Goal: Information Seeking & Learning: Find contact information

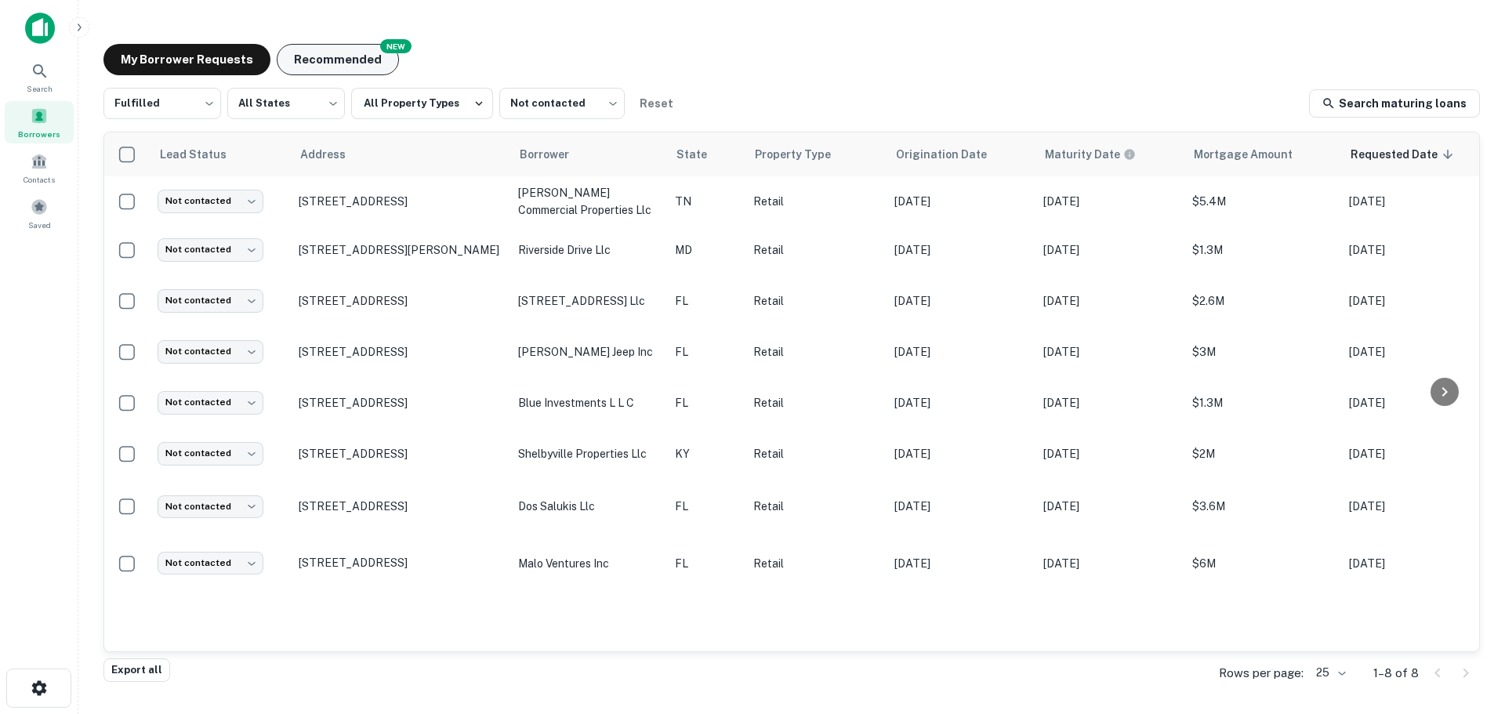
click at [279, 59] on button "Recommended" at bounding box center [338, 59] width 122 height 31
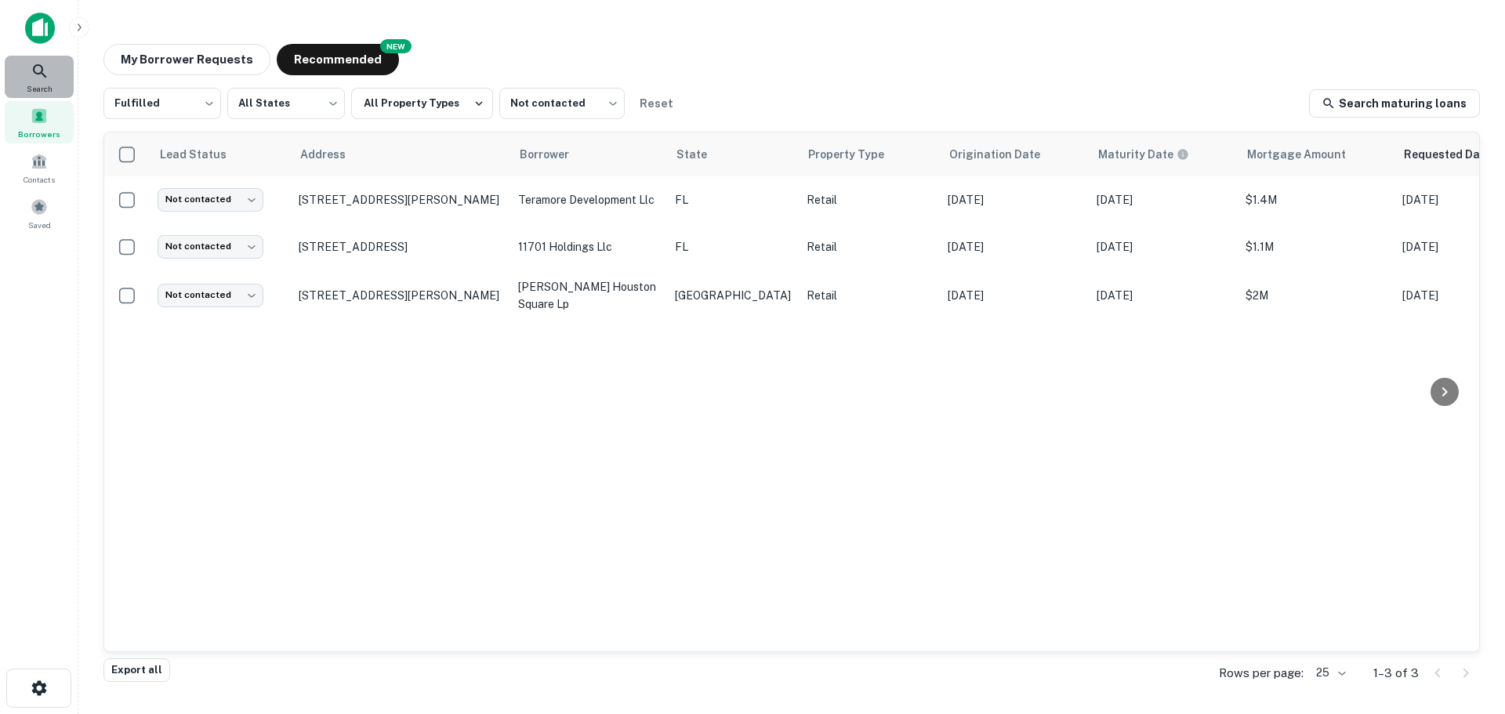
click at [38, 80] on icon at bounding box center [40, 71] width 19 height 19
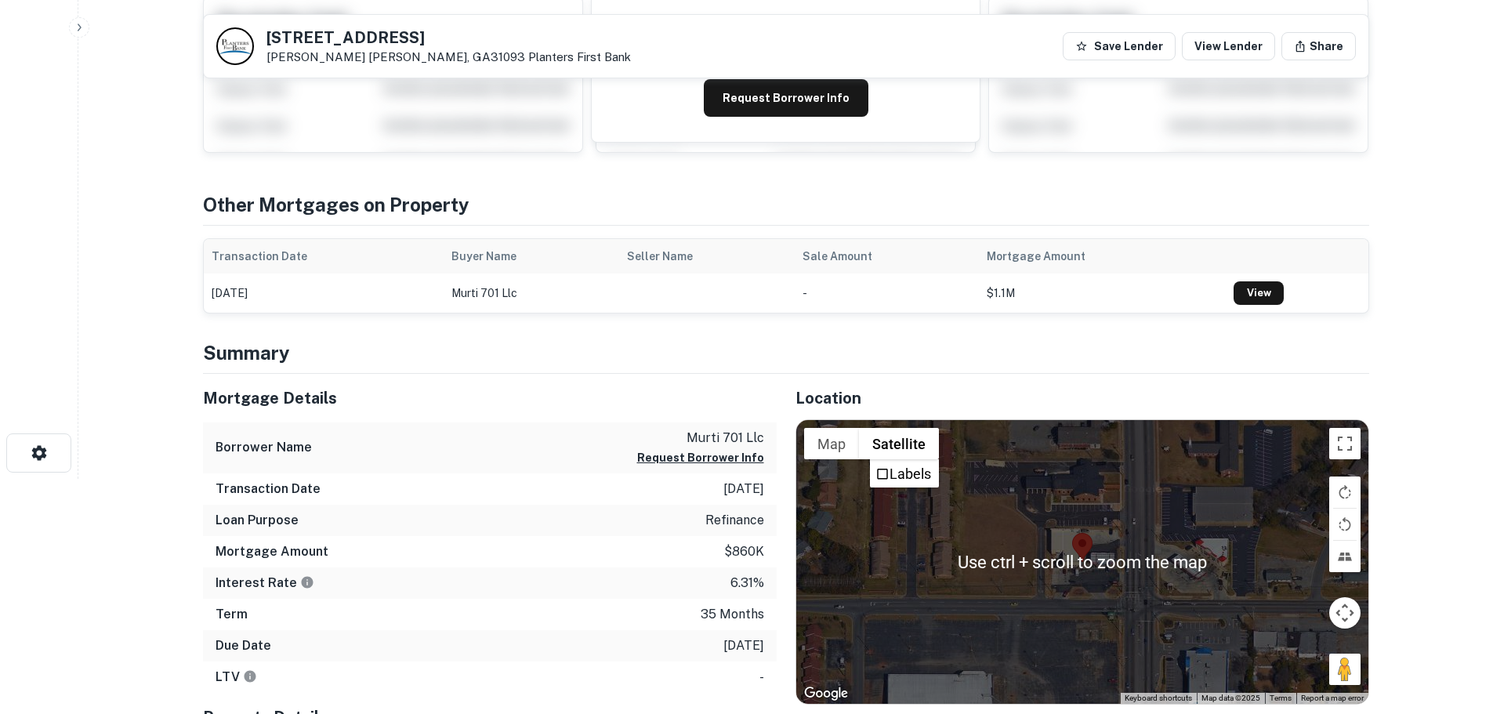
scroll to position [392, 0]
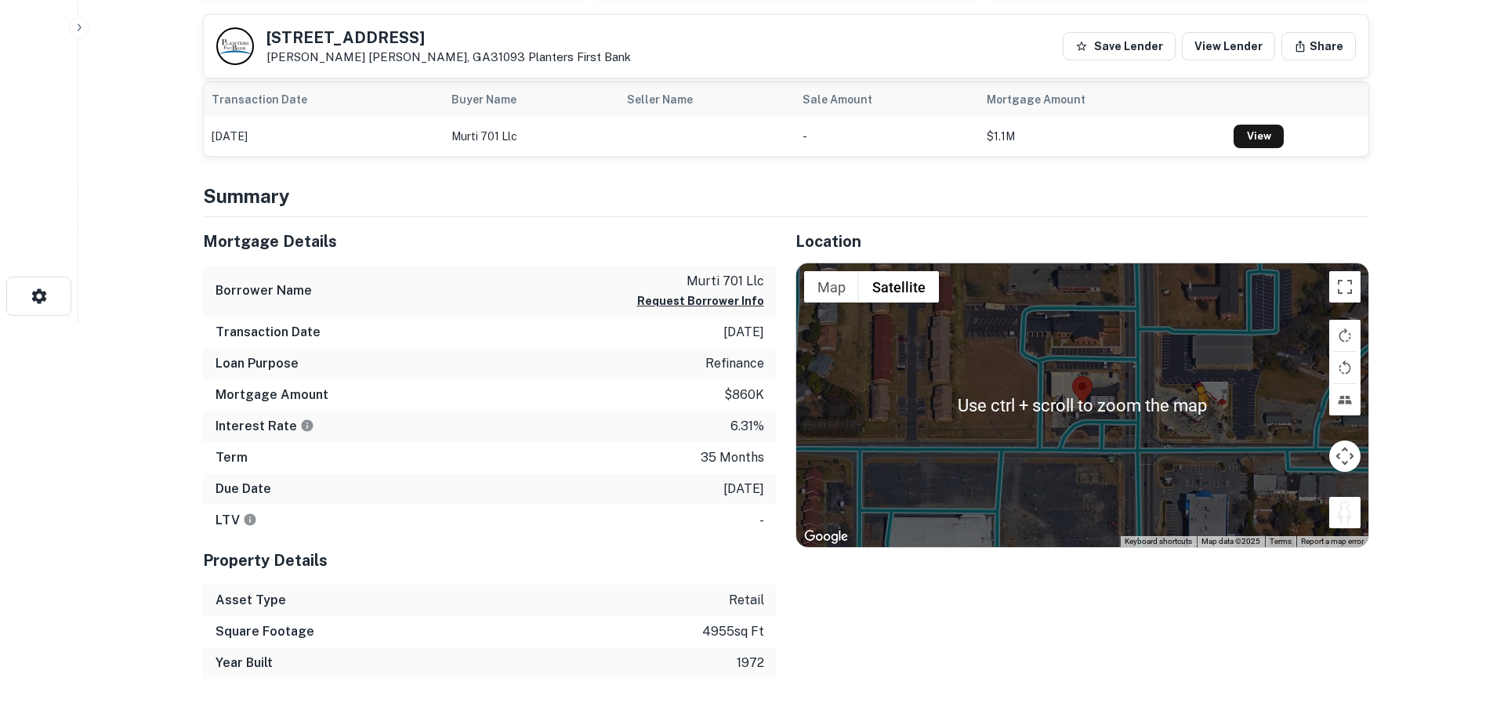
drag, startPoint x: 1343, startPoint y: 520, endPoint x: 1177, endPoint y: 421, distance: 193.3
click at [1177, 421] on div "To activate drag with keyboard, press Alt + Enter. Once in keyboard drag state,…" at bounding box center [1082, 405] width 572 height 284
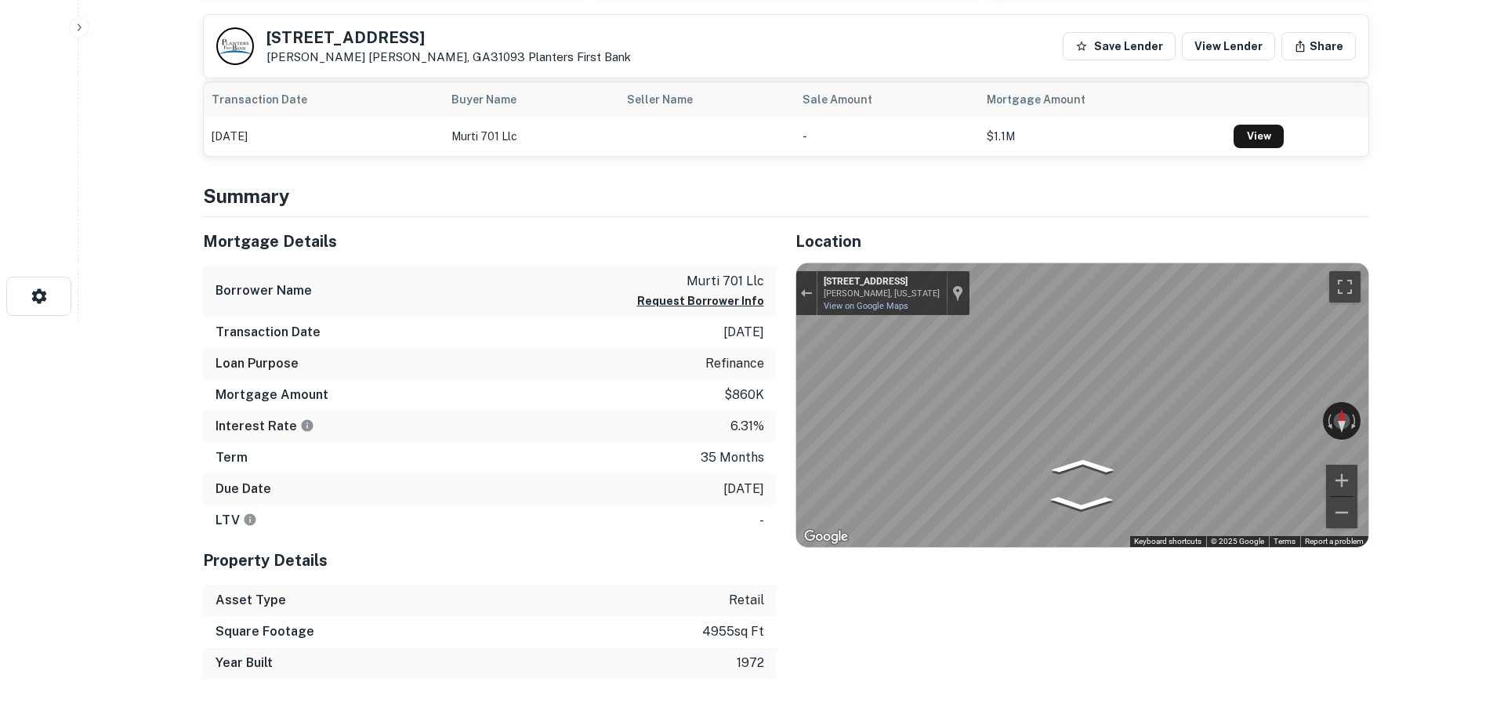
click at [1140, 428] on div "← Move left → Move right ↑ Move up ↓ Move down + Zoom in - Zoom out Home Jump l…" at bounding box center [1082, 405] width 572 height 284
click at [801, 289] on div "Exit the Street View" at bounding box center [806, 292] width 12 height 9
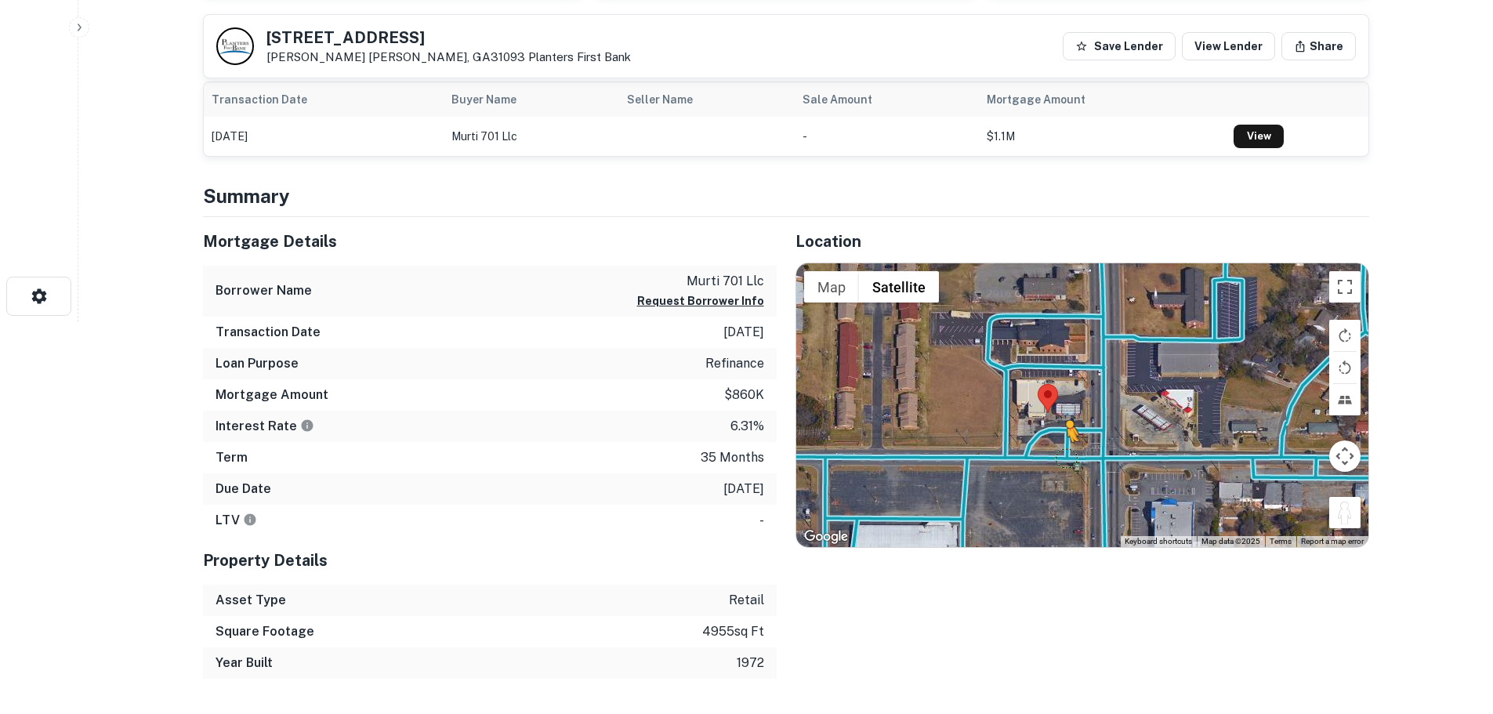
drag, startPoint x: 1341, startPoint y: 518, endPoint x: 1069, endPoint y: 458, distance: 278.5
click at [1069, 458] on div "To activate drag with keyboard, press Alt + Enter. Once in keyboard drag state,…" at bounding box center [1082, 405] width 572 height 284
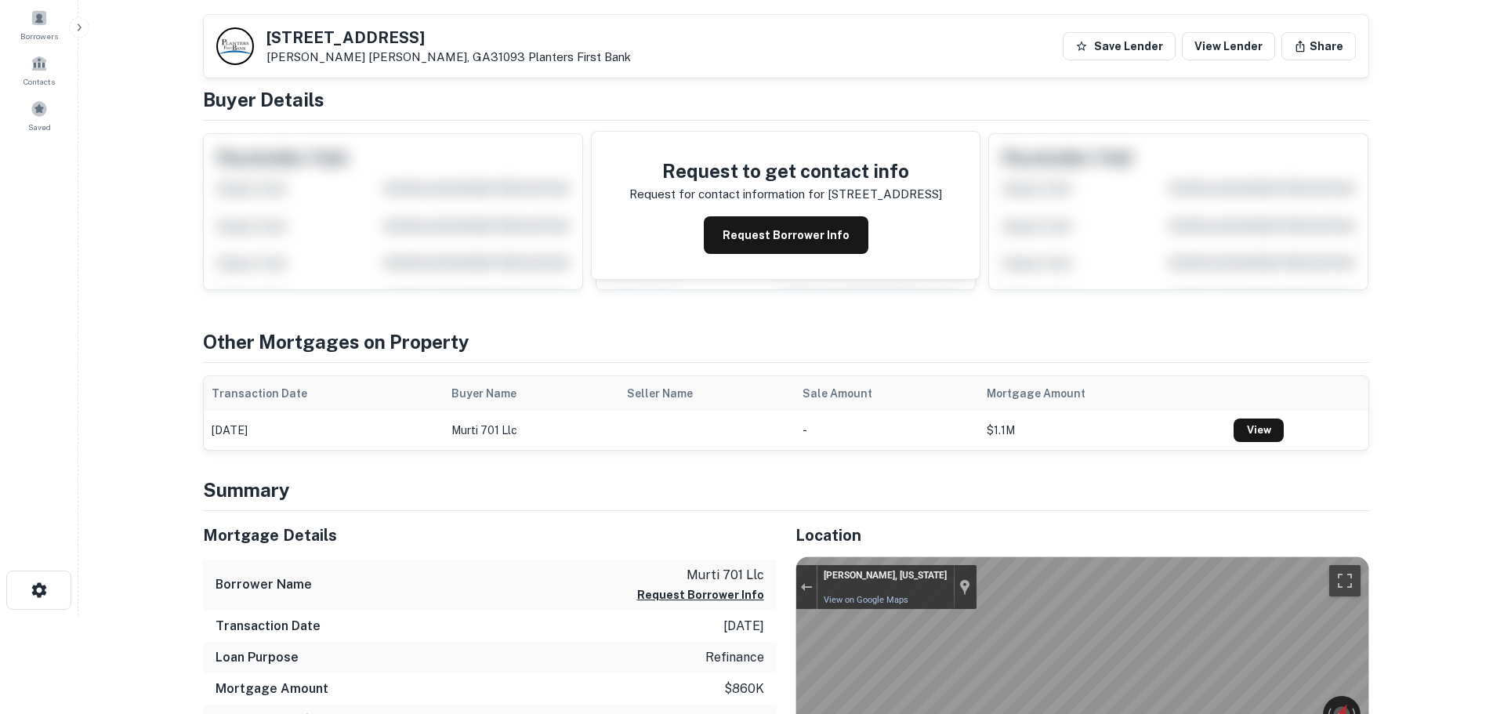
scroll to position [78, 0]
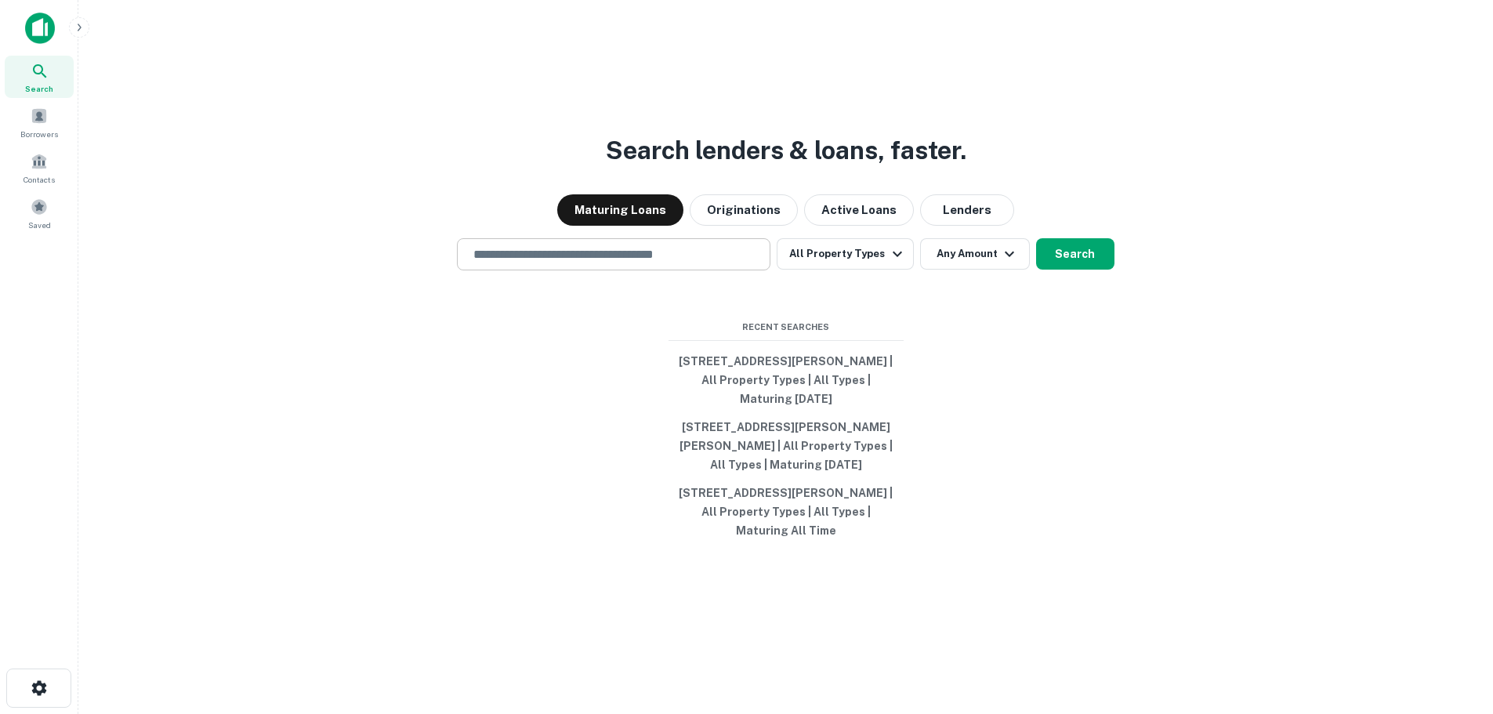
click at [650, 244] on div "​" at bounding box center [613, 254] width 313 height 32
type input "**********"
click at [861, 248] on button "All Property Types" at bounding box center [845, 253] width 136 height 31
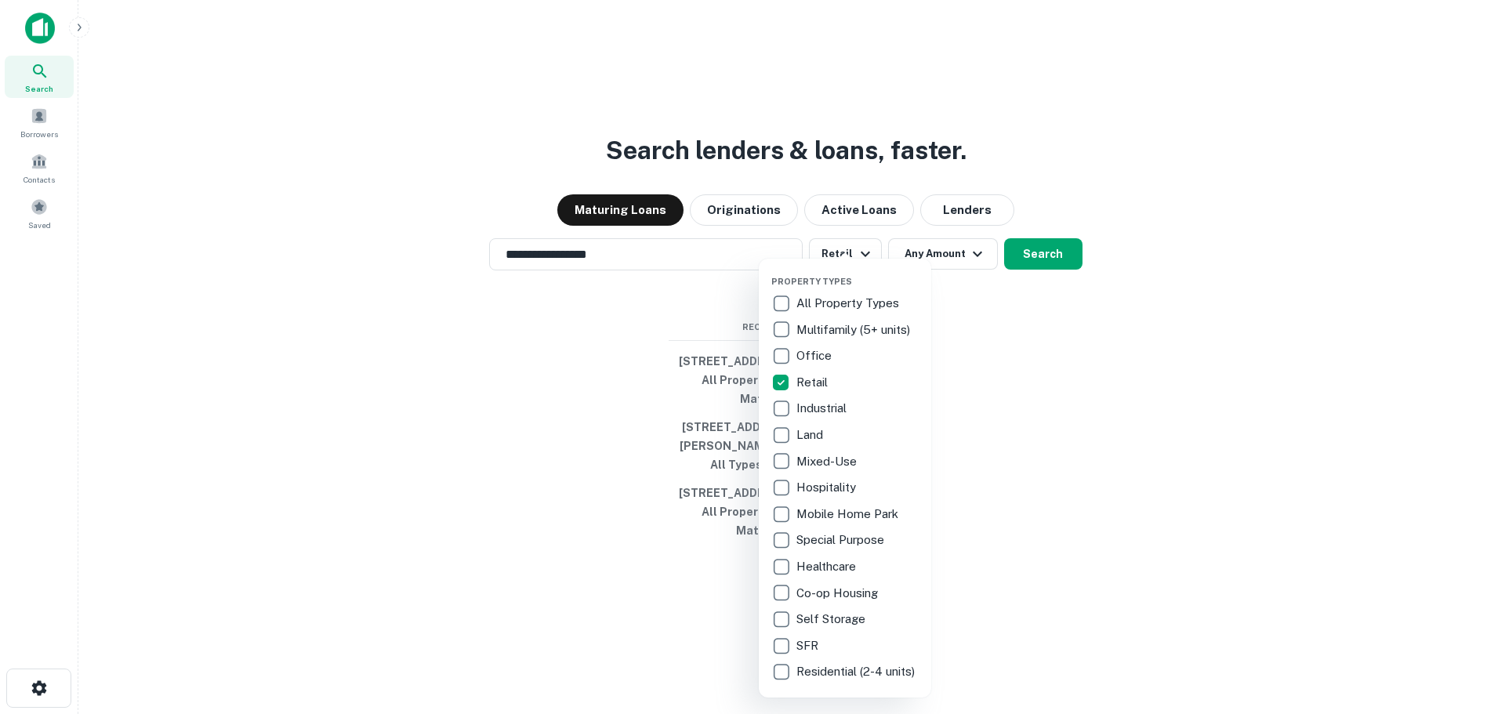
click at [969, 251] on div at bounding box center [752, 357] width 1505 height 714
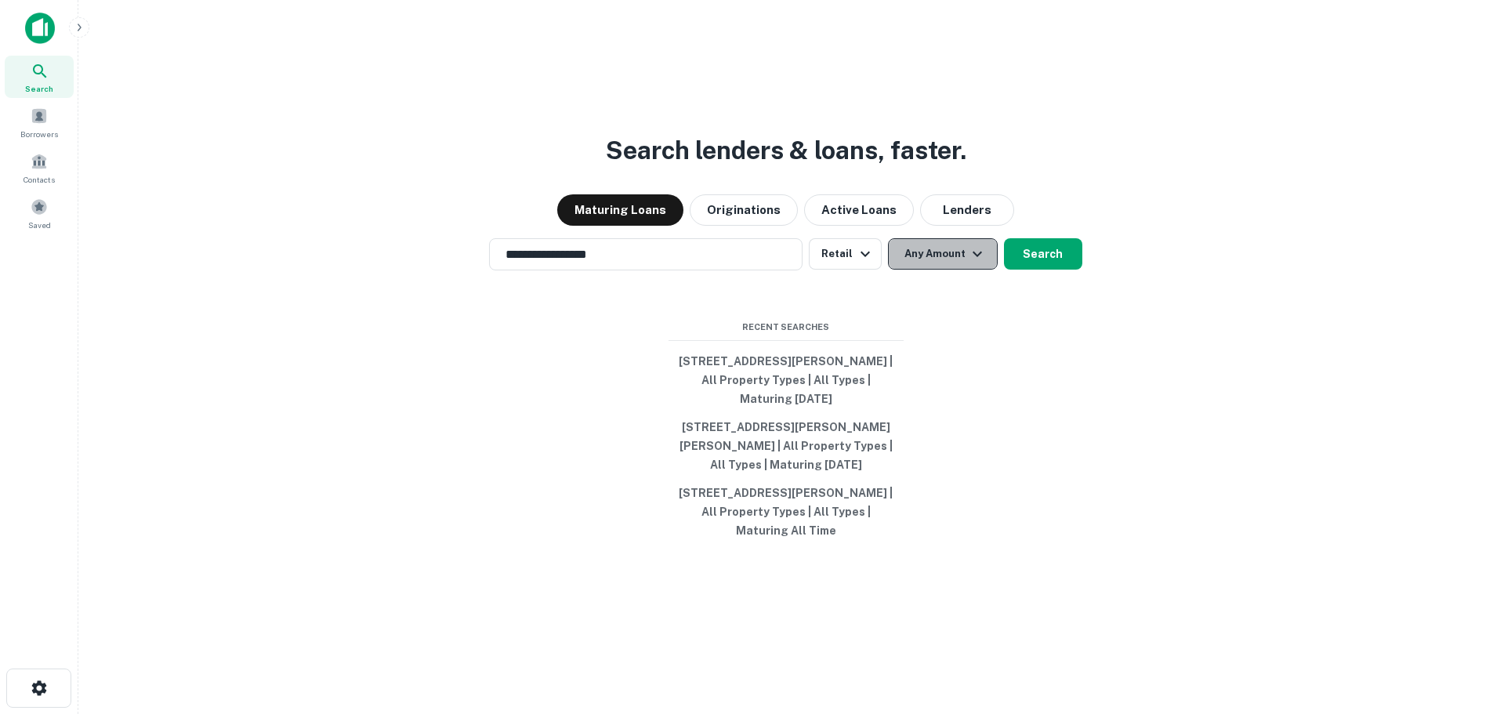
click at [968, 261] on icon "button" at bounding box center [977, 253] width 19 height 19
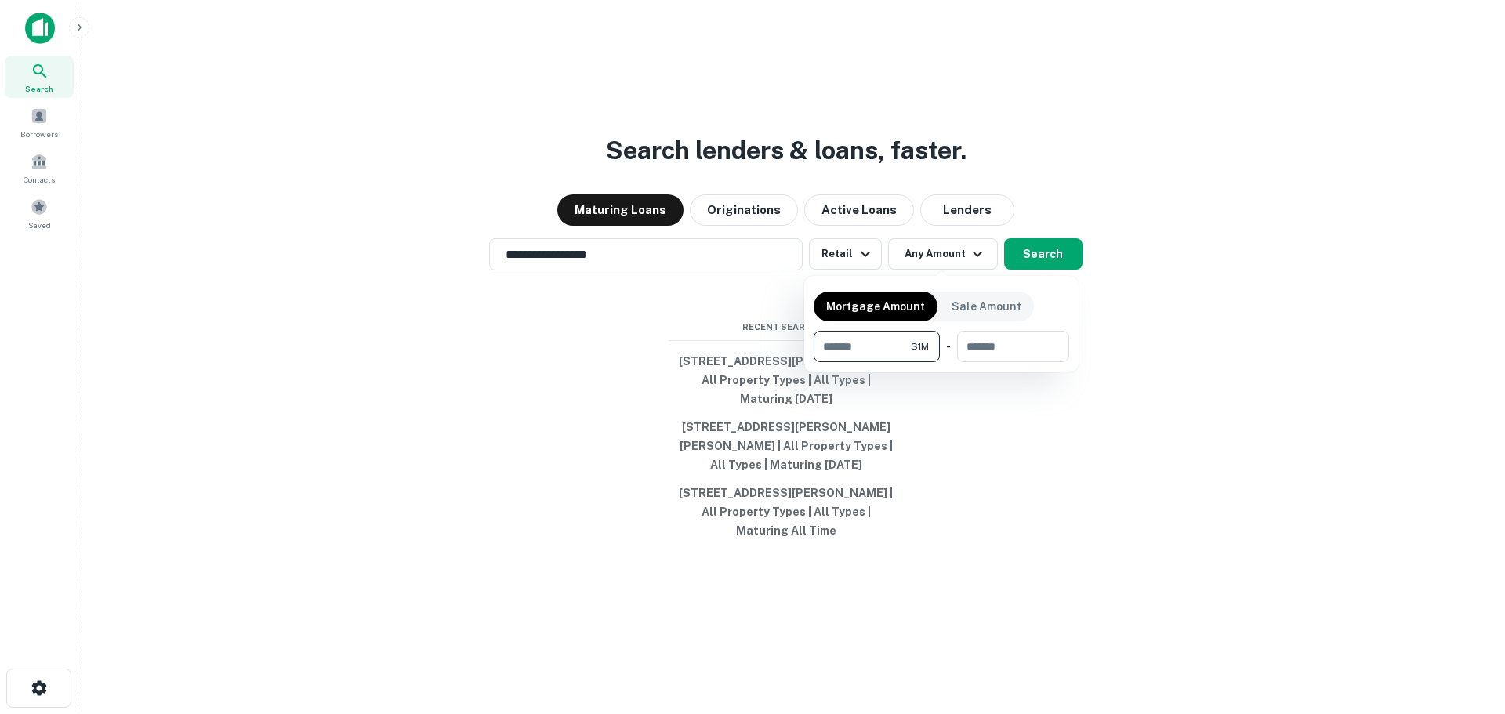
type input "*******"
type input "*"
type input "********"
click at [1046, 246] on div at bounding box center [752, 357] width 1505 height 714
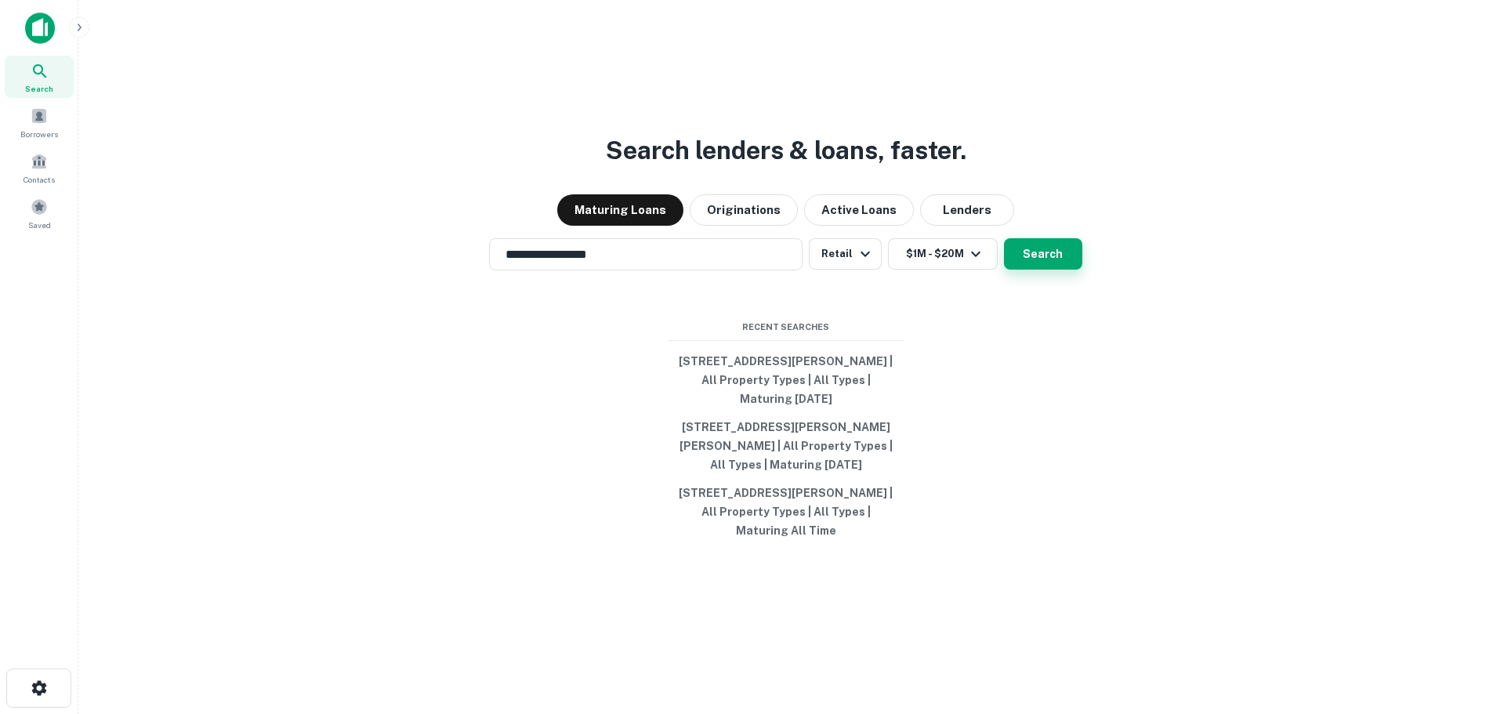
click at [1027, 248] on button "Search" at bounding box center [1043, 253] width 78 height 31
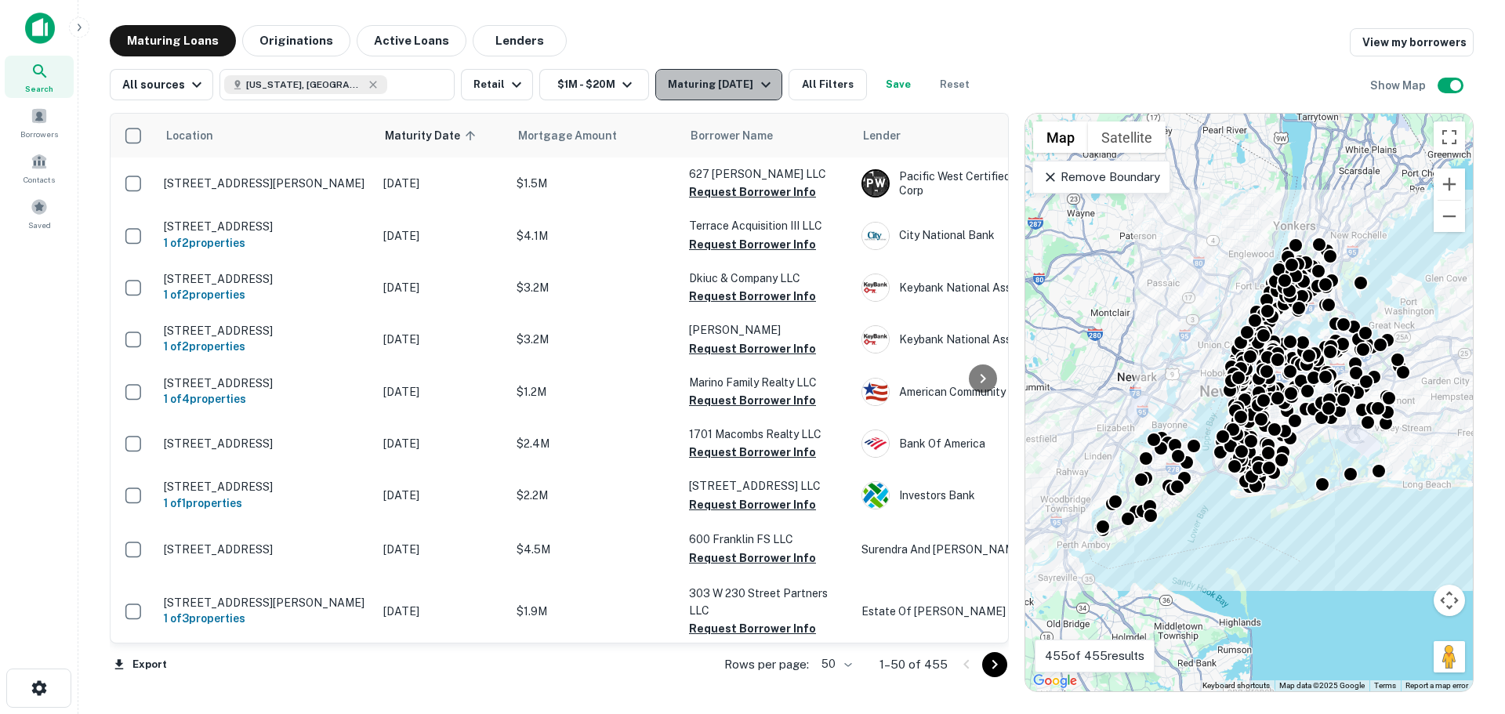
click at [748, 76] on div "Maturing In 1 Year" at bounding box center [721, 84] width 107 height 19
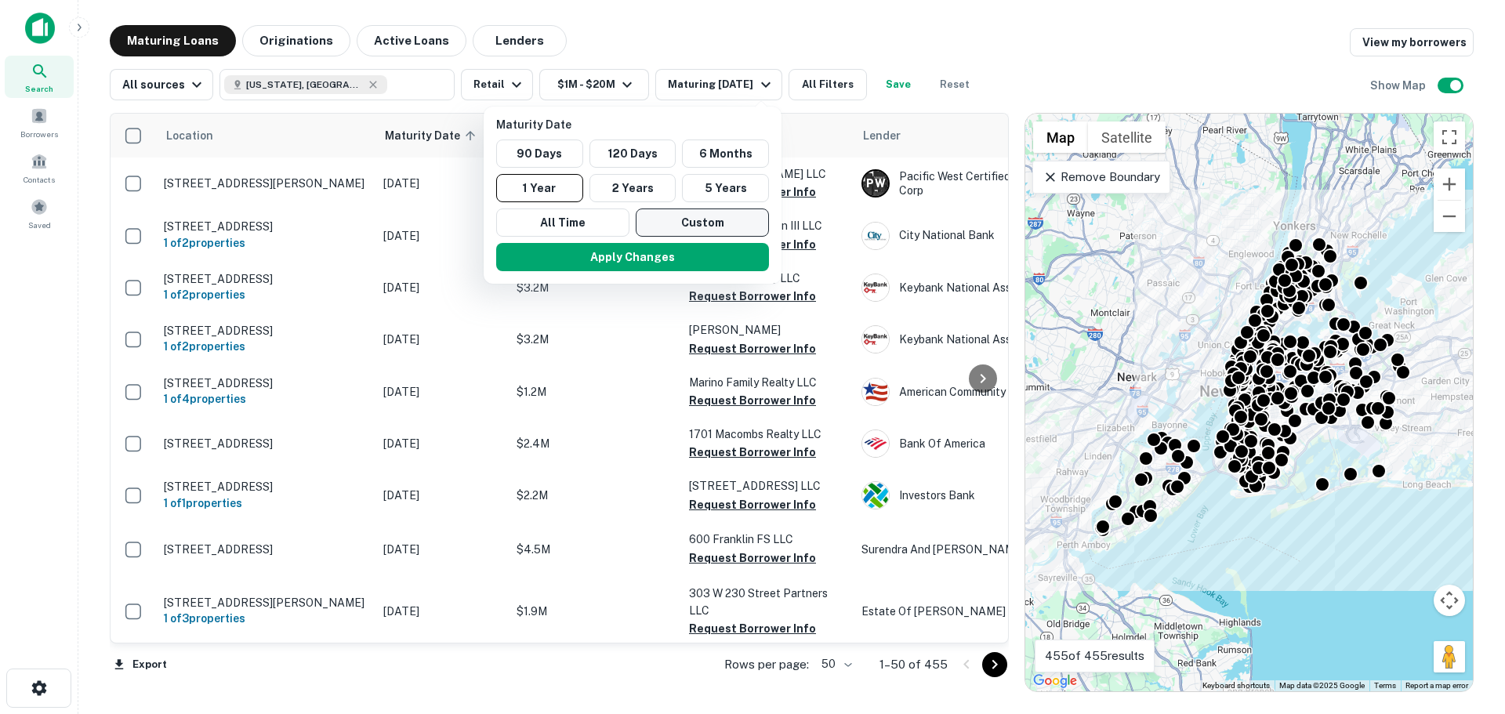
click at [686, 218] on button "Custom" at bounding box center [702, 222] width 133 height 28
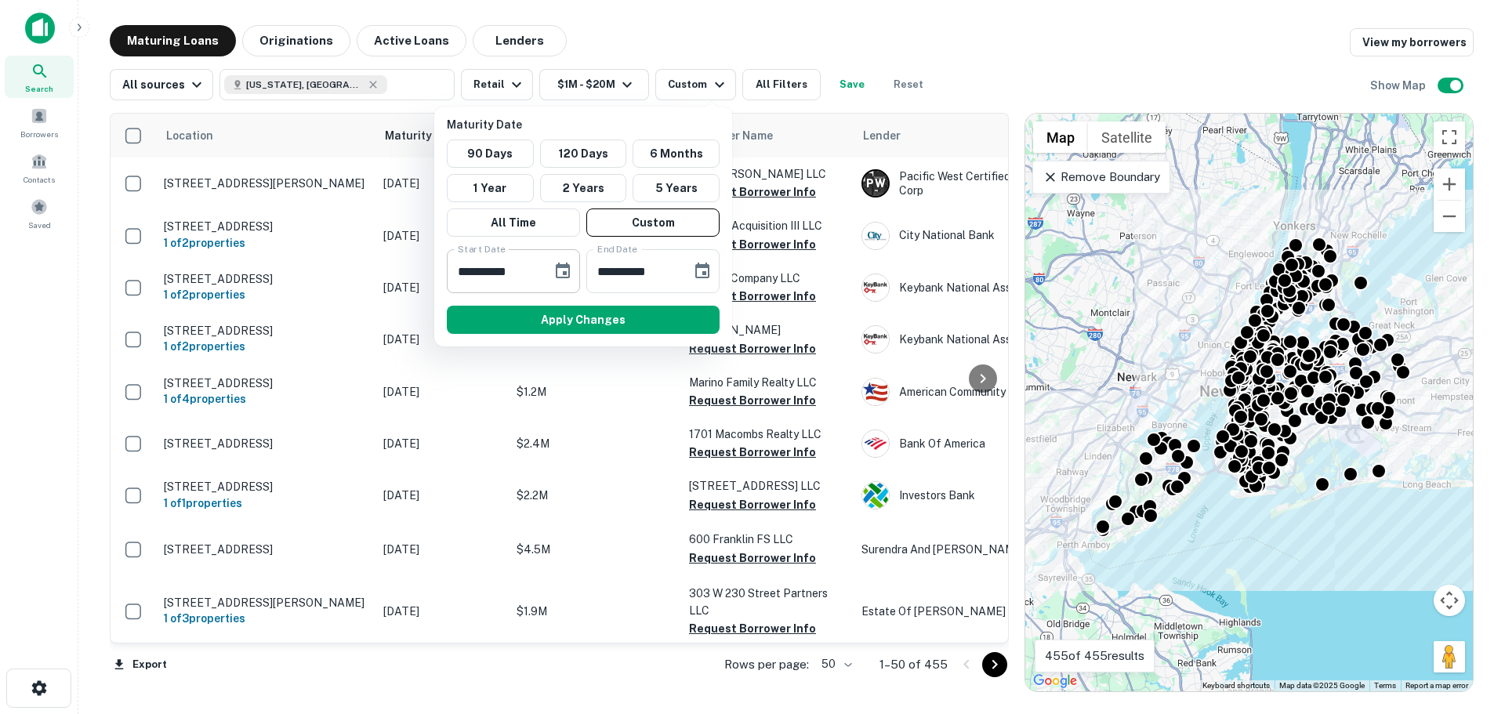
click at [561, 270] on icon "Choose date, selected date is Feb 23, 2025" at bounding box center [562, 271] width 19 height 19
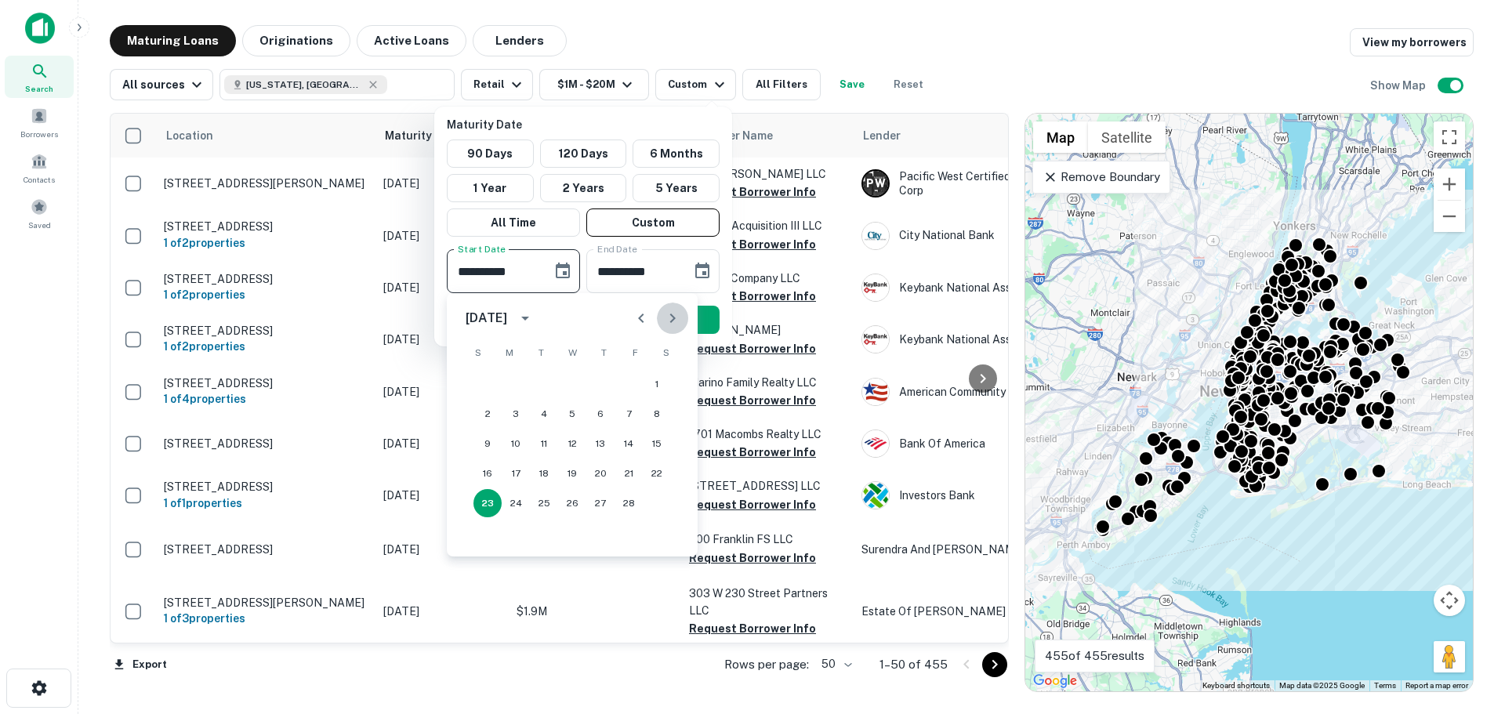
click at [679, 317] on icon "Next month" at bounding box center [672, 318] width 19 height 19
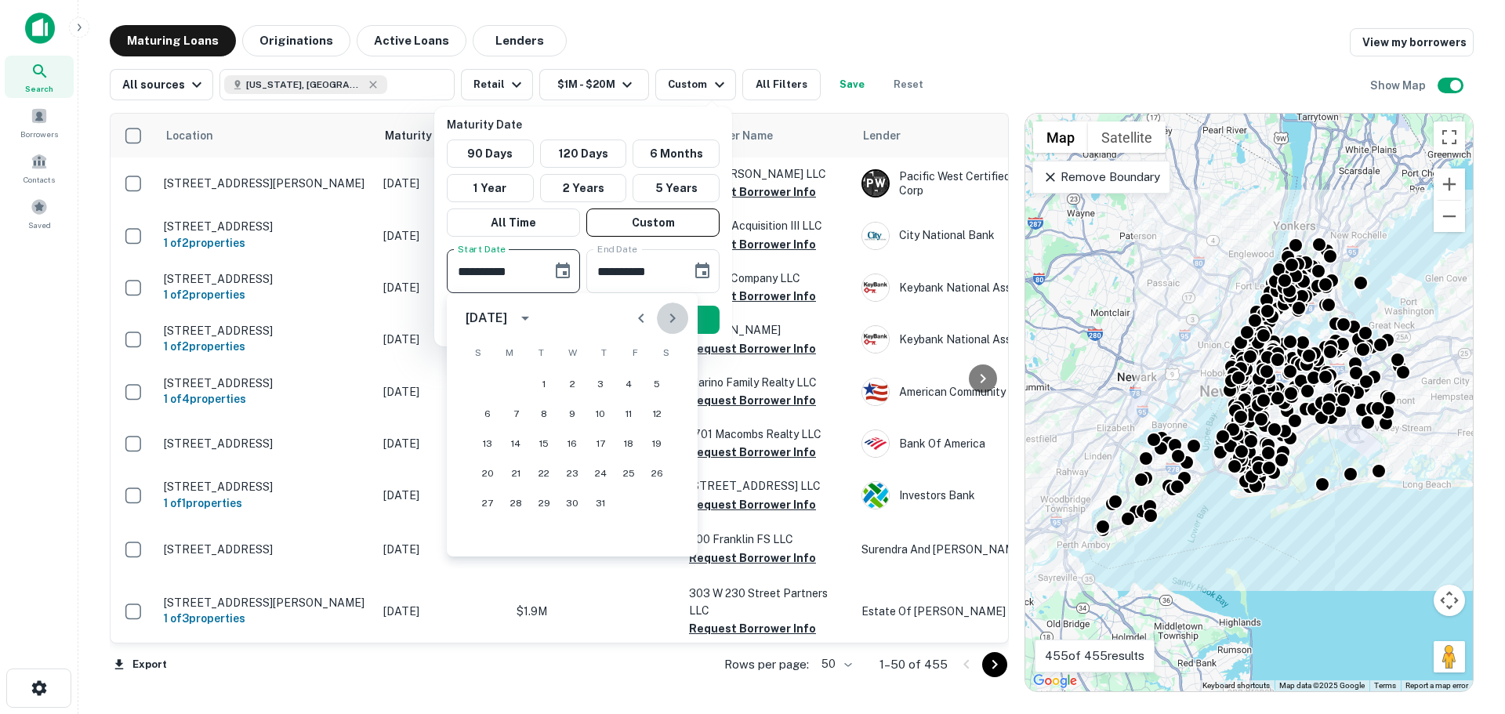
click at [679, 317] on icon "Next month" at bounding box center [672, 318] width 19 height 19
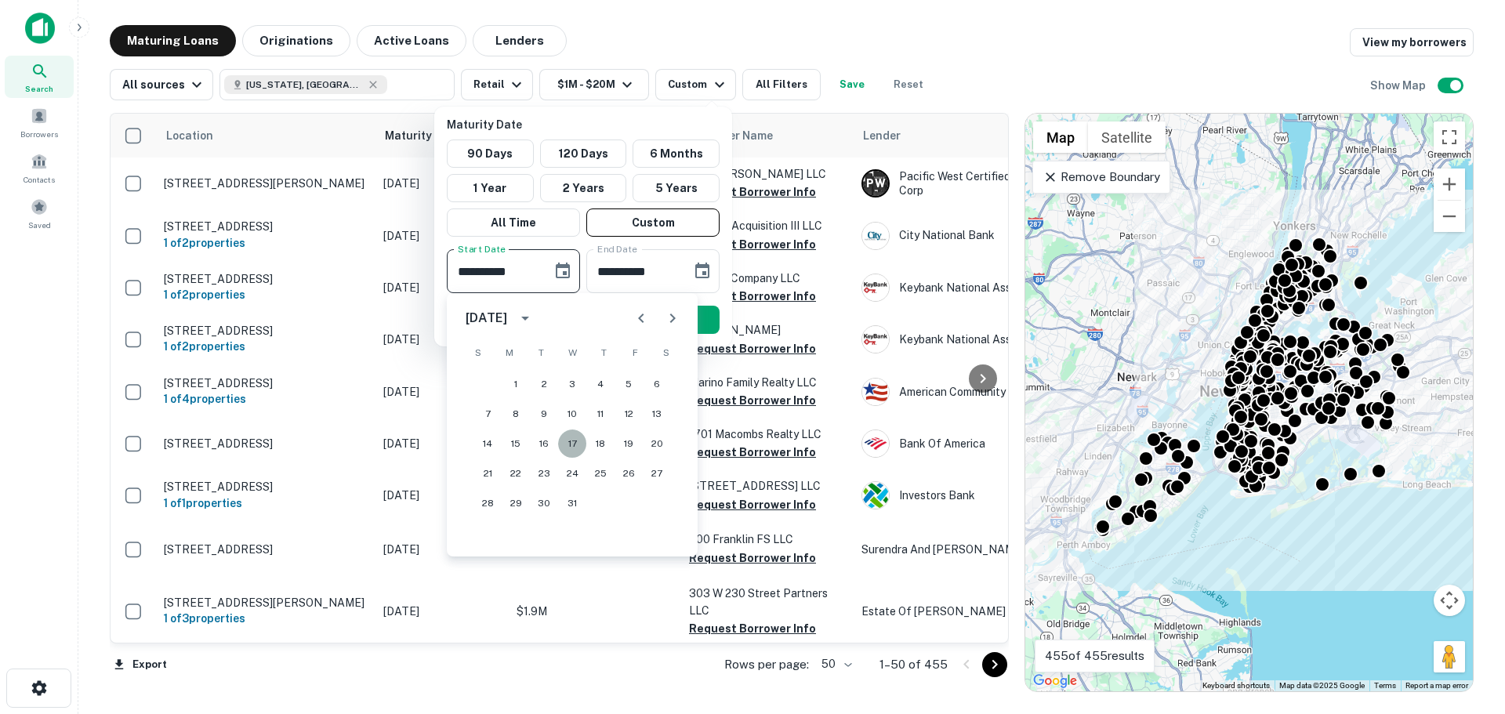
click at [571, 448] on button "17" at bounding box center [572, 443] width 28 height 28
type input "**********"
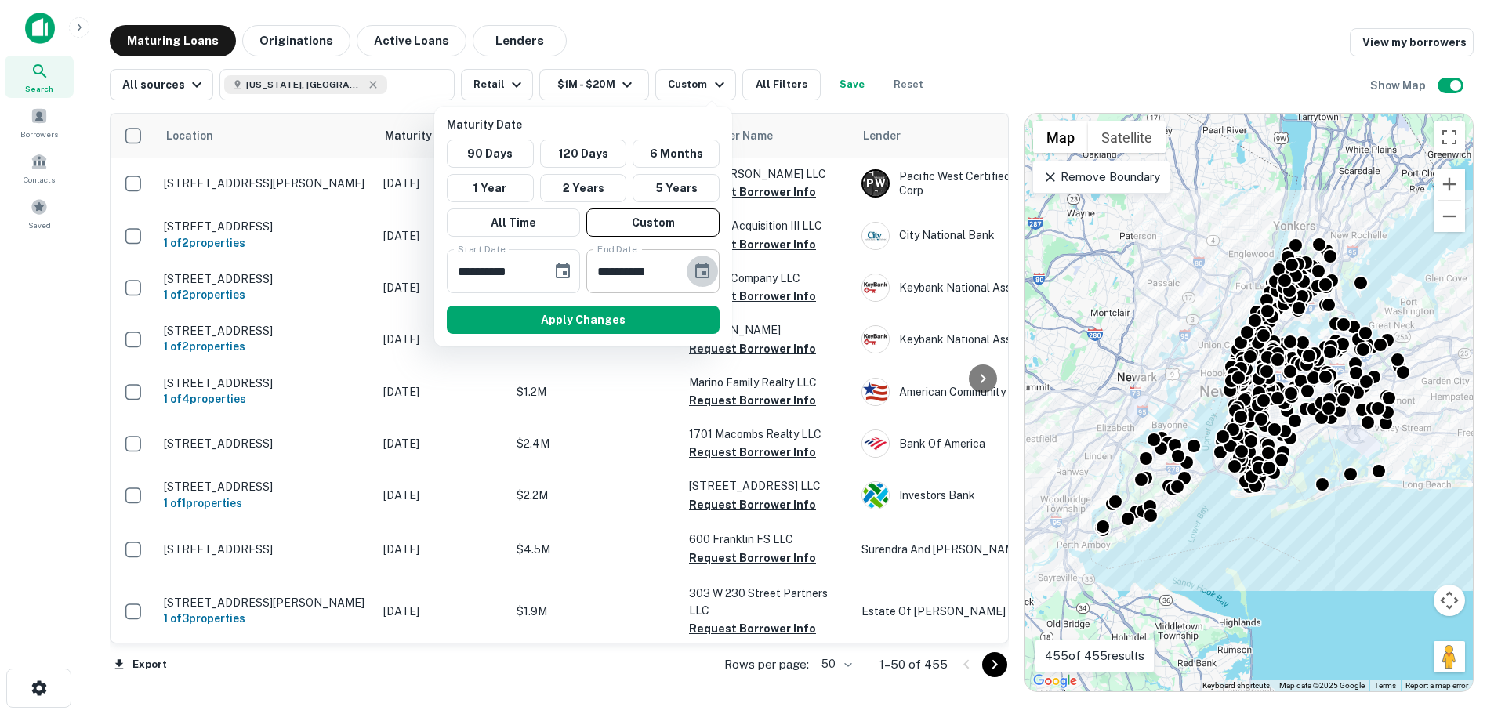
click at [694, 272] on icon "Choose date, selected date is Aug 22, 2025" at bounding box center [702, 271] width 19 height 19
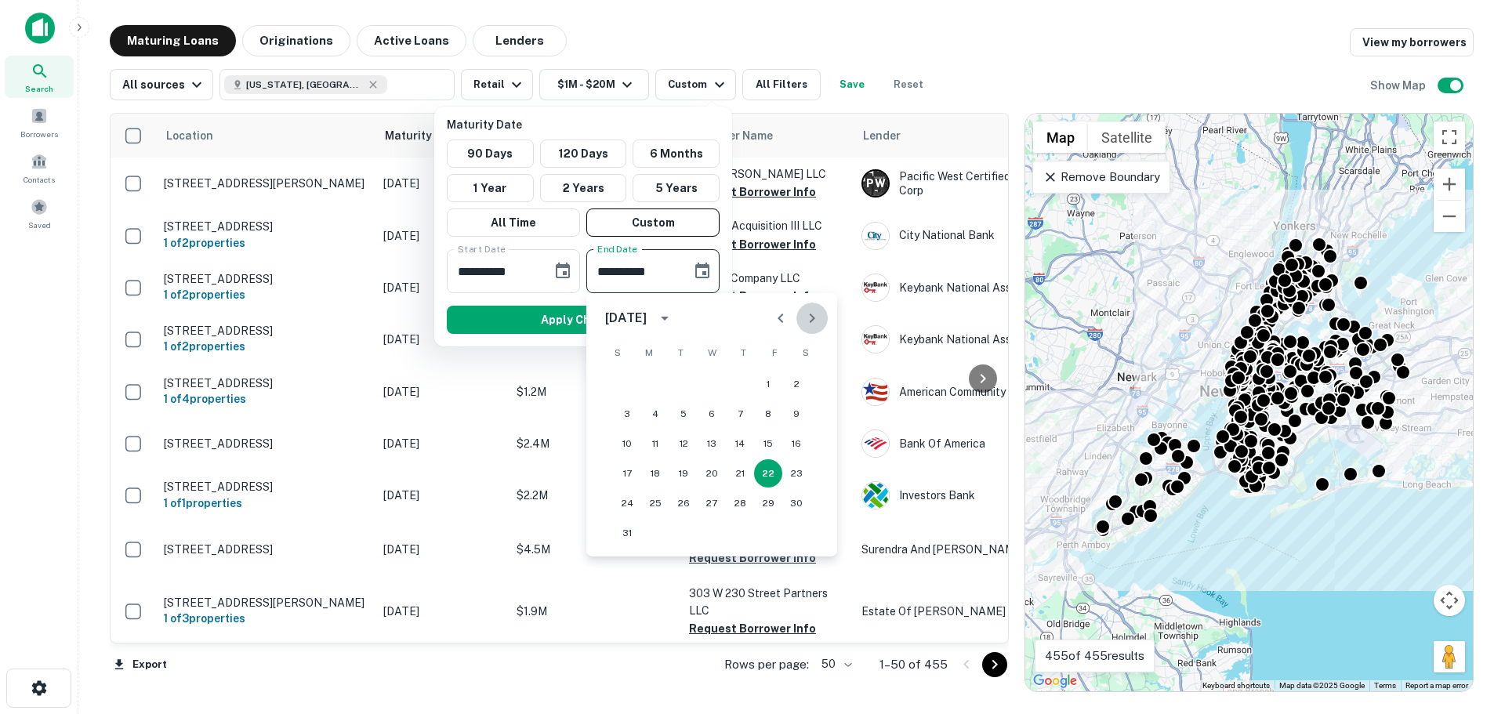
click at [803, 321] on button "Next month" at bounding box center [811, 317] width 31 height 31
click at [804, 322] on icon "Next month" at bounding box center [811, 318] width 19 height 19
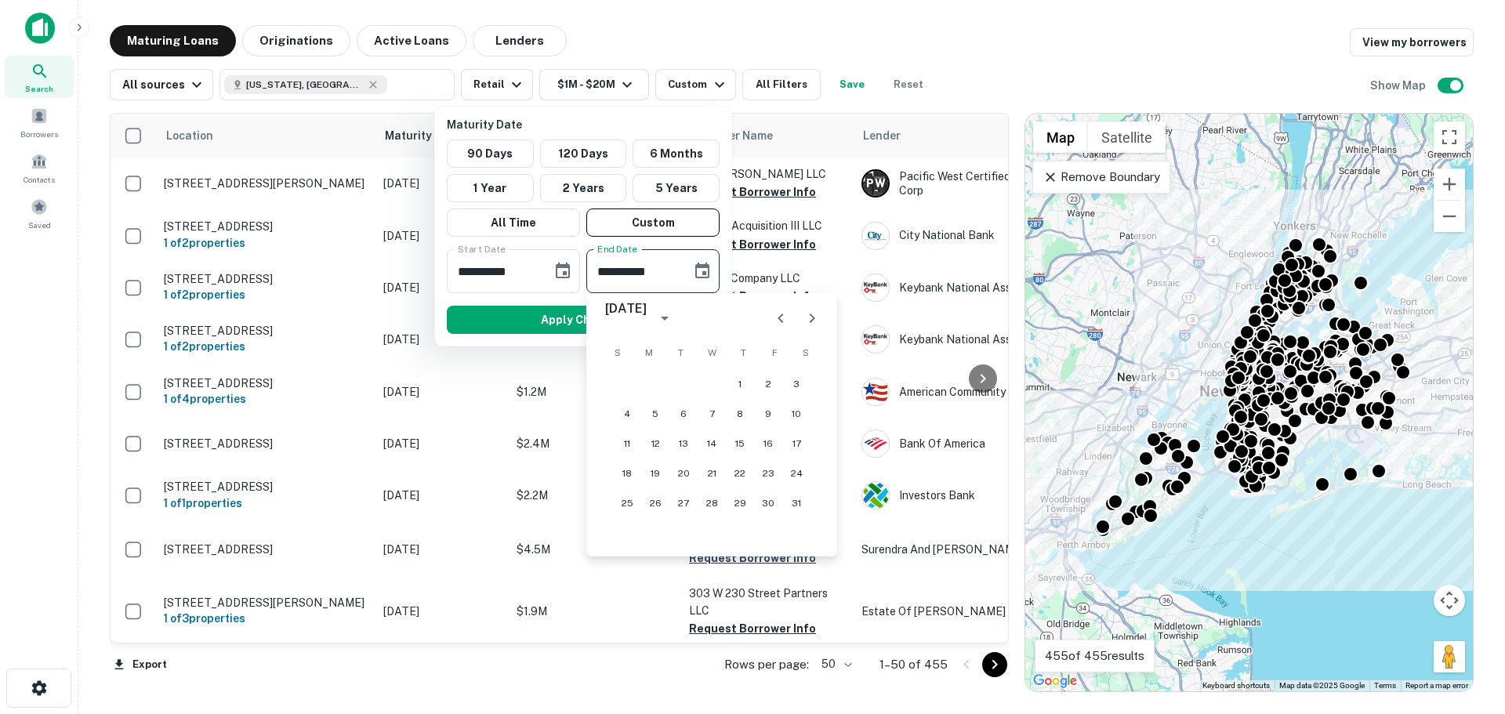
click at [804, 322] on icon "Next month" at bounding box center [811, 318] width 19 height 19
click at [785, 321] on icon "Previous month" at bounding box center [780, 318] width 19 height 19
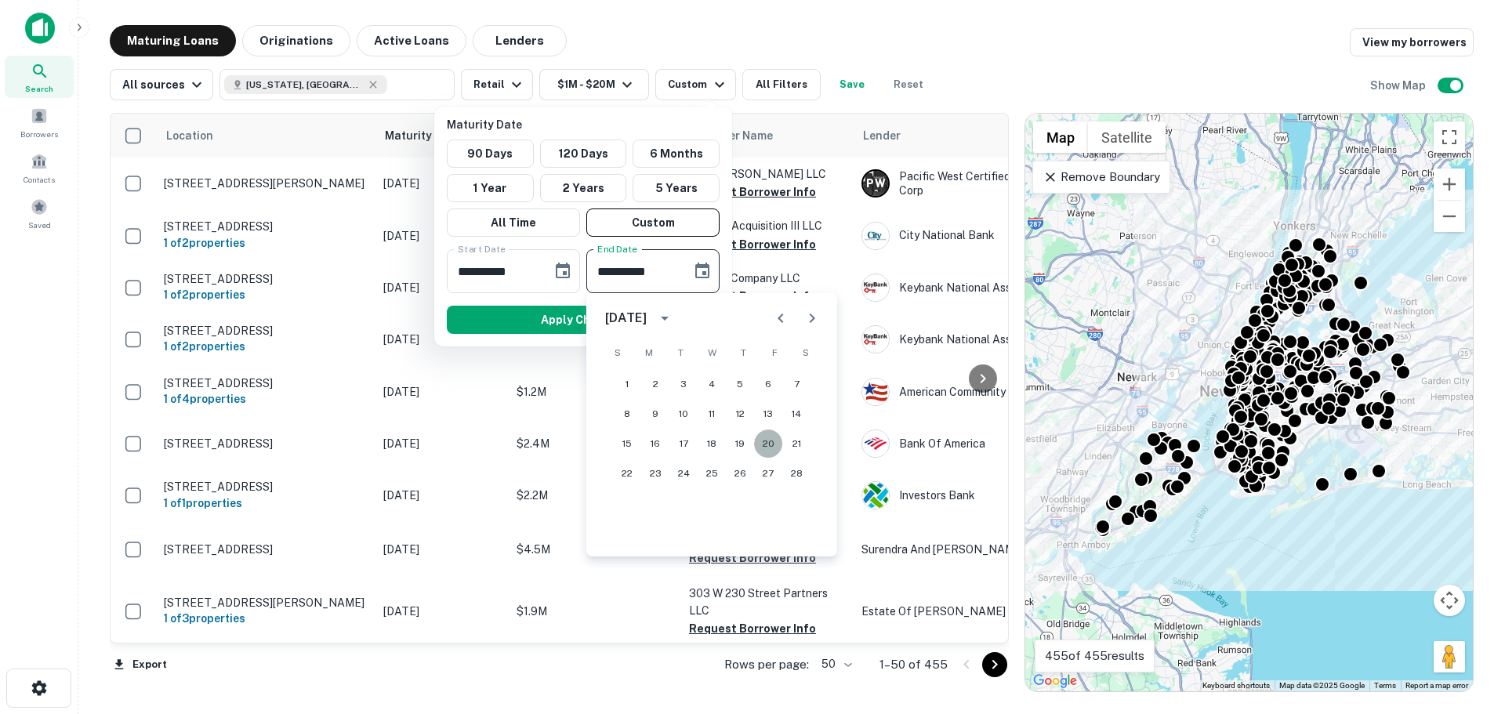
click at [766, 443] on button "20" at bounding box center [768, 443] width 28 height 28
type input "**********"
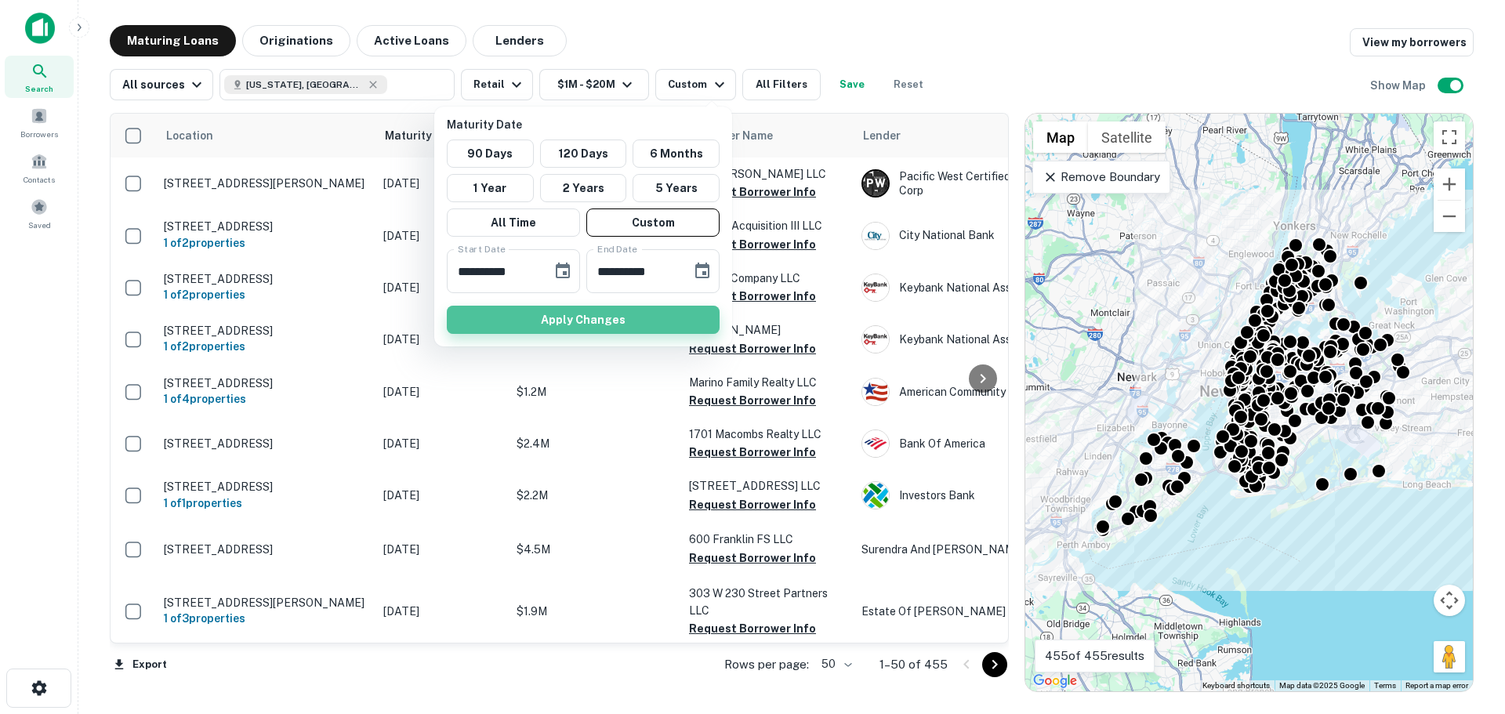
click at [625, 316] on button "Apply Changes" at bounding box center [583, 320] width 273 height 28
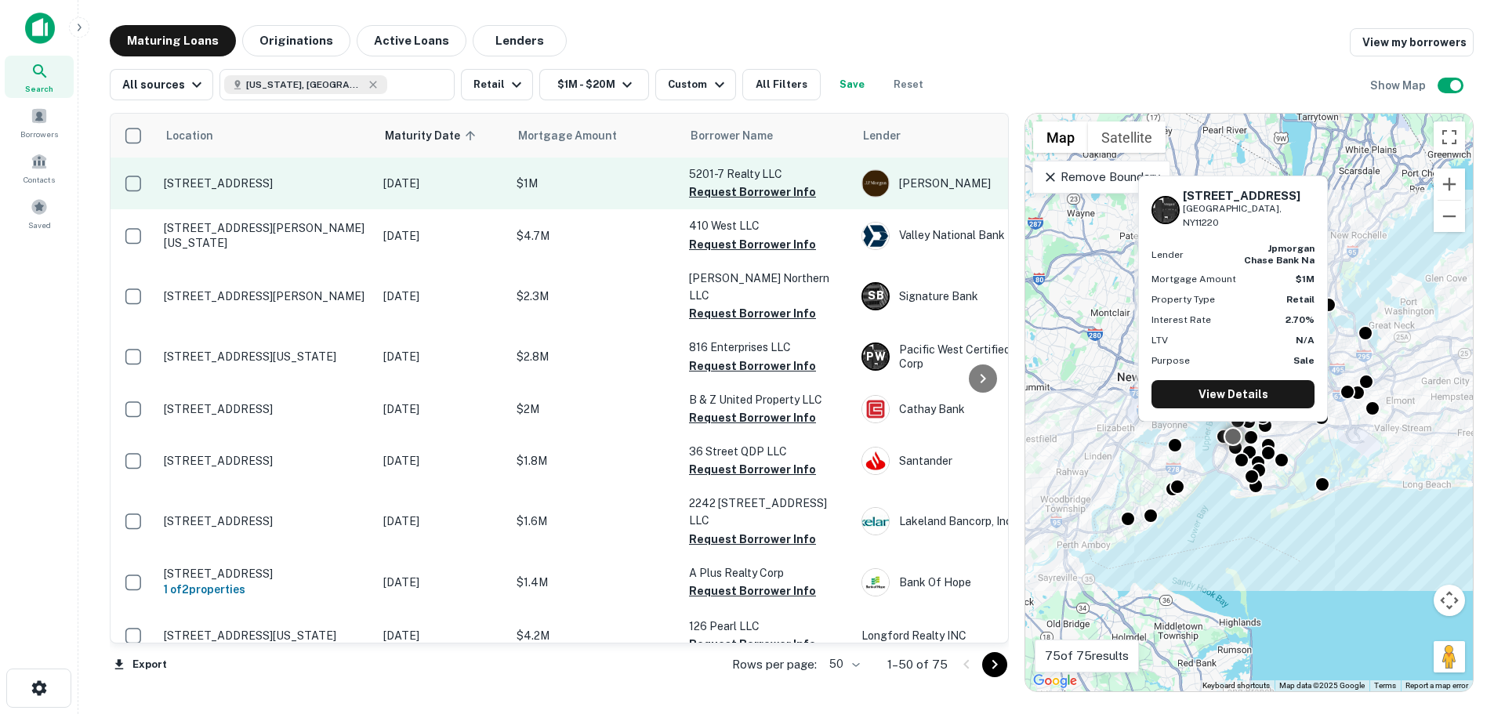
click at [281, 183] on p "[STREET_ADDRESS]" at bounding box center [266, 183] width 204 height 14
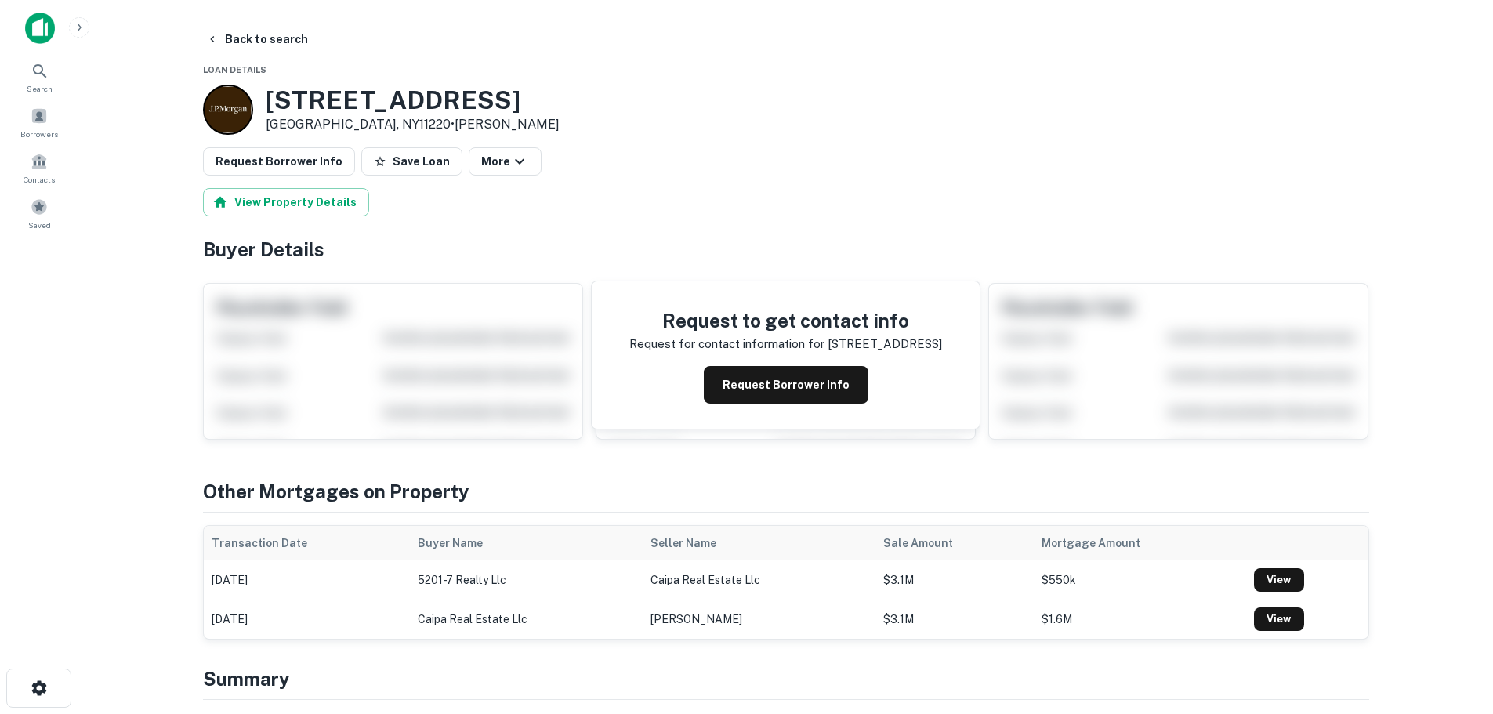
click at [407, 104] on h3 "5201 7th Ave" at bounding box center [413, 100] width 294 height 30
copy h3 "5201 7th Ave"
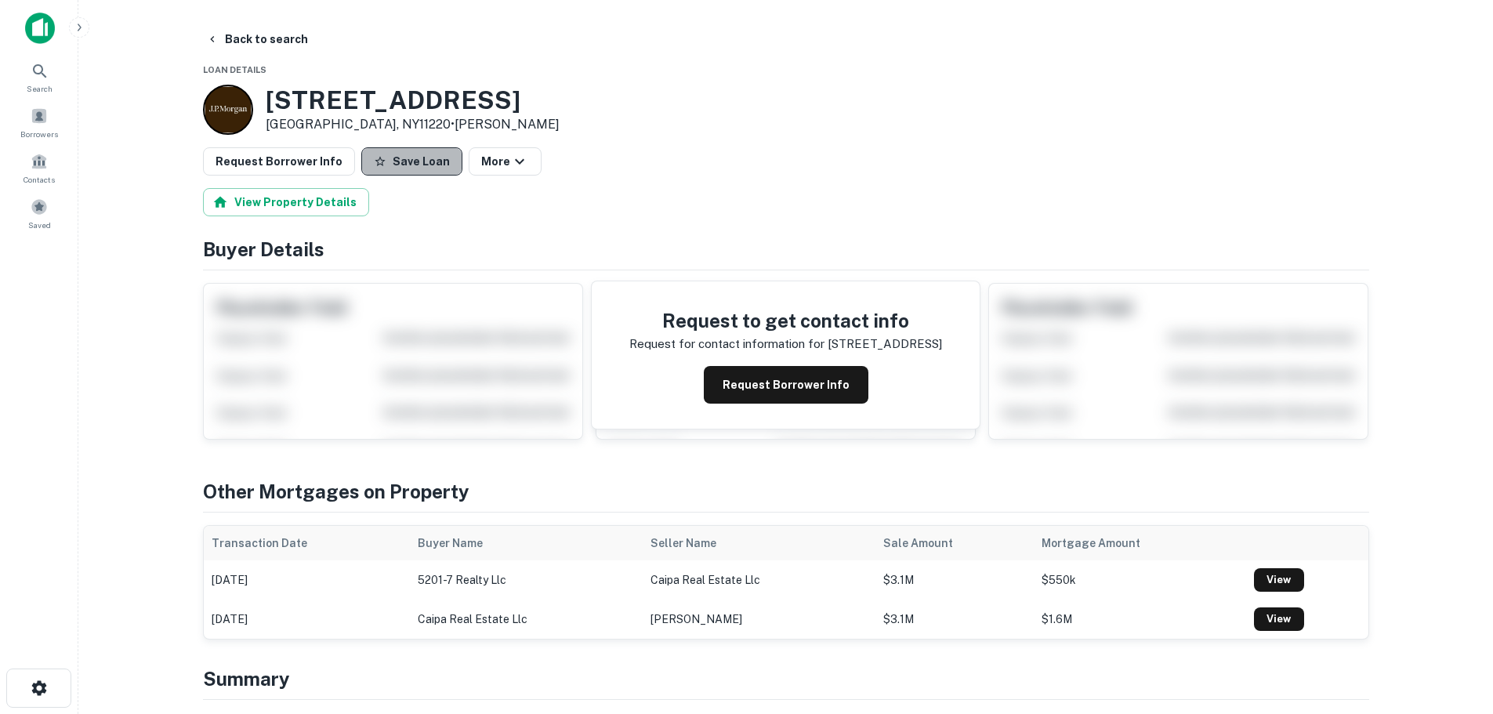
click at [400, 174] on button "Save Loan" at bounding box center [411, 161] width 101 height 28
click at [325, 165] on button "Request Borrower Info" at bounding box center [279, 161] width 152 height 28
click at [285, 47] on button "Back to search" at bounding box center [257, 39] width 114 height 28
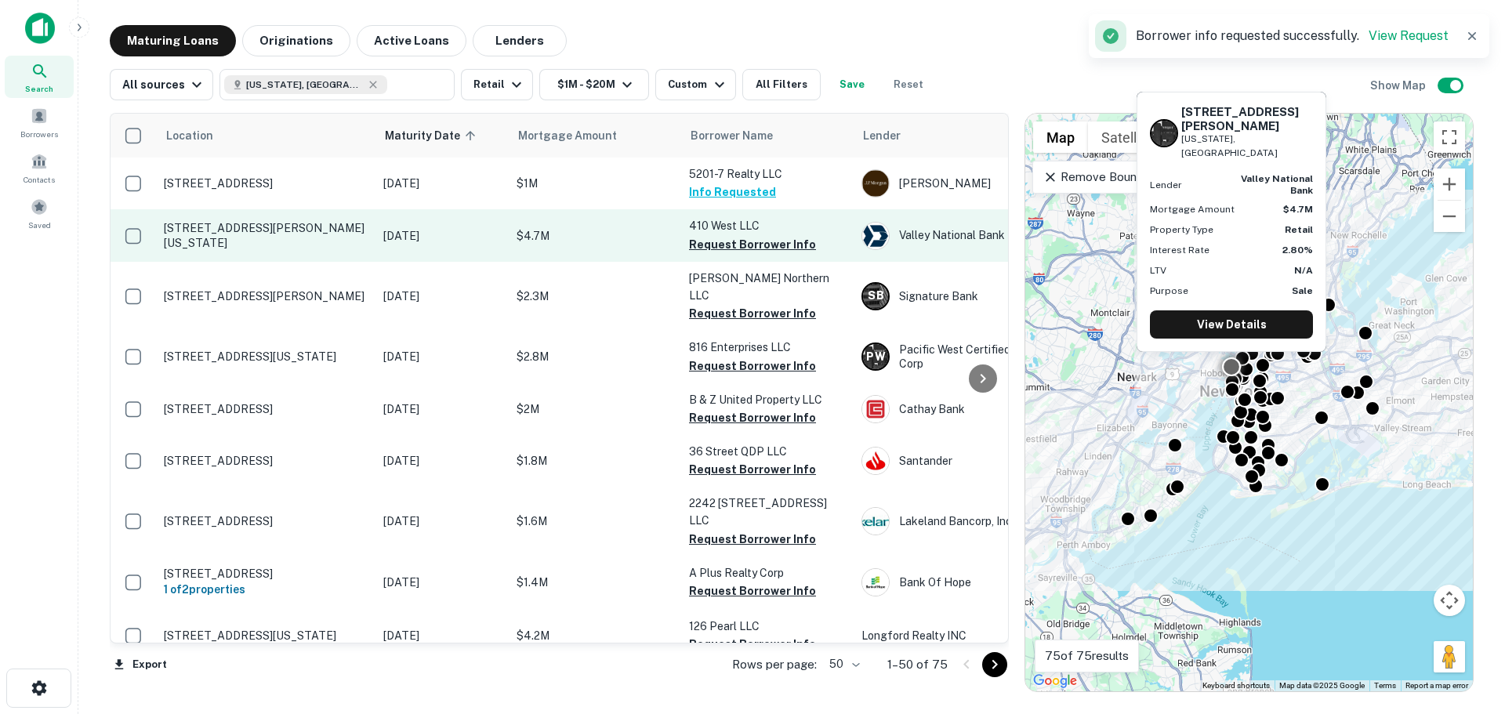
click at [289, 234] on p "[STREET_ADDRESS][PERSON_NAME][US_STATE]" at bounding box center [266, 235] width 204 height 28
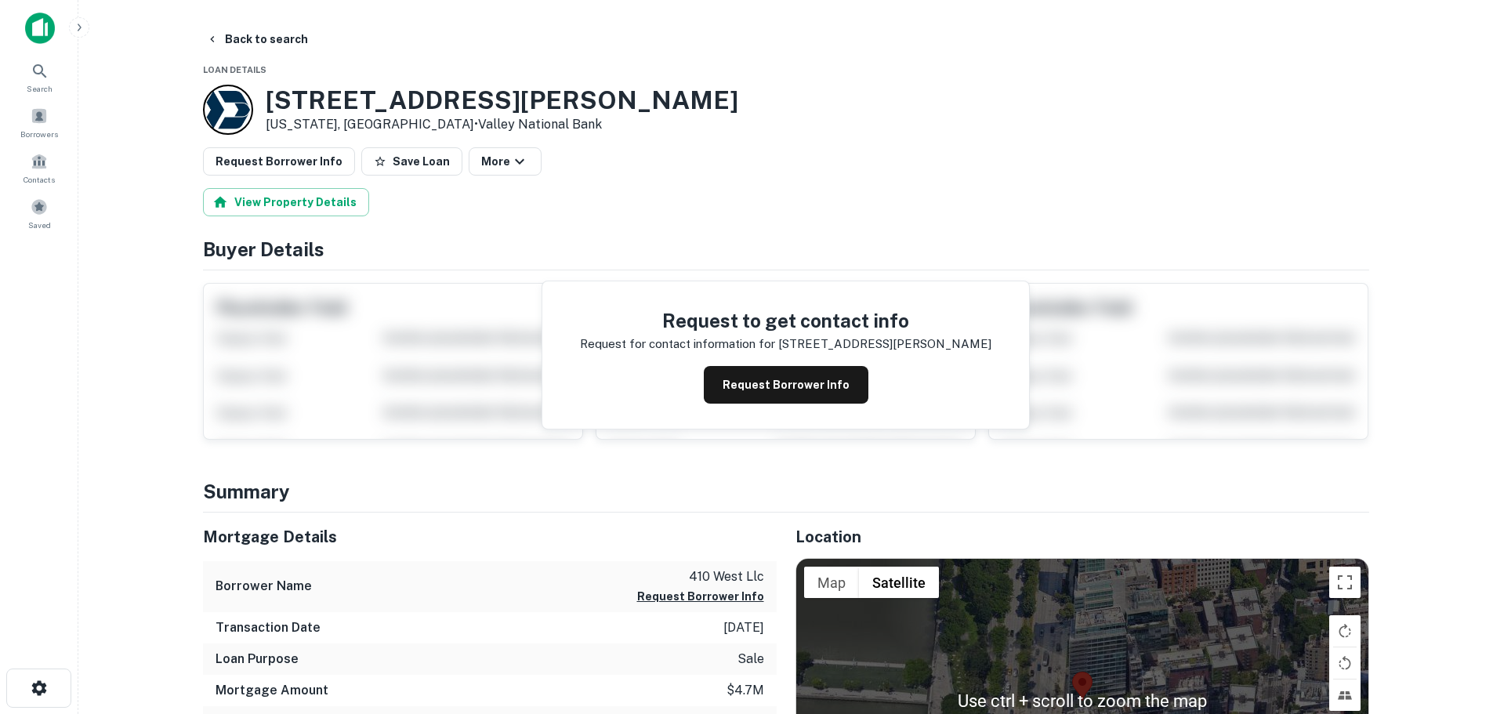
click at [402, 107] on h3 "165 Charles St" at bounding box center [502, 100] width 473 height 30
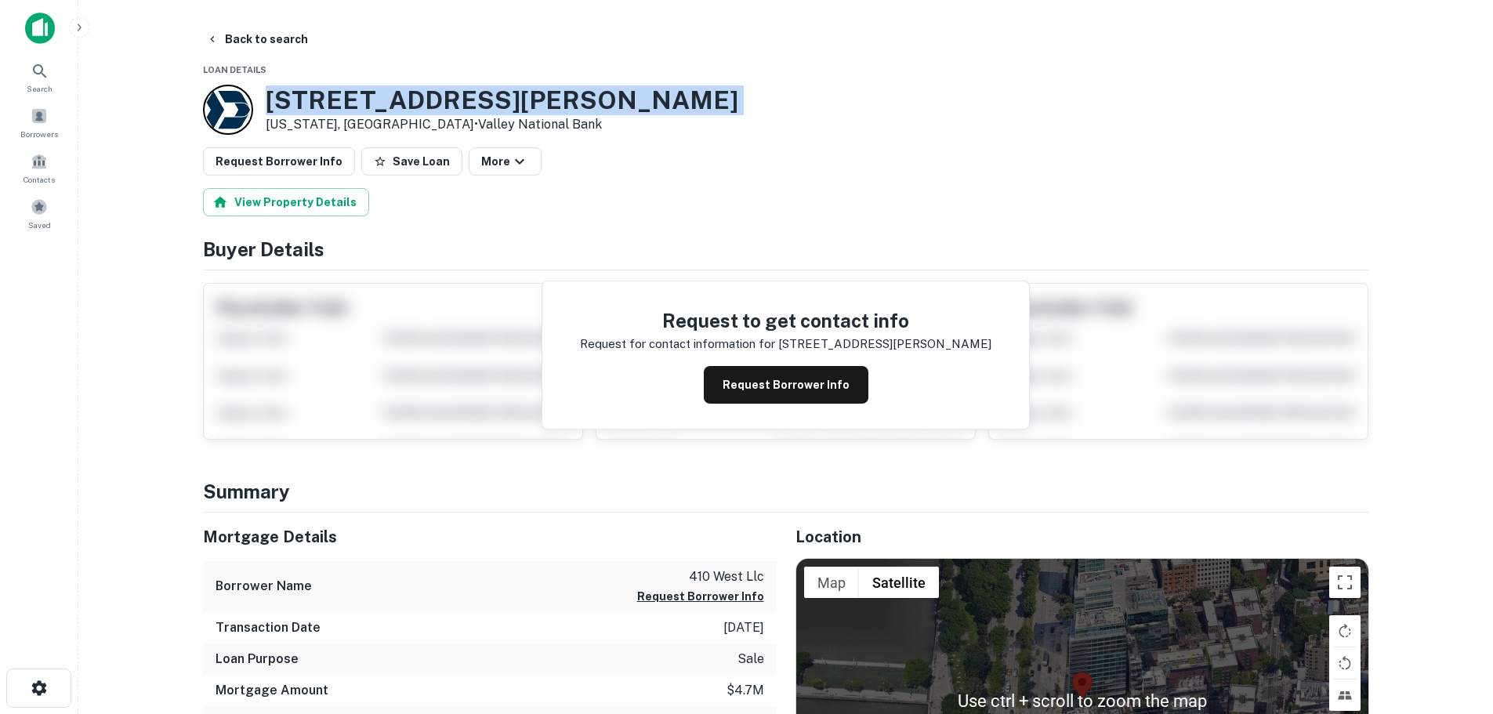
click at [402, 107] on h3 "165 Charles St" at bounding box center [502, 100] width 473 height 30
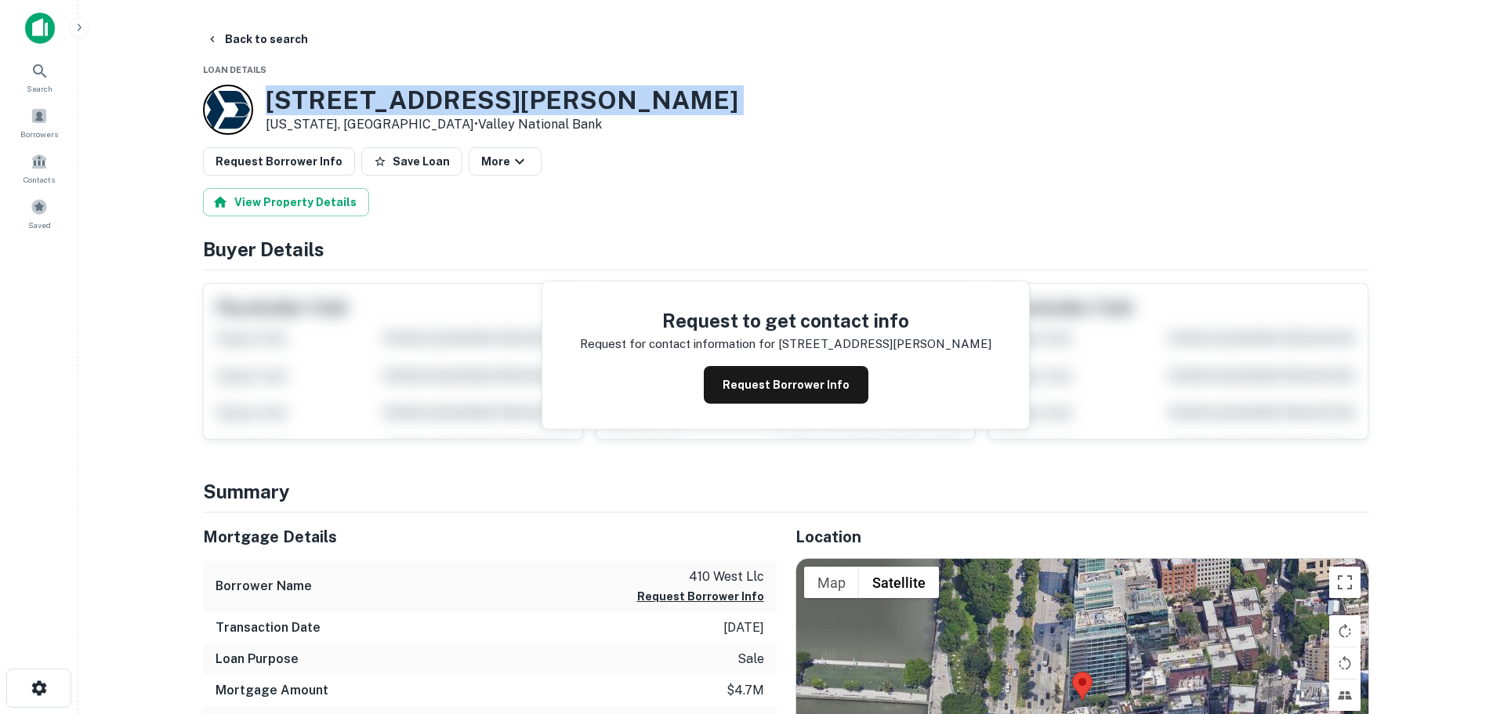
copy h3 "165 Charles St"
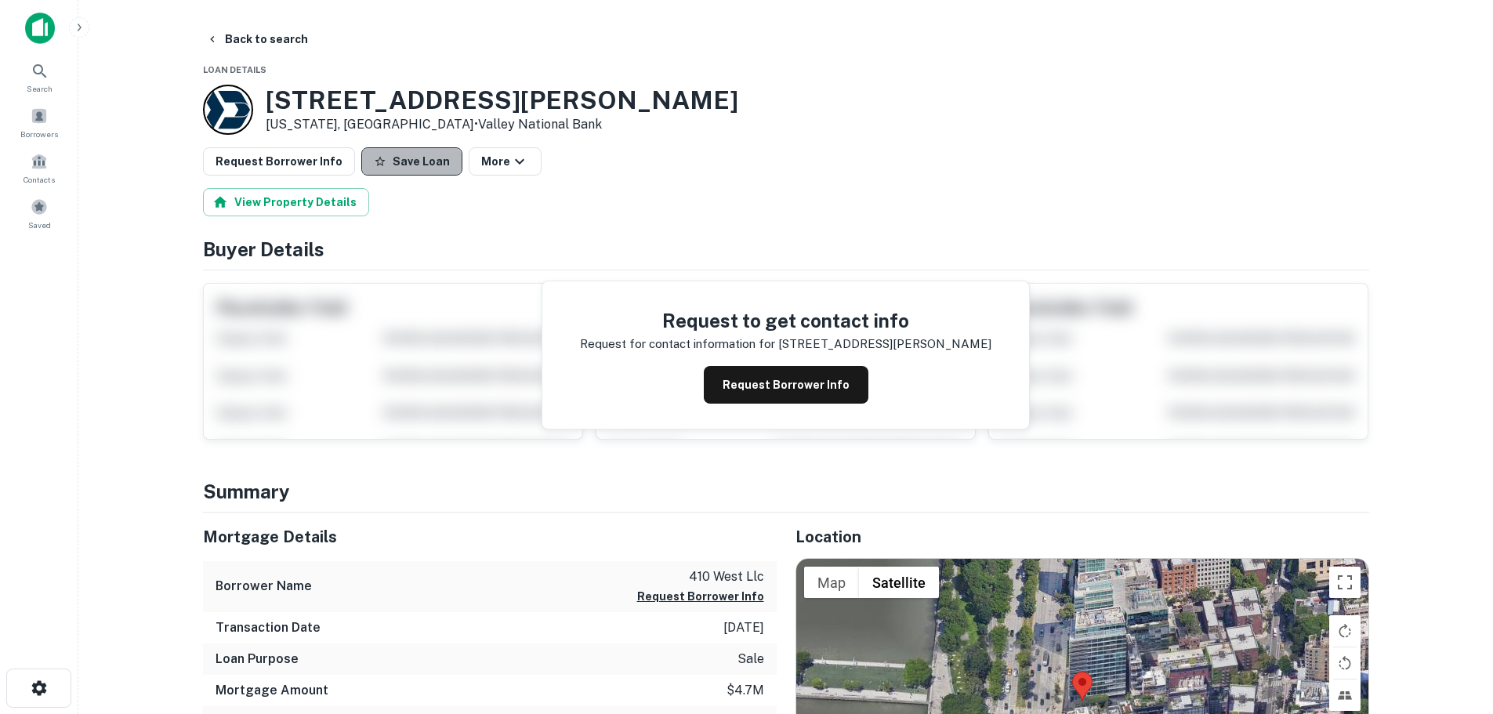
click at [401, 165] on button "Save Loan" at bounding box center [411, 161] width 101 height 28
click at [295, 163] on button "Request Borrower Info" at bounding box center [279, 161] width 152 height 28
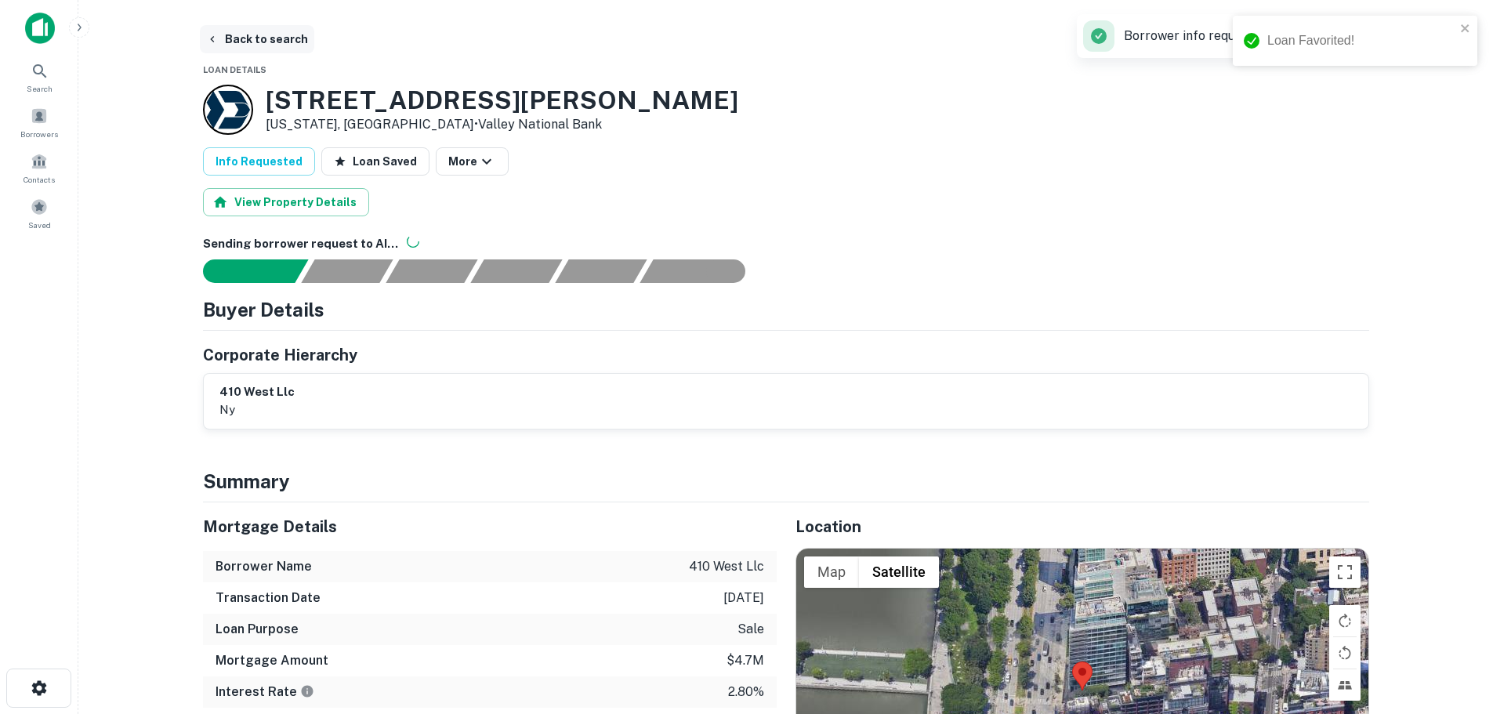
click at [287, 42] on button "Back to search" at bounding box center [257, 39] width 114 height 28
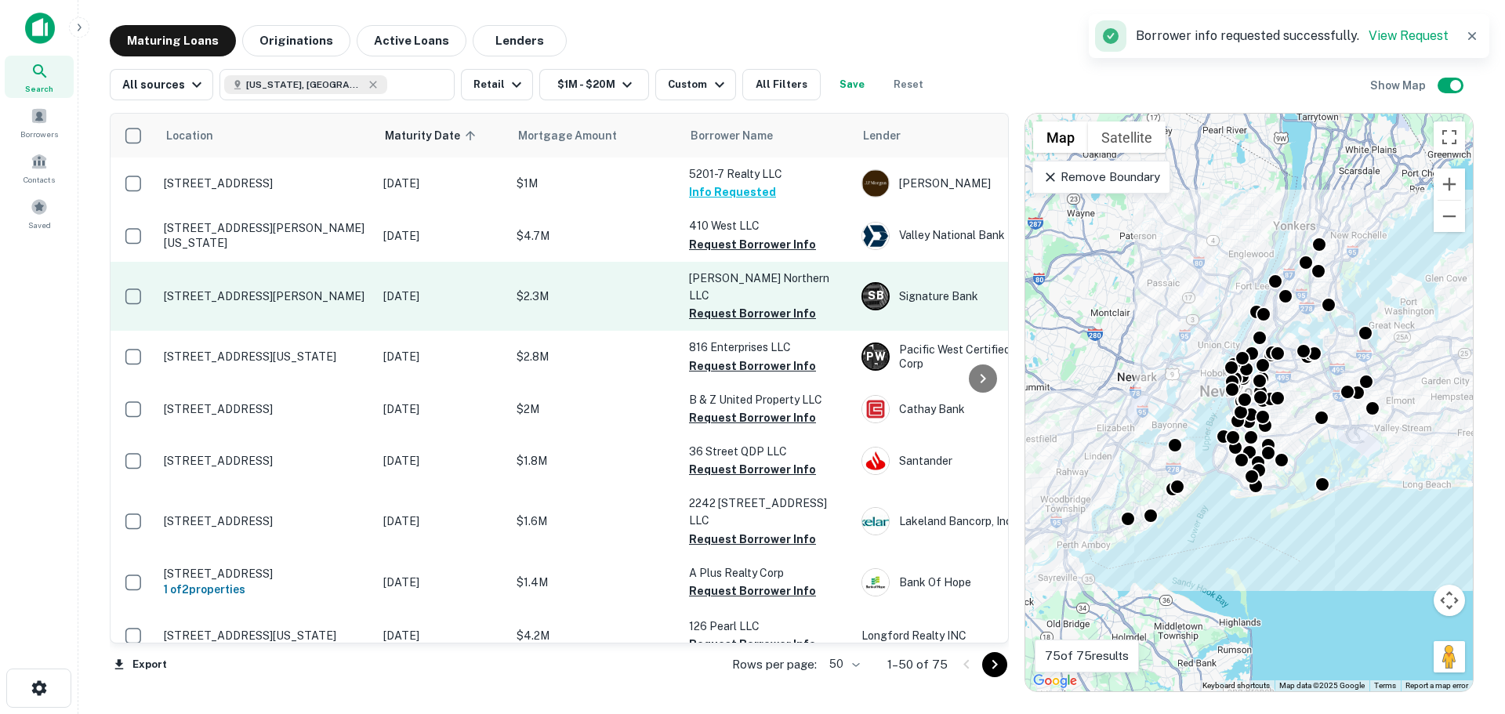
click at [279, 289] on p "[STREET_ADDRESS][PERSON_NAME]" at bounding box center [266, 296] width 204 height 14
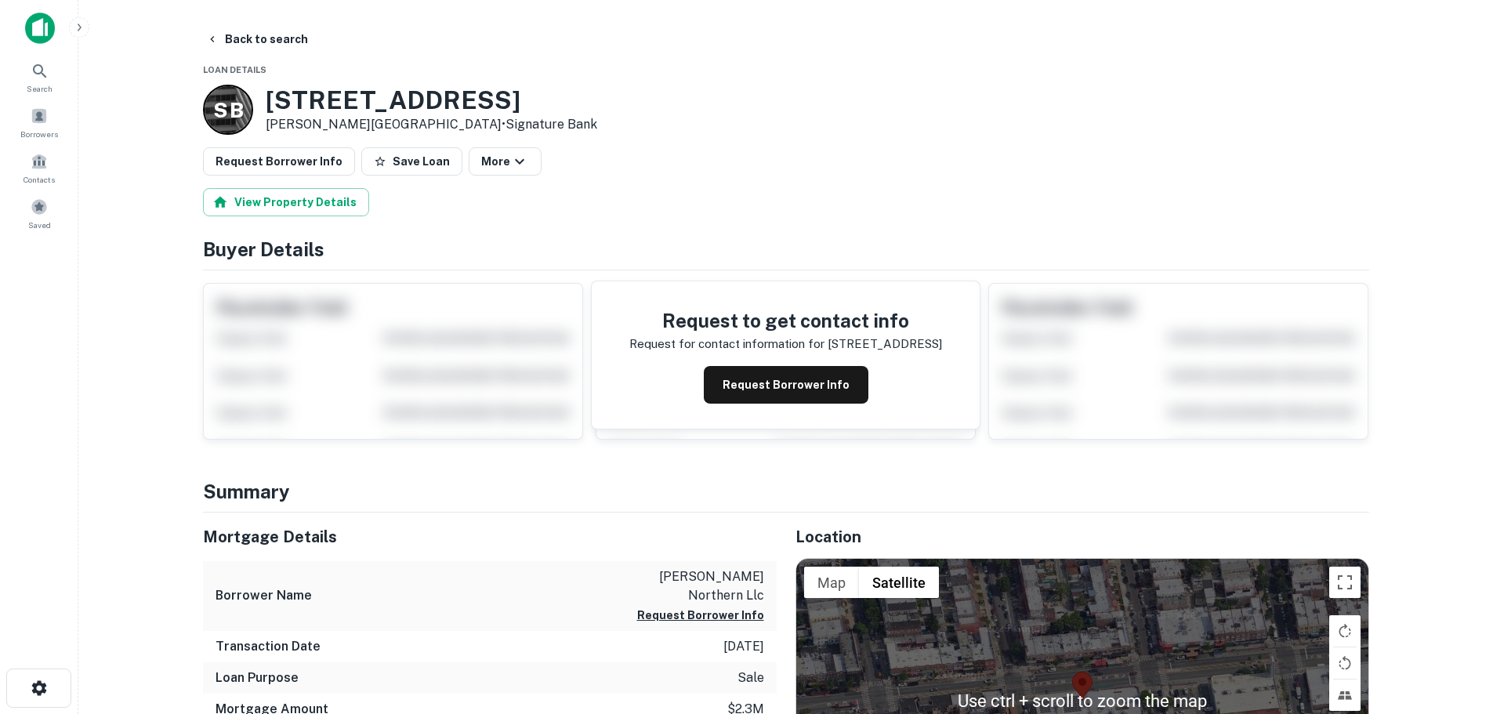
click at [404, 89] on h3 "8414 Northern Blvd" at bounding box center [431, 100] width 331 height 30
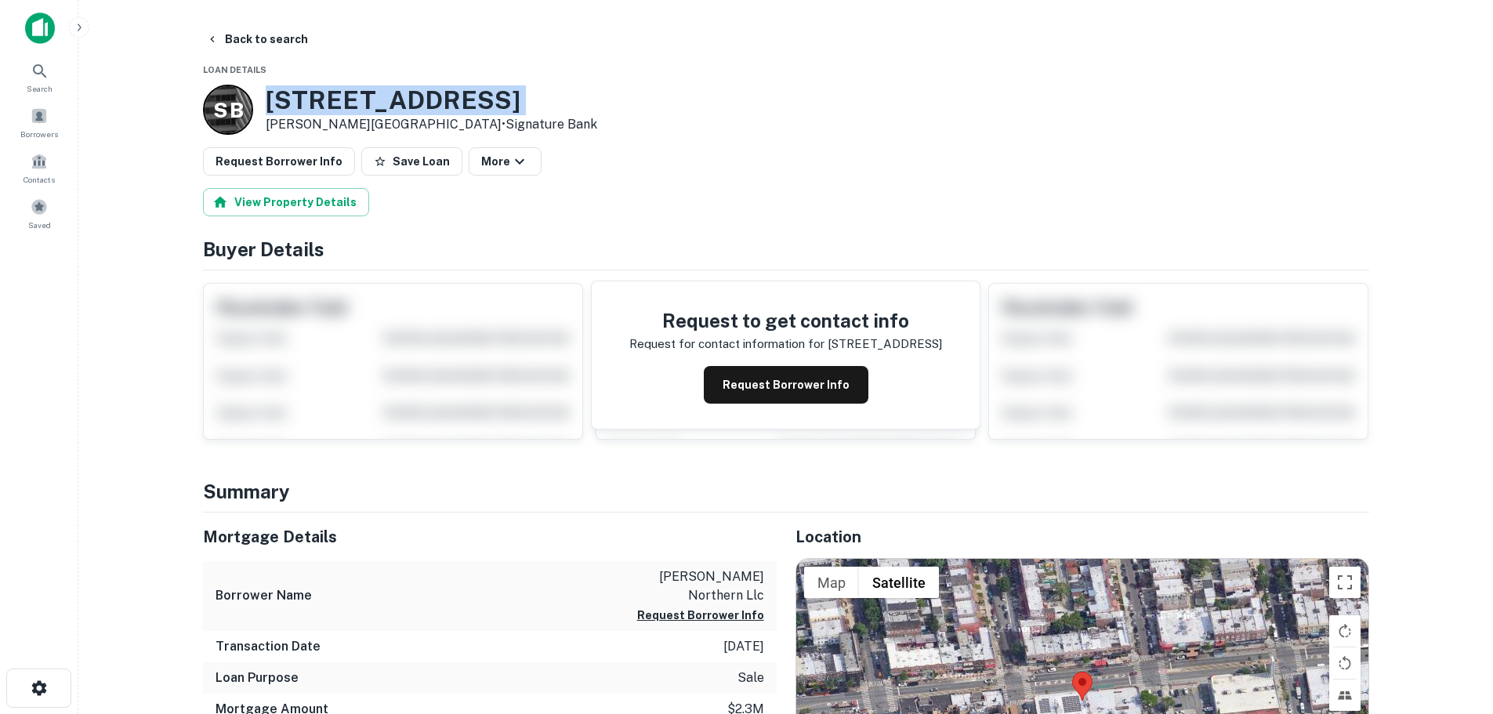
copy h3 "8414 Northern Blvd"
click at [266, 42] on button "Back to search" at bounding box center [257, 39] width 114 height 28
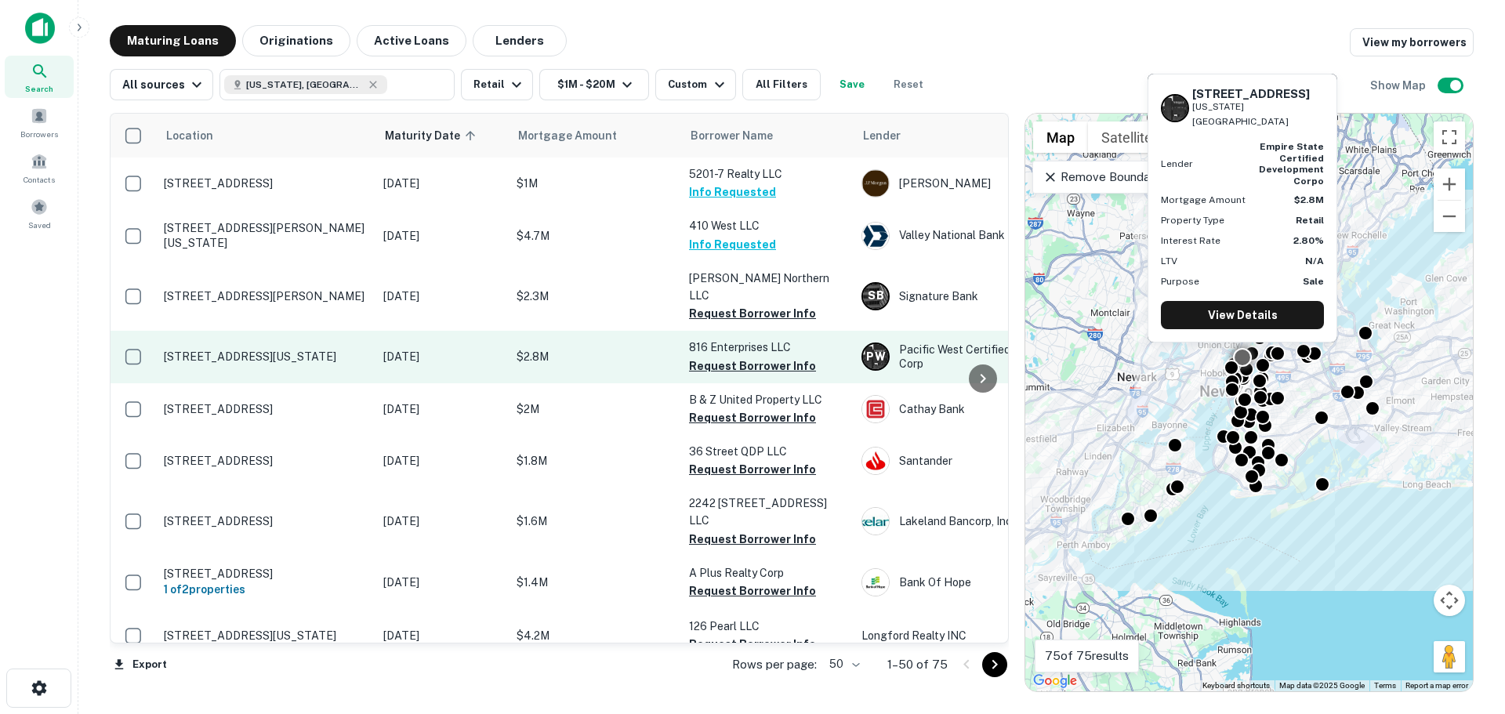
click at [290, 350] on p "[STREET_ADDRESS][US_STATE]" at bounding box center [266, 357] width 204 height 14
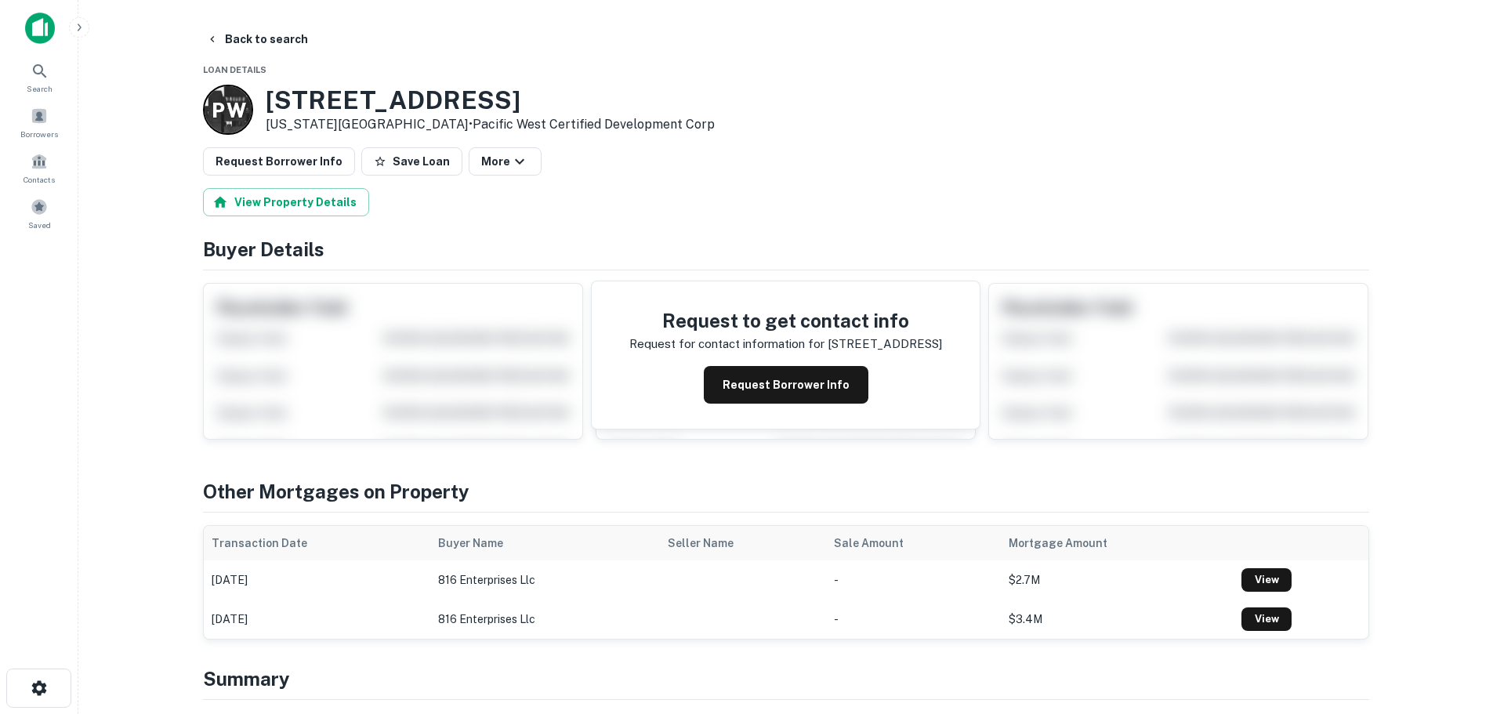
click at [408, 108] on h3 "816 Avenue Of The Americas" at bounding box center [490, 100] width 449 height 30
copy h3 "816 Avenue Of The Americas"
click at [282, 37] on button "Back to search" at bounding box center [257, 39] width 114 height 28
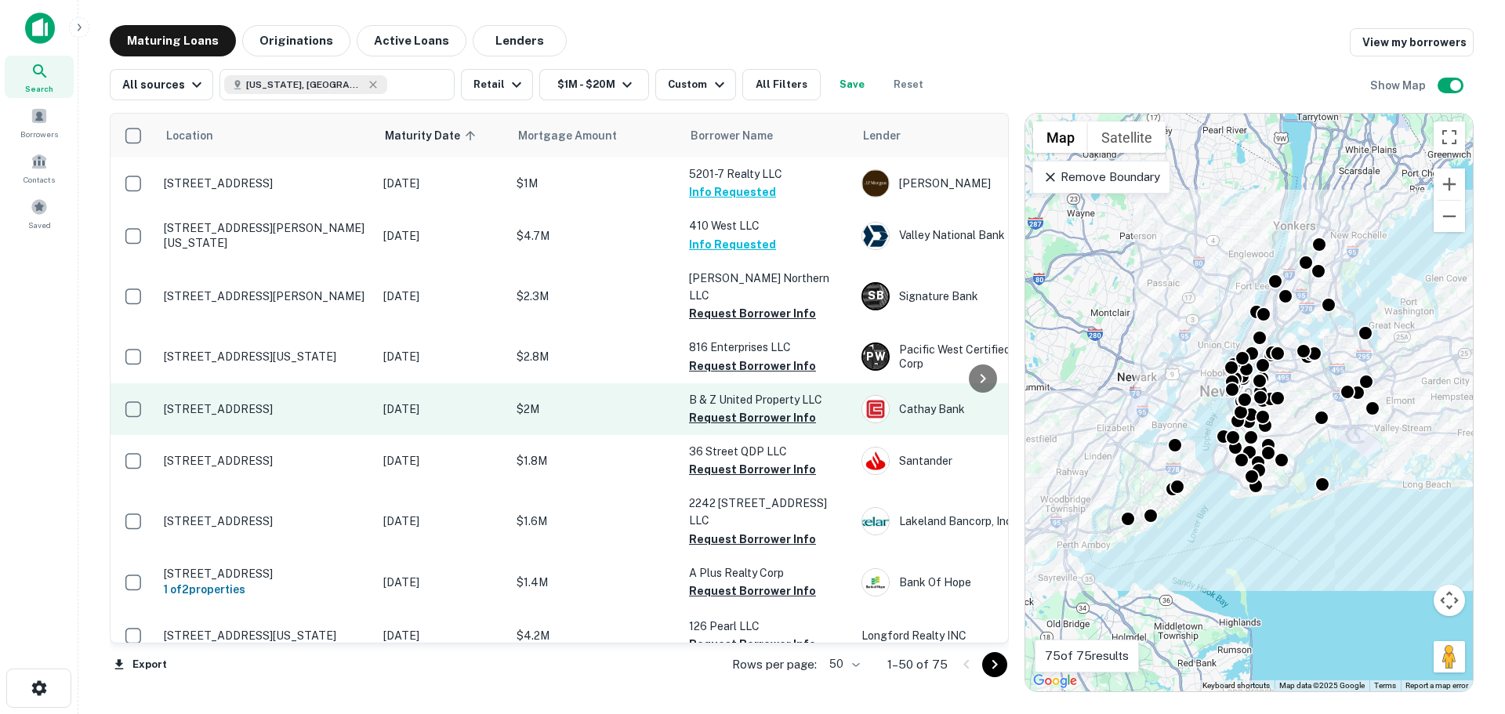
click at [271, 383] on td "[STREET_ADDRESS]" at bounding box center [265, 409] width 219 height 52
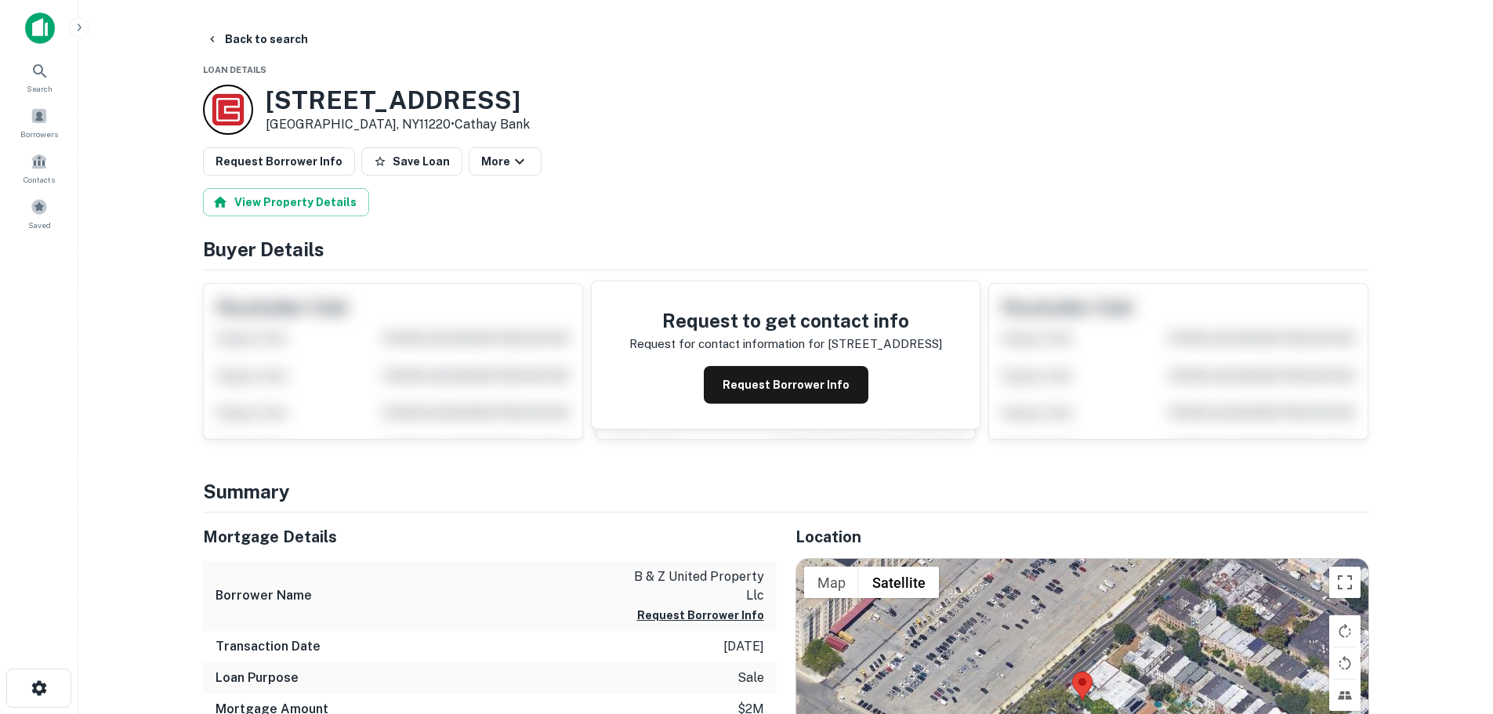
click at [288, 100] on h3 "201 62nd St" at bounding box center [398, 100] width 264 height 30
copy h3 "201 62nd St"
click at [231, 35] on button "Back to search" at bounding box center [257, 39] width 114 height 28
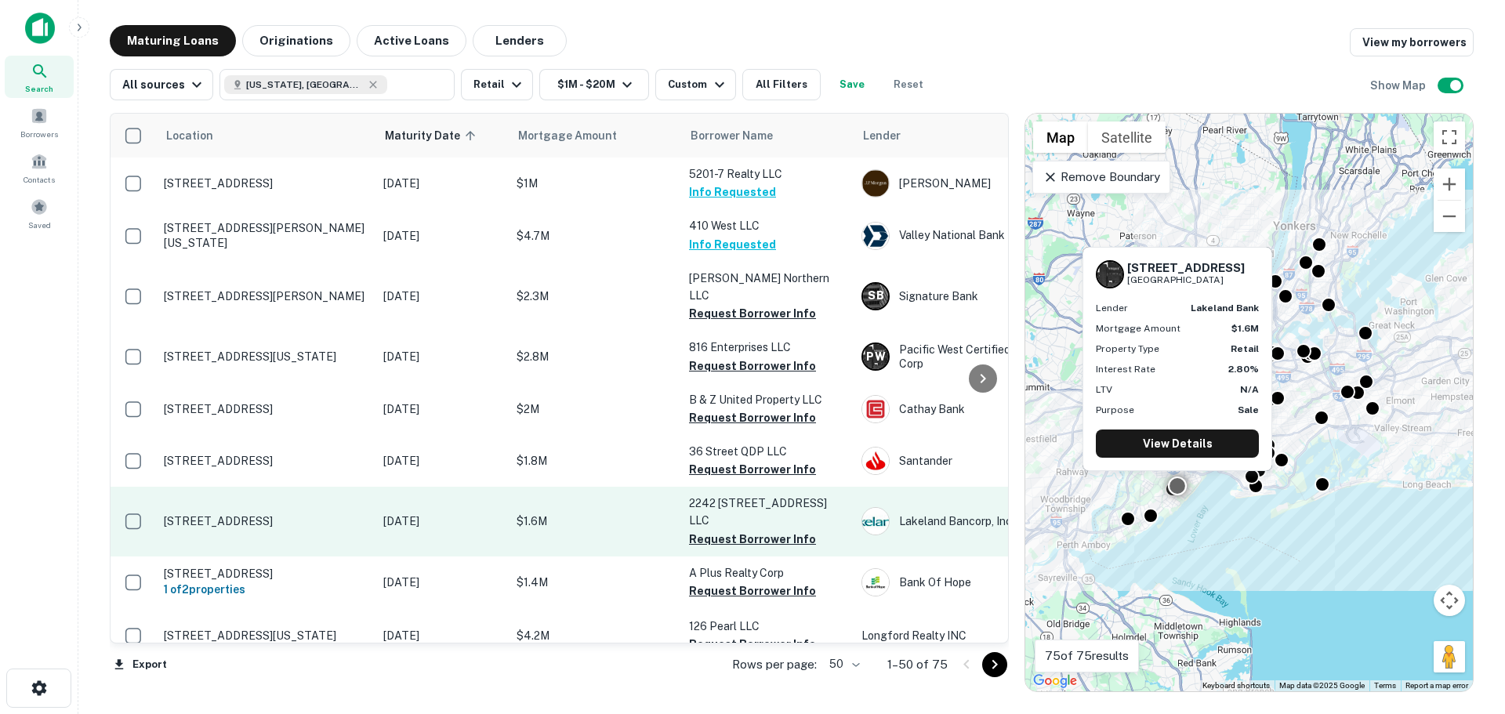
click at [281, 514] on p "[STREET_ADDRESS]" at bounding box center [266, 521] width 204 height 14
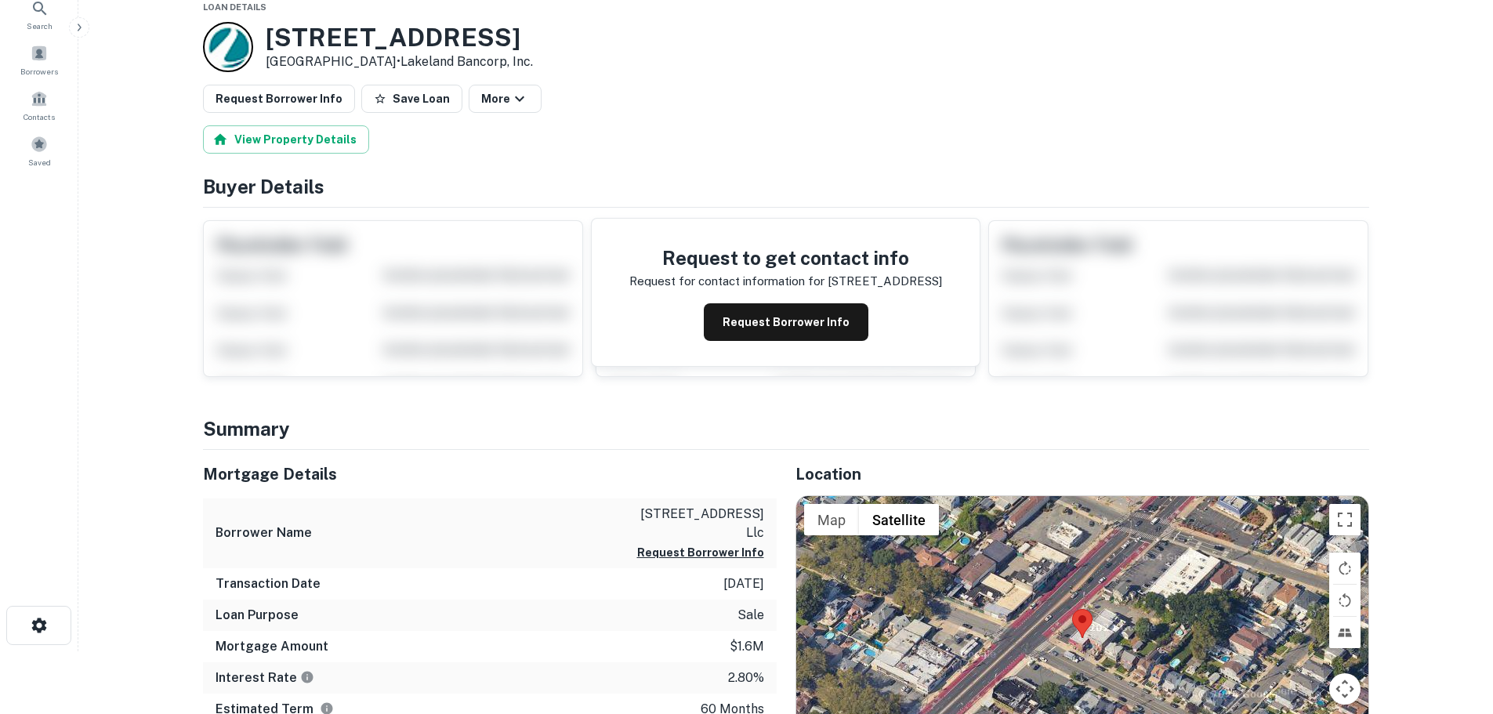
scroll to position [157, 0]
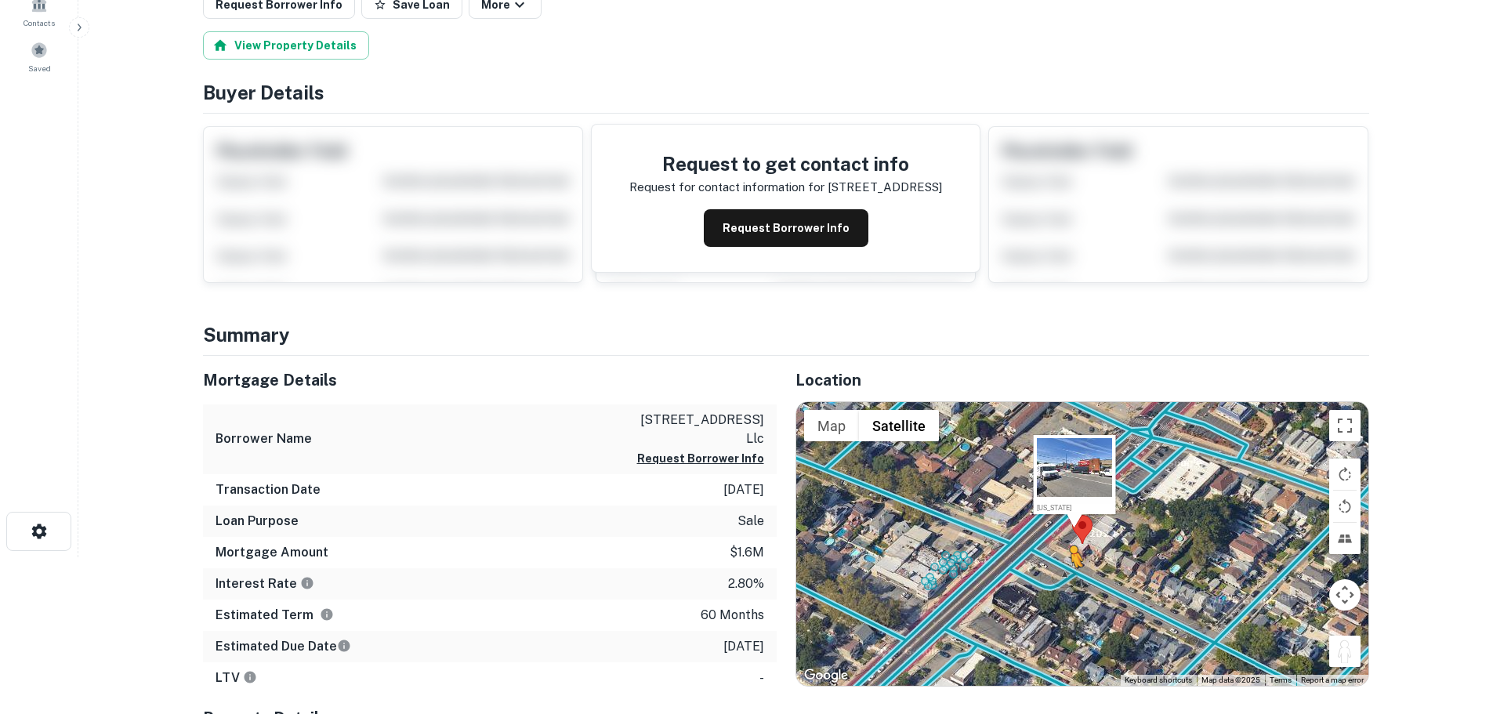
drag, startPoint x: 1352, startPoint y: 660, endPoint x: 1059, endPoint y: 578, distance: 303.7
click at [1059, 578] on div "To activate drag with keyboard, press Alt + Enter. Once in keyboard drag state,…" at bounding box center [1082, 544] width 572 height 284
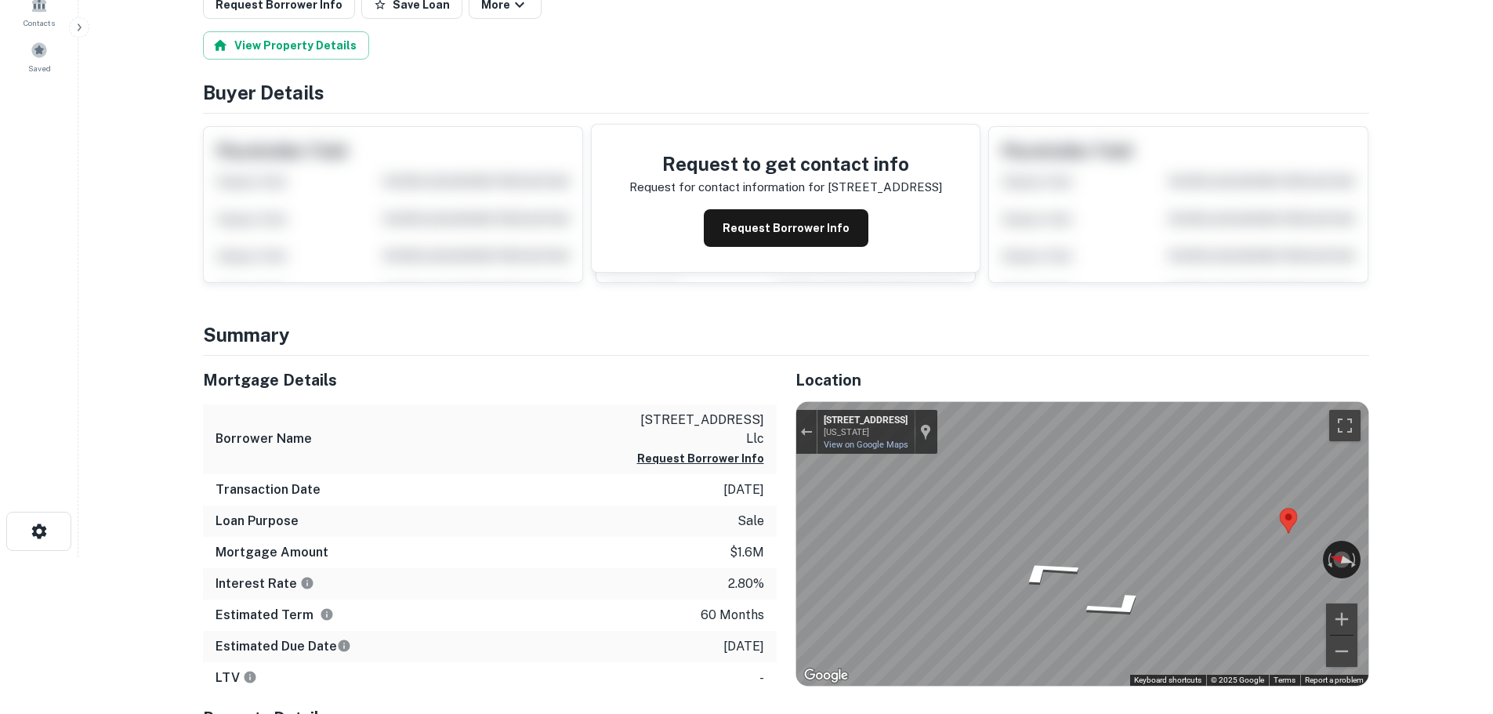
click at [686, 510] on div "Mortgage Details Borrower Name 2242 2248 hiylan blvd llc Request Borrower Info …" at bounding box center [776, 643] width 1185 height 574
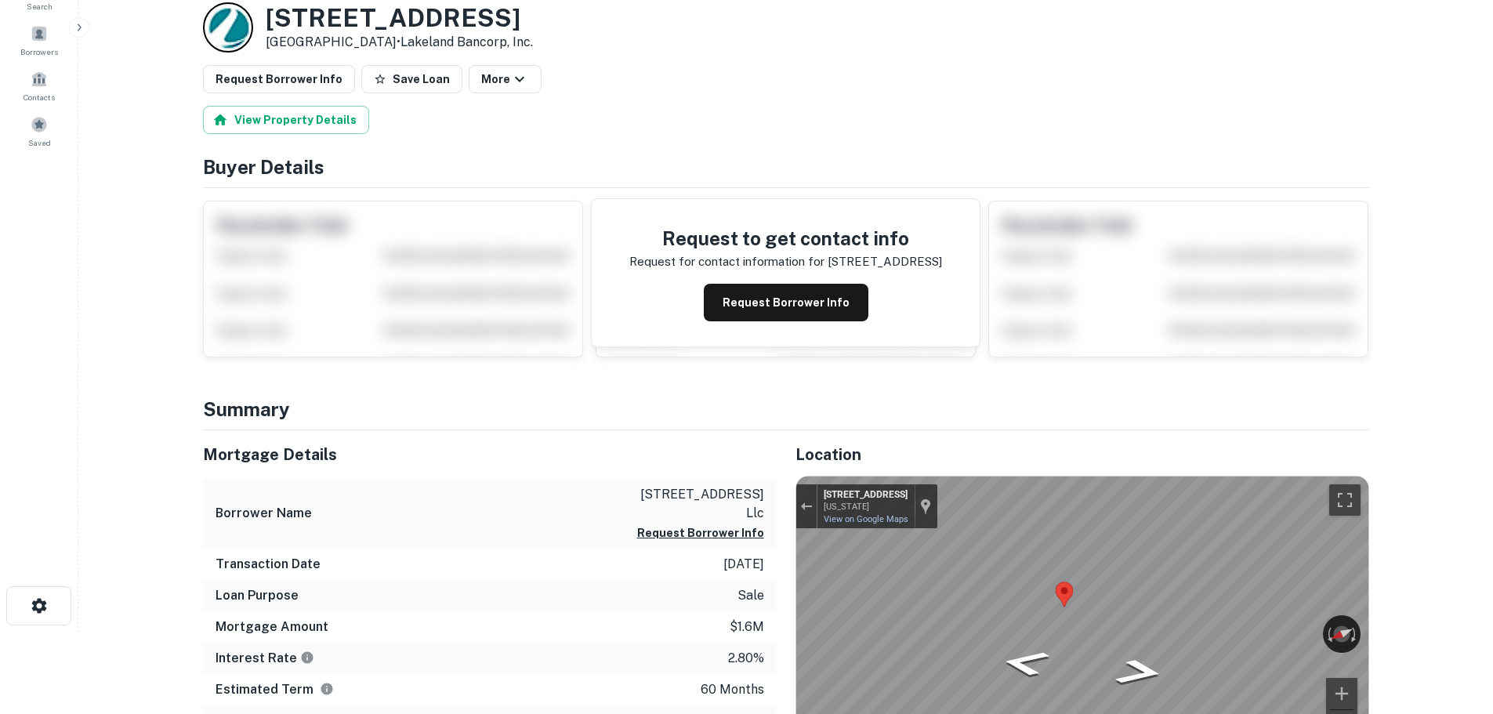
scroll to position [0, 0]
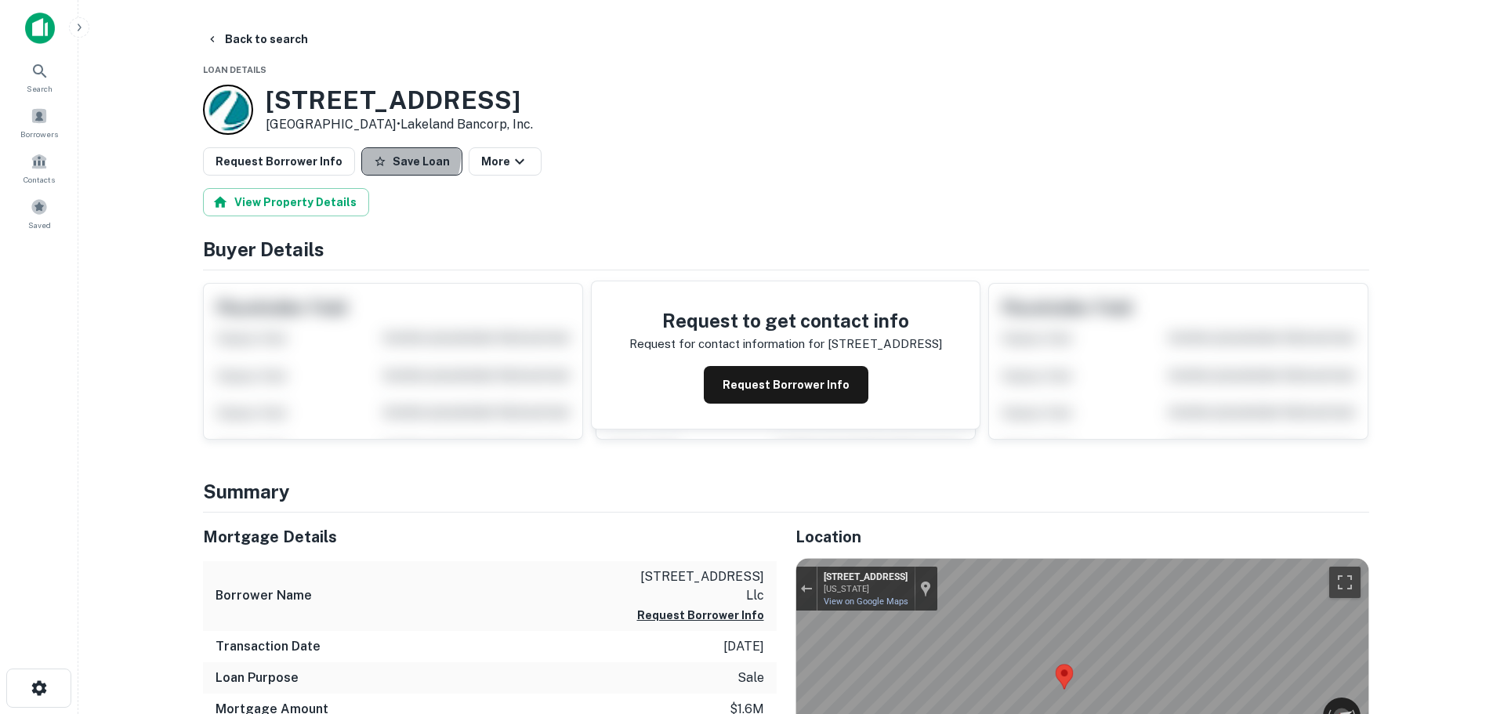
click at [361, 149] on button "Save Loan" at bounding box center [411, 161] width 101 height 28
click at [277, 171] on button "Request Borrower Info" at bounding box center [279, 161] width 152 height 28
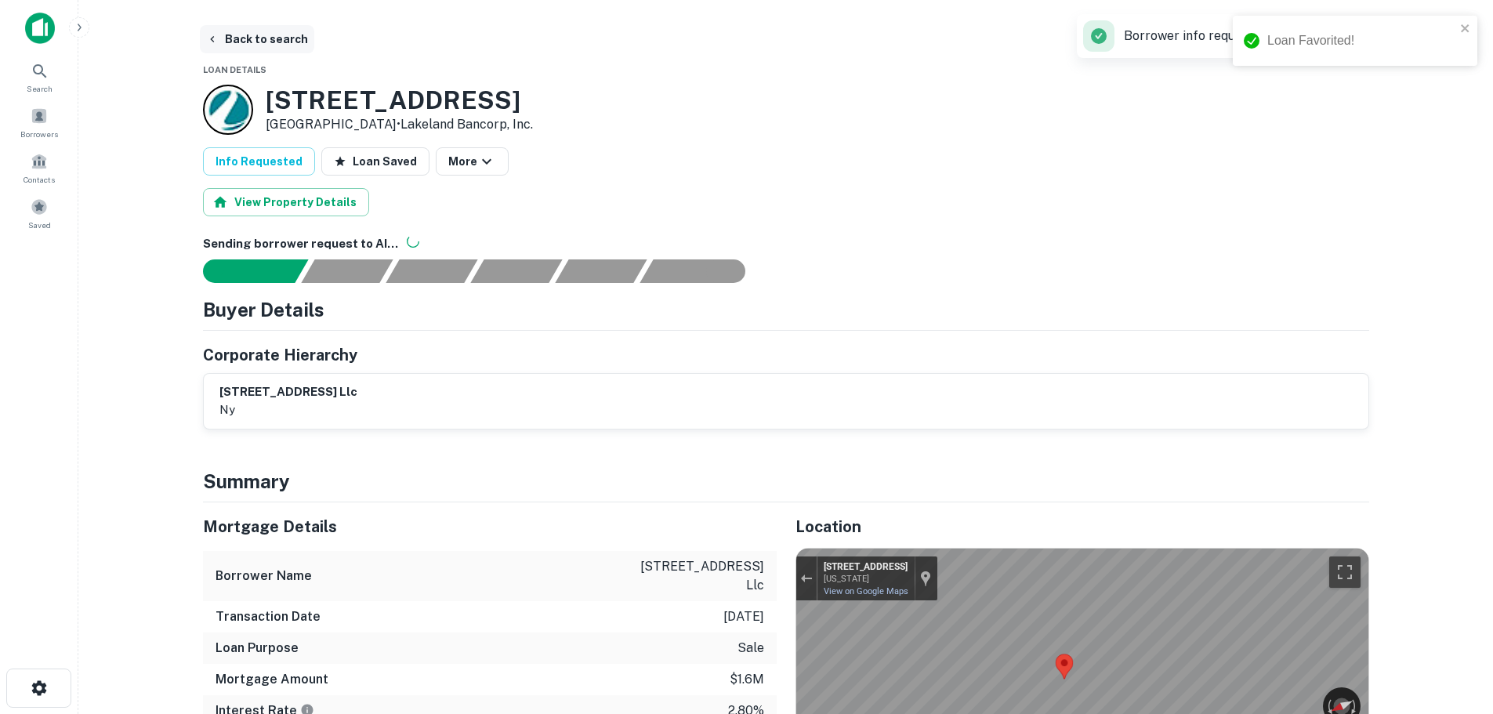
click at [281, 50] on button "Back to search" at bounding box center [257, 39] width 114 height 28
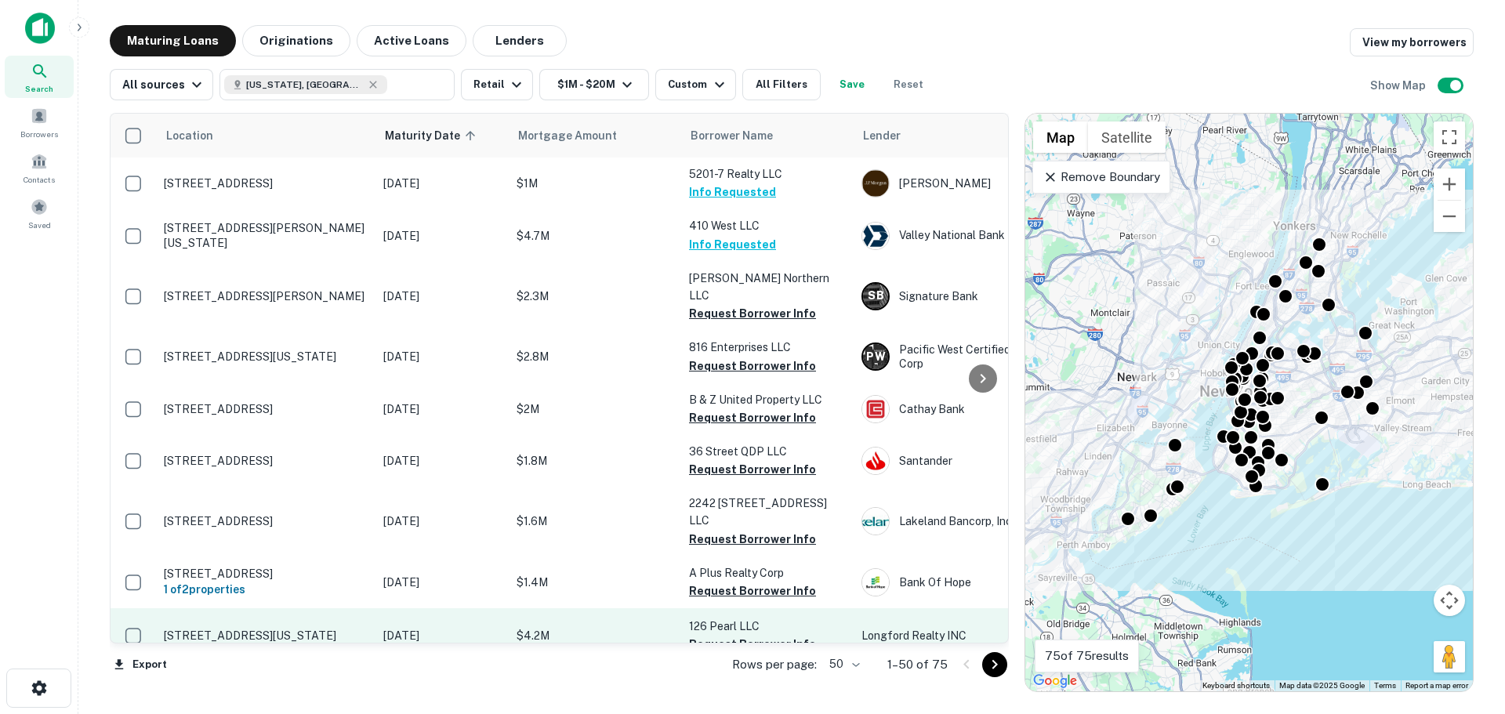
click at [267, 628] on p "[STREET_ADDRESS][US_STATE]" at bounding box center [266, 635] width 204 height 14
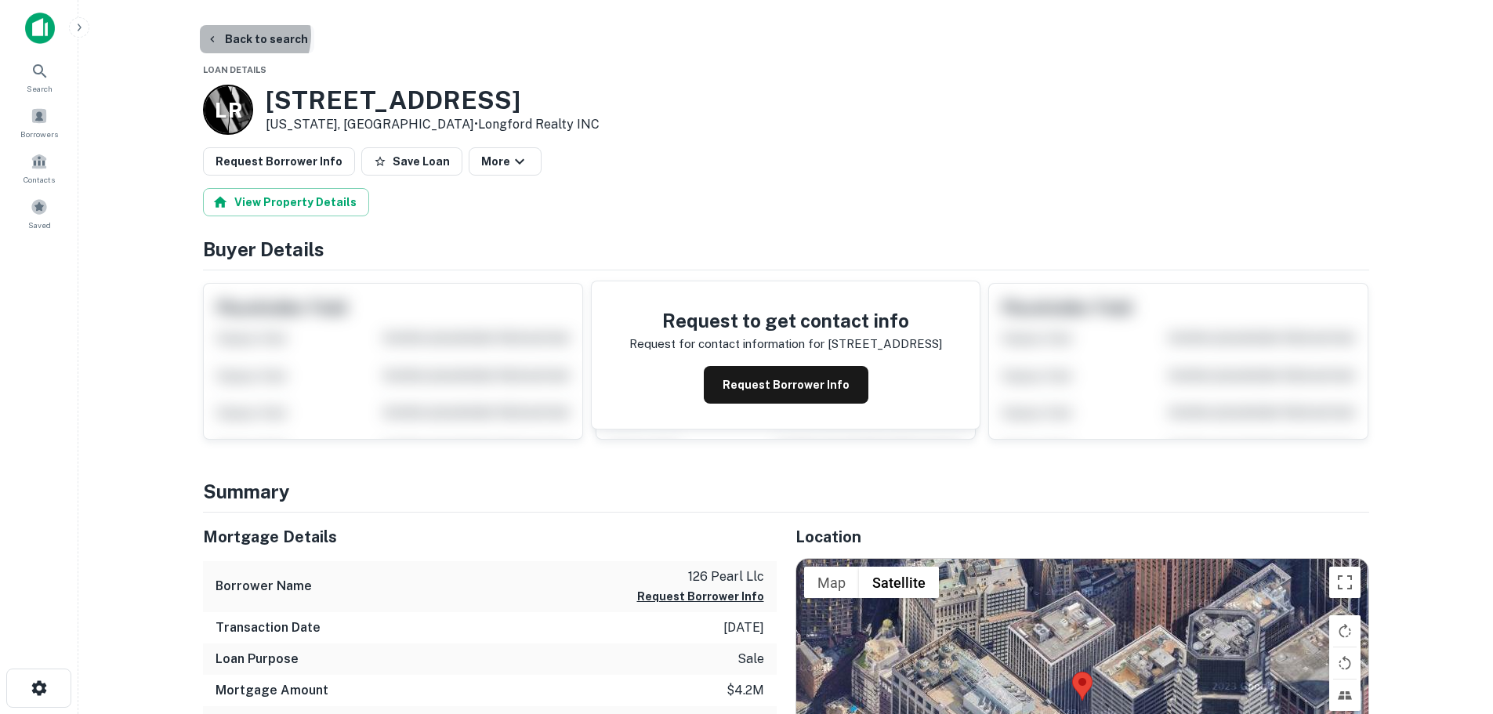
click at [243, 35] on button "Back to search" at bounding box center [257, 39] width 114 height 28
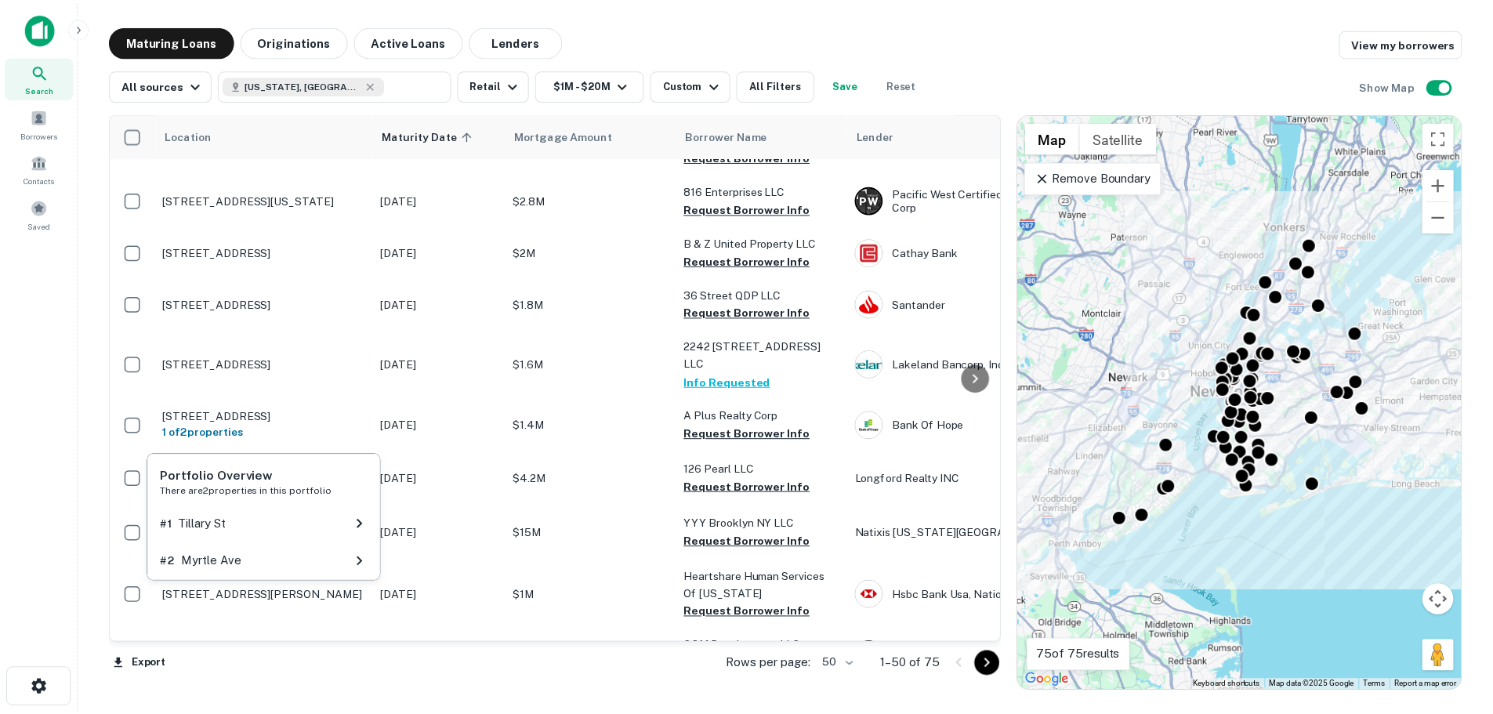
scroll to position [235, 0]
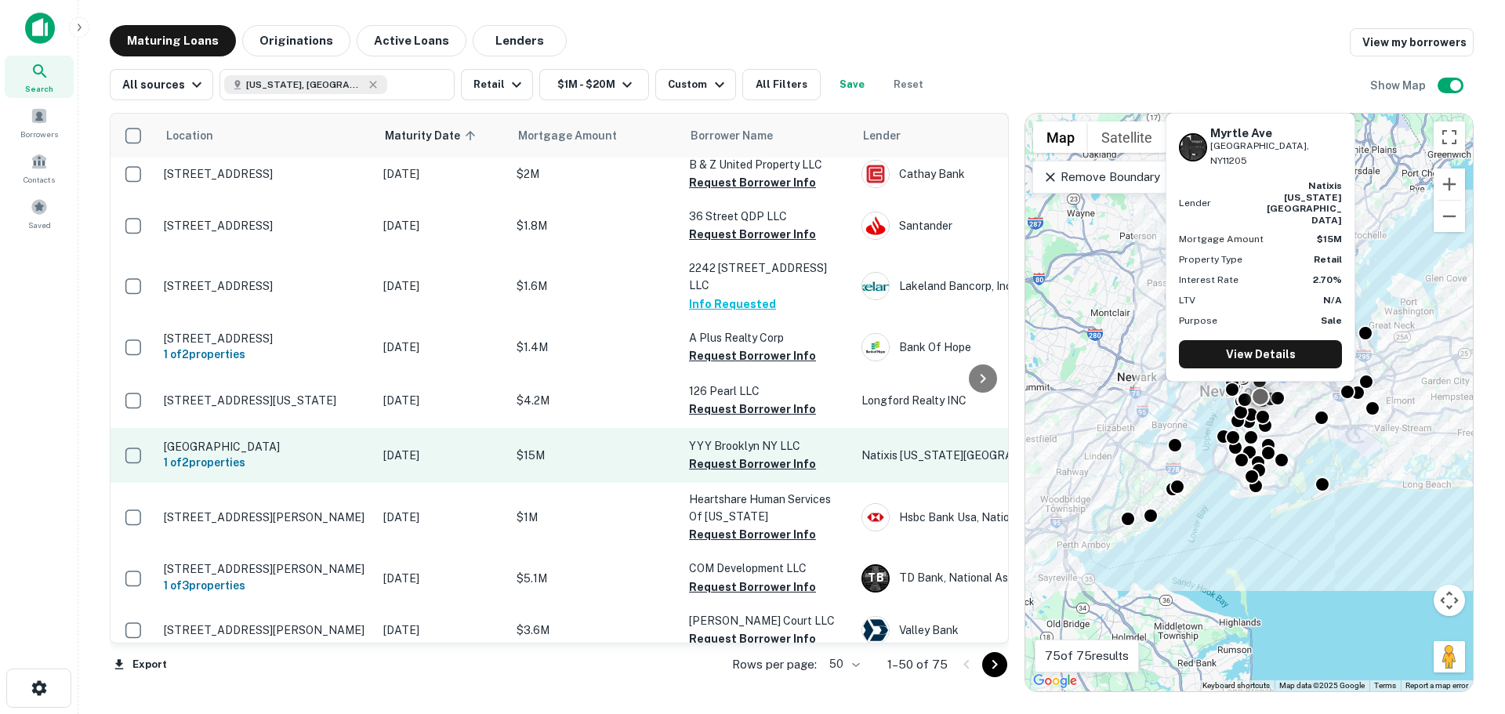
click at [310, 440] on p "[GEOGRAPHIC_DATA]" at bounding box center [266, 447] width 204 height 14
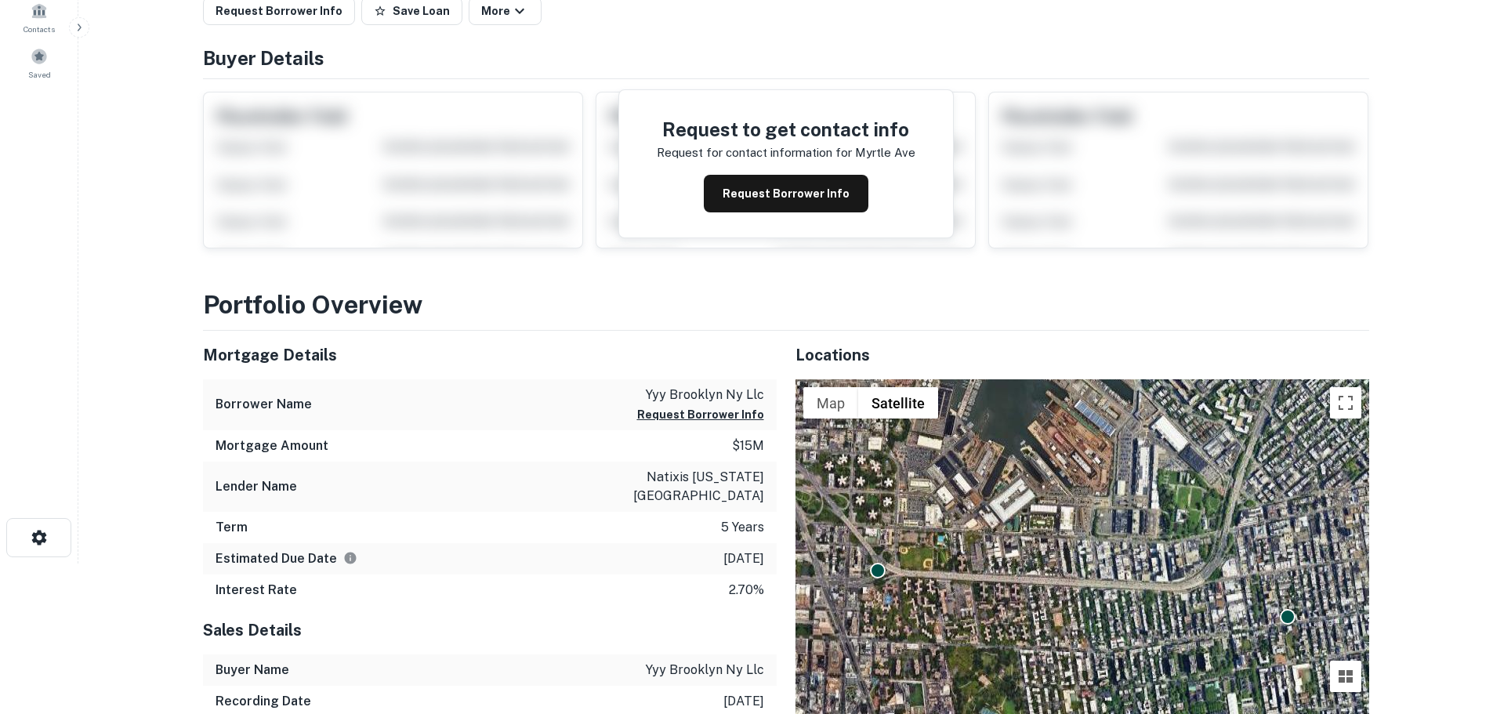
scroll to position [157, 0]
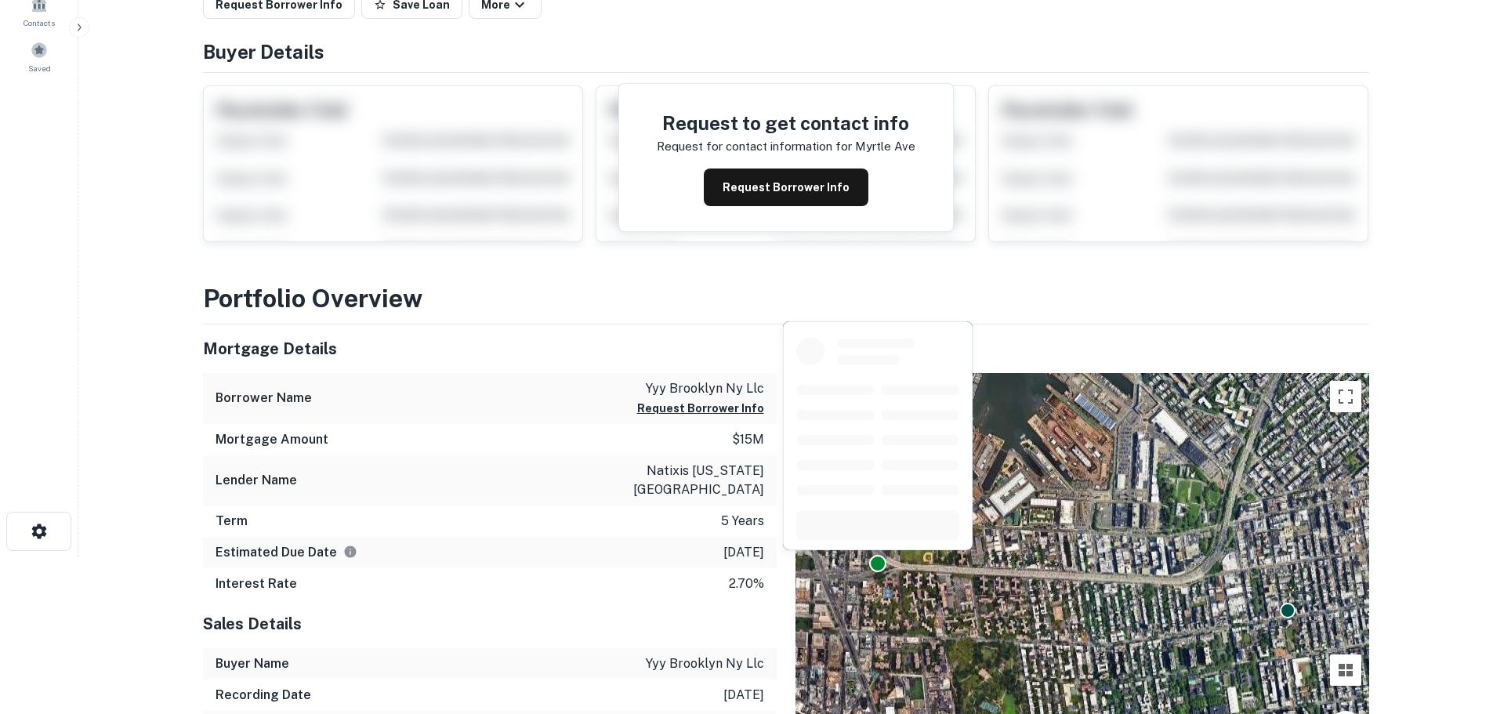
click at [869, 561] on div at bounding box center [877, 563] width 17 height 17
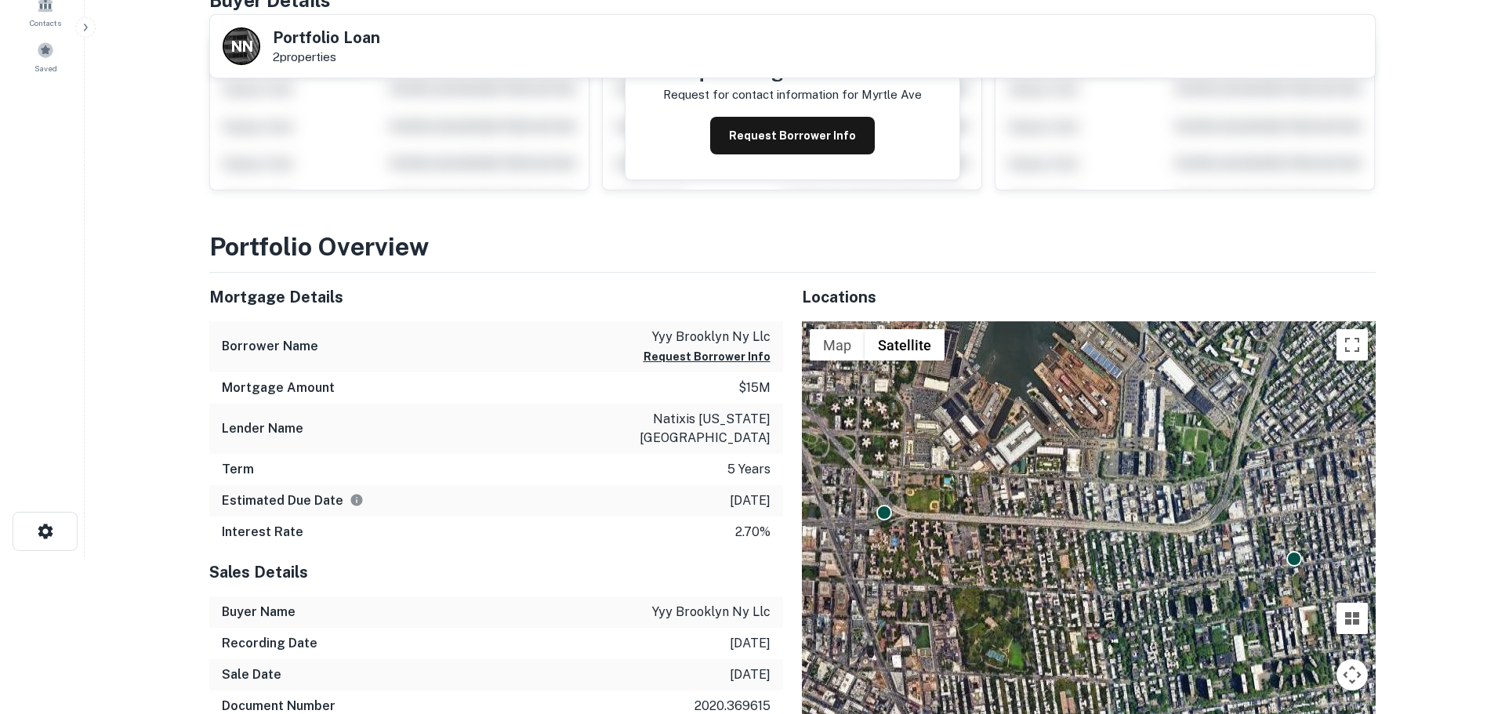
scroll to position [0, 0]
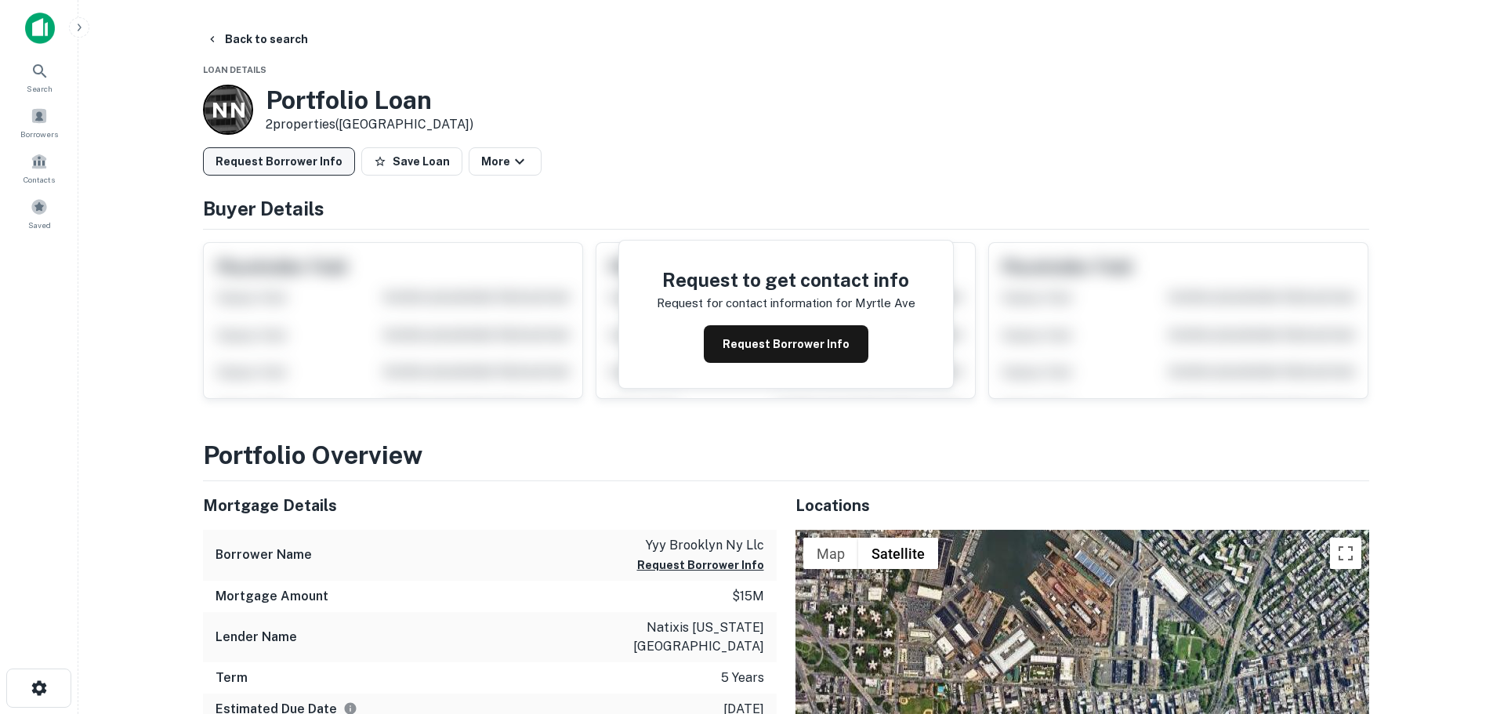
drag, startPoint x: 420, startPoint y: 165, endPoint x: 267, endPoint y: 152, distance: 153.4
click at [418, 165] on button "Save Loan" at bounding box center [411, 161] width 101 height 28
click at [275, 172] on button "Request Borrower Info" at bounding box center [279, 161] width 152 height 28
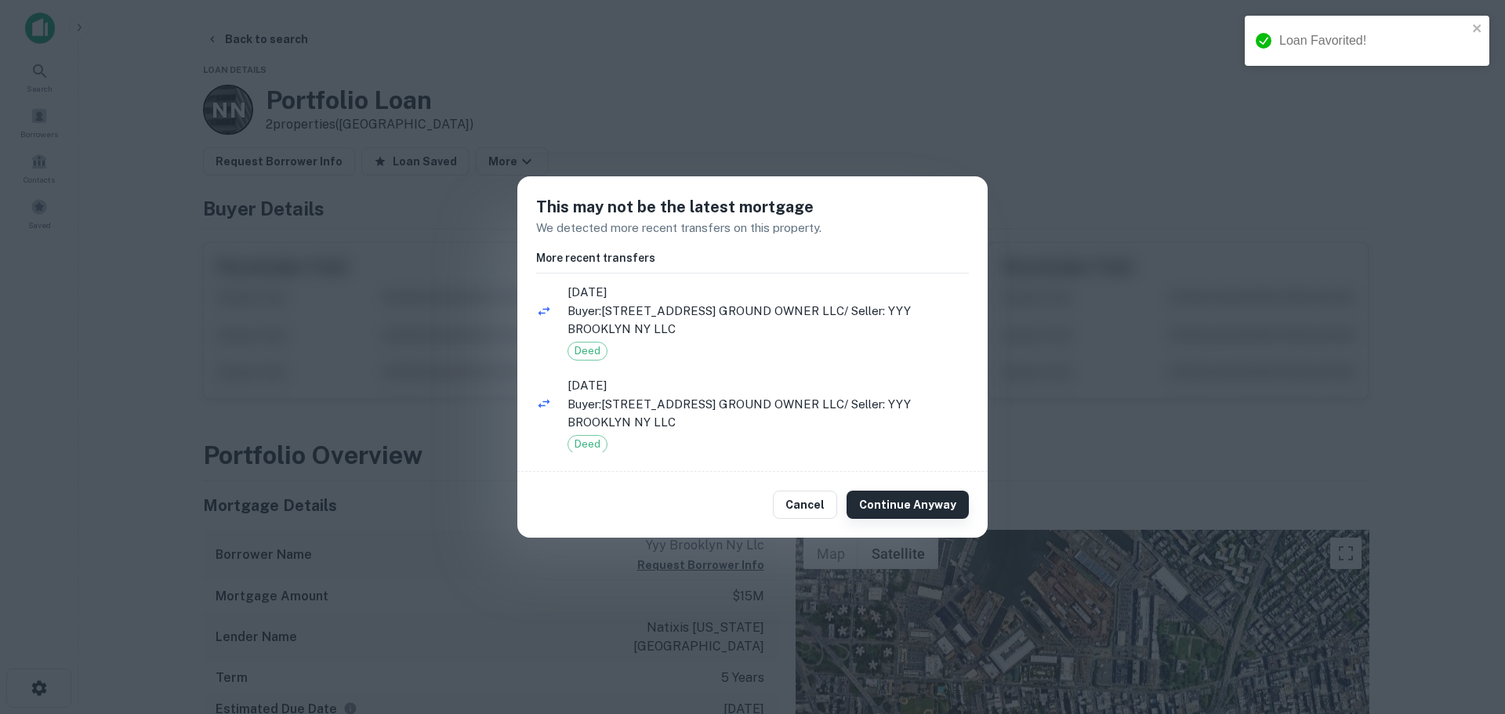
click at [906, 512] on button "Continue Anyway" at bounding box center [907, 505] width 122 height 28
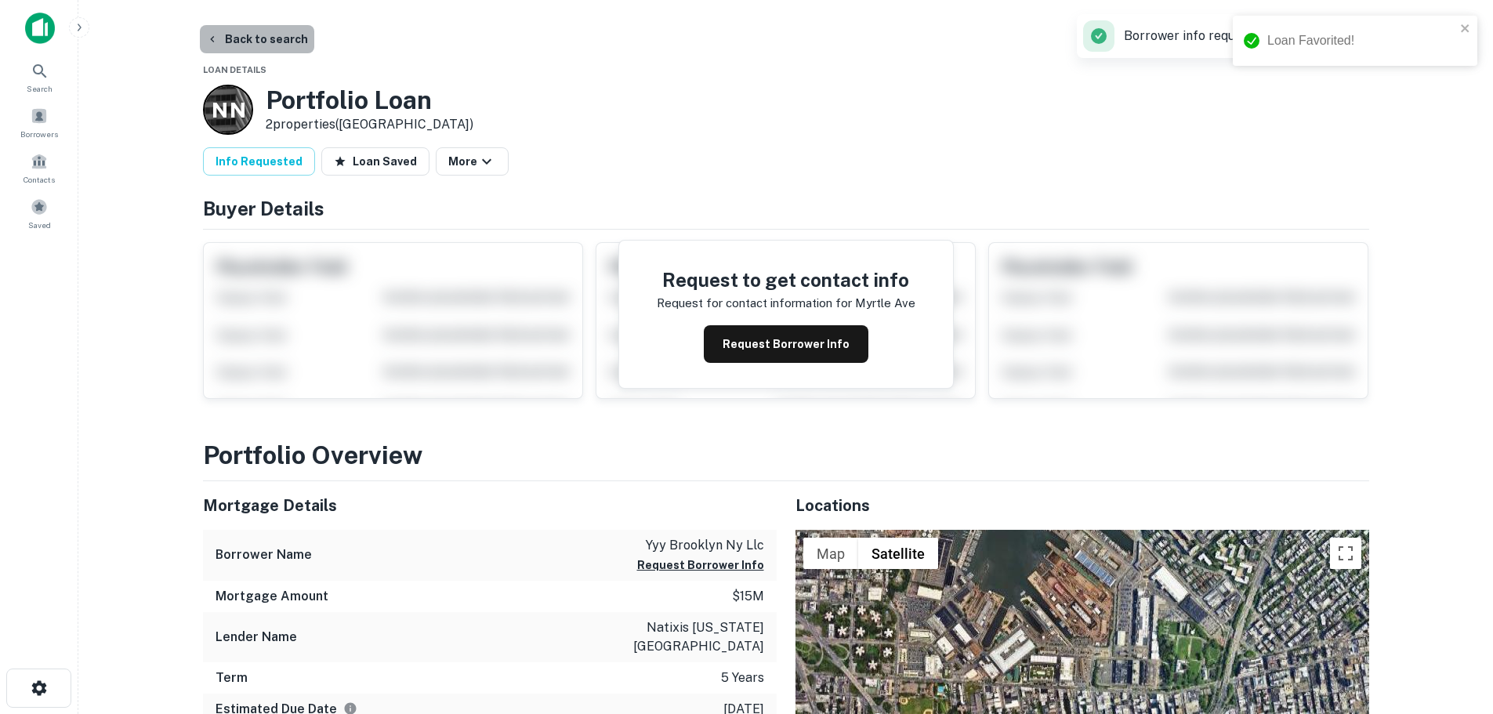
click at [269, 36] on button "Back to search" at bounding box center [257, 39] width 114 height 28
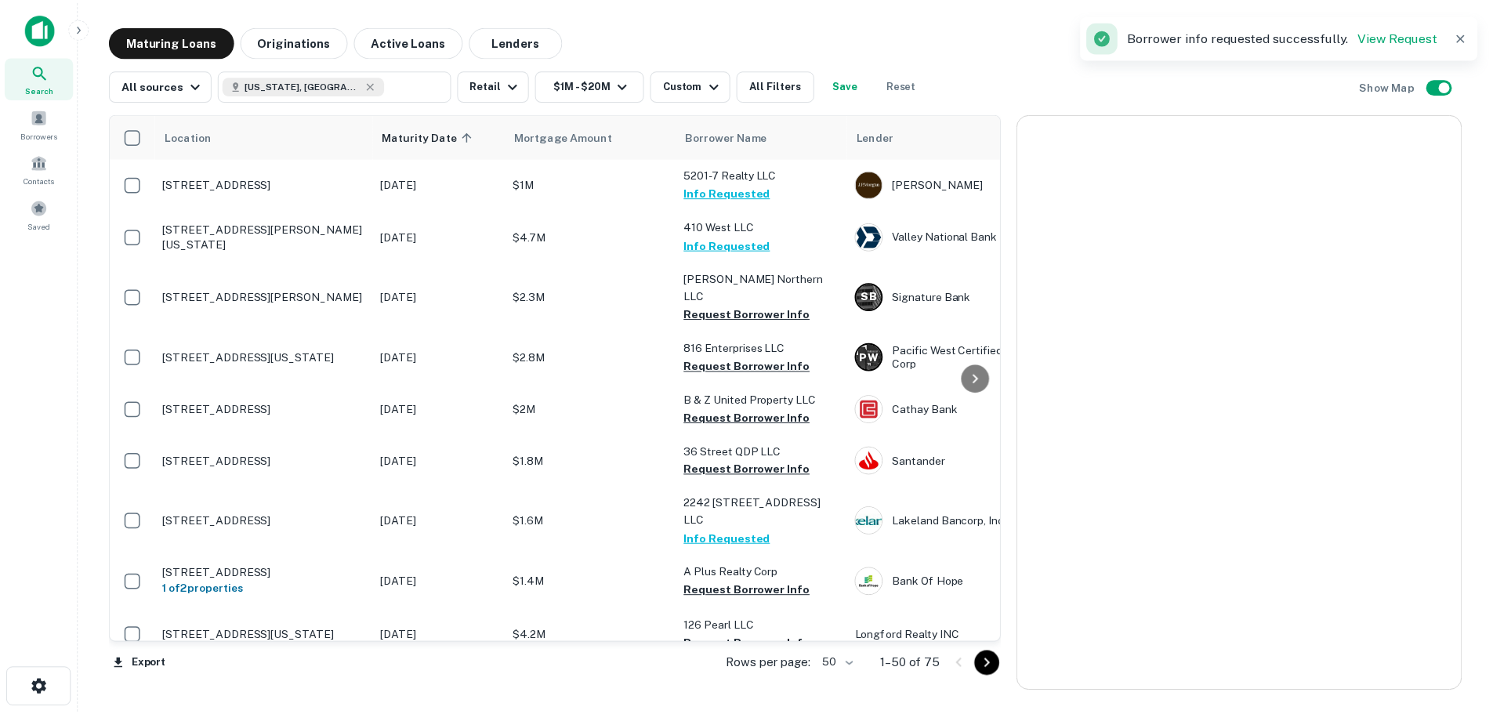
scroll to position [235, 0]
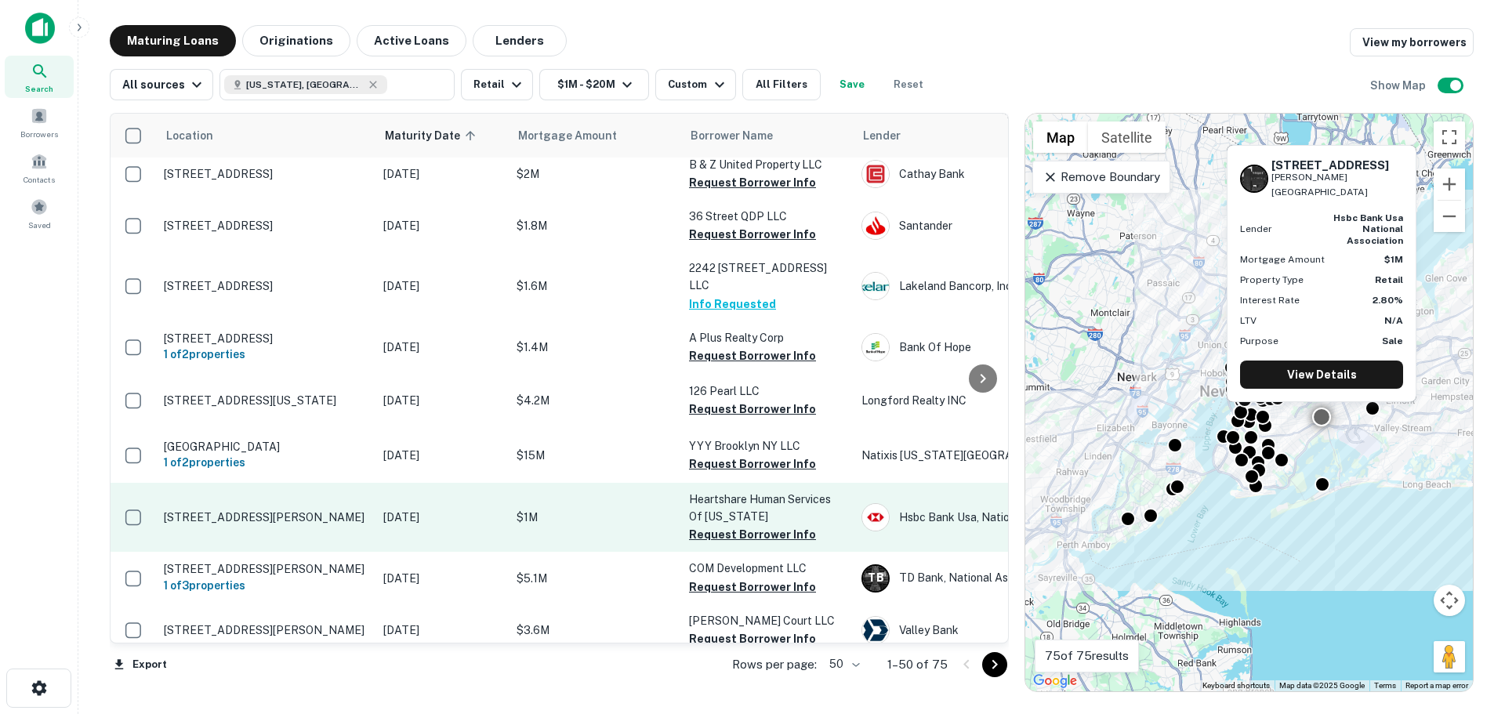
click at [324, 510] on p "[STREET_ADDRESS][PERSON_NAME]" at bounding box center [266, 517] width 204 height 14
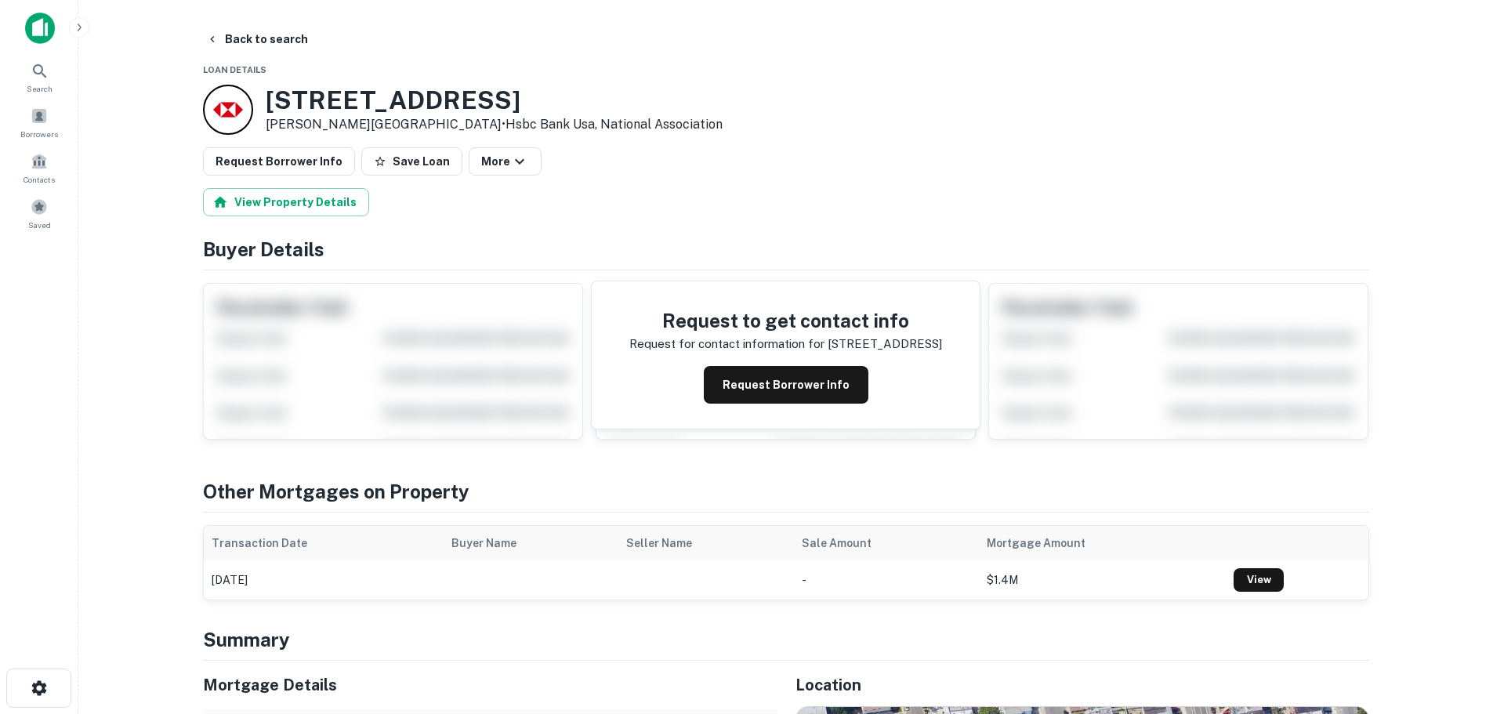
click at [334, 87] on h3 "8212 151st Ave" at bounding box center [494, 100] width 457 height 30
copy h3 "8212 151st Ave"
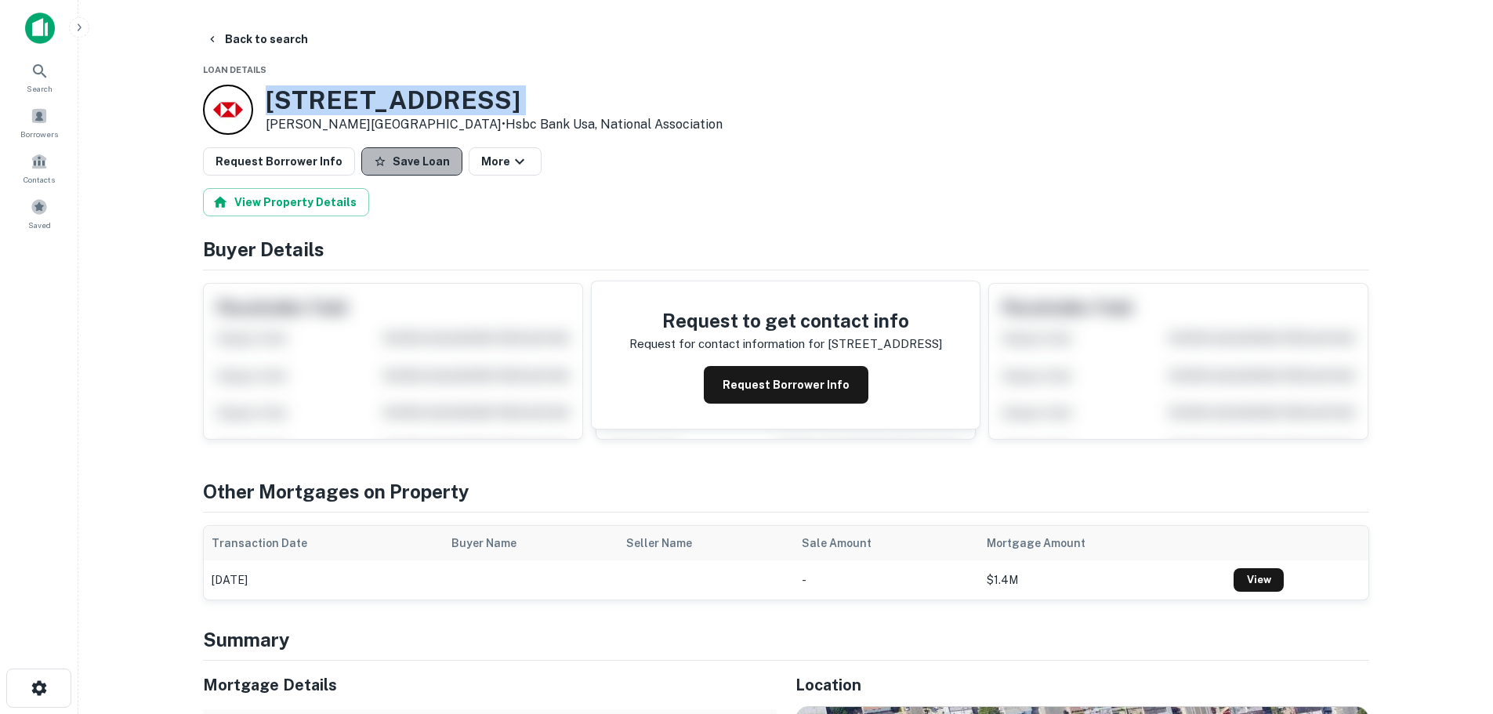
click at [401, 152] on button "Save Loan" at bounding box center [411, 161] width 101 height 28
click at [361, 158] on button "Loan Saved" at bounding box center [415, 161] width 108 height 28
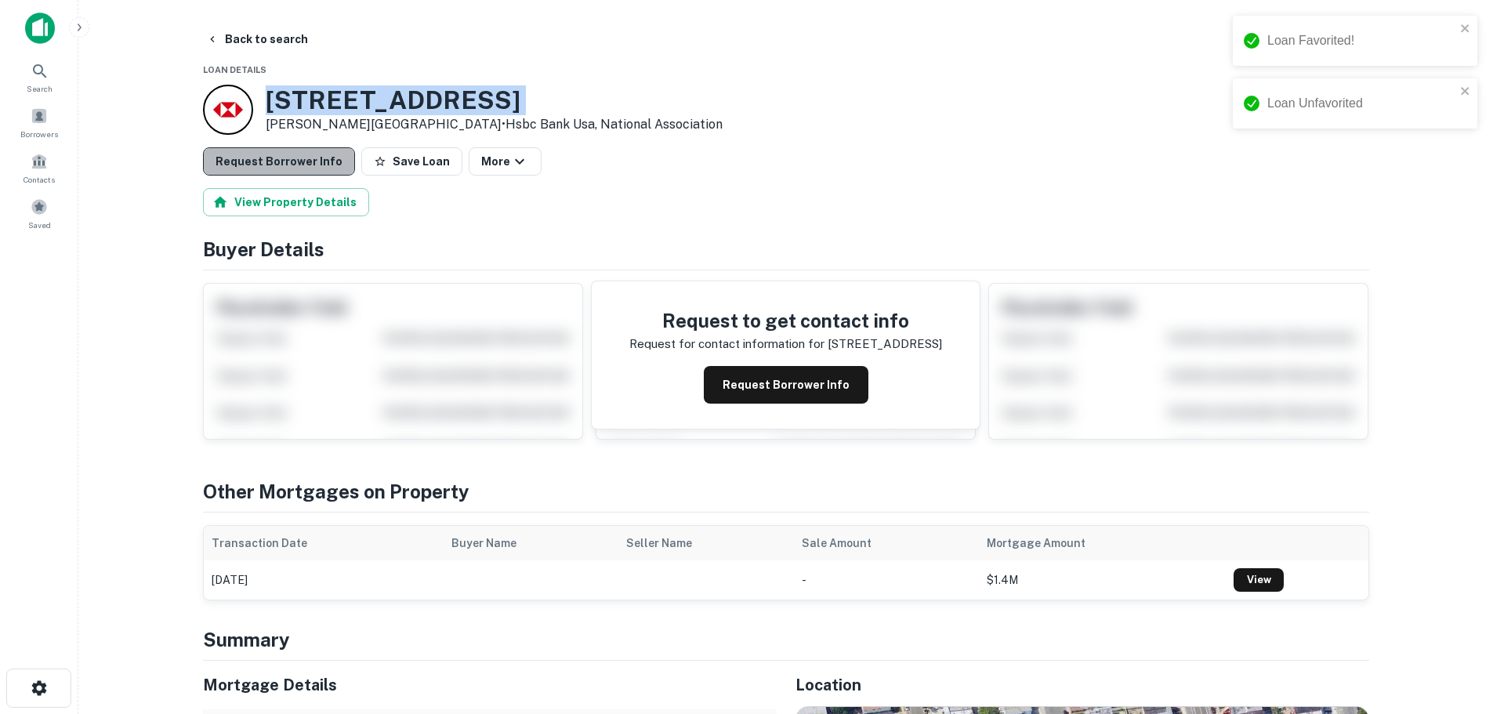
click at [321, 158] on button "Request Borrower Info" at bounding box center [279, 161] width 152 height 28
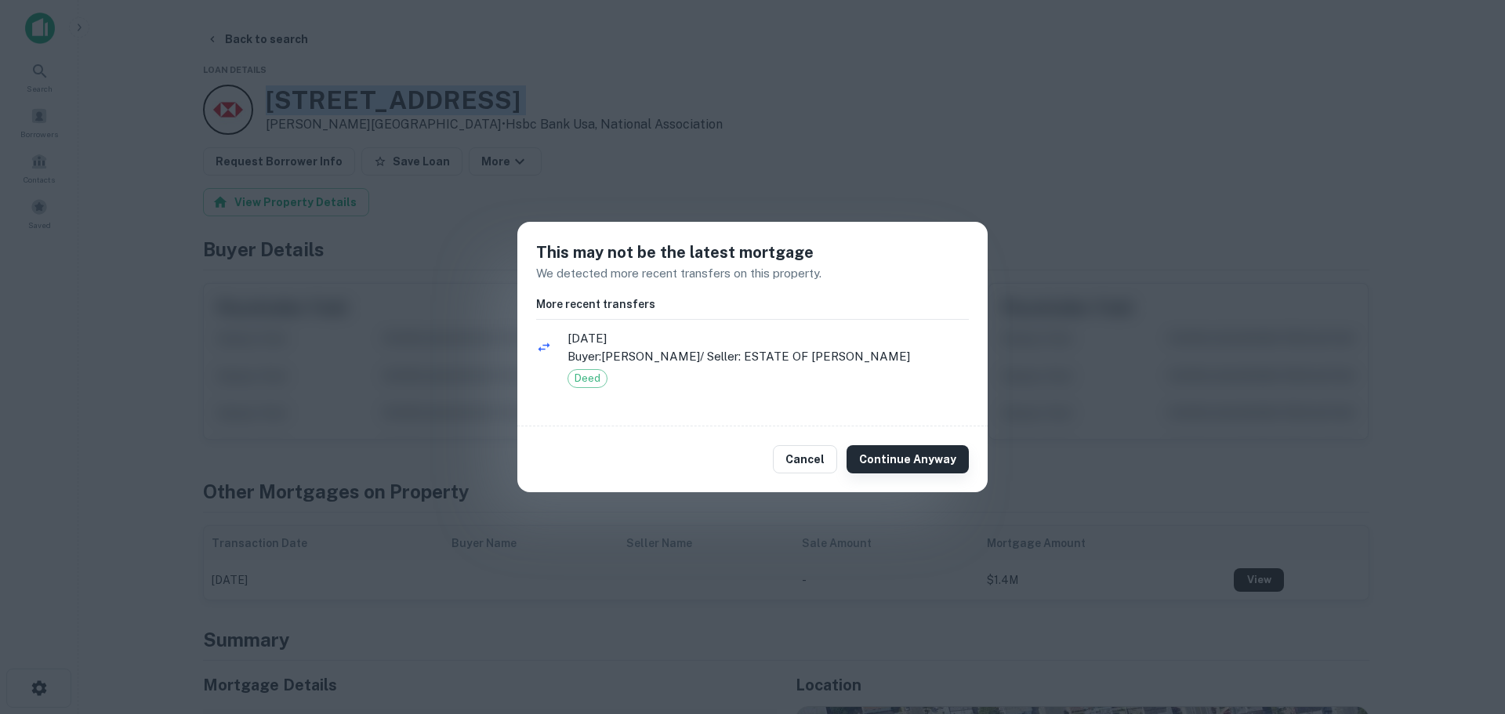
click at [922, 460] on button "Continue Anyway" at bounding box center [907, 459] width 122 height 28
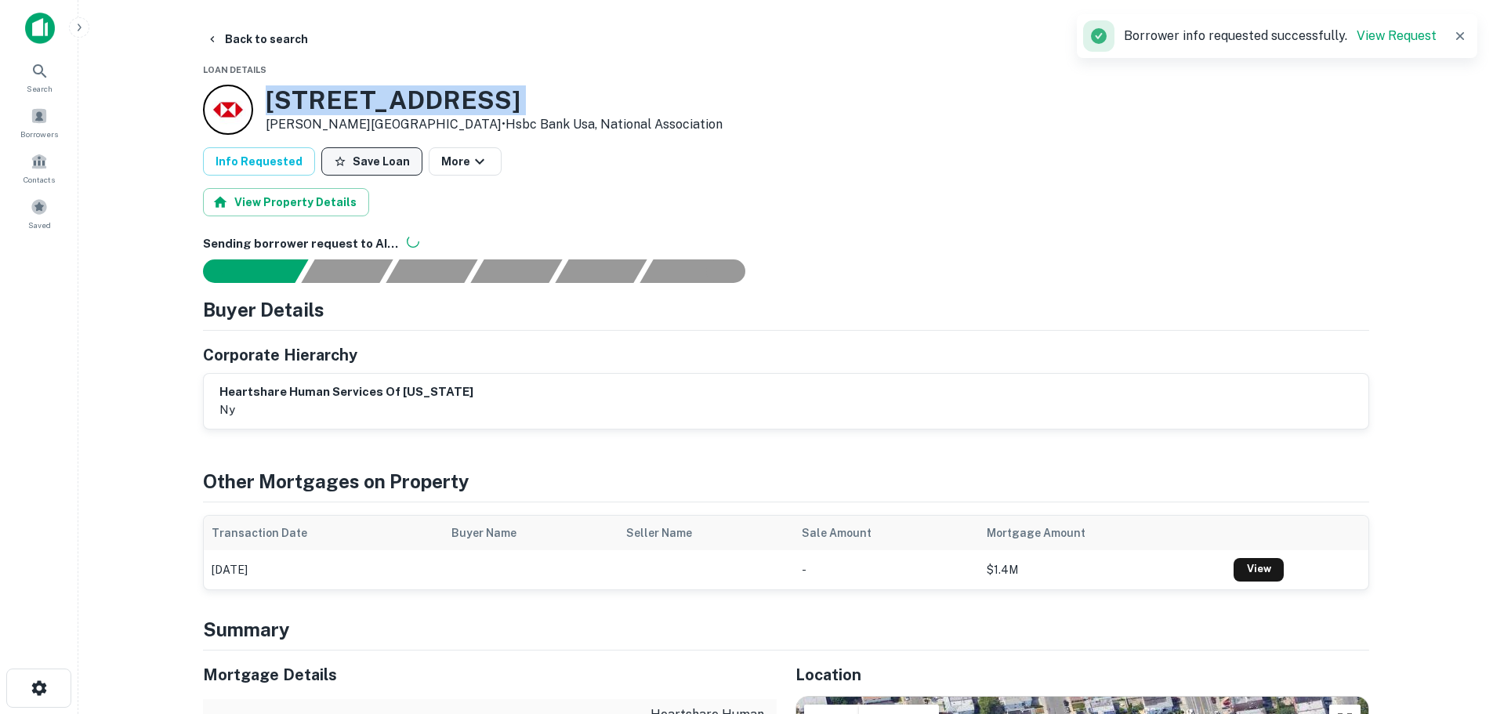
click at [394, 165] on button "Save Loan" at bounding box center [371, 161] width 101 height 28
click at [293, 35] on button "Back to search" at bounding box center [257, 39] width 114 height 28
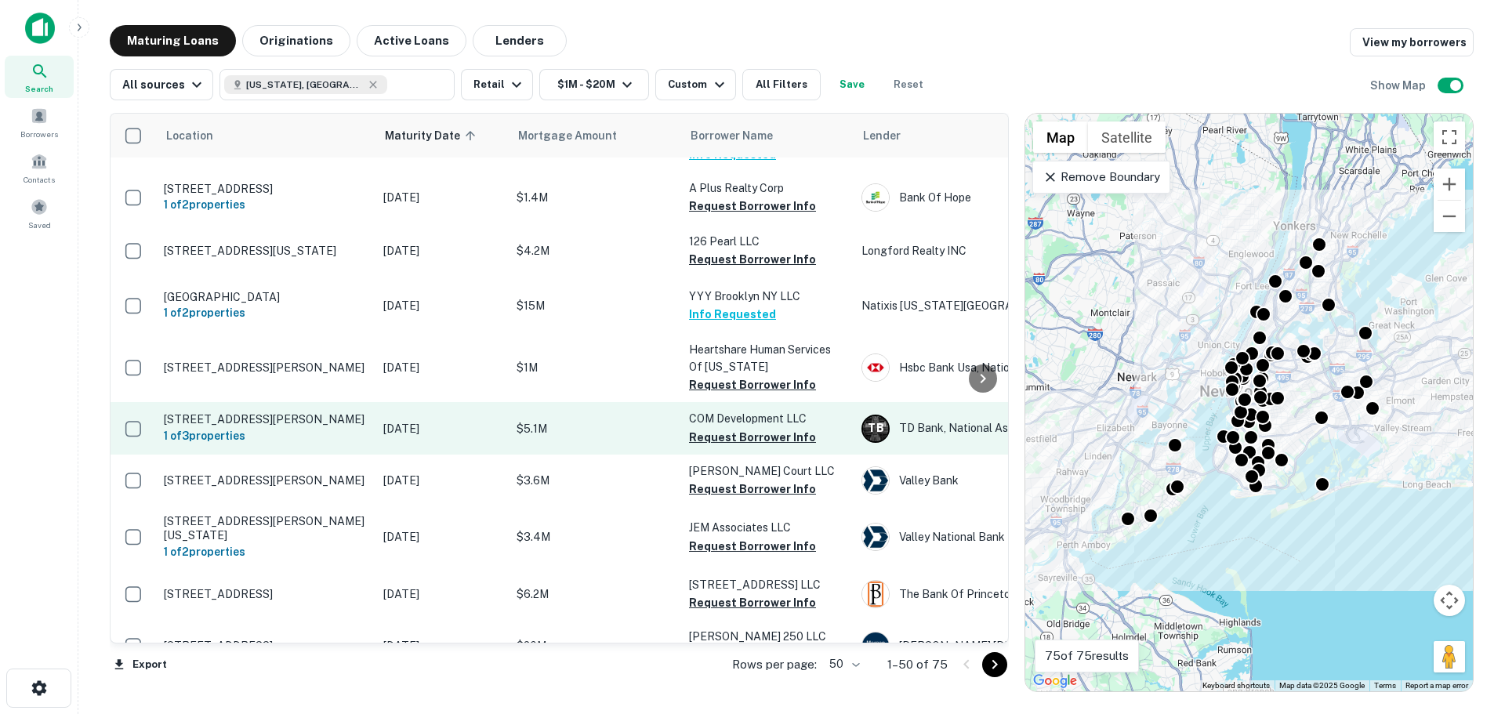
scroll to position [392, 0]
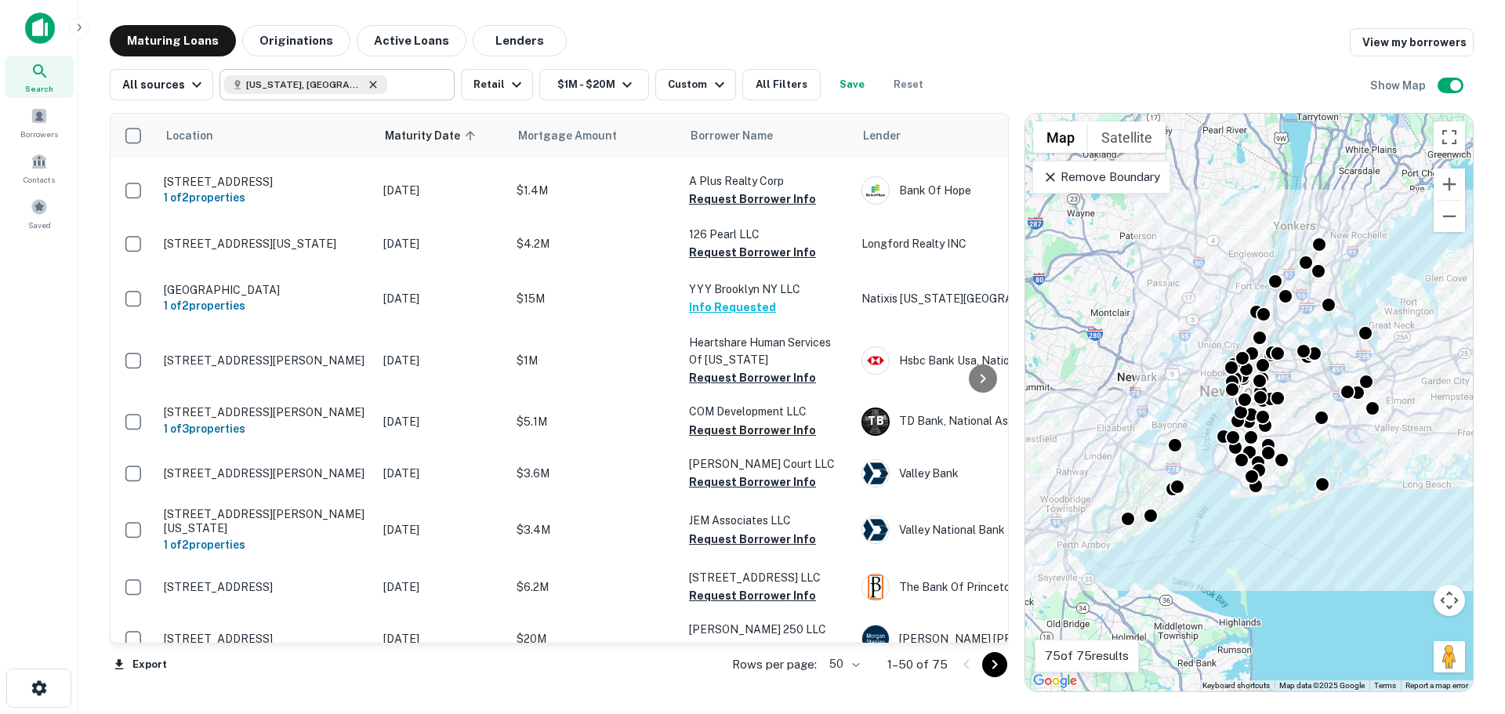
click at [367, 87] on icon at bounding box center [373, 84] width 13 height 13
type input "**********"
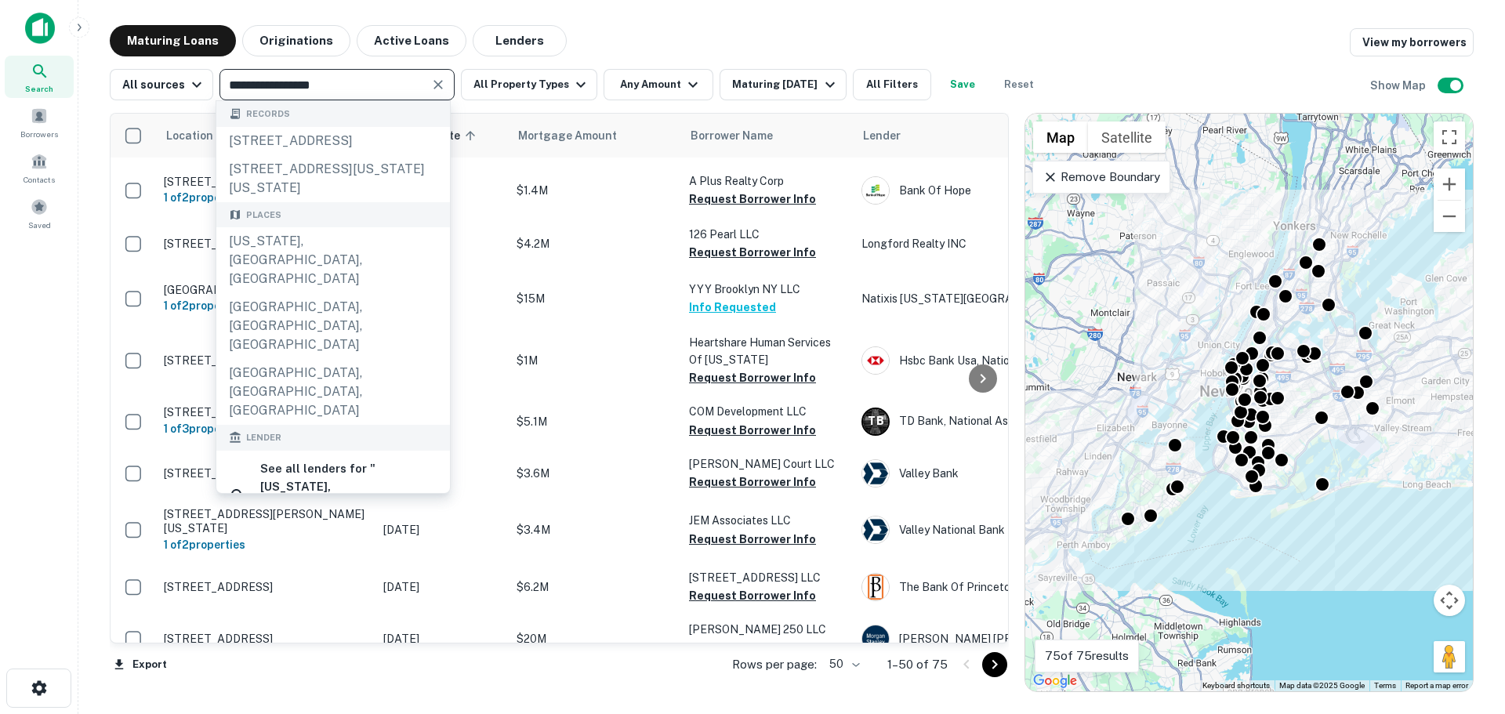
click at [438, 85] on icon "Clear" at bounding box center [438, 85] width 16 height 16
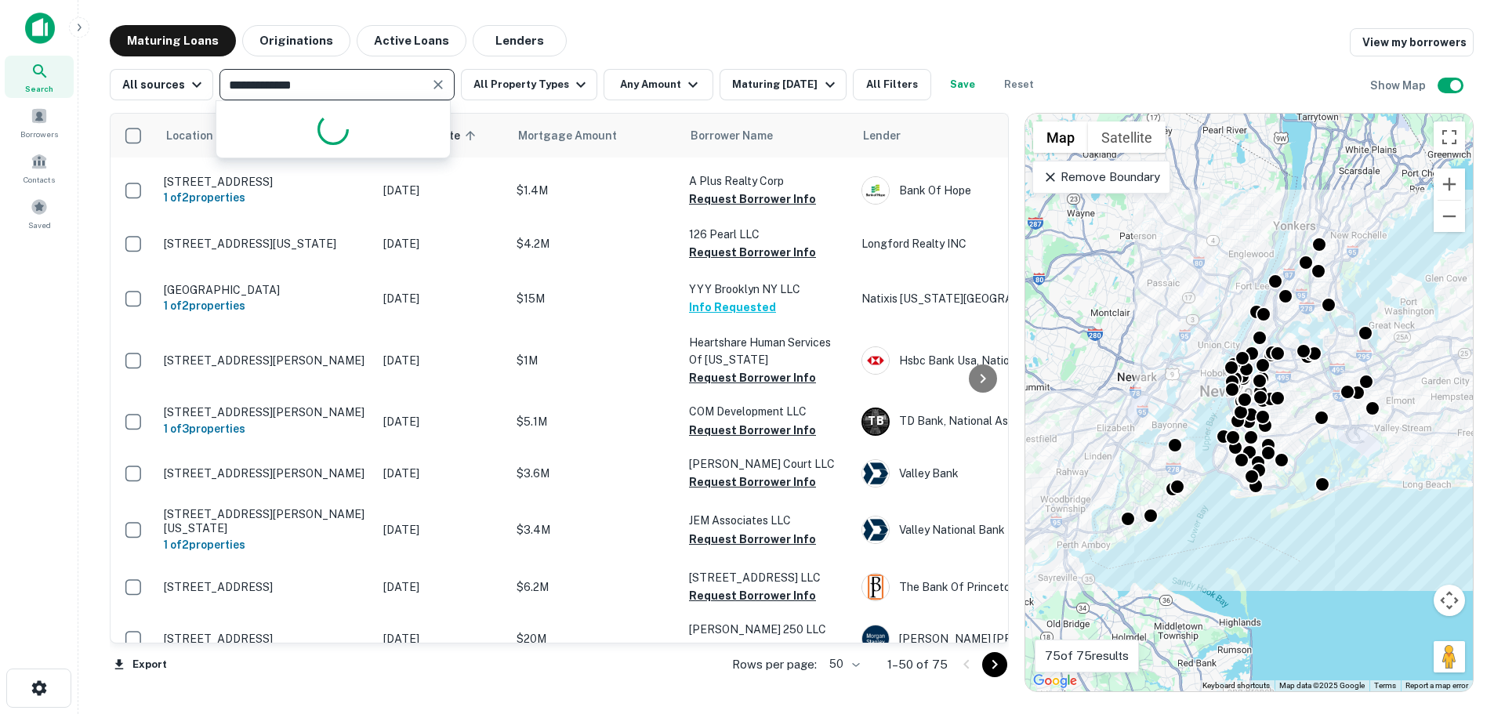
type input "**********"
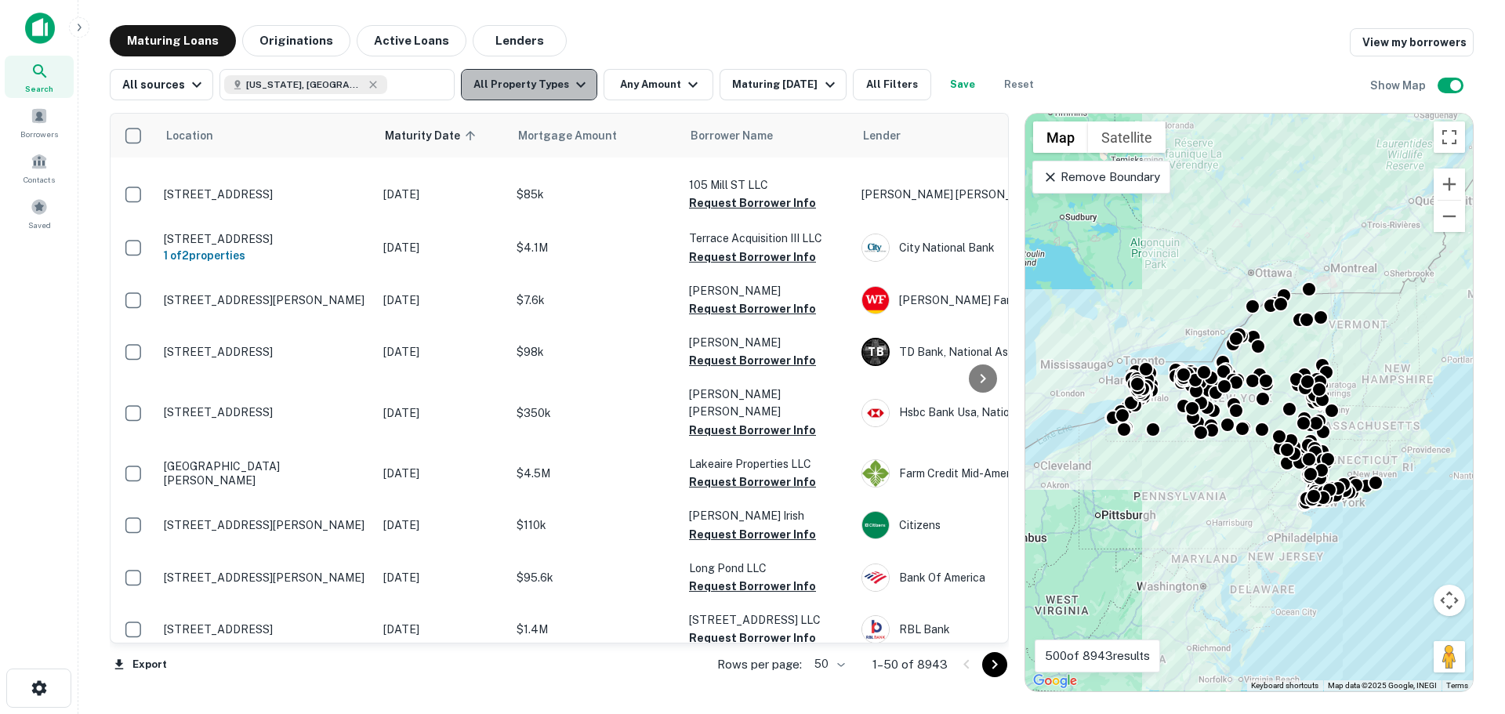
click at [533, 87] on button "All Property Types" at bounding box center [529, 84] width 136 height 31
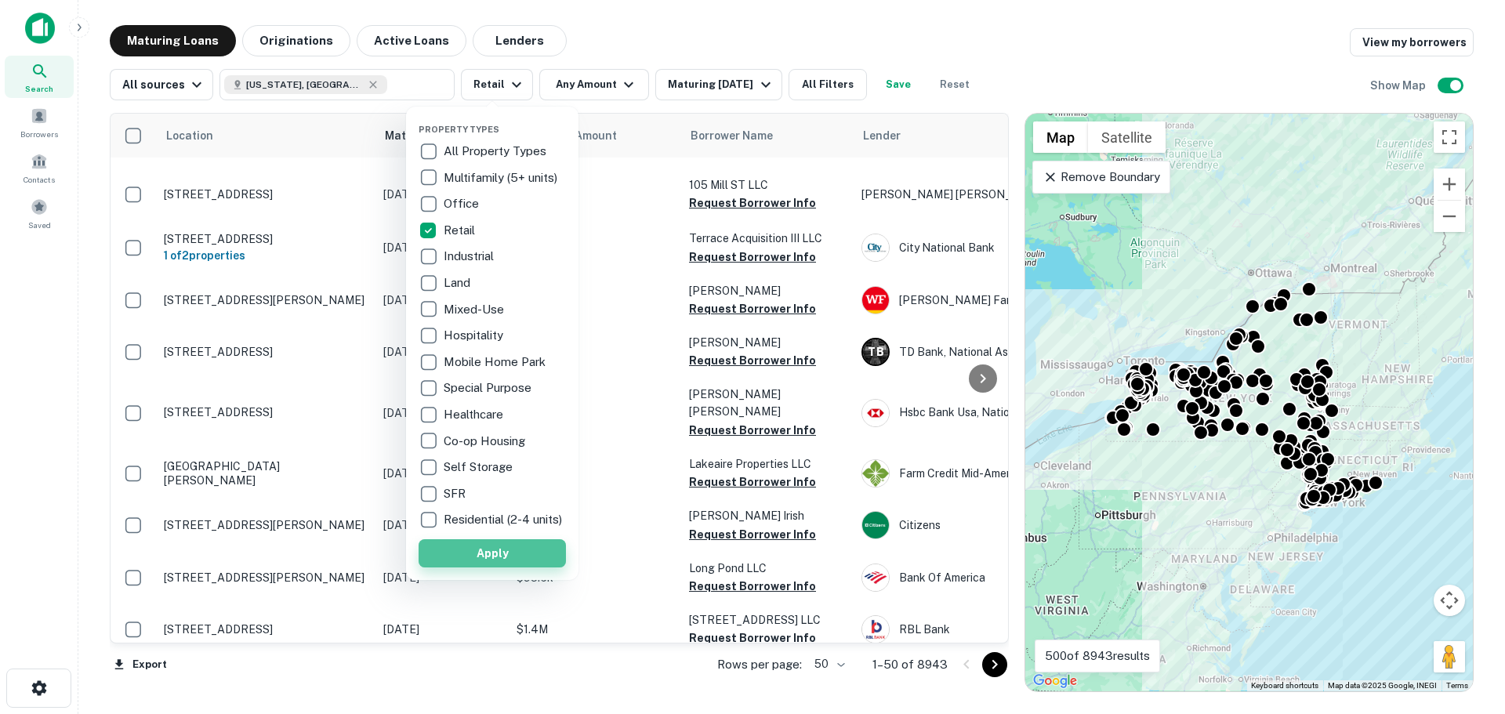
click at [510, 561] on button "Apply" at bounding box center [491, 553] width 147 height 28
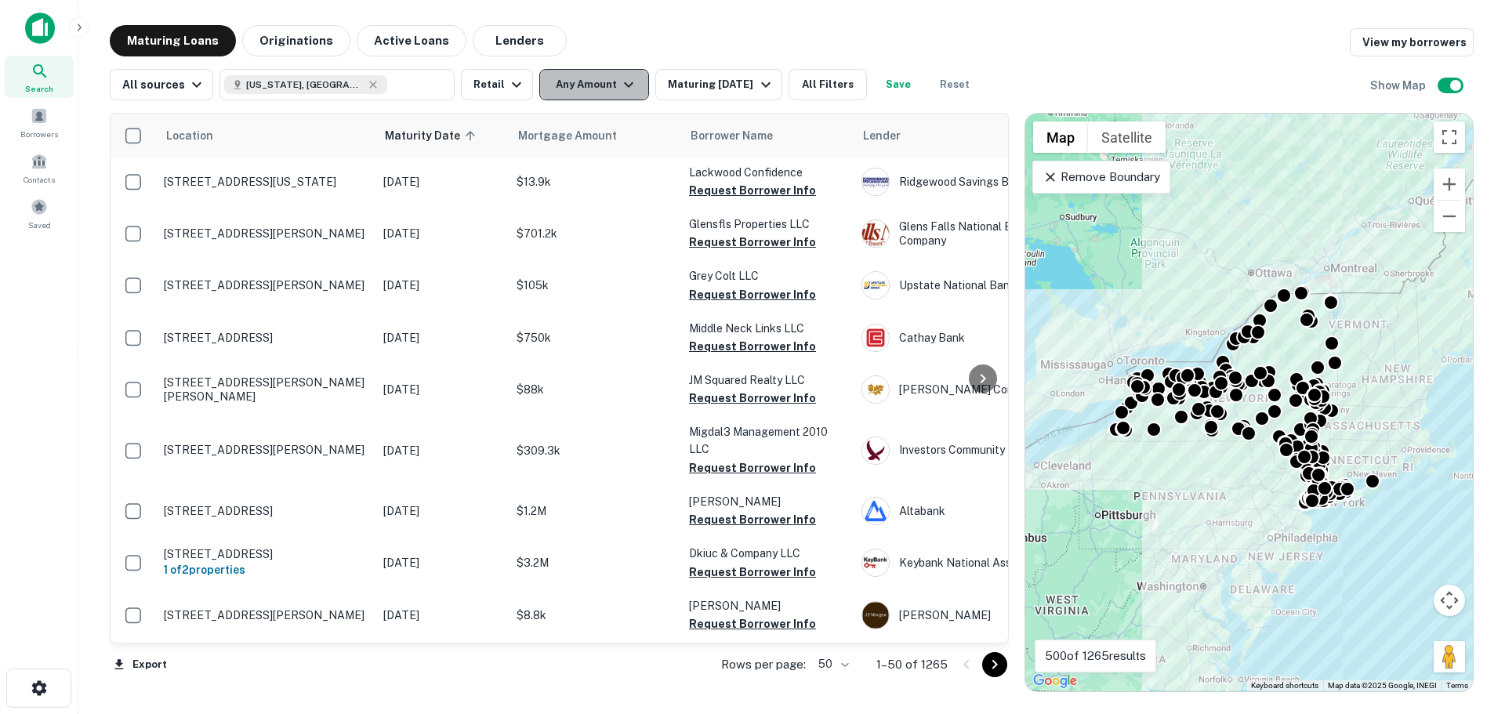
click at [625, 81] on icon "button" at bounding box center [628, 84] width 19 height 19
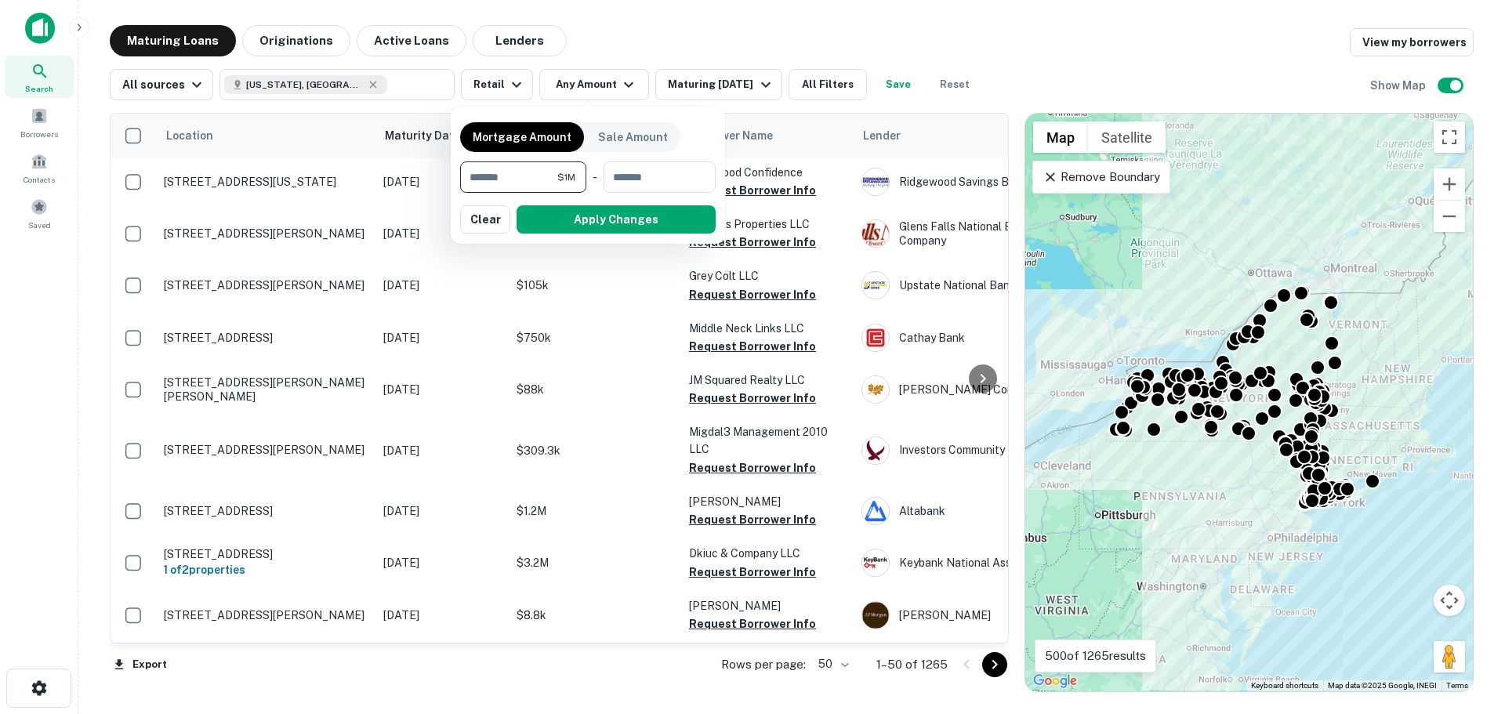
type input "*******"
type input "********"
click at [580, 213] on button "Apply Changes" at bounding box center [615, 219] width 199 height 28
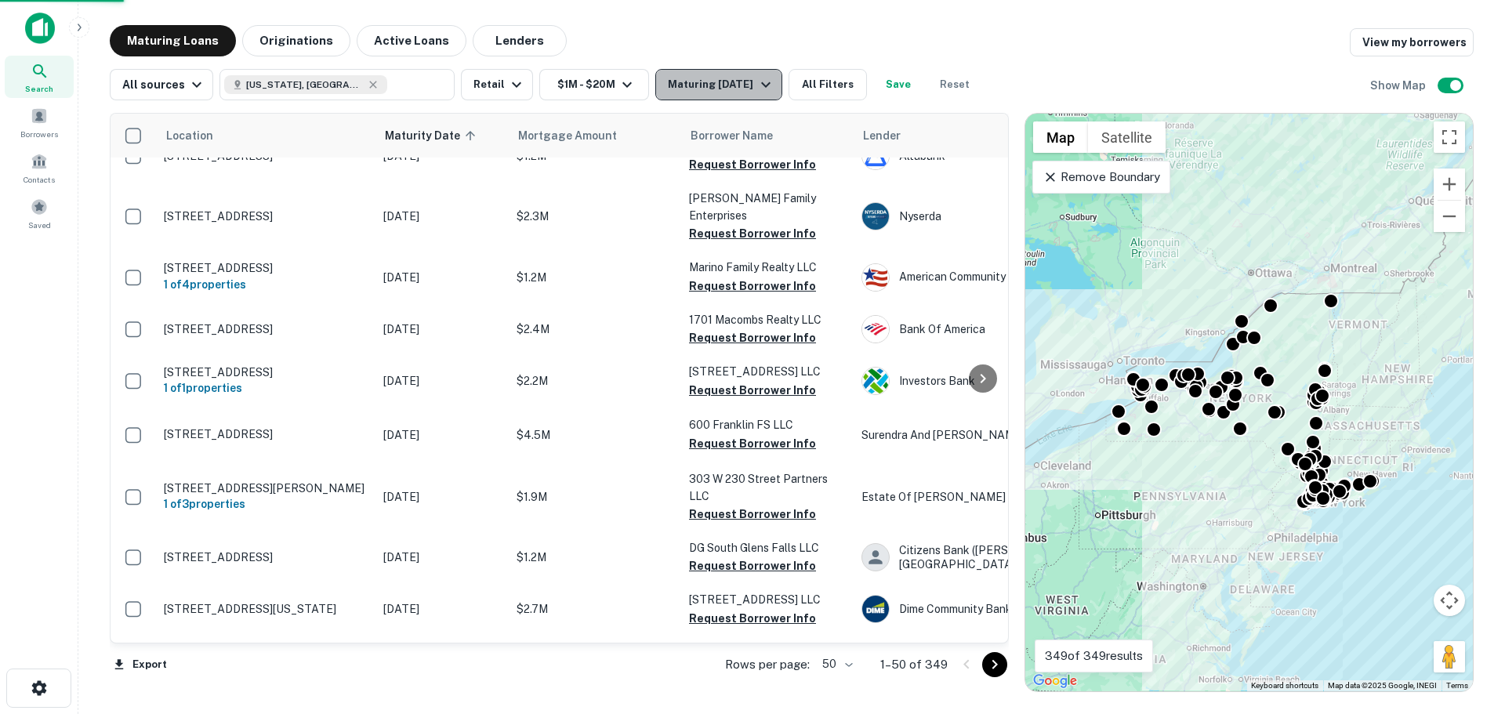
click at [729, 81] on div "Maturing In 6 Months" at bounding box center [721, 84] width 107 height 19
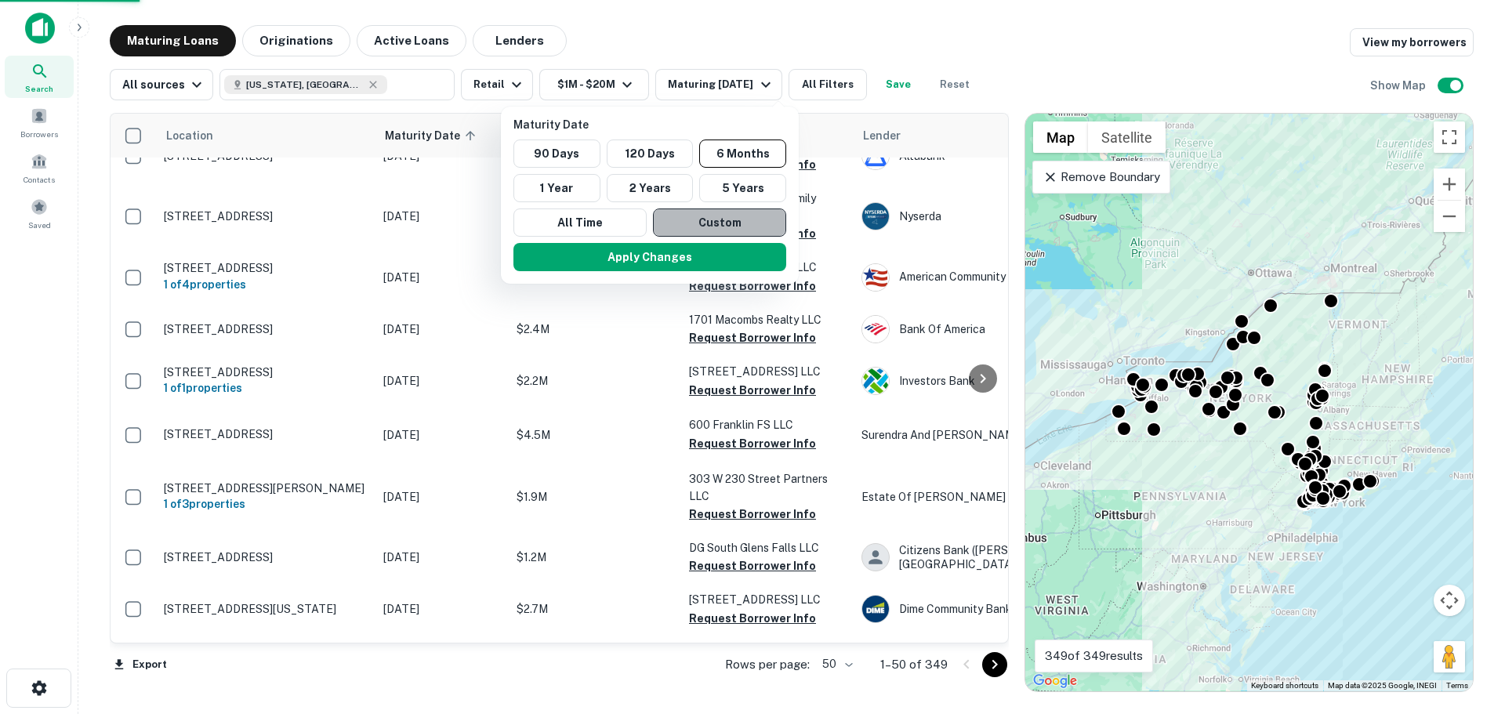
click at [697, 228] on button "Custom" at bounding box center [719, 222] width 133 height 28
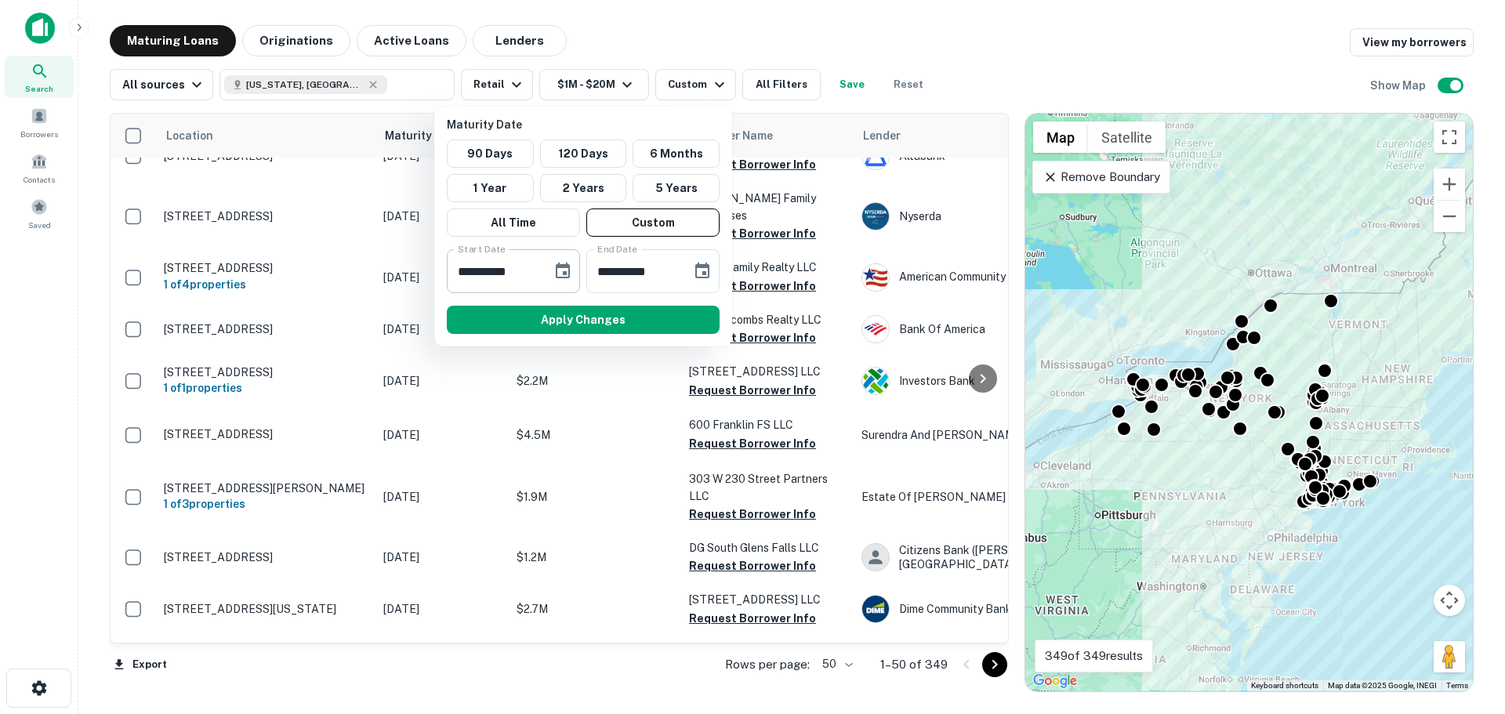
click at [563, 266] on icon "Choose date, selected date is Feb 23, 2025" at bounding box center [563, 271] width 14 height 16
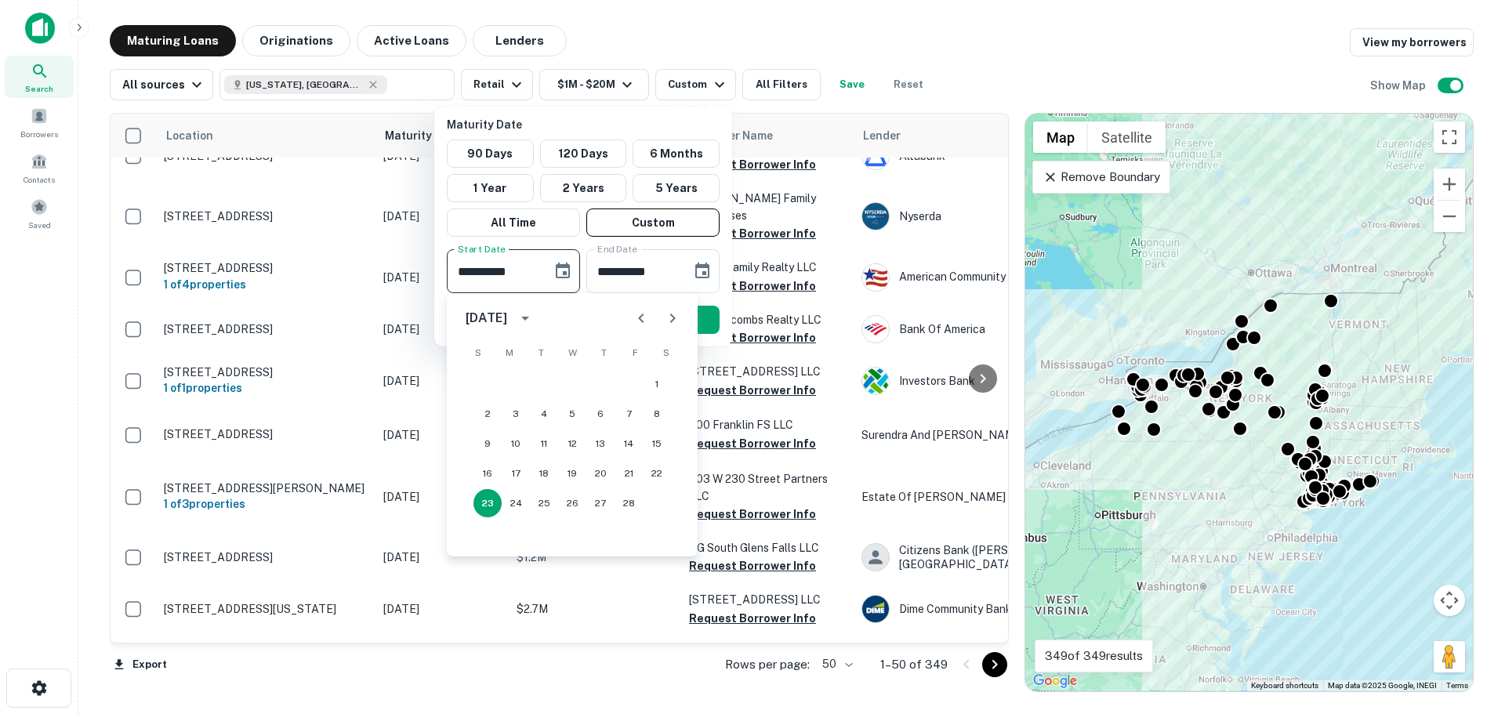
click at [675, 324] on icon "Next month" at bounding box center [672, 318] width 19 height 19
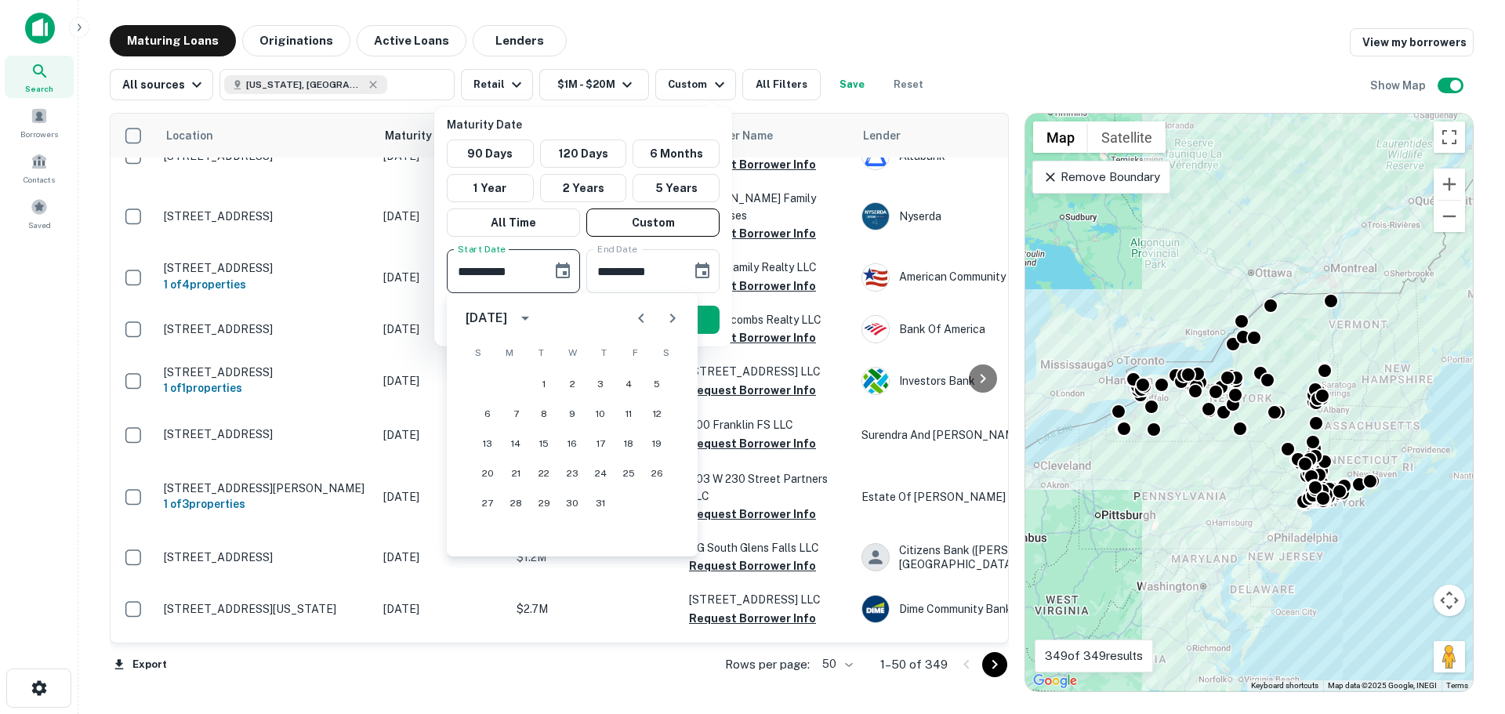
click at [675, 324] on icon "Next month" at bounding box center [672, 318] width 19 height 19
click at [670, 318] on icon "Next month" at bounding box center [672, 318] width 19 height 19
click at [686, 315] on button "Next month" at bounding box center [672, 317] width 31 height 31
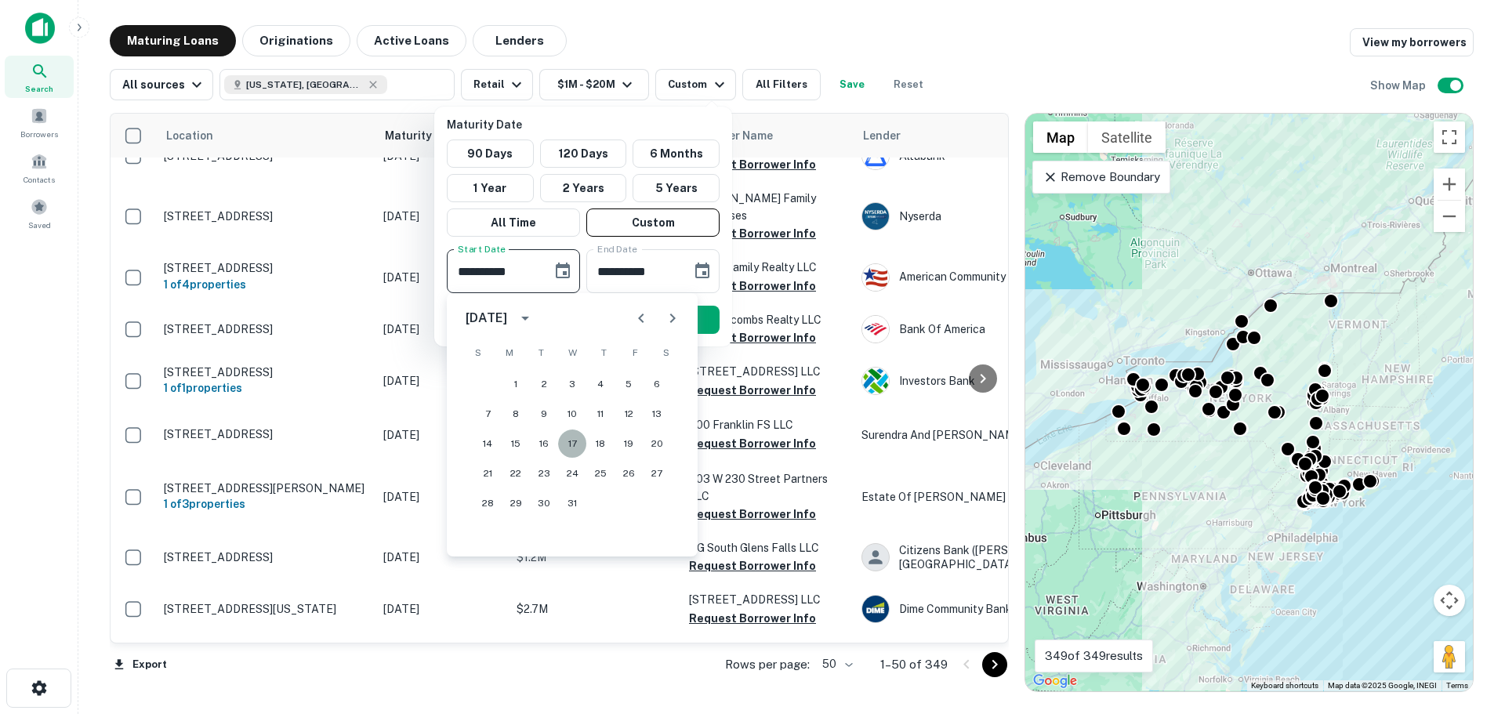
click at [568, 448] on button "17" at bounding box center [572, 443] width 28 height 28
type input "**********"
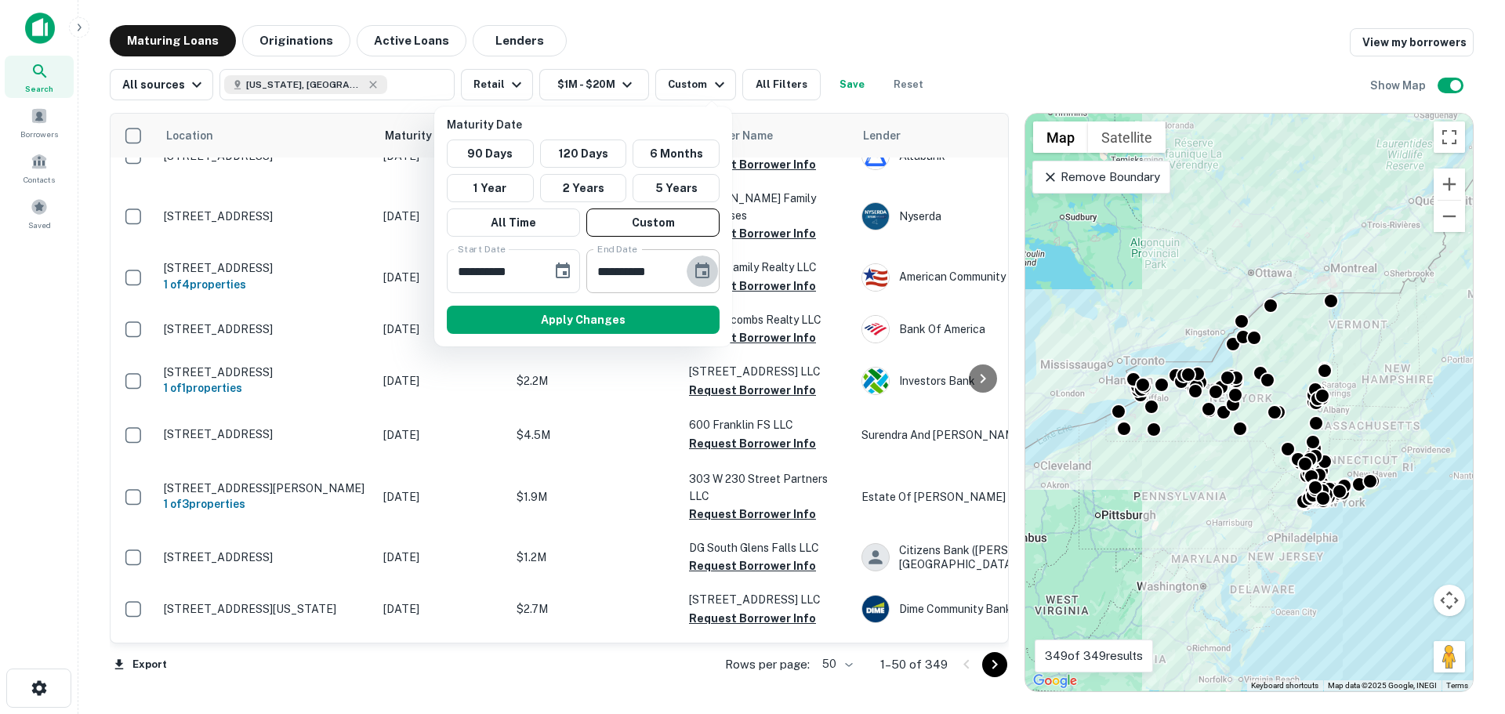
click at [696, 270] on icon "Choose date, selected date is Aug 22, 2025" at bounding box center [702, 271] width 19 height 19
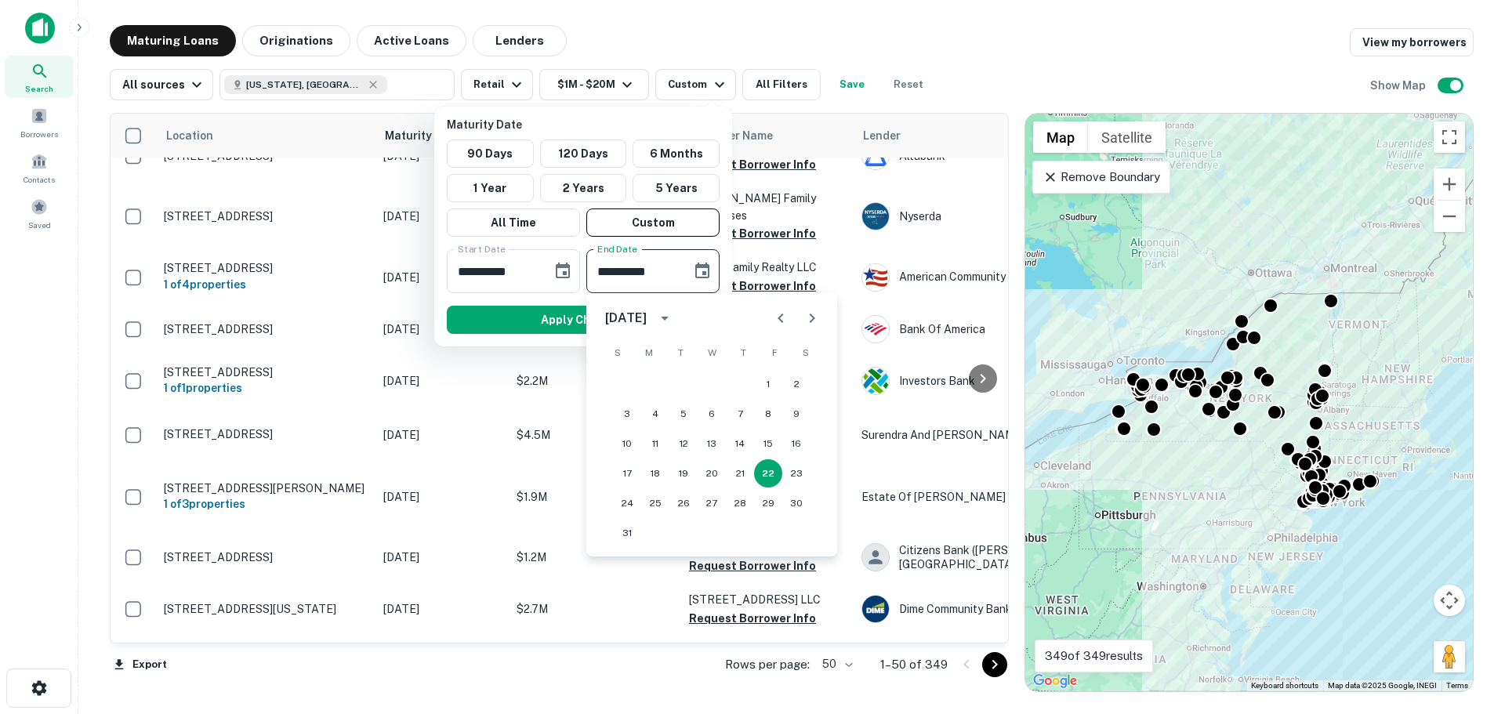
click at [811, 315] on icon "Next month" at bounding box center [811, 317] width 5 height 9
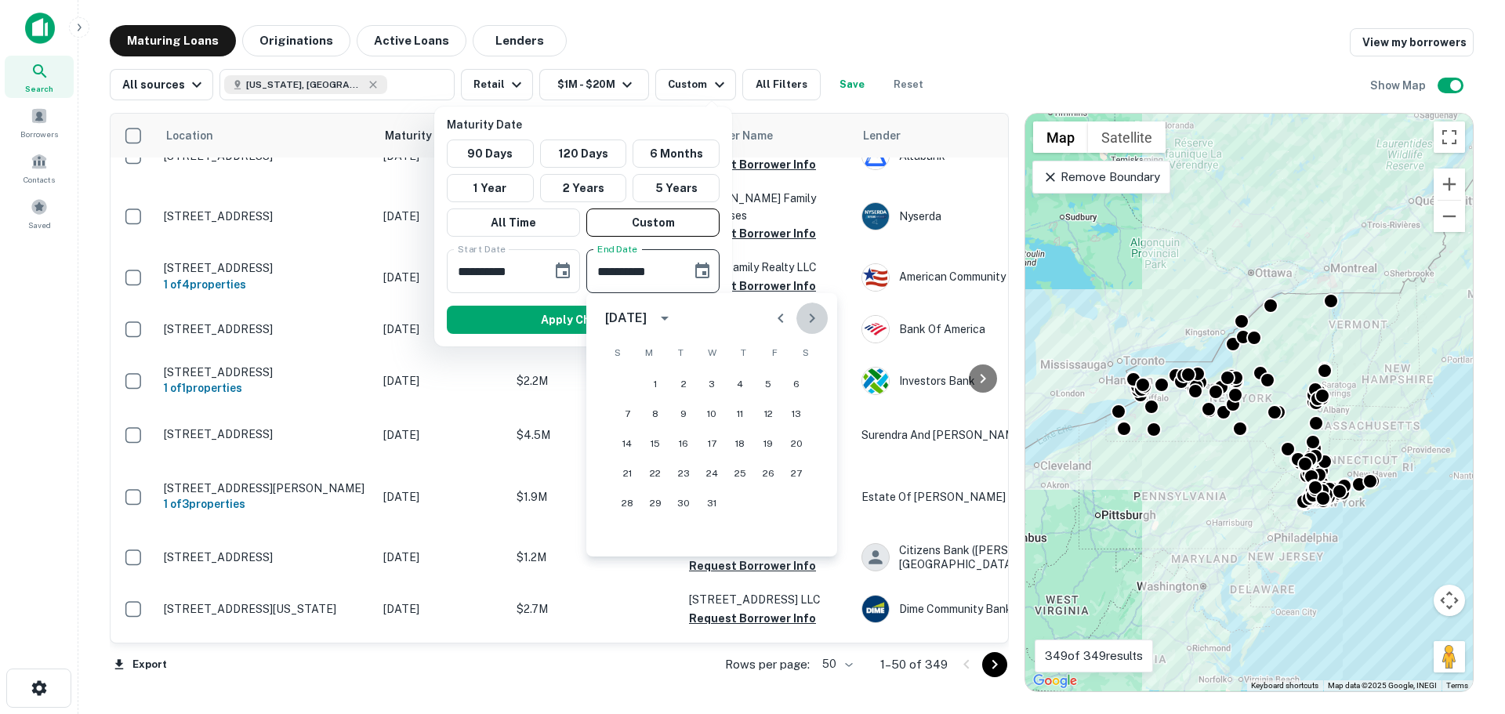
click at [811, 315] on icon "Next month" at bounding box center [811, 317] width 5 height 9
click at [790, 315] on button "Previous month" at bounding box center [780, 317] width 31 height 31
click at [779, 315] on icon "Previous month" at bounding box center [780, 318] width 19 height 19
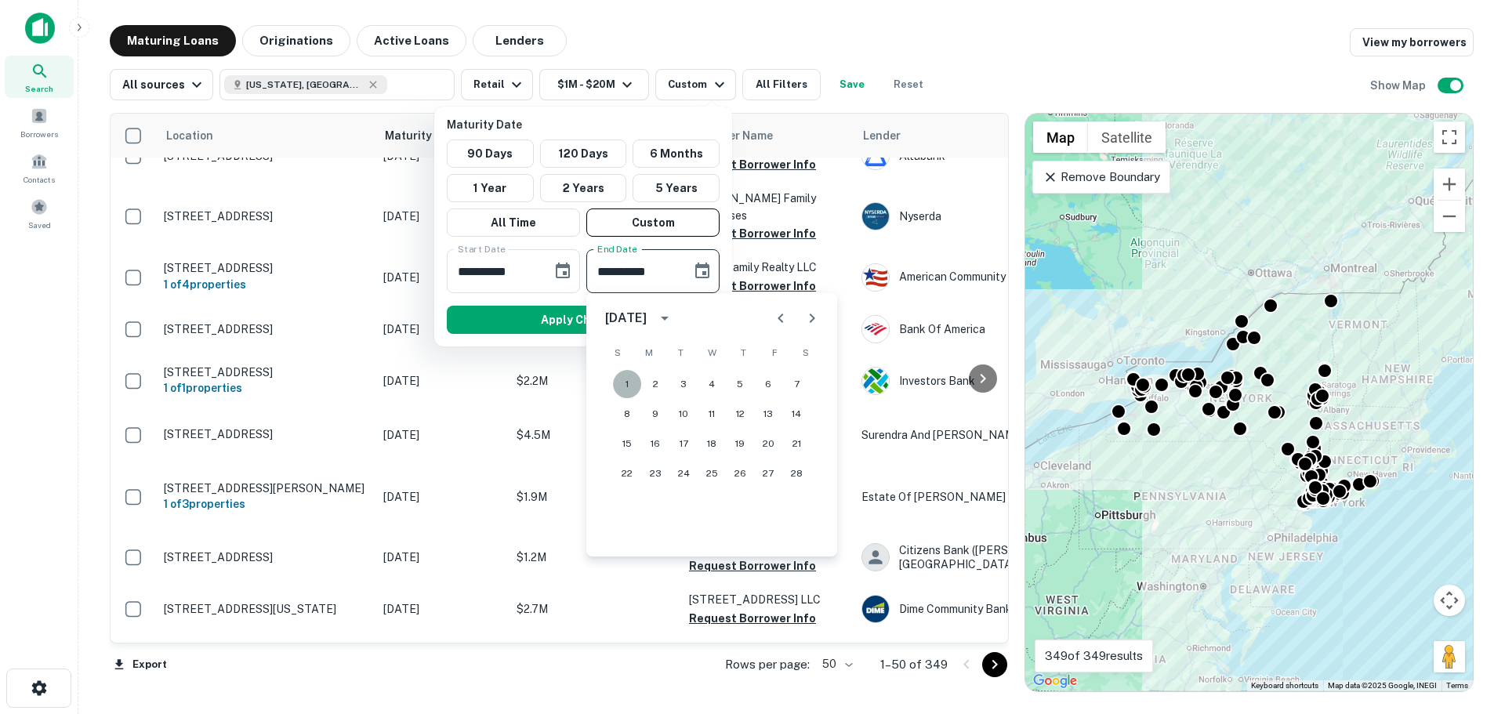
click at [628, 371] on button "1" at bounding box center [627, 384] width 28 height 28
type input "**********"
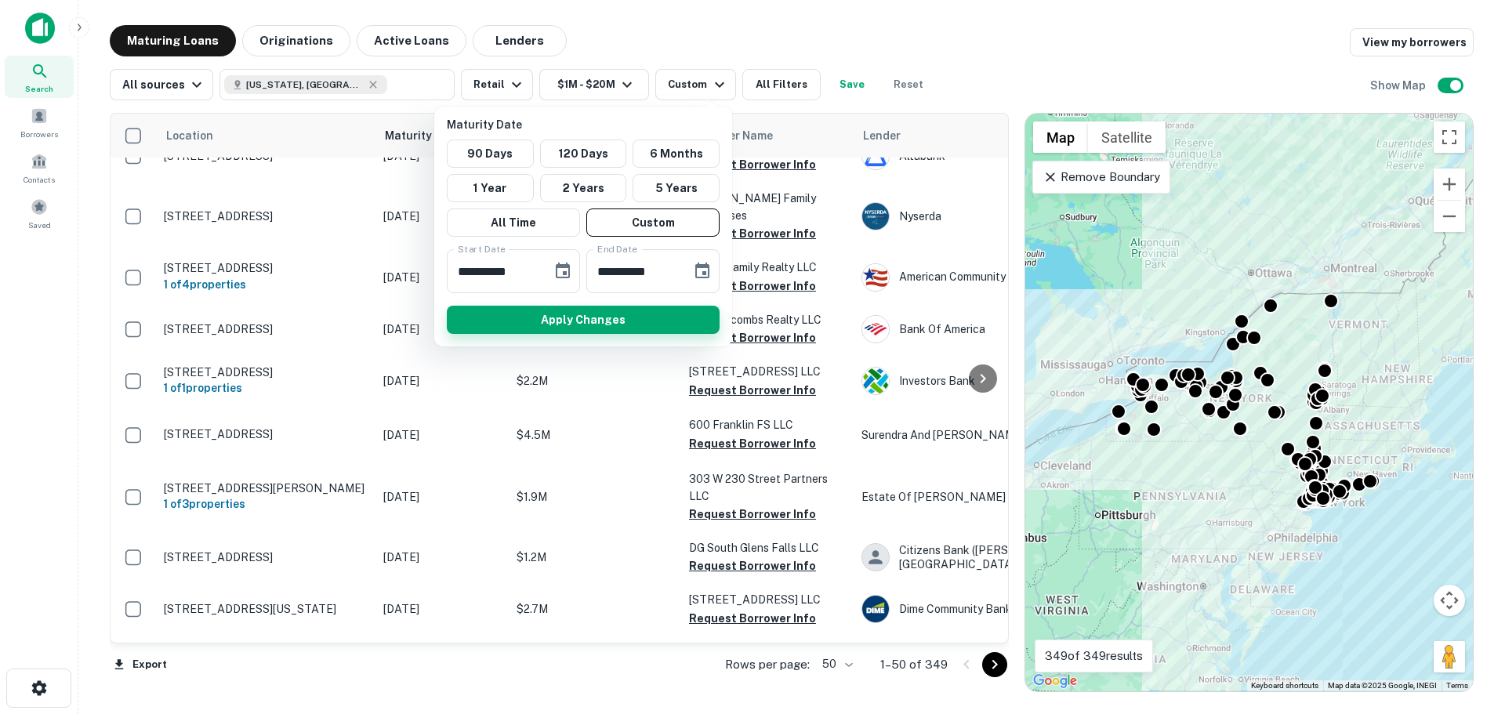
click at [639, 314] on button "Apply Changes" at bounding box center [583, 320] width 273 height 28
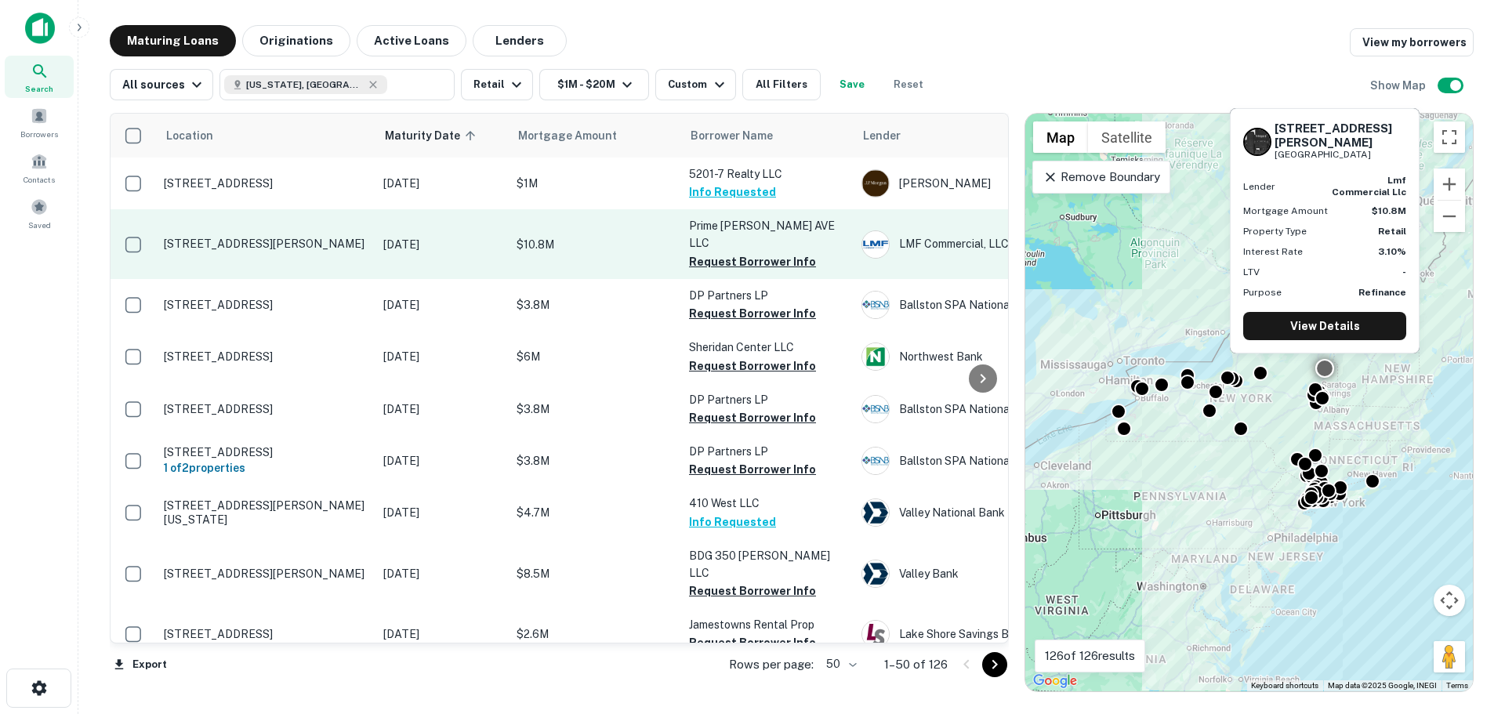
click at [246, 237] on p "[STREET_ADDRESS][PERSON_NAME]" at bounding box center [266, 244] width 204 height 14
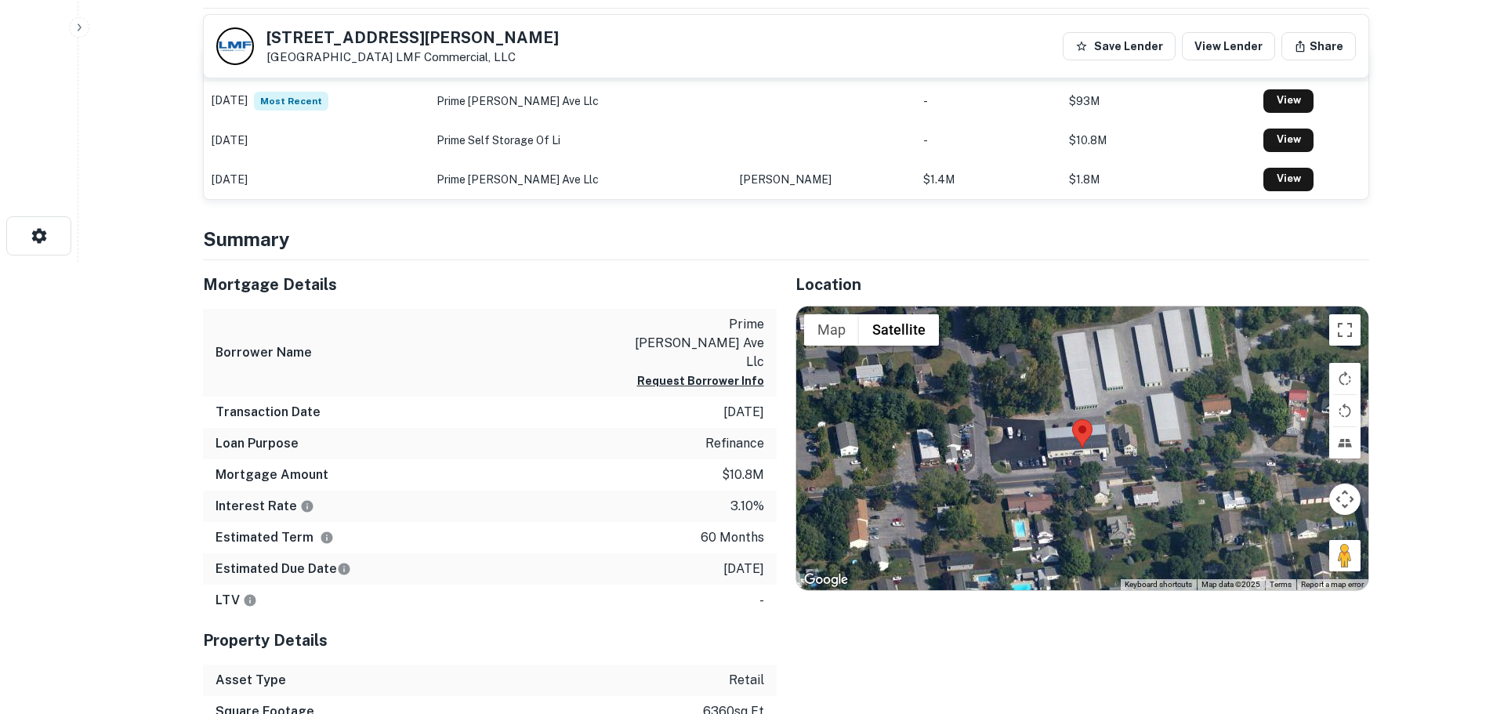
scroll to position [470, 0]
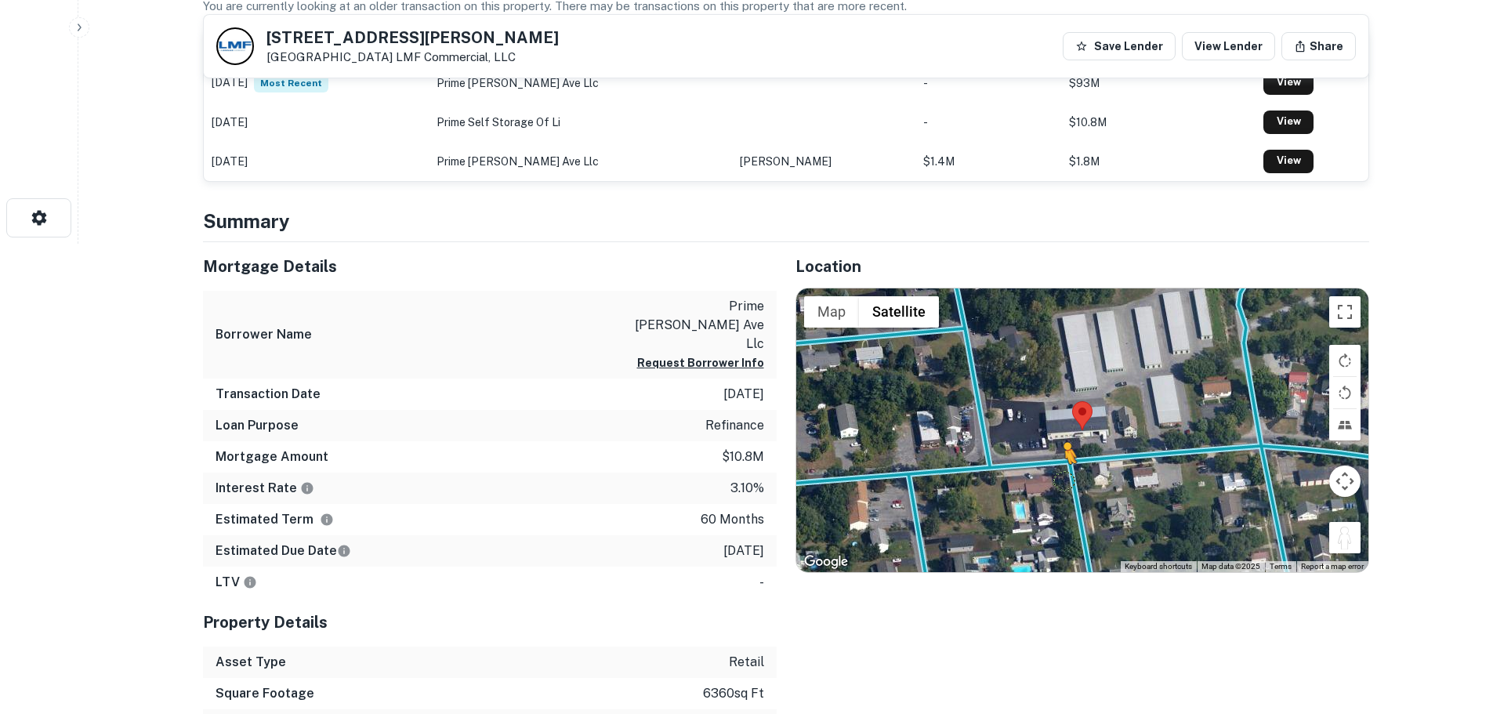
drag, startPoint x: 1351, startPoint y: 537, endPoint x: 1064, endPoint y: 477, distance: 292.9
click at [1064, 477] on div "To activate drag with keyboard, press Alt + Enter. Once in keyboard drag state,…" at bounding box center [1082, 430] width 572 height 284
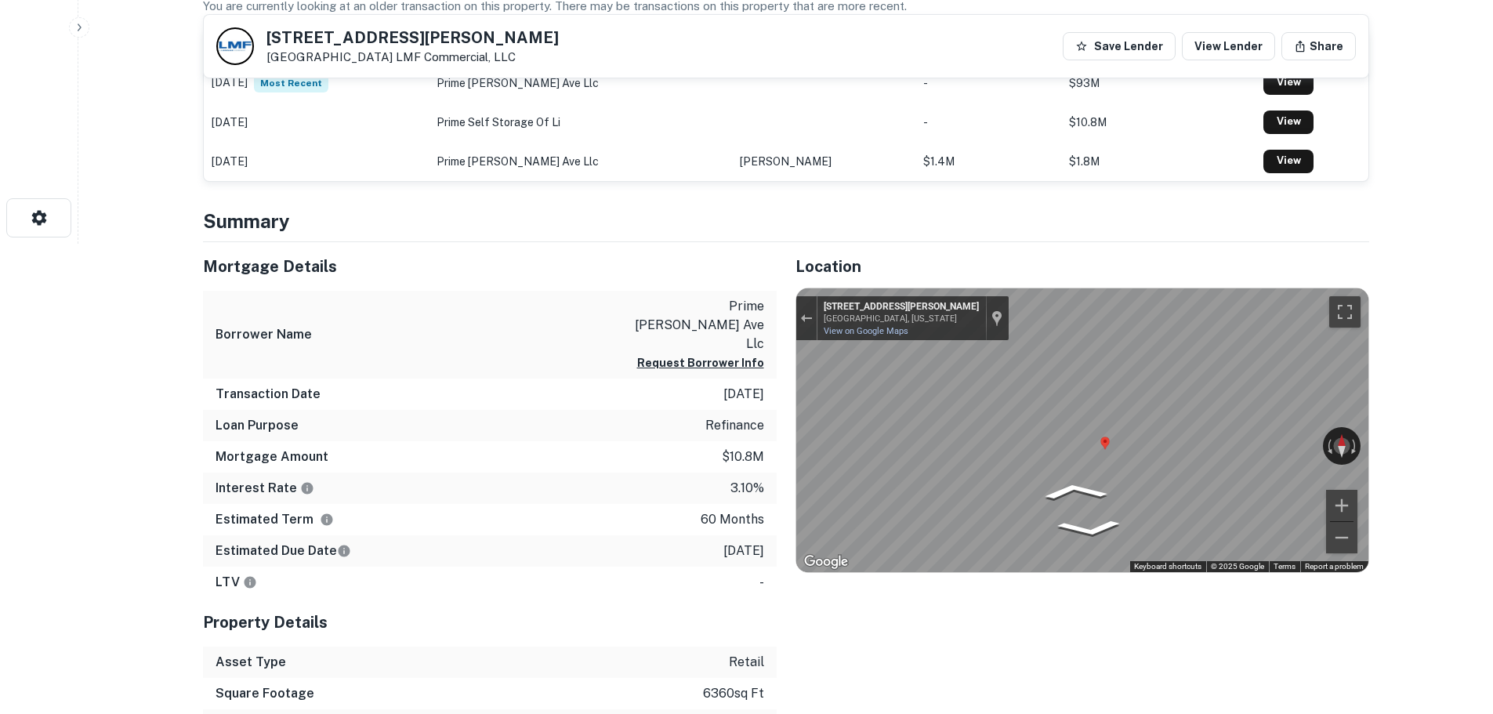
click at [759, 451] on div "Mortgage Details Borrower Name prime dix ave llc Request Borrower Info Transact…" at bounding box center [776, 507] width 1185 height 531
click at [502, 461] on div "Mortgage Details Borrower Name prime dix ave llc Request Borrower Info Transact…" at bounding box center [776, 507] width 1185 height 531
click at [684, 426] on div "Mortgage Details Borrower Name prime dix ave llc Request Borrower Info Transact…" at bounding box center [776, 507] width 1185 height 531
click at [706, 452] on div "Mortgage Details Borrower Name prime dix ave llc Request Borrower Info Transact…" at bounding box center [776, 507] width 1185 height 531
click at [1293, 442] on div "← Move left → Move right ↑ Move up ↓ Move down + Zoom in - Zoom out 107 Dix Ave…" at bounding box center [1082, 430] width 572 height 284
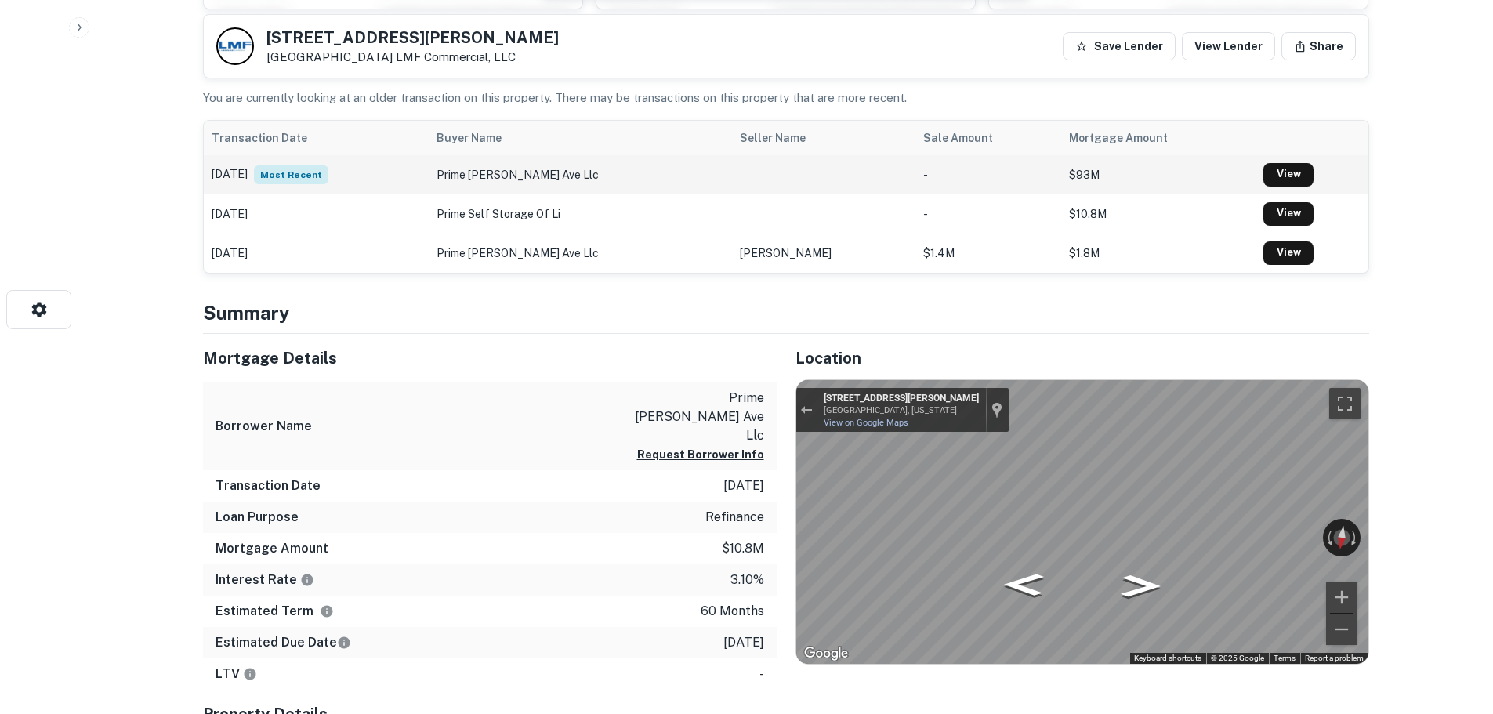
scroll to position [235, 0]
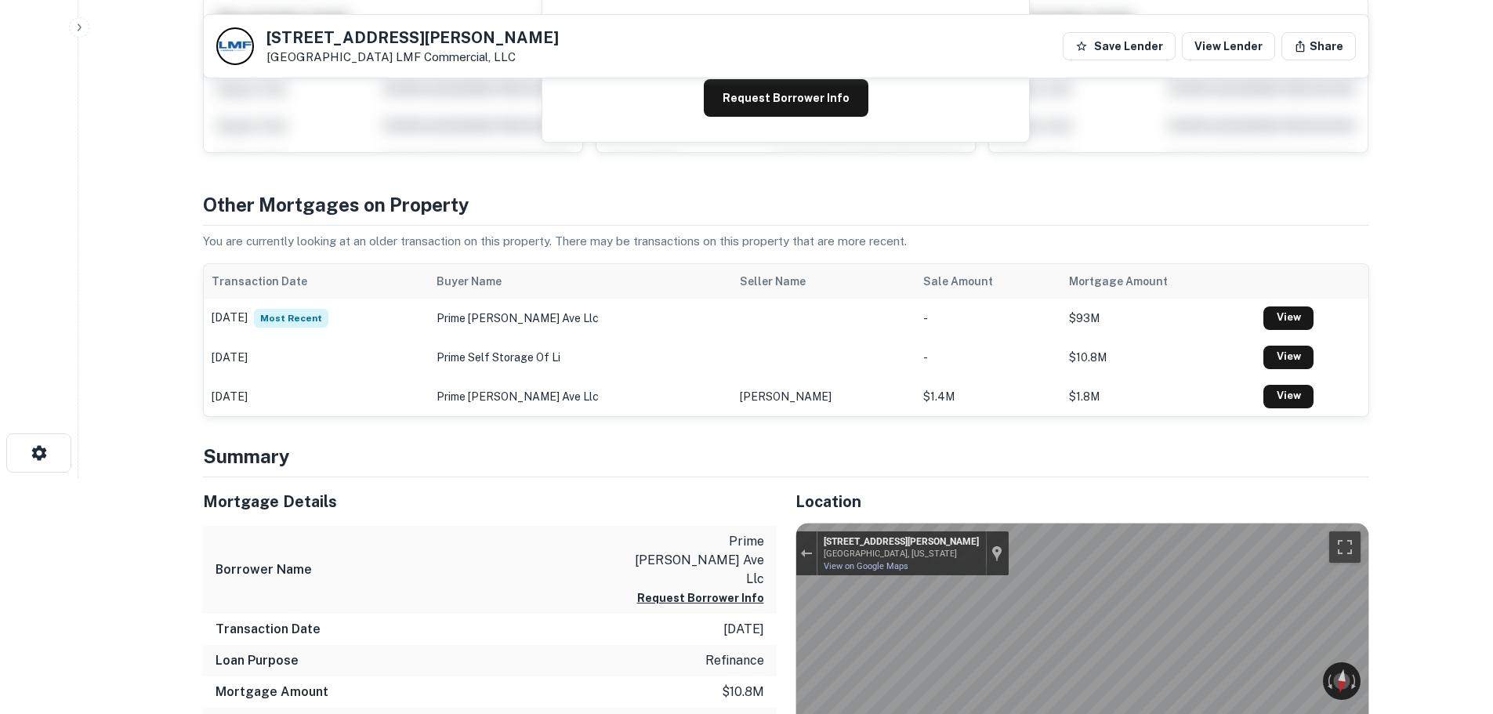
click at [313, 38] on h5 "120 Dix Ave" at bounding box center [412, 38] width 292 height 16
copy h5 "120 Dix Ave"
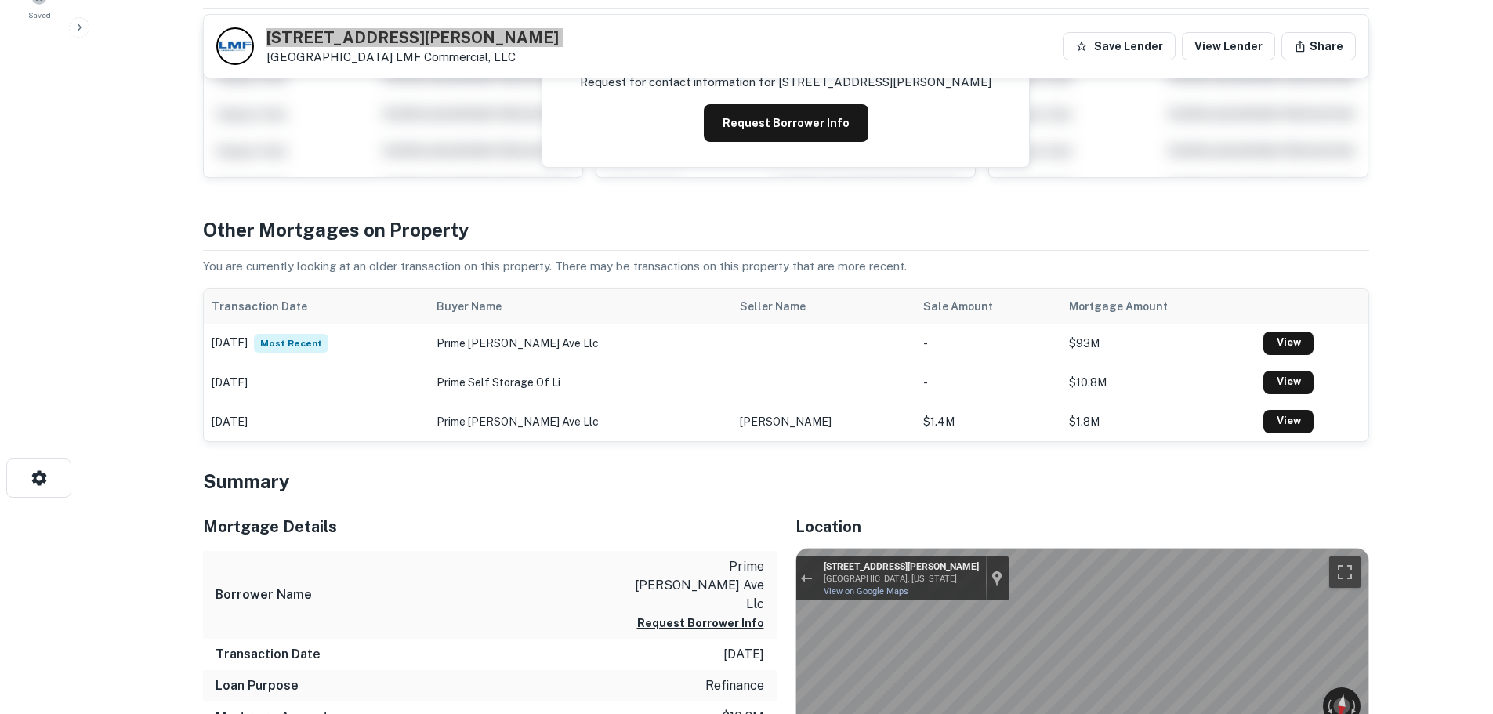
scroll to position [0, 0]
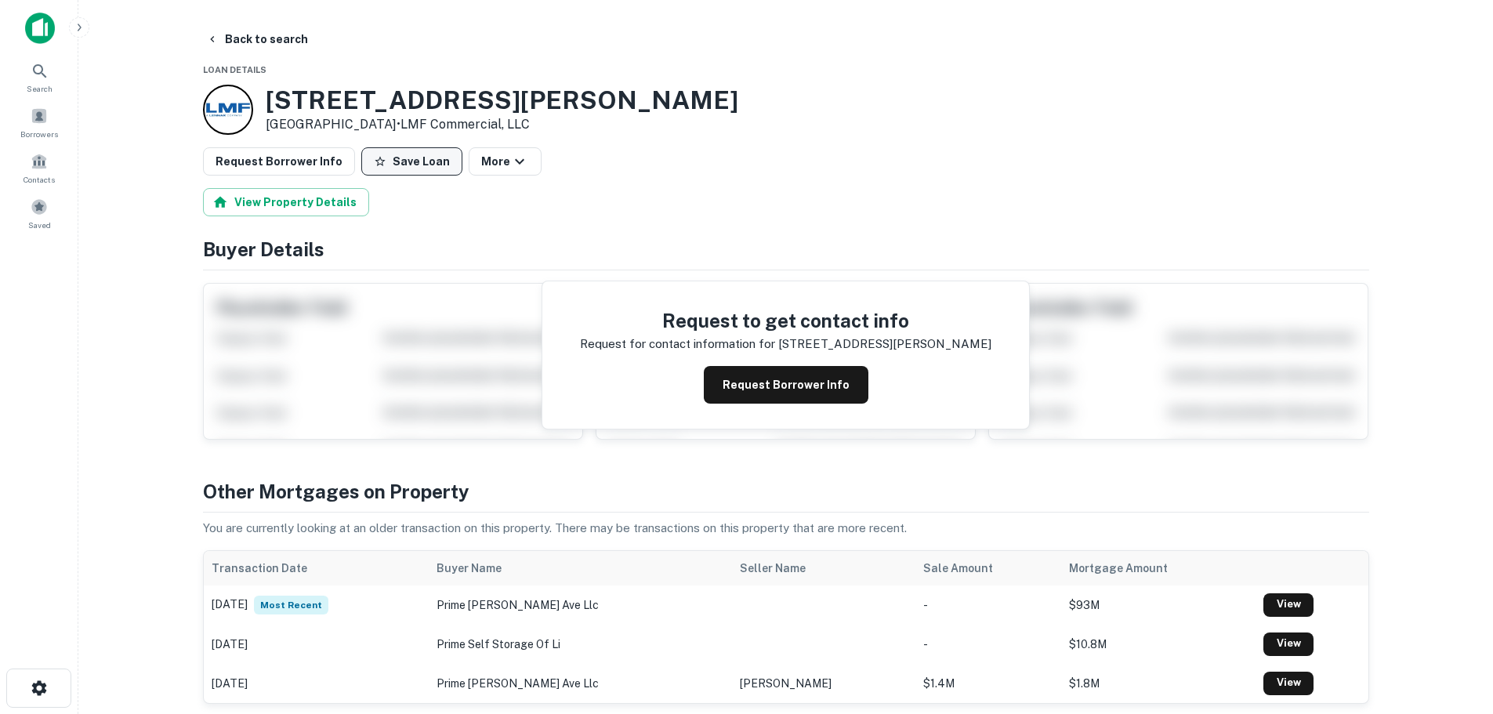
click at [411, 171] on button "Save Loan" at bounding box center [411, 161] width 101 height 28
click at [235, 168] on button "Request Borrower Info" at bounding box center [279, 161] width 152 height 28
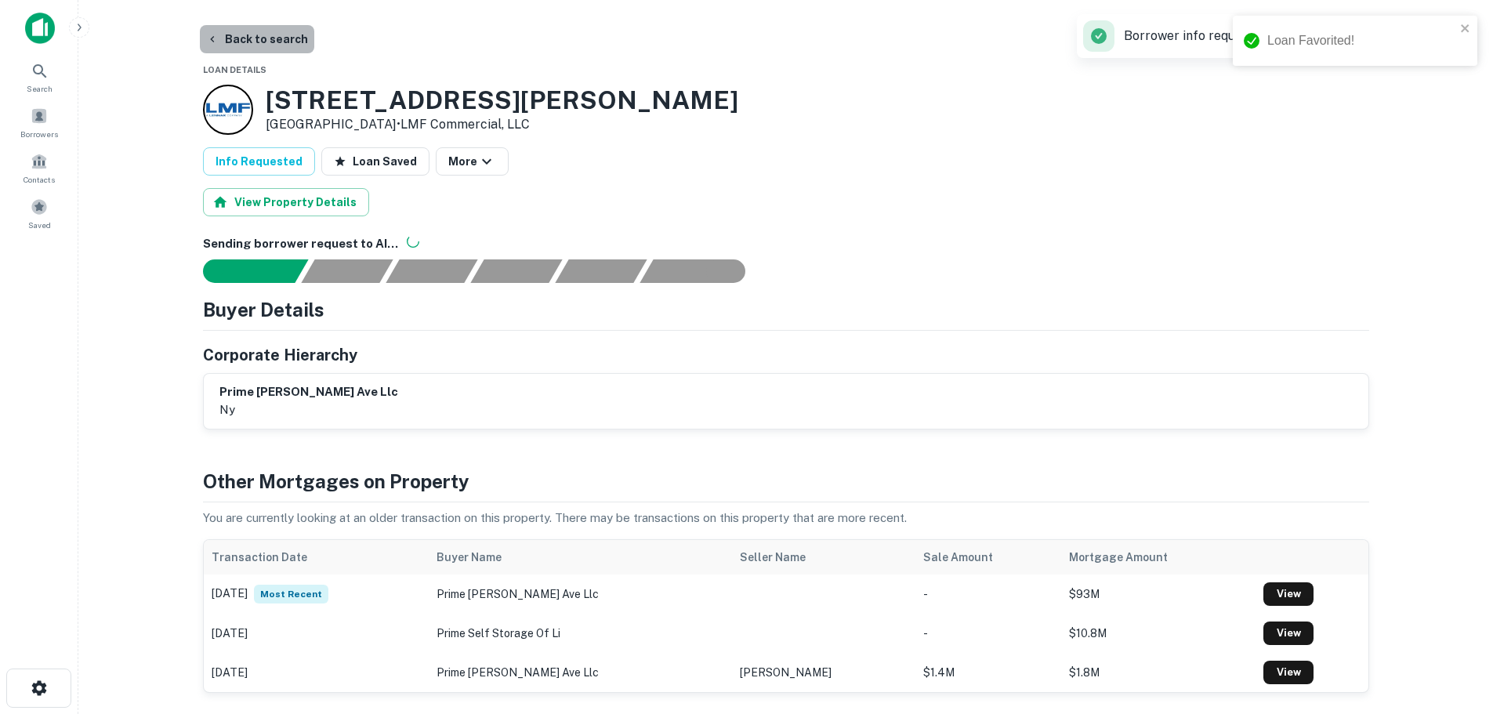
click at [280, 46] on button "Back to search" at bounding box center [257, 39] width 114 height 28
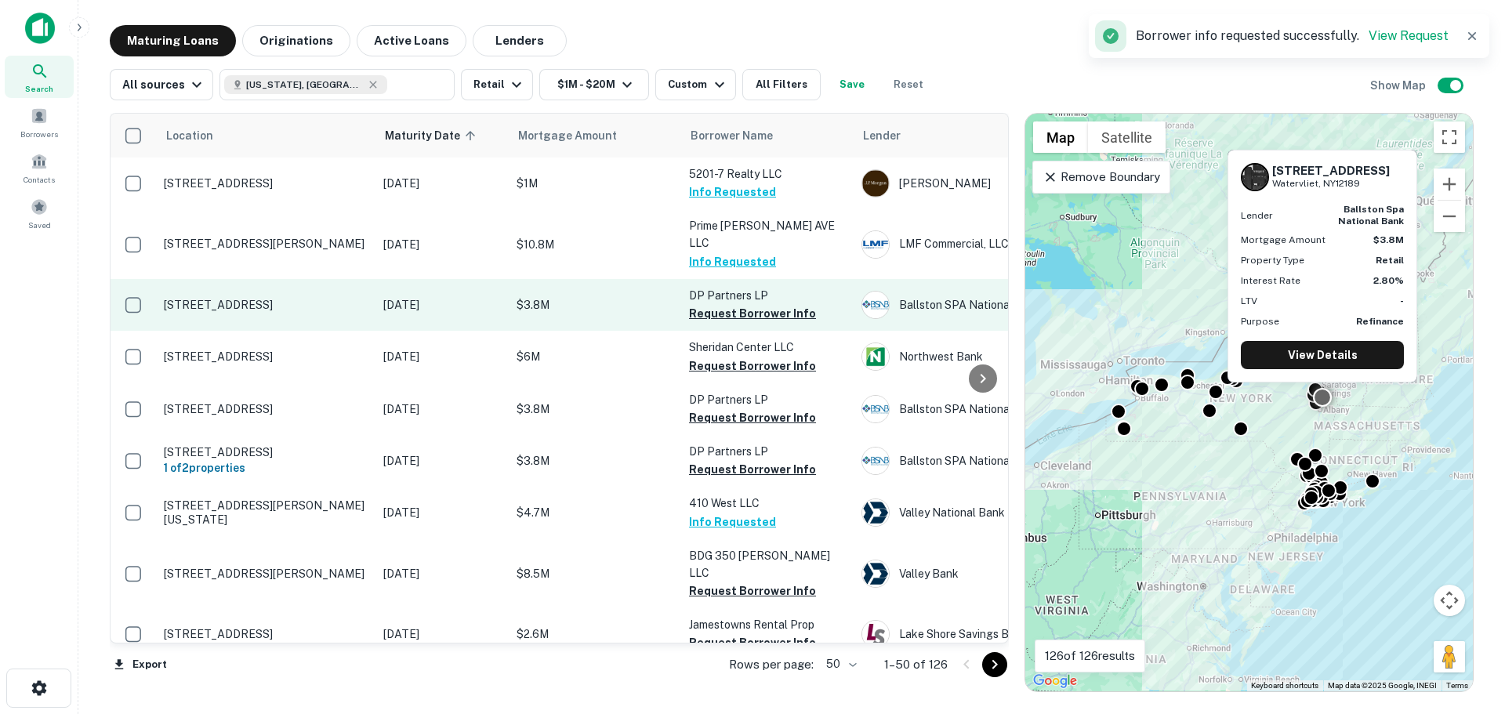
click at [306, 298] on p "[STREET_ADDRESS]" at bounding box center [266, 305] width 204 height 14
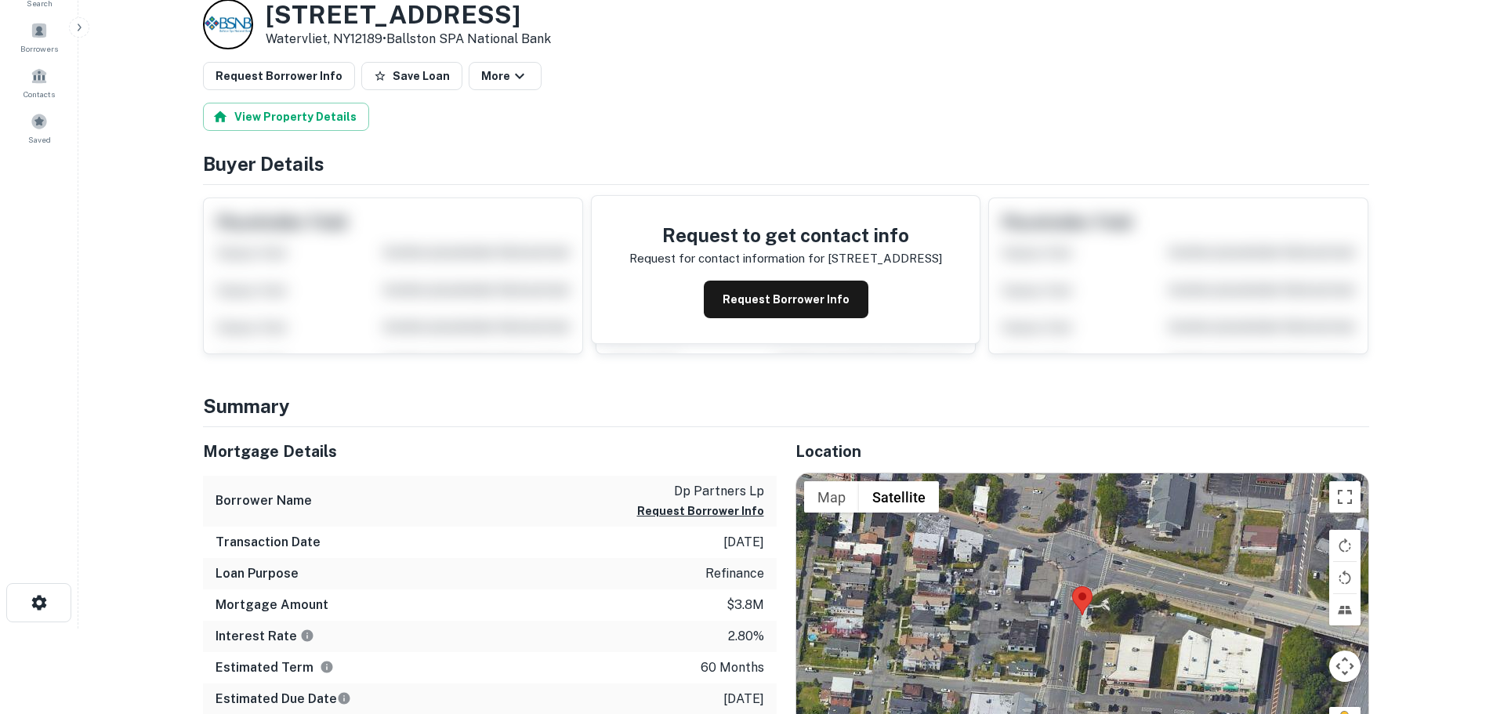
scroll to position [235, 0]
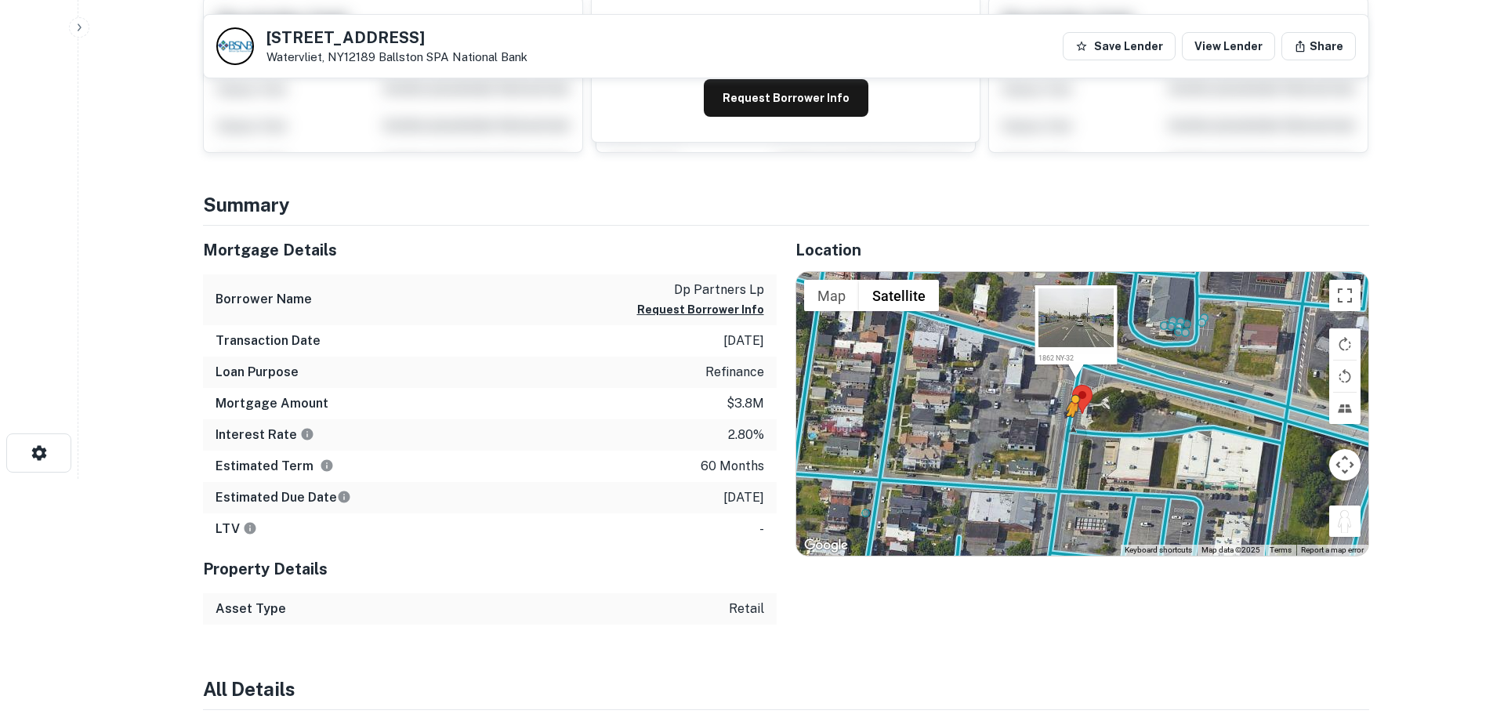
drag, startPoint x: 1338, startPoint y: 512, endPoint x: 1071, endPoint y: 431, distance: 279.1
click at [1071, 431] on div "To activate drag with keyboard, press Alt + Enter. Once in keyboard drag state,…" at bounding box center [1082, 414] width 572 height 284
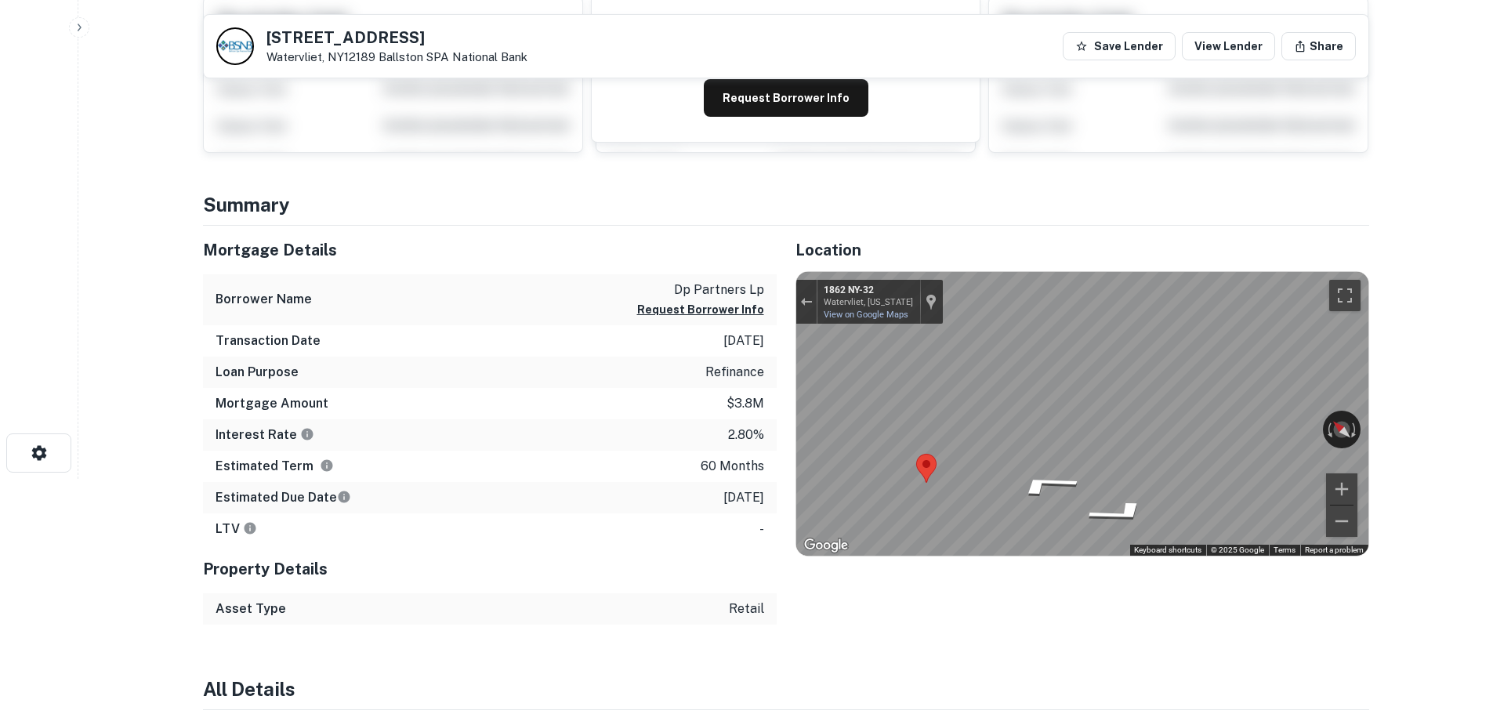
drag, startPoint x: 1259, startPoint y: 433, endPoint x: 653, endPoint y: 429, distance: 605.8
click at [653, 429] on div "Mortgage Details Borrower Name dp partners lp Request Borrower Info Transaction…" at bounding box center [776, 425] width 1185 height 399
drag, startPoint x: 1246, startPoint y: 424, endPoint x: 719, endPoint y: 414, distance: 527.5
click at [719, 414] on div "Mortgage Details Borrower Name dp partners lp Request Borrower Info Transaction…" at bounding box center [776, 425] width 1185 height 399
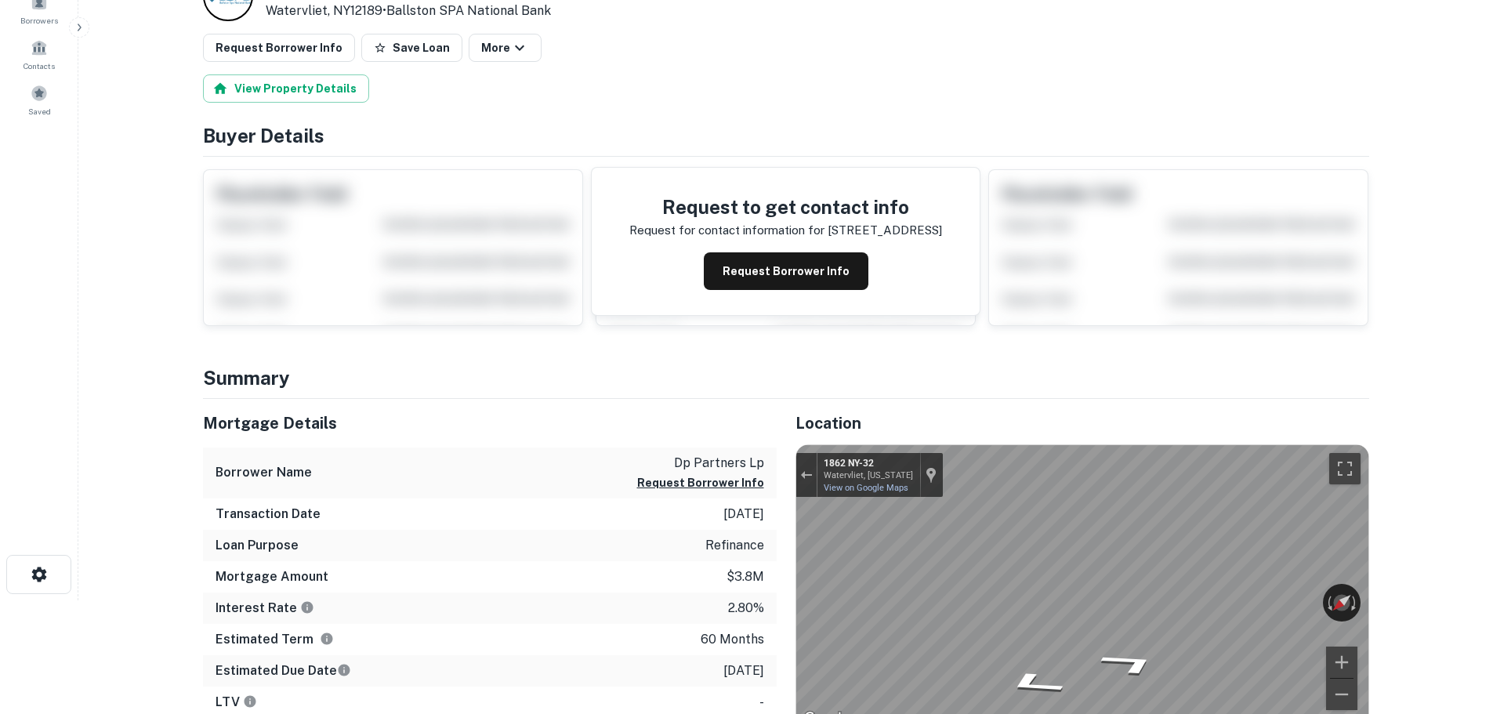
scroll to position [0, 0]
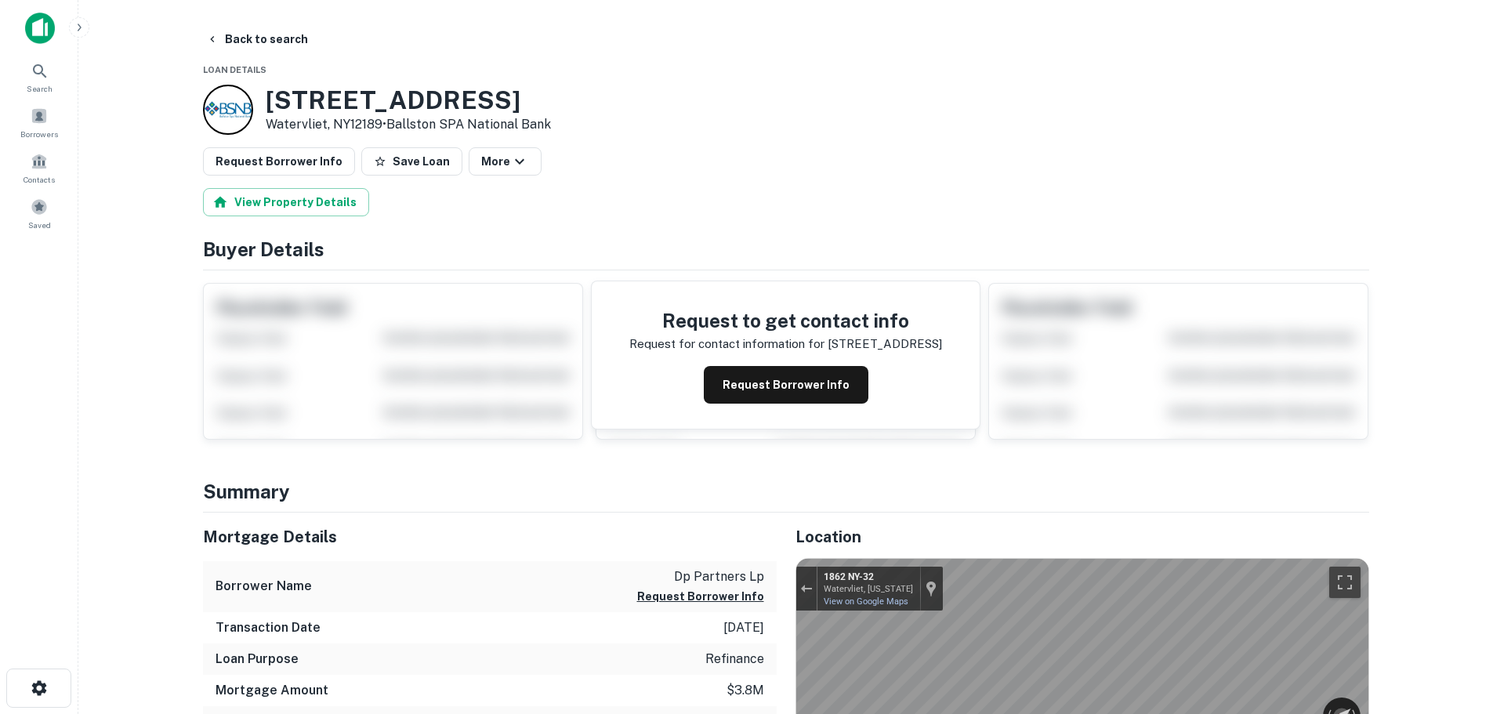
click at [343, 100] on h3 "1806 2nd Ave" at bounding box center [408, 100] width 285 height 30
copy h3 "1806 2nd Ave"
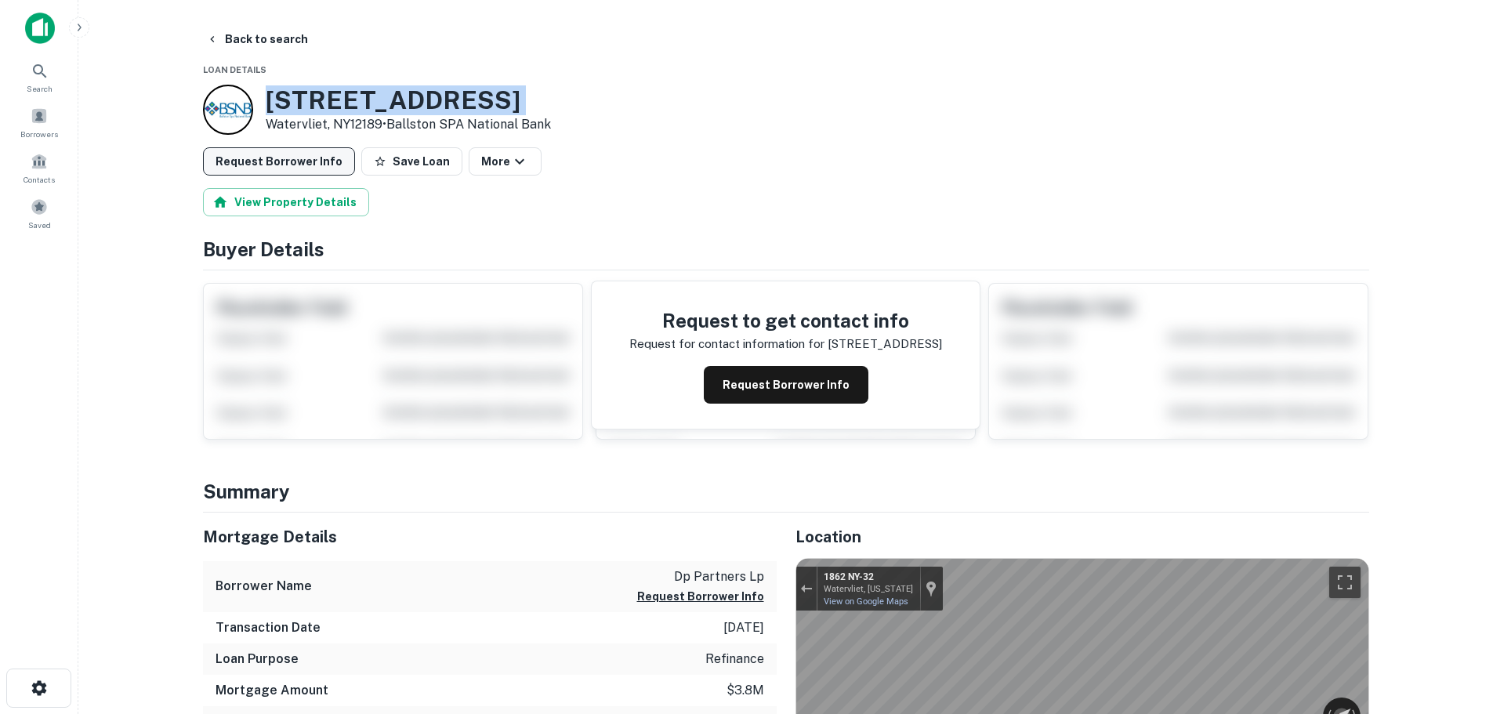
click at [313, 171] on button "Request Borrower Info" at bounding box center [279, 161] width 152 height 28
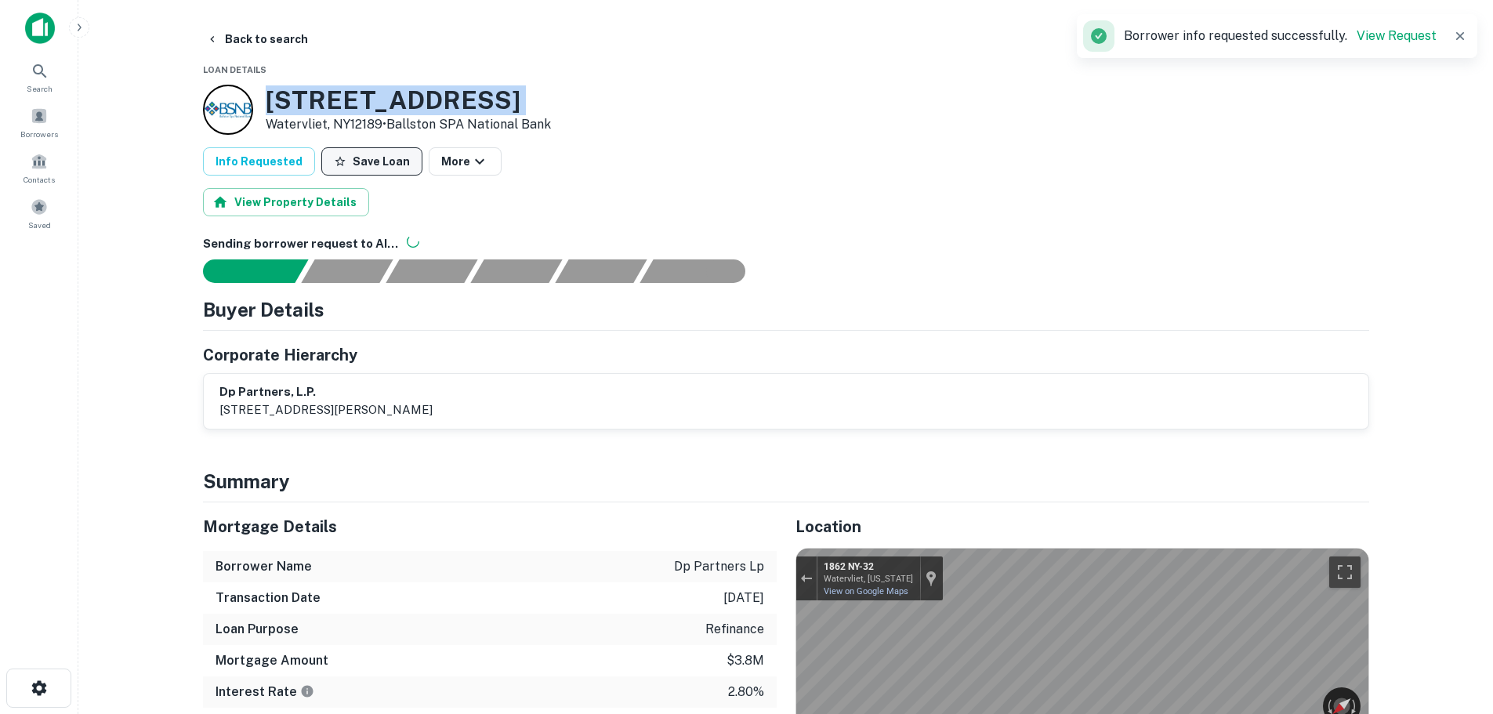
click at [386, 167] on button "Save Loan" at bounding box center [371, 161] width 101 height 28
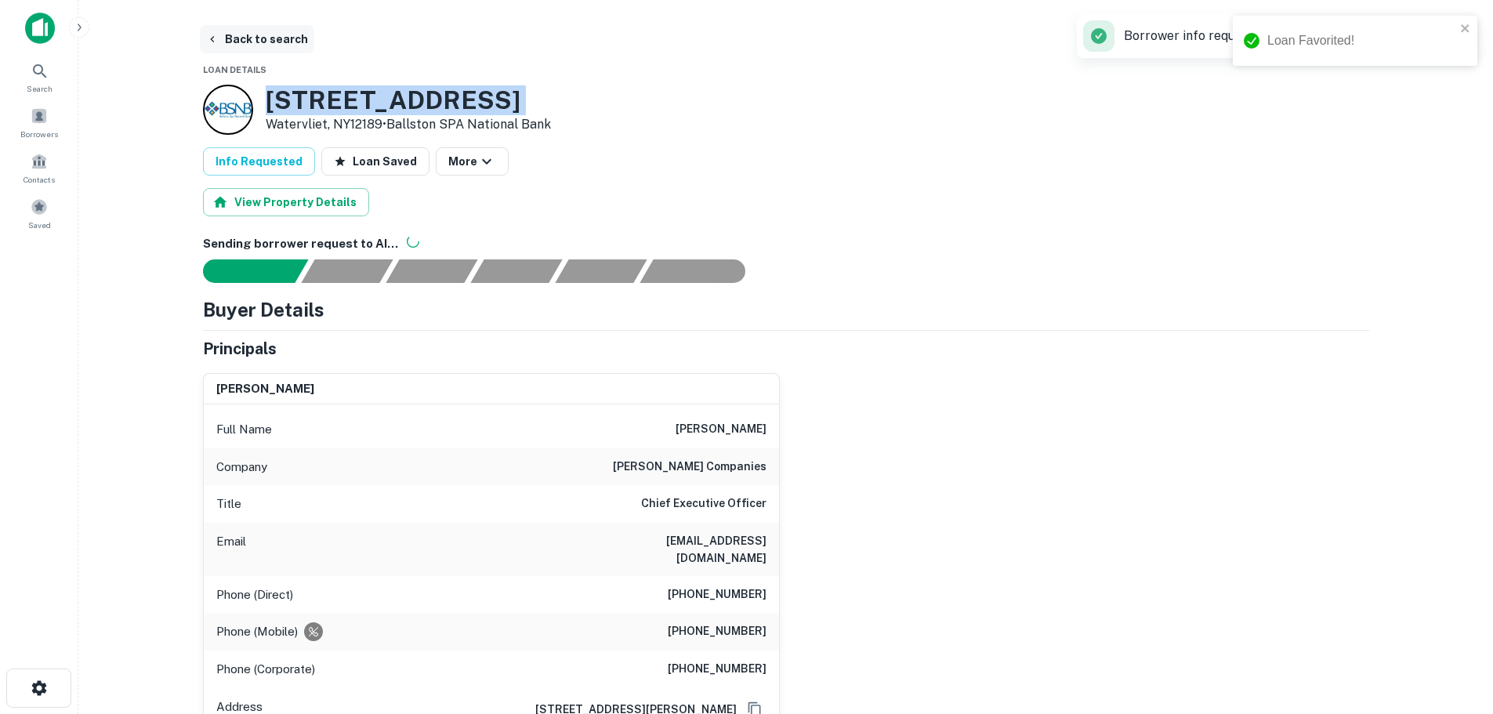
click at [286, 41] on button "Back to search" at bounding box center [257, 39] width 114 height 28
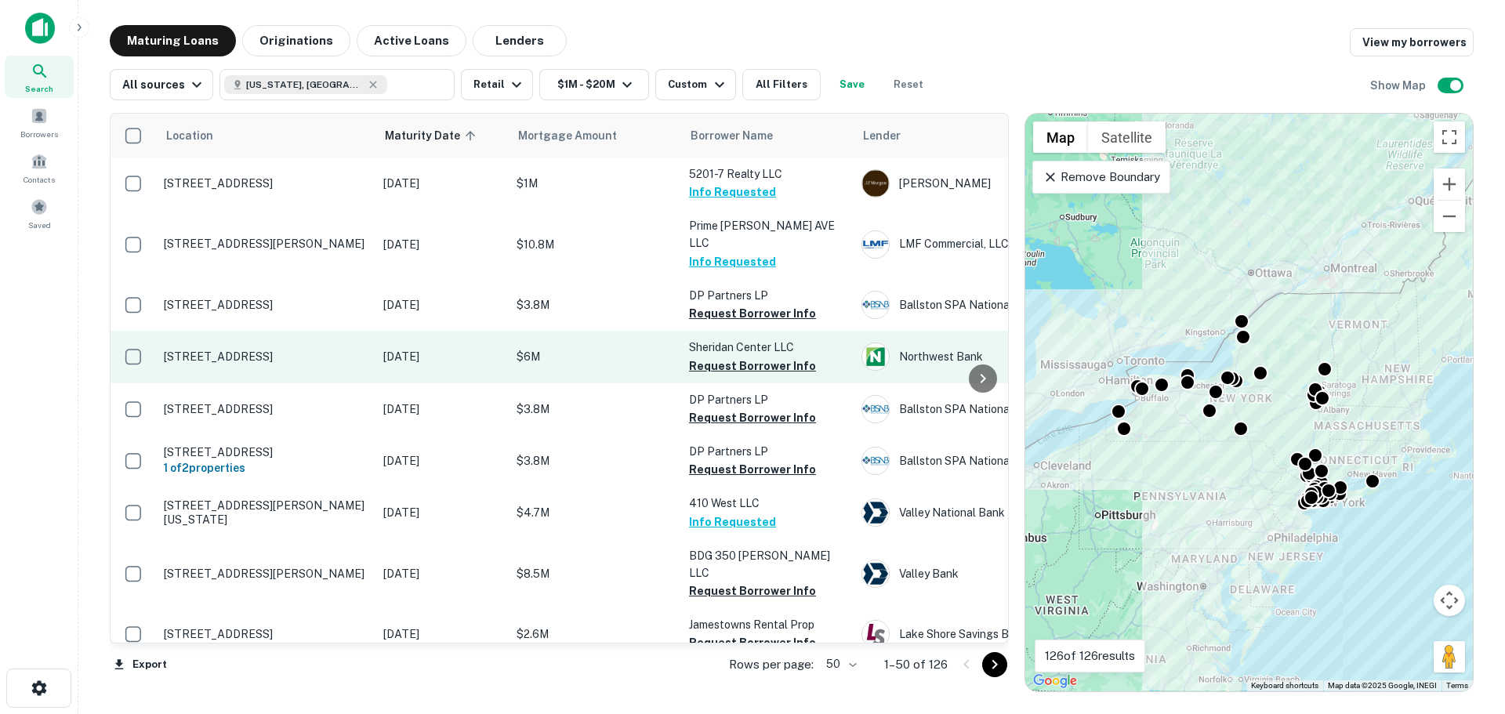
click at [273, 350] on p "[STREET_ADDRESS]" at bounding box center [266, 357] width 204 height 14
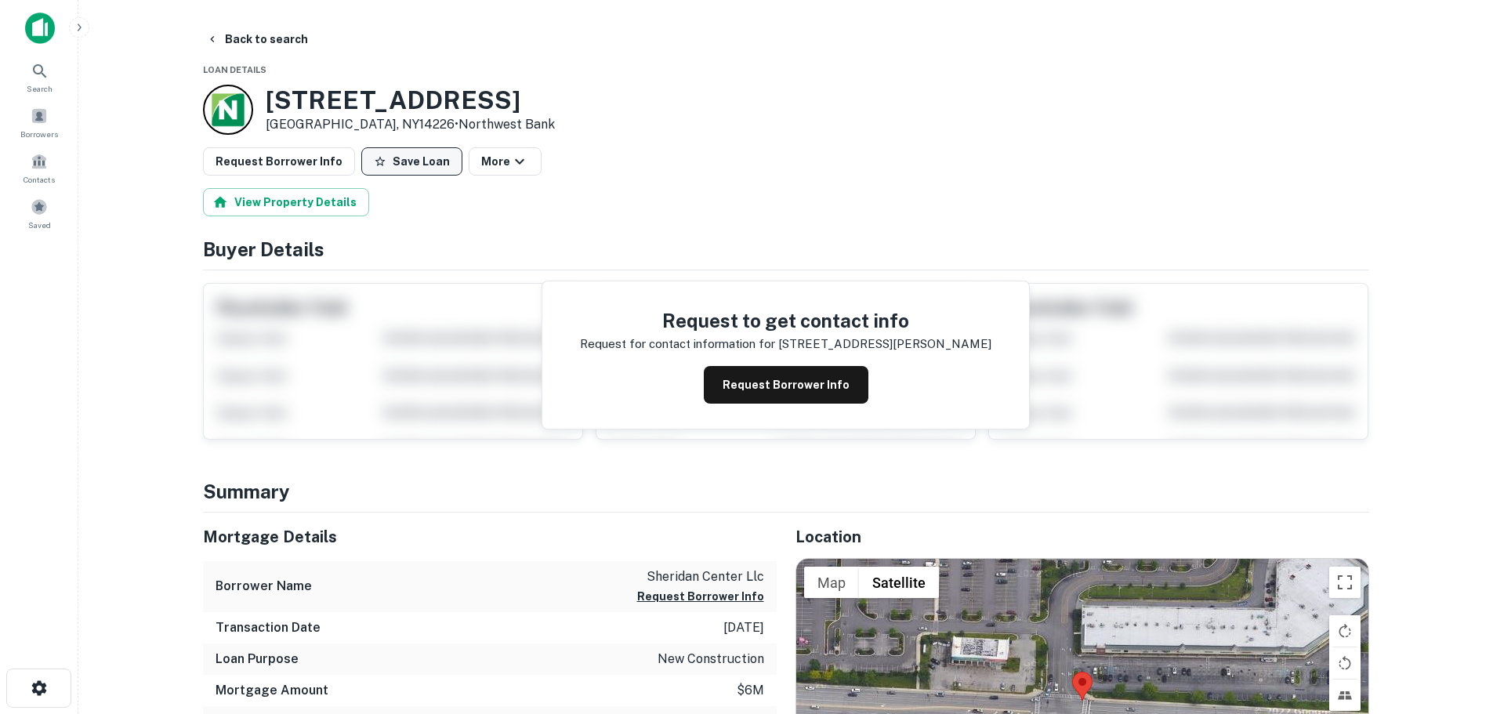
click at [397, 173] on button "Save Loan" at bounding box center [411, 161] width 101 height 28
click at [316, 175] on button "Request Borrower Info" at bounding box center [279, 161] width 152 height 28
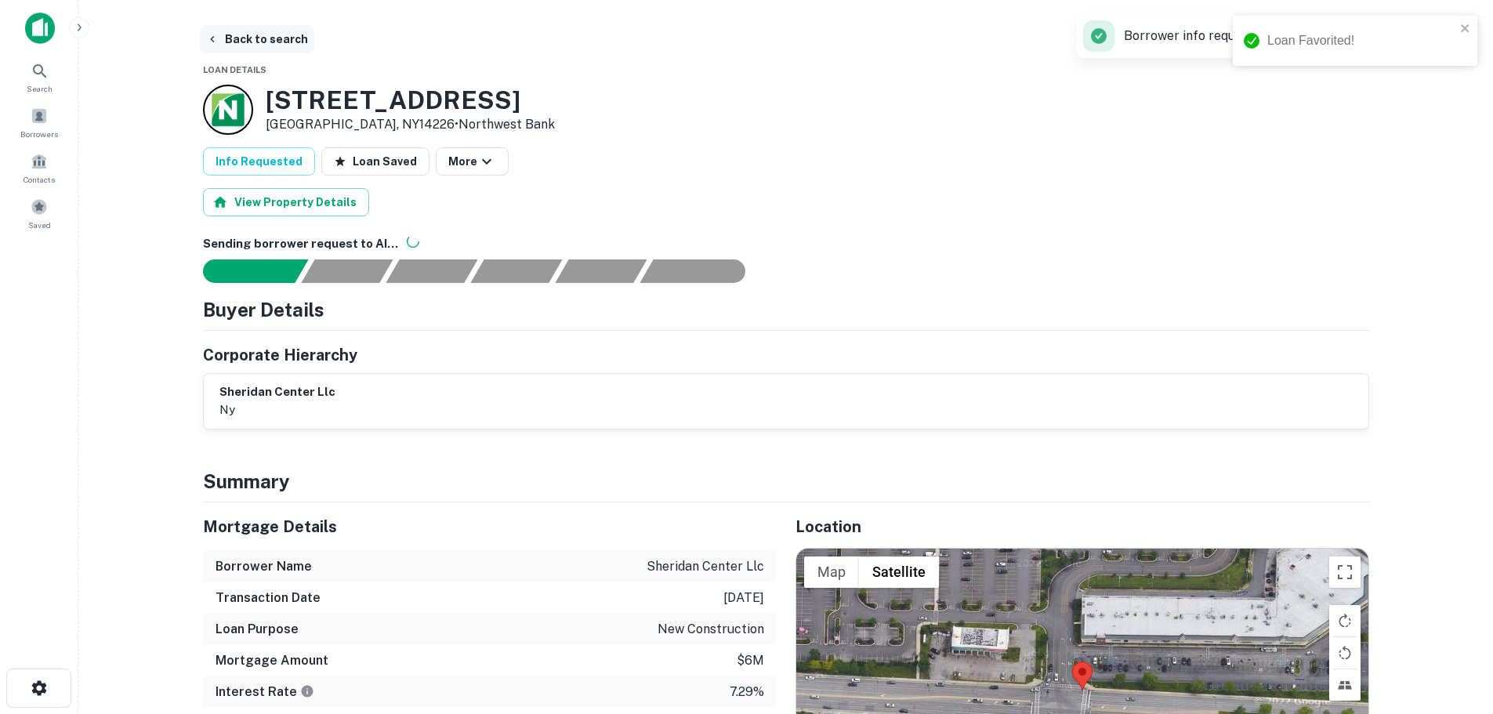
click at [272, 42] on button "Back to search" at bounding box center [257, 39] width 114 height 28
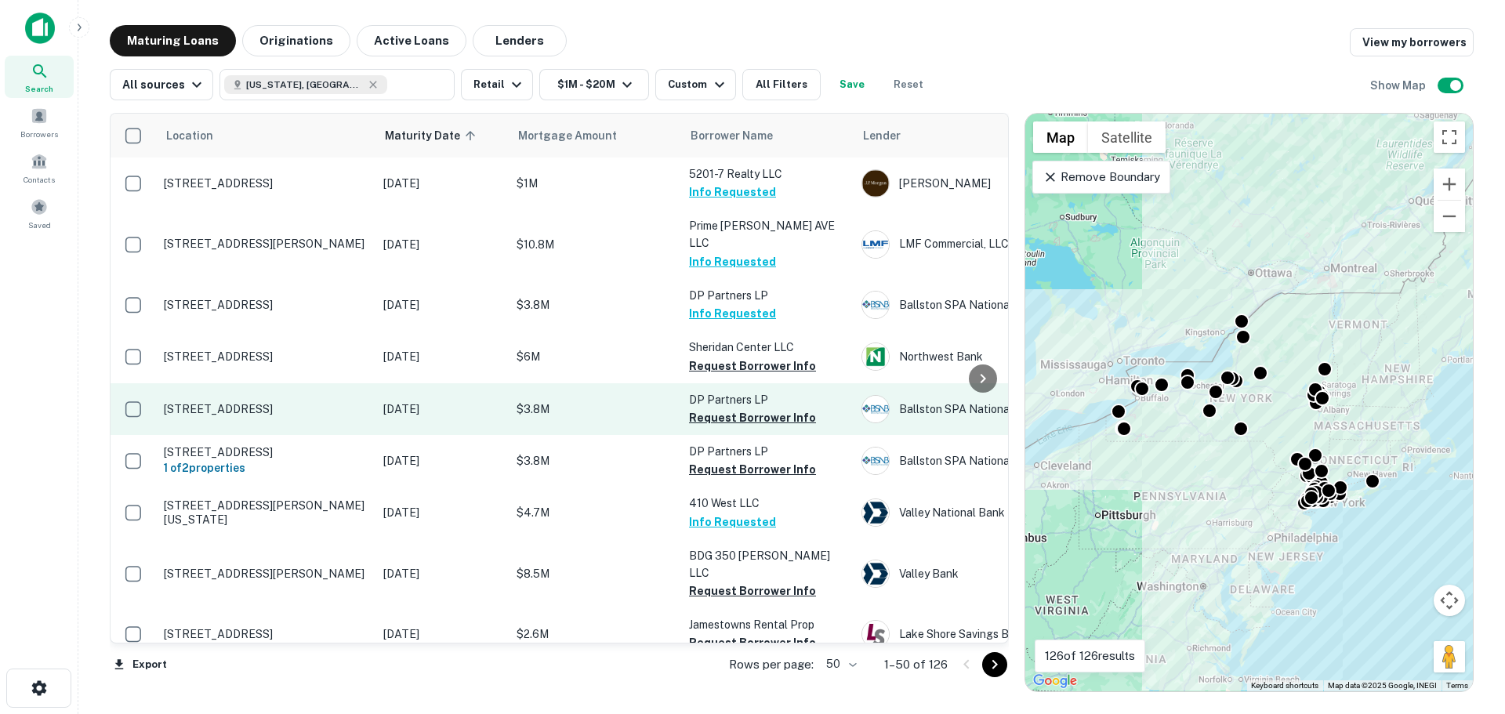
click at [278, 400] on td "[STREET_ADDRESS]" at bounding box center [265, 409] width 219 height 52
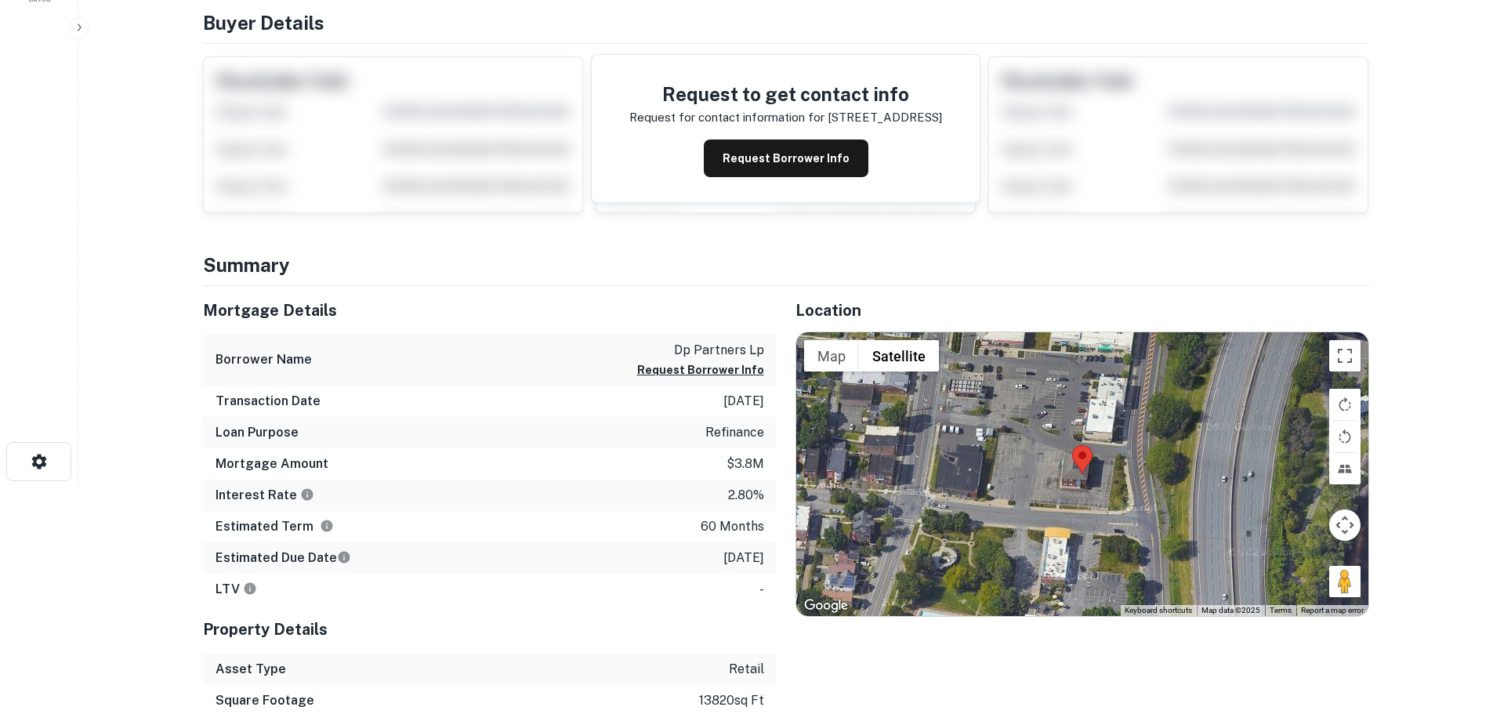
scroll to position [235, 0]
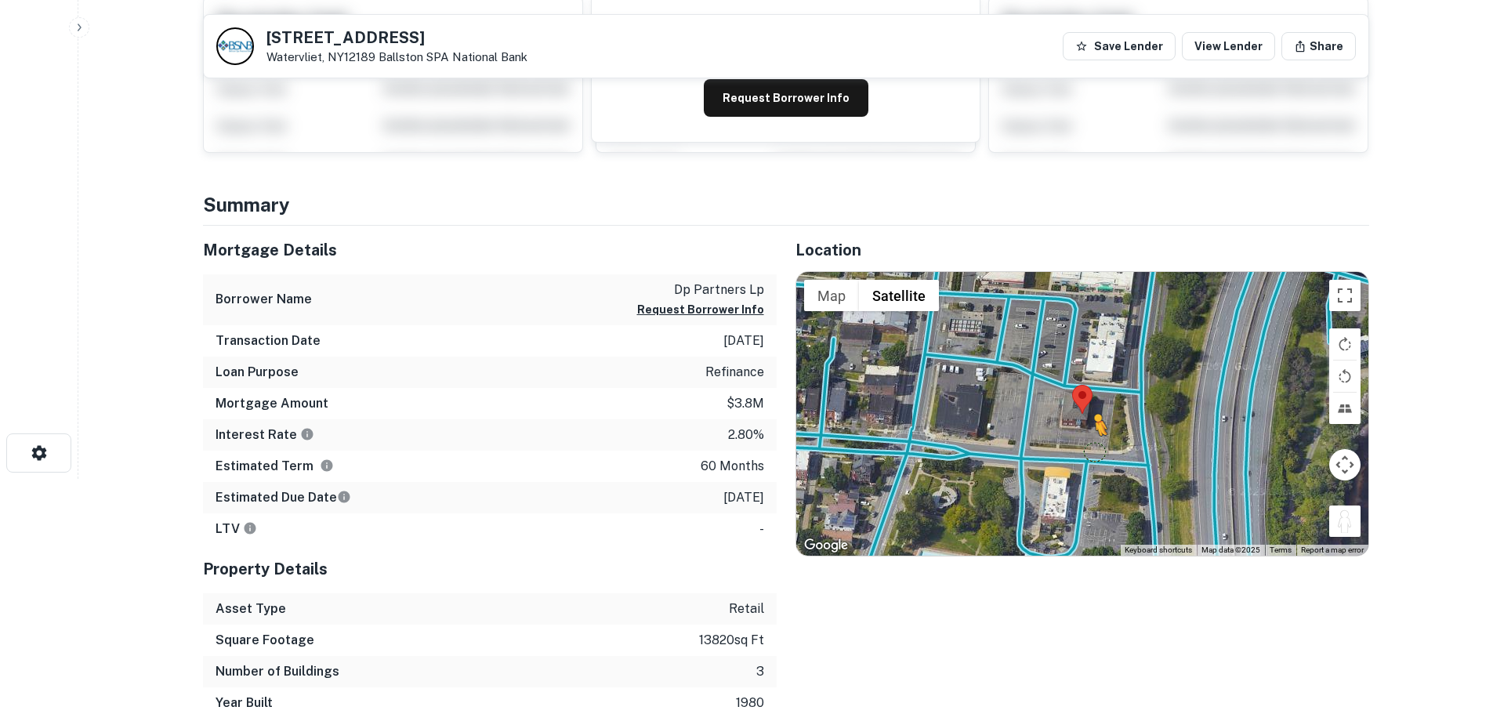
drag, startPoint x: 1351, startPoint y: 527, endPoint x: 1096, endPoint y: 451, distance: 266.3
click at [1096, 451] on div "To activate drag with keyboard, press Alt + Enter. Once in keyboard drag state,…" at bounding box center [1082, 414] width 572 height 284
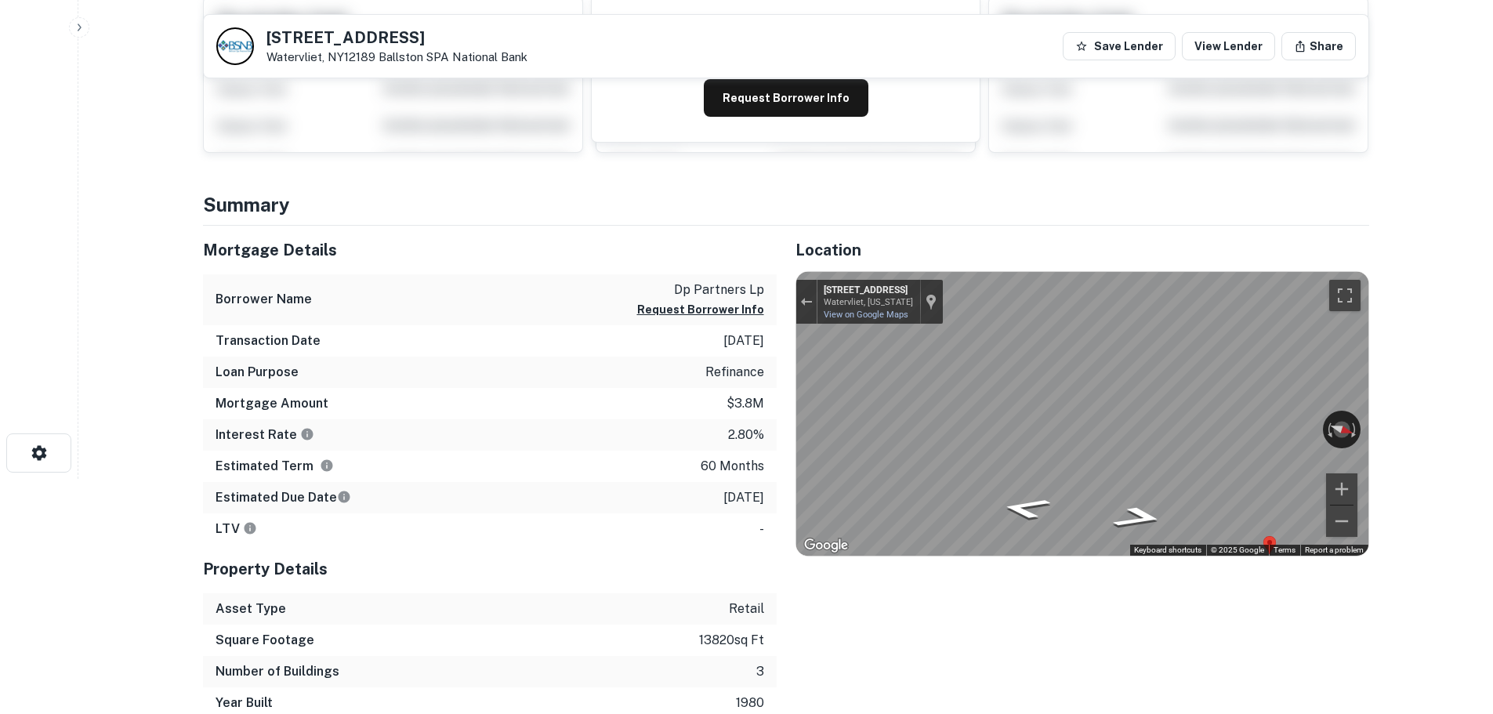
click at [1239, 545] on div "← Move left → Move right ↑ Move up ↓ Move down + Zoom in - Zoom out 1601 Broadw…" at bounding box center [1082, 414] width 572 height 284
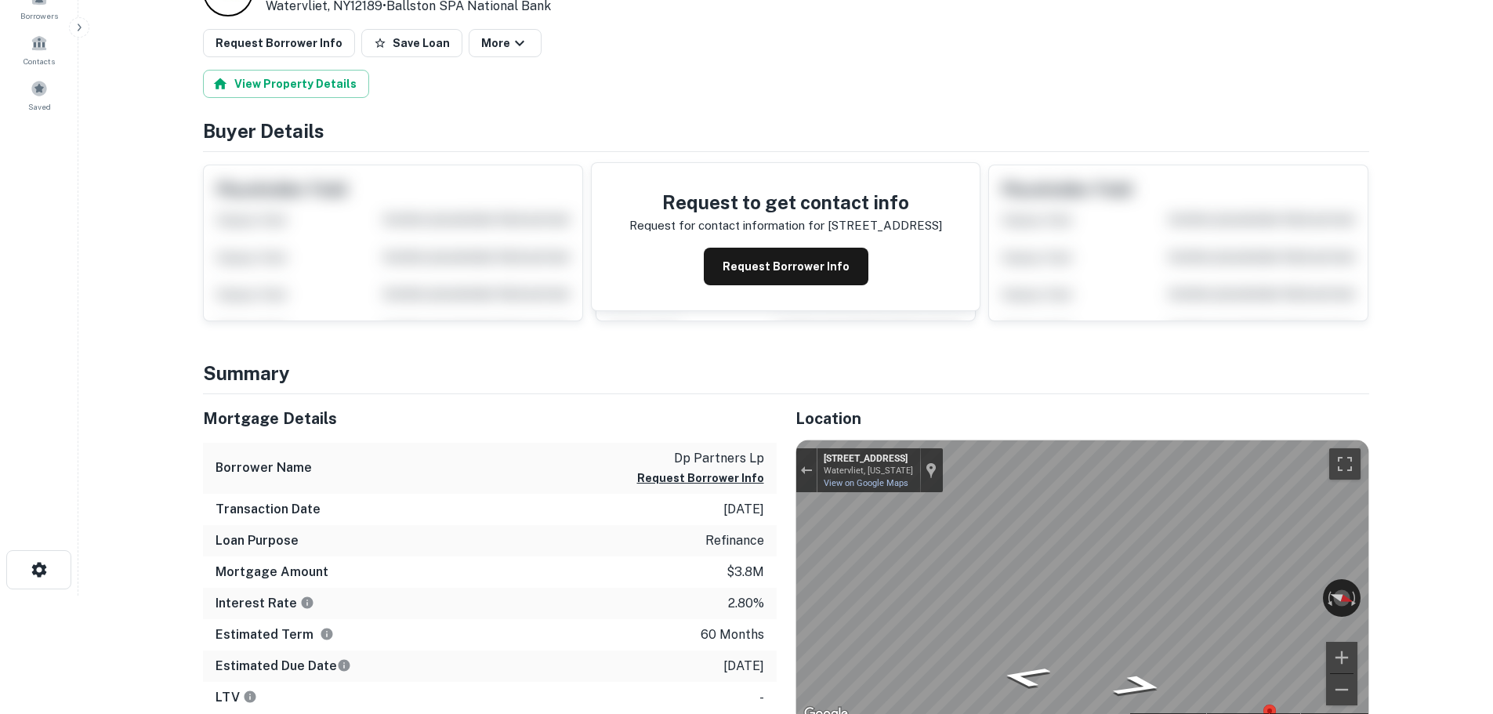
scroll to position [0, 0]
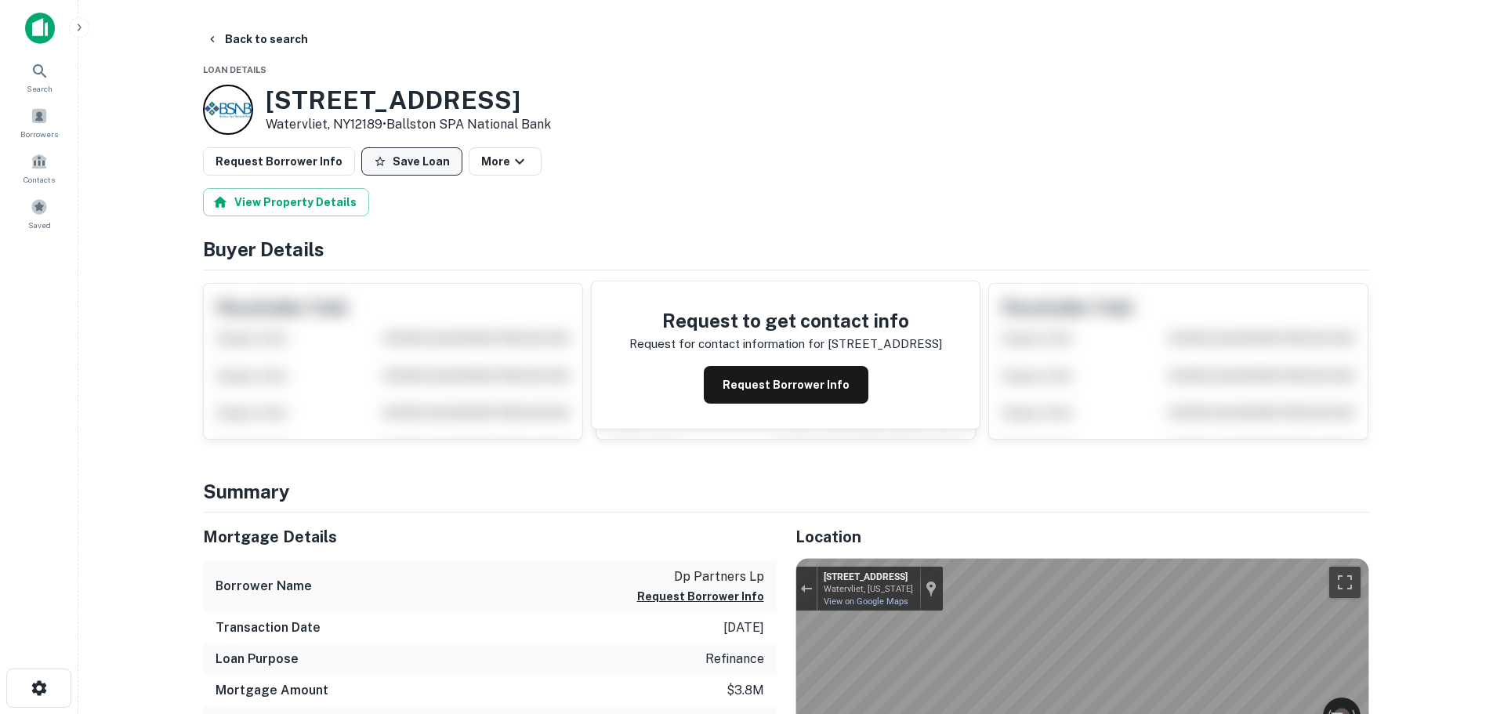
click at [418, 161] on button "Save Loan" at bounding box center [411, 161] width 101 height 28
click at [326, 164] on button "Request Borrower Info" at bounding box center [279, 161] width 152 height 28
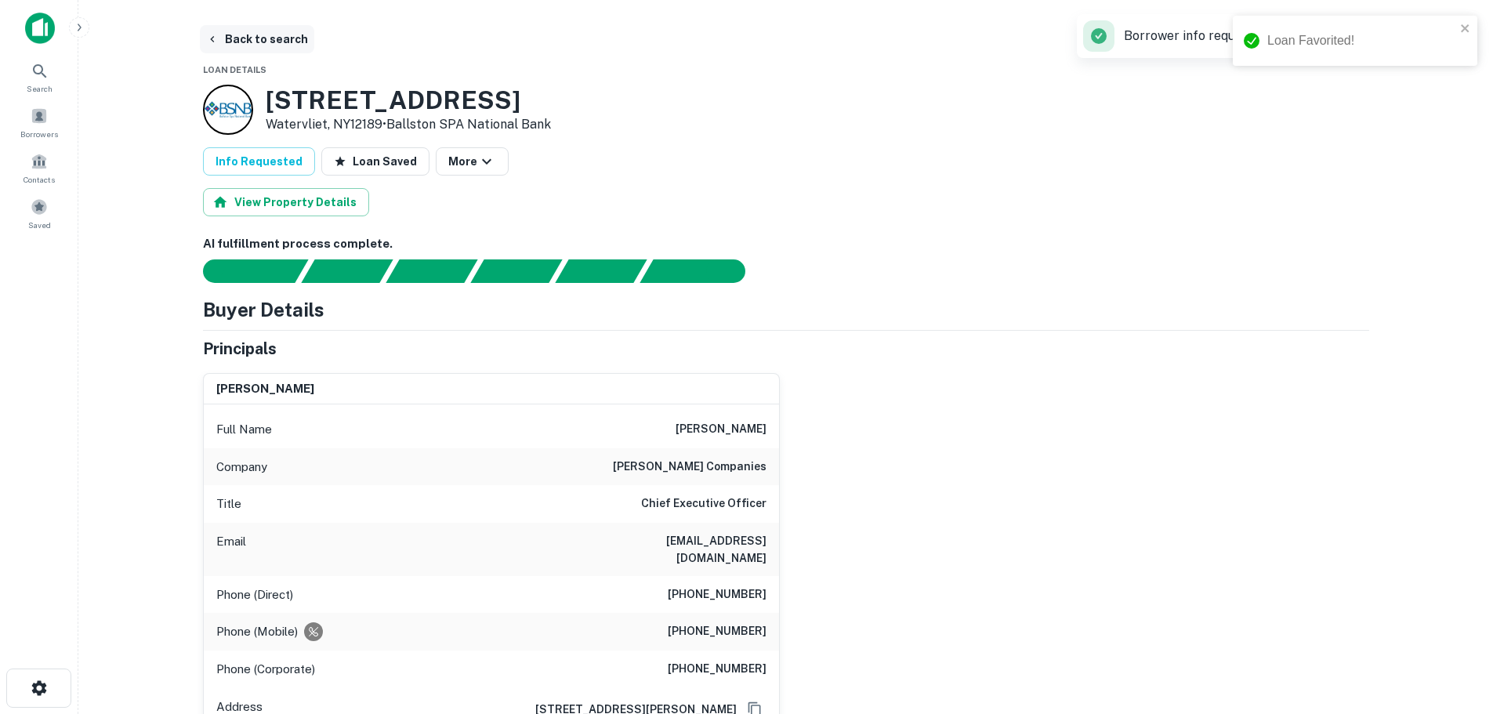
click at [253, 33] on button "Back to search" at bounding box center [257, 39] width 114 height 28
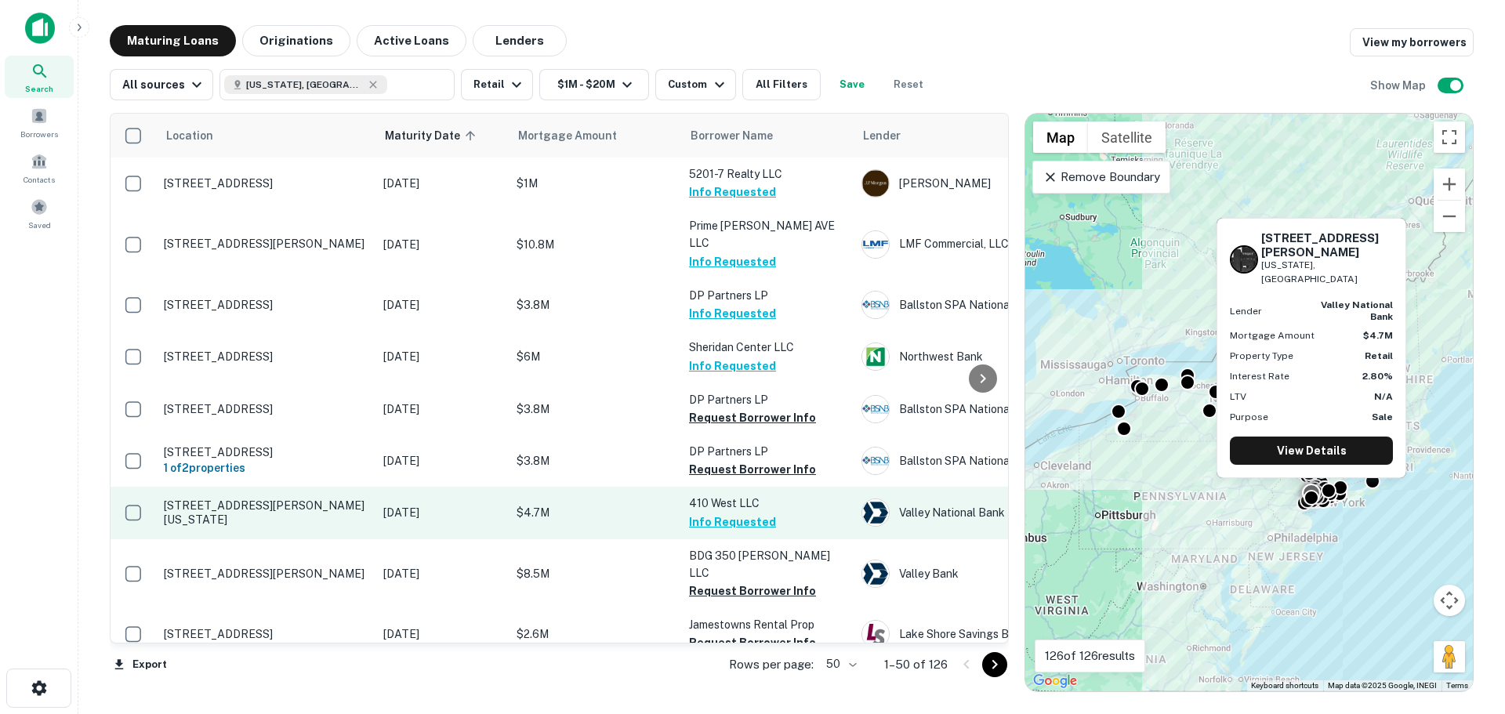
click at [313, 487] on td "[STREET_ADDRESS][PERSON_NAME][US_STATE]" at bounding box center [265, 513] width 219 height 52
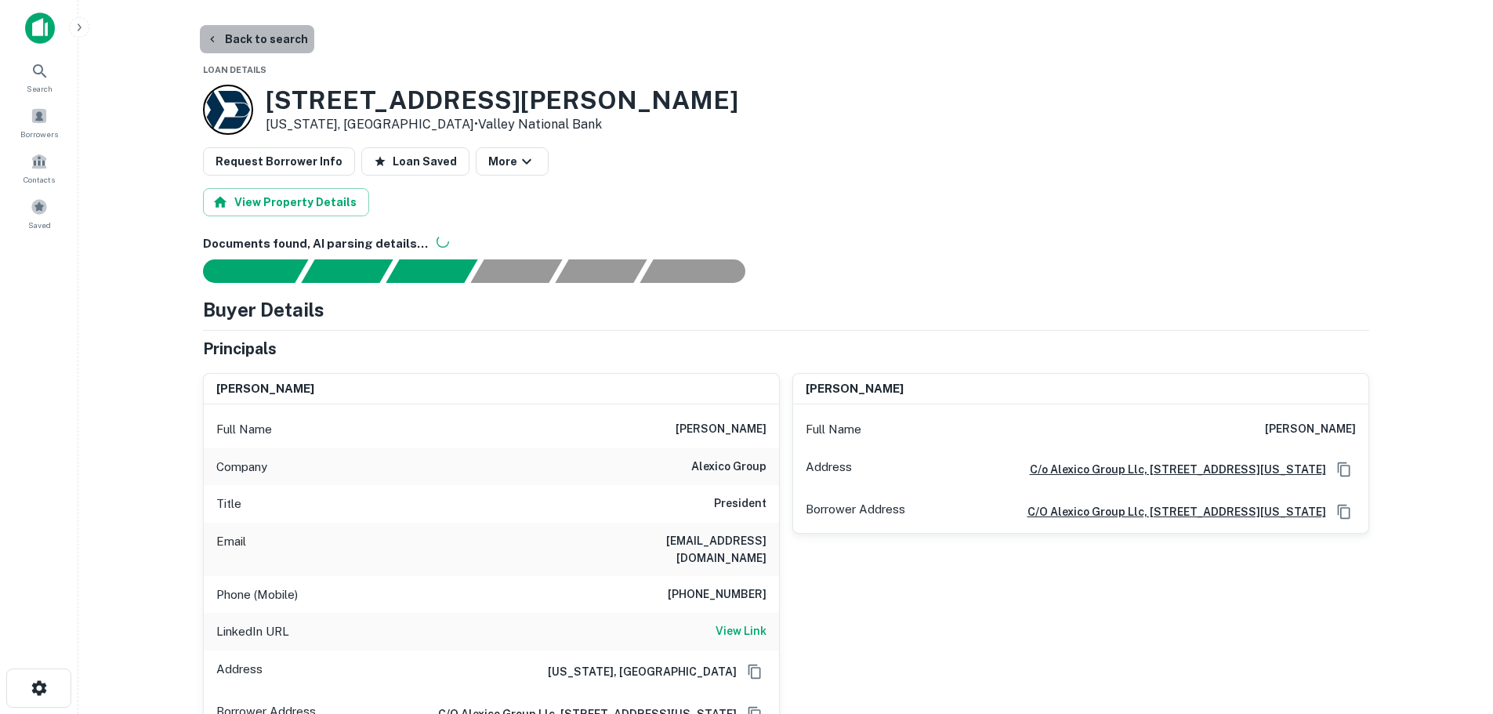
click at [275, 38] on button "Back to search" at bounding box center [257, 39] width 114 height 28
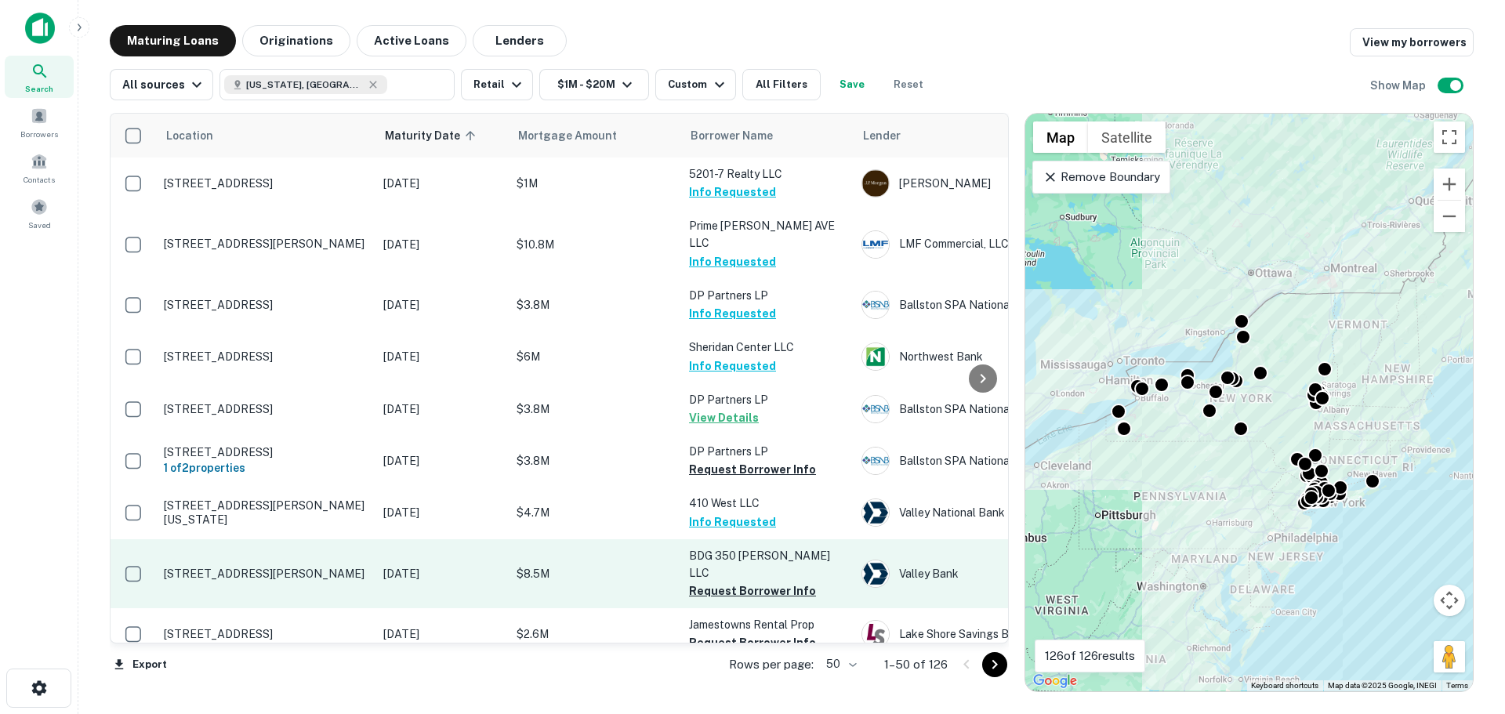
click at [288, 567] on p "[STREET_ADDRESS][PERSON_NAME]" at bounding box center [266, 574] width 204 height 14
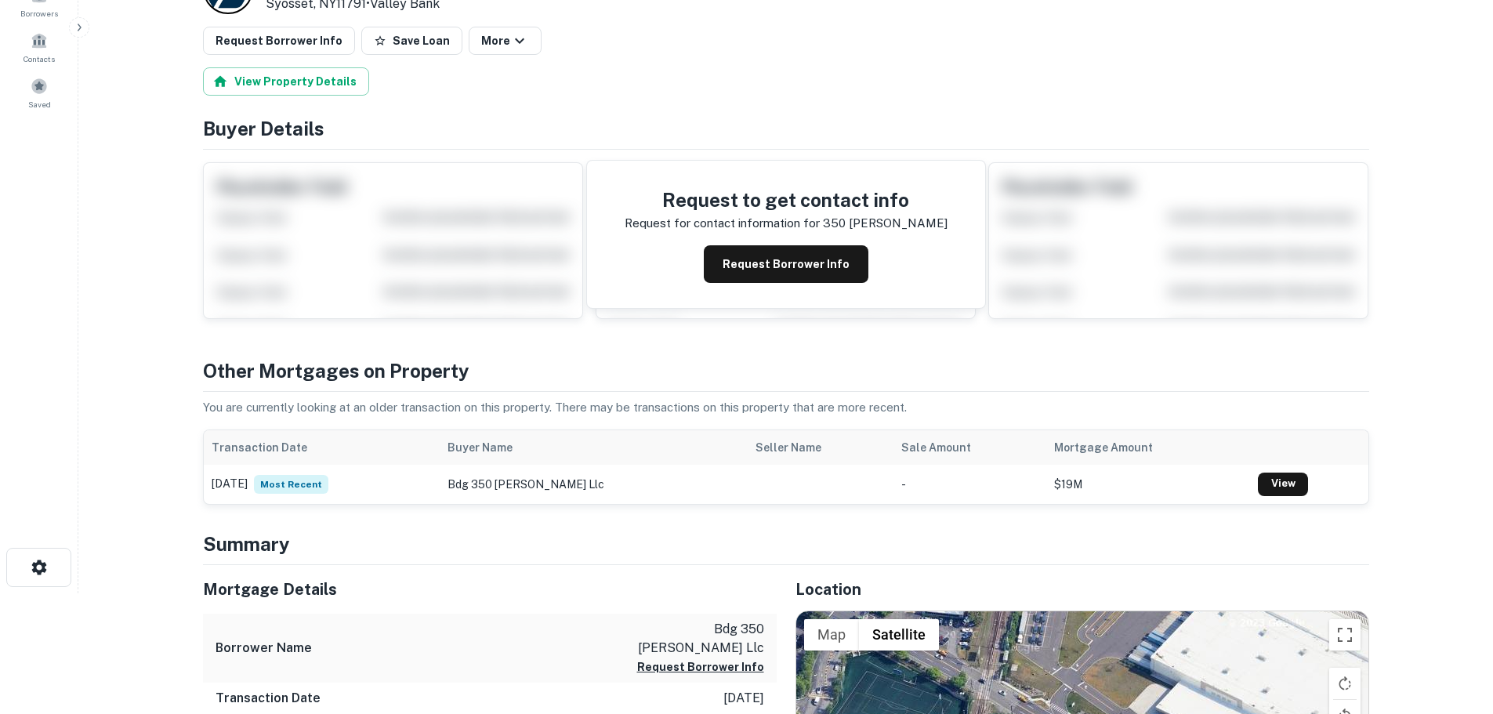
scroll to position [313, 0]
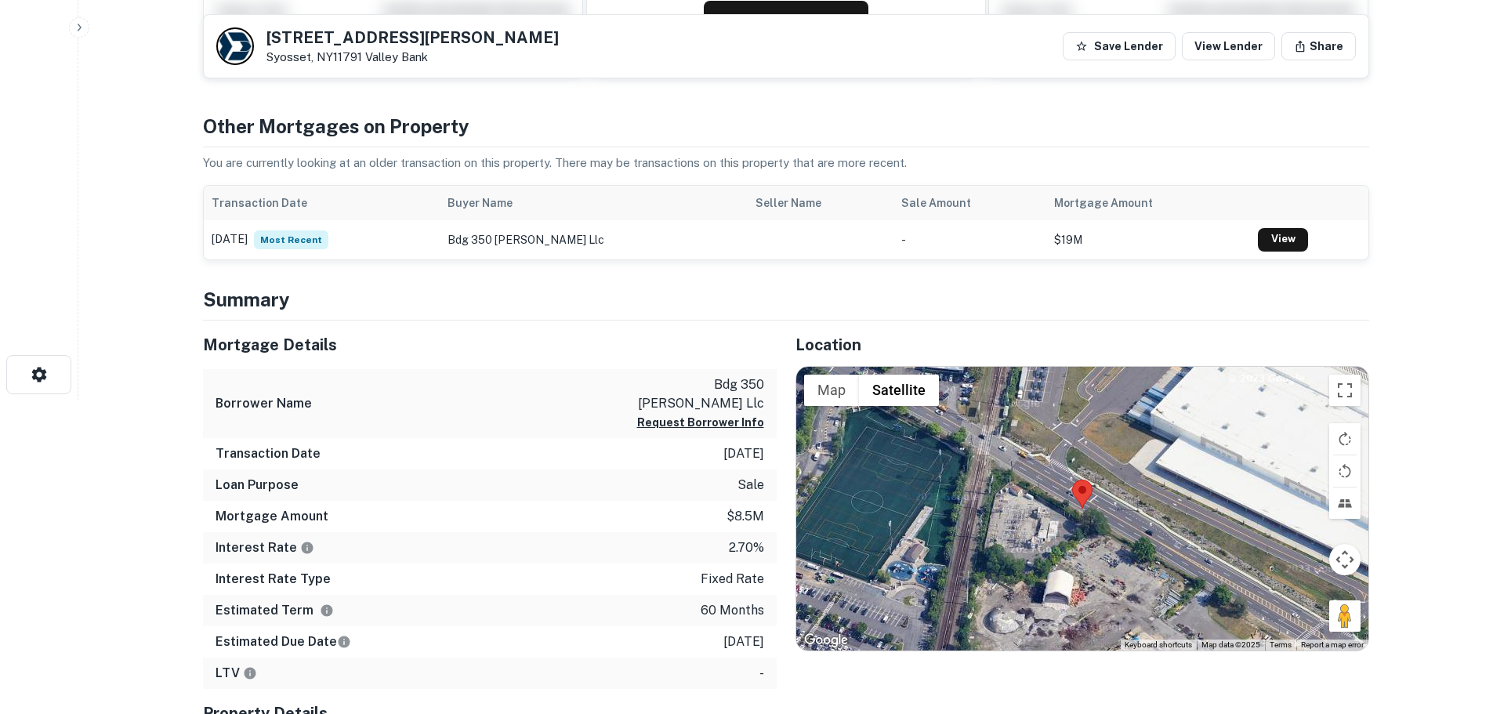
click at [344, 38] on h5 "[STREET_ADDRESS][PERSON_NAME]" at bounding box center [412, 38] width 292 height 16
copy h5 "[STREET_ADDRESS][PERSON_NAME]"
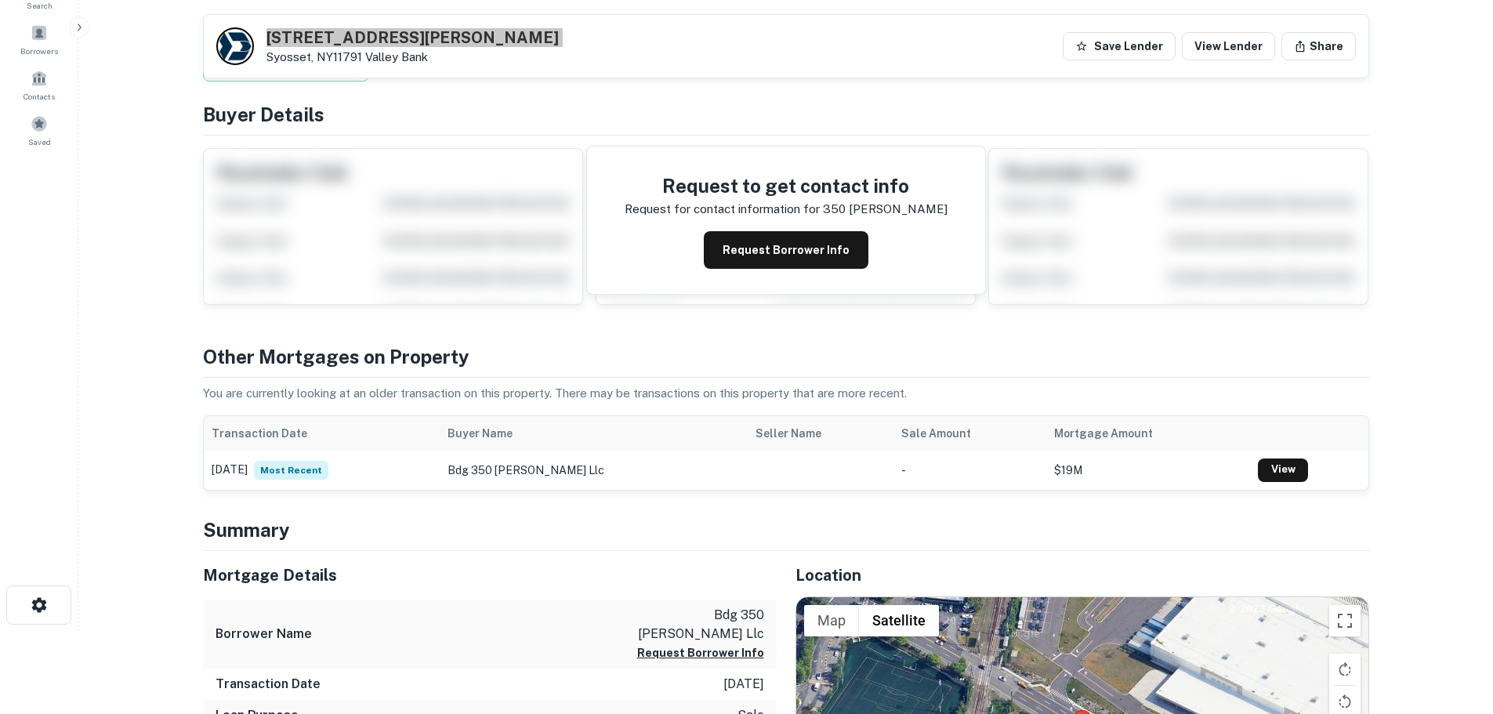
scroll to position [78, 0]
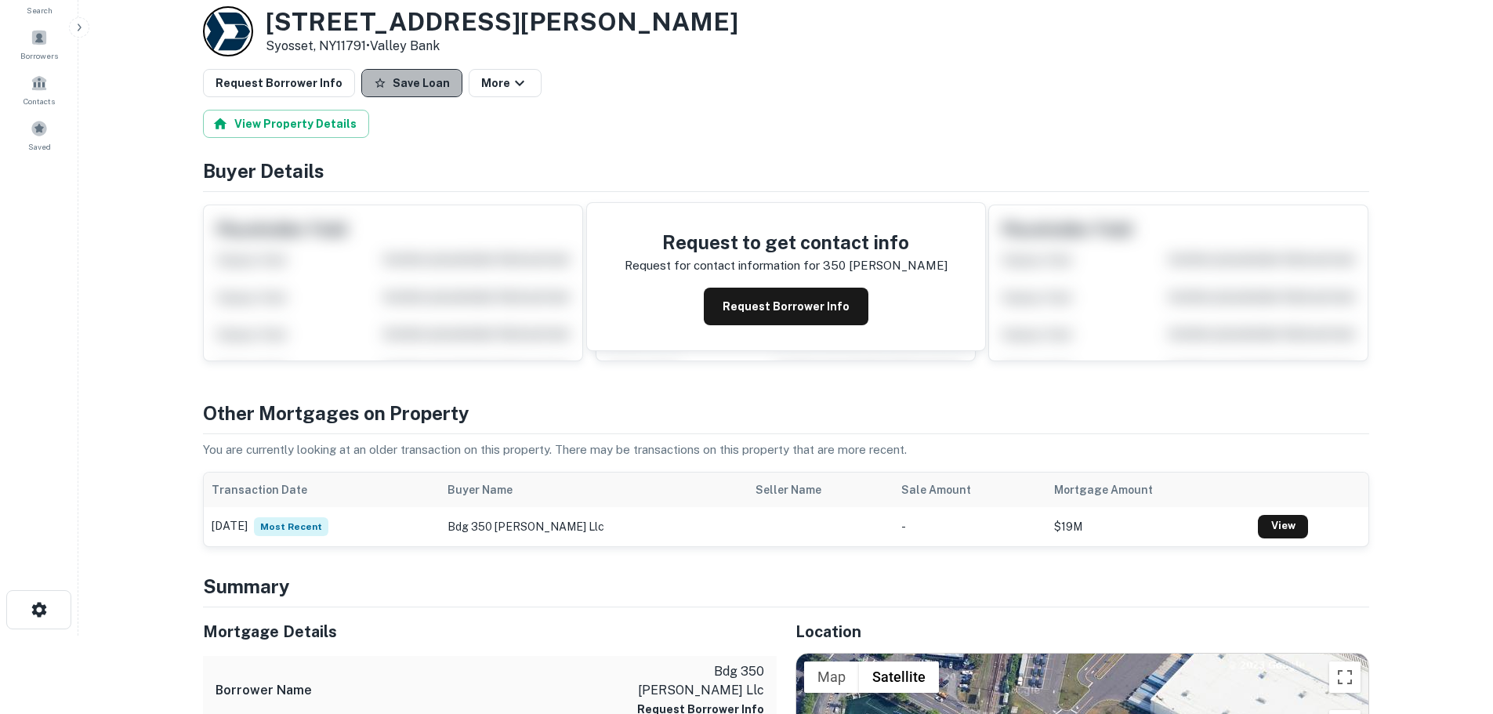
click at [413, 82] on button "Save Loan" at bounding box center [411, 83] width 101 height 28
click at [329, 81] on button "Request Borrower Info" at bounding box center [279, 83] width 152 height 28
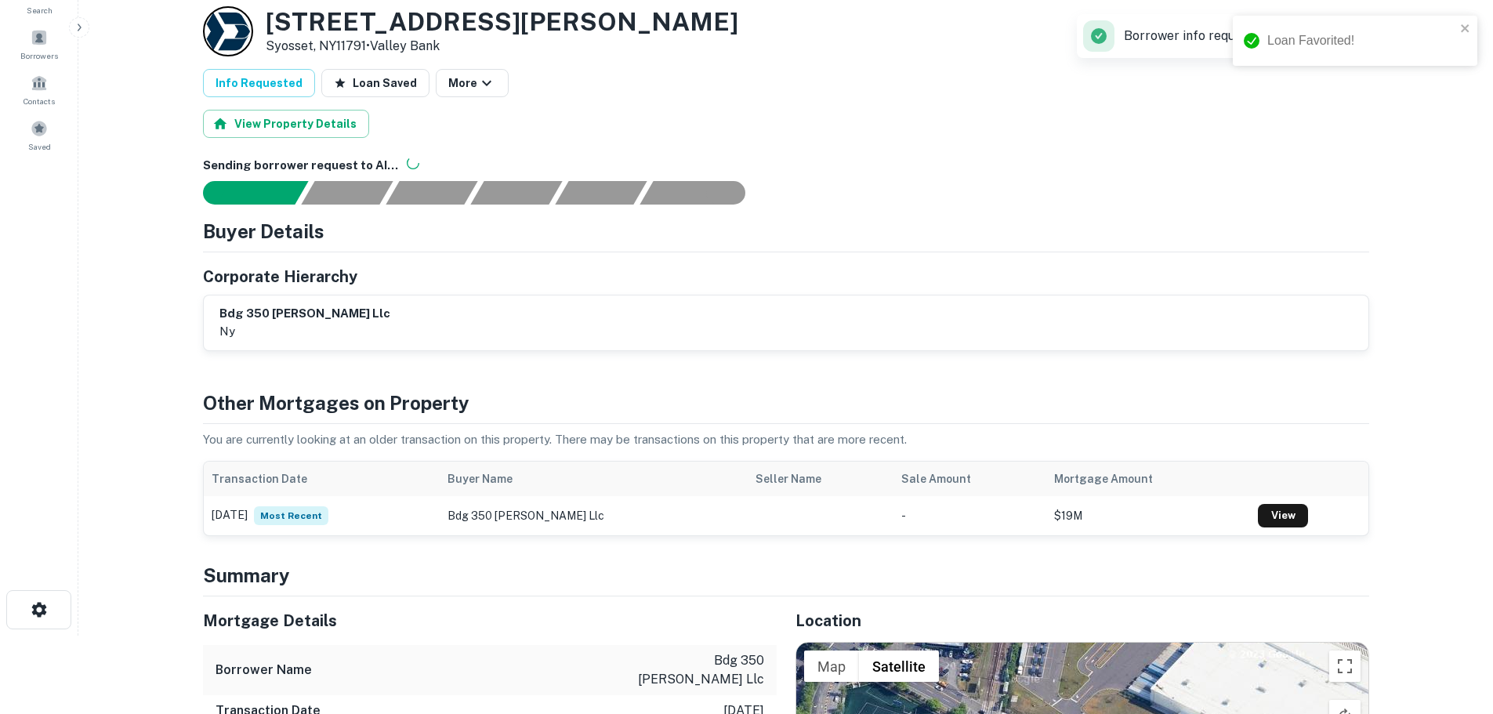
scroll to position [0, 0]
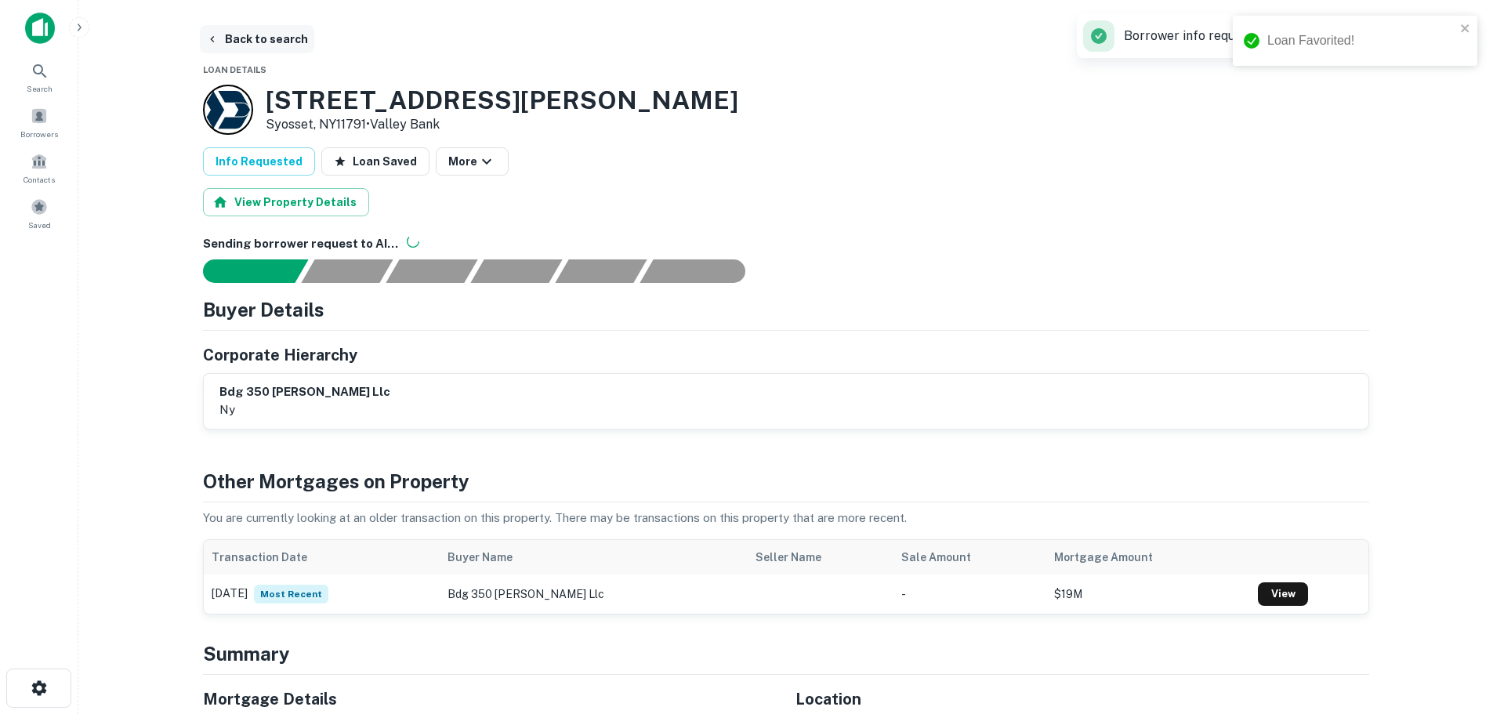
click at [249, 36] on button "Back to search" at bounding box center [257, 39] width 114 height 28
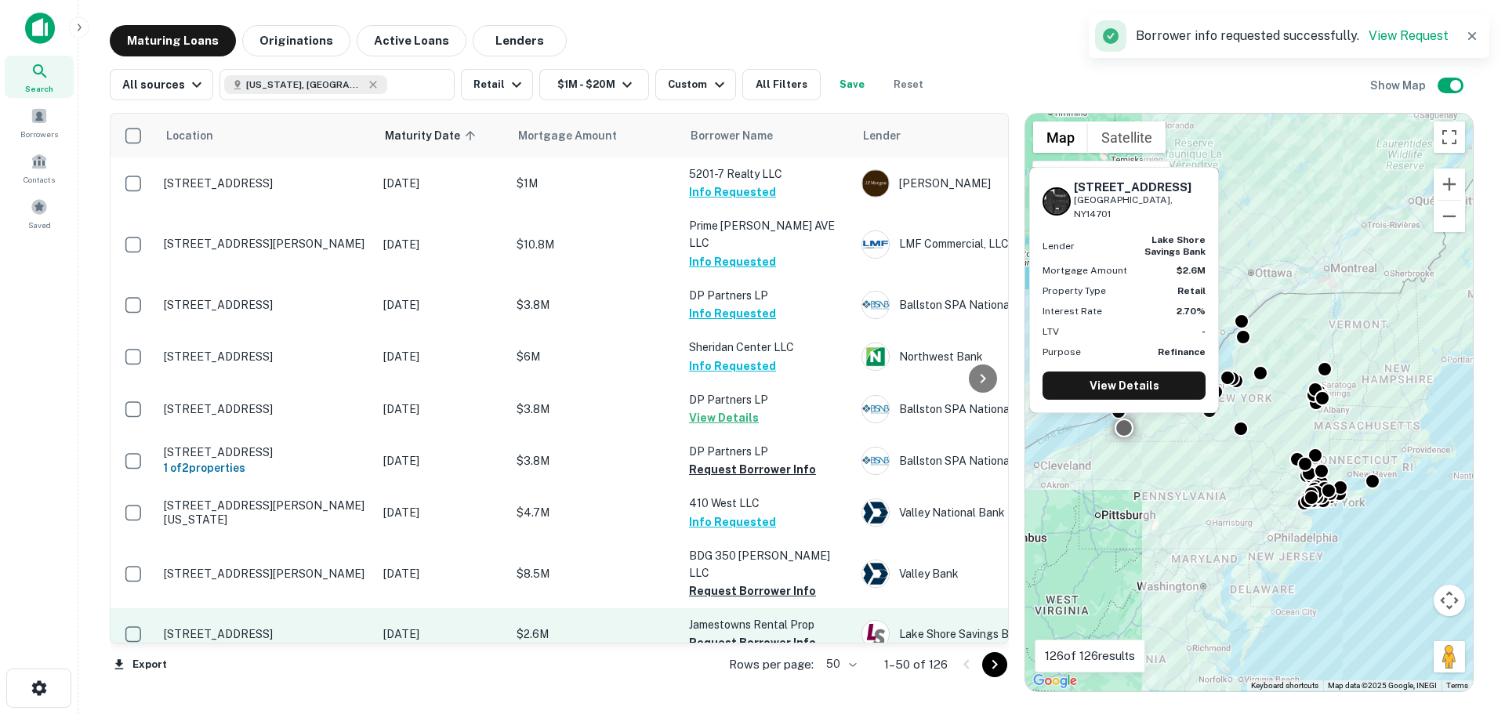
click at [284, 627] on p "411-415 W 3rd St Jamestown, NY14701" at bounding box center [266, 634] width 204 height 14
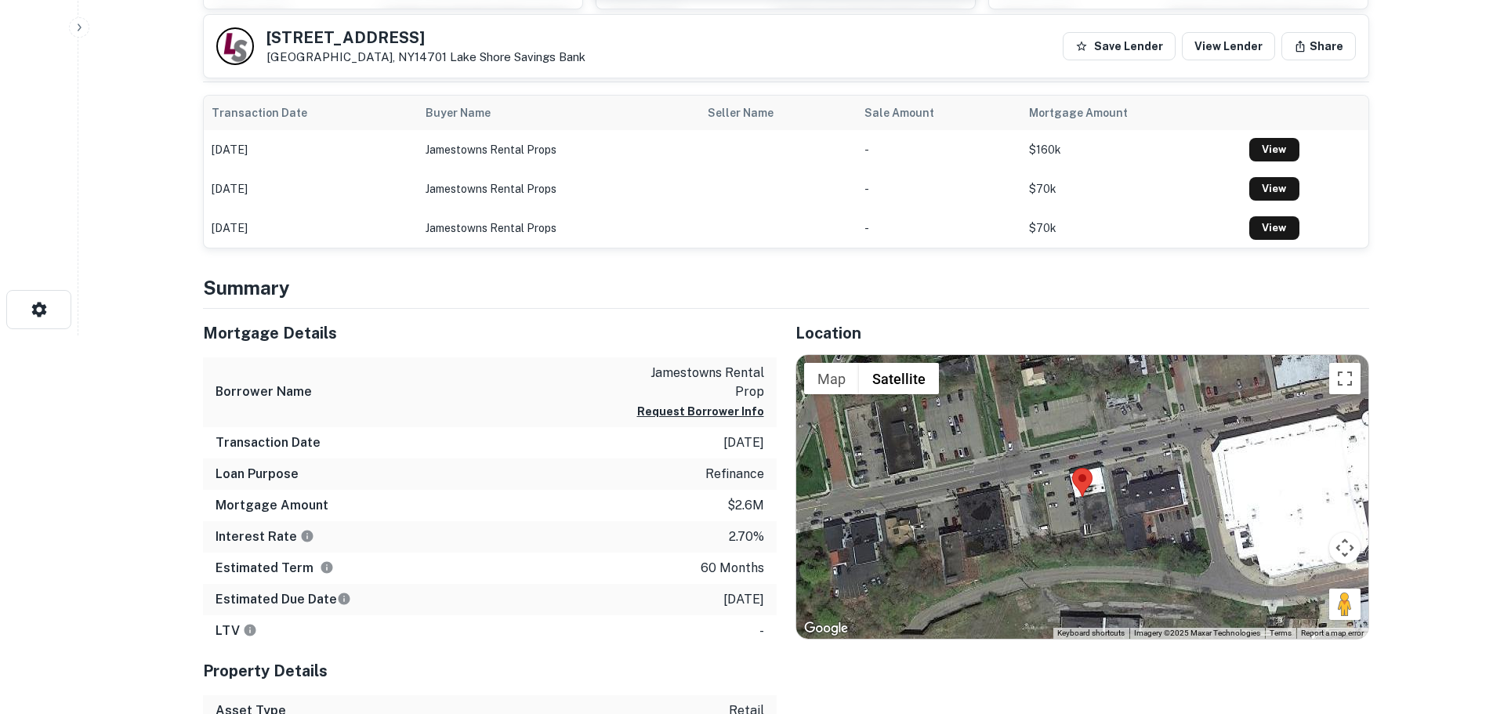
scroll to position [392, 0]
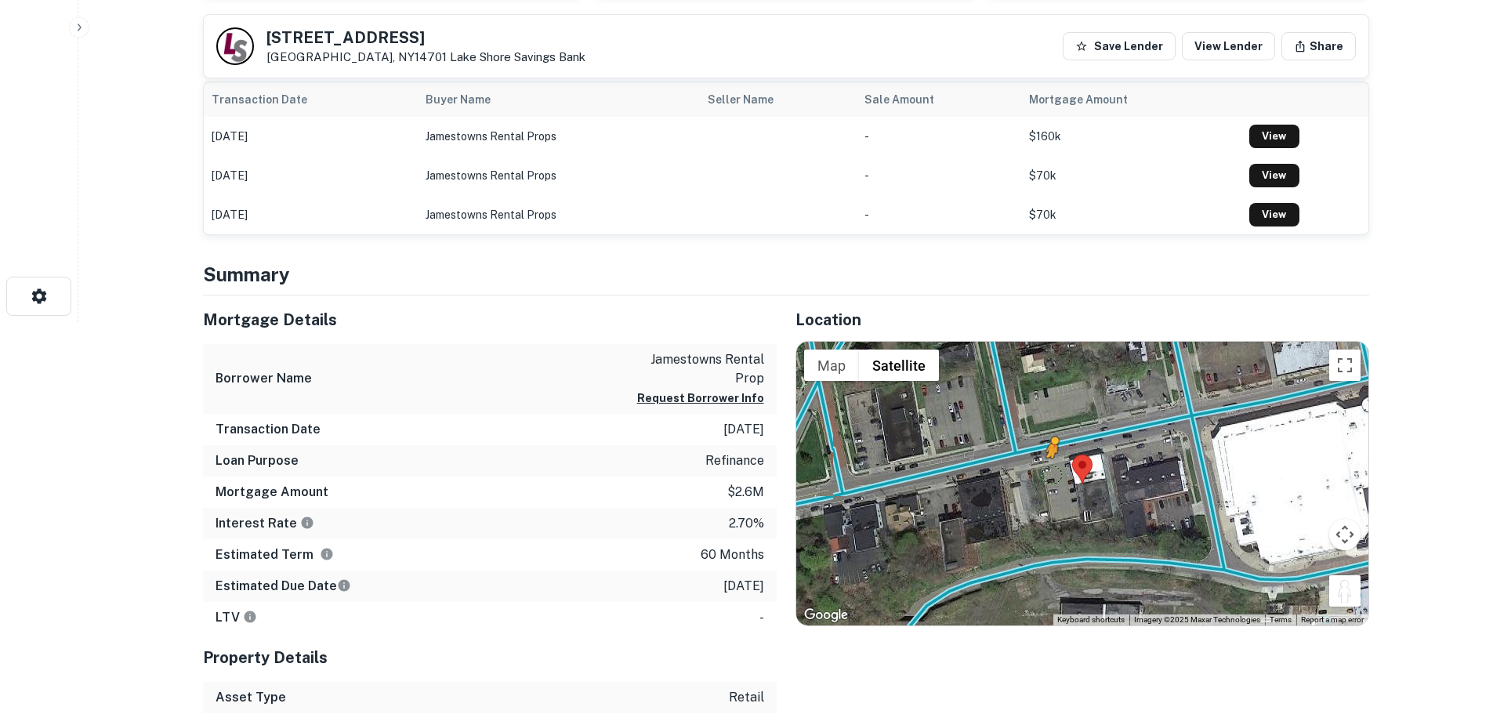
drag, startPoint x: 1340, startPoint y: 589, endPoint x: 1052, endPoint y: 477, distance: 308.4
click at [1052, 476] on div "To activate drag with keyboard, press Alt + Enter. Once in keyboard drag state,…" at bounding box center [1082, 484] width 572 height 284
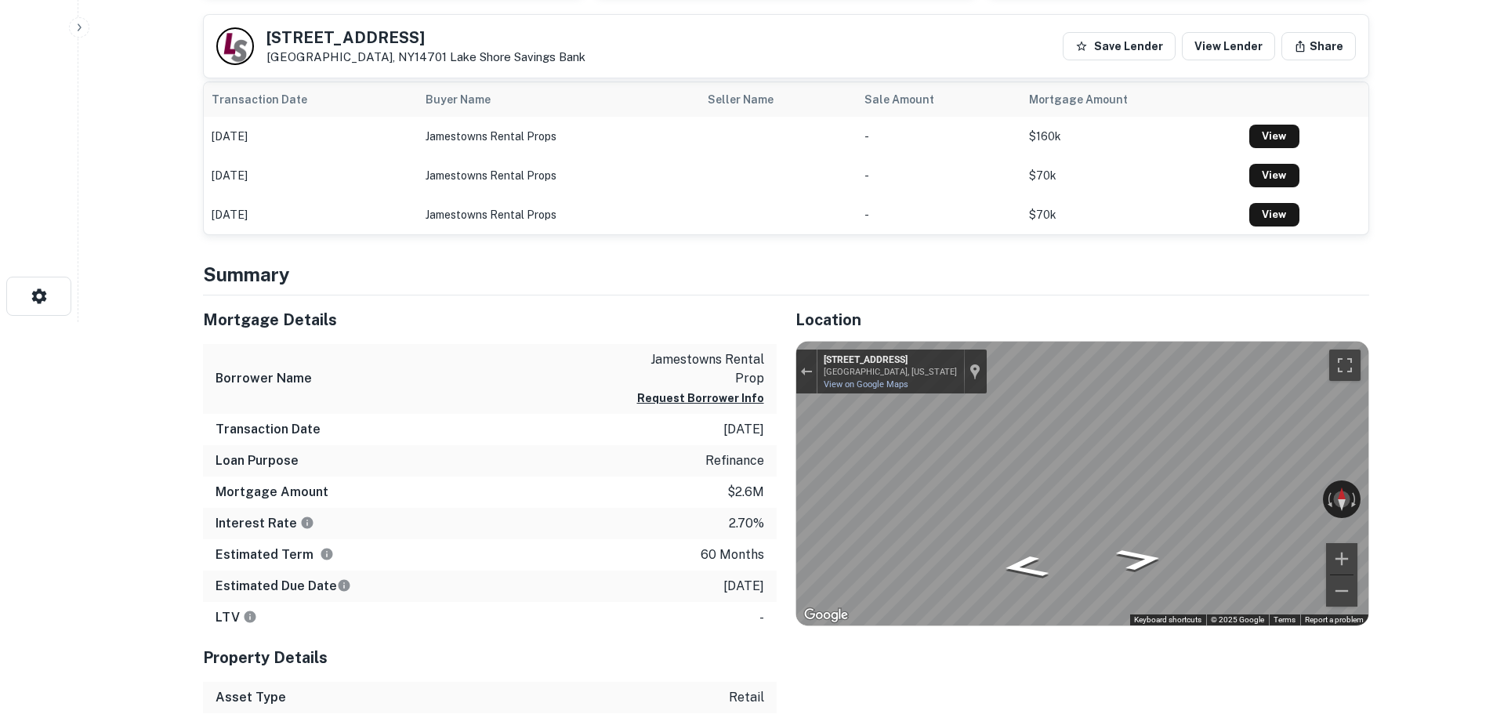
click at [487, 494] on div "Mortgage Details Borrower Name jamestowns rental prop Request Borrower Info Tra…" at bounding box center [776, 551] width 1185 height 512
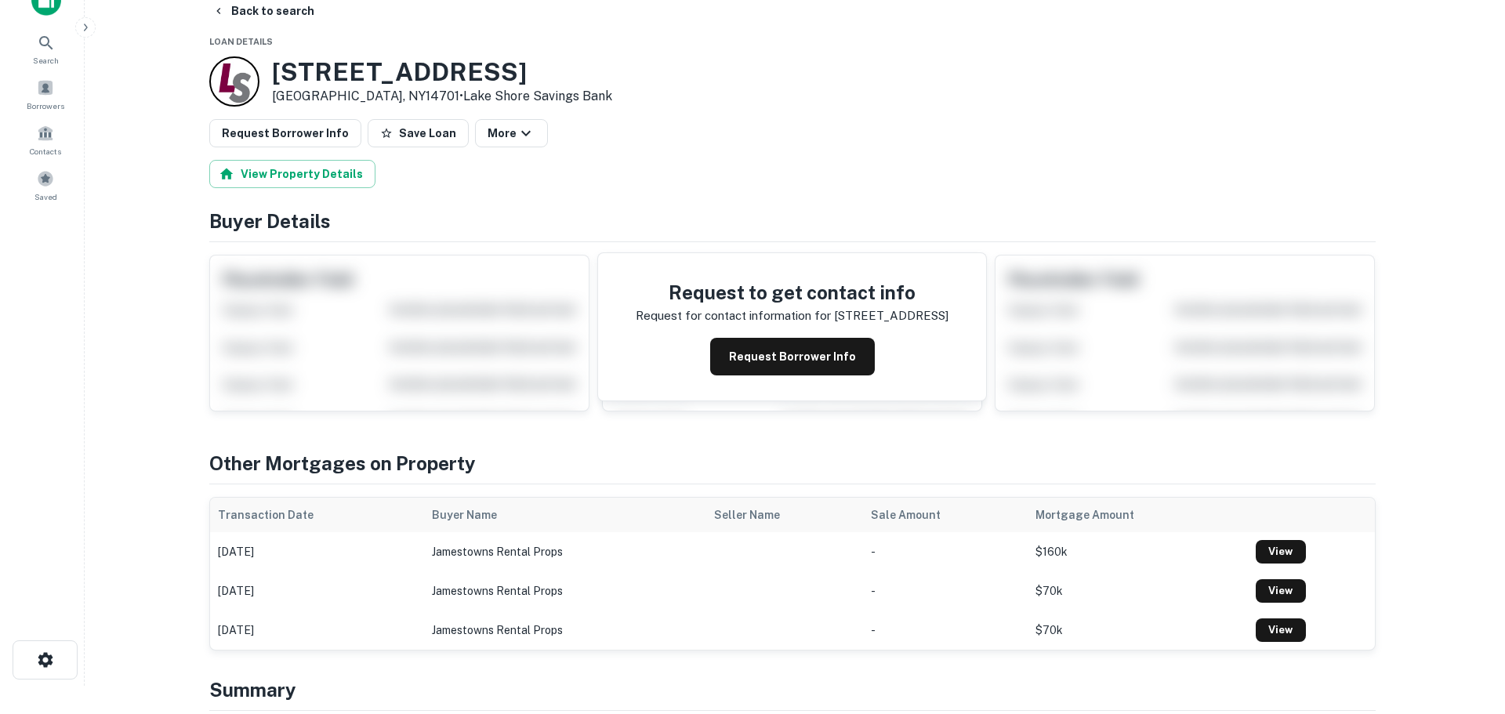
scroll to position [0, 0]
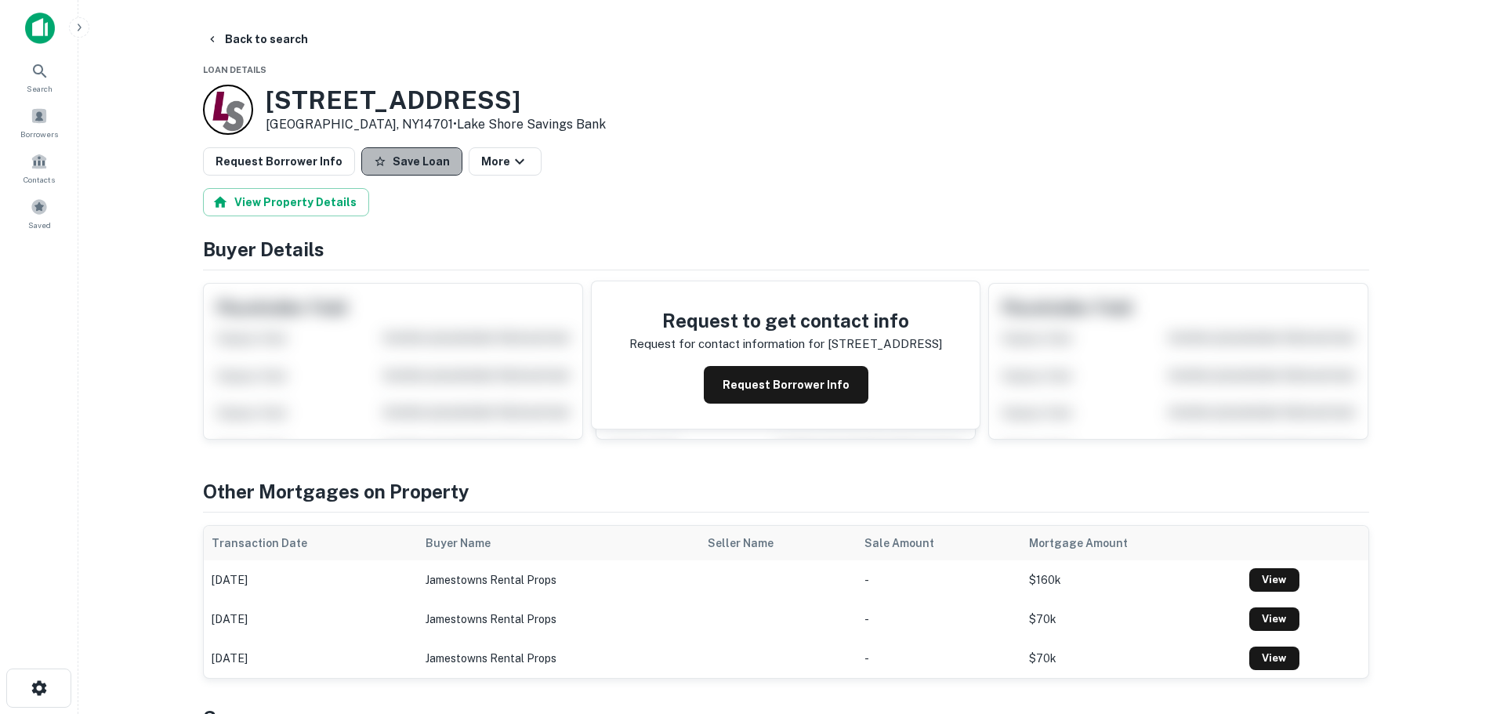
click at [408, 165] on button "Save Loan" at bounding box center [411, 161] width 101 height 28
click at [203, 159] on button "Request Borrower Info" at bounding box center [279, 161] width 152 height 28
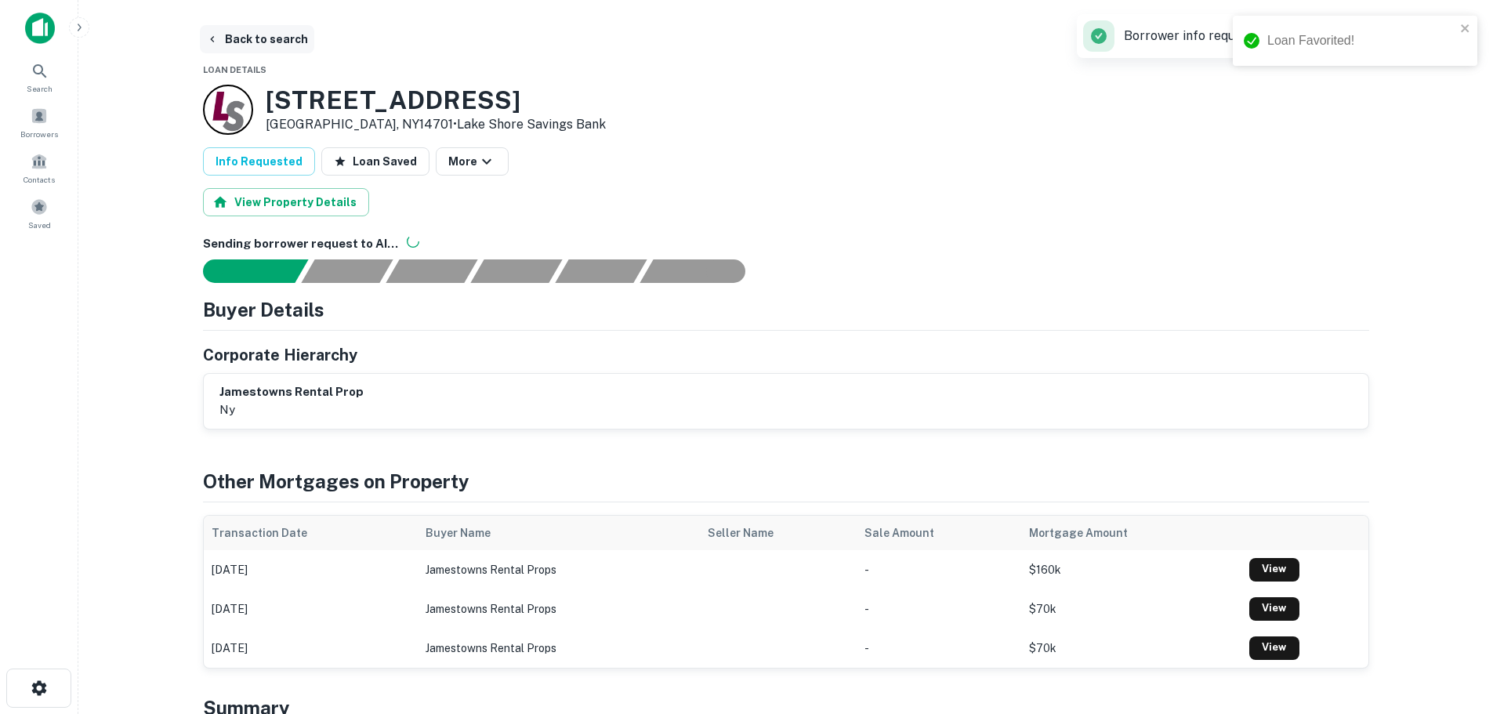
click at [272, 47] on button "Back to search" at bounding box center [257, 39] width 114 height 28
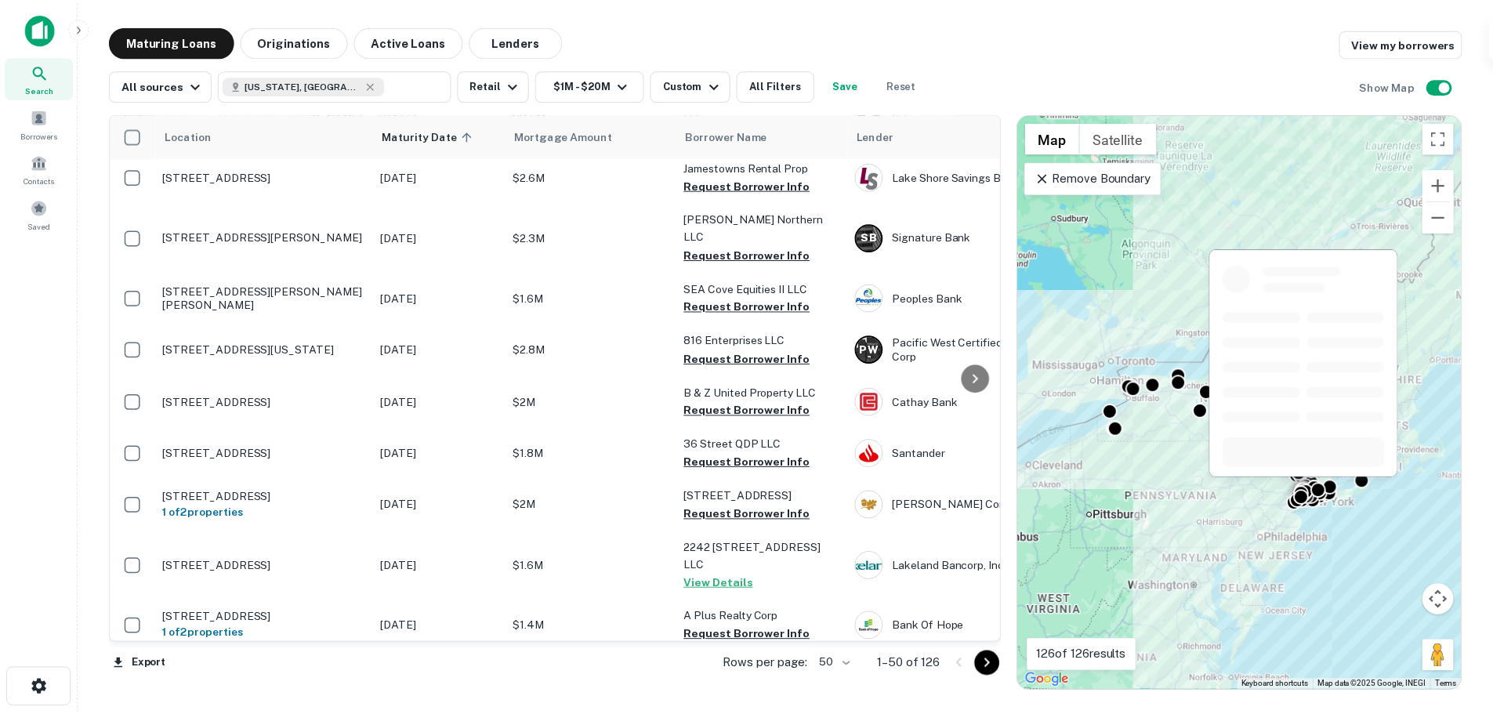
scroll to position [470, 0]
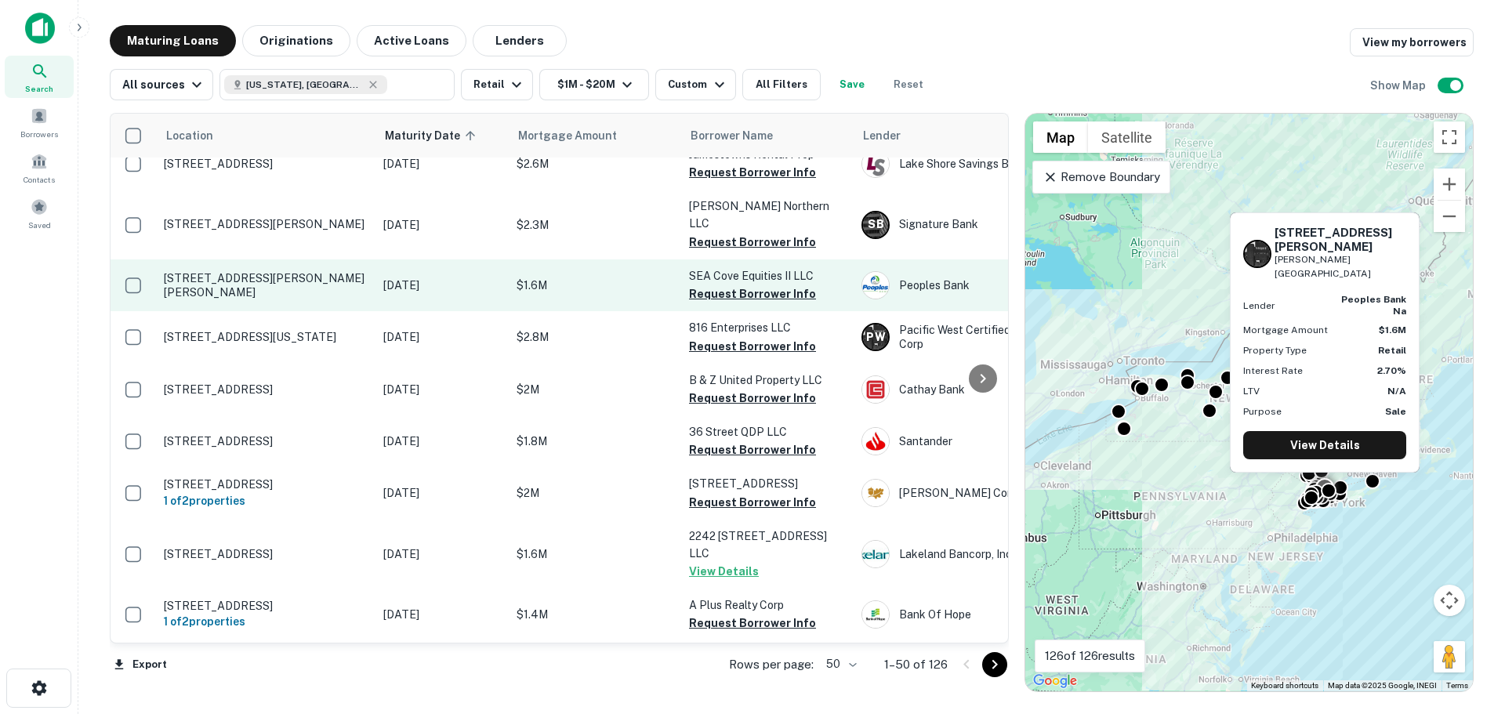
click at [282, 271] on p "[STREET_ADDRESS][PERSON_NAME][PERSON_NAME]" at bounding box center [266, 285] width 204 height 28
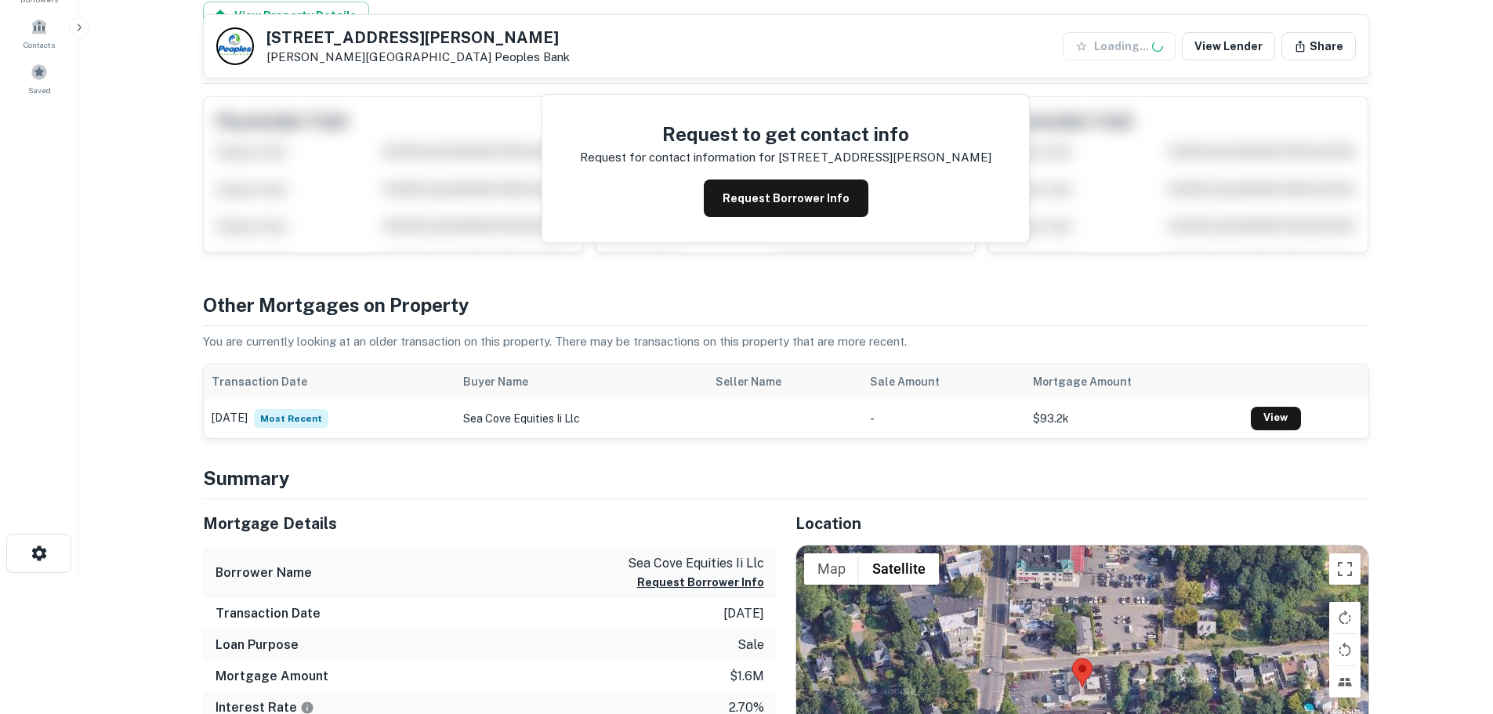
scroll to position [313, 0]
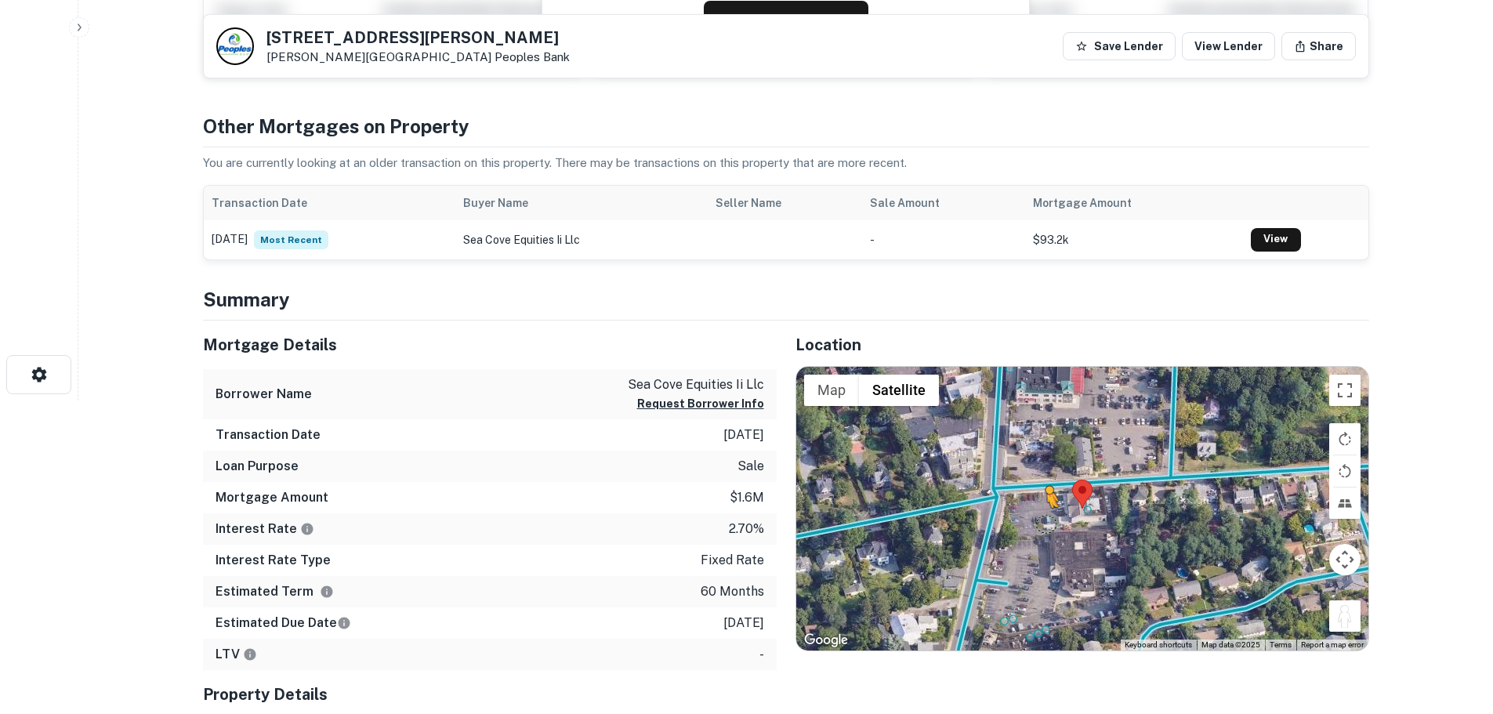
drag, startPoint x: 1346, startPoint y: 616, endPoint x: 1038, endPoint y: 517, distance: 323.4
click at [1038, 517] on div "To activate drag with keyboard, press Alt + Enter. Once in keyboard drag state,…" at bounding box center [1082, 509] width 572 height 284
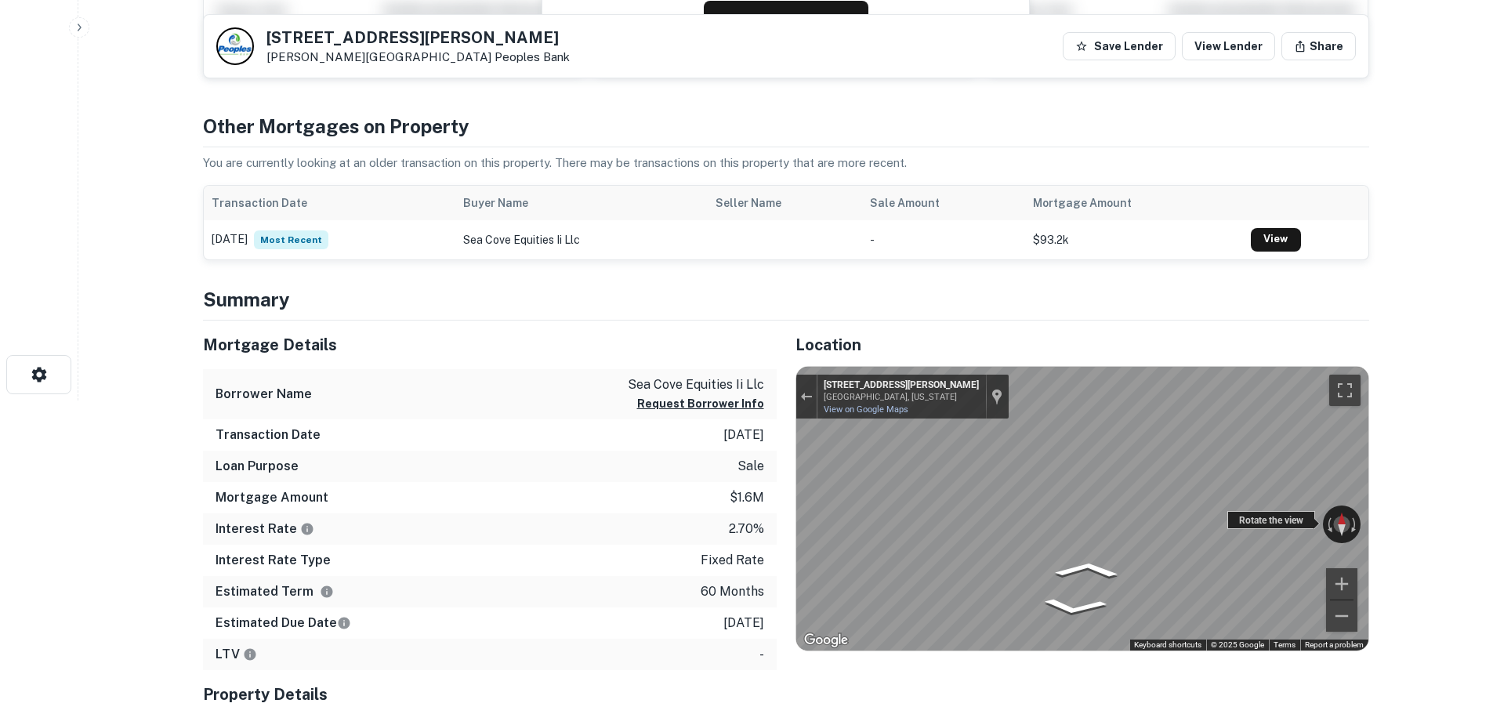
click at [931, 527] on div "← Move left → Move right ↑ Move up ↓ Move down + Zoom in - Zoom out 202 Glen Co…" at bounding box center [1082, 509] width 572 height 284
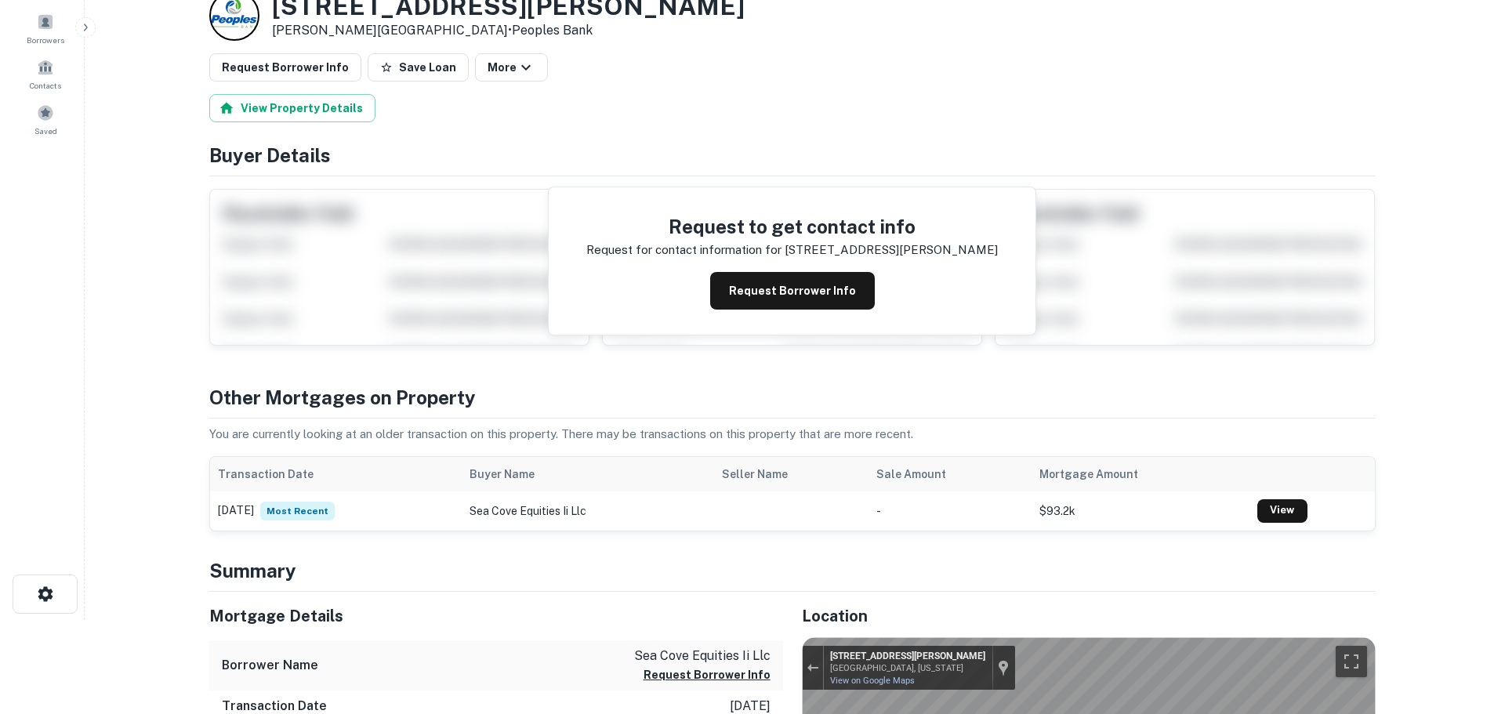
scroll to position [0, 0]
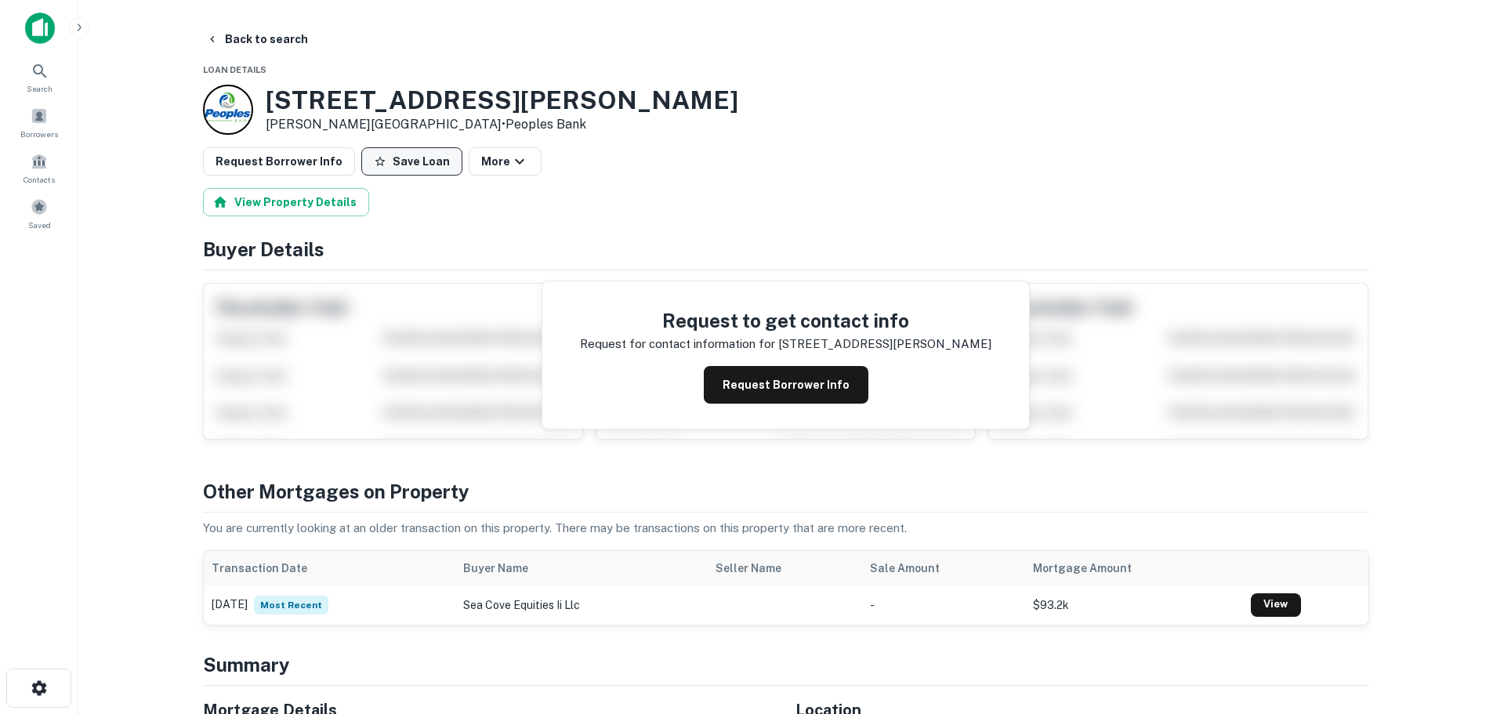
click at [421, 169] on button "Save Loan" at bounding box center [411, 161] width 101 height 28
click at [309, 168] on button "Request Borrower Info" at bounding box center [279, 161] width 152 height 28
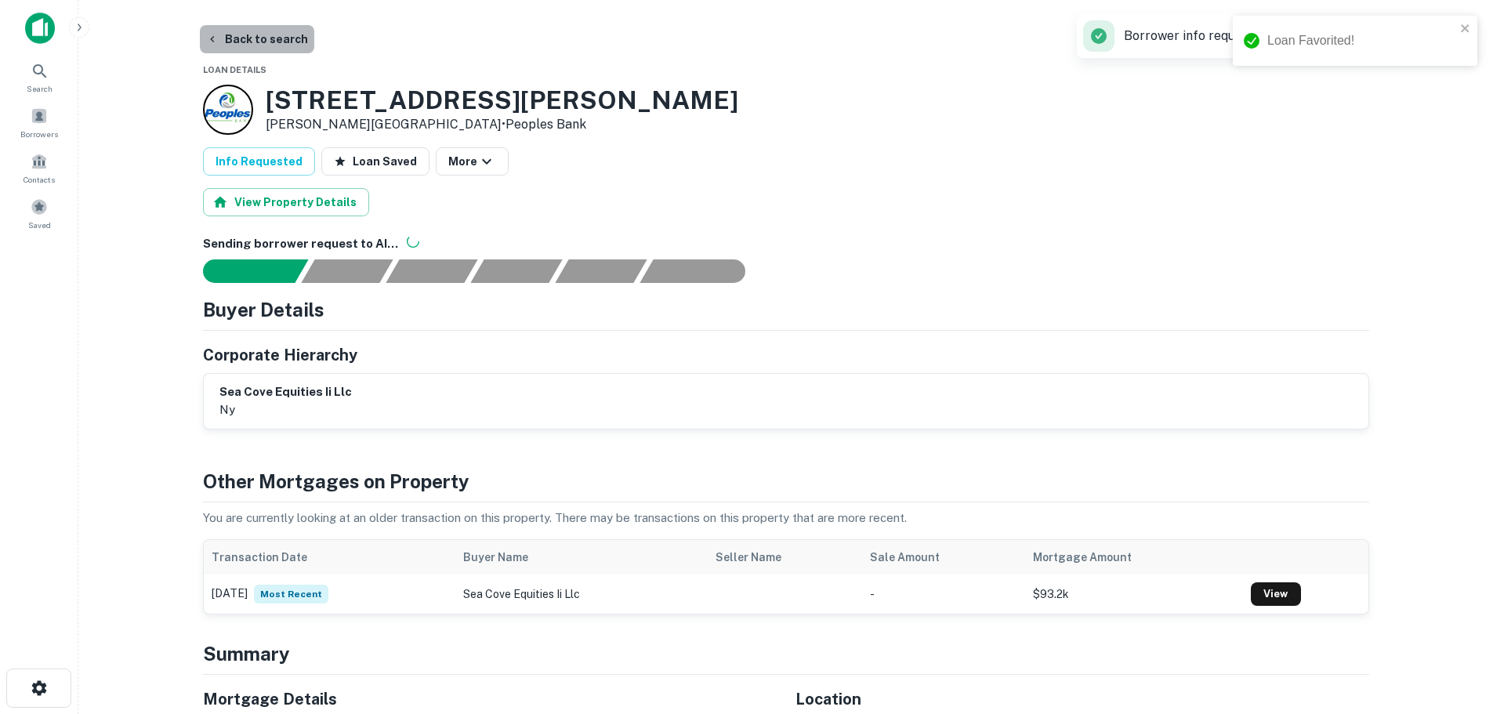
click at [255, 29] on button "Back to search" at bounding box center [257, 39] width 114 height 28
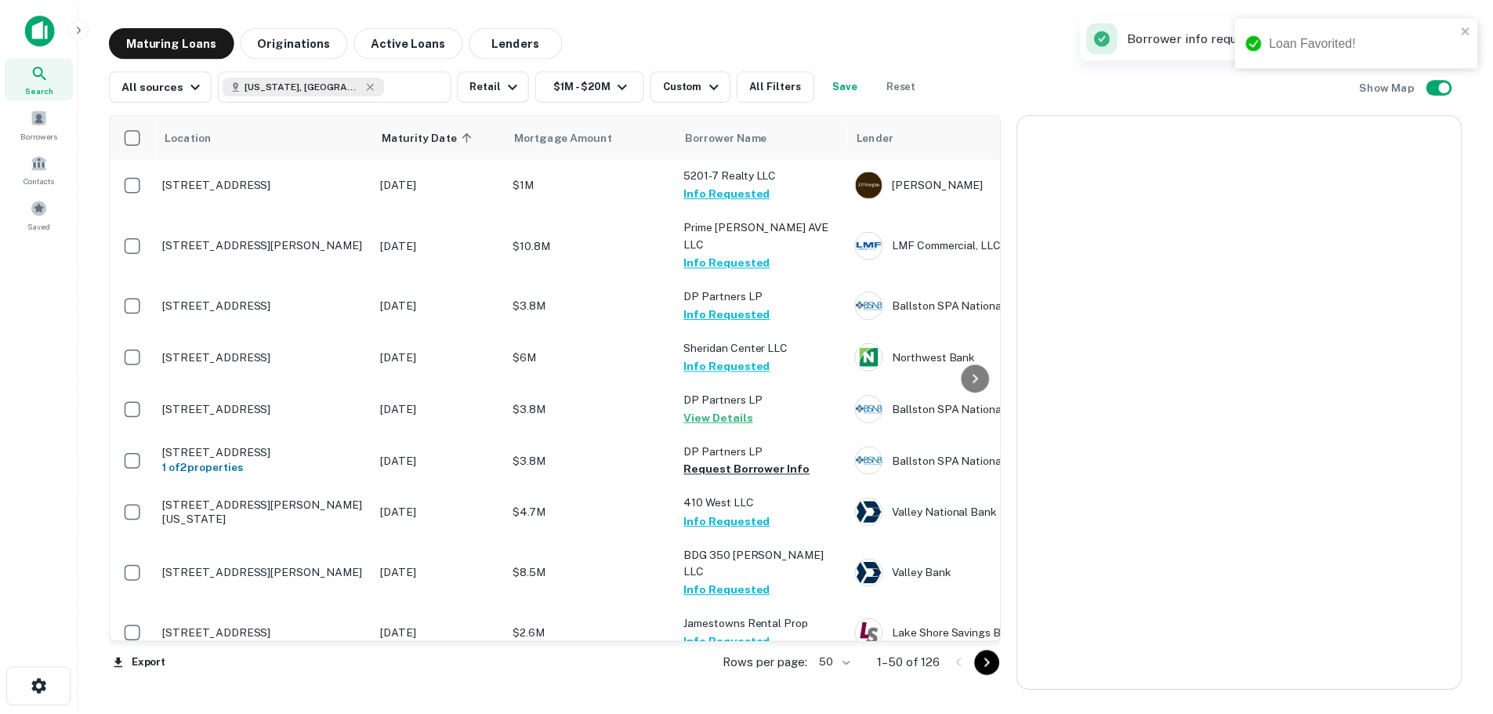
scroll to position [470, 0]
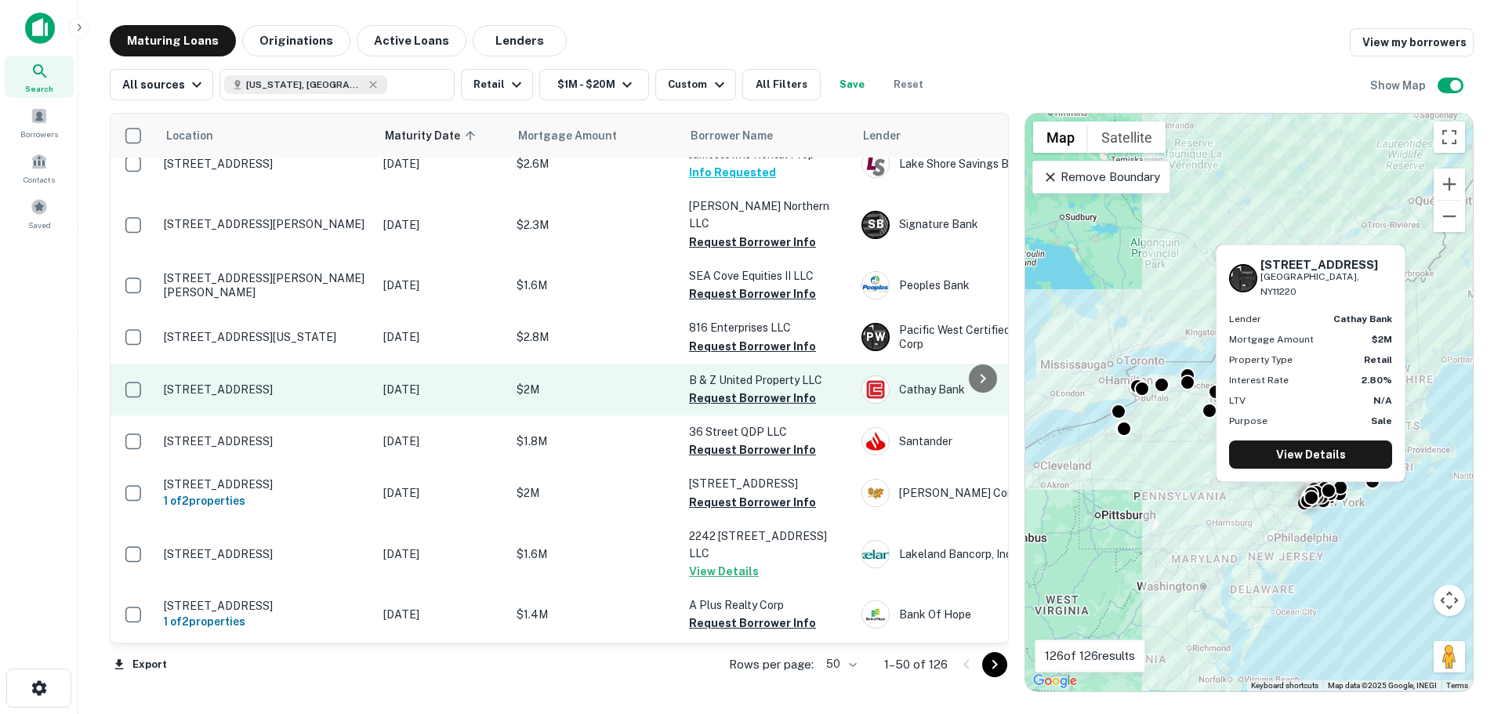
click at [281, 382] on p "[STREET_ADDRESS]" at bounding box center [266, 389] width 204 height 14
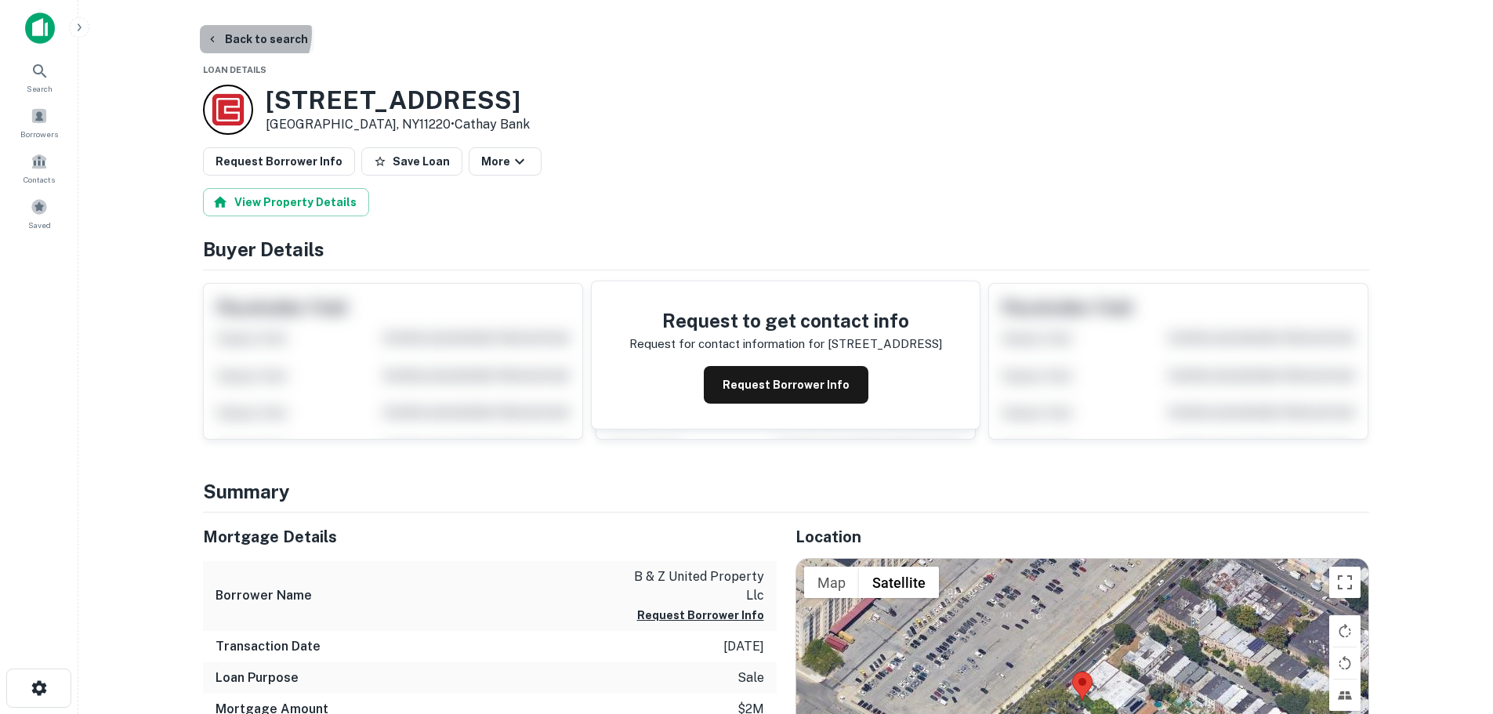
click at [241, 33] on button "Back to search" at bounding box center [257, 39] width 114 height 28
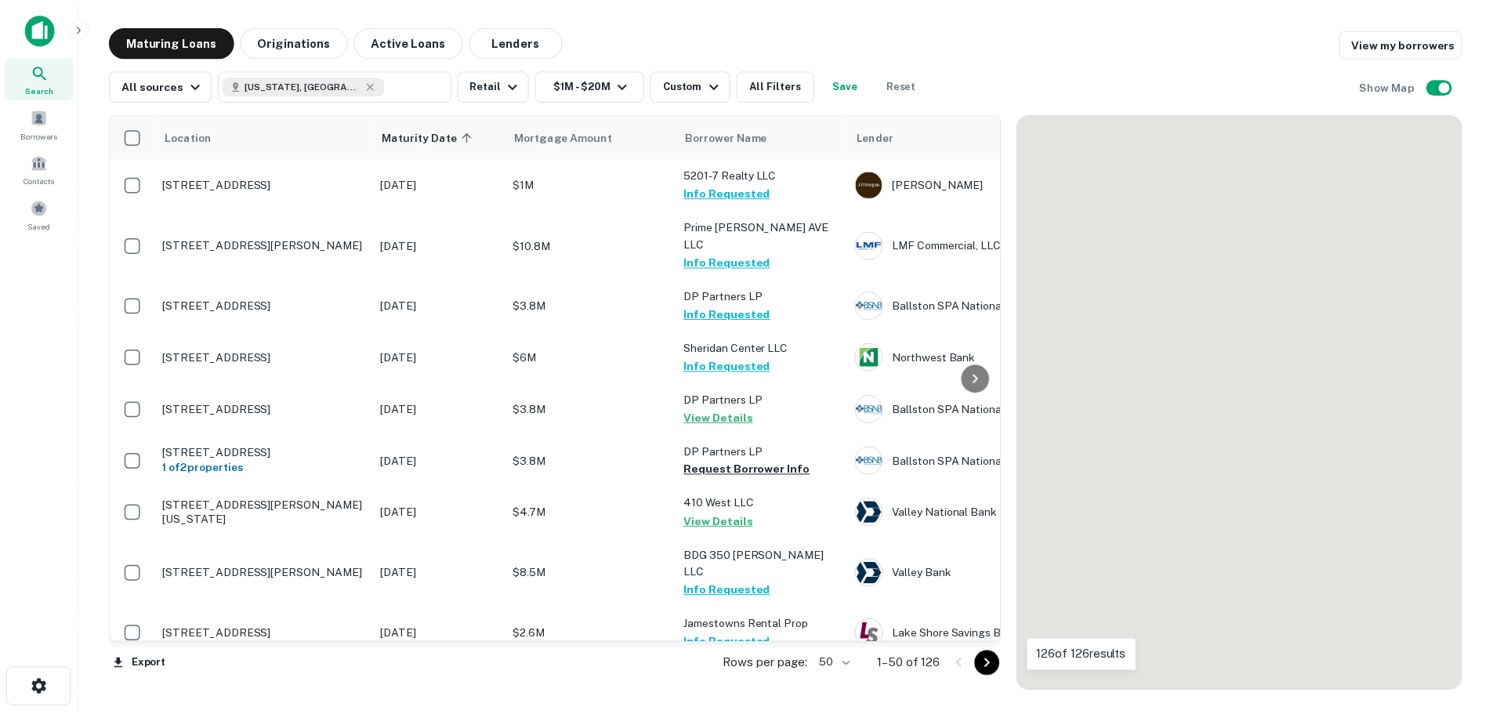
scroll to position [470, 0]
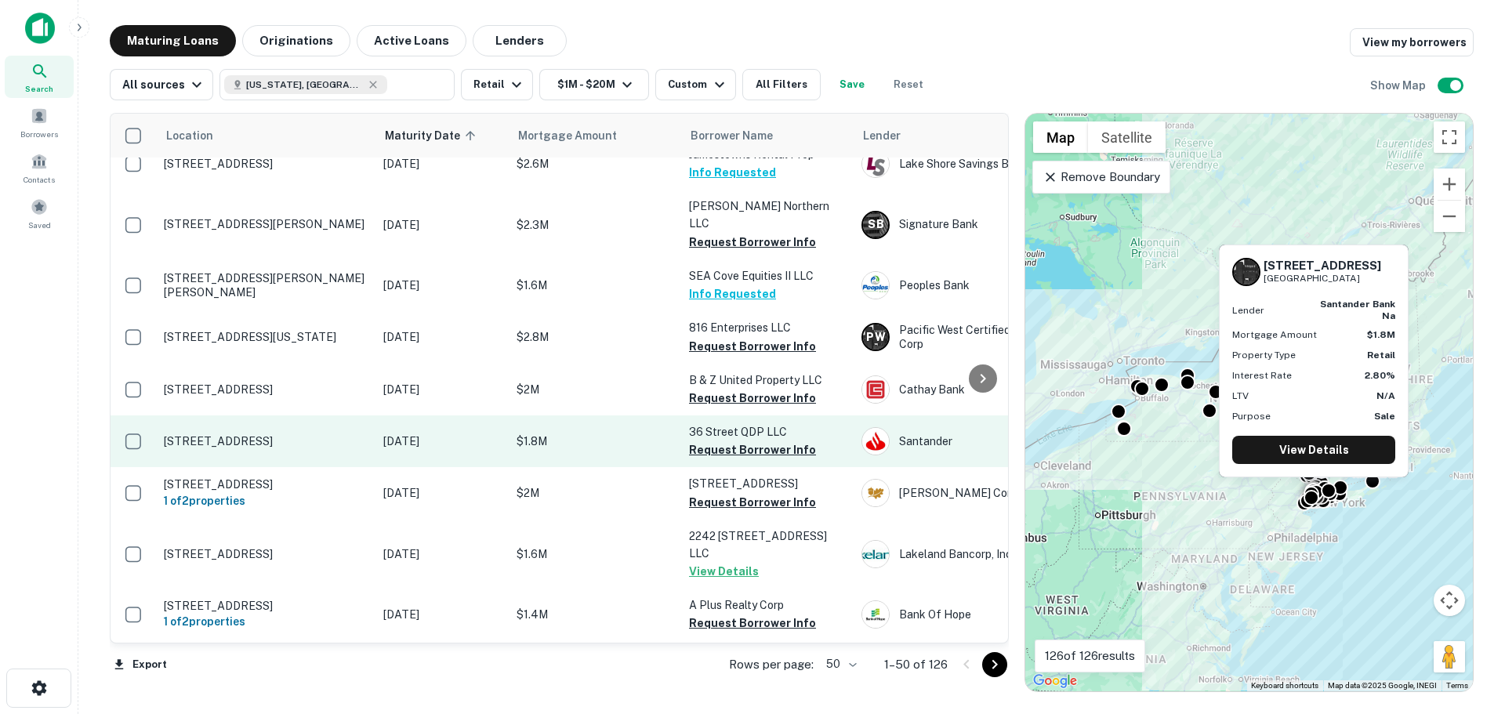
click at [270, 434] on p "[STREET_ADDRESS]" at bounding box center [266, 441] width 204 height 14
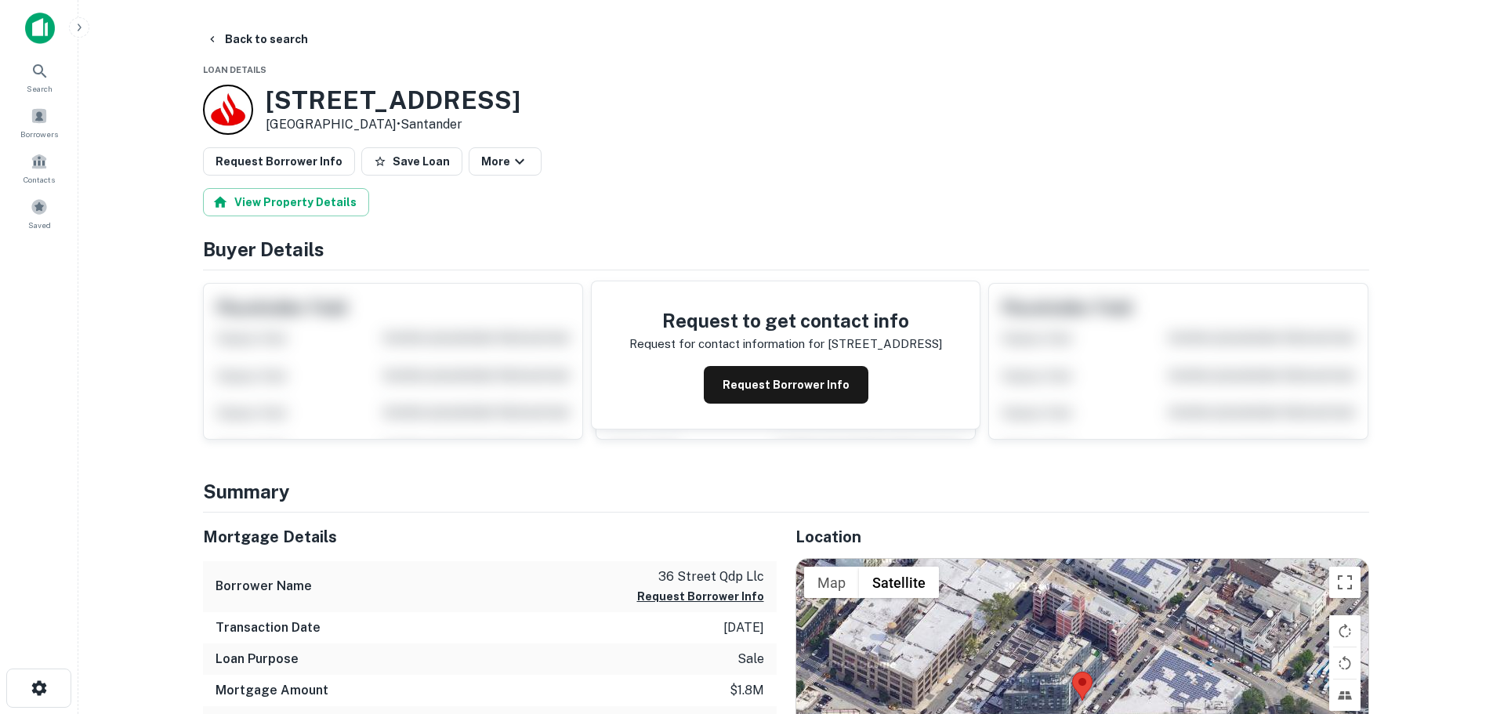
click at [361, 86] on h3 "3714 36th St" at bounding box center [393, 100] width 255 height 30
click at [360, 93] on h3 "3714 36th St" at bounding box center [393, 100] width 255 height 30
copy h3 "3714 36th St"
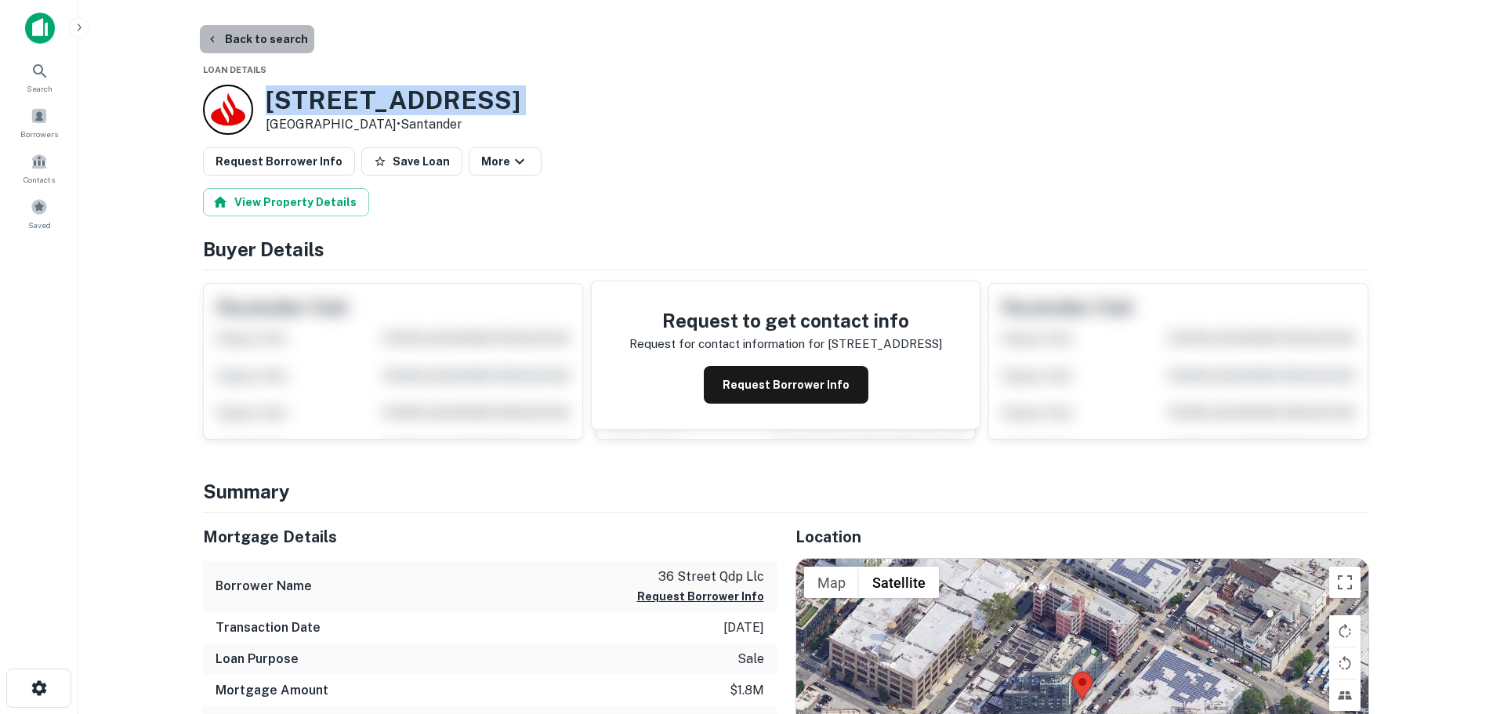
click at [290, 37] on button "Back to search" at bounding box center [257, 39] width 114 height 28
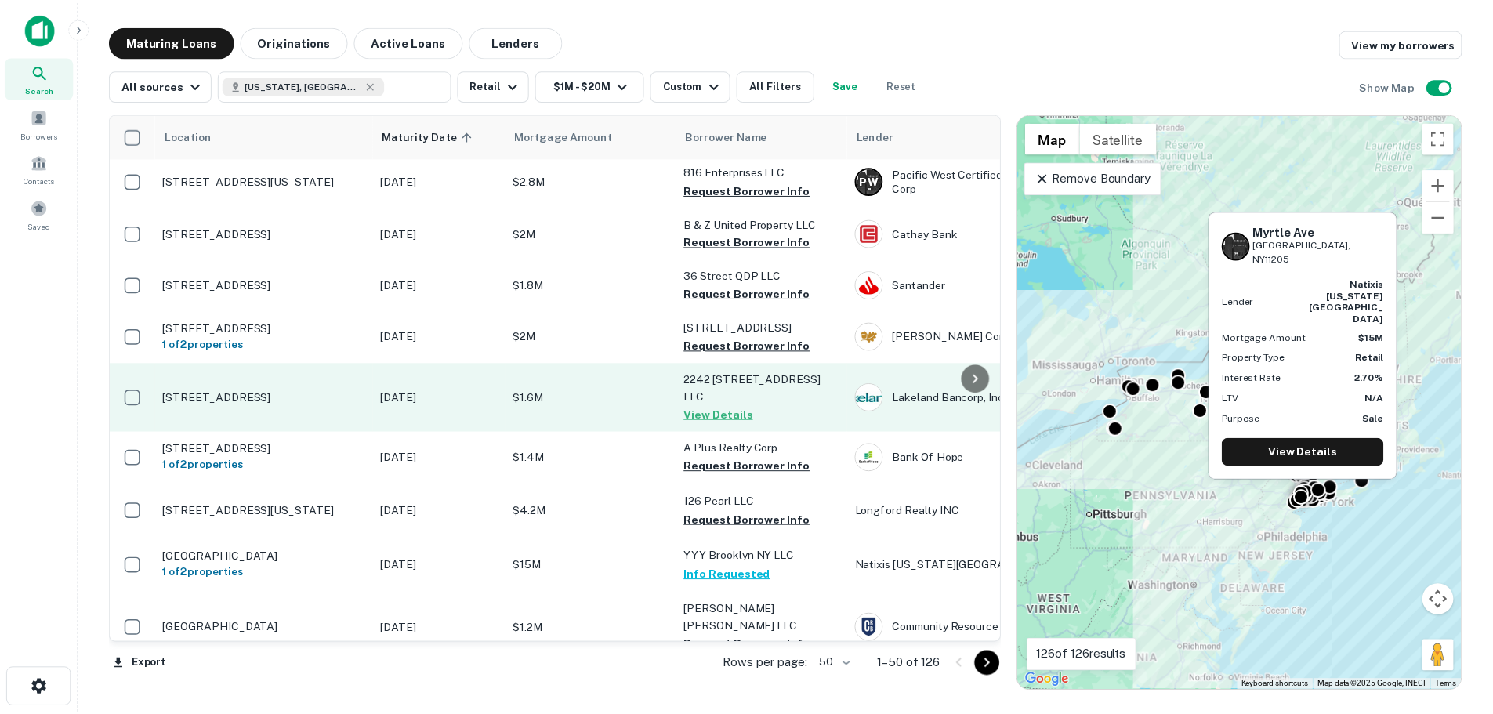
scroll to position [705, 0]
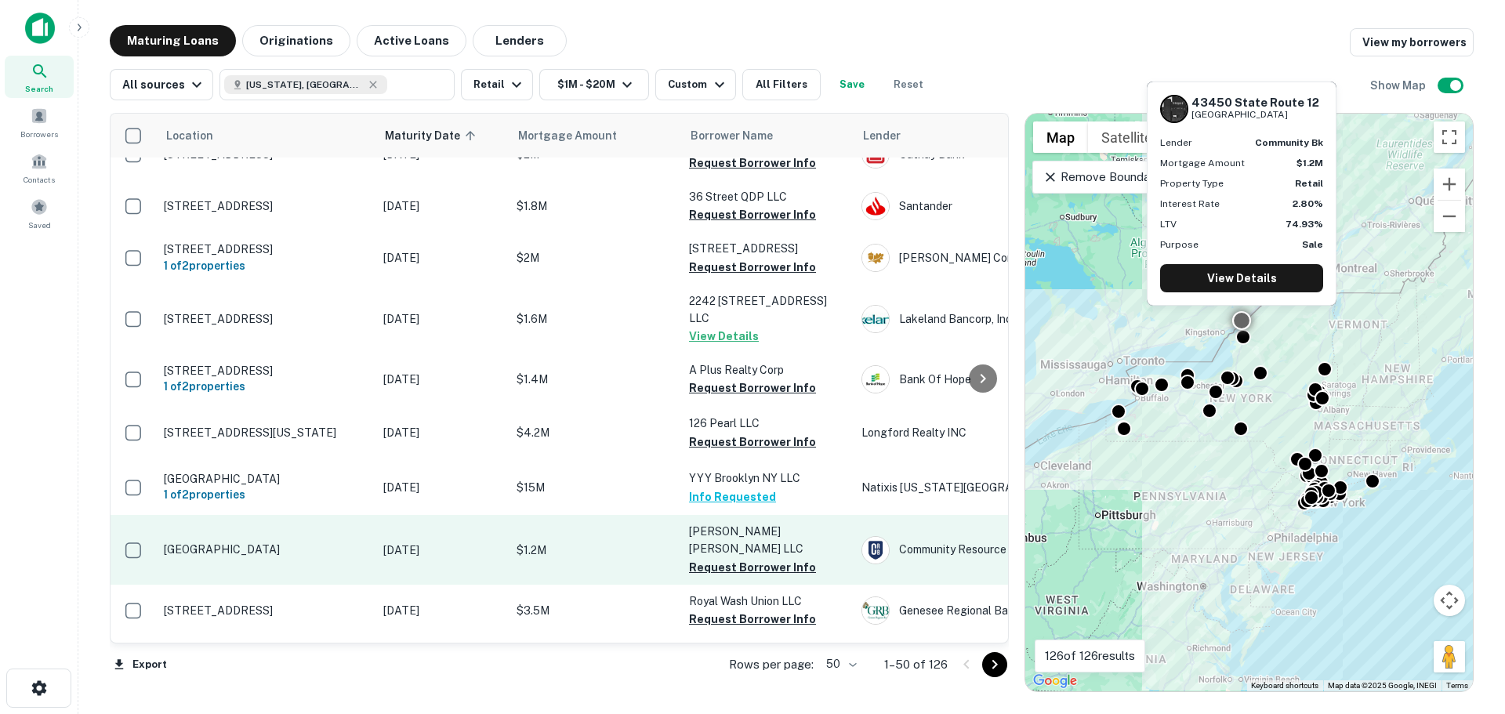
click at [281, 542] on p "[GEOGRAPHIC_DATA]" at bounding box center [266, 549] width 204 height 14
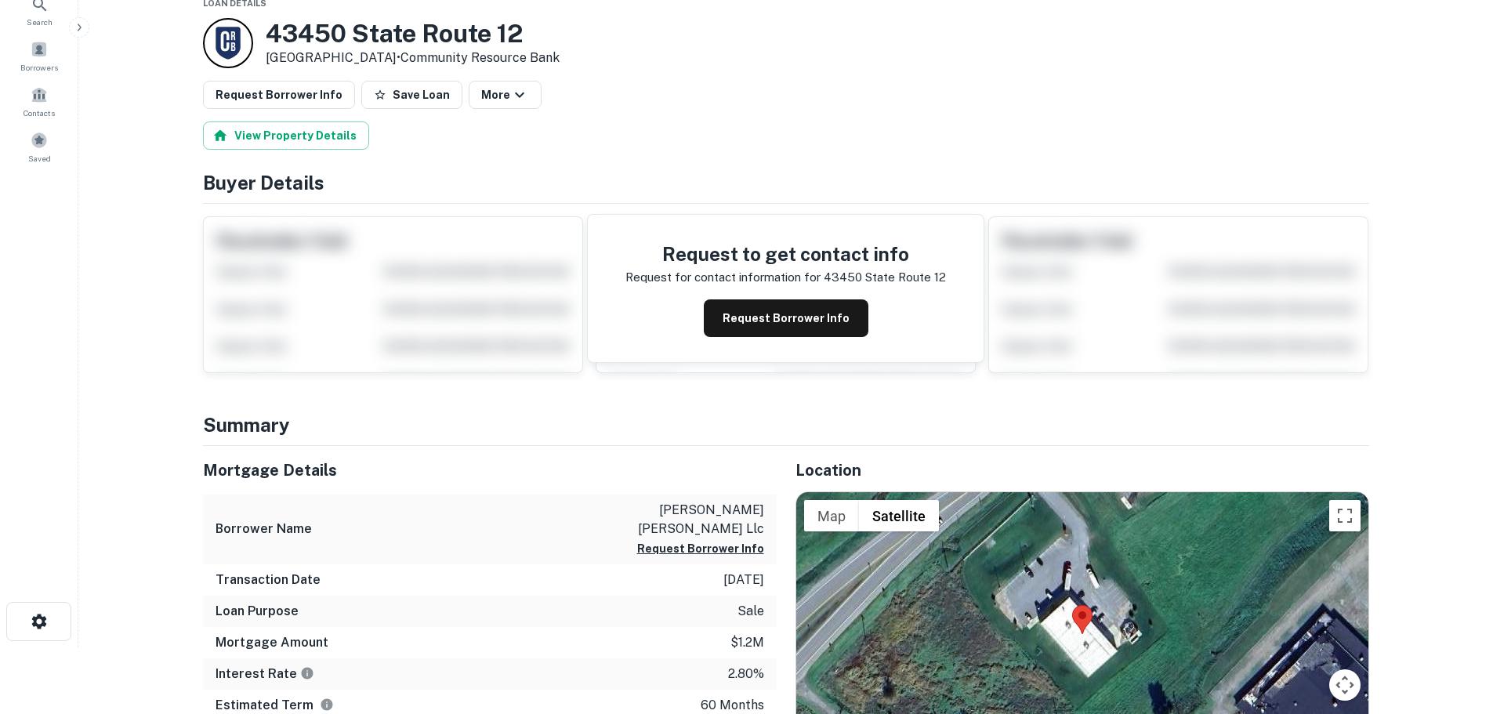
scroll to position [157, 0]
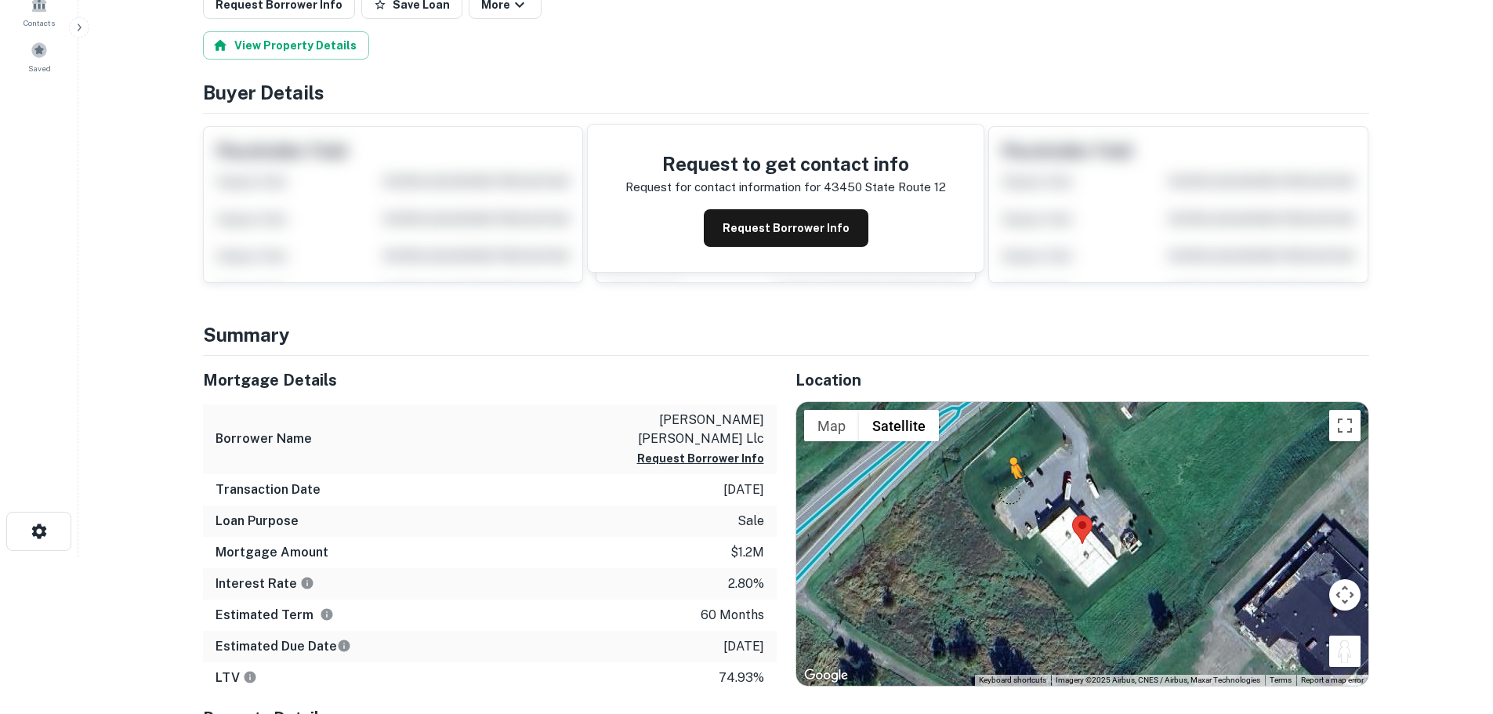
drag, startPoint x: 1346, startPoint y: 665, endPoint x: 1011, endPoint y: 493, distance: 377.1
click at [1011, 493] on div "To activate drag with keyboard, press Alt + Enter. Once in keyboard drag state,…" at bounding box center [1082, 544] width 572 height 284
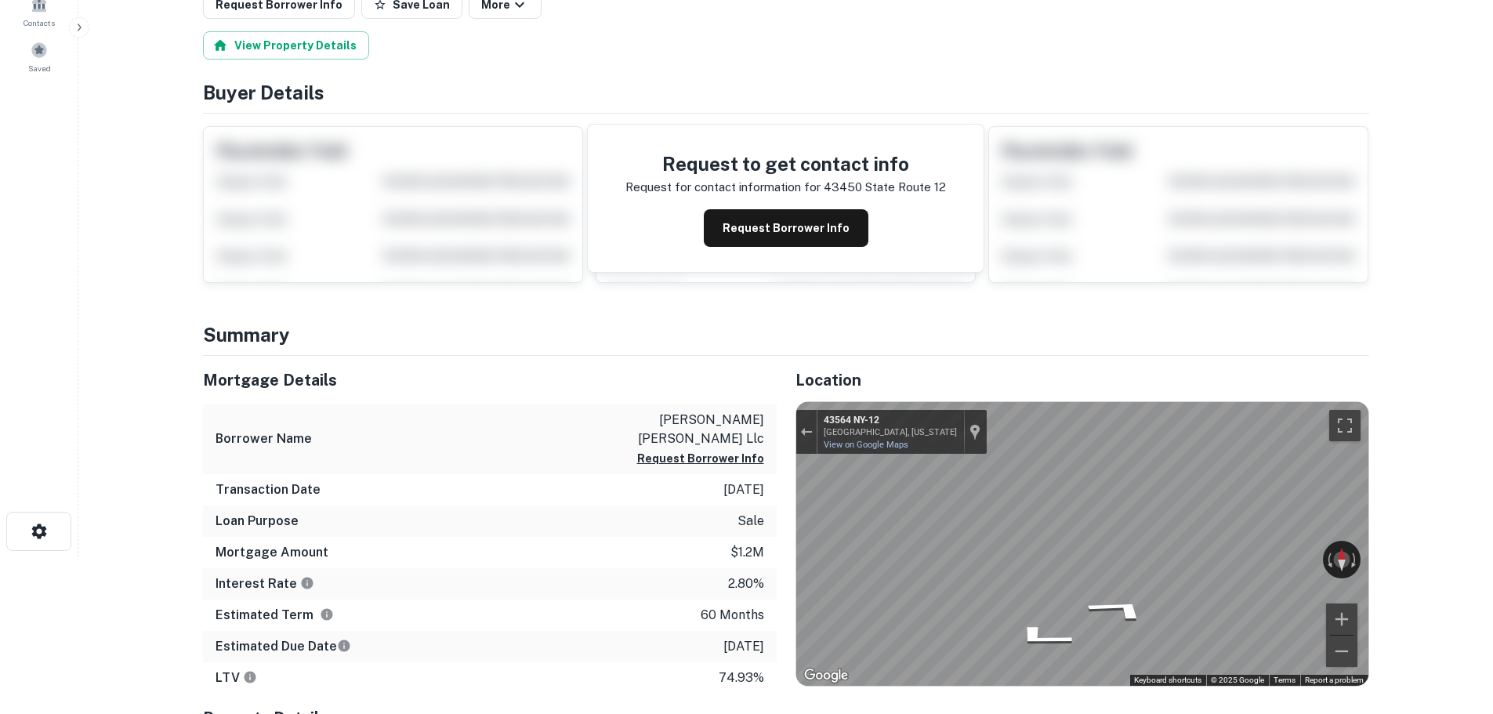
click at [465, 494] on div "Mortgage Details Borrower Name betty jane llc Request Borrower Info Transaction…" at bounding box center [776, 612] width 1185 height 512
click at [1492, 545] on html "Search Borrowers Contacts Saved Back to search Loan Details 43450 State Route 1…" at bounding box center [746, 200] width 1493 height 714
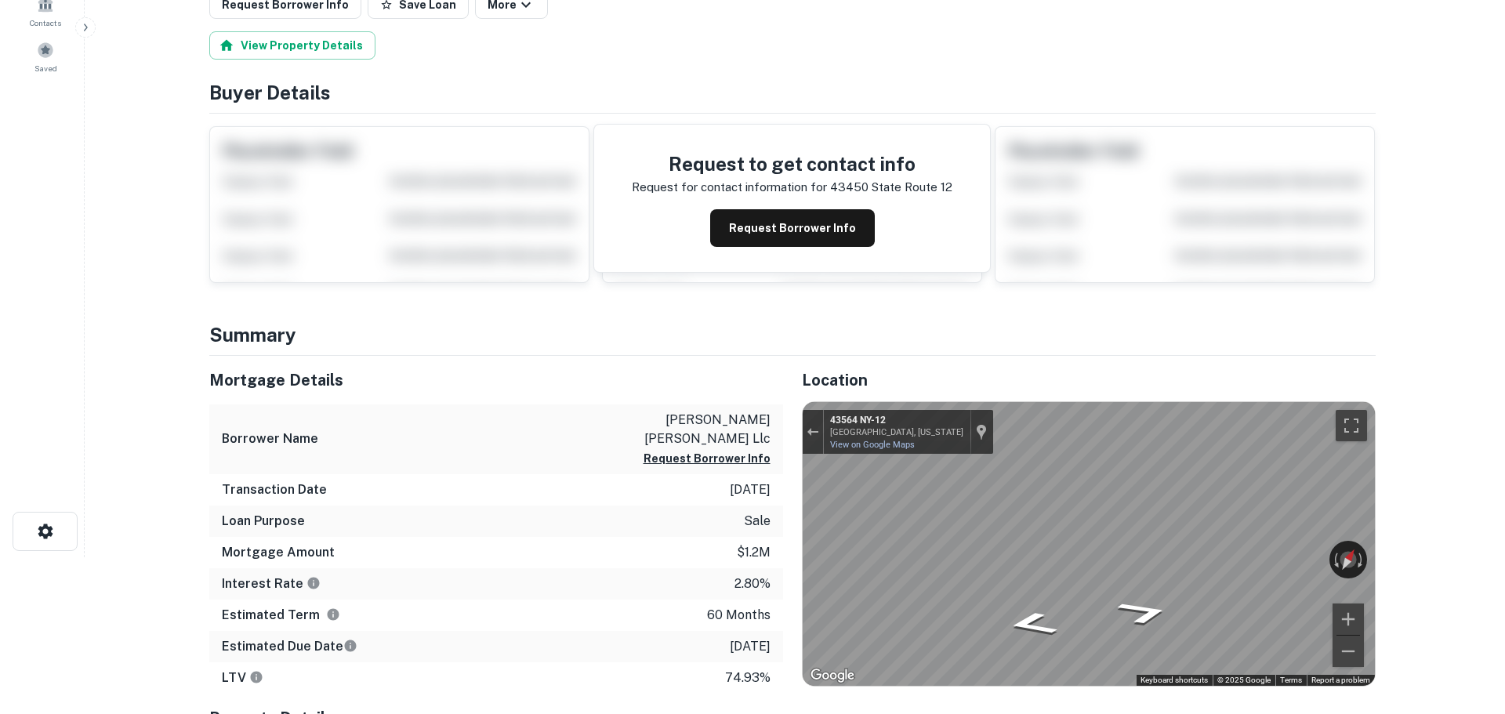
scroll to position [0, 0]
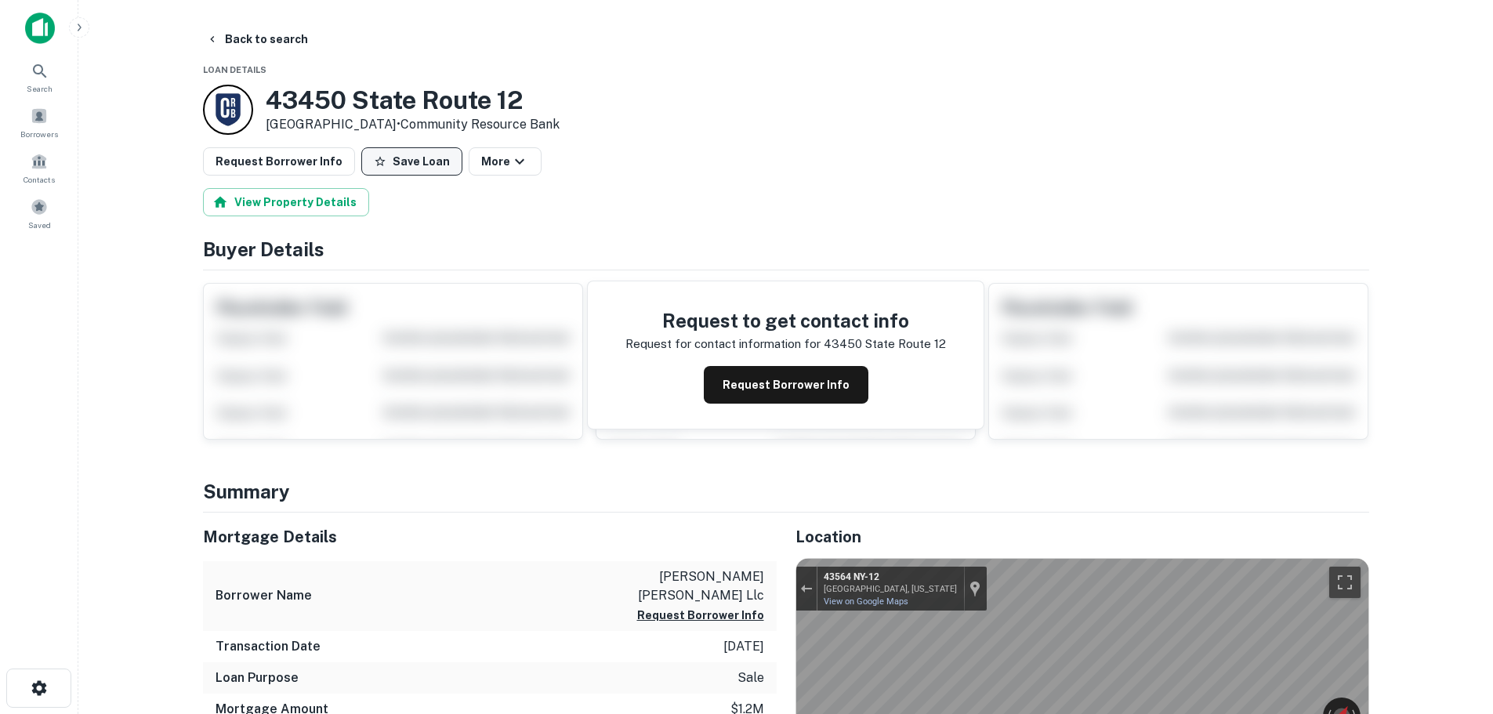
click at [375, 165] on icon "button" at bounding box center [380, 161] width 10 height 10
click at [323, 160] on button "Request Borrower Info" at bounding box center [279, 161] width 152 height 28
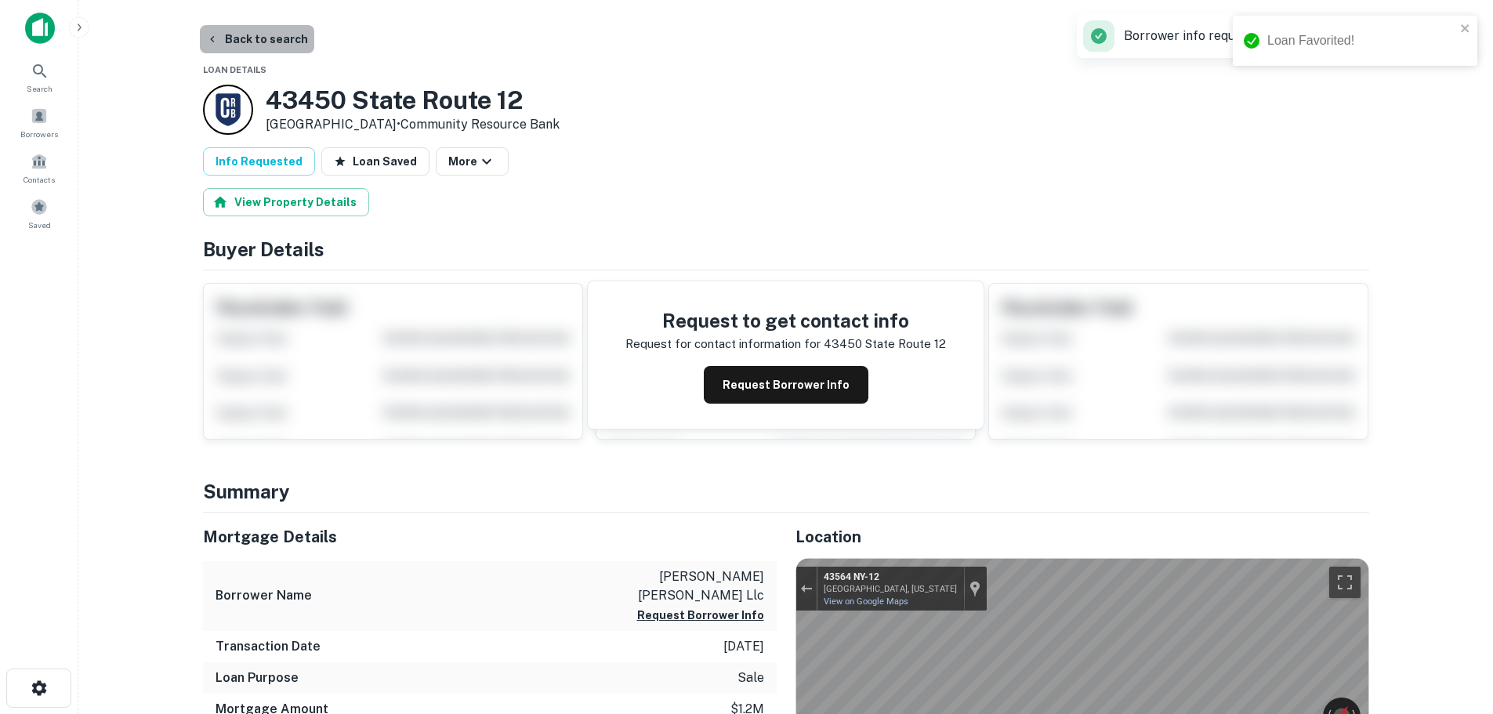
click at [283, 41] on button "Back to search" at bounding box center [257, 39] width 114 height 28
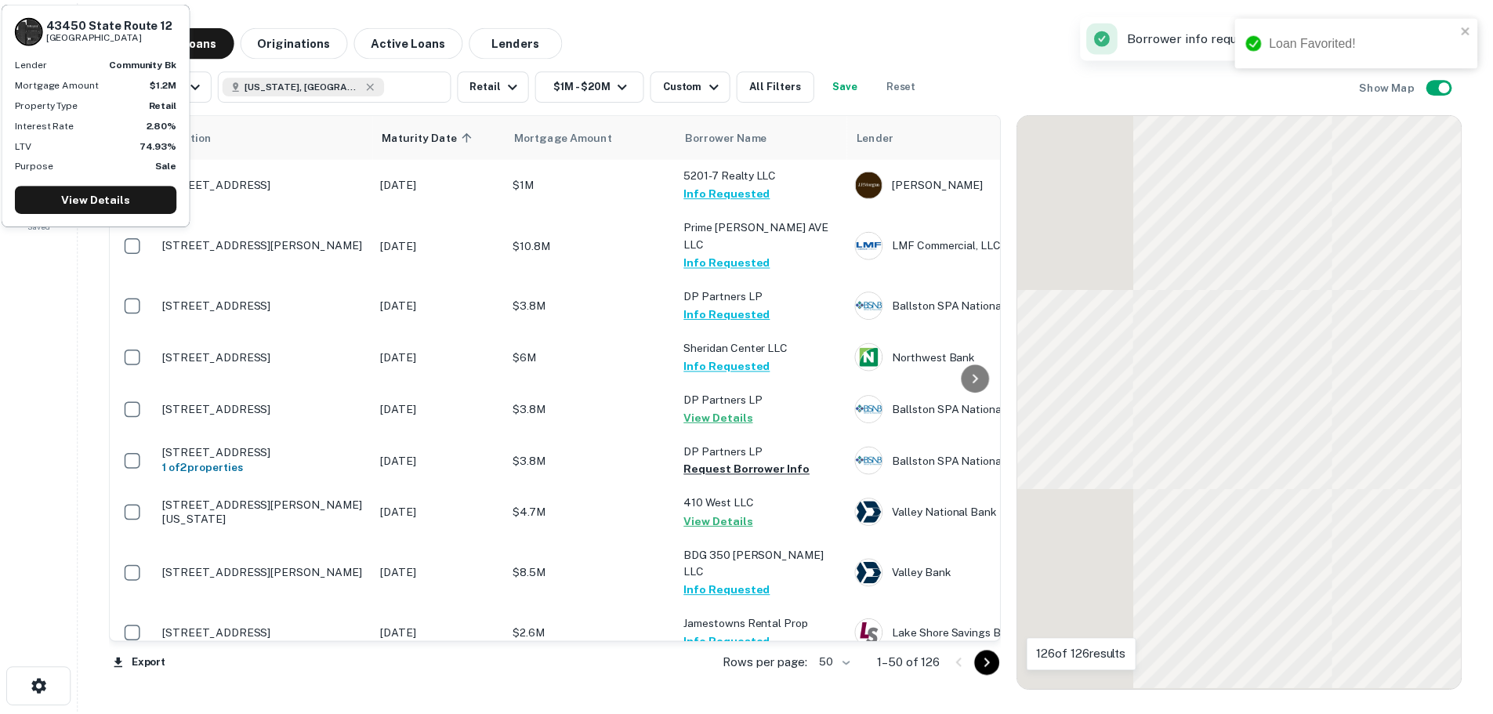
scroll to position [705, 0]
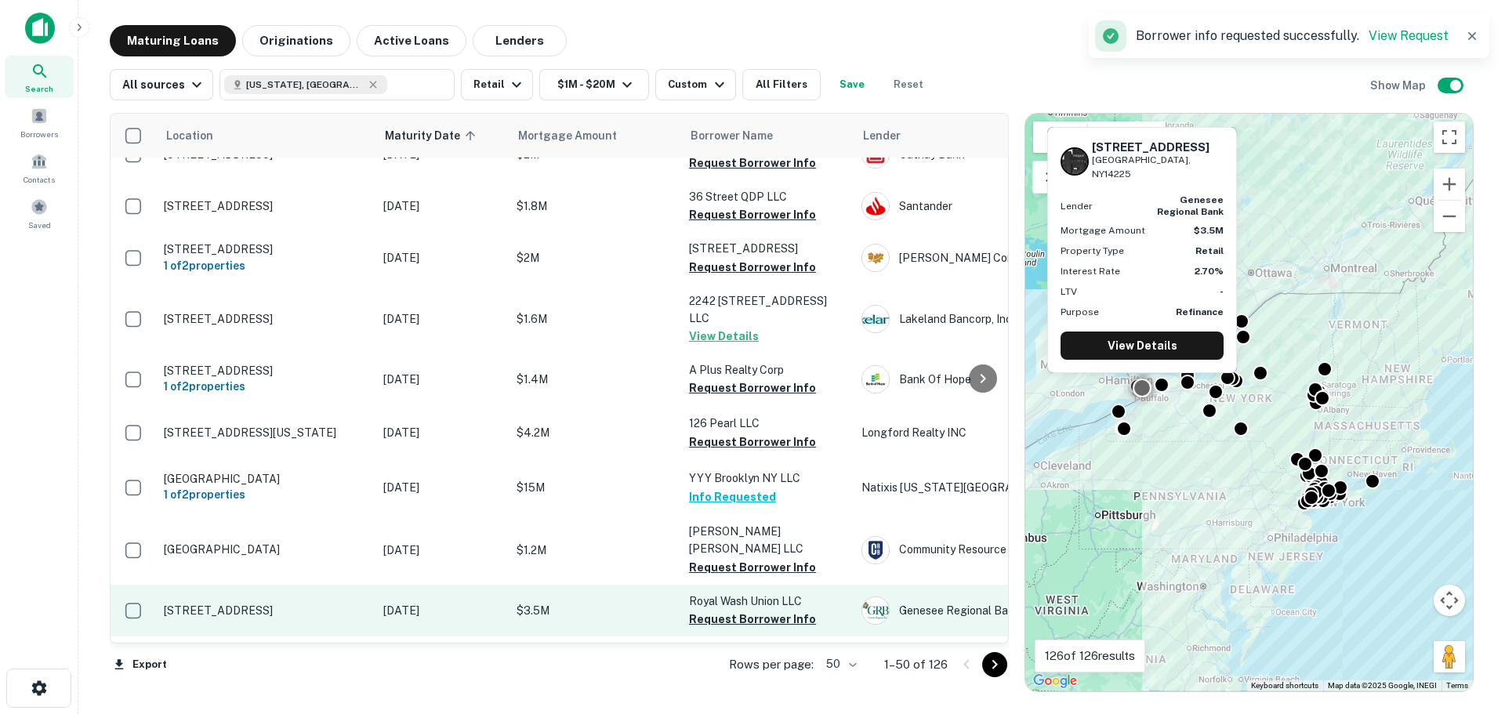
click at [249, 585] on td "[STREET_ADDRESS]" at bounding box center [265, 611] width 219 height 52
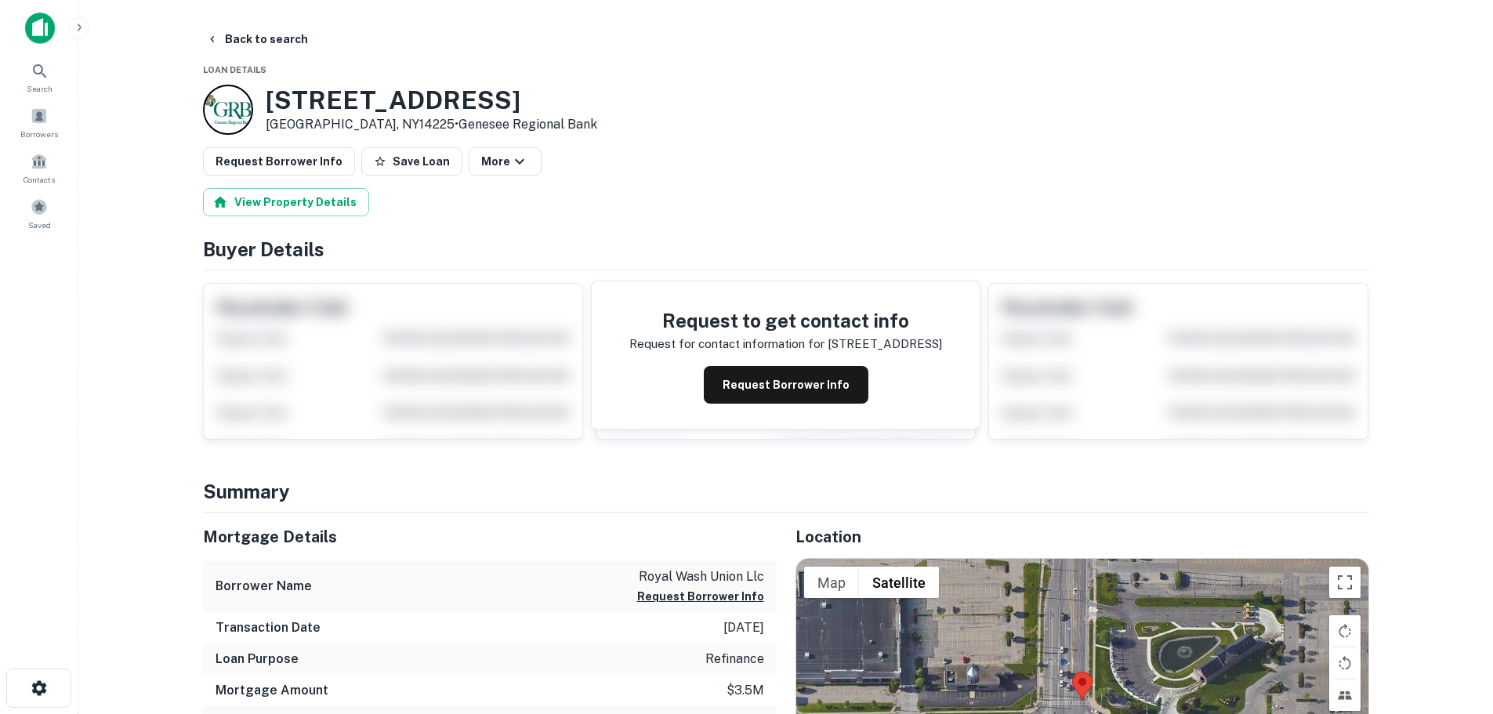
click at [352, 103] on h3 "3765 Union Rd" at bounding box center [431, 100] width 331 height 30
copy h3 "3765 Union Rd"
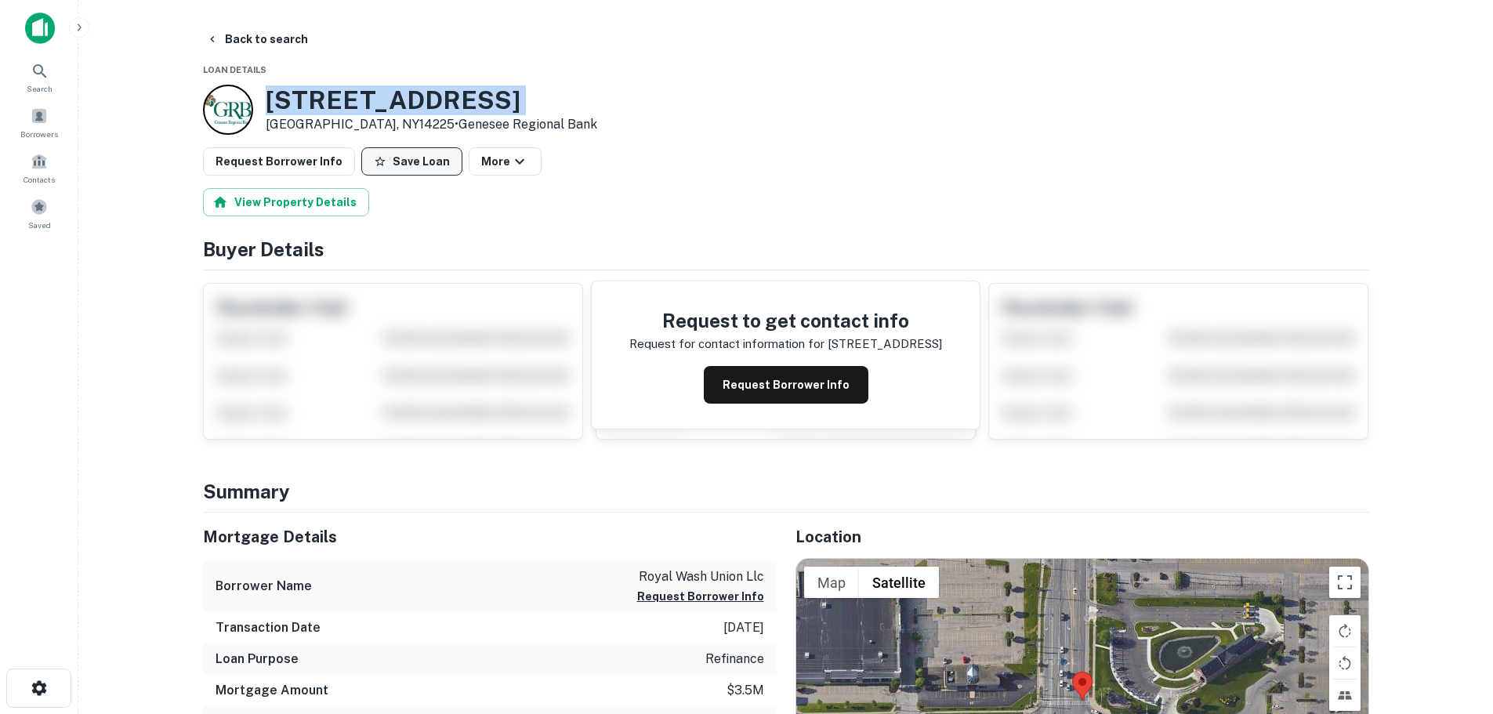
click at [392, 150] on button "Save Loan" at bounding box center [411, 161] width 101 height 28
click at [294, 150] on button "Request Borrower Info" at bounding box center [279, 161] width 152 height 28
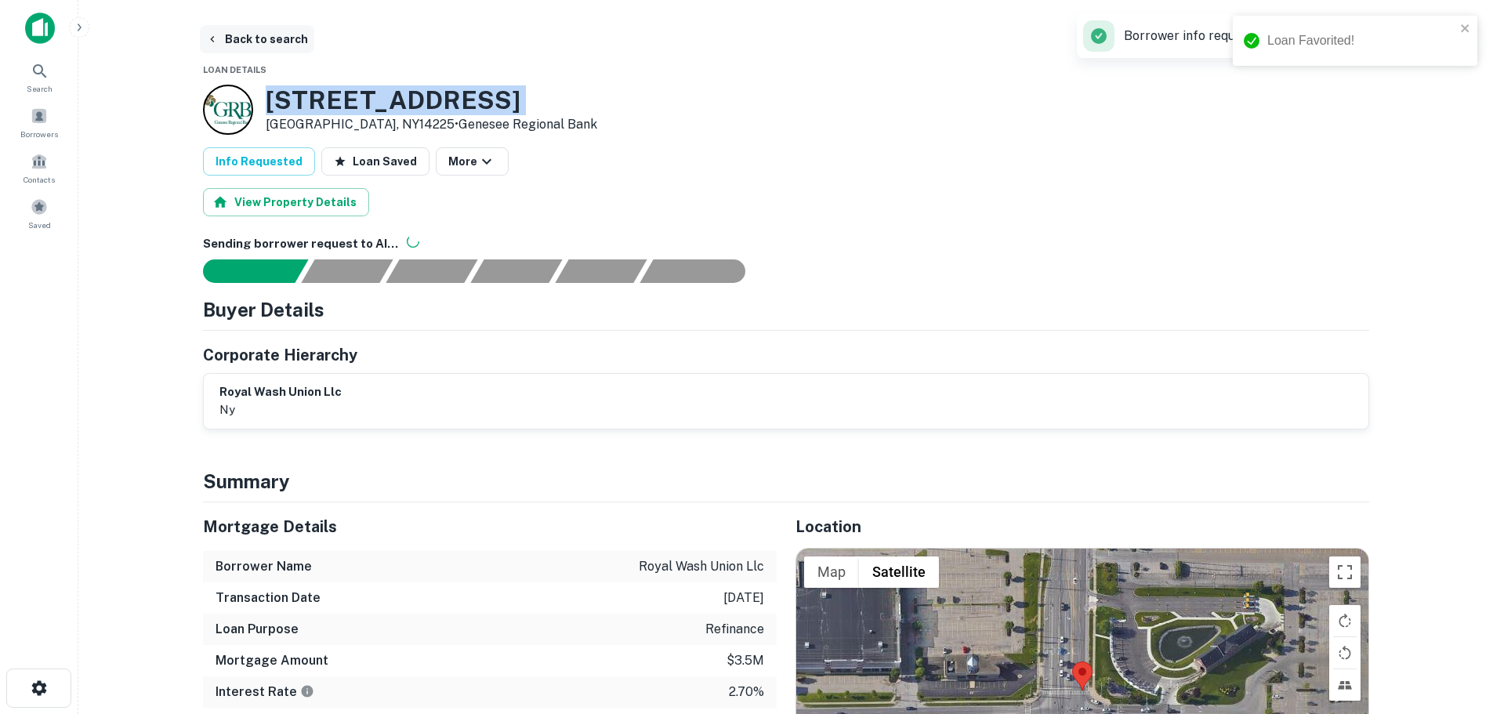
click at [250, 30] on button "Back to search" at bounding box center [257, 39] width 114 height 28
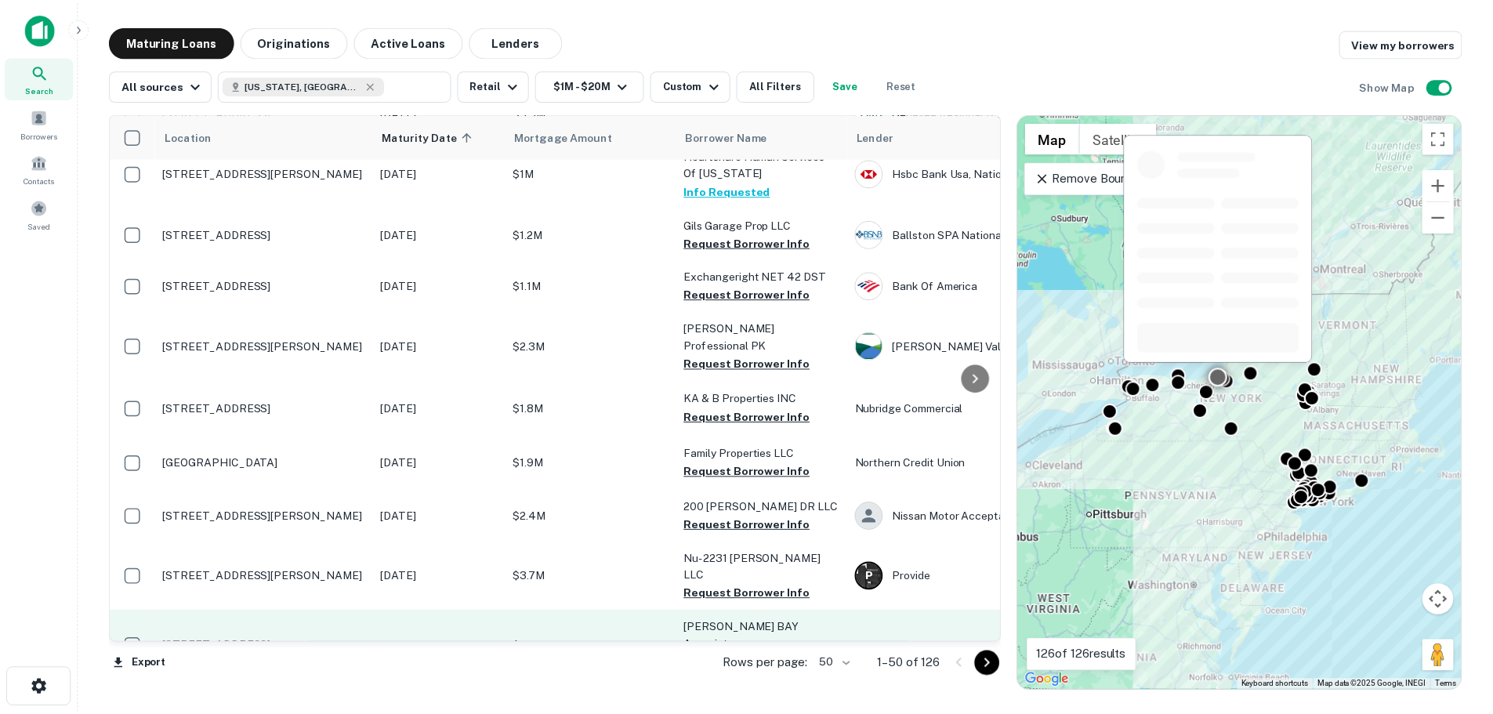
scroll to position [1175, 0]
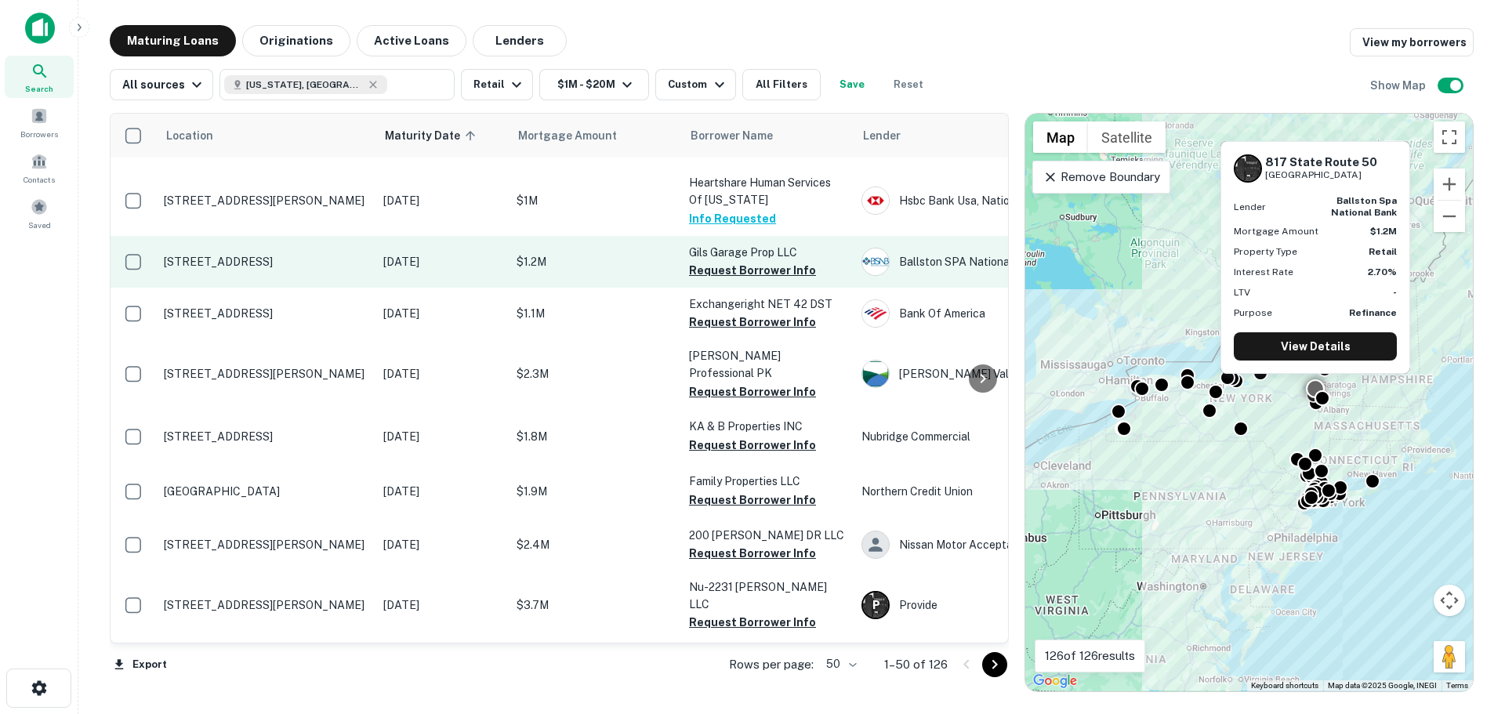
click at [255, 255] on p "[STREET_ADDRESS]" at bounding box center [266, 262] width 204 height 14
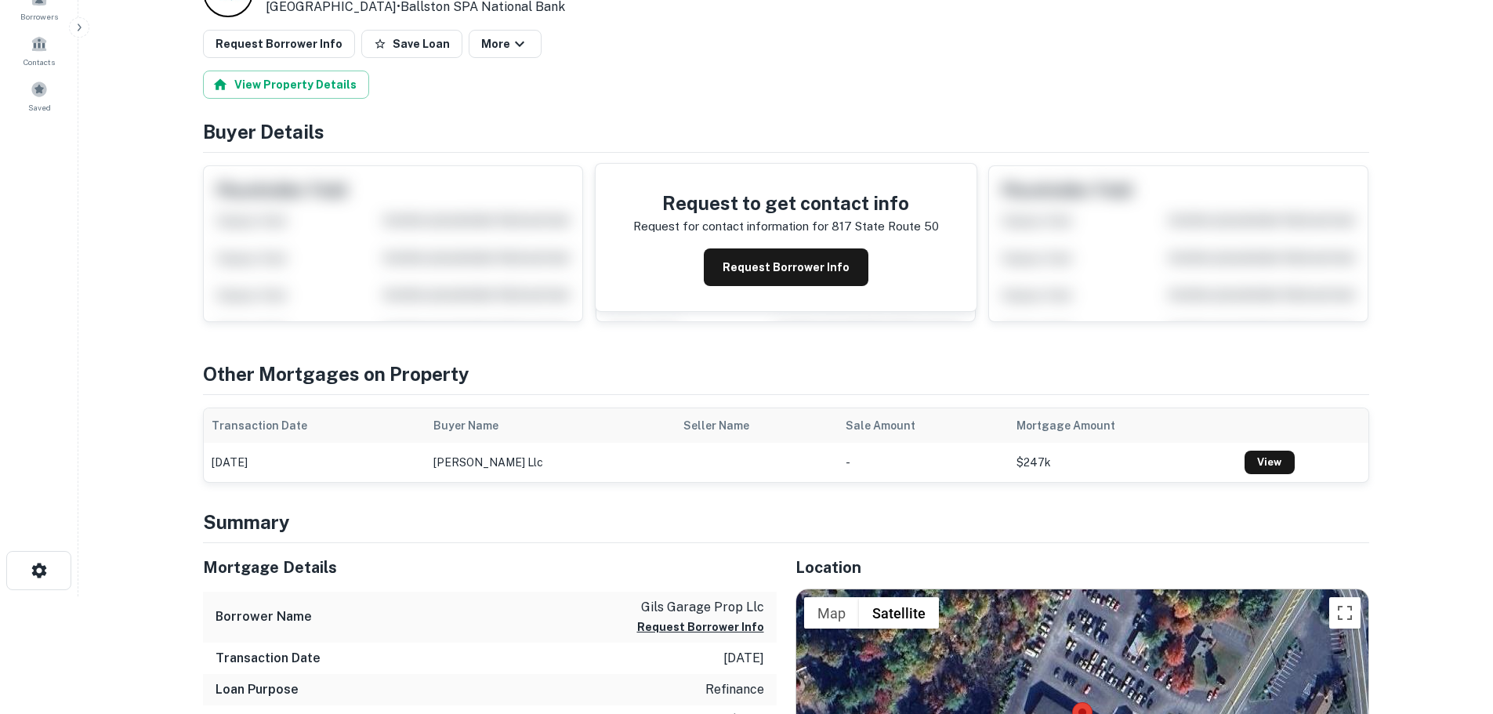
scroll to position [313, 0]
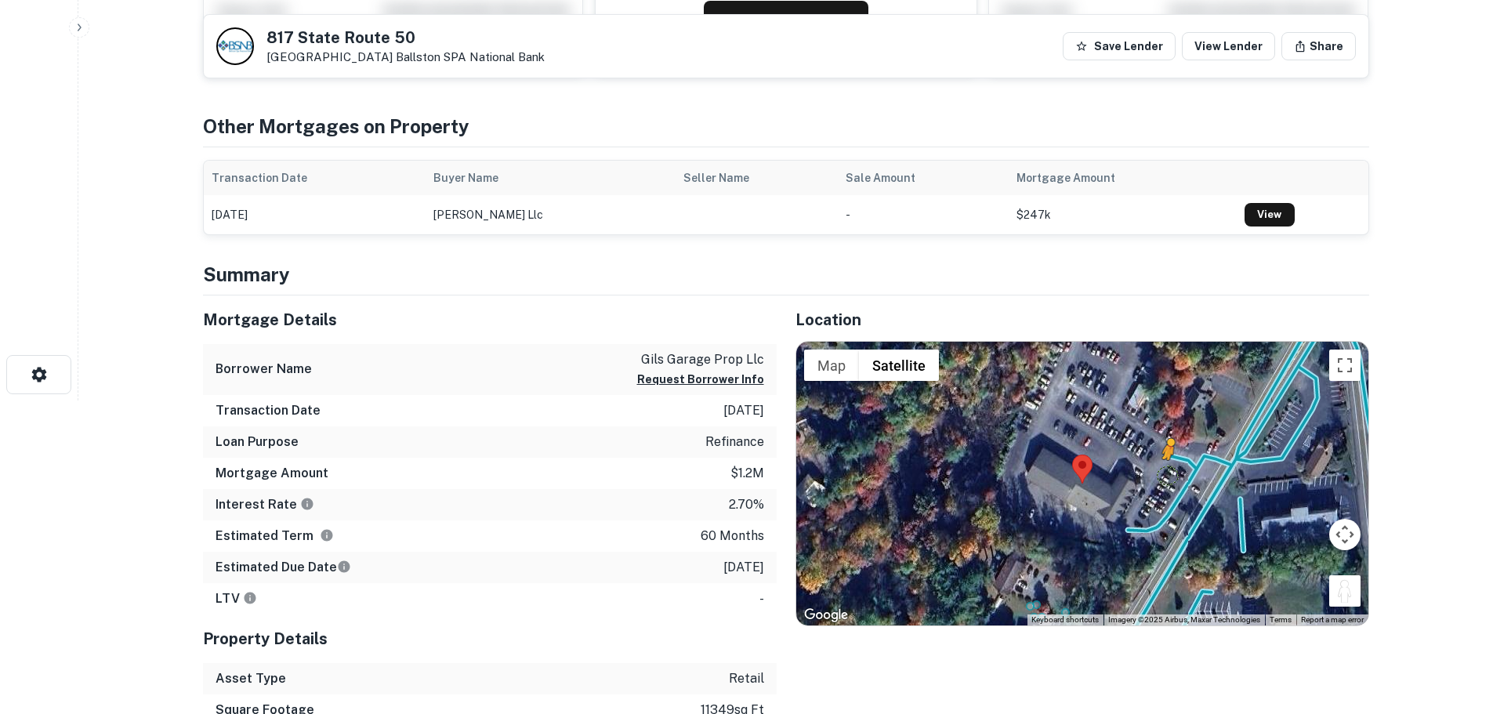
drag, startPoint x: 1356, startPoint y: 588, endPoint x: 1164, endPoint y: 473, distance: 223.5
click at [1164, 473] on div "To activate drag with keyboard, press Alt + Enter. Once in keyboard drag state,…" at bounding box center [1082, 484] width 572 height 284
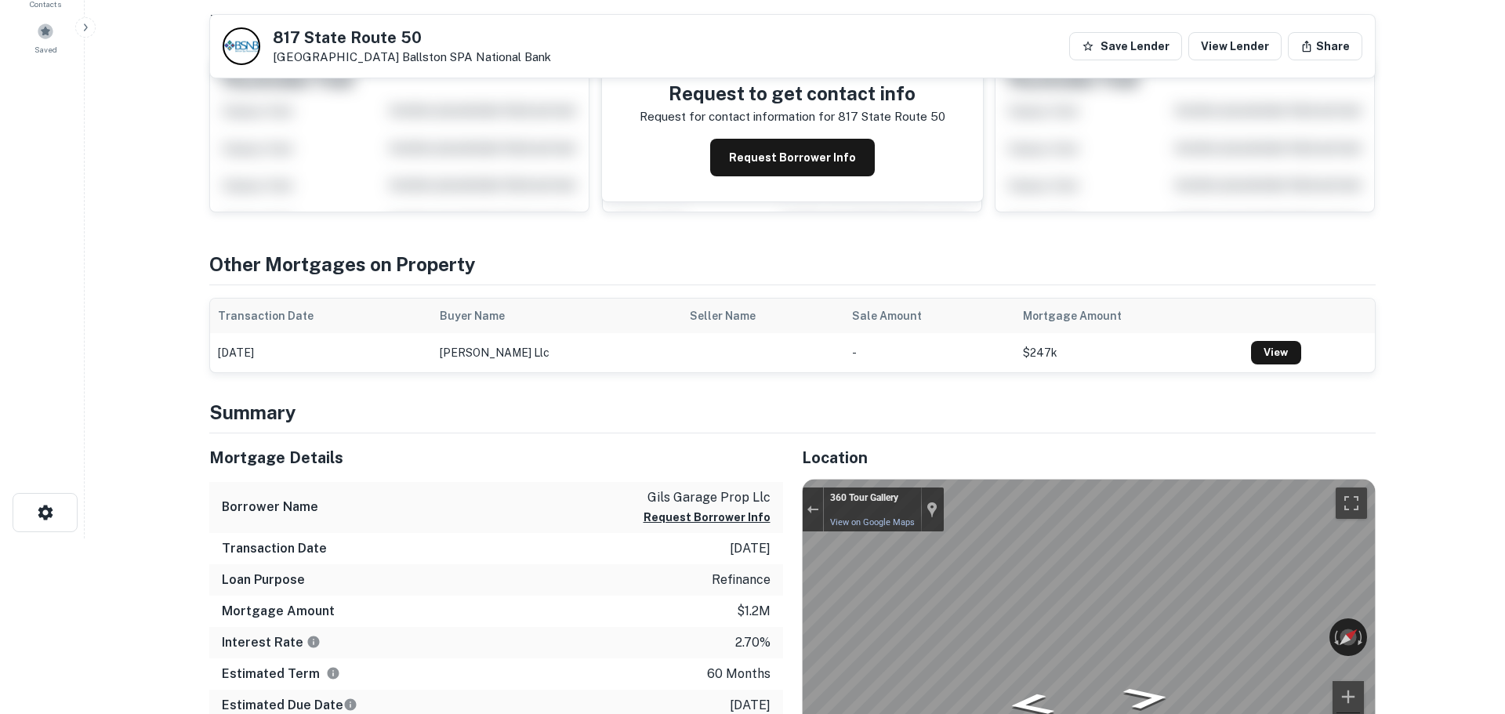
scroll to position [0, 0]
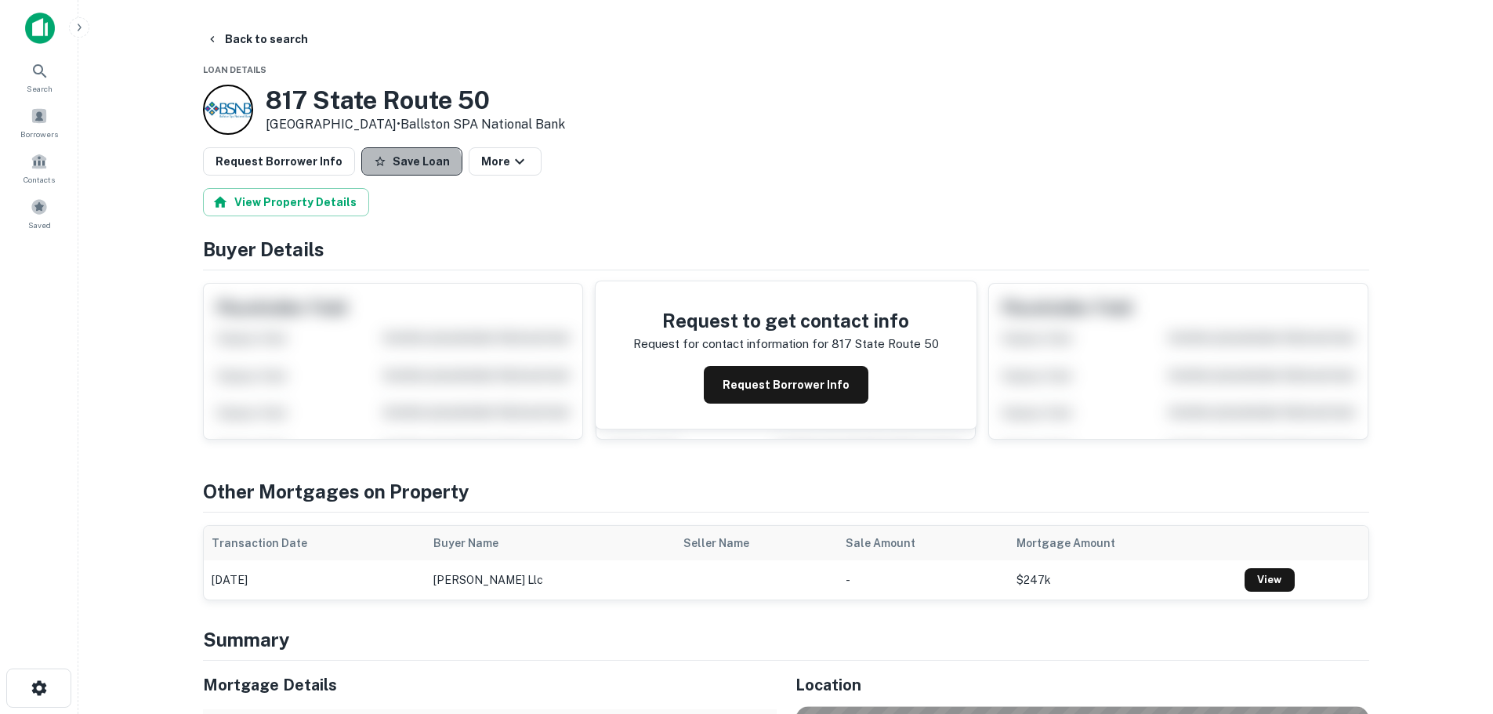
click at [394, 170] on button "Save Loan" at bounding box center [411, 161] width 101 height 28
click at [337, 167] on button "Request Borrower Info" at bounding box center [279, 161] width 152 height 28
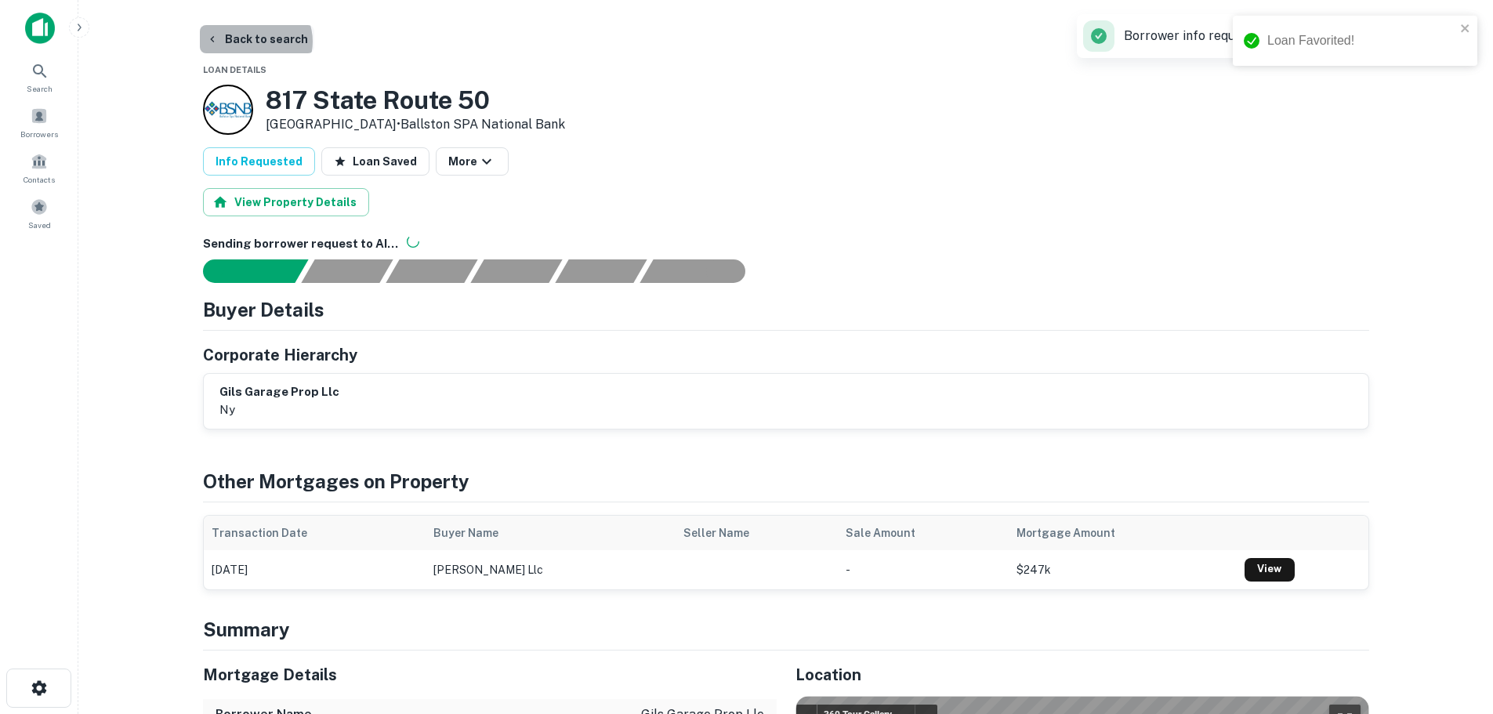
click at [254, 42] on button "Back to search" at bounding box center [257, 39] width 114 height 28
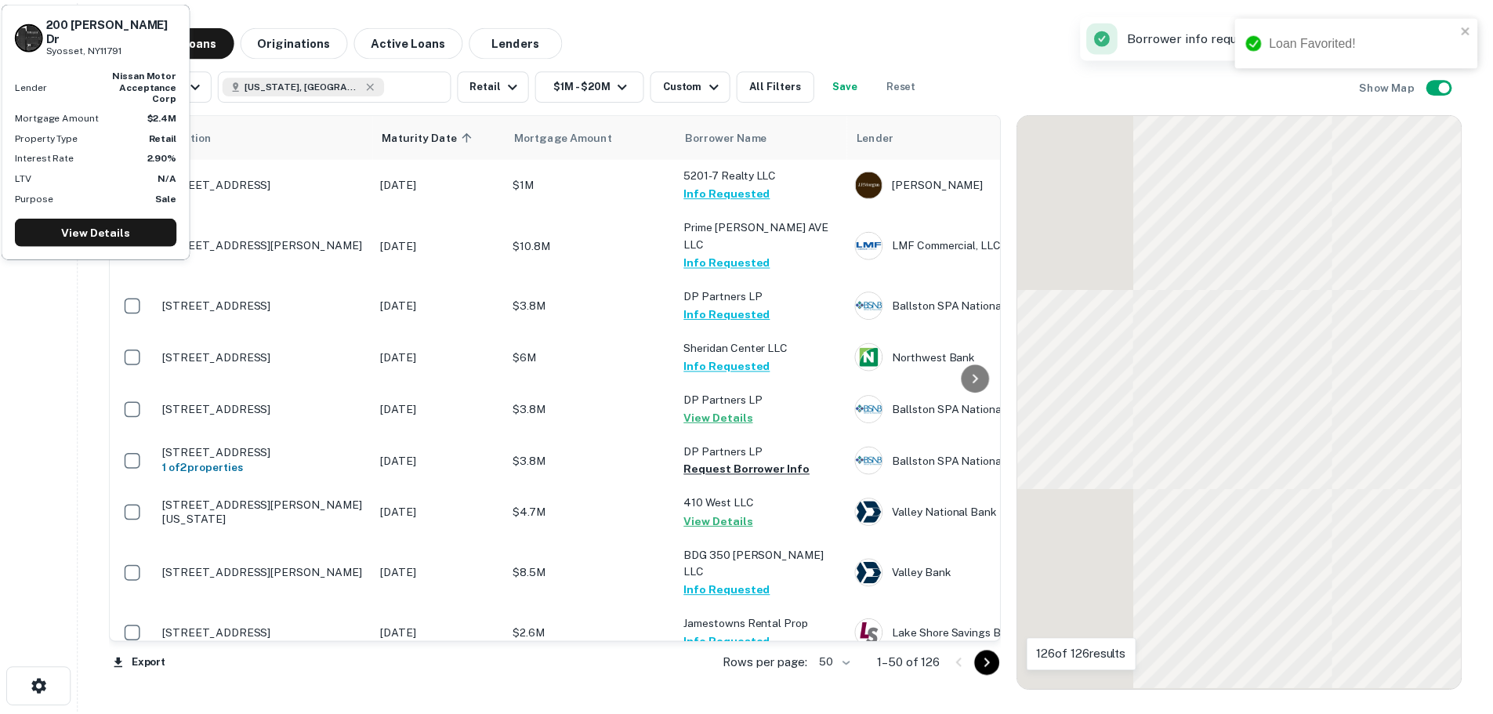
scroll to position [1175, 0]
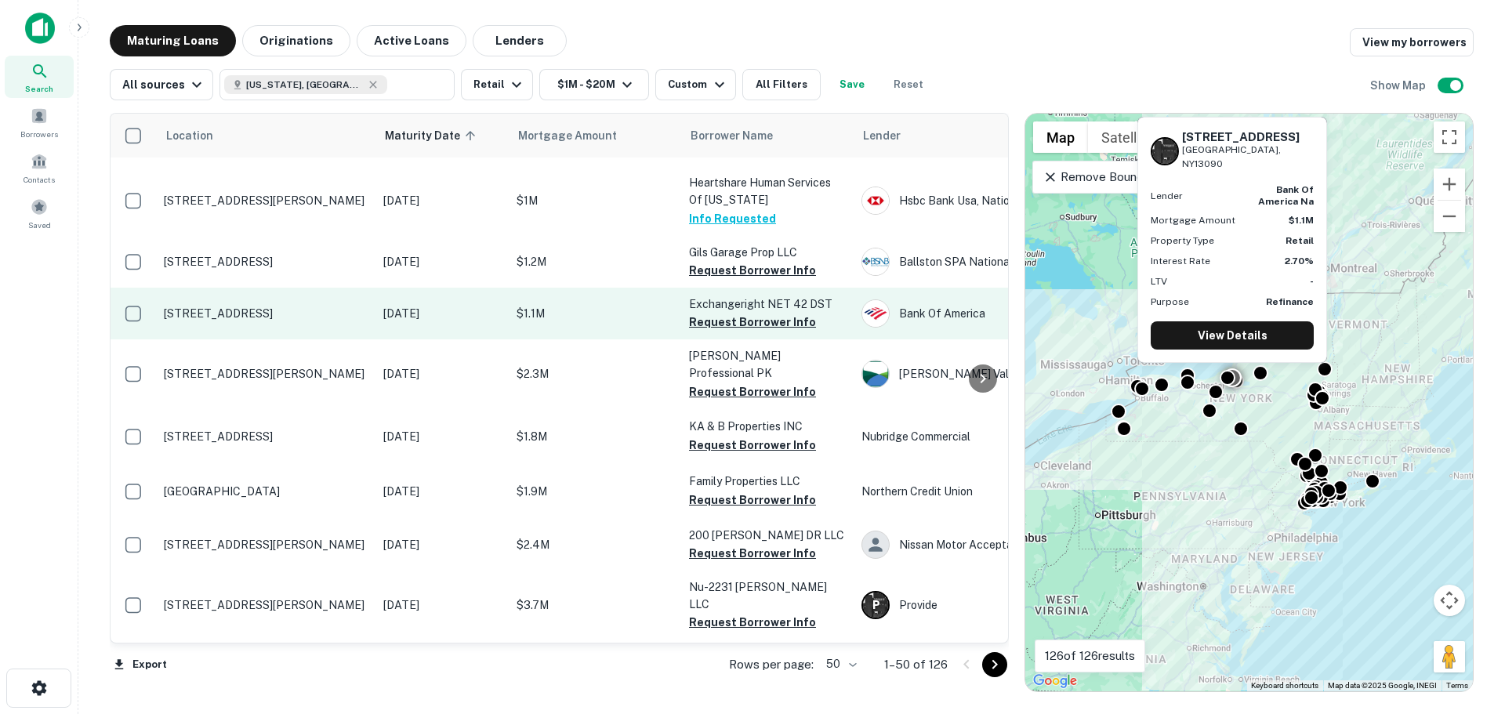
click at [282, 306] on p "[STREET_ADDRESS]" at bounding box center [266, 313] width 204 height 14
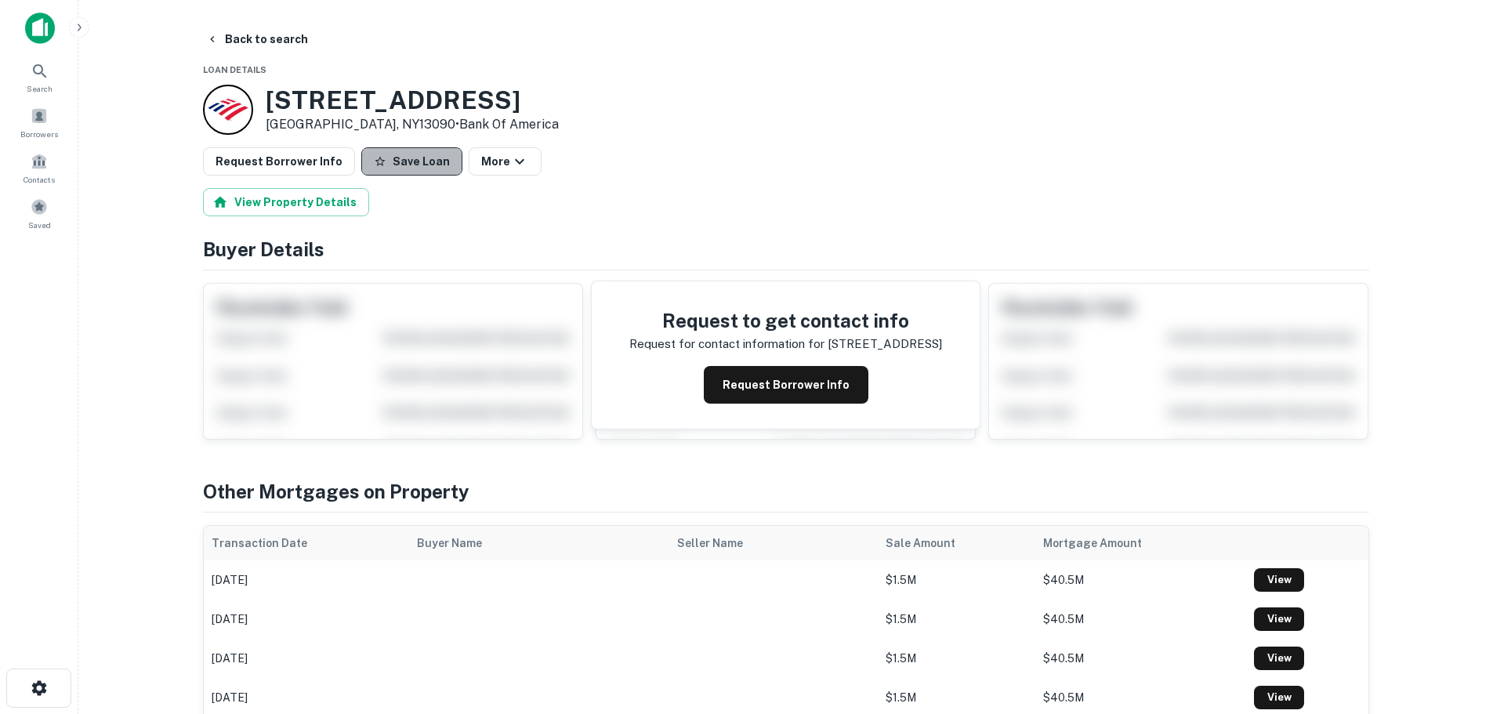
click at [415, 165] on button "Save Loan" at bounding box center [411, 161] width 101 height 28
click at [277, 159] on button "Request Borrower Info" at bounding box center [279, 161] width 152 height 28
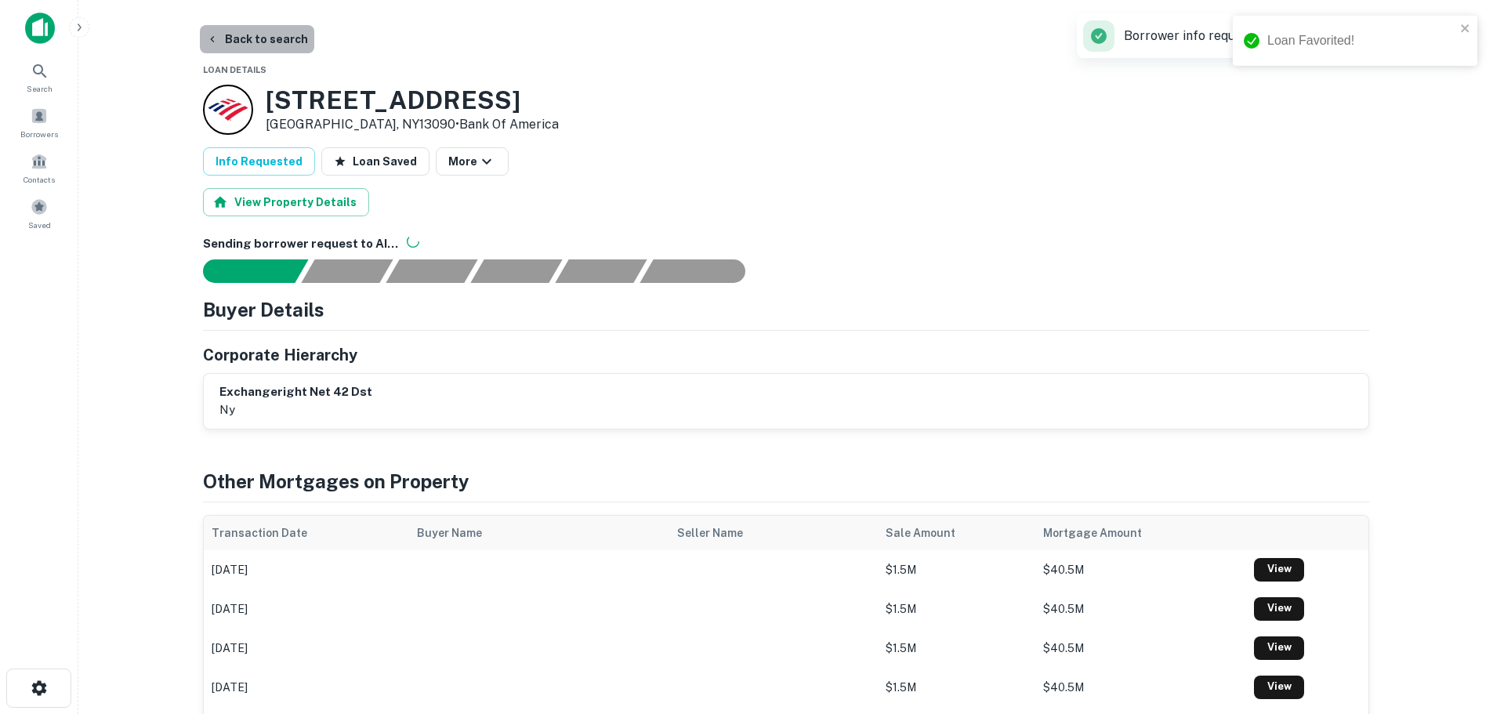
click at [286, 45] on button "Back to search" at bounding box center [257, 39] width 114 height 28
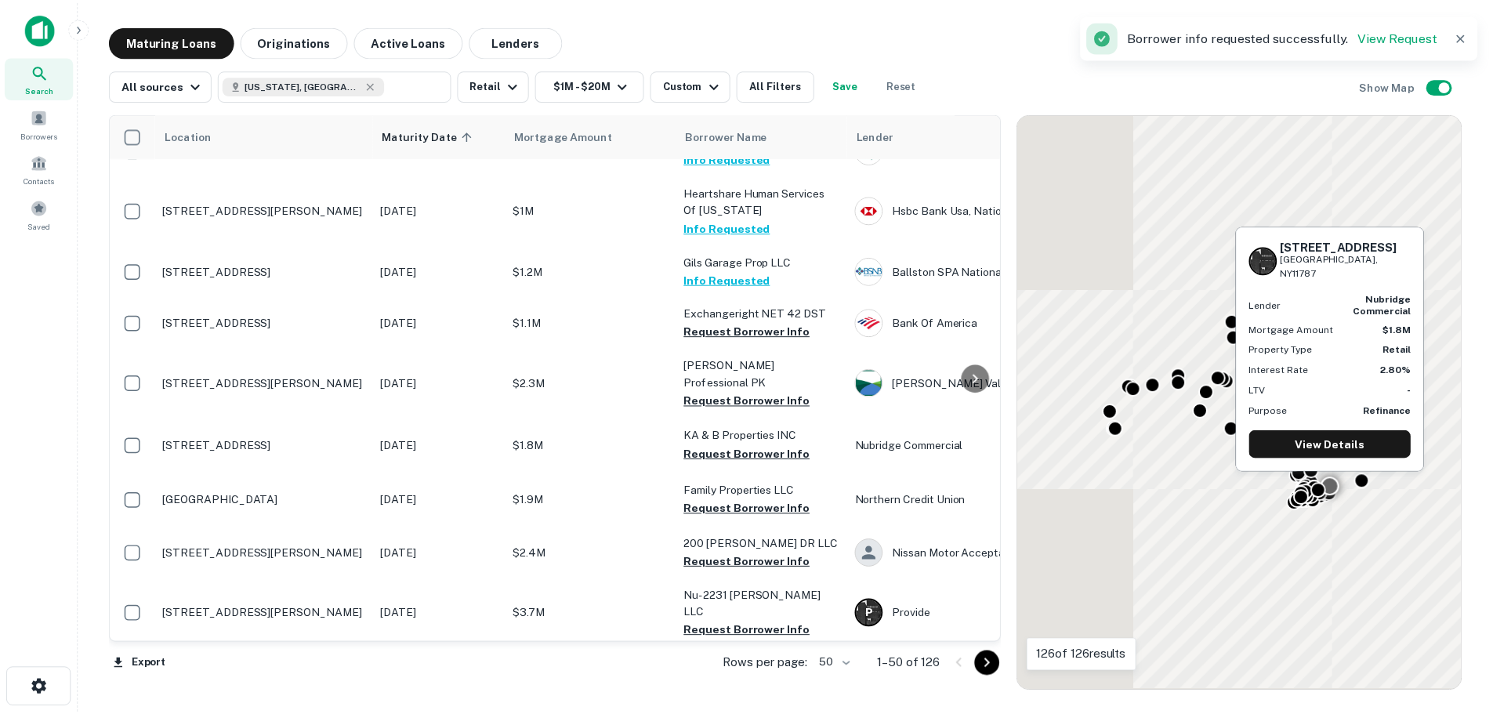
scroll to position [1175, 0]
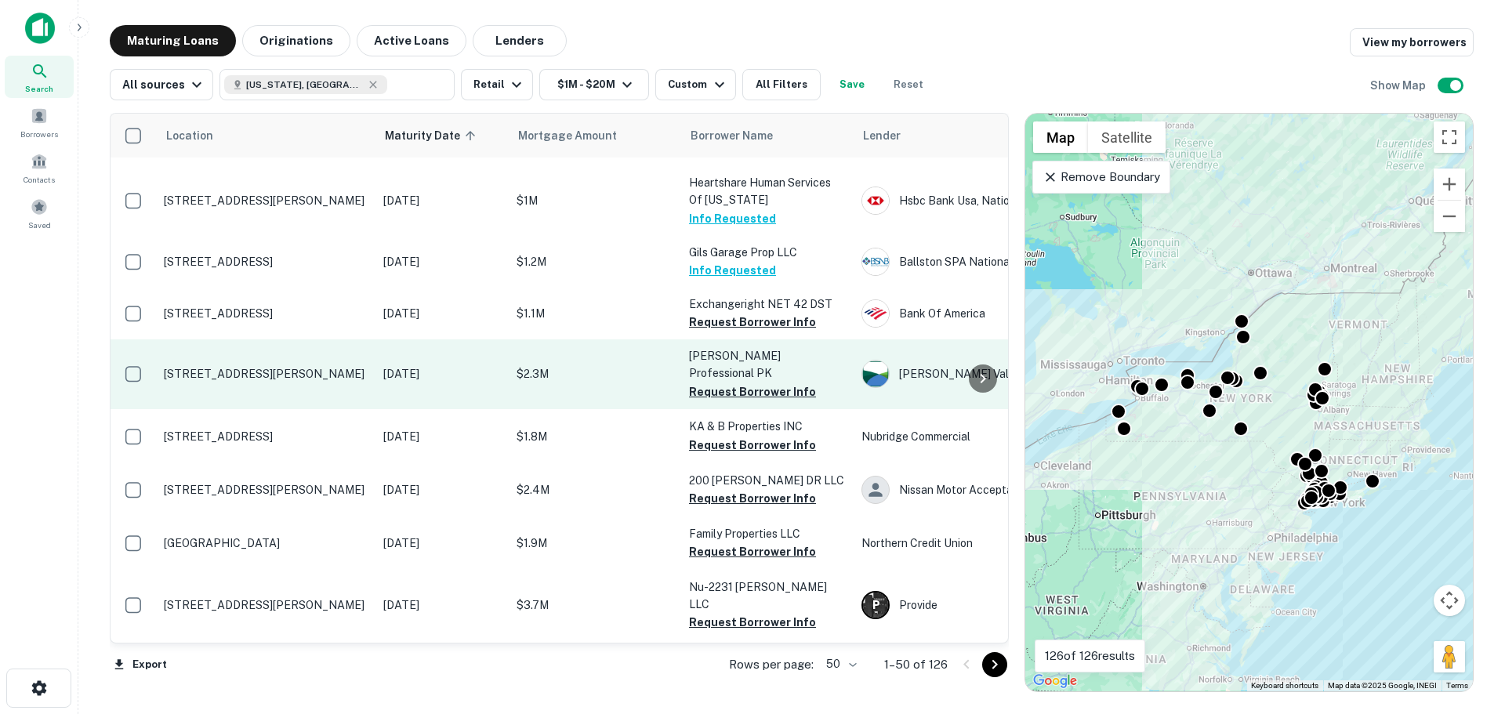
click at [270, 339] on td "[STREET_ADDRESS][PERSON_NAME]" at bounding box center [265, 373] width 219 height 69
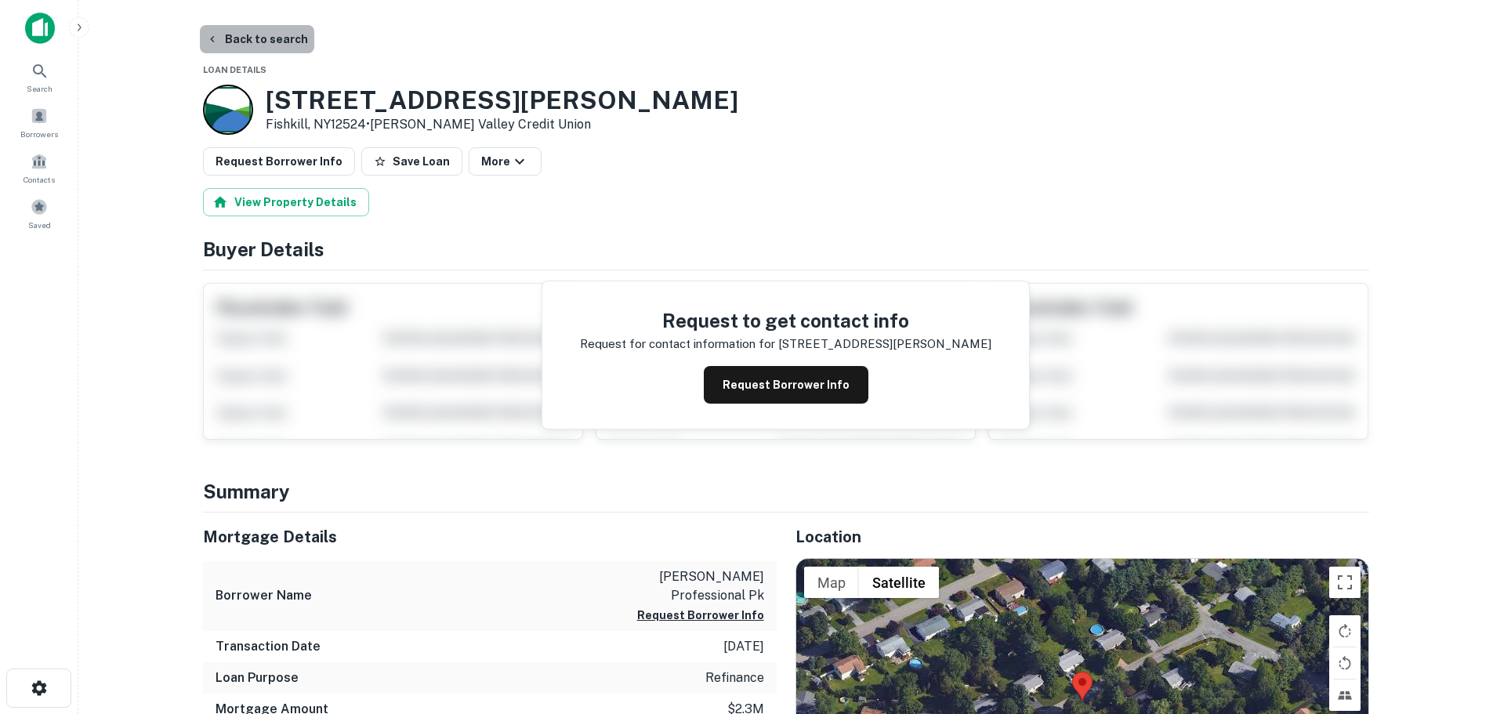
click at [269, 44] on button "Back to search" at bounding box center [257, 39] width 114 height 28
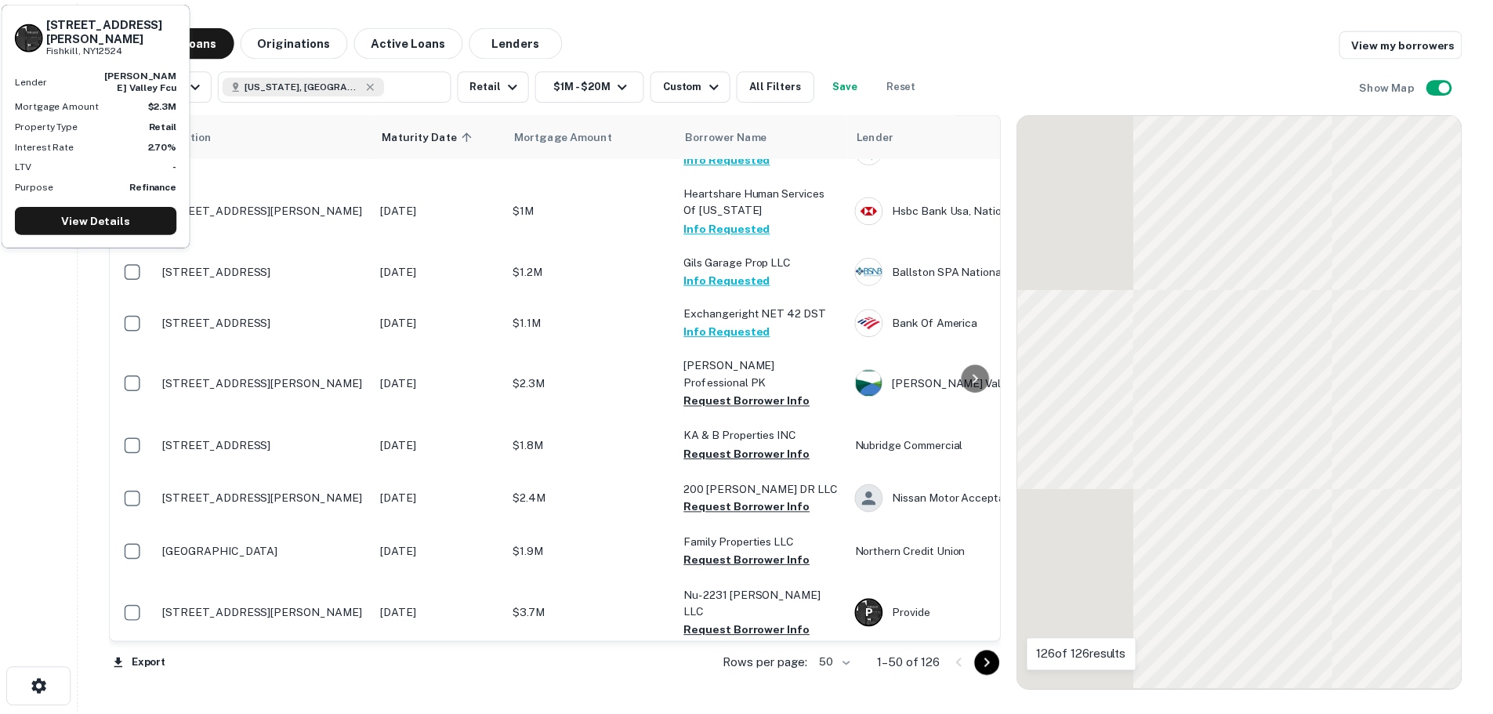
scroll to position [1175, 0]
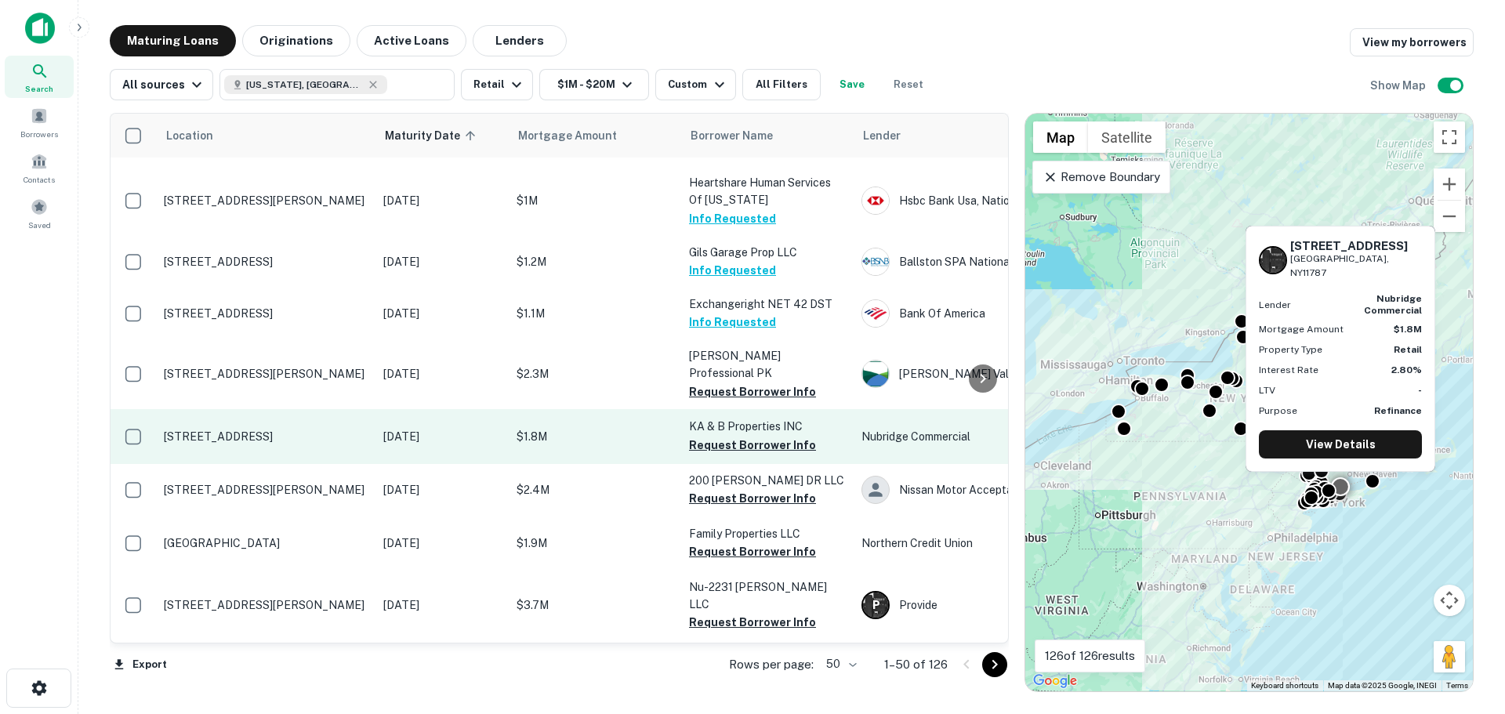
click at [266, 429] on p "[STREET_ADDRESS]" at bounding box center [266, 436] width 204 height 14
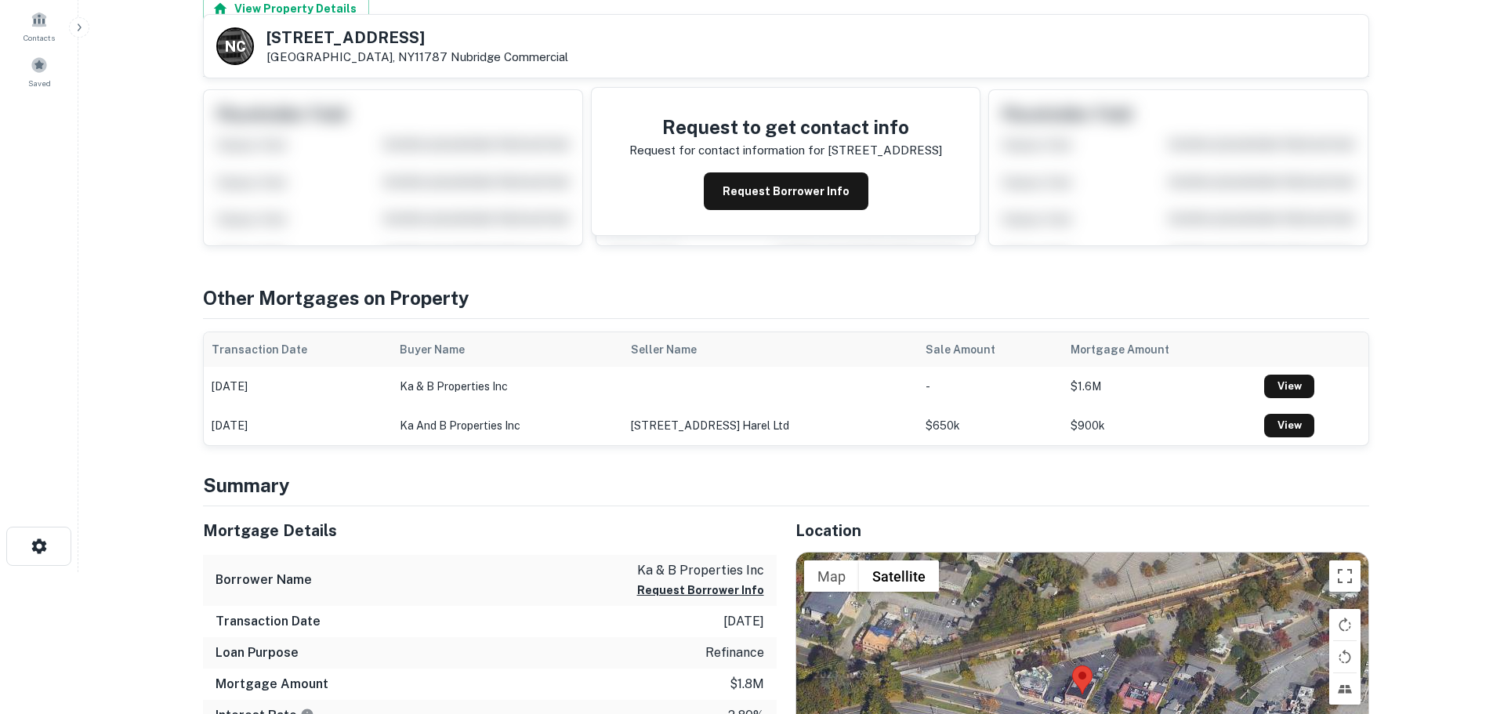
scroll to position [313, 0]
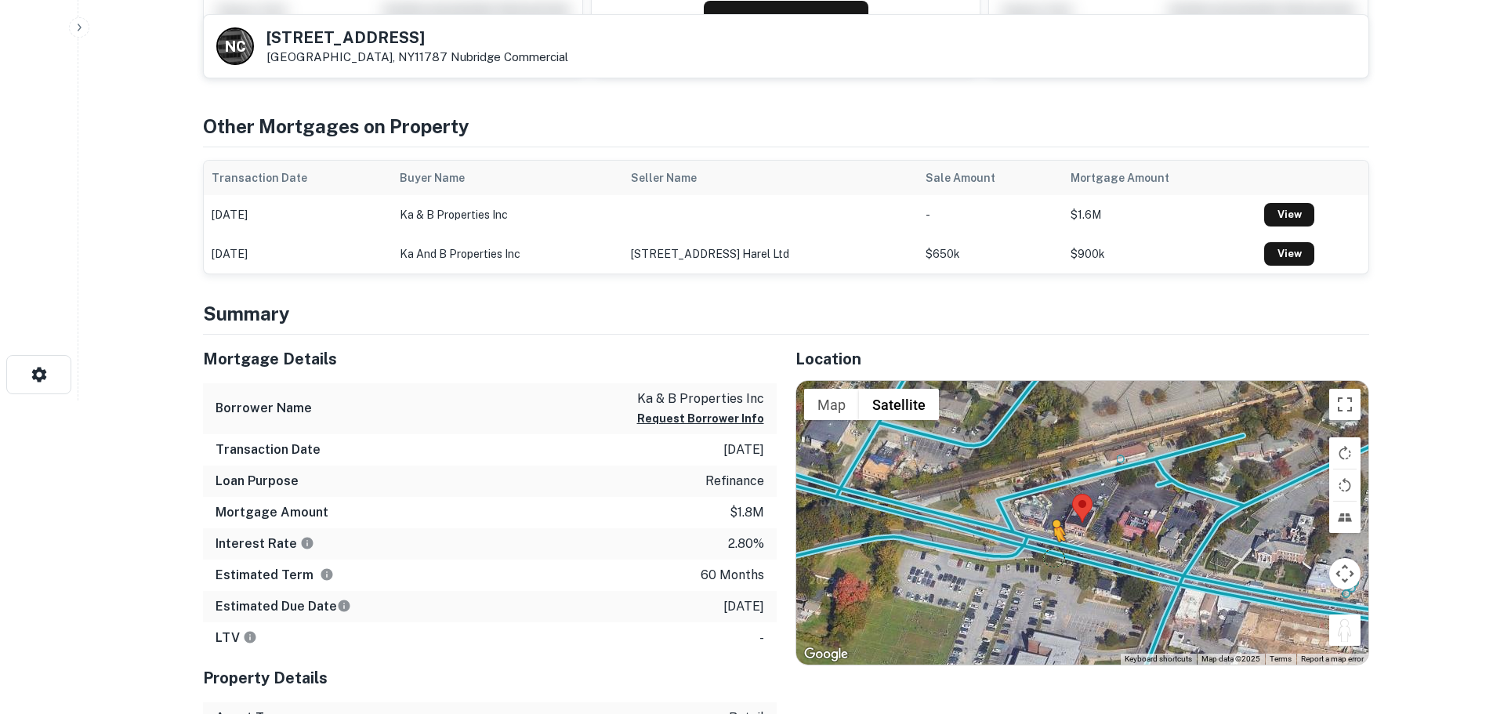
drag, startPoint x: 1350, startPoint y: 629, endPoint x: 1052, endPoint y: 555, distance: 307.7
click at [1052, 555] on div "To activate drag with keyboard, press Alt + Enter. Once in keyboard drag state,…" at bounding box center [1082, 523] width 572 height 284
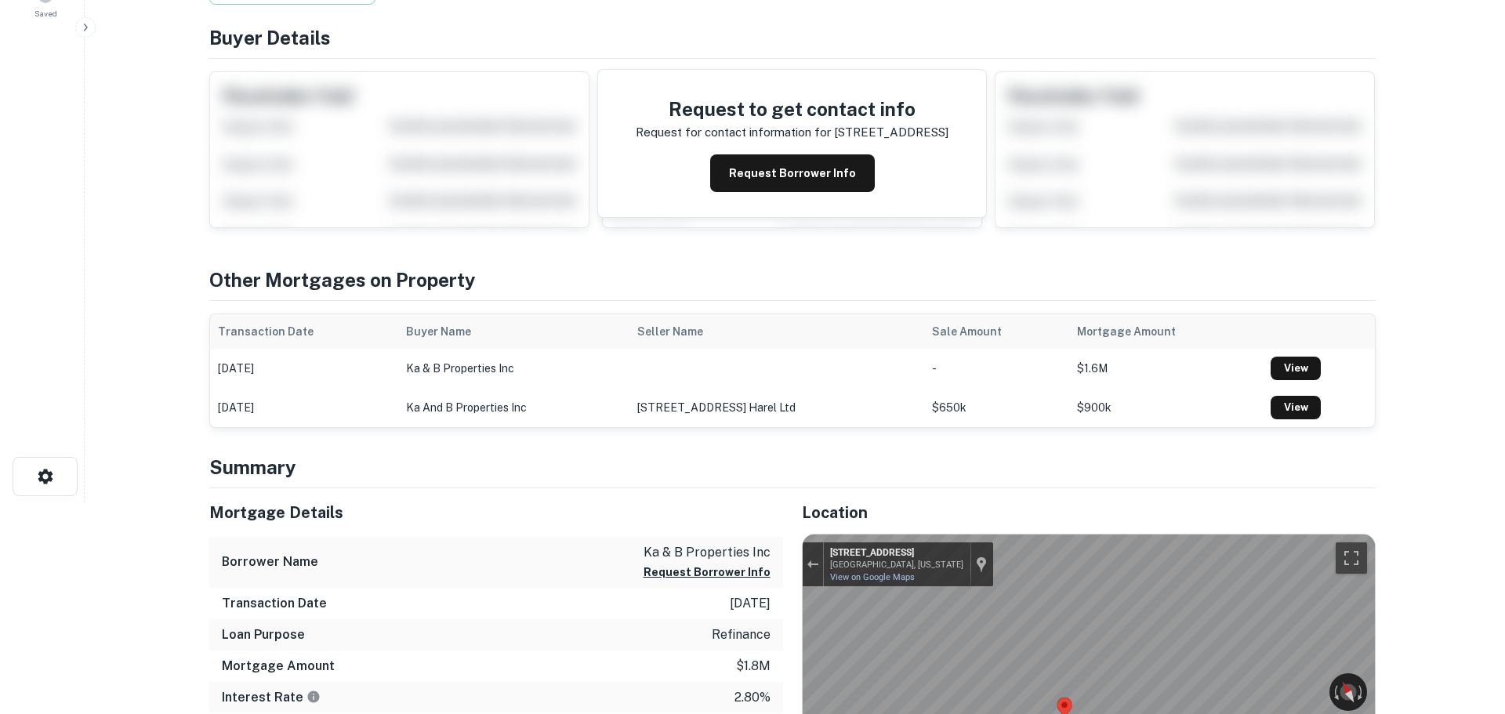
scroll to position [0, 0]
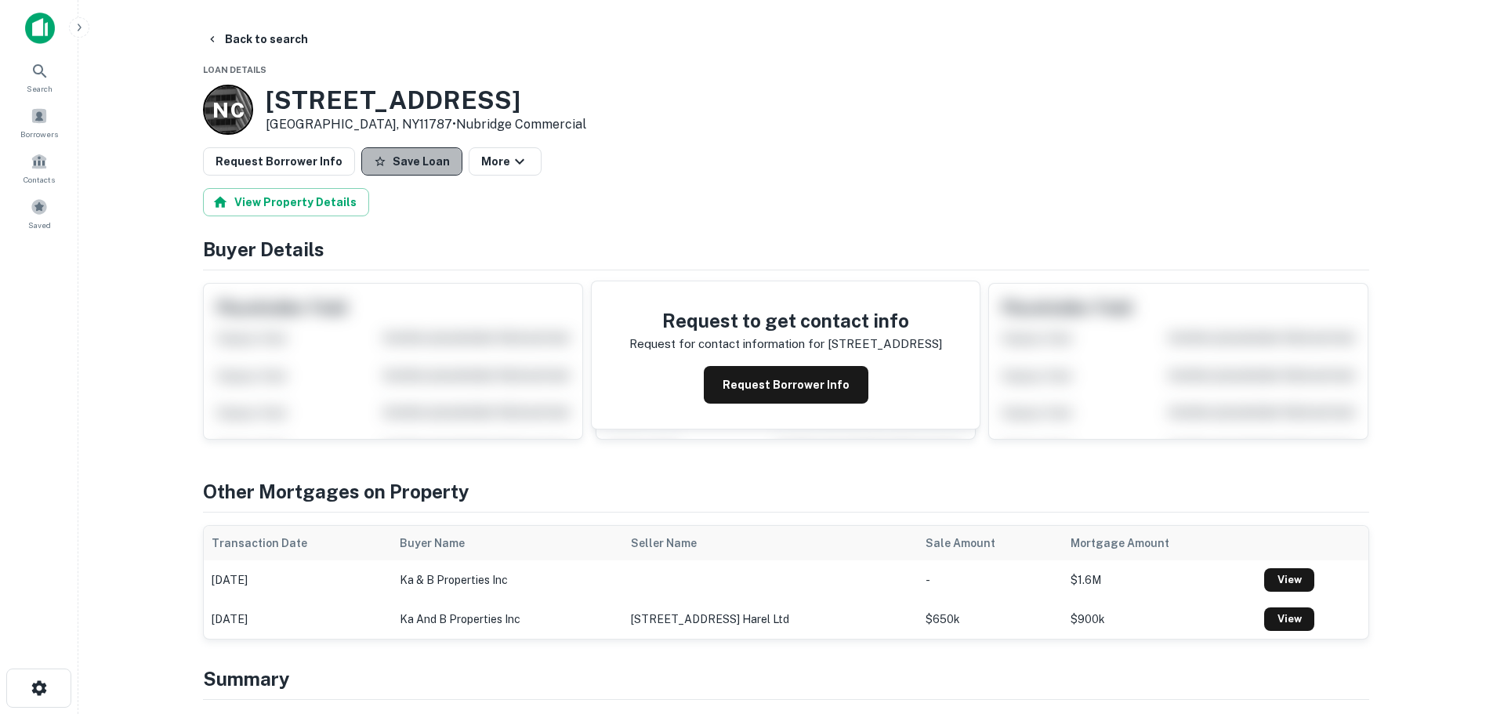
click at [415, 161] on button "Save Loan" at bounding box center [411, 161] width 101 height 28
click at [286, 156] on button "Request Borrower Info" at bounding box center [279, 161] width 152 height 28
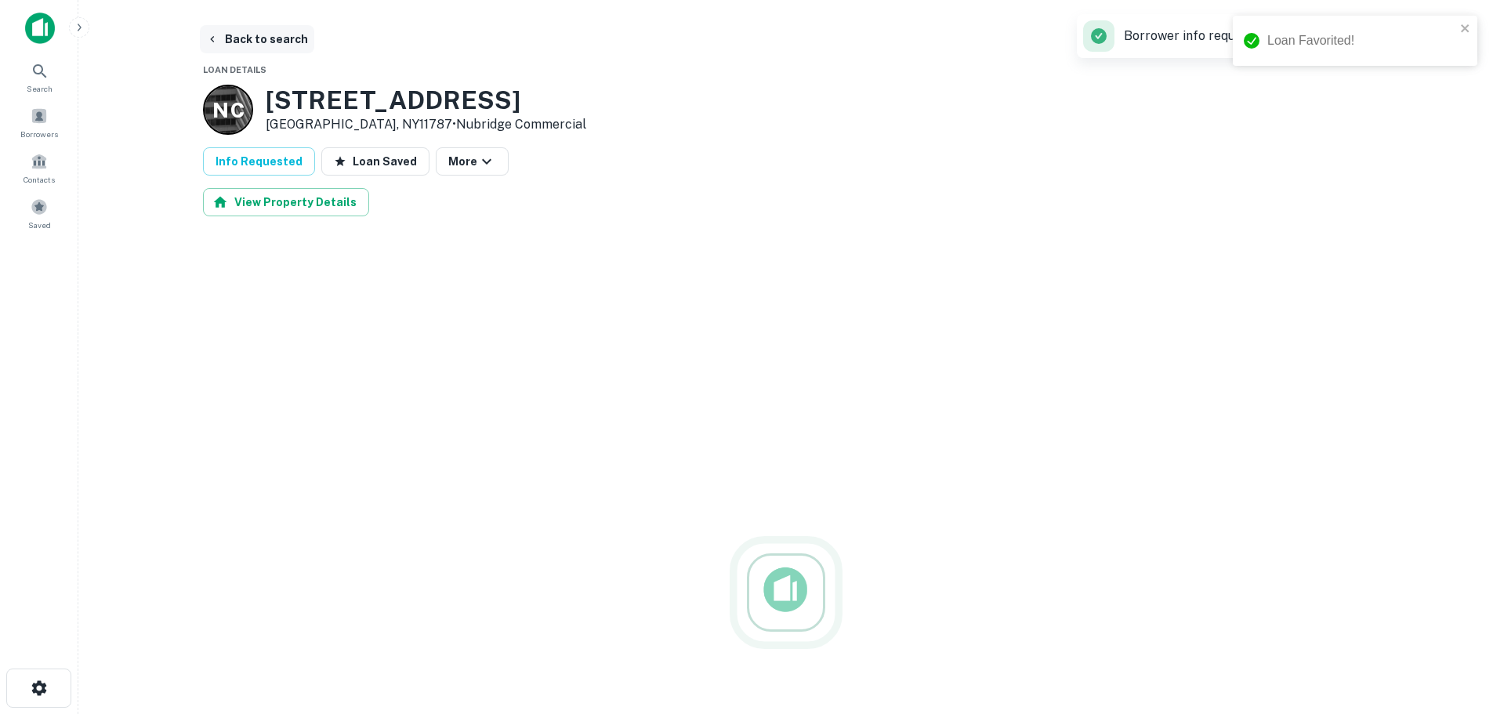
click at [274, 38] on button "Back to search" at bounding box center [257, 39] width 114 height 28
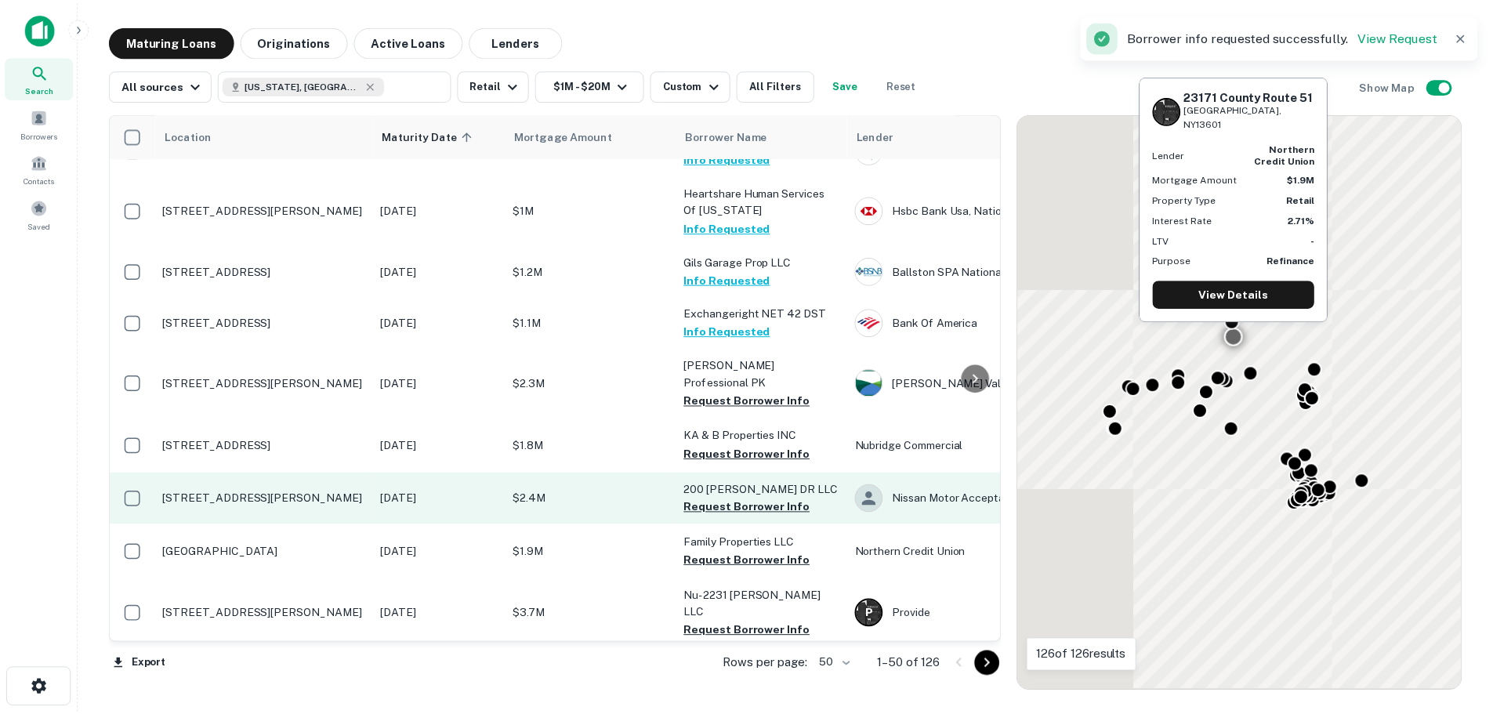
scroll to position [1175, 0]
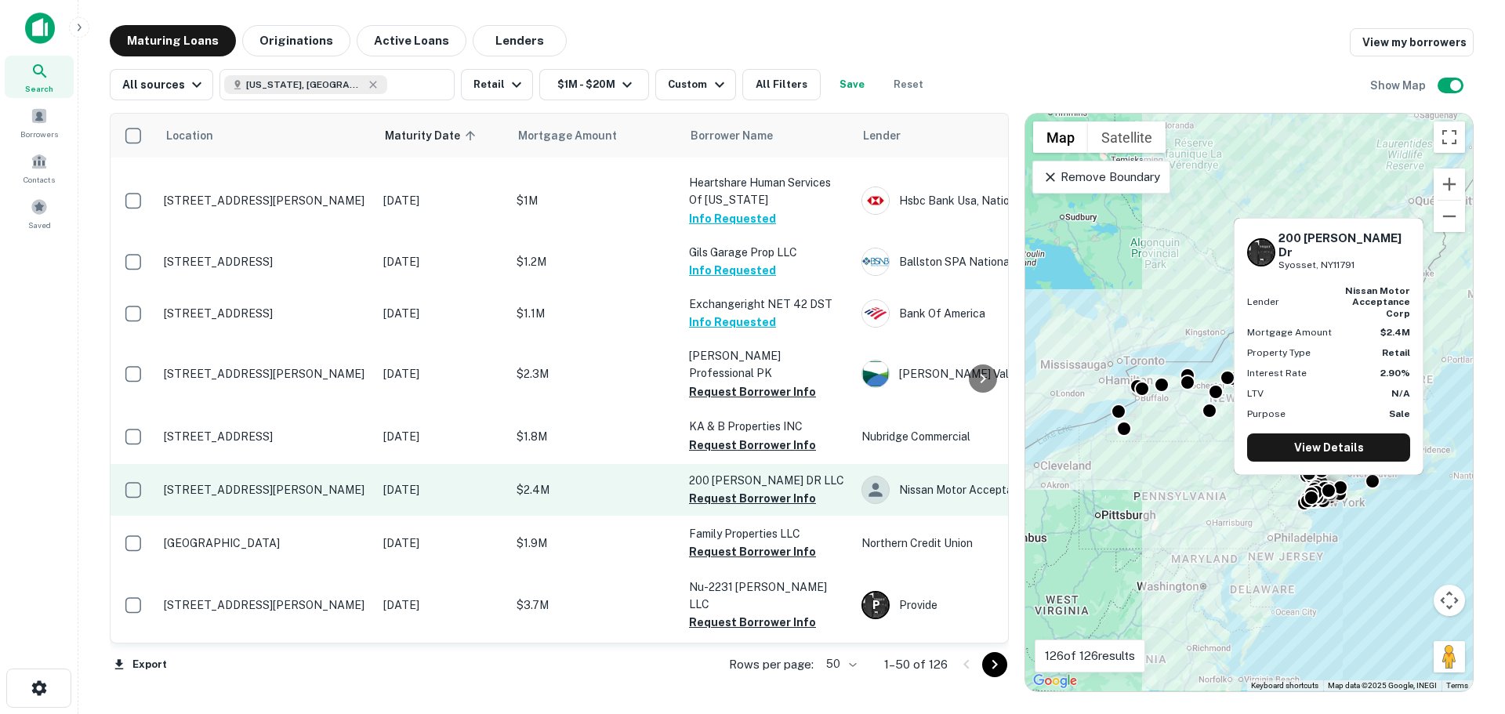
click at [250, 483] on p "[STREET_ADDRESS][PERSON_NAME]" at bounding box center [266, 490] width 204 height 14
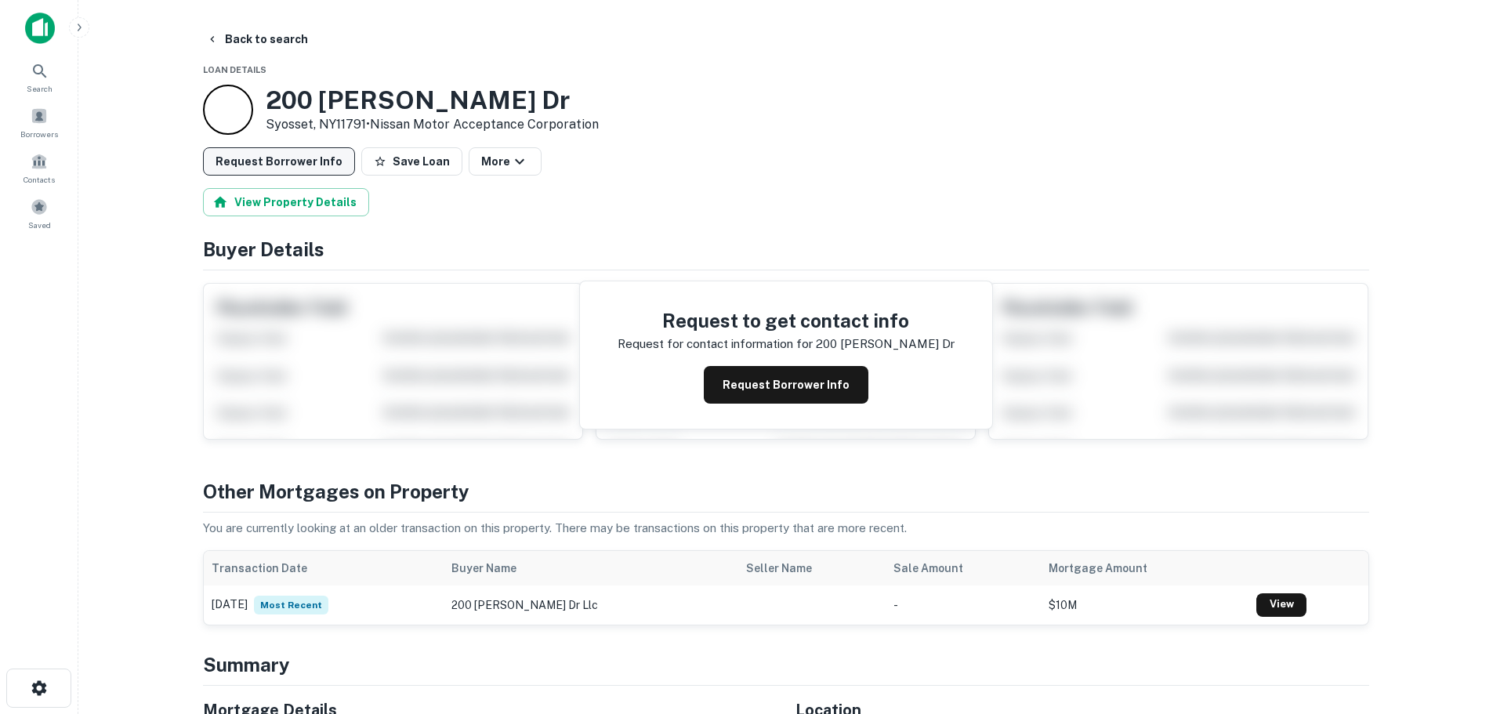
drag, startPoint x: 401, startPoint y: 165, endPoint x: 344, endPoint y: 161, distance: 57.3
click at [386, 165] on button "Save Loan" at bounding box center [411, 161] width 101 height 28
click at [285, 165] on button "Request Borrower Info" at bounding box center [279, 161] width 152 height 28
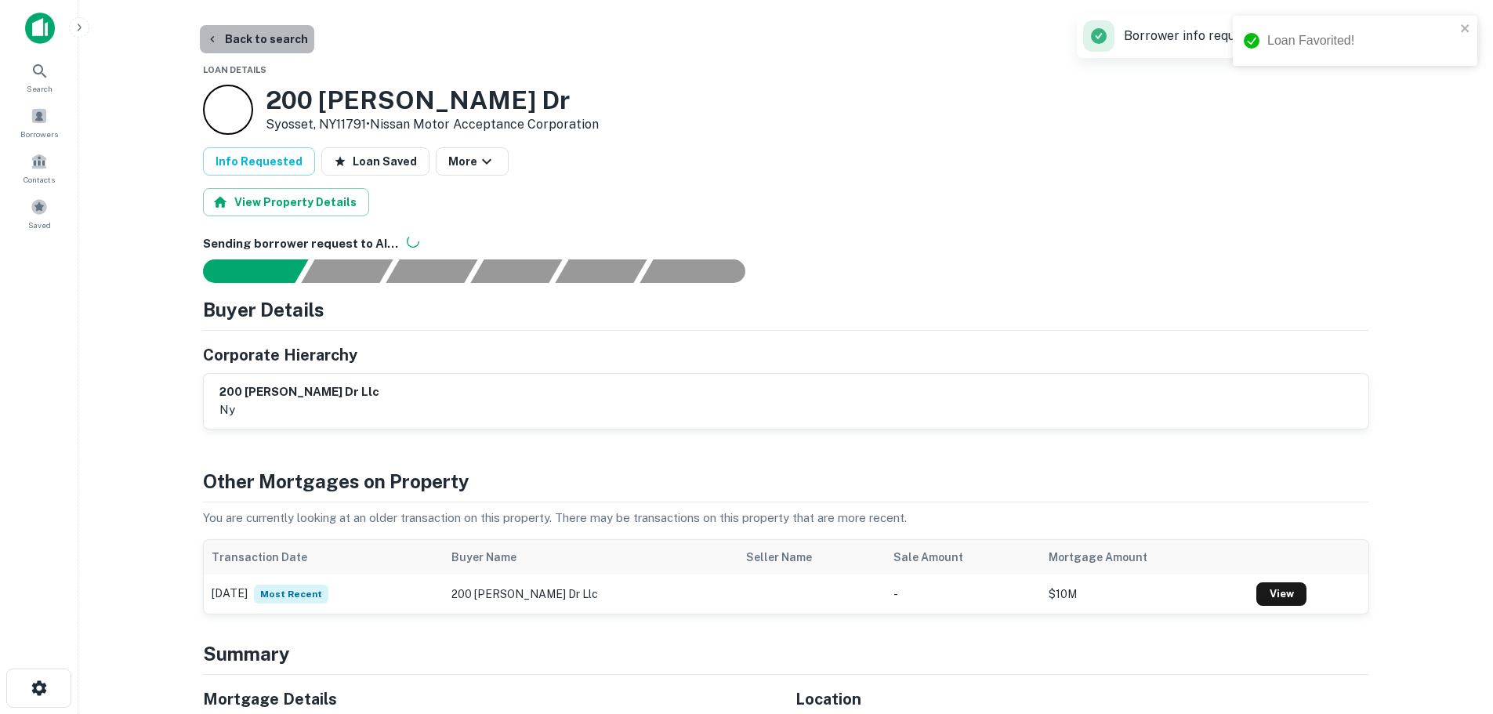
click at [281, 38] on button "Back to search" at bounding box center [257, 39] width 114 height 28
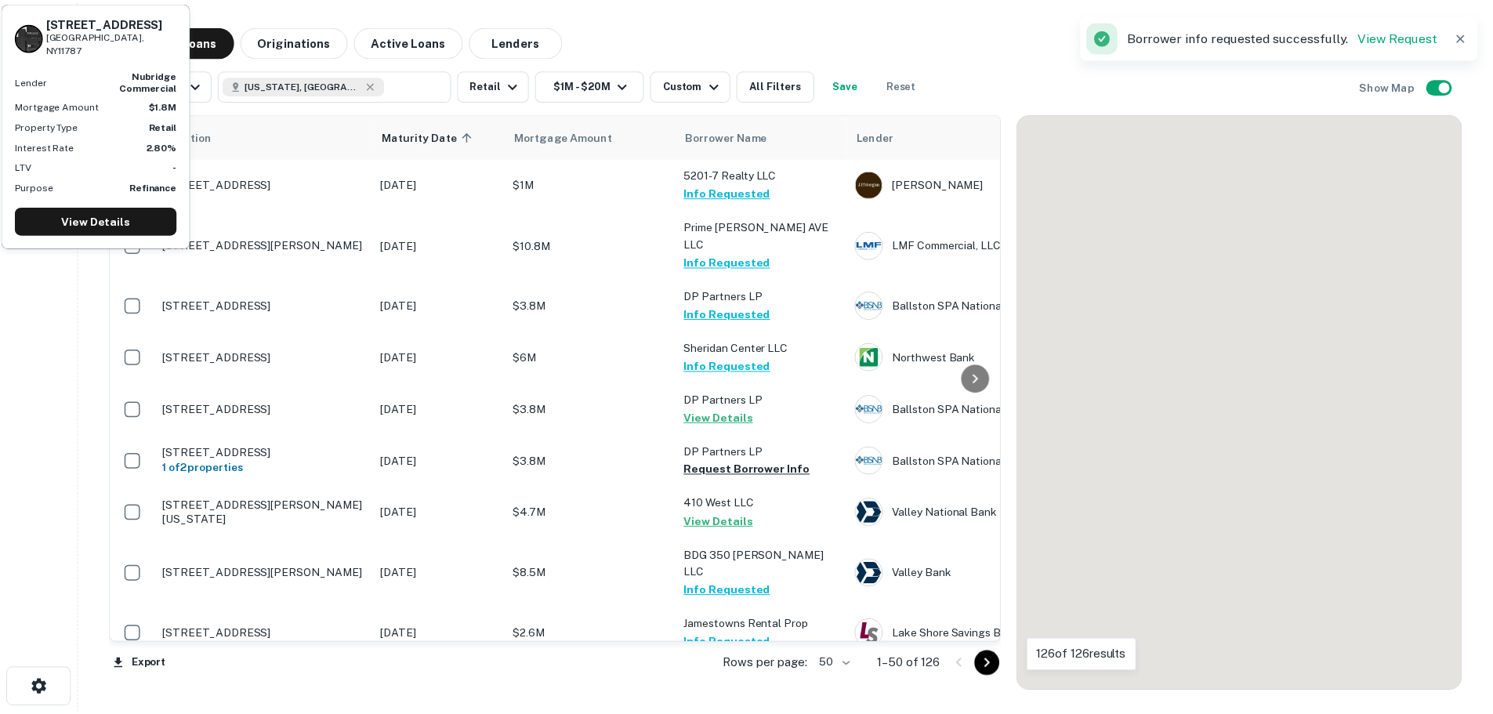
scroll to position [1175, 0]
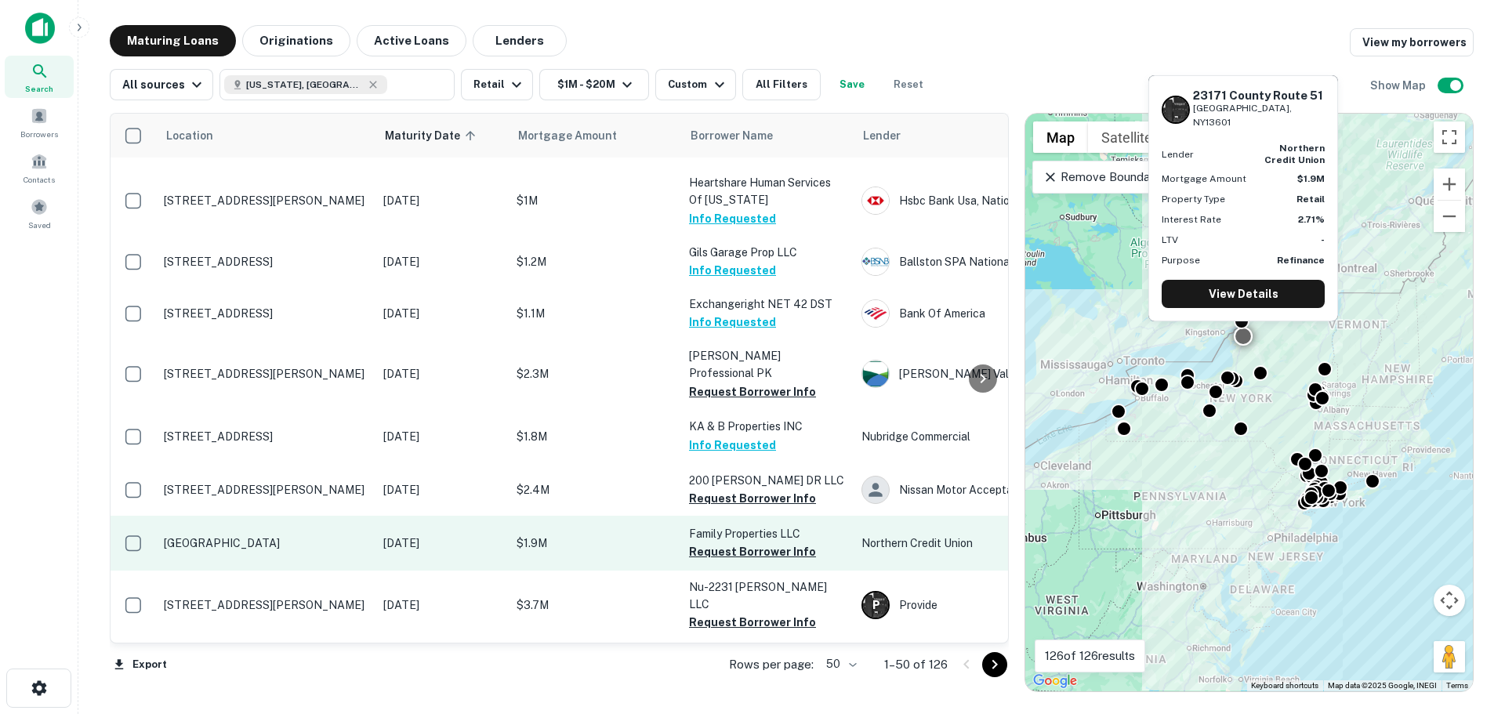
click at [208, 536] on p "[GEOGRAPHIC_DATA]" at bounding box center [266, 543] width 204 height 14
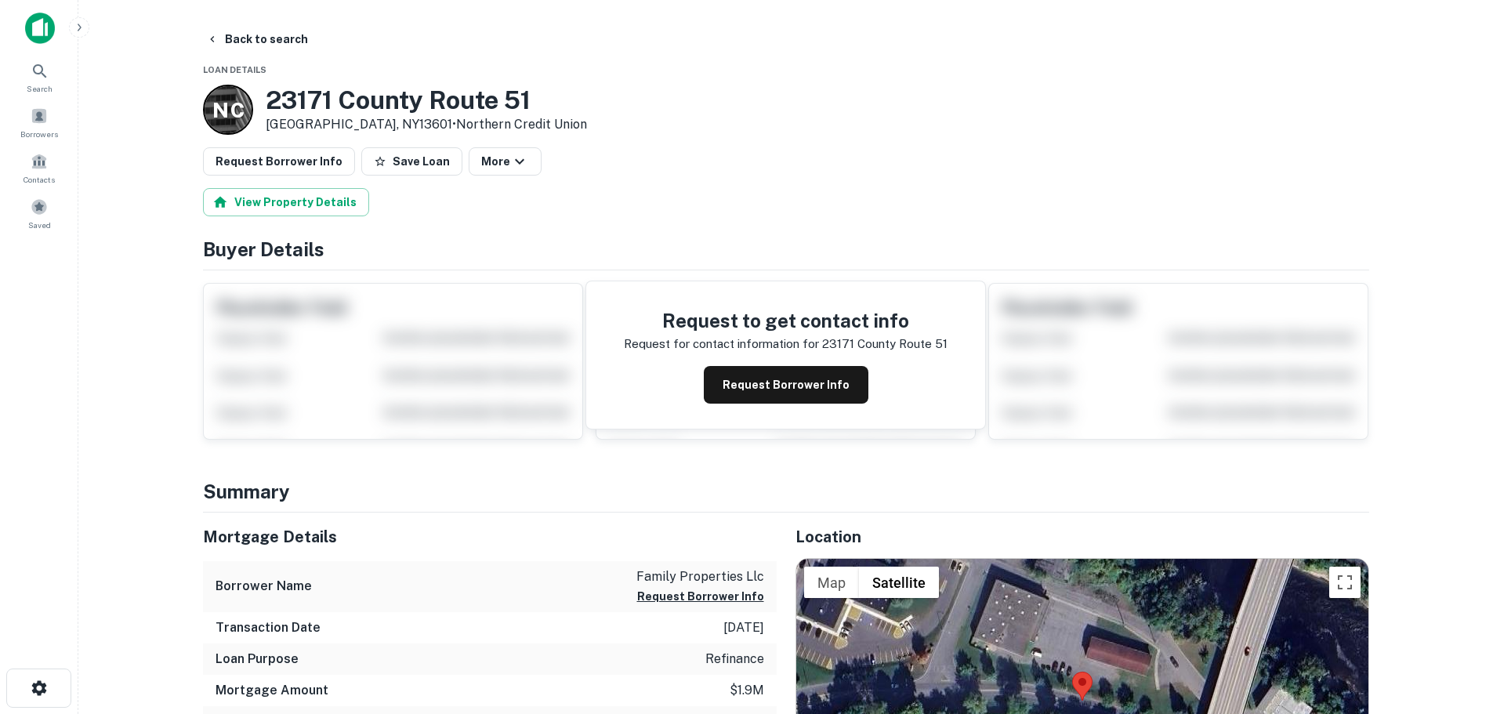
click at [363, 118] on p "Watertown, NY13601 • Northern Credit Union" at bounding box center [426, 124] width 321 height 19
click at [363, 116] on p "Watertown, NY13601 • Northern Credit Union" at bounding box center [426, 124] width 321 height 19
click at [368, 104] on h3 "23171 County Route 51" at bounding box center [426, 100] width 321 height 30
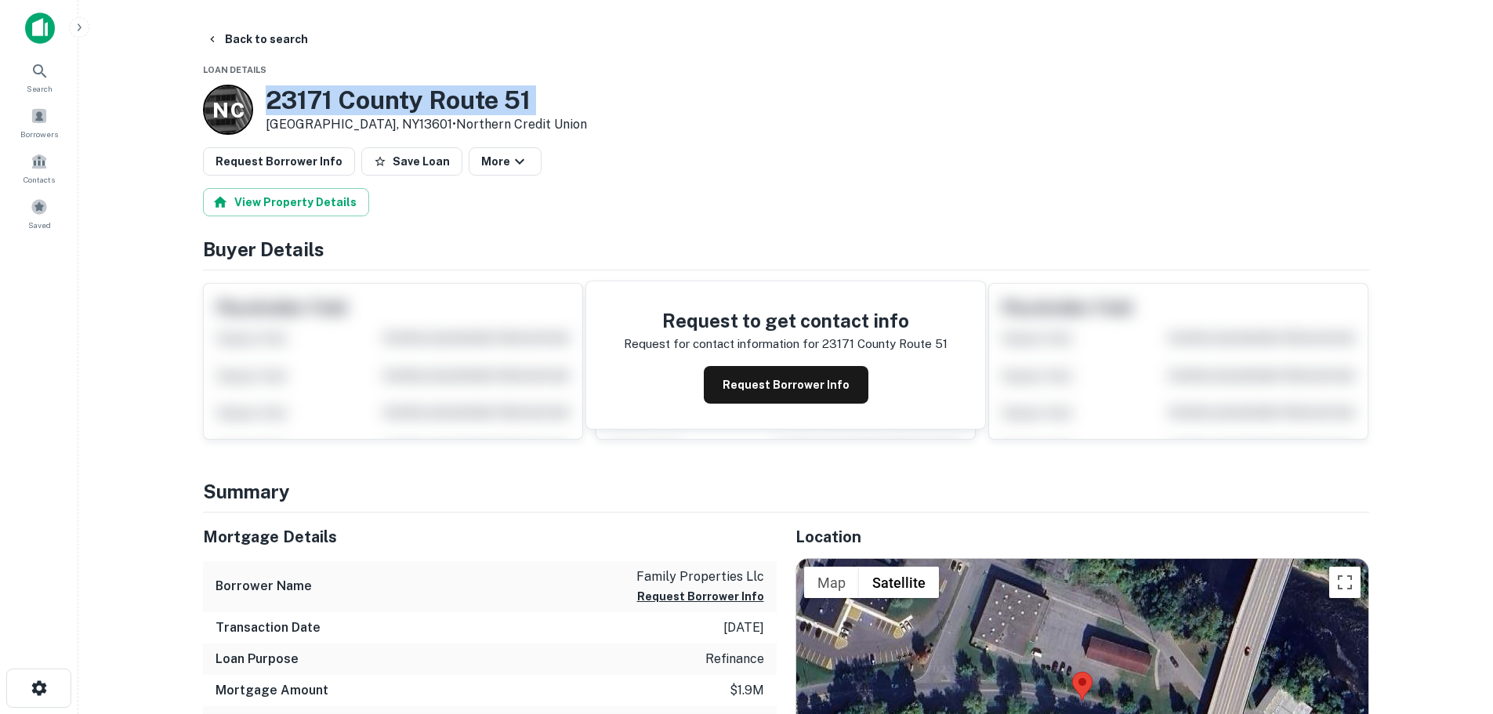
copy h3 "23171 County Route 51"
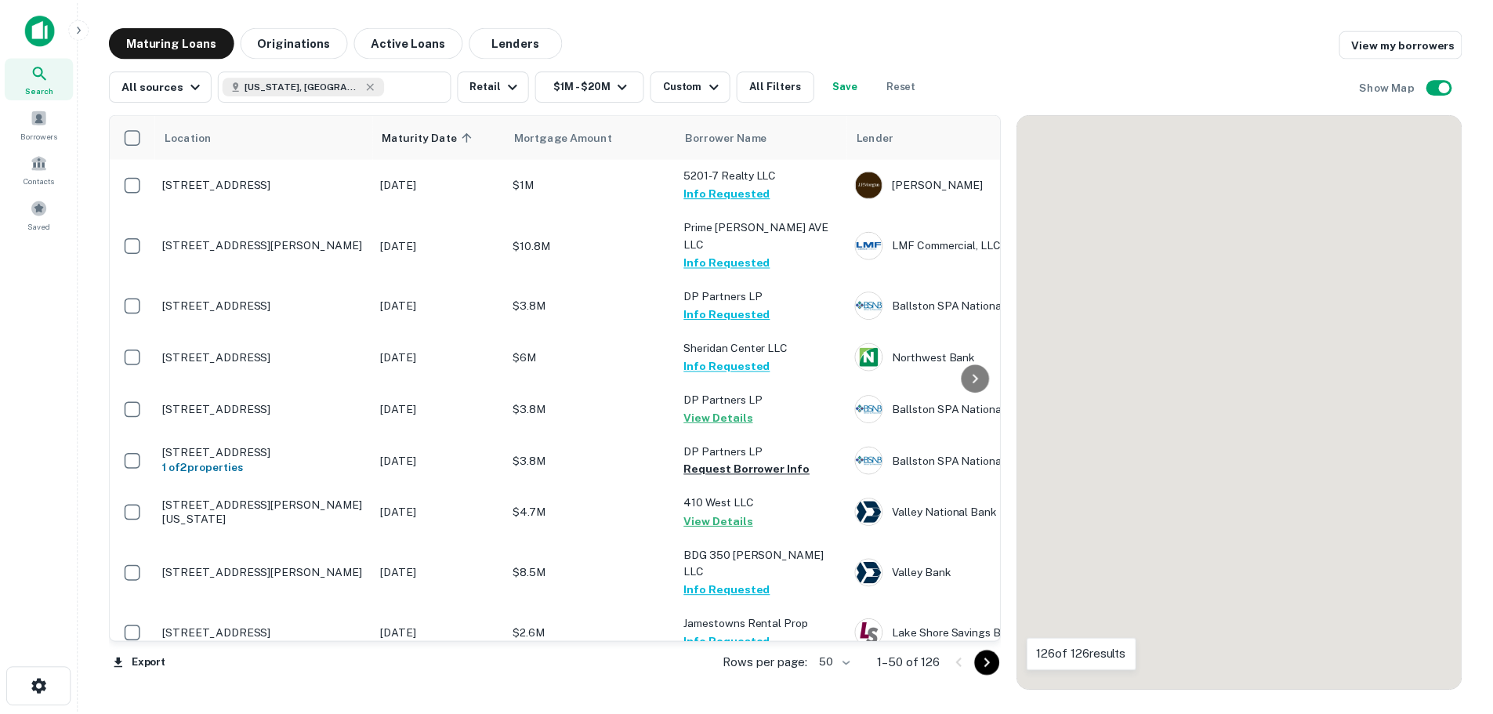
scroll to position [1175, 0]
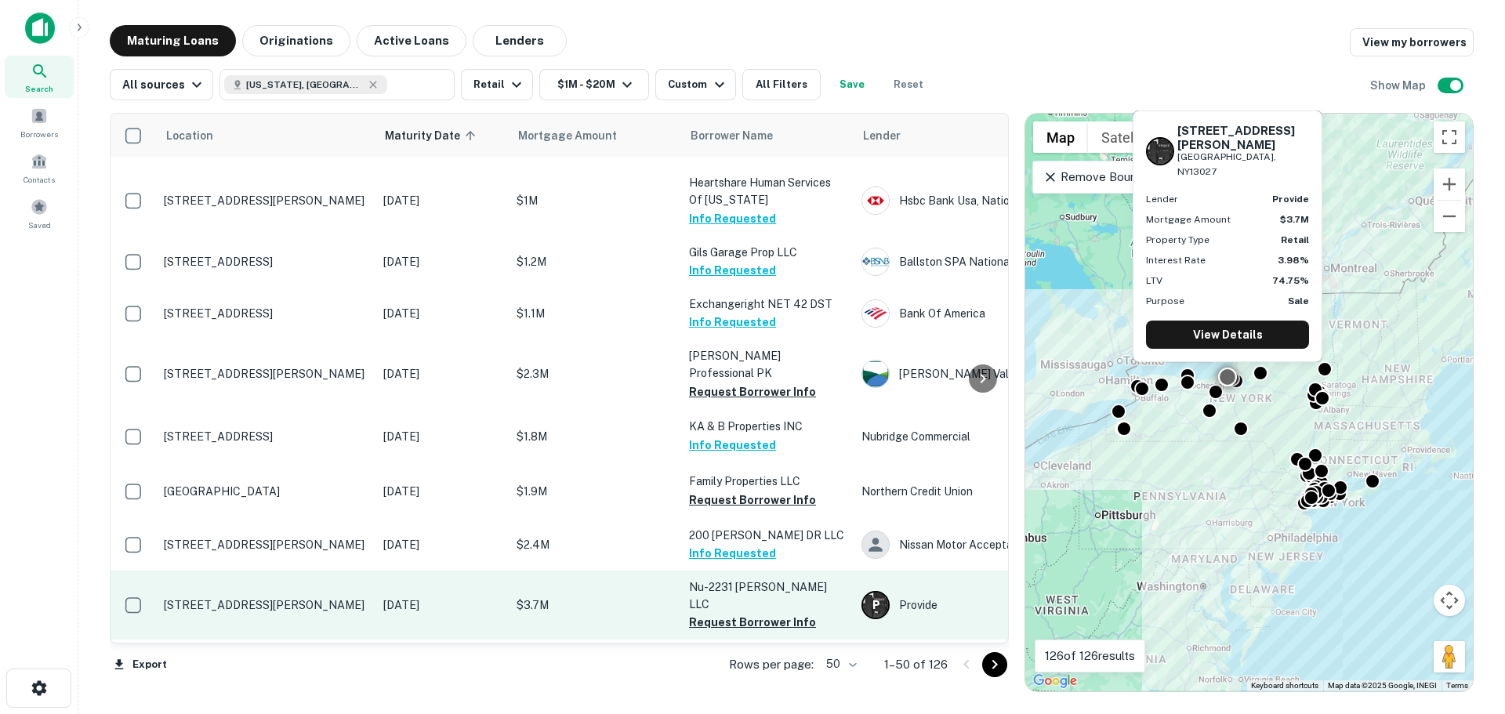
click at [292, 598] on p "[STREET_ADDRESS][PERSON_NAME]" at bounding box center [266, 605] width 204 height 14
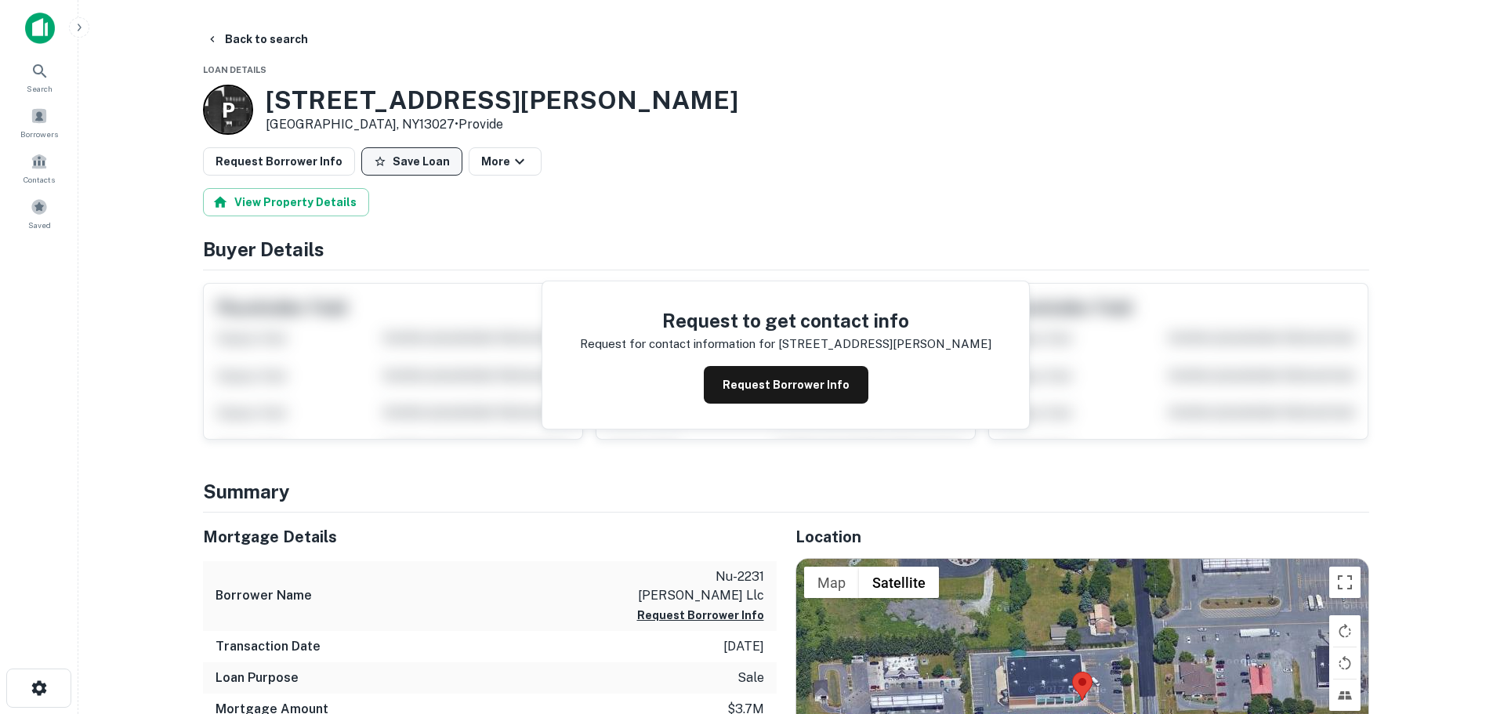
click at [399, 162] on button "Save Loan" at bounding box center [411, 161] width 101 height 28
click at [337, 166] on button "Request Borrower Info" at bounding box center [279, 161] width 152 height 28
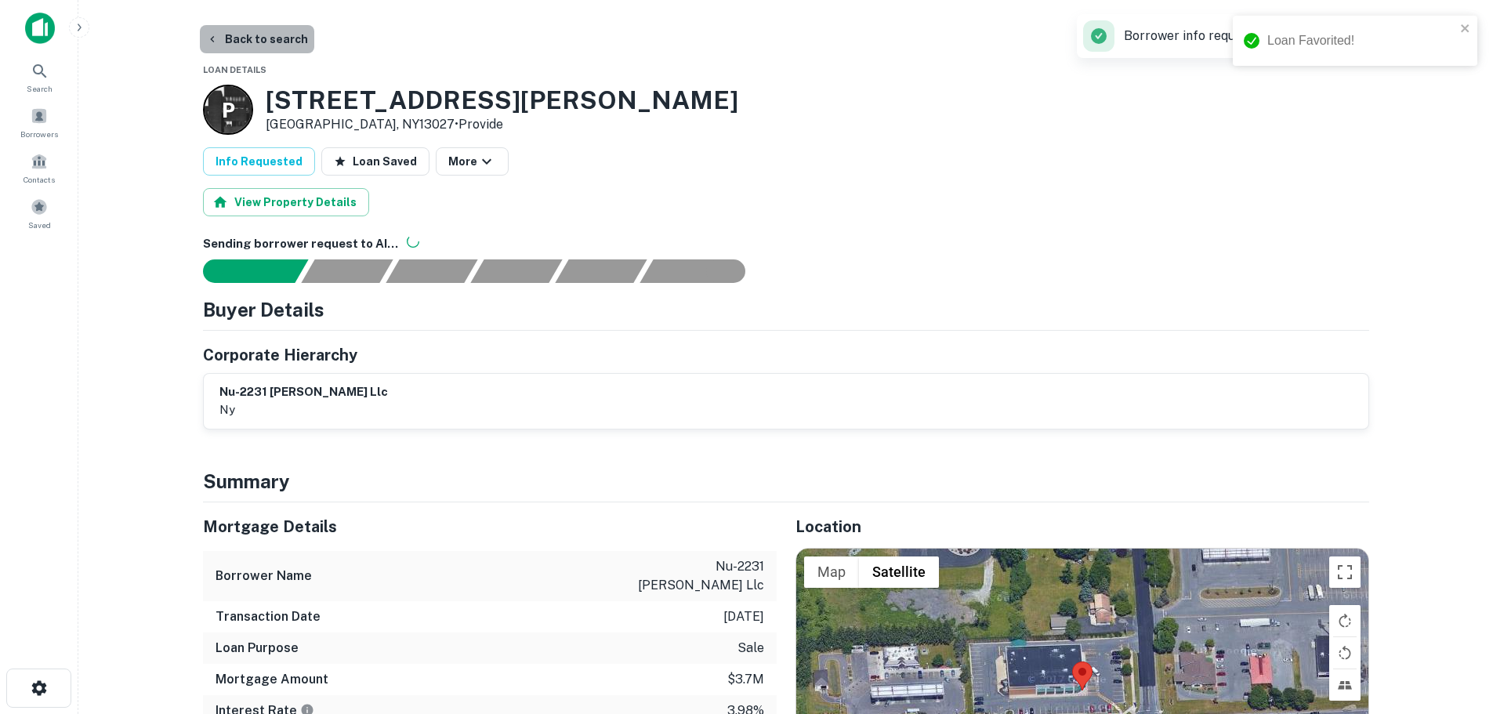
click at [293, 36] on button "Back to search" at bounding box center [257, 39] width 114 height 28
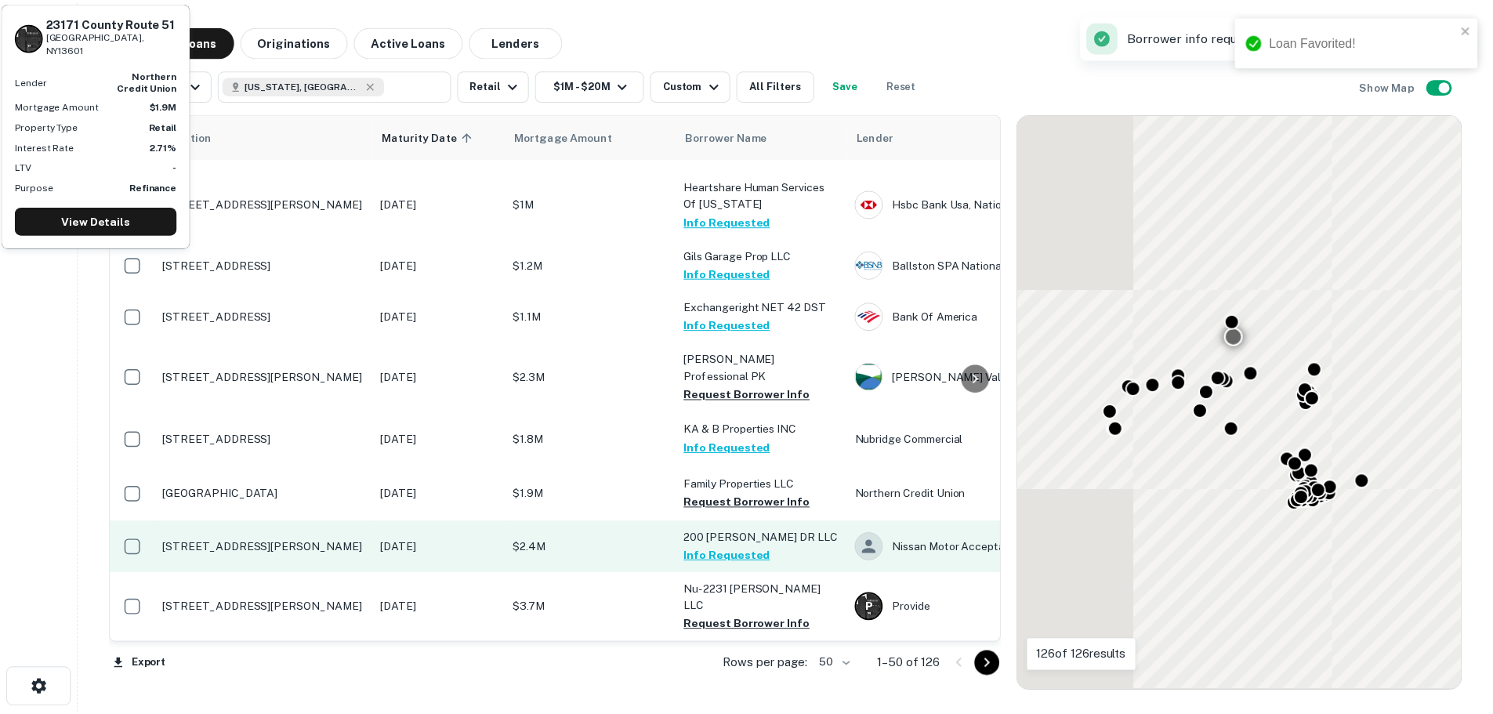
scroll to position [1175, 0]
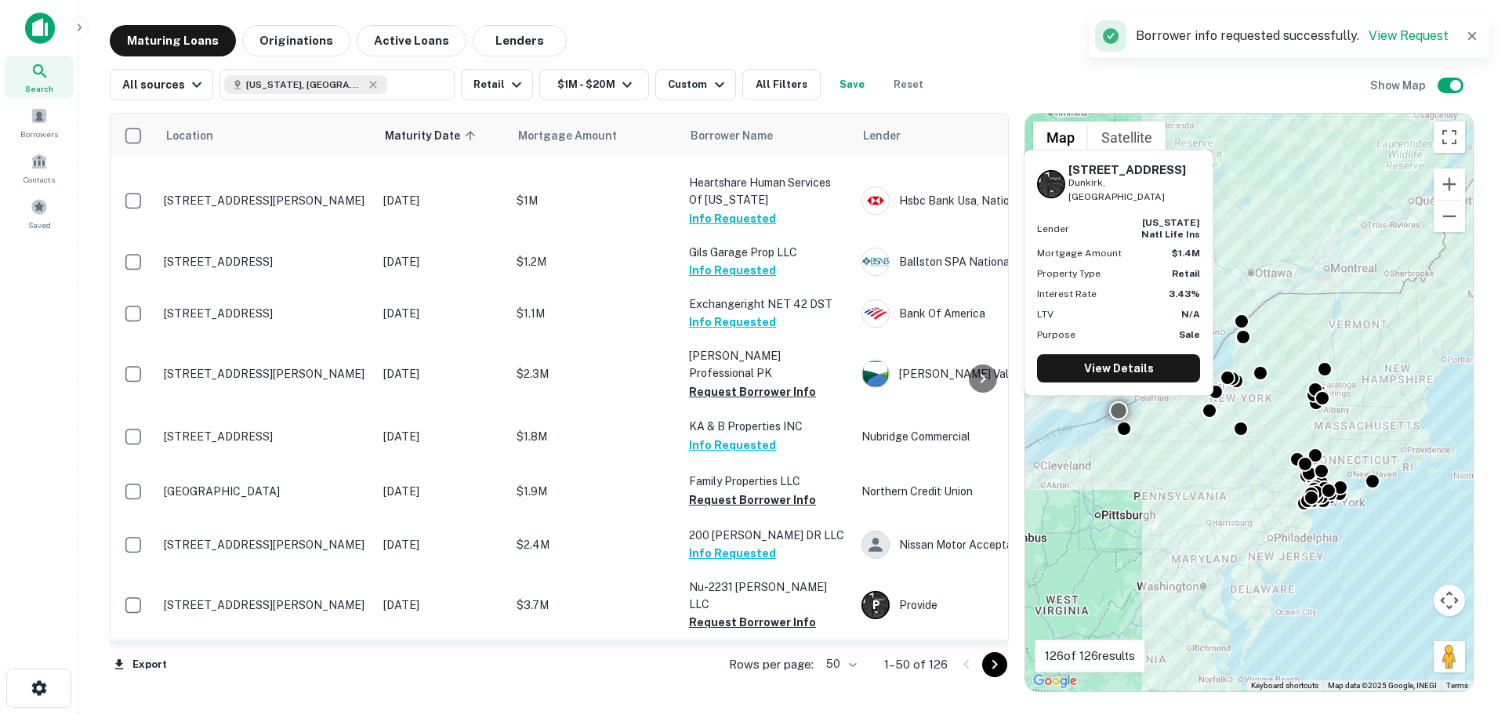
click at [287, 667] on p "[STREET_ADDRESS]" at bounding box center [266, 674] width 204 height 14
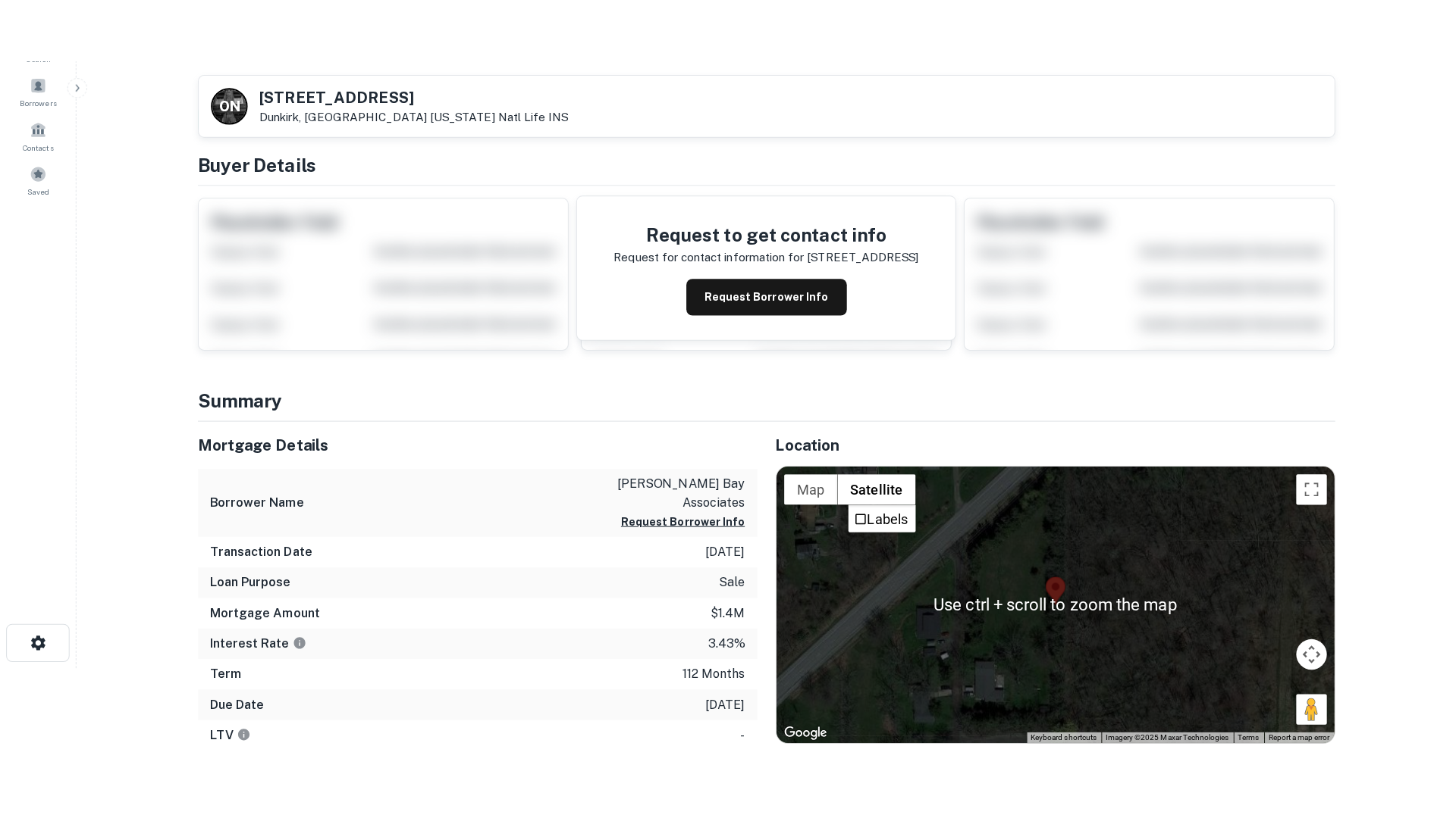
scroll to position [227, 0]
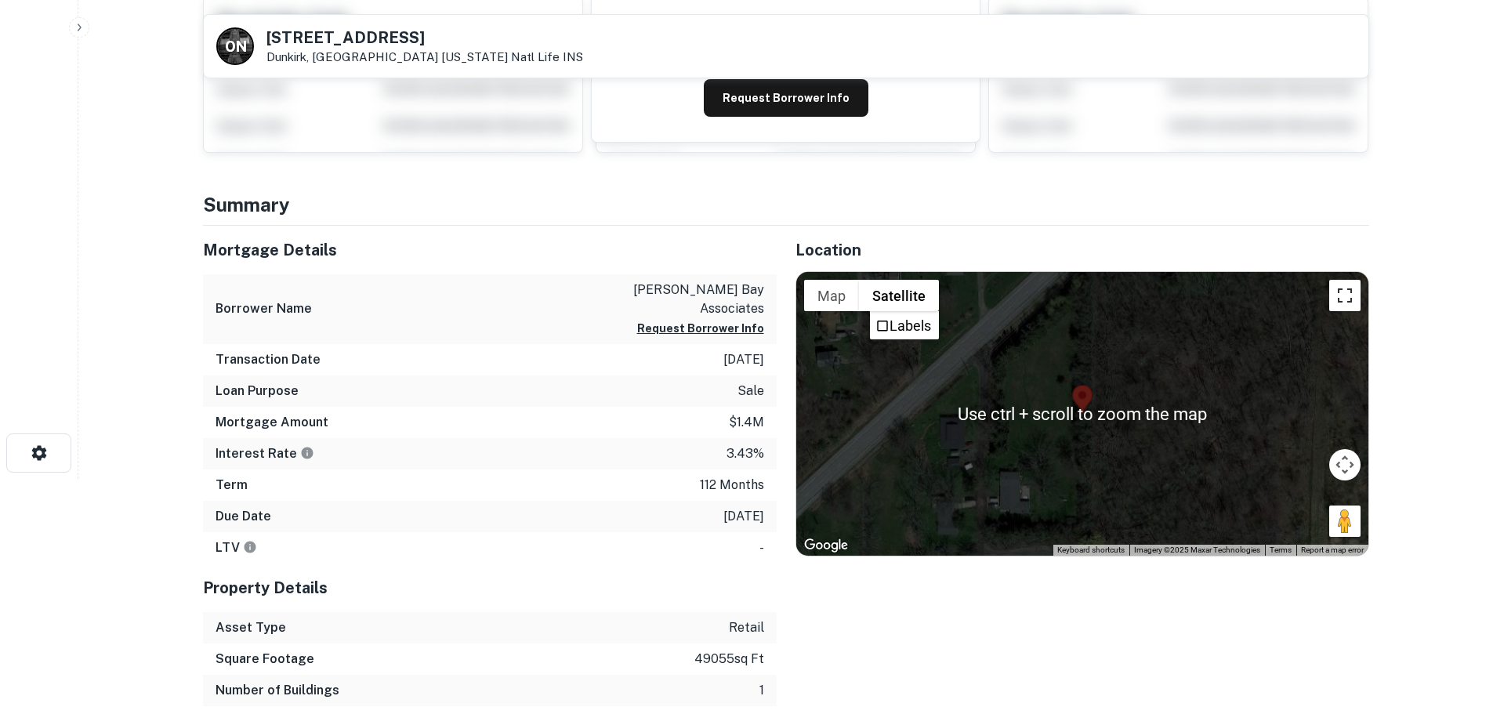
click at [1354, 310] on button "Toggle fullscreen view" at bounding box center [1344, 295] width 31 height 31
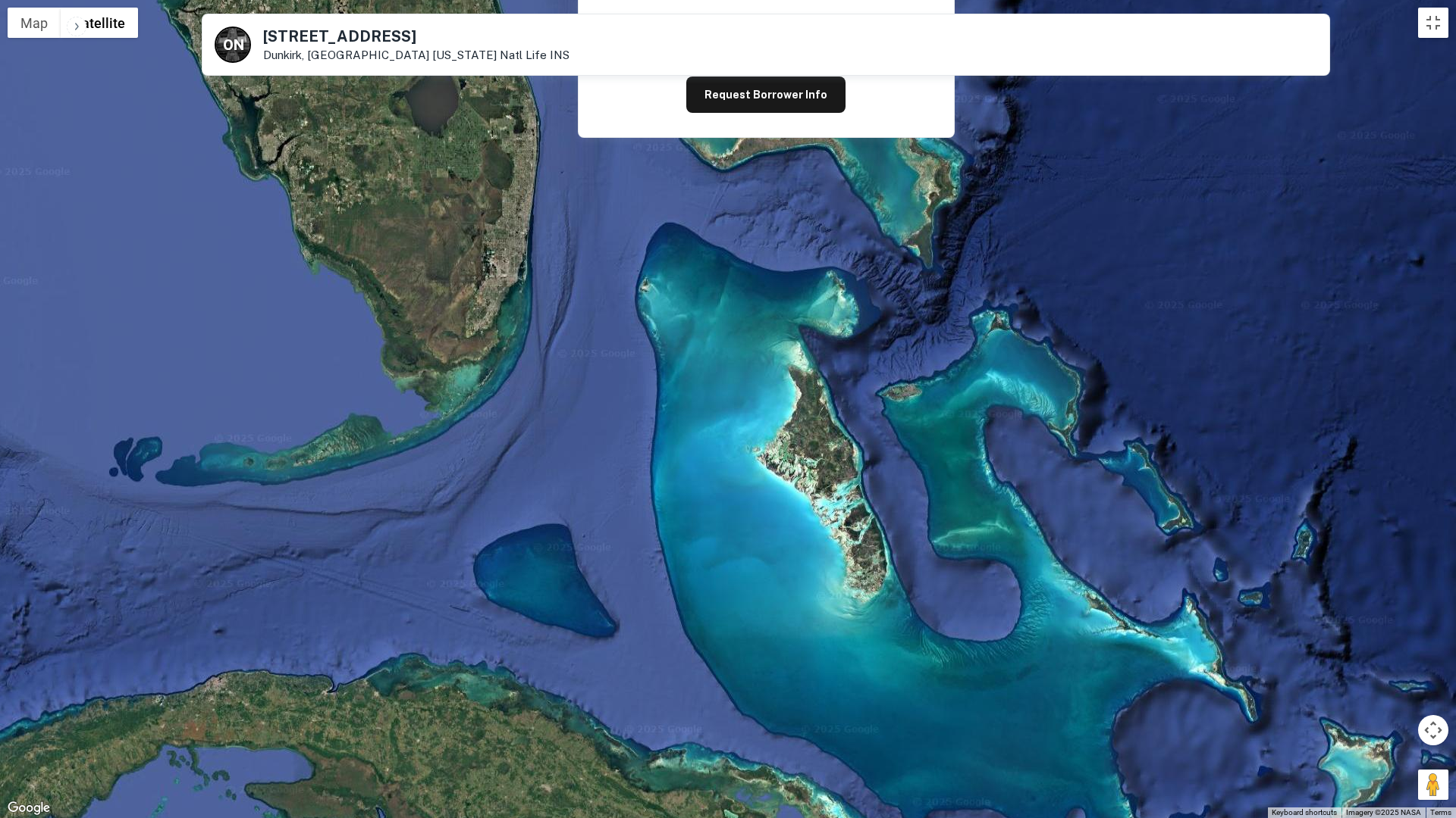
drag, startPoint x: 813, startPoint y: 582, endPoint x: 1060, endPoint y: 742, distance: 294.3
click at [1060, 689] on div at bounding box center [728, 409] width 1456 height 818
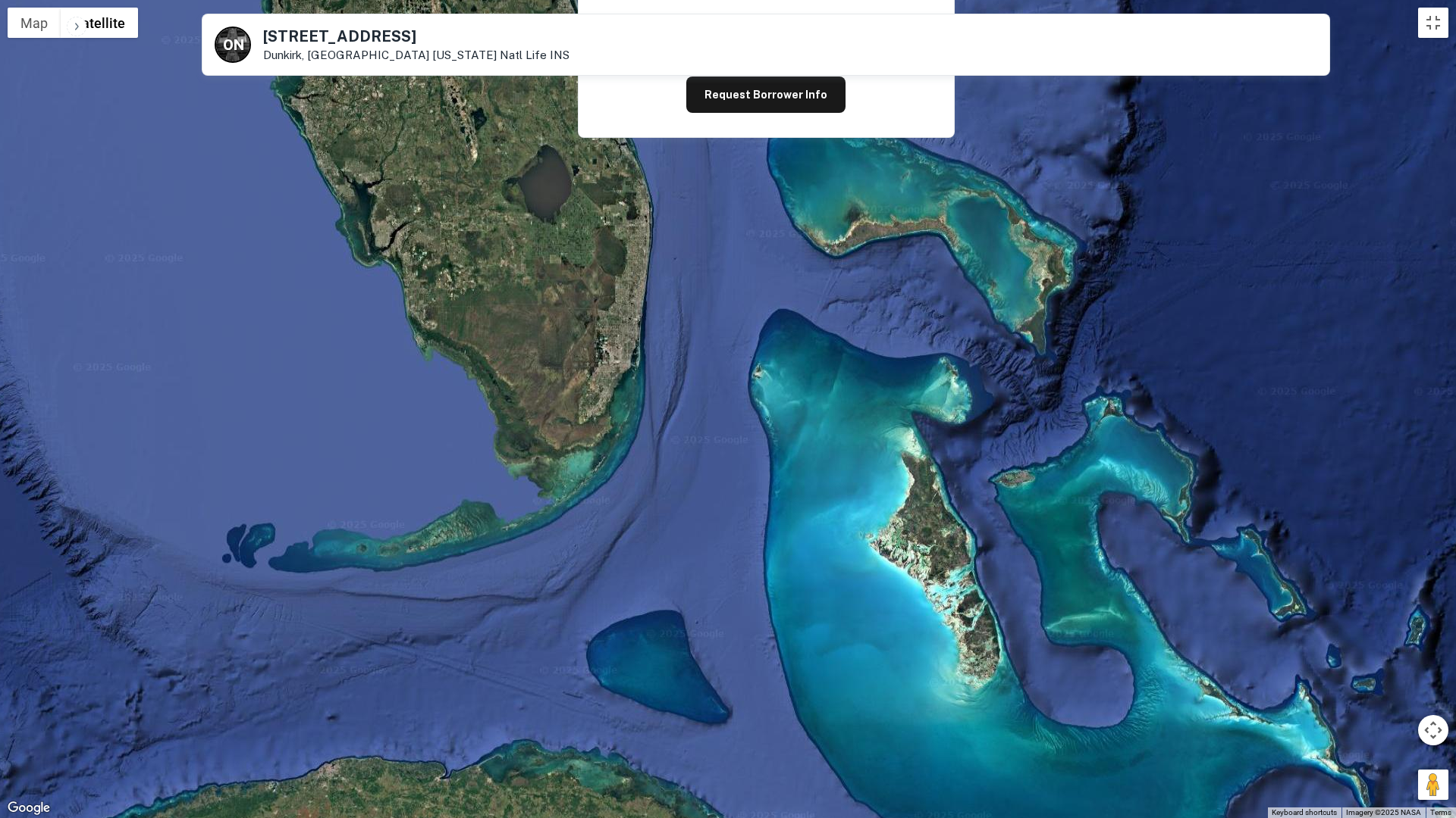
drag, startPoint x: 847, startPoint y: 585, endPoint x: 963, endPoint y: 678, distance: 148.7
click at [963, 678] on div at bounding box center [728, 409] width 1456 height 818
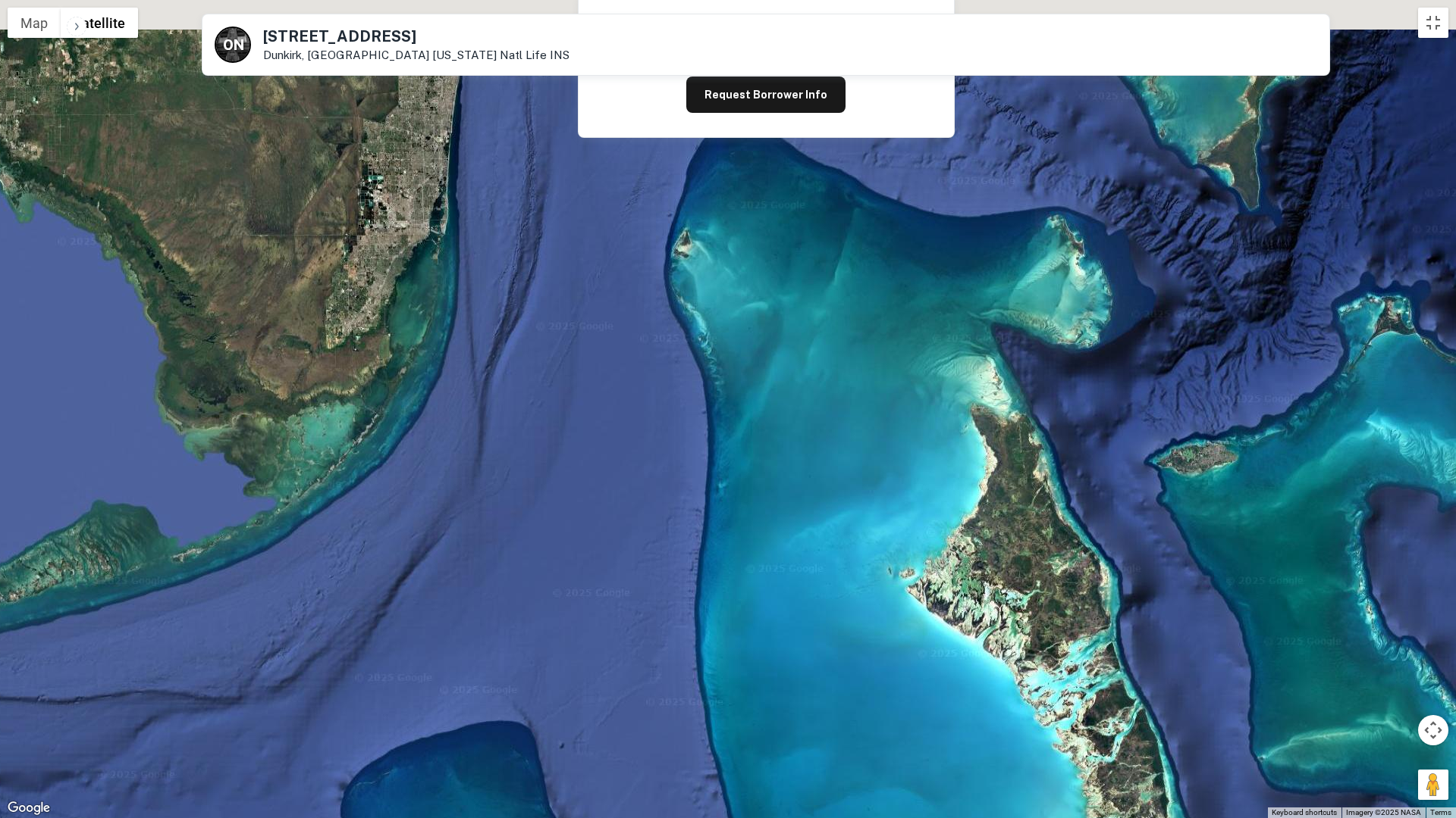
drag, startPoint x: 861, startPoint y: 555, endPoint x: 931, endPoint y: 687, distance: 149.4
click at [931, 687] on div at bounding box center [728, 409] width 1456 height 818
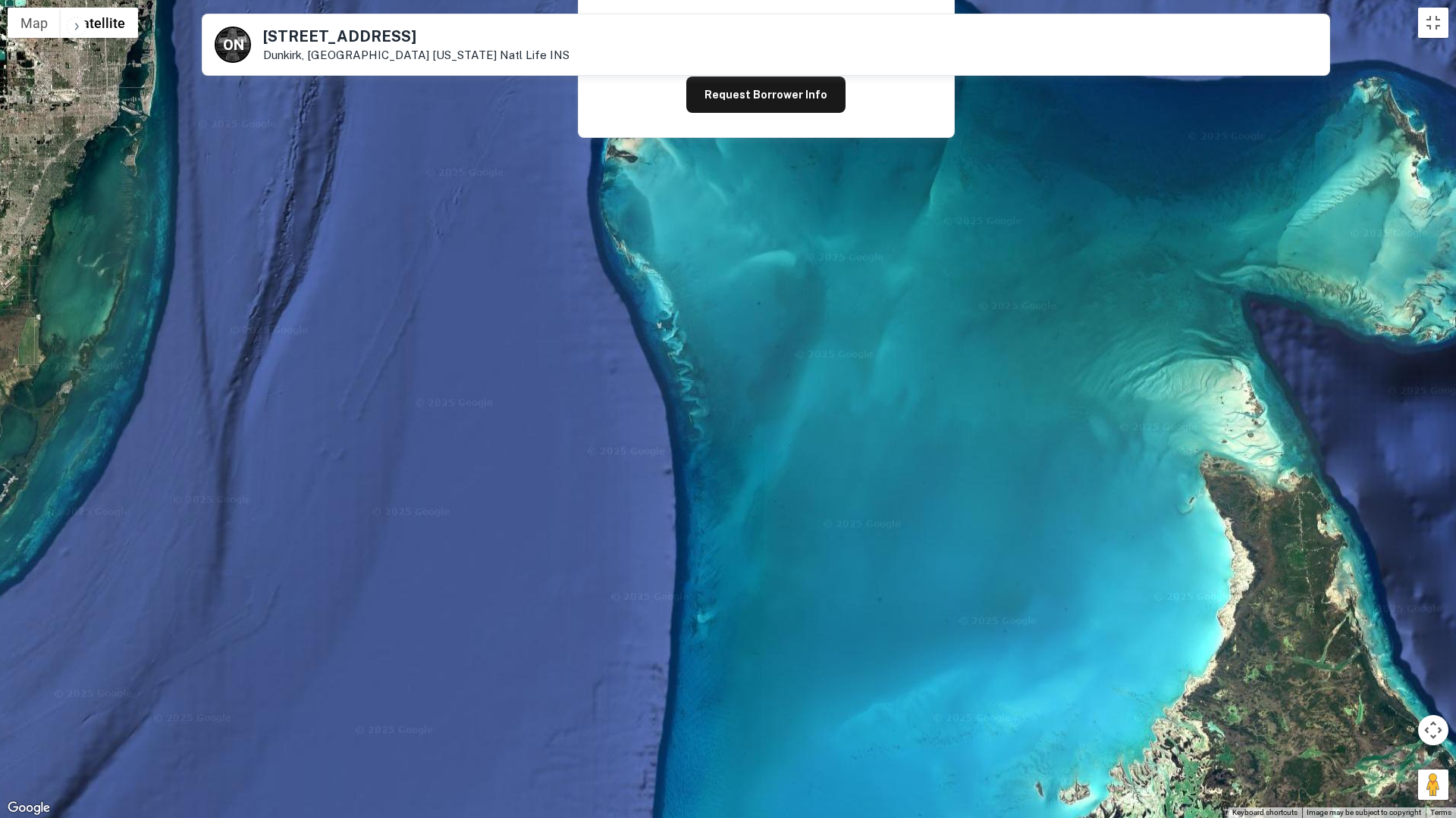
drag, startPoint x: 719, startPoint y: 446, endPoint x: 831, endPoint y: 628, distance: 213.7
click at [825, 629] on div at bounding box center [728, 409] width 1456 height 818
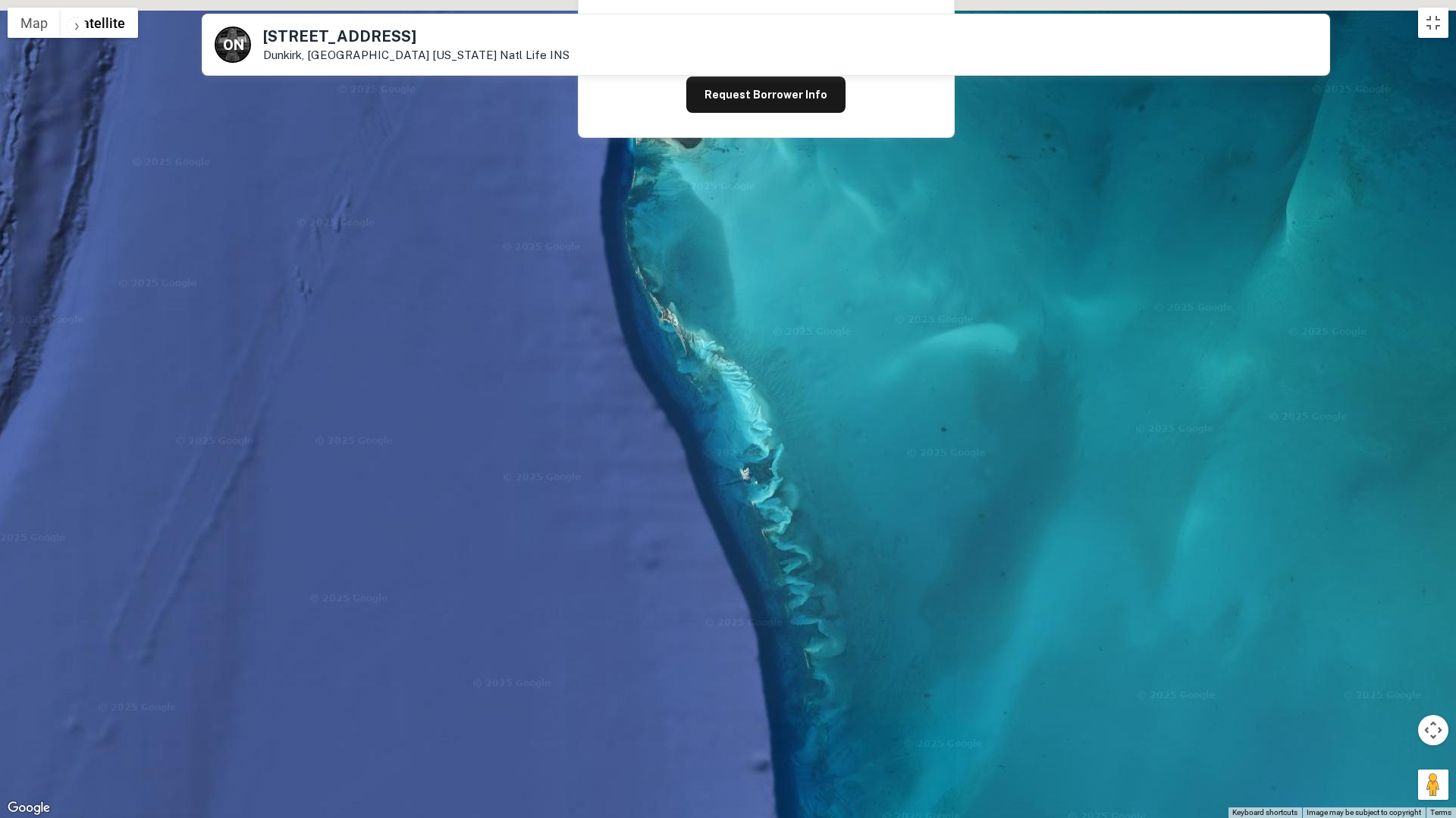
drag, startPoint x: 830, startPoint y: 587, endPoint x: 888, endPoint y: 767, distance: 189.1
click at [888, 689] on div at bounding box center [728, 409] width 1456 height 818
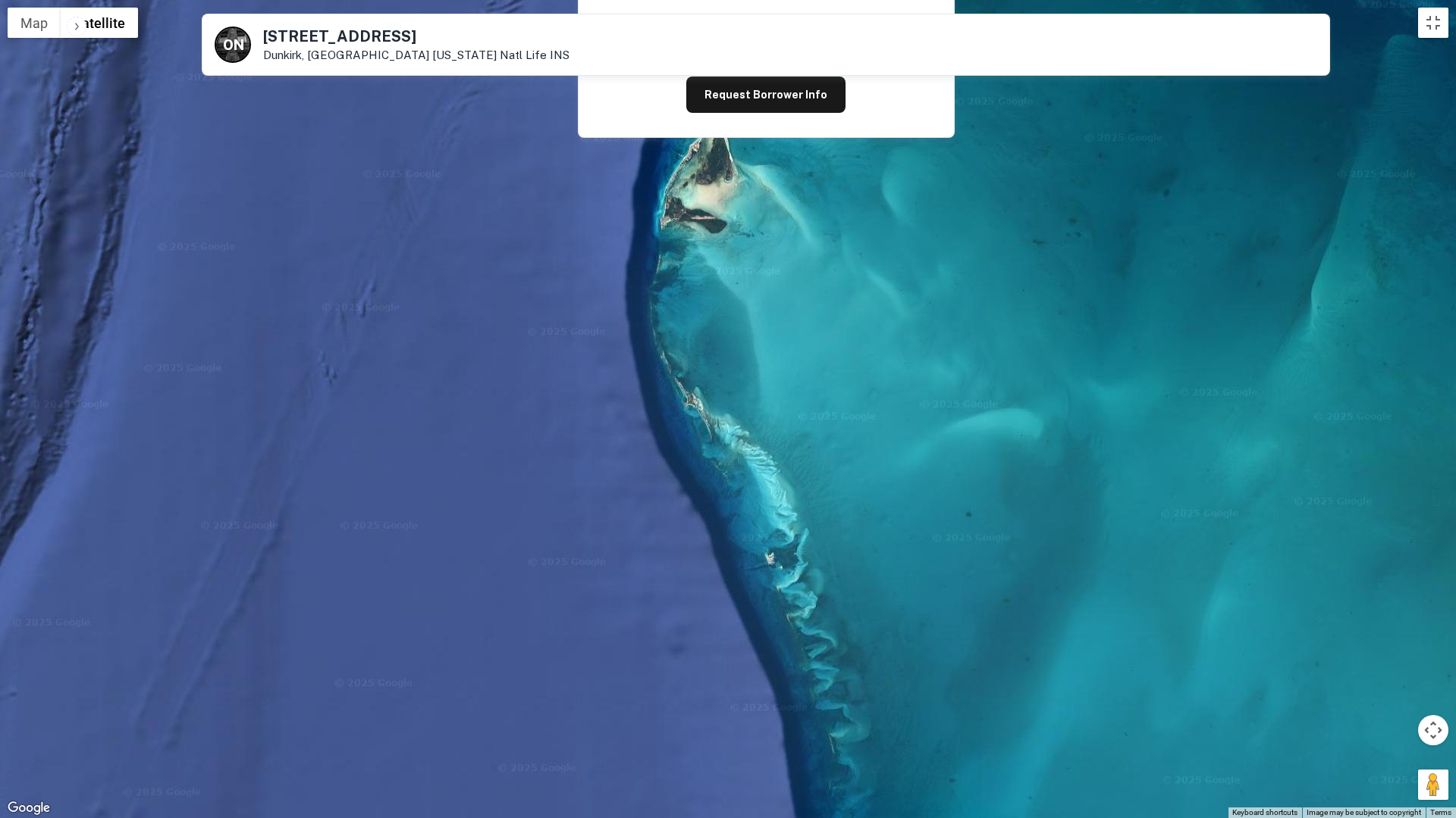
drag, startPoint x: 765, startPoint y: 465, endPoint x: 788, endPoint y: 548, distance: 86.1
click at [788, 548] on div at bounding box center [728, 409] width 1456 height 818
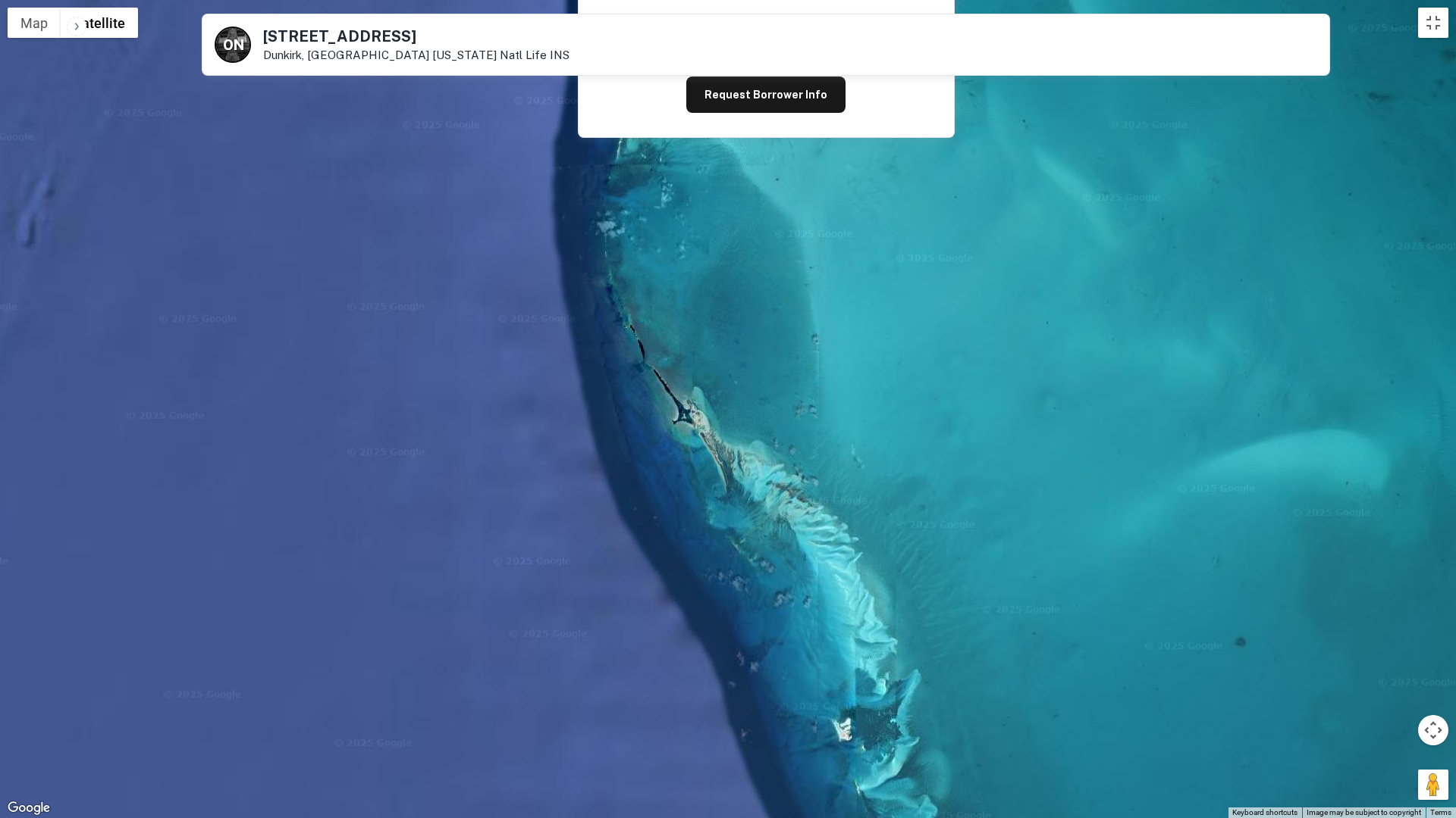
drag, startPoint x: 682, startPoint y: 418, endPoint x: 772, endPoint y: 564, distance: 171.5
click at [772, 564] on div at bounding box center [728, 409] width 1456 height 818
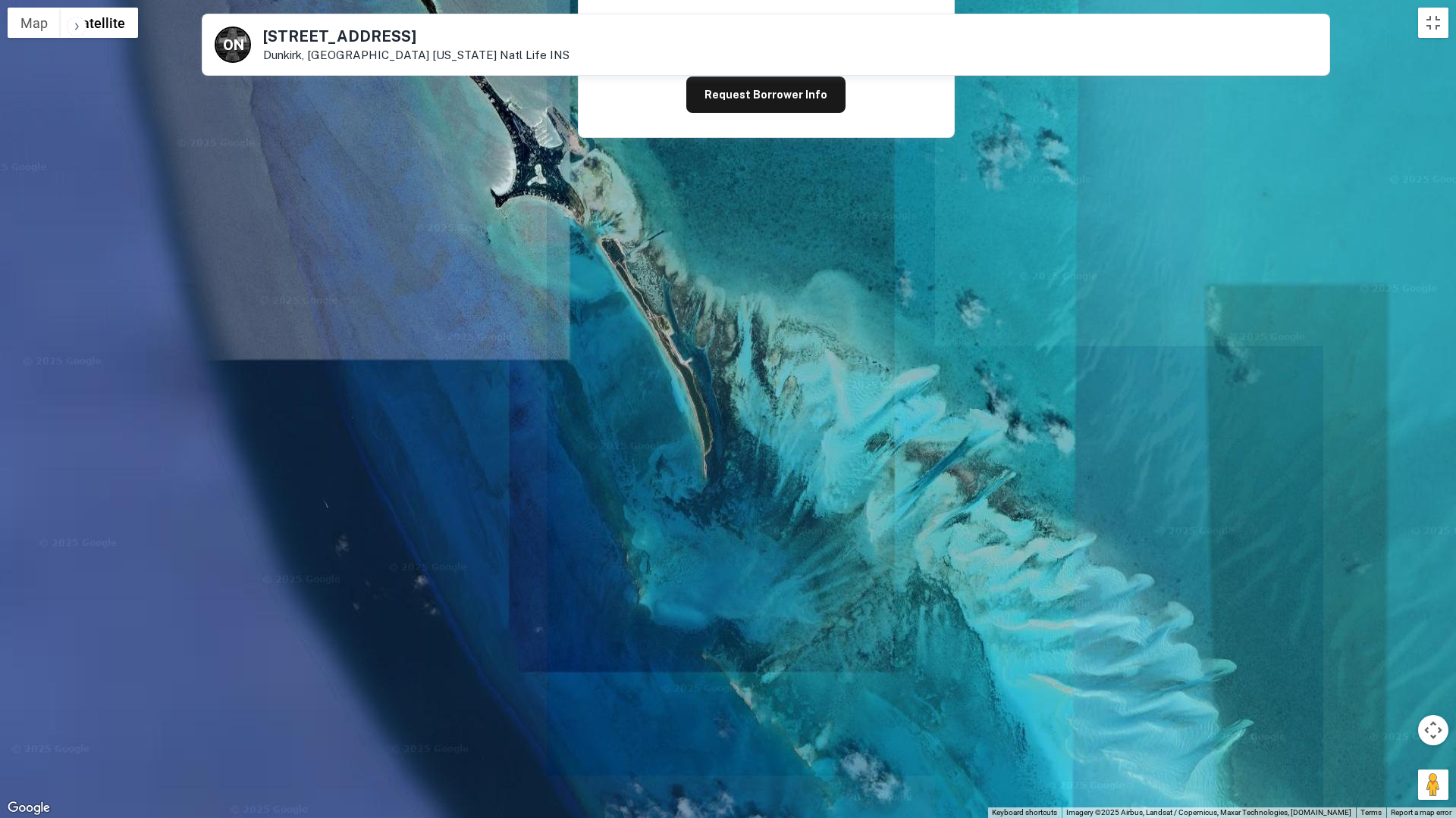
drag, startPoint x: 771, startPoint y: 558, endPoint x: 885, endPoint y: 706, distance: 186.8
click at [880, 689] on div at bounding box center [728, 409] width 1456 height 818
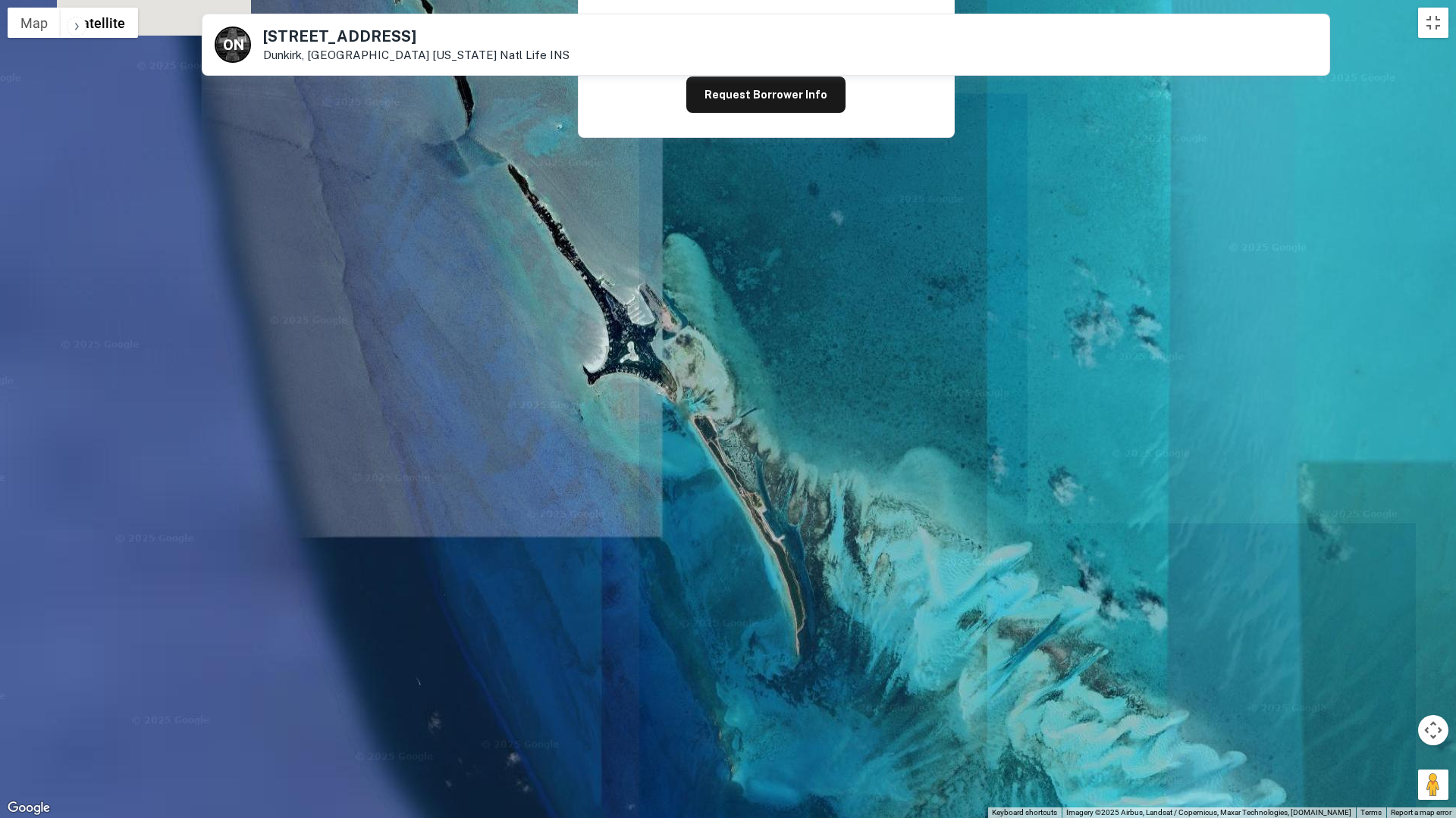
drag, startPoint x: 749, startPoint y: 458, endPoint x: 835, endPoint y: 643, distance: 204.0
click at [835, 643] on div at bounding box center [728, 409] width 1456 height 818
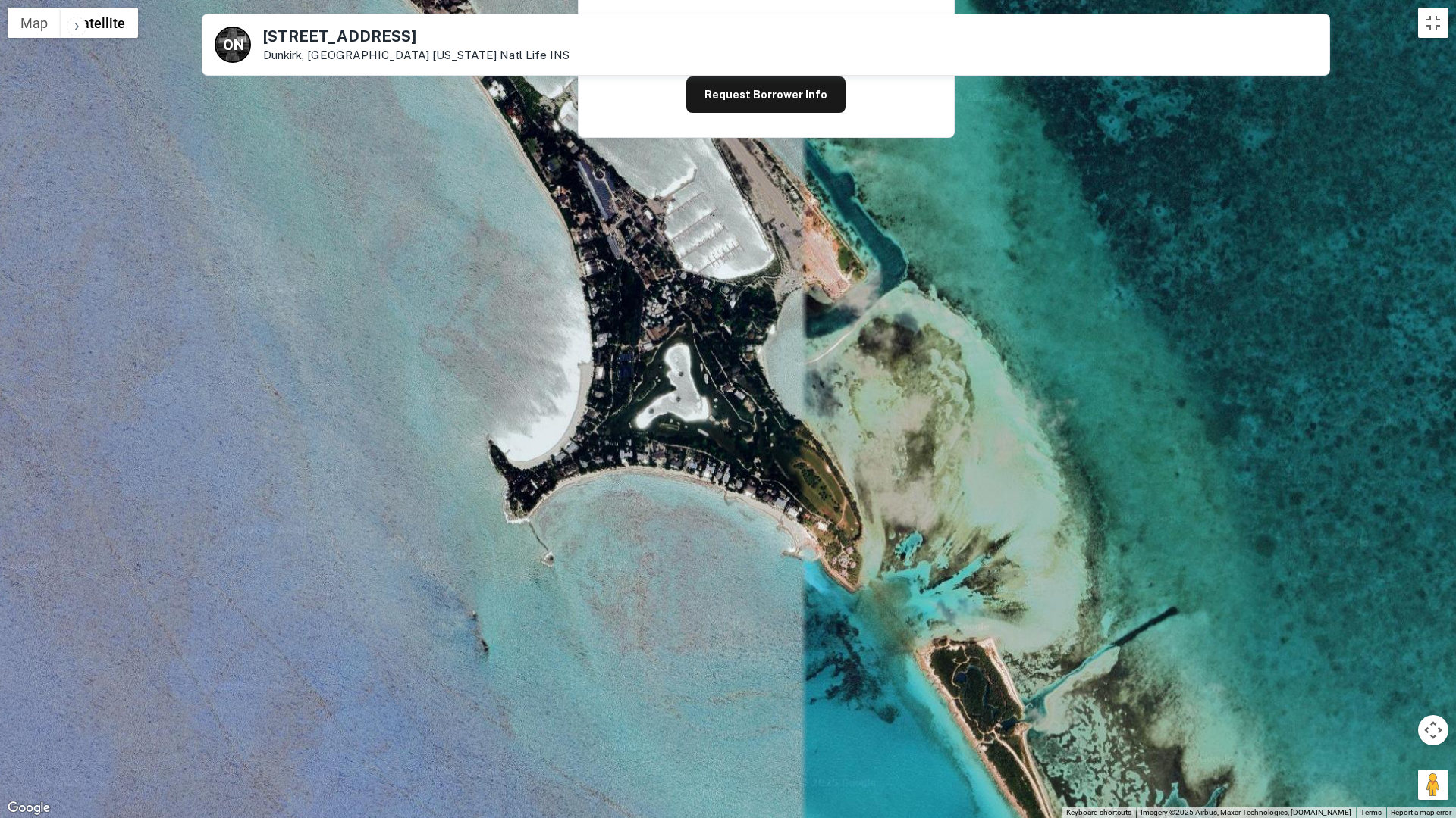
drag, startPoint x: 672, startPoint y: 456, endPoint x: 890, endPoint y: 833, distance: 435.5
click at [890, 591] on html "Search Borrowers Contacts Saved Back to search O N 168-180 E Fourth St Dunkirk,…" at bounding box center [728, 182] width 1456 height 818
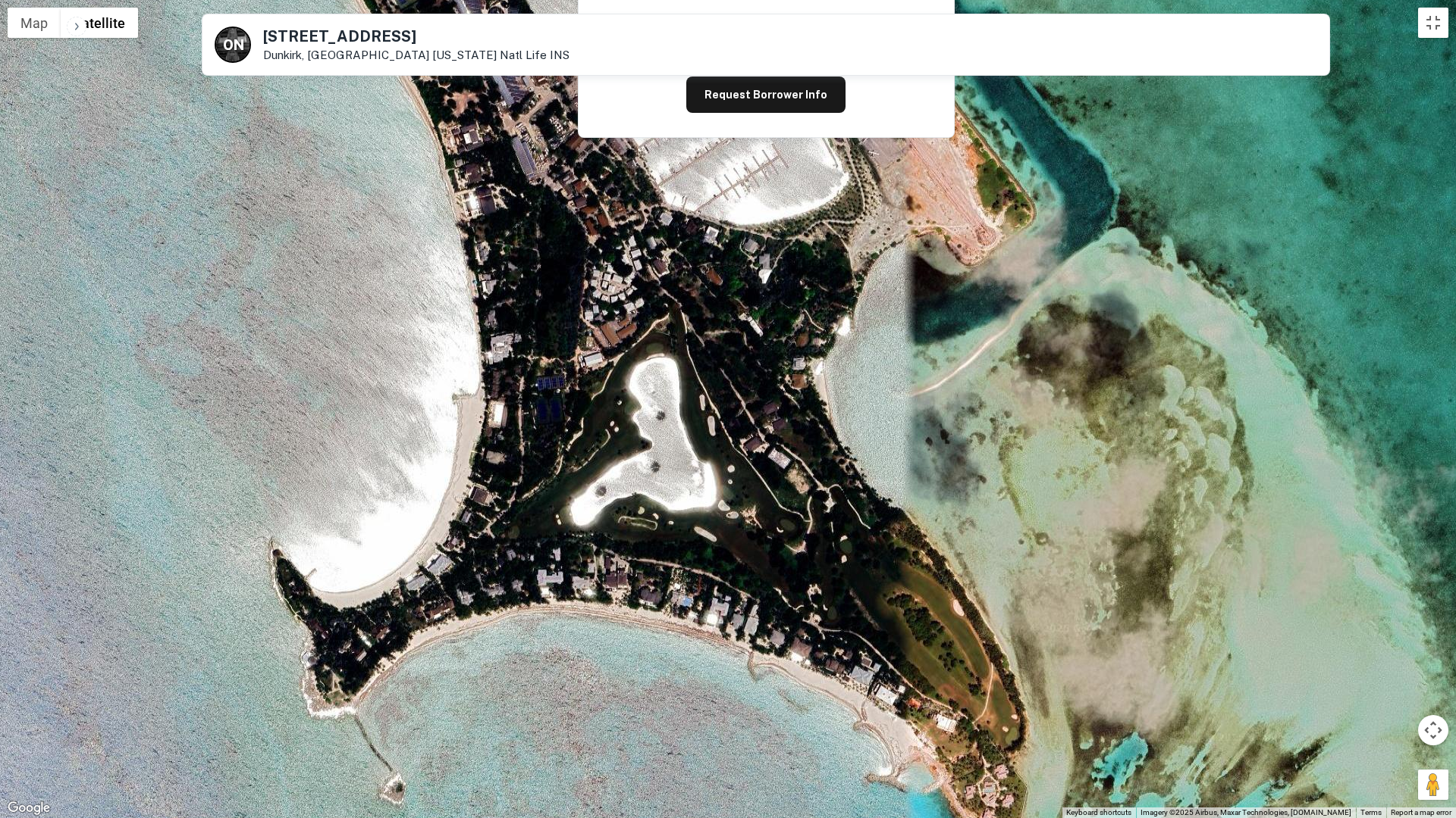
drag, startPoint x: 768, startPoint y: 517, endPoint x: 813, endPoint y: 706, distance: 194.3
click at [813, 689] on div at bounding box center [728, 409] width 1456 height 818
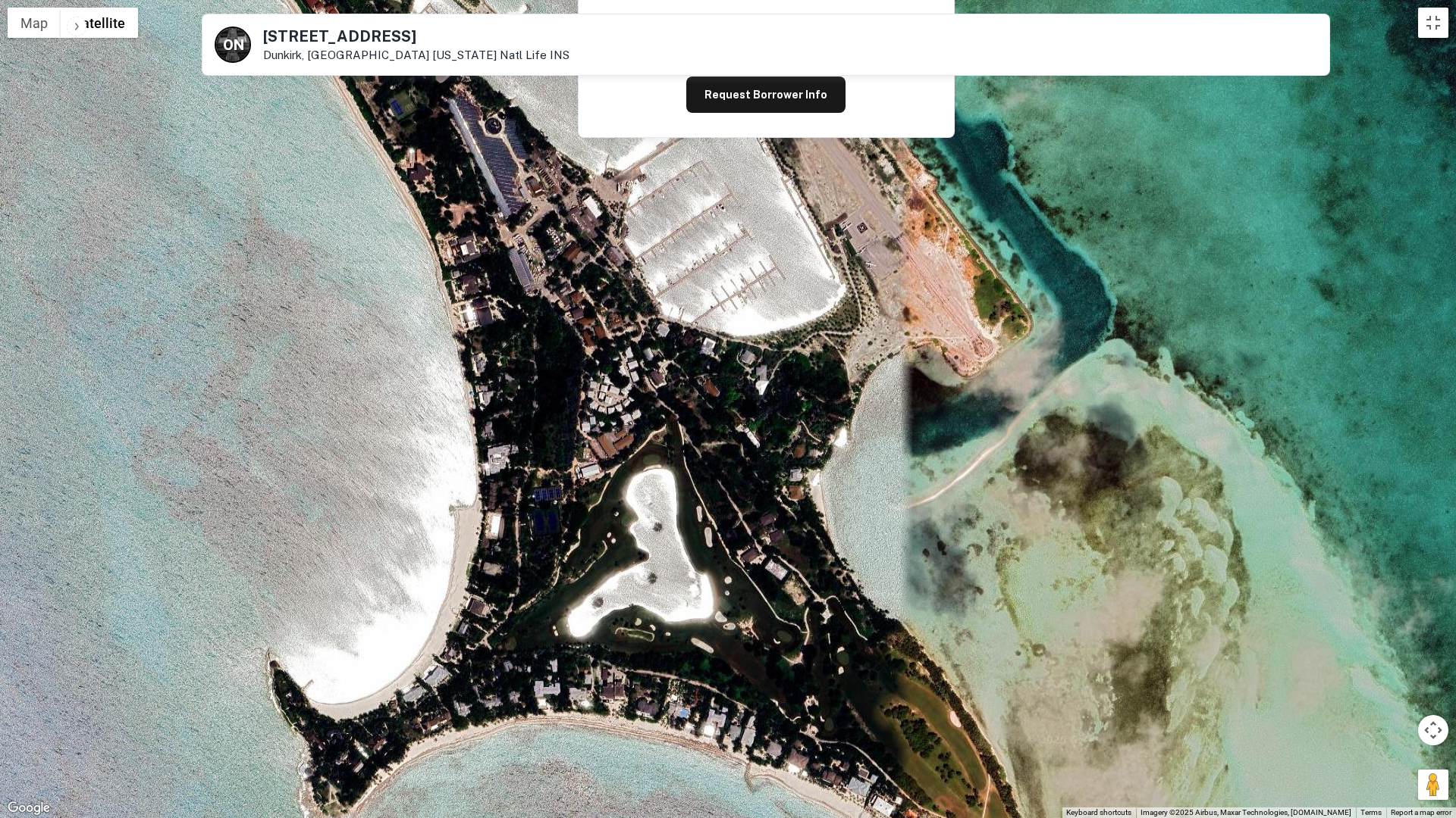
drag, startPoint x: 794, startPoint y: 602, endPoint x: 775, endPoint y: 692, distance: 92.0
click at [790, 689] on div at bounding box center [728, 409] width 1456 height 818
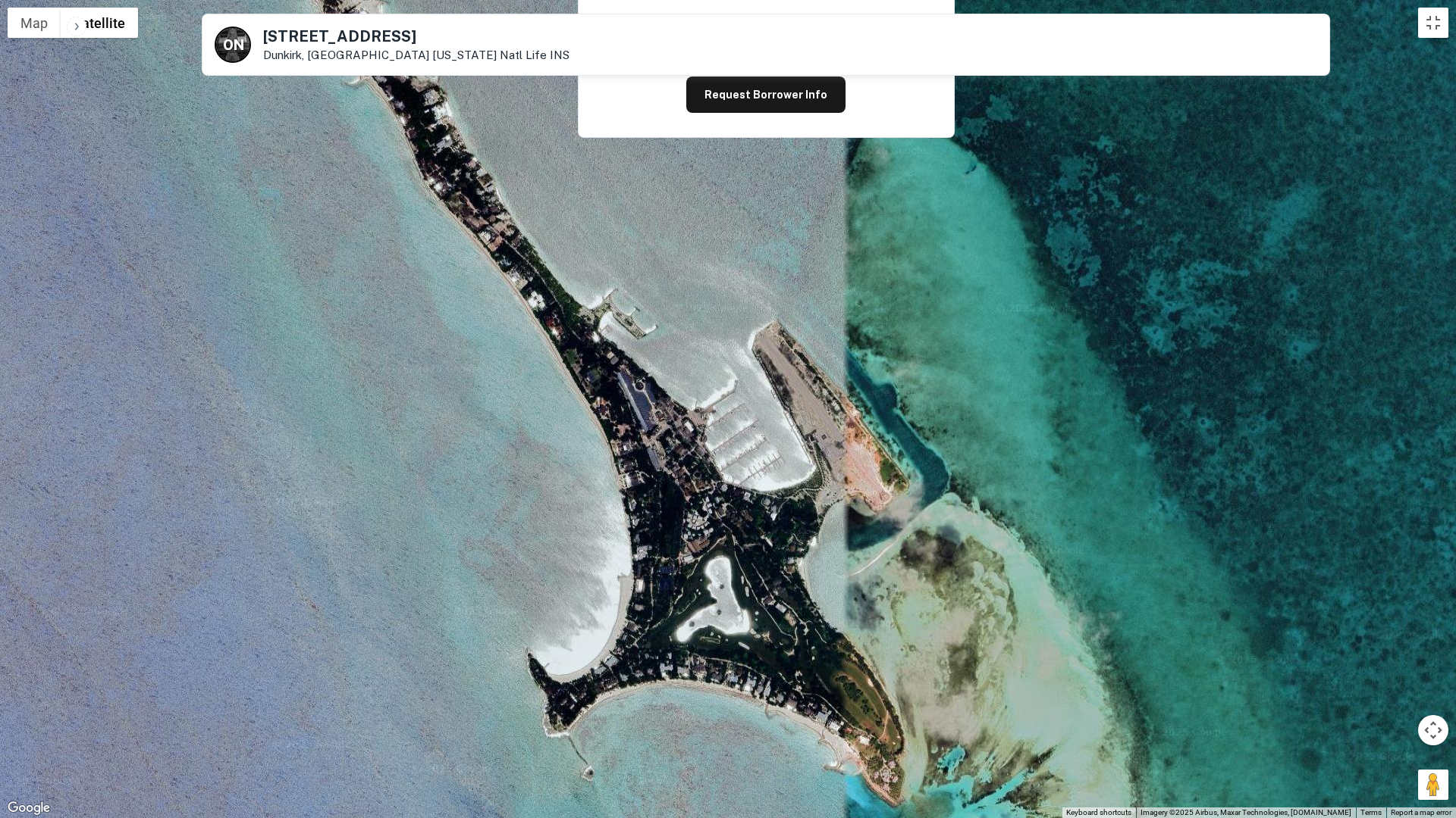
drag, startPoint x: 716, startPoint y: 457, endPoint x: 716, endPoint y: 497, distance: 40.0
click at [716, 497] on div at bounding box center [728, 409] width 1456 height 818
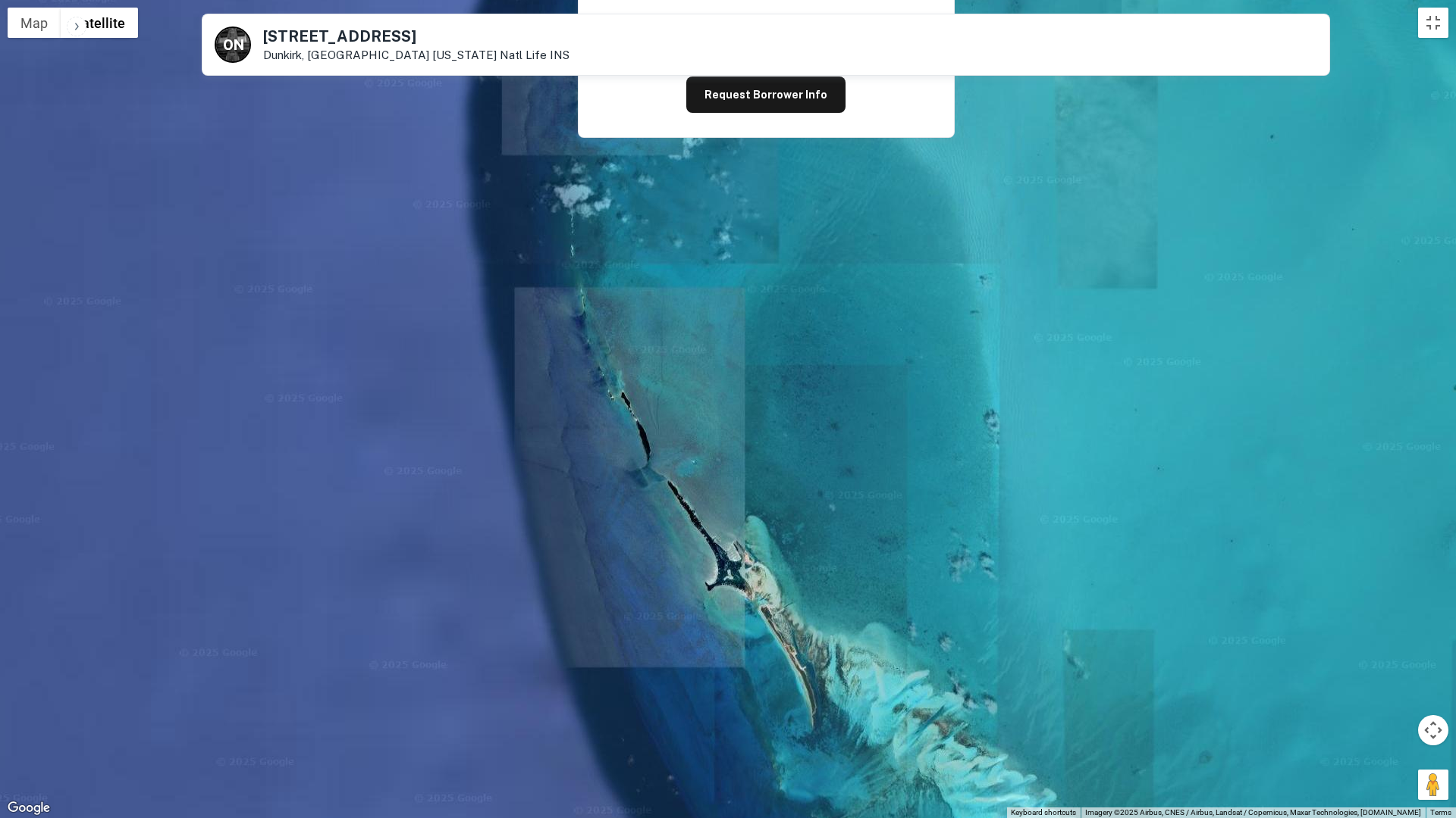
drag, startPoint x: 721, startPoint y: 433, endPoint x: 748, endPoint y: 632, distance: 200.8
click at [748, 632] on div at bounding box center [728, 409] width 1456 height 818
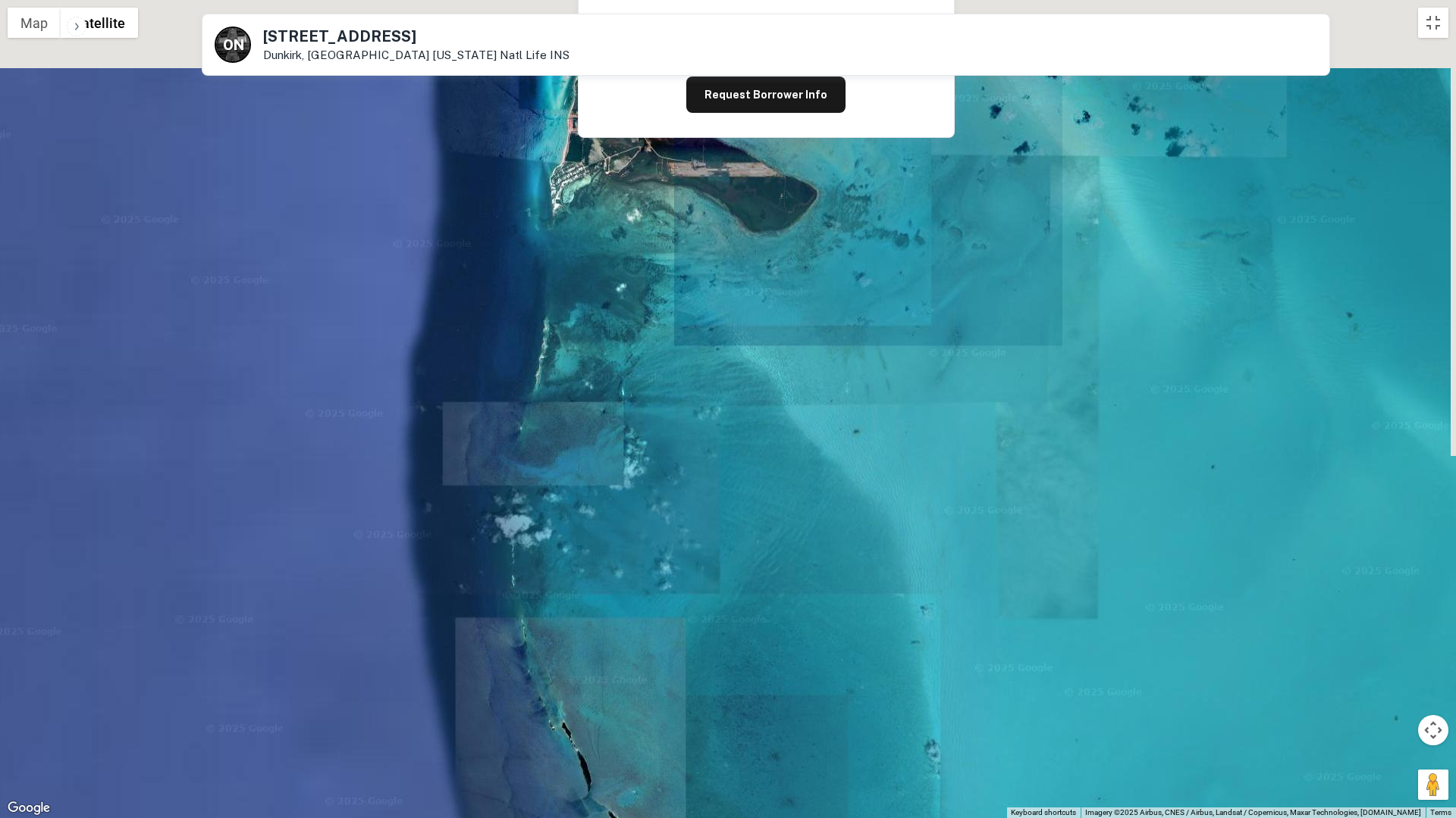
drag, startPoint x: 736, startPoint y: 478, endPoint x: 661, endPoint y: 689, distance: 223.9
click at [662, 685] on div at bounding box center [728, 409] width 1456 height 818
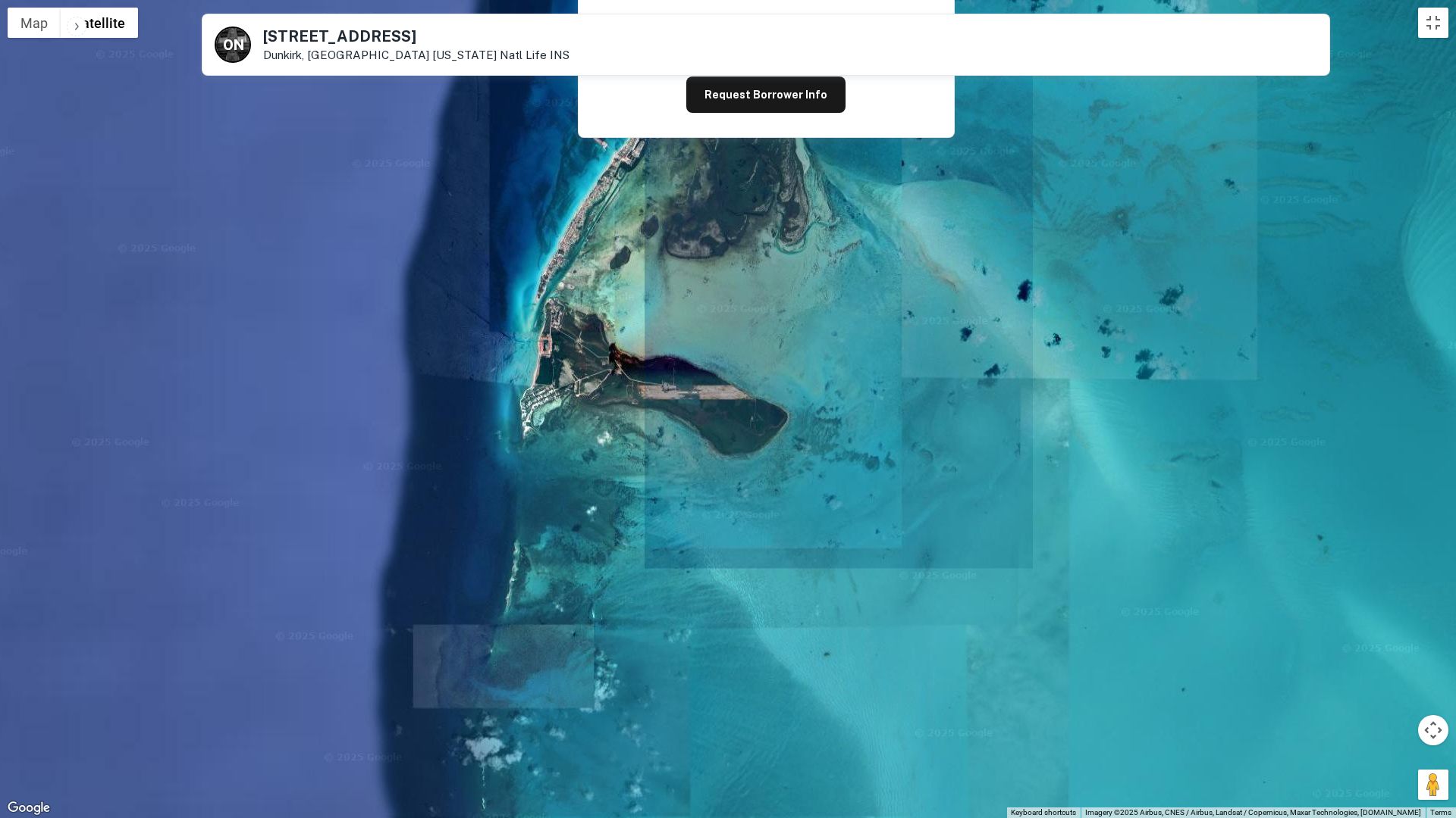
drag, startPoint x: 700, startPoint y: 482, endPoint x: 685, endPoint y: 733, distance: 251.4
click at [682, 689] on div at bounding box center [728, 409] width 1456 height 818
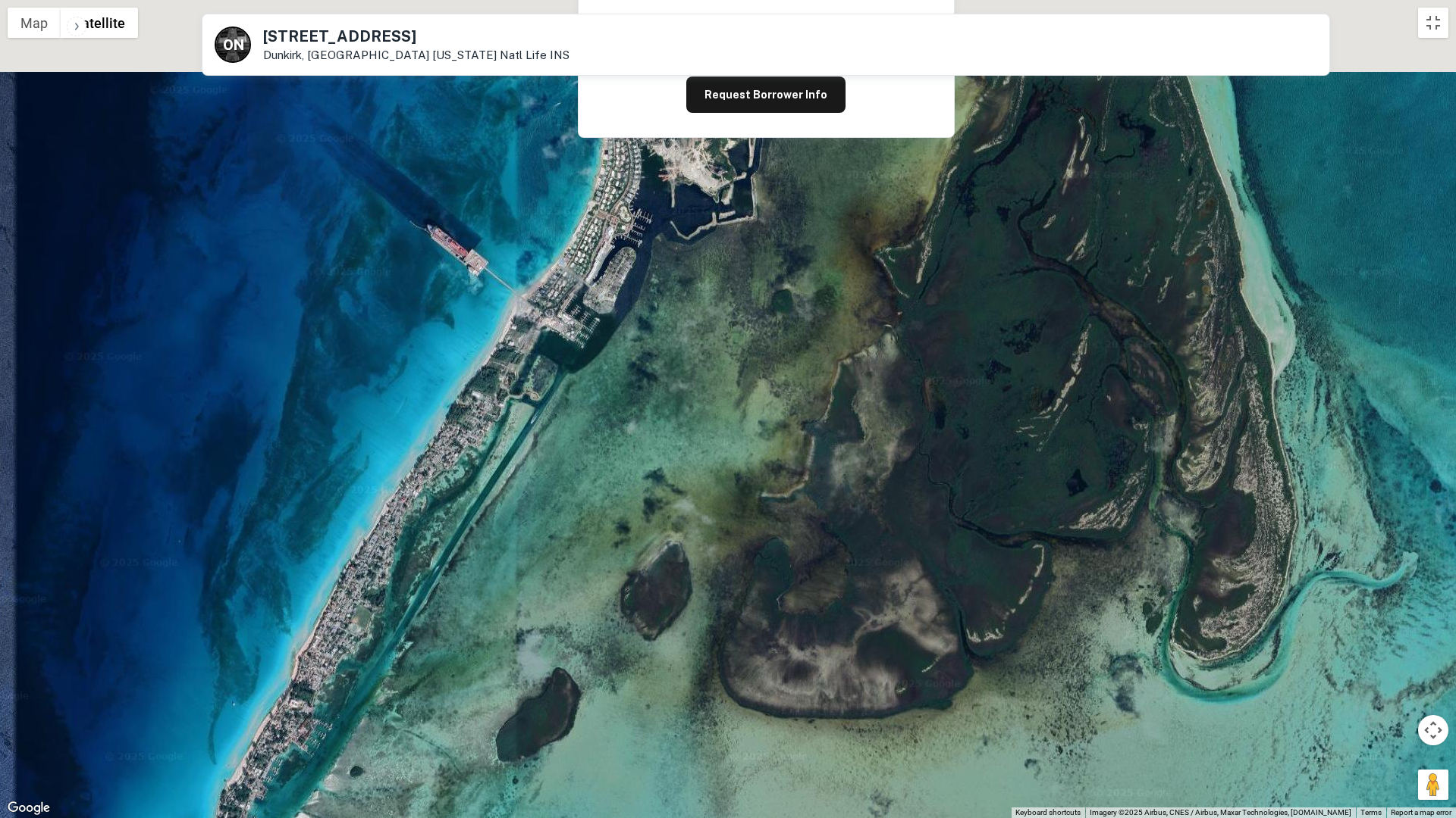
drag, startPoint x: 700, startPoint y: 450, endPoint x: 622, endPoint y: 807, distance: 365.4
click at [624, 689] on div at bounding box center [728, 409] width 1456 height 818
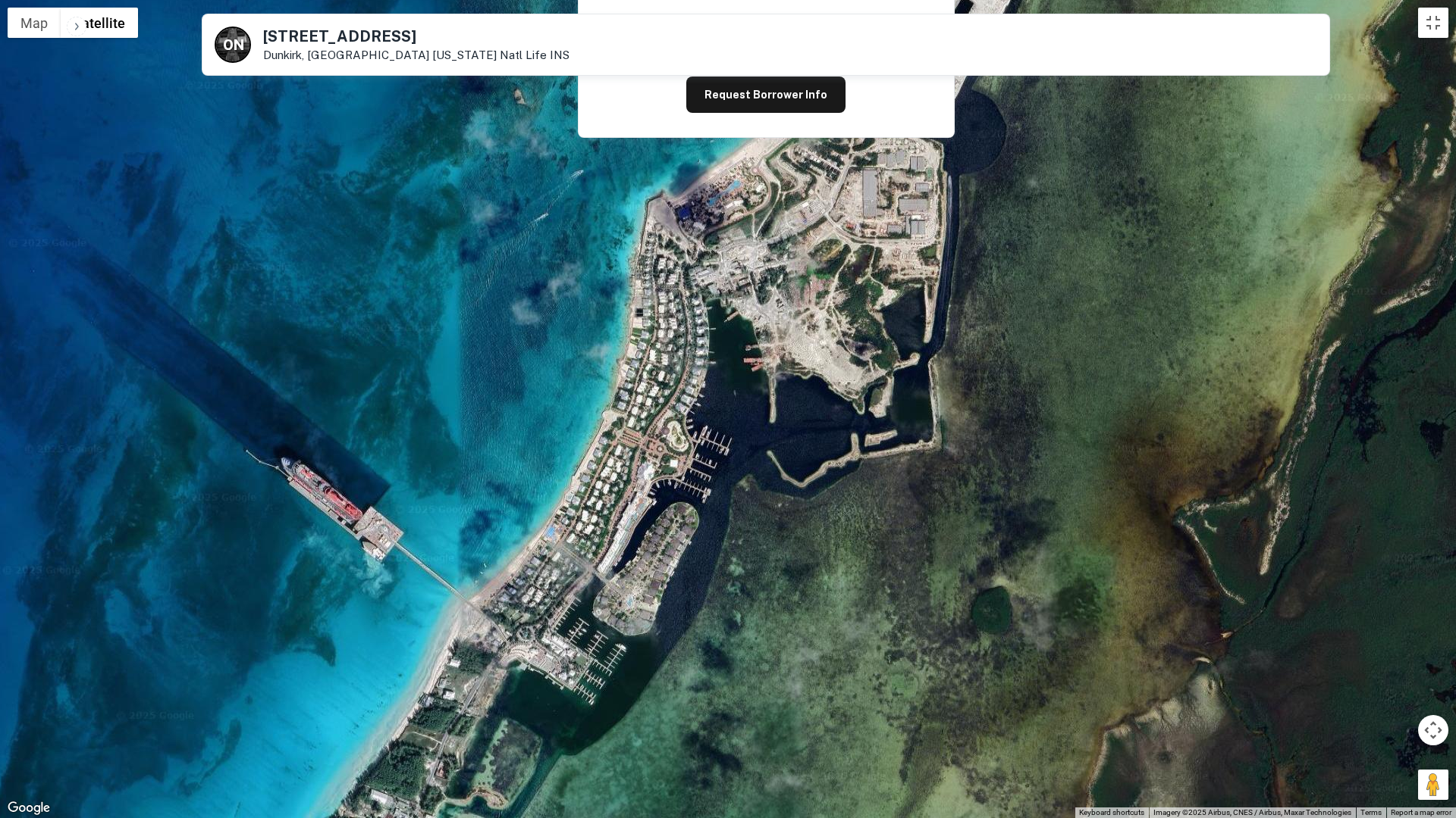
drag, startPoint x: 640, startPoint y: 629, endPoint x: 816, endPoint y: 965, distance: 379.3
click at [816, 591] on html "Search Borrowers Contacts Saved Back to search O N 168-180 E Fourth St Dunkirk,…" at bounding box center [728, 182] width 1456 height 818
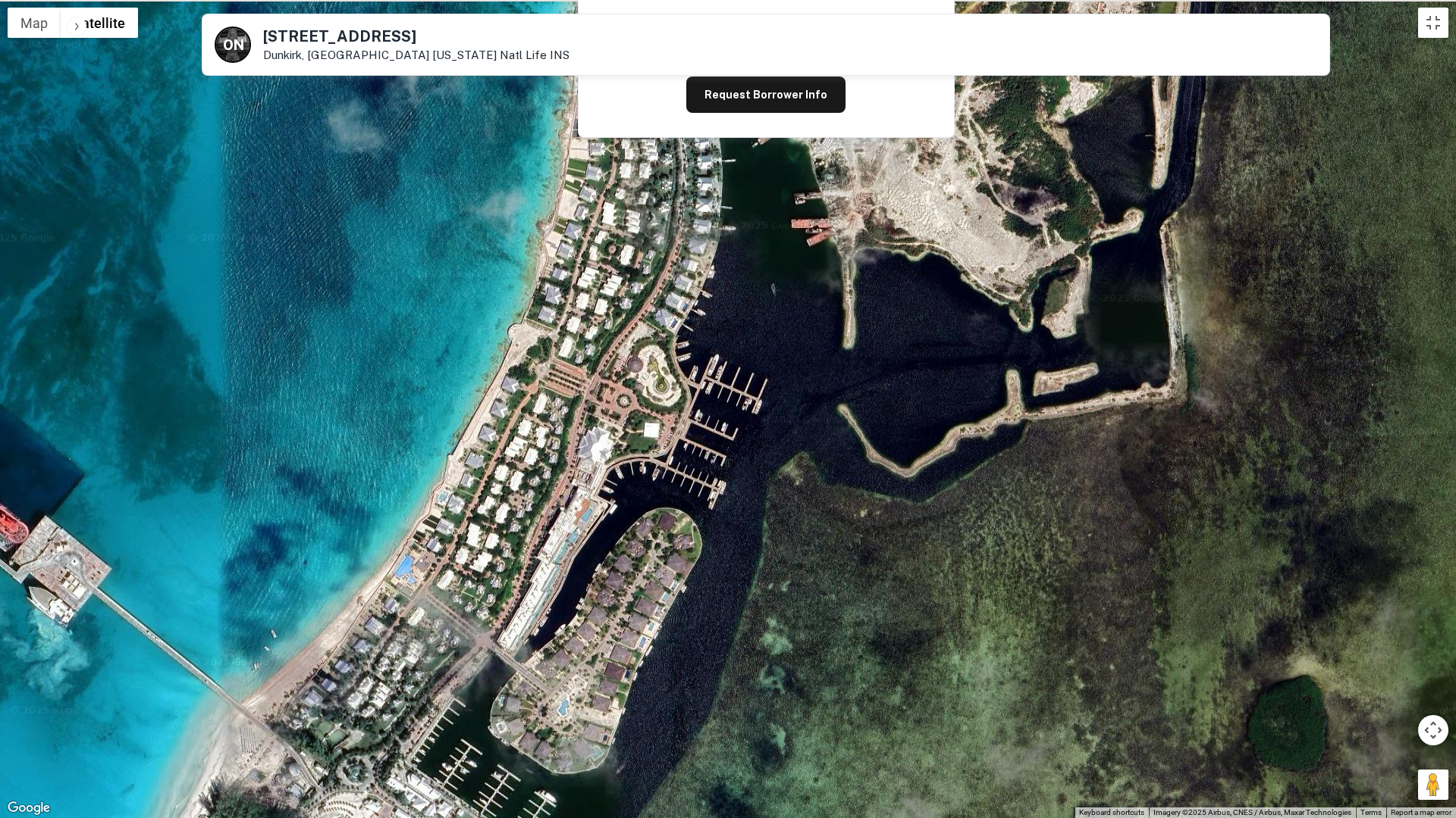
drag, startPoint x: 754, startPoint y: 711, endPoint x: 778, endPoint y: 863, distance: 153.9
click at [778, 591] on html "Search Borrowers Contacts Saved Back to search O N 168-180 E Fourth St Dunkirk,…" at bounding box center [728, 182] width 1456 height 818
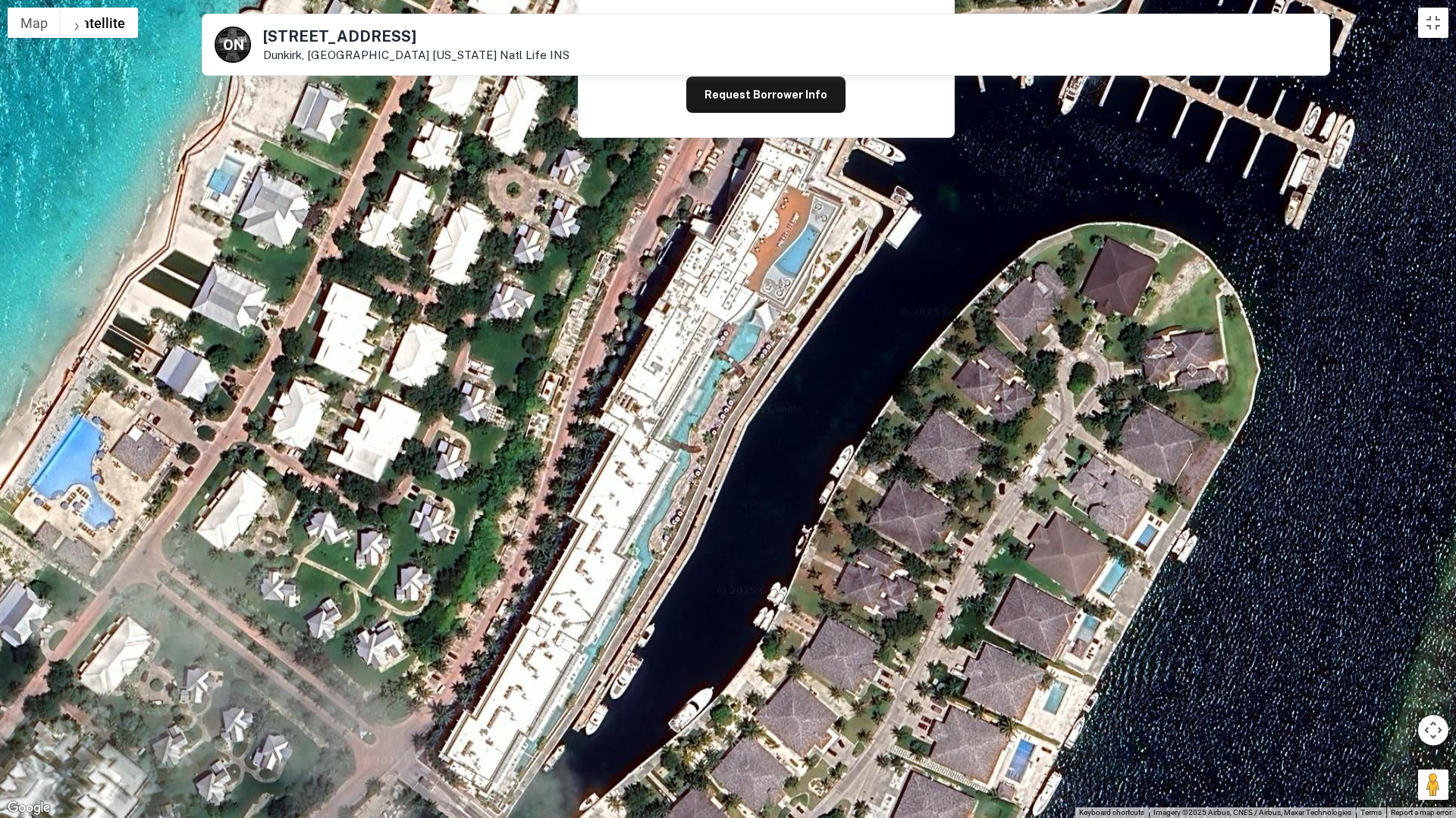
drag, startPoint x: 484, startPoint y: 622, endPoint x: 923, endPoint y: 608, distance: 439.2
click at [923, 608] on div at bounding box center [728, 409] width 1456 height 818
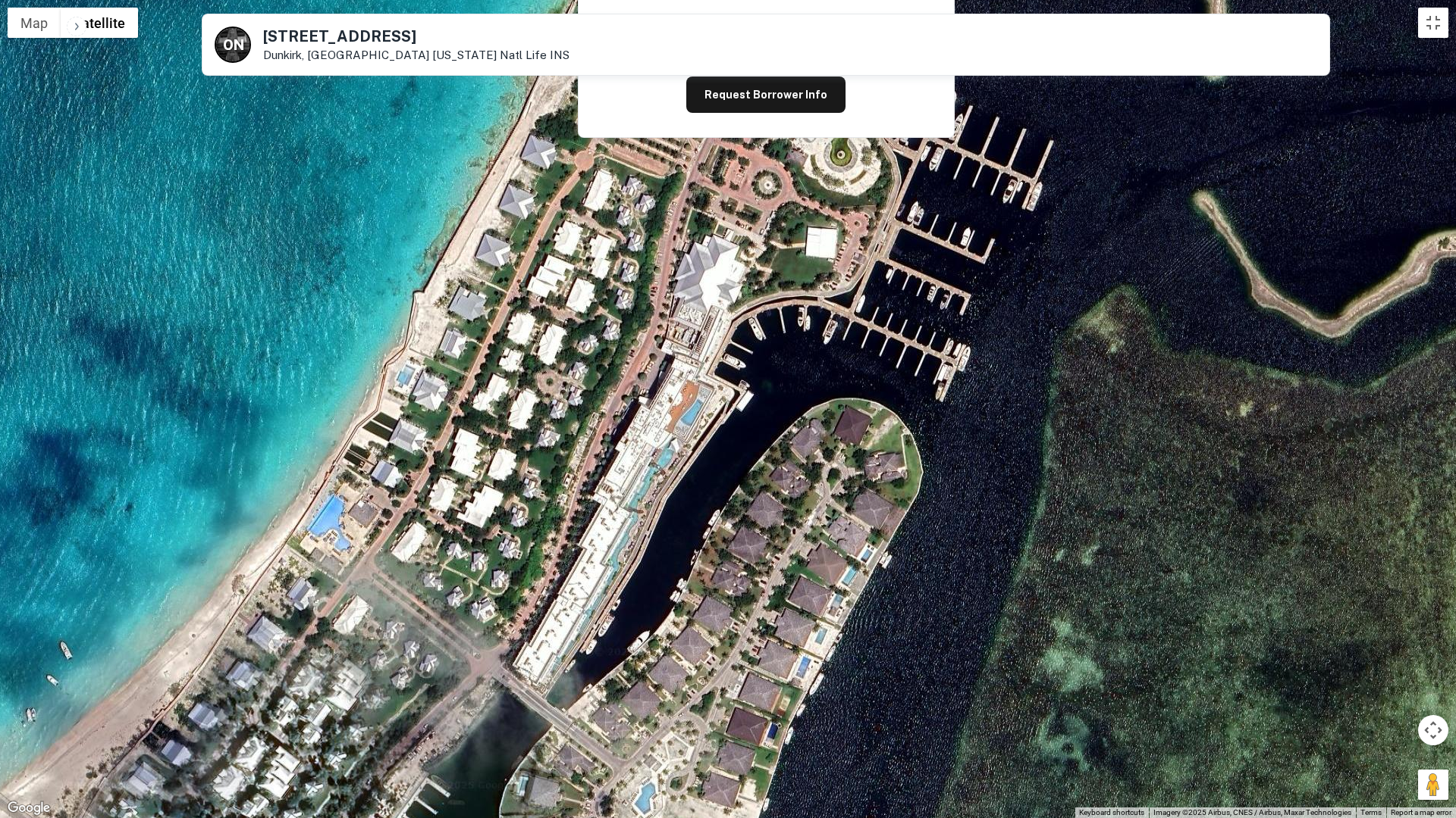
drag, startPoint x: 618, startPoint y: 457, endPoint x: 781, endPoint y: 818, distance: 396.1
click at [781, 591] on html "Search Borrowers Contacts Saved Back to search O N 168-180 E Fourth St Dunkirk,…" at bounding box center [728, 182] width 1456 height 818
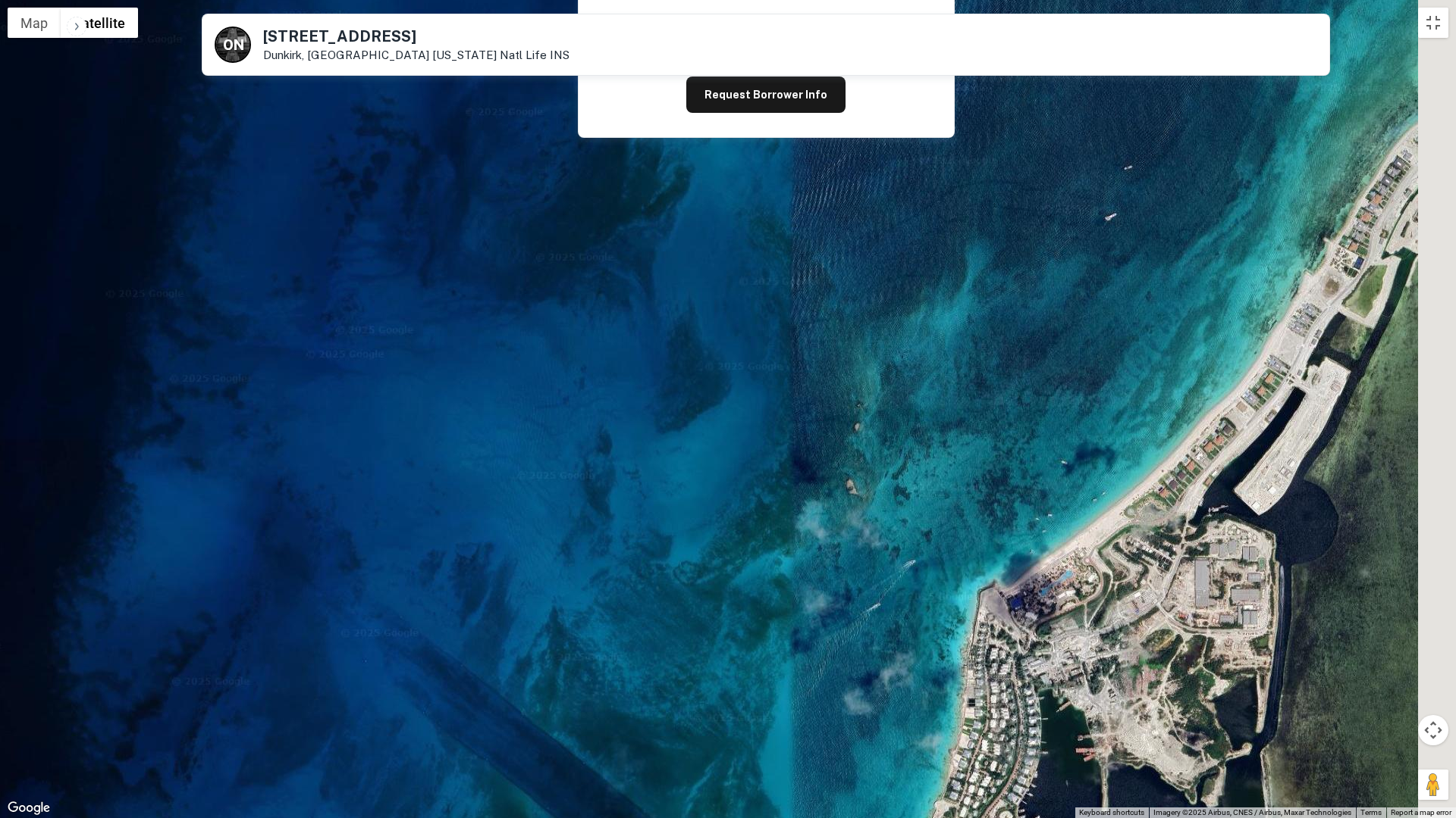
drag, startPoint x: 1176, startPoint y: 642, endPoint x: 898, endPoint y: 718, distance: 288.2
click at [899, 689] on div at bounding box center [728, 409] width 1456 height 818
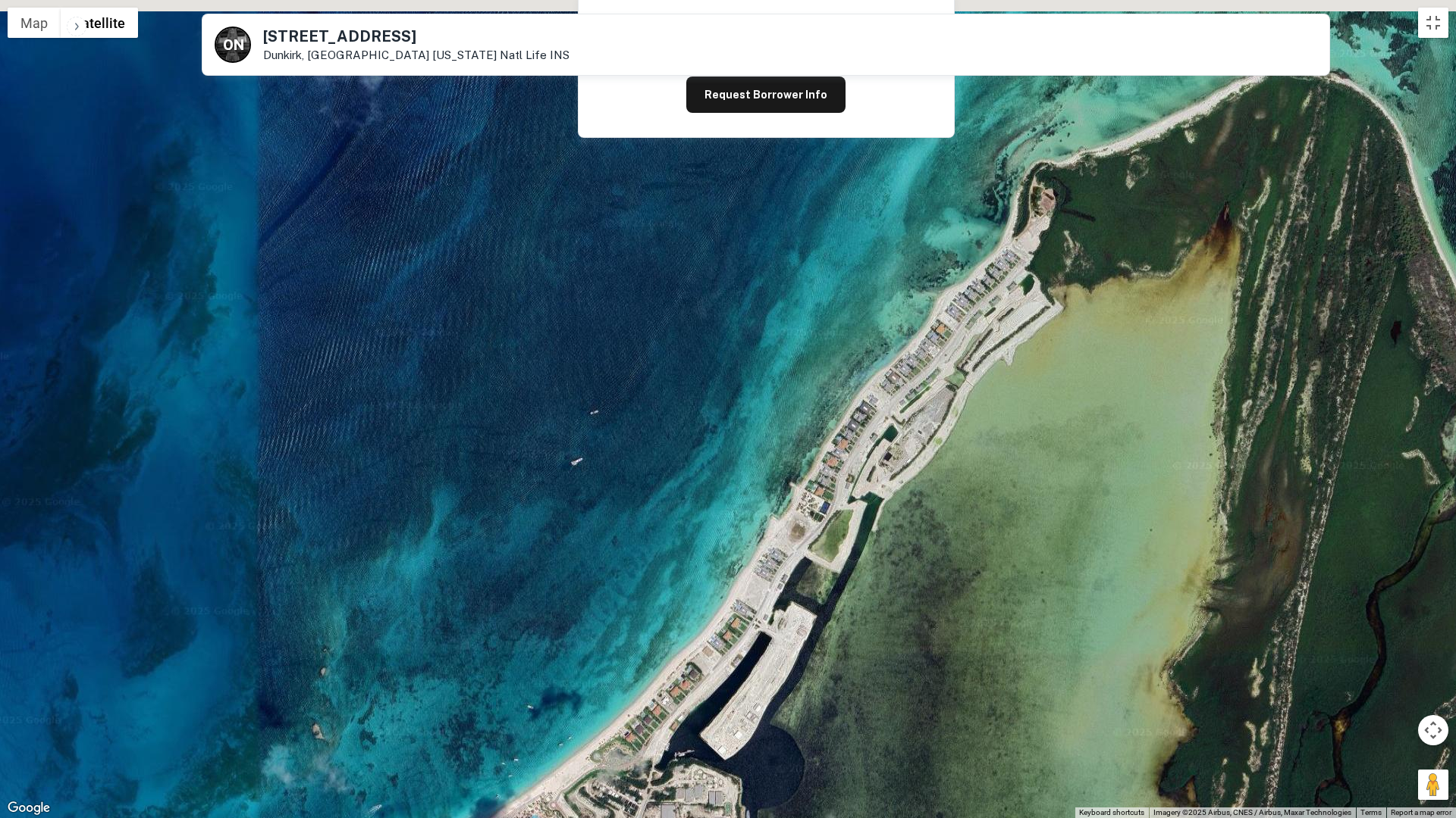
drag, startPoint x: 1013, startPoint y: 646, endPoint x: 787, endPoint y: 776, distance: 260.7
click at [747, 591] on html "Search Borrowers Contacts Saved Back to search O N 168-180 E Fourth St Dunkirk,…" at bounding box center [728, 182] width 1456 height 818
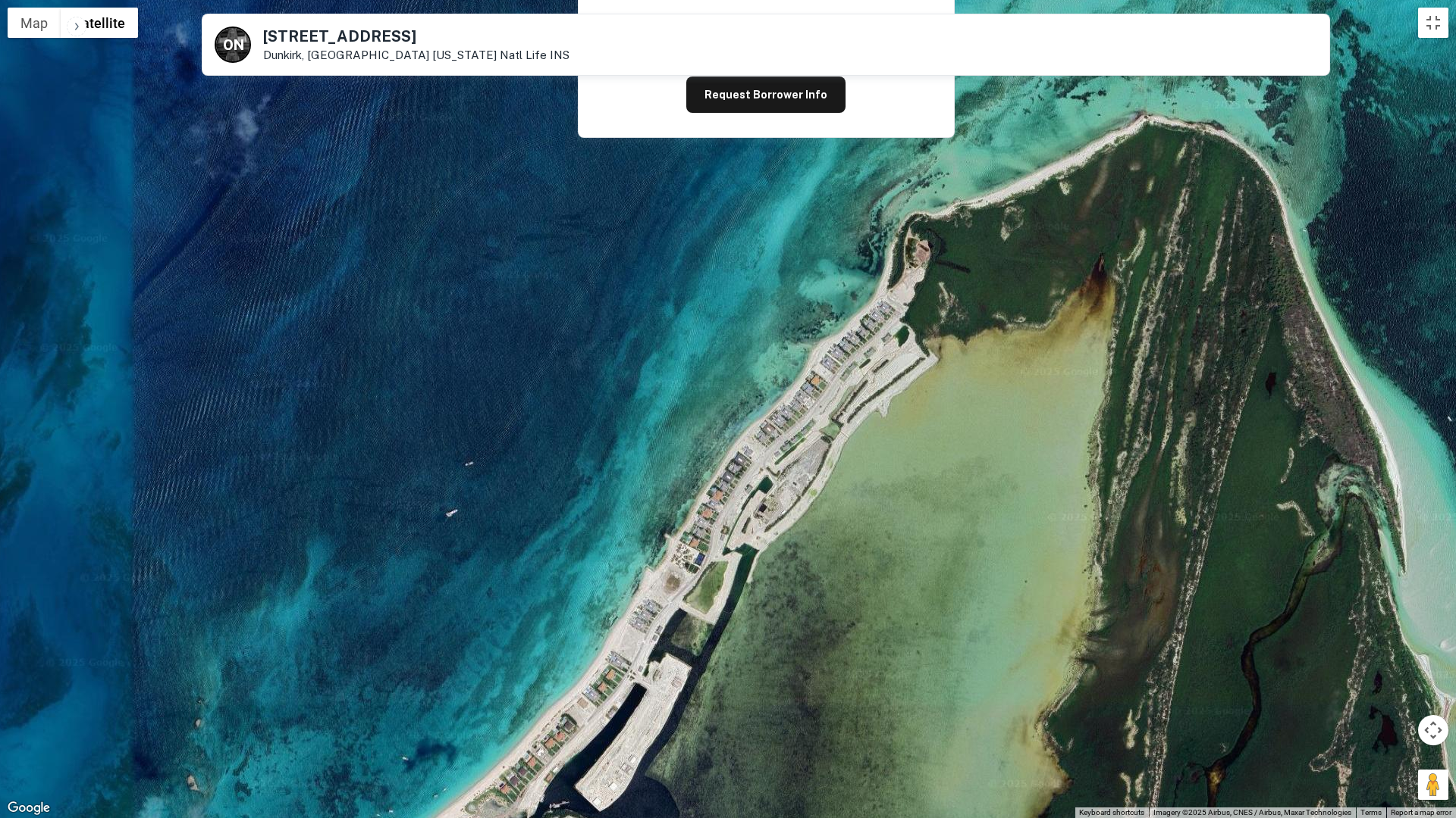
click at [893, 639] on div at bounding box center [728, 409] width 1456 height 818
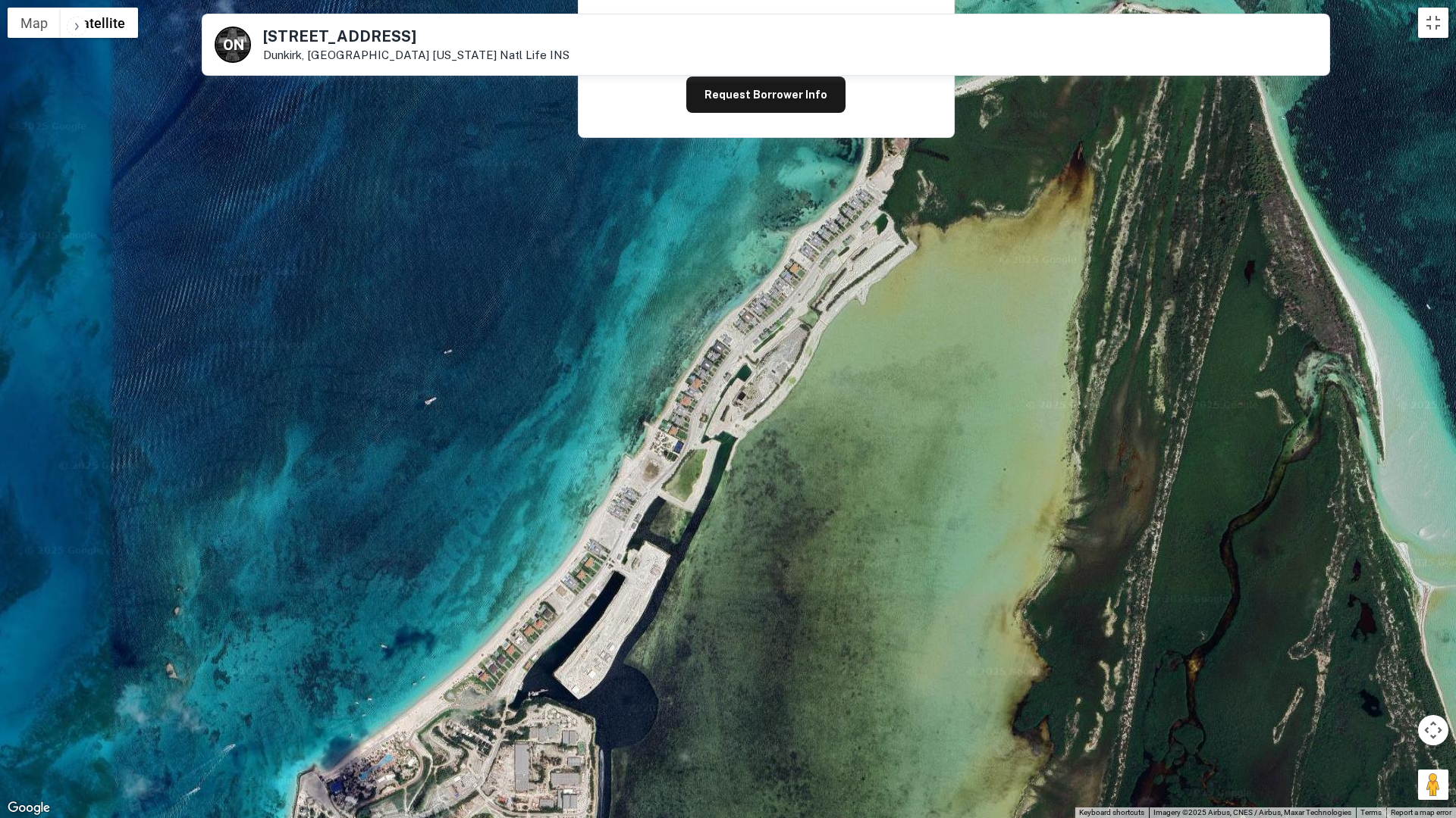
drag, startPoint x: 1113, startPoint y: 656, endPoint x: 793, endPoint y: 252, distance: 515.4
click at [1016, 419] on div at bounding box center [728, 409] width 1456 height 818
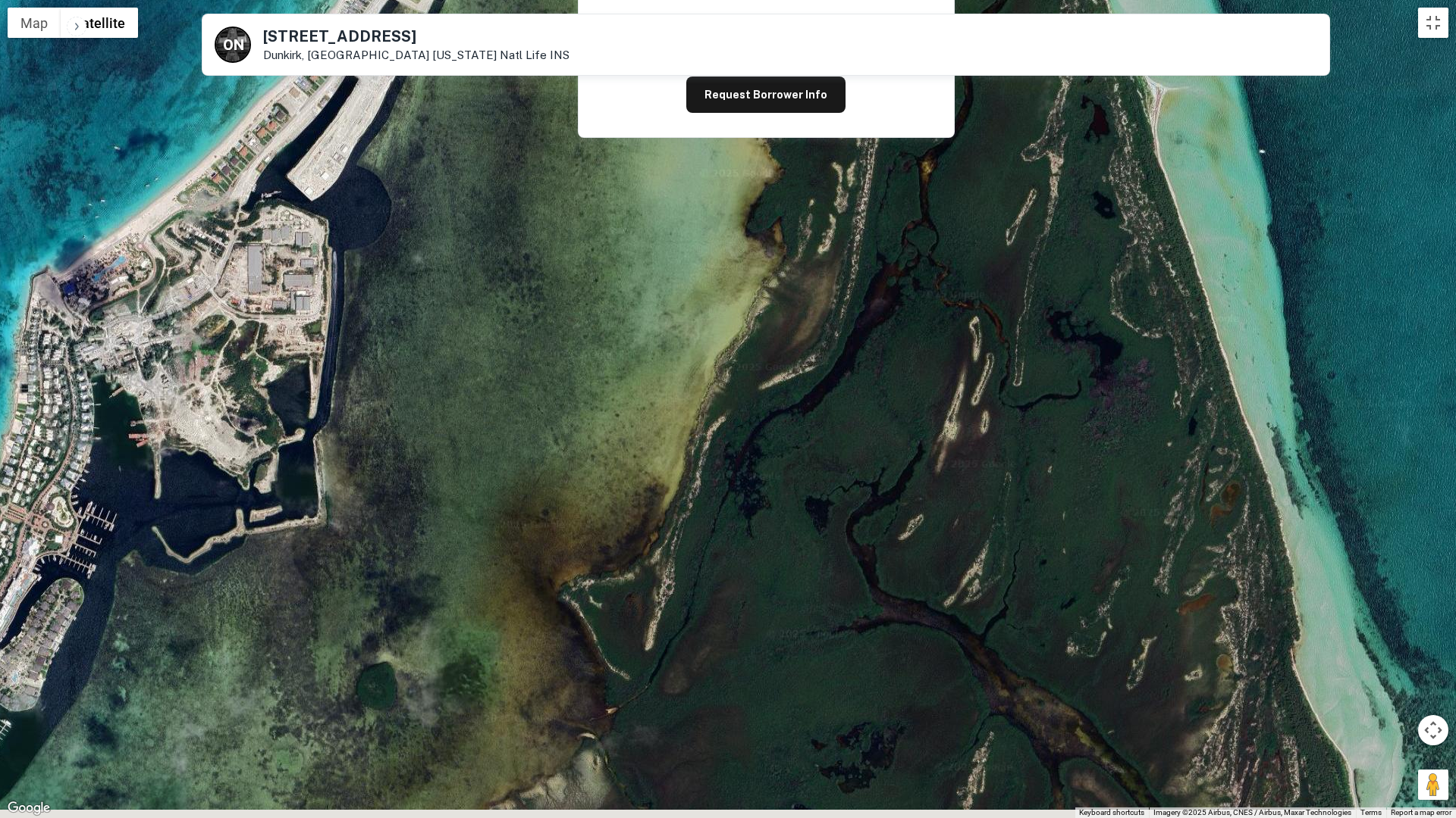
drag, startPoint x: 1007, startPoint y: 501, endPoint x: 754, endPoint y: 139, distance: 441.6
click at [921, 266] on div at bounding box center [728, 409] width 1456 height 818
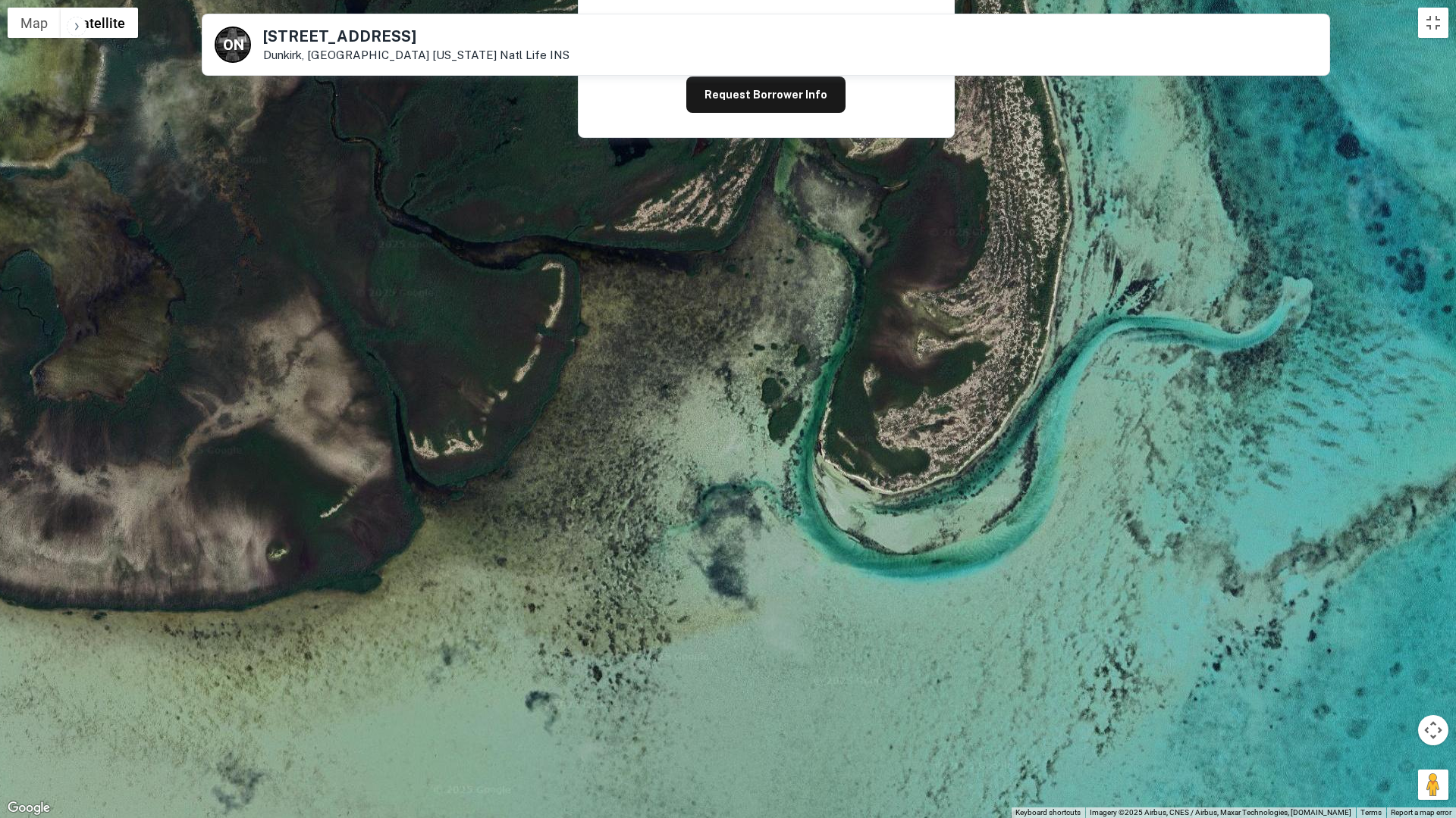
drag, startPoint x: 664, startPoint y: 312, endPoint x: 1119, endPoint y: 282, distance: 456.0
click at [1102, 287] on div at bounding box center [728, 409] width 1456 height 818
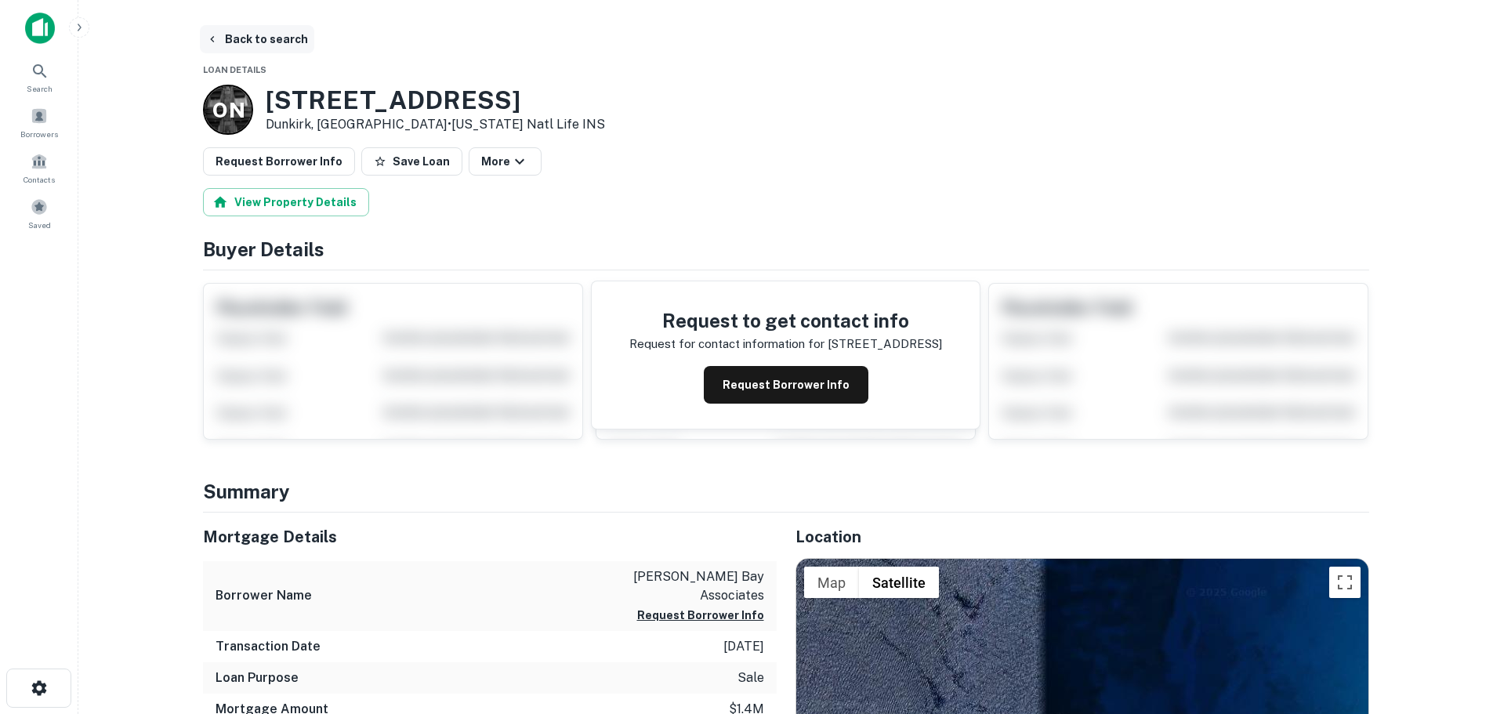
click at [265, 42] on button "Back to search" at bounding box center [257, 39] width 114 height 28
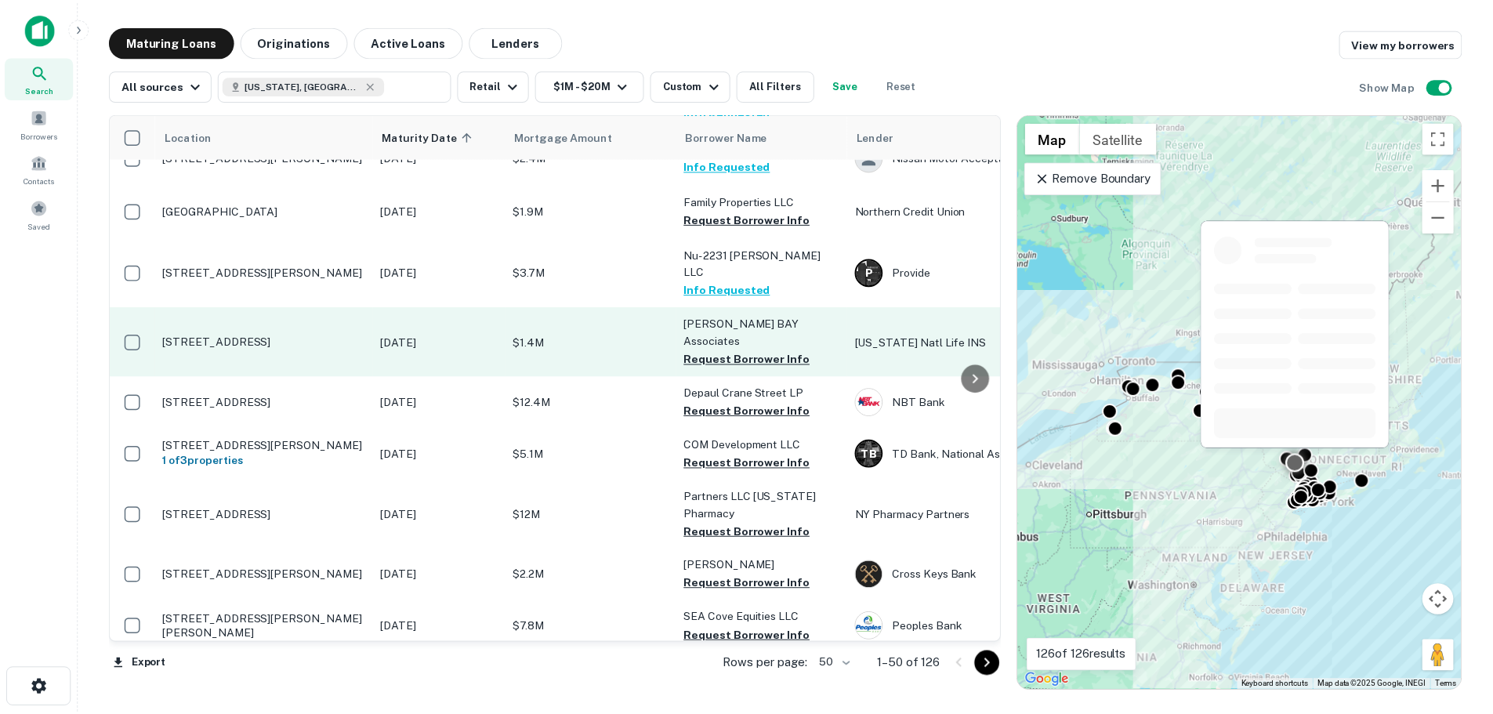
scroll to position [1567, 0]
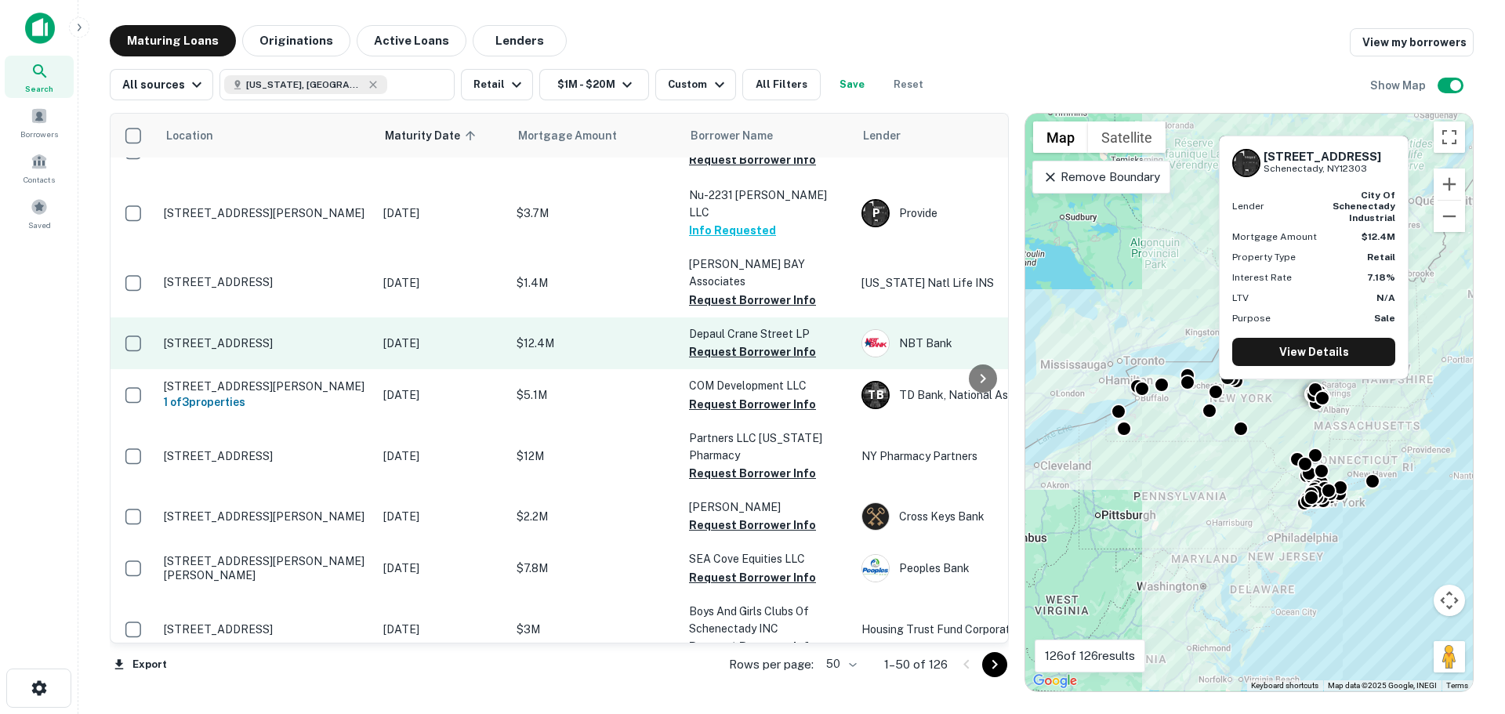
click at [302, 336] on p "[STREET_ADDRESS]" at bounding box center [266, 343] width 204 height 14
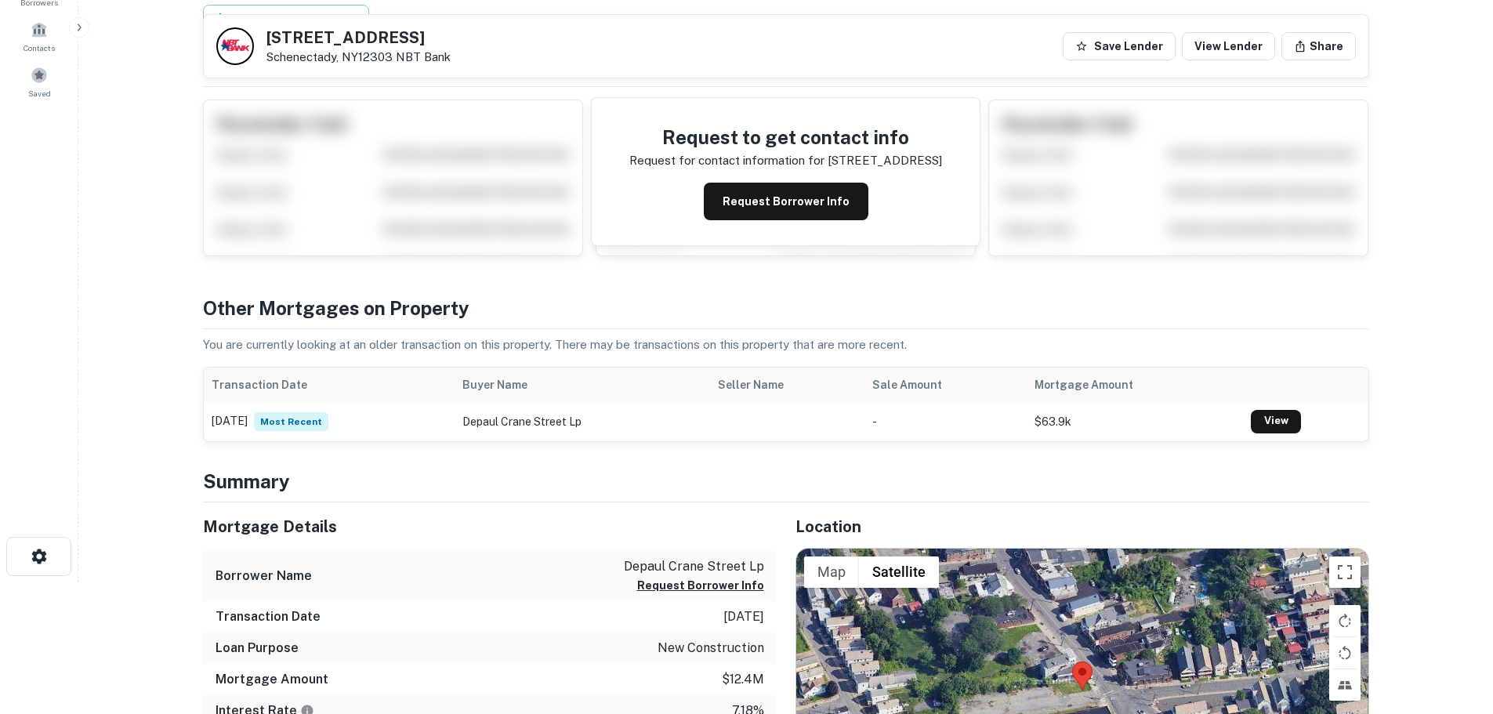
scroll to position [78, 0]
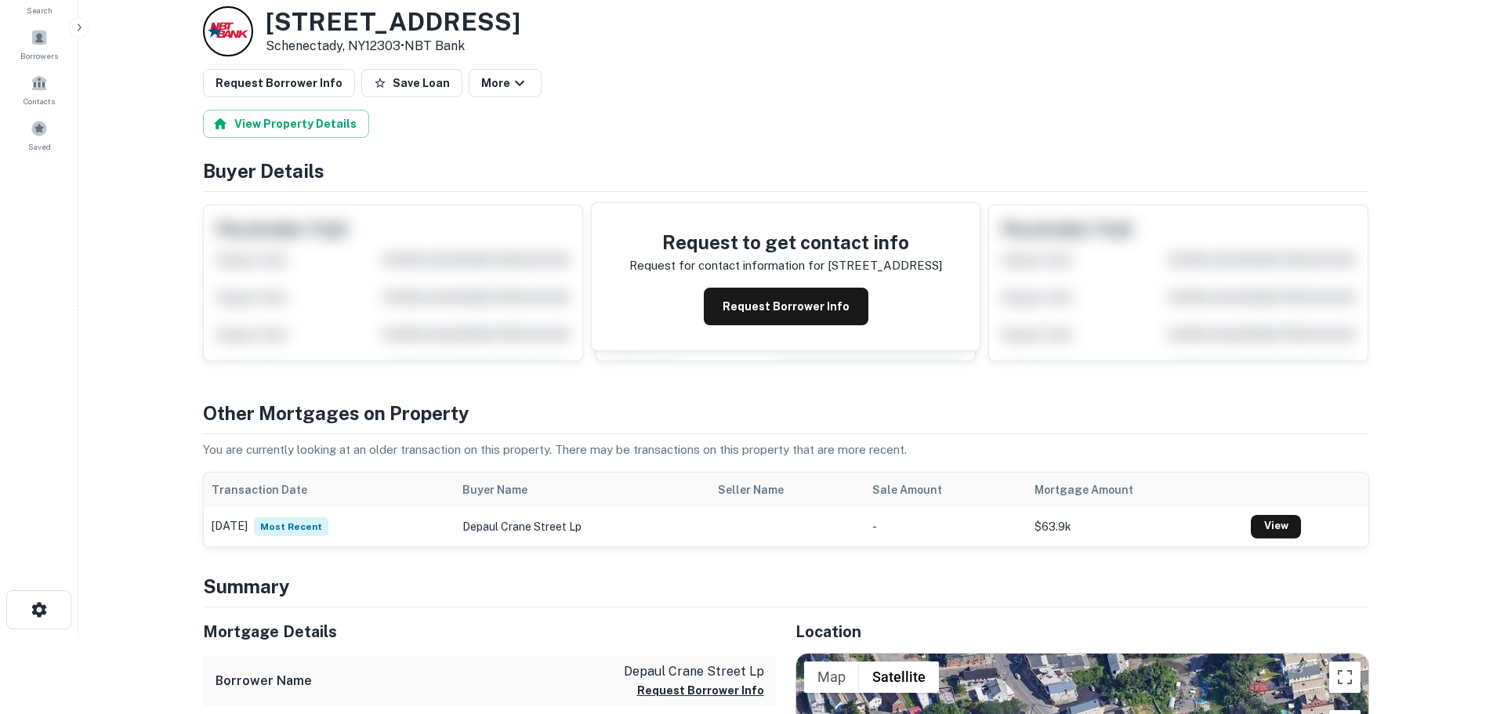
click at [419, 32] on h3 "[STREET_ADDRESS]" at bounding box center [393, 22] width 255 height 30
copy h3 "[STREET_ADDRESS]"
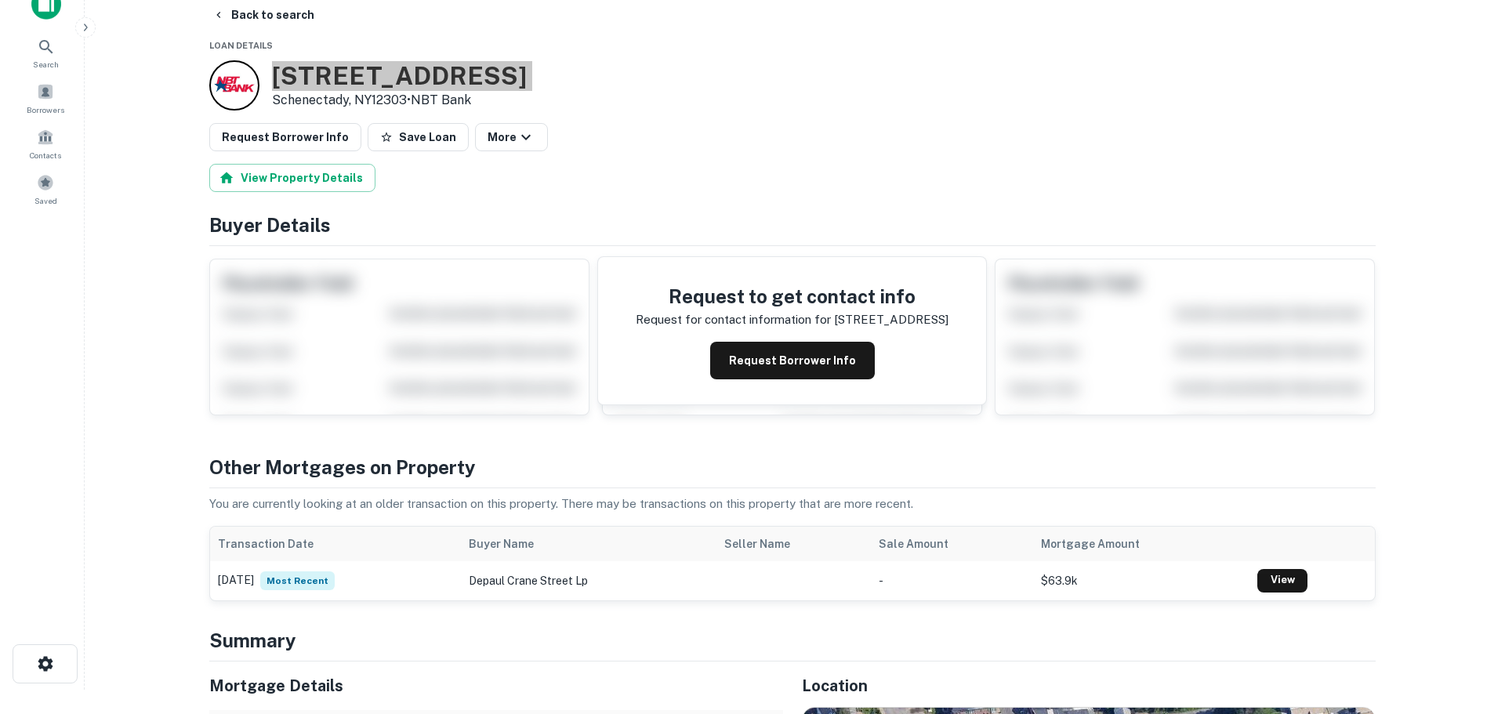
scroll to position [0, 0]
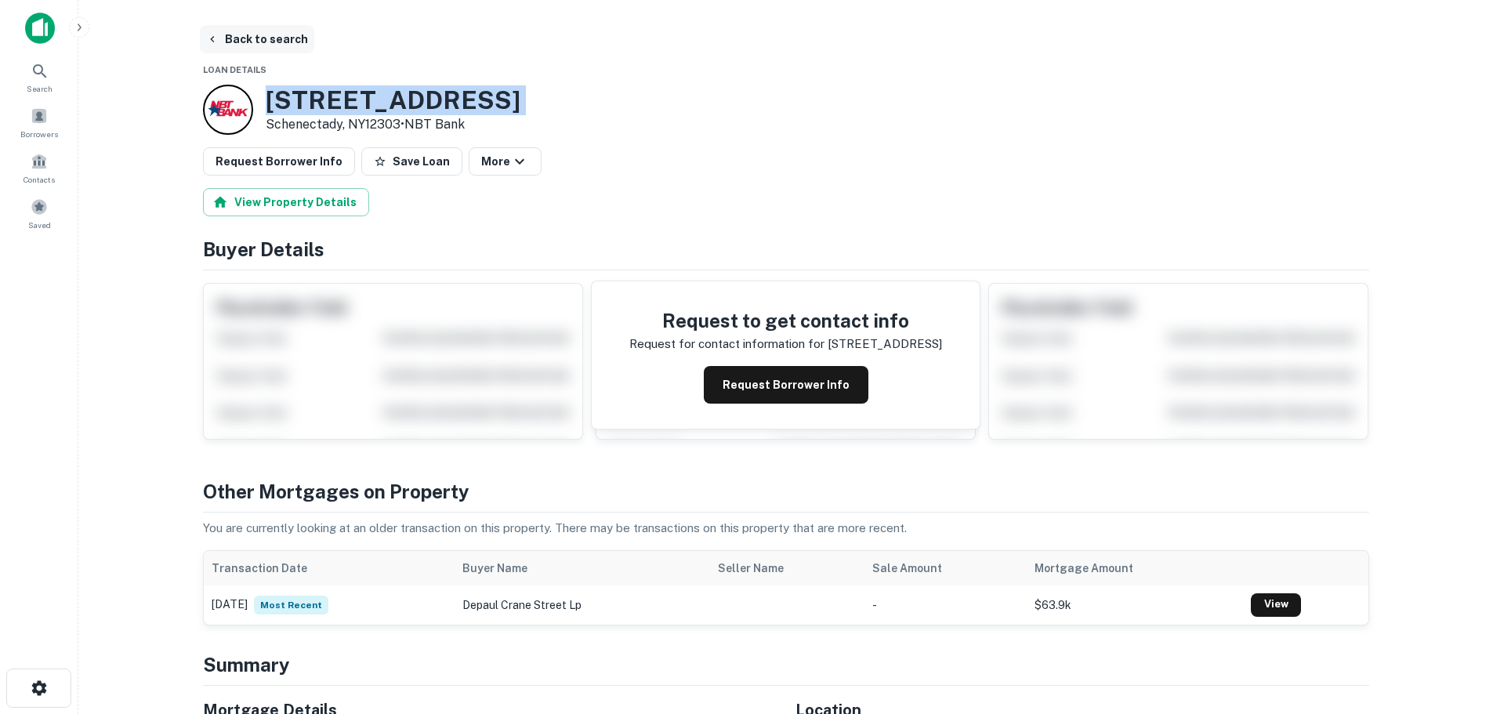
click at [268, 27] on button "Back to search" at bounding box center [257, 39] width 114 height 28
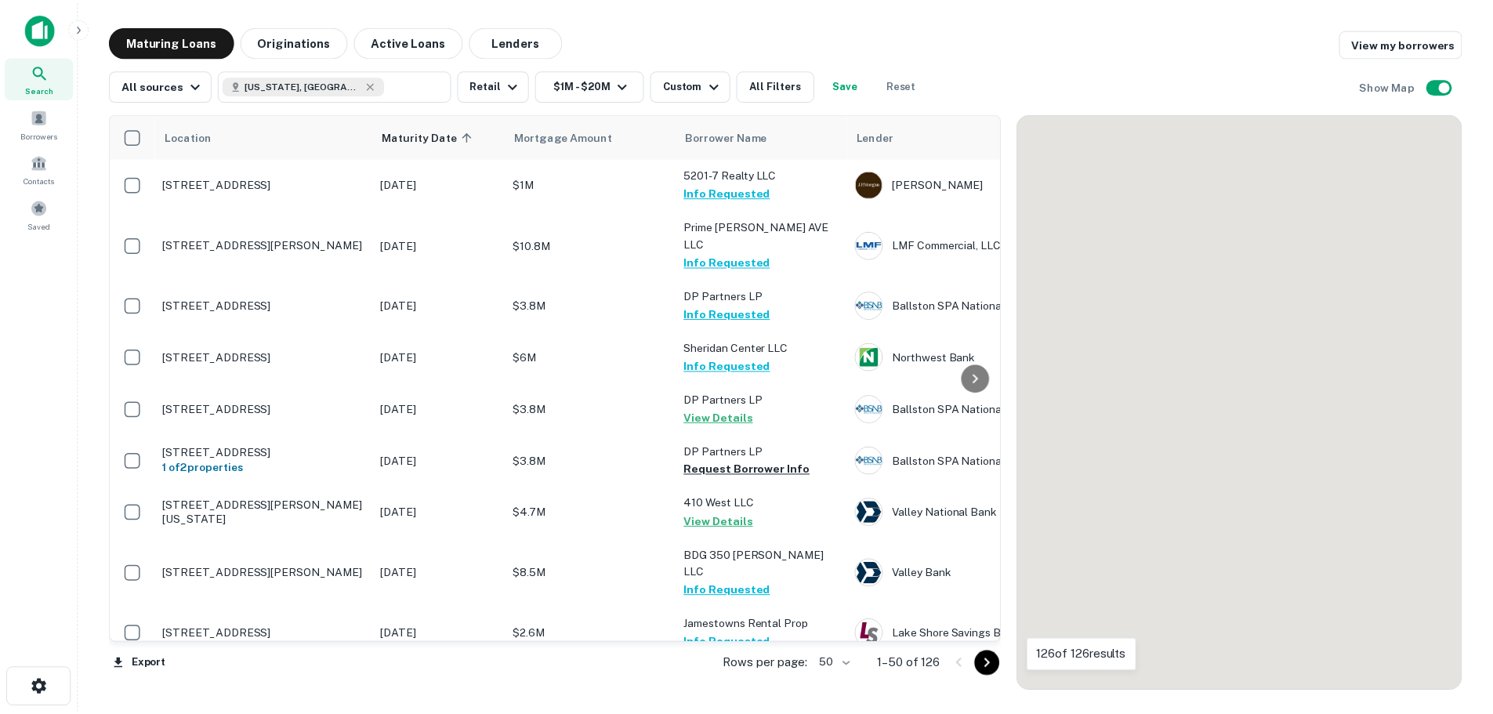
scroll to position [1567, 0]
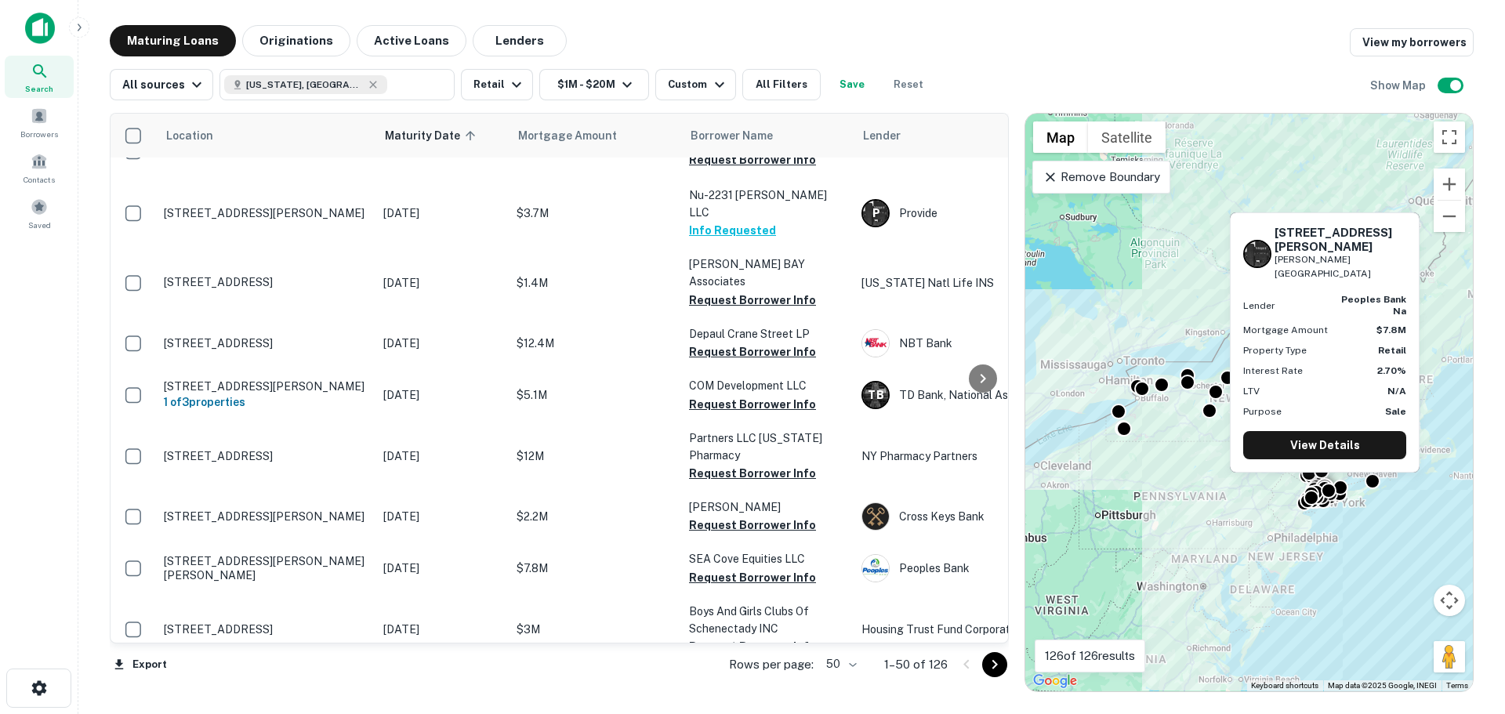
click at [295, 672] on p "[STREET_ADDRESS][PERSON_NAME][PERSON_NAME]" at bounding box center [266, 686] width 204 height 28
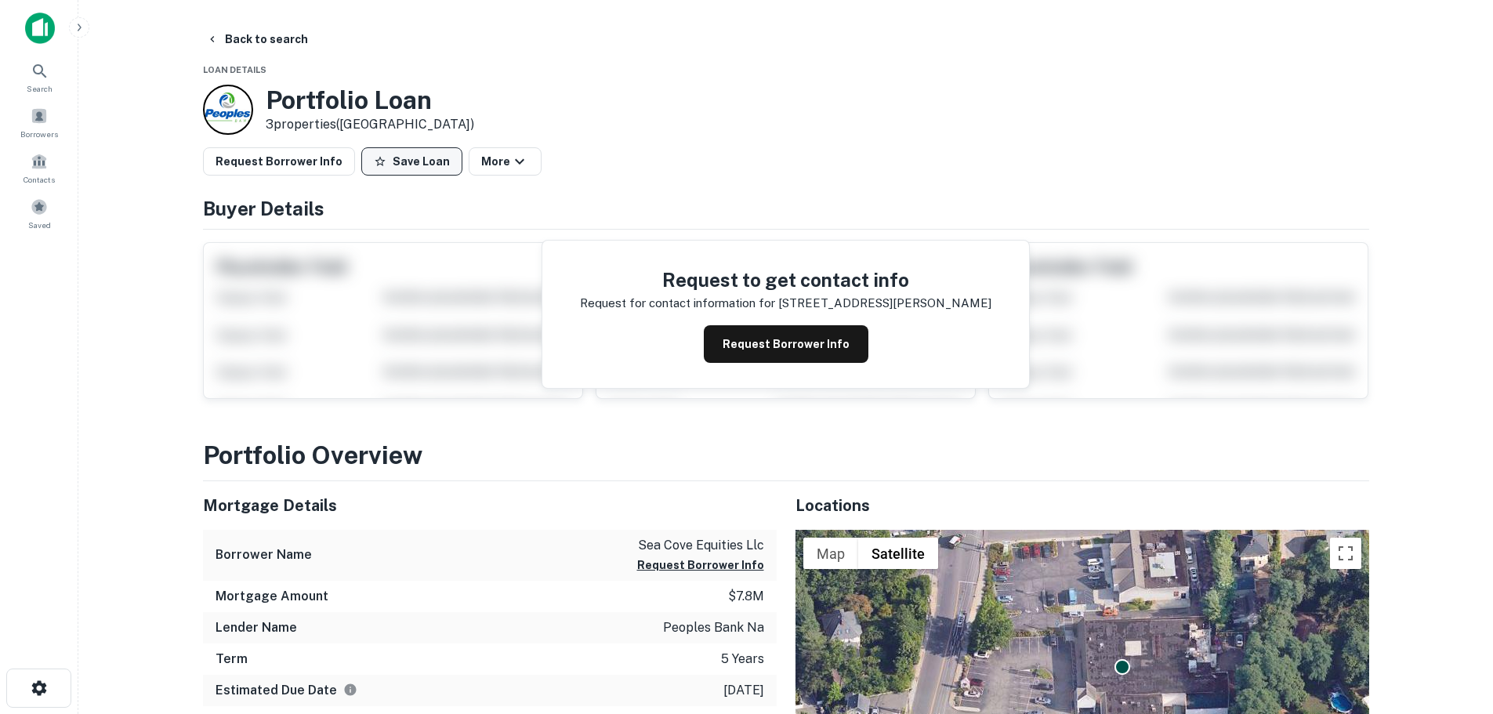
click at [401, 163] on button "Save Loan" at bounding box center [411, 161] width 101 height 28
click at [299, 151] on button "Request Borrower Info" at bounding box center [279, 161] width 152 height 28
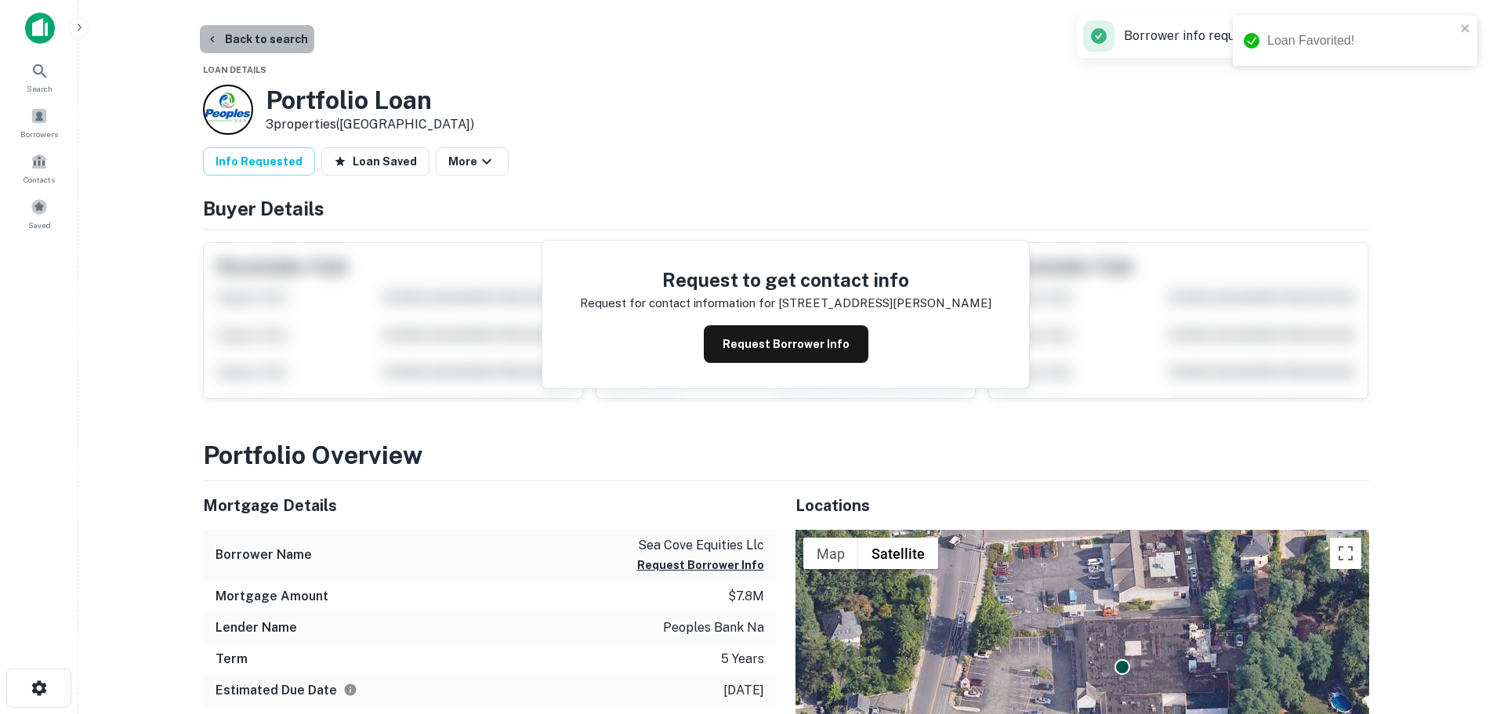
click at [295, 38] on button "Back to search" at bounding box center [257, 39] width 114 height 28
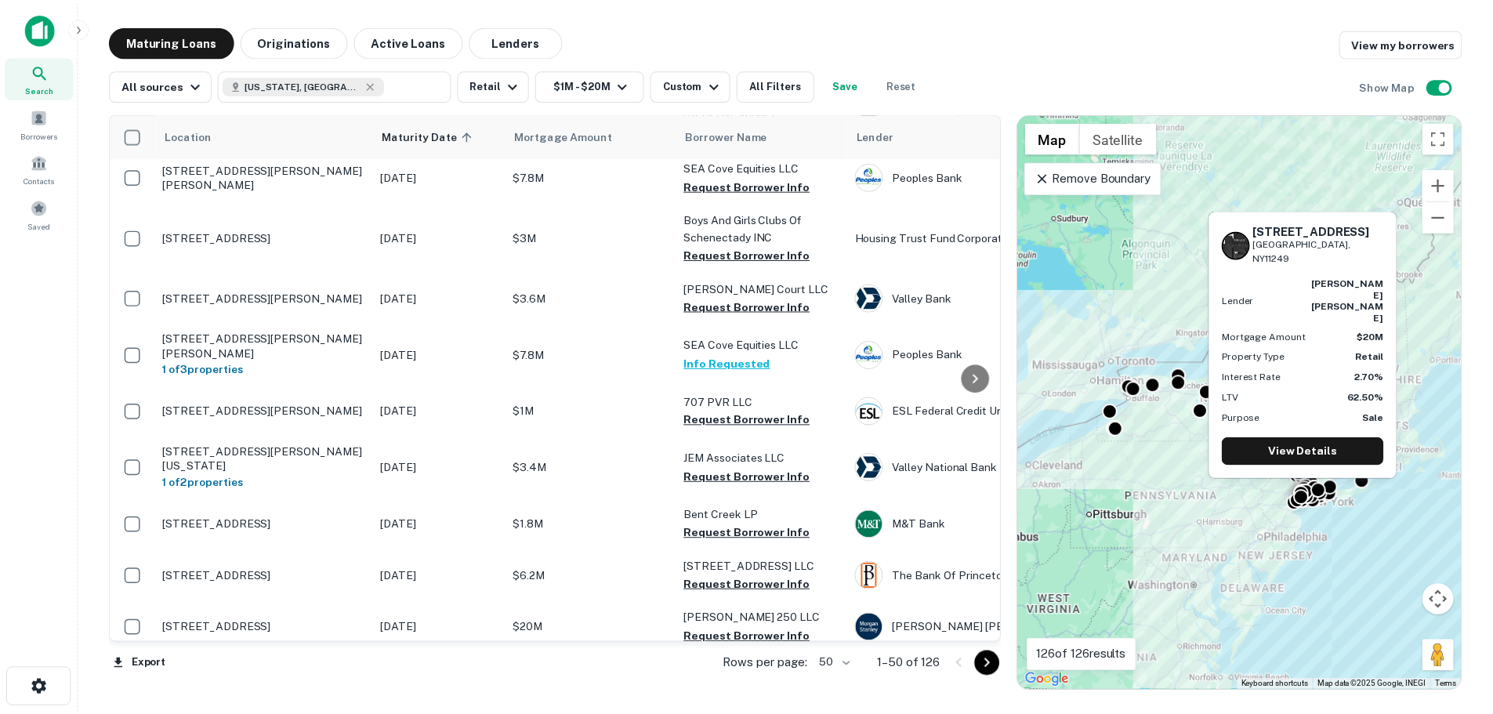
scroll to position [2037, 0]
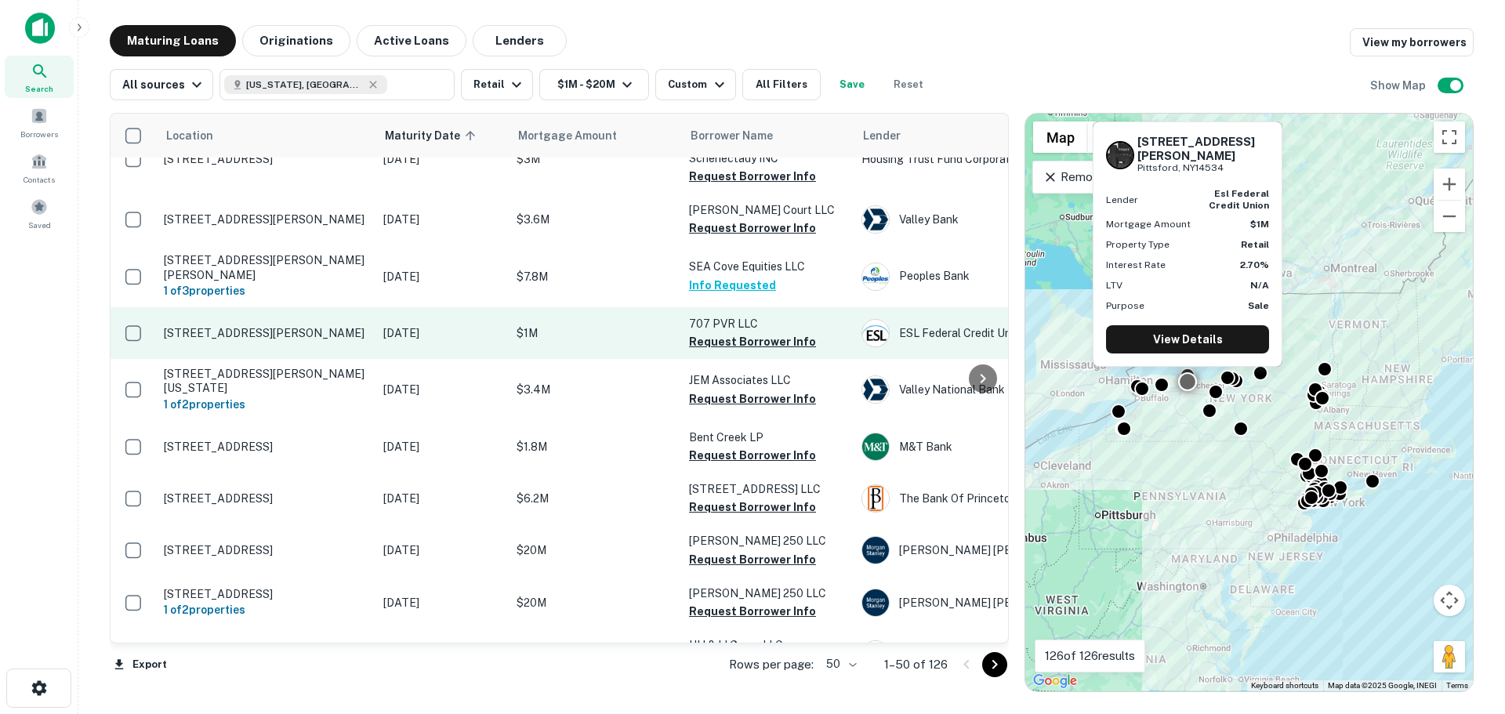
click at [288, 326] on p "[STREET_ADDRESS][PERSON_NAME]" at bounding box center [266, 333] width 204 height 14
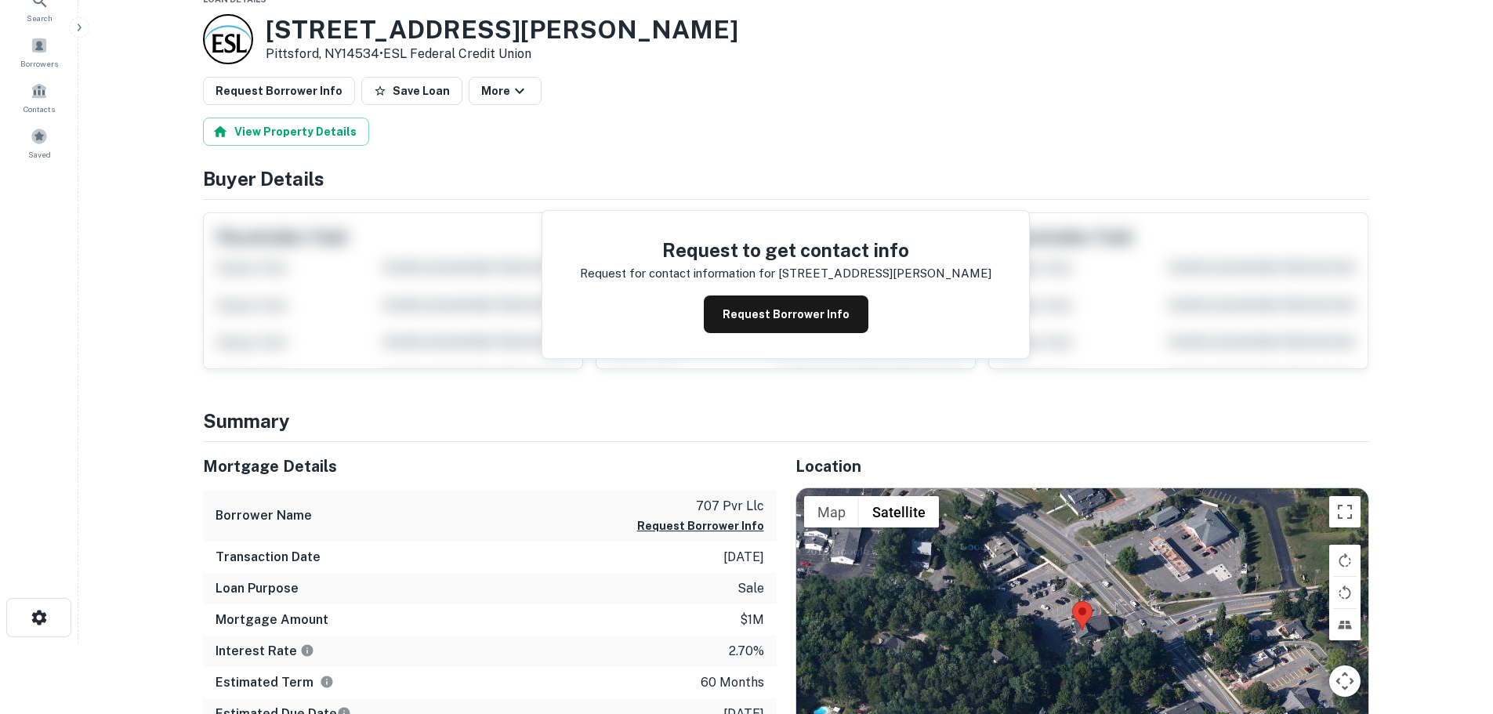
scroll to position [235, 0]
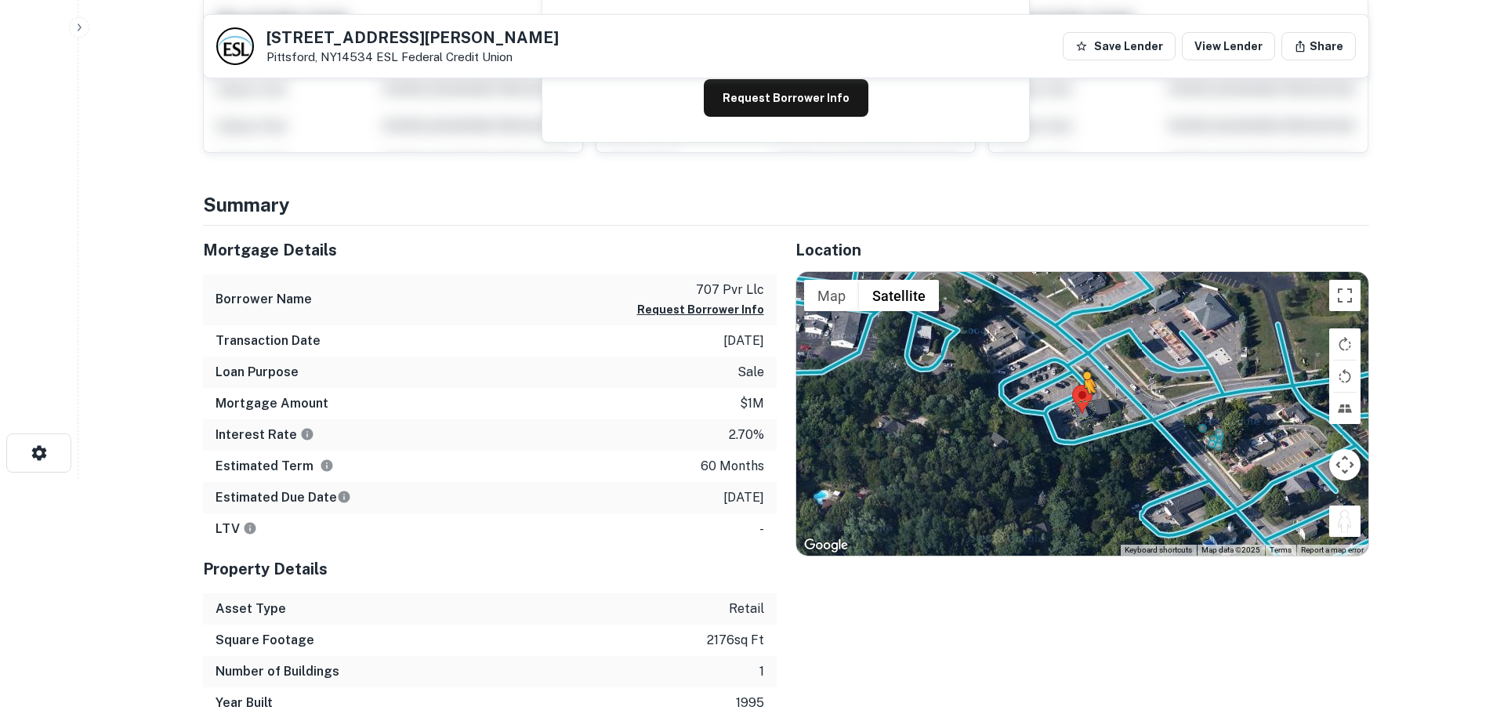
drag, startPoint x: 1352, startPoint y: 521, endPoint x: 1070, endPoint y: 401, distance: 305.8
click at [1070, 401] on div "To activate drag with keyboard, press Alt + Enter. Once in keyboard drag state,…" at bounding box center [1082, 414] width 572 height 284
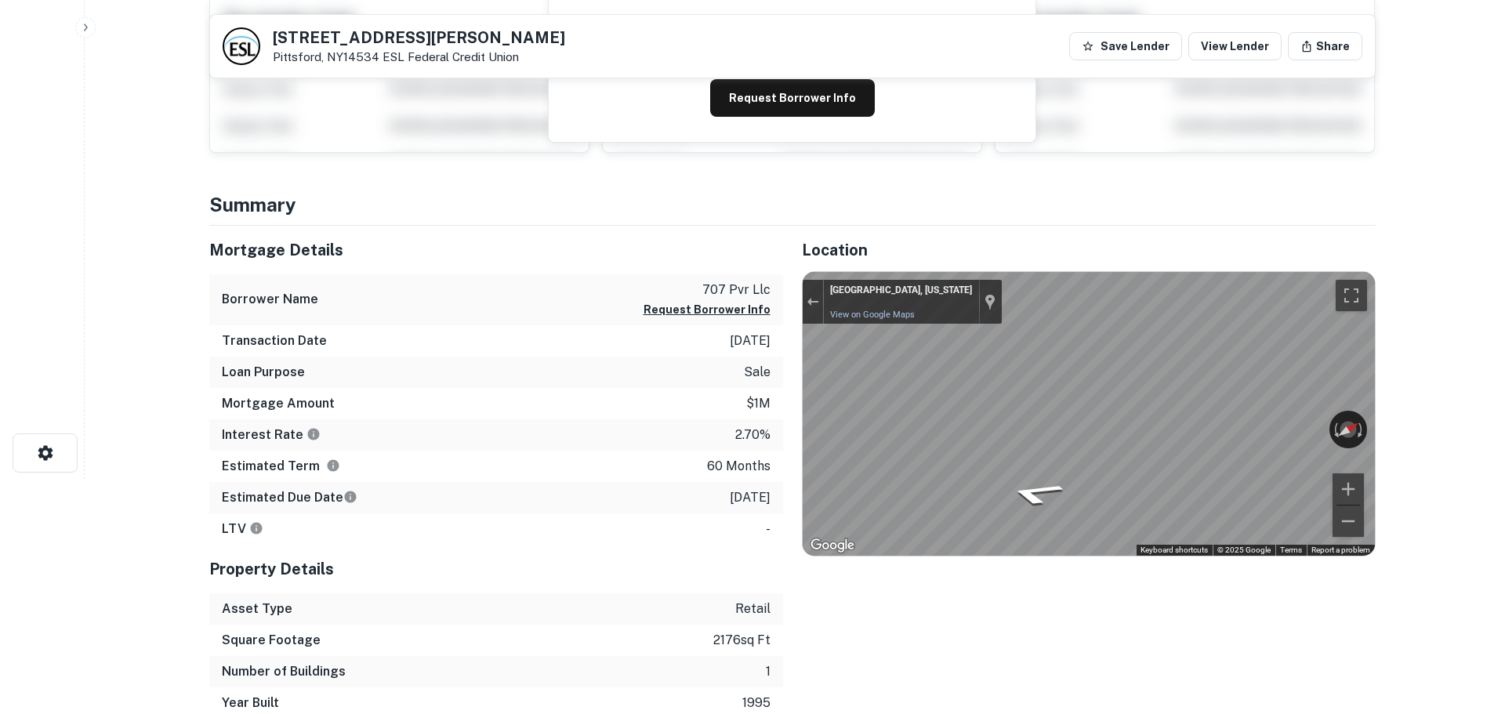
scroll to position [0, 0]
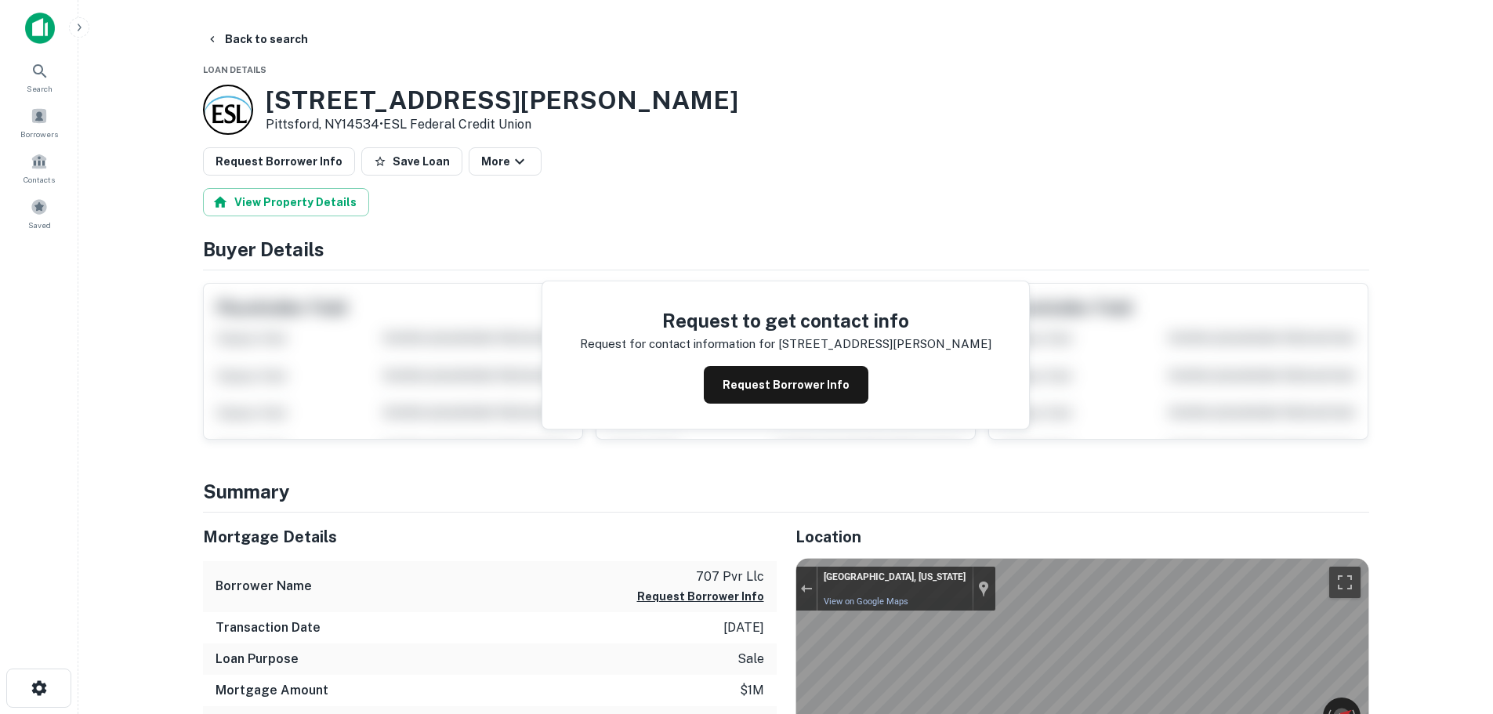
drag, startPoint x: 381, startPoint y: 148, endPoint x: 350, endPoint y: 152, distance: 30.8
click at [381, 149] on button "Save Loan" at bounding box center [411, 161] width 101 height 28
click at [309, 158] on button "Request Borrower Info" at bounding box center [279, 161] width 152 height 28
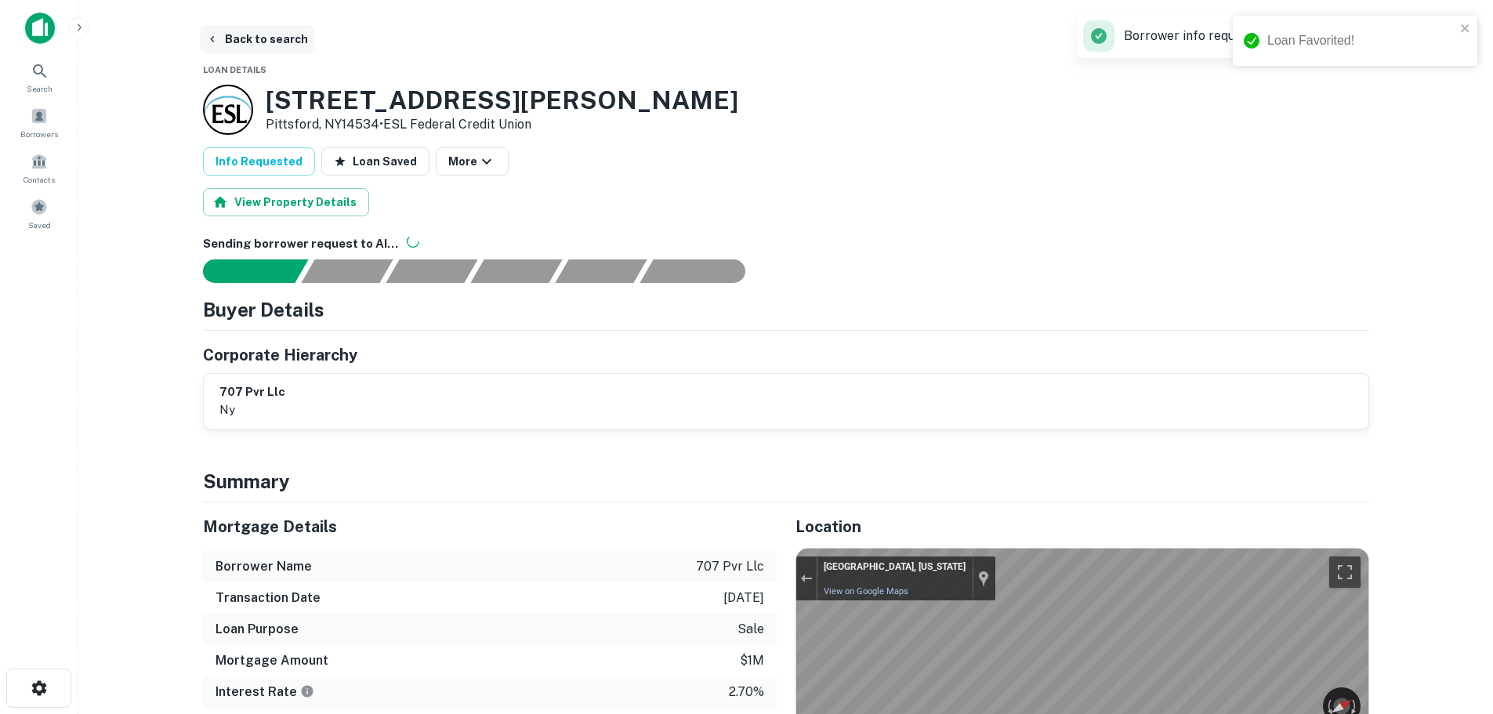
click at [262, 30] on button "Back to search" at bounding box center [257, 39] width 114 height 28
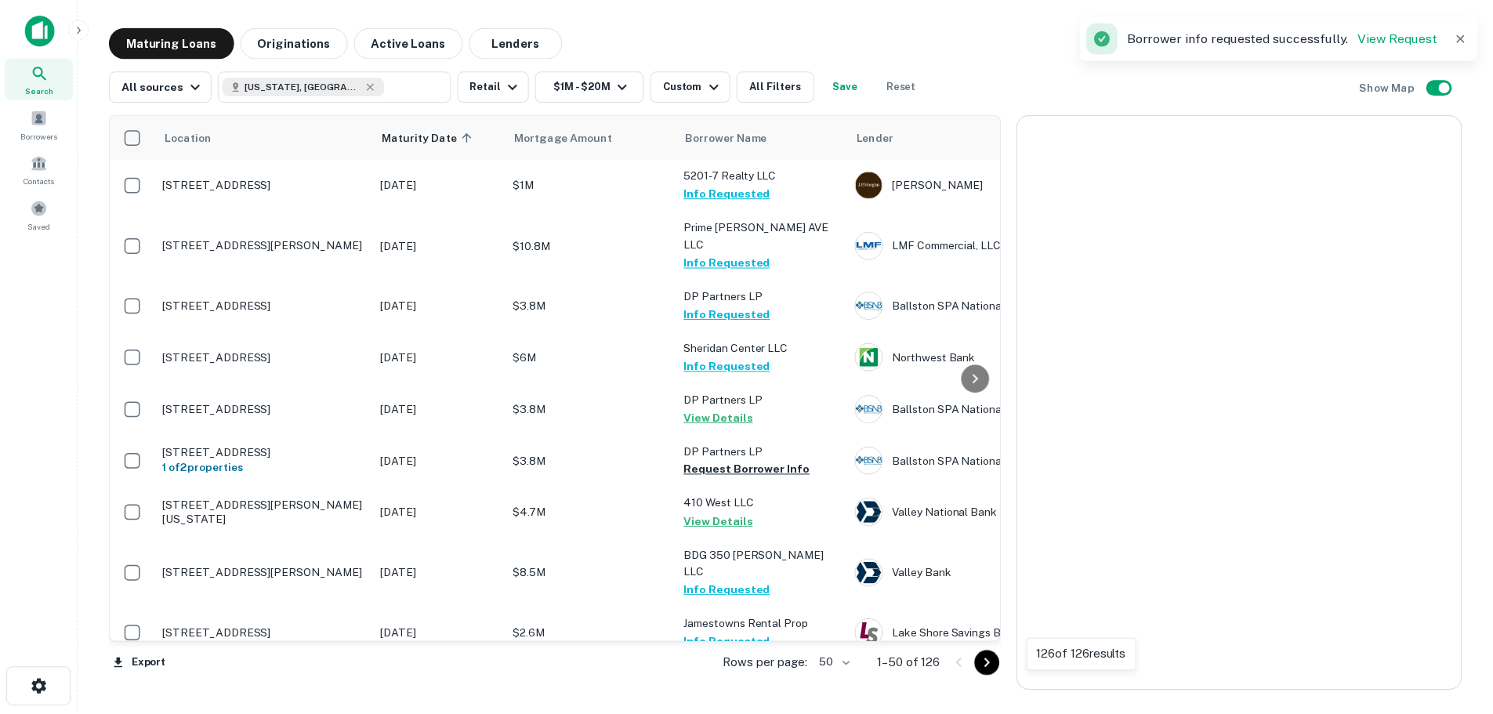
scroll to position [2037, 0]
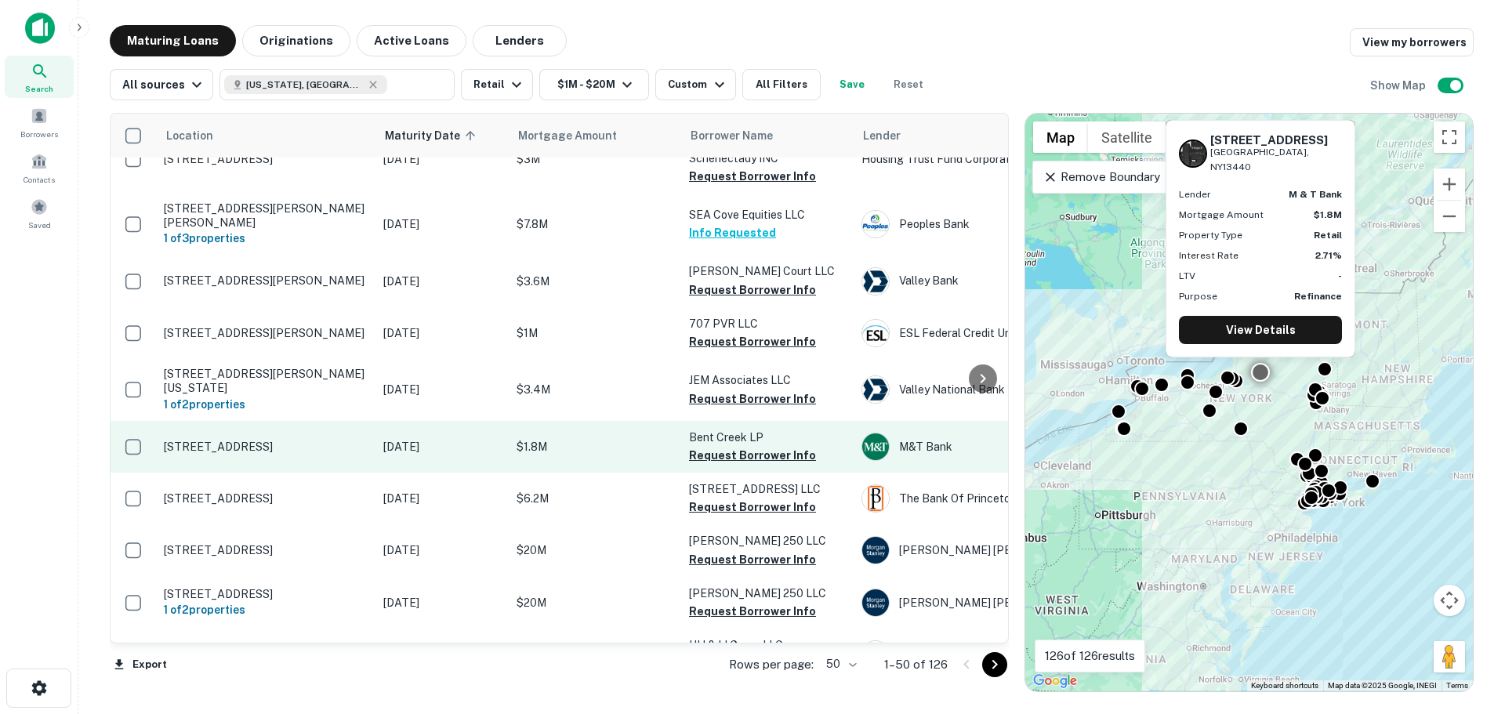
click at [288, 440] on p "[STREET_ADDRESS]" at bounding box center [266, 447] width 204 height 14
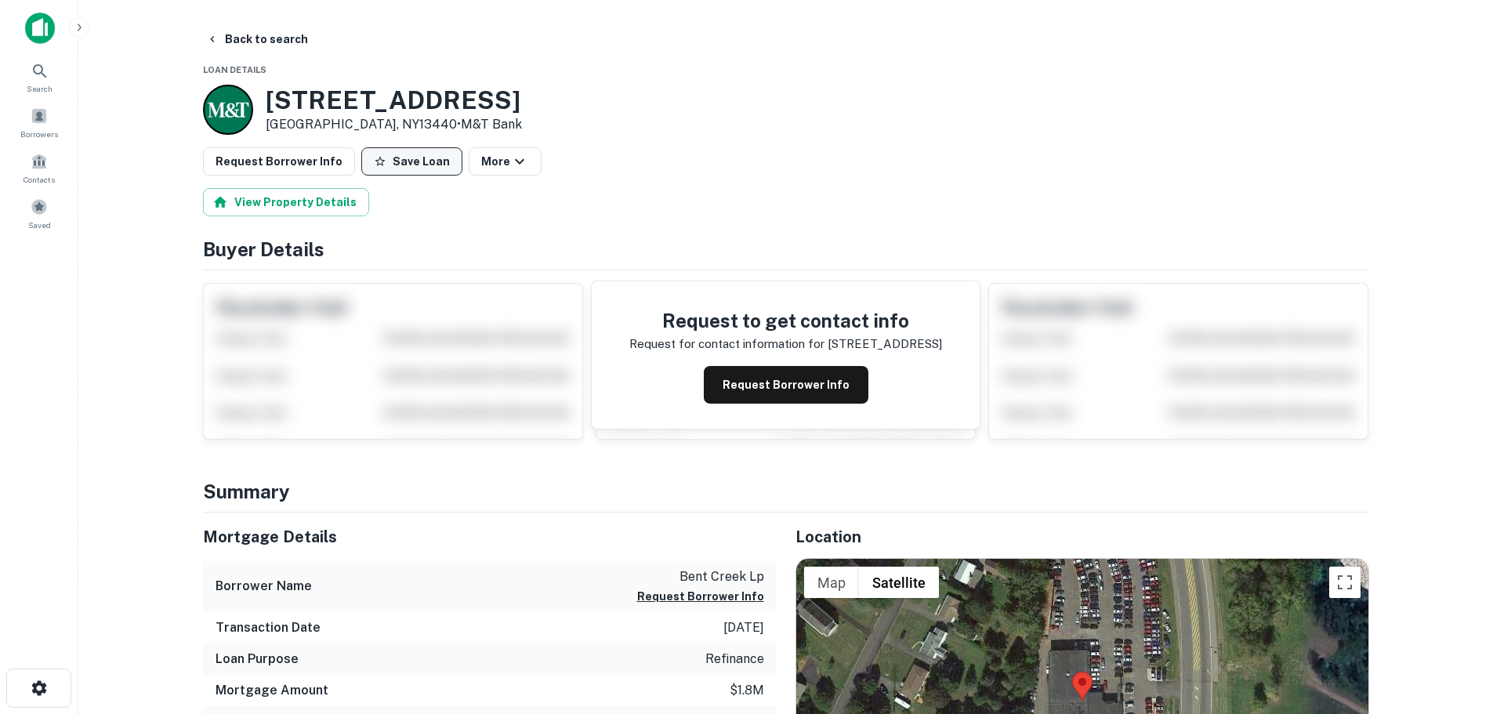
click at [410, 161] on button "Save Loan" at bounding box center [411, 161] width 101 height 28
click at [250, 154] on button "Request Borrower Info" at bounding box center [279, 161] width 152 height 28
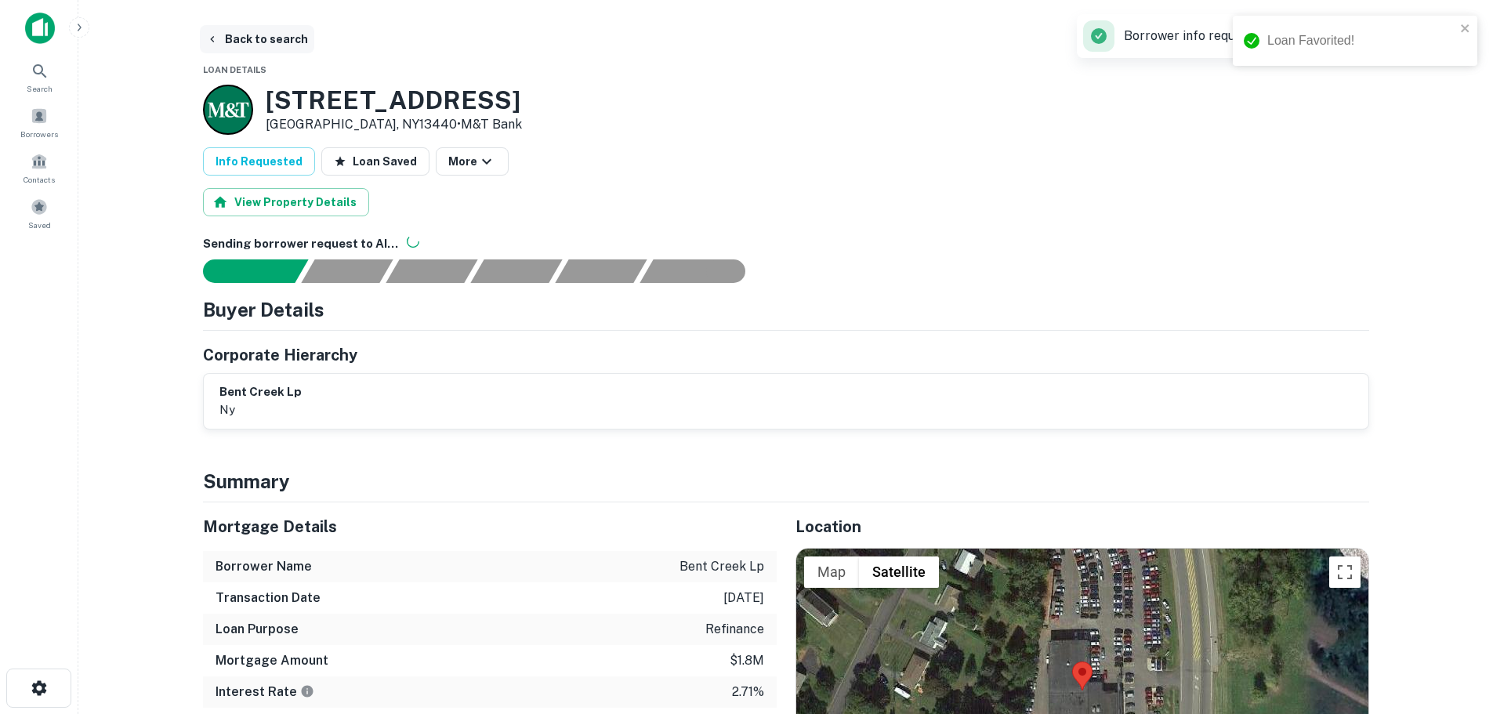
click at [284, 42] on button "Back to search" at bounding box center [257, 39] width 114 height 28
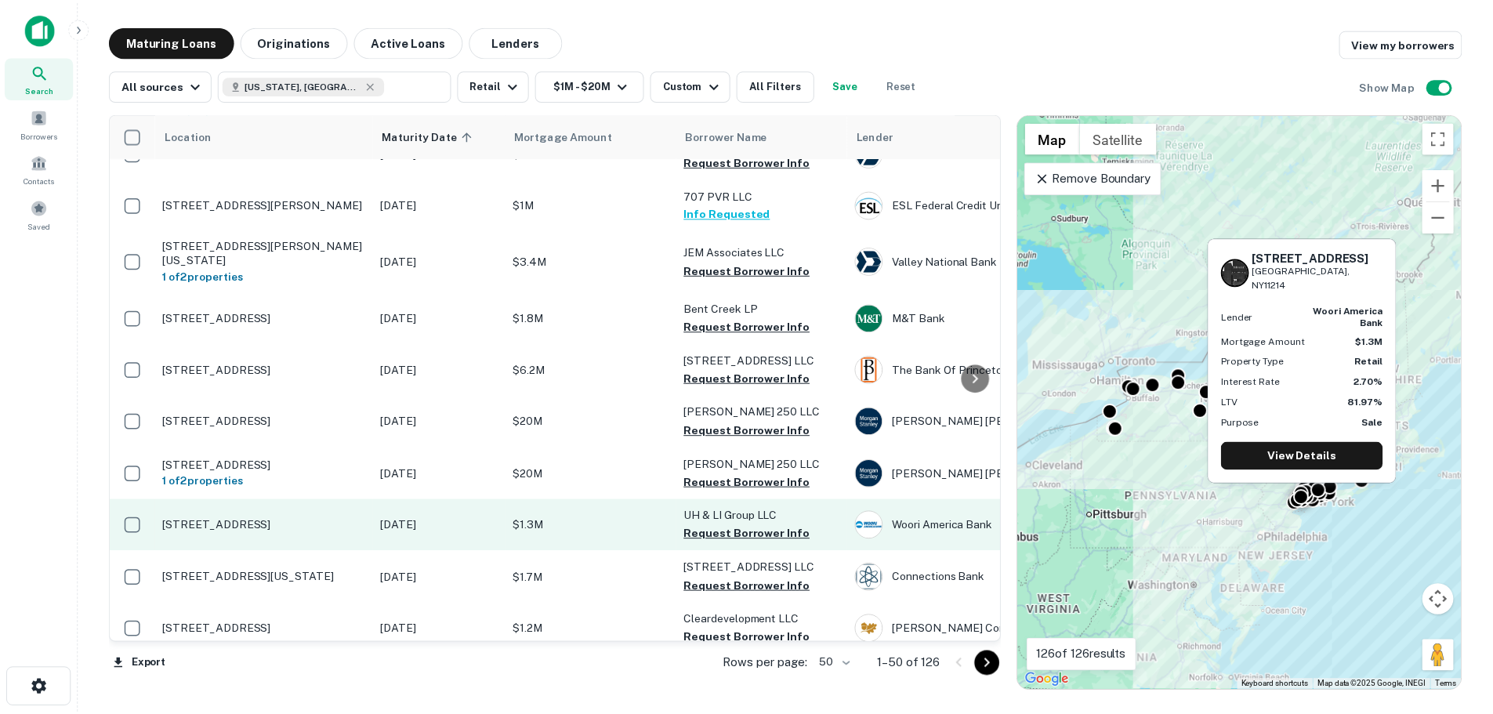
scroll to position [2194, 0]
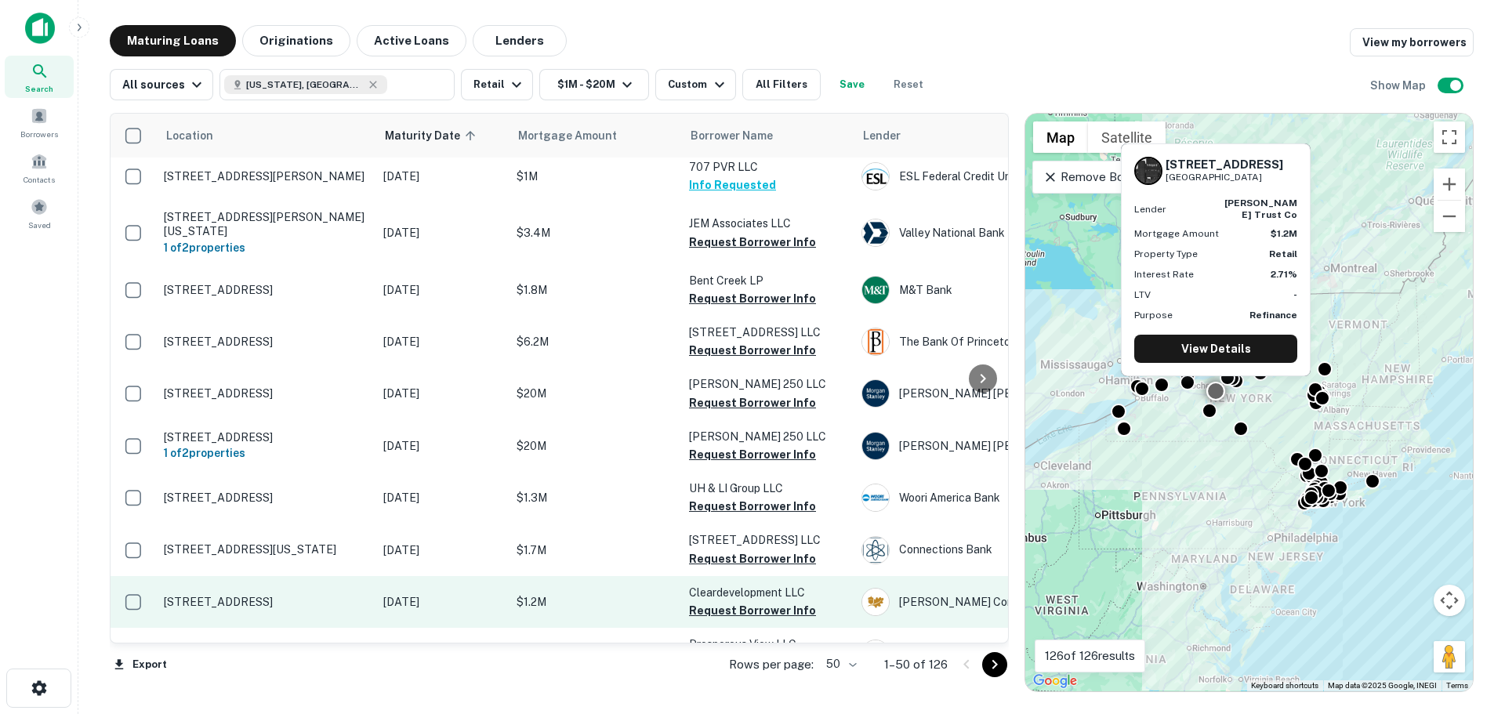
click at [332, 595] on p "[STREET_ADDRESS]" at bounding box center [266, 602] width 204 height 14
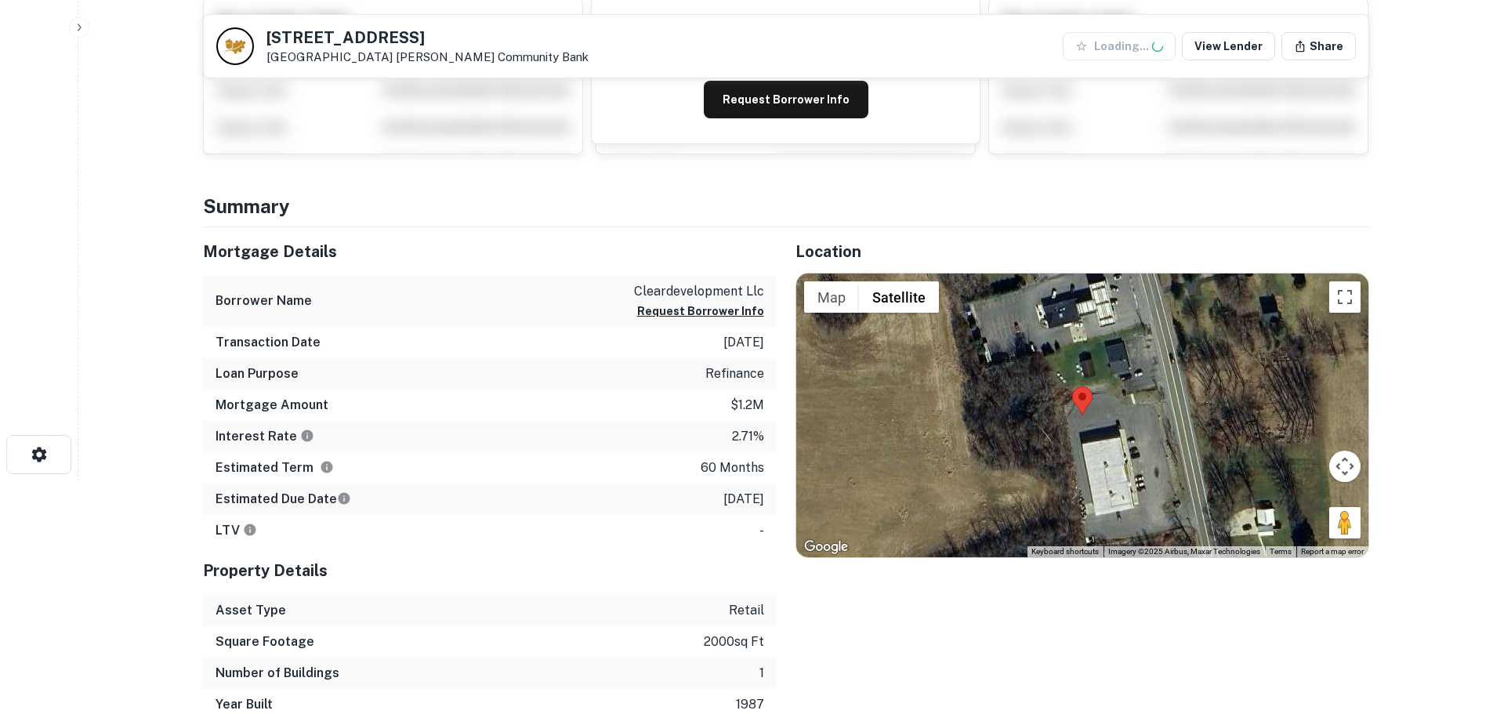
scroll to position [235, 0]
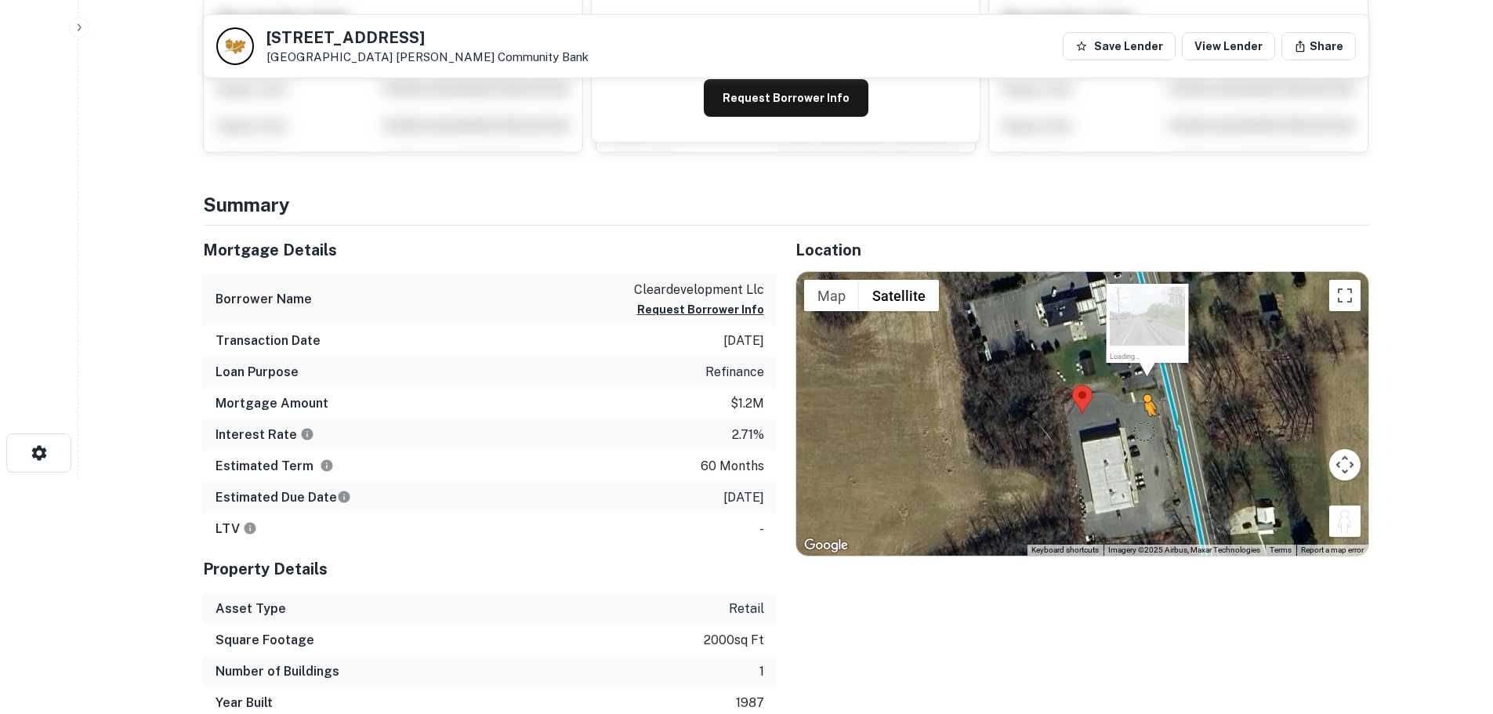
drag, startPoint x: 1338, startPoint y: 525, endPoint x: 1144, endPoint y: 430, distance: 215.5
click at [1144, 430] on div "To activate drag with keyboard, press Alt + Enter. Once in keyboard drag state,…" at bounding box center [1082, 414] width 572 height 284
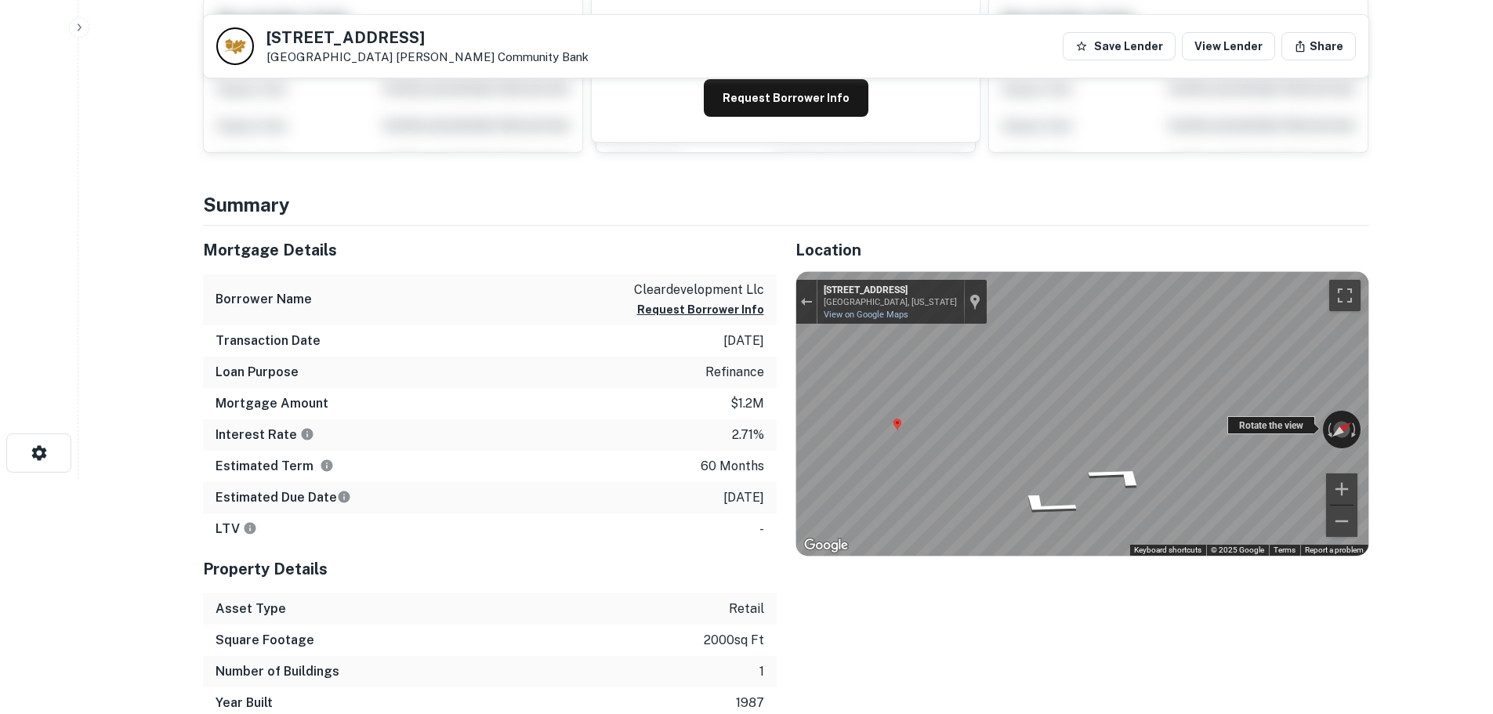
click at [1298, 432] on div "← Move left → Move right ↑ Move up ↓ Move down + Zoom in - Zoom out [STREET_ADD…" at bounding box center [1082, 414] width 572 height 284
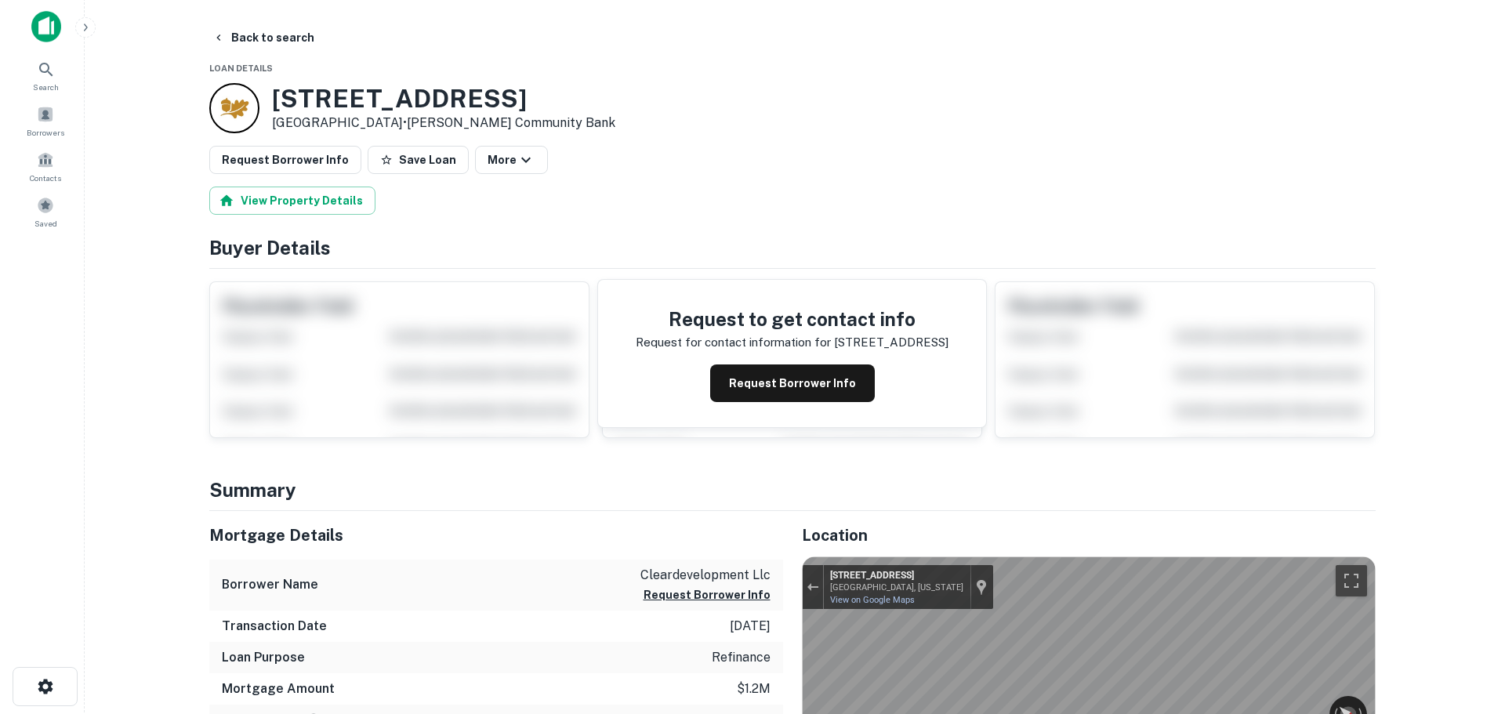
scroll to position [0, 0]
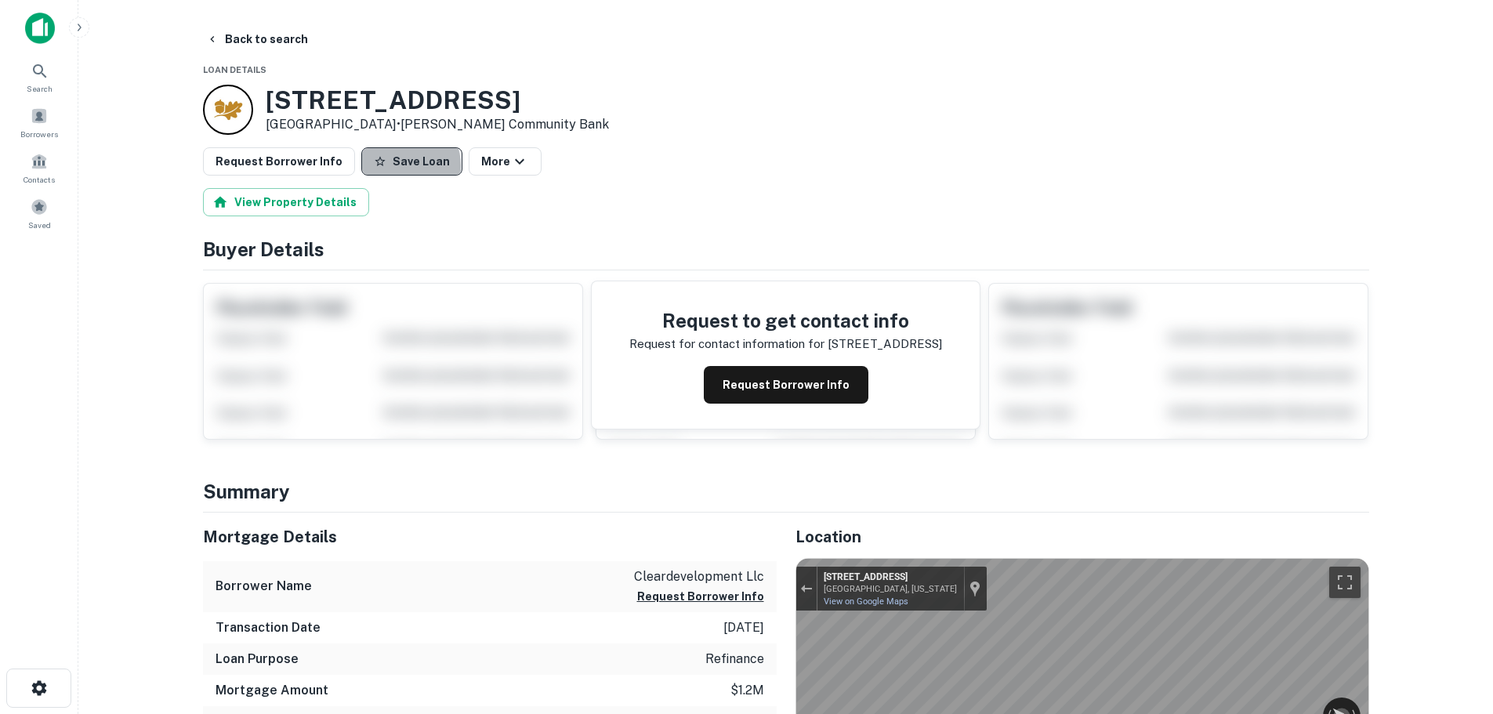
click at [388, 166] on button "Save Loan" at bounding box center [411, 161] width 101 height 28
click at [258, 166] on button "Request Borrower Info" at bounding box center [279, 161] width 152 height 28
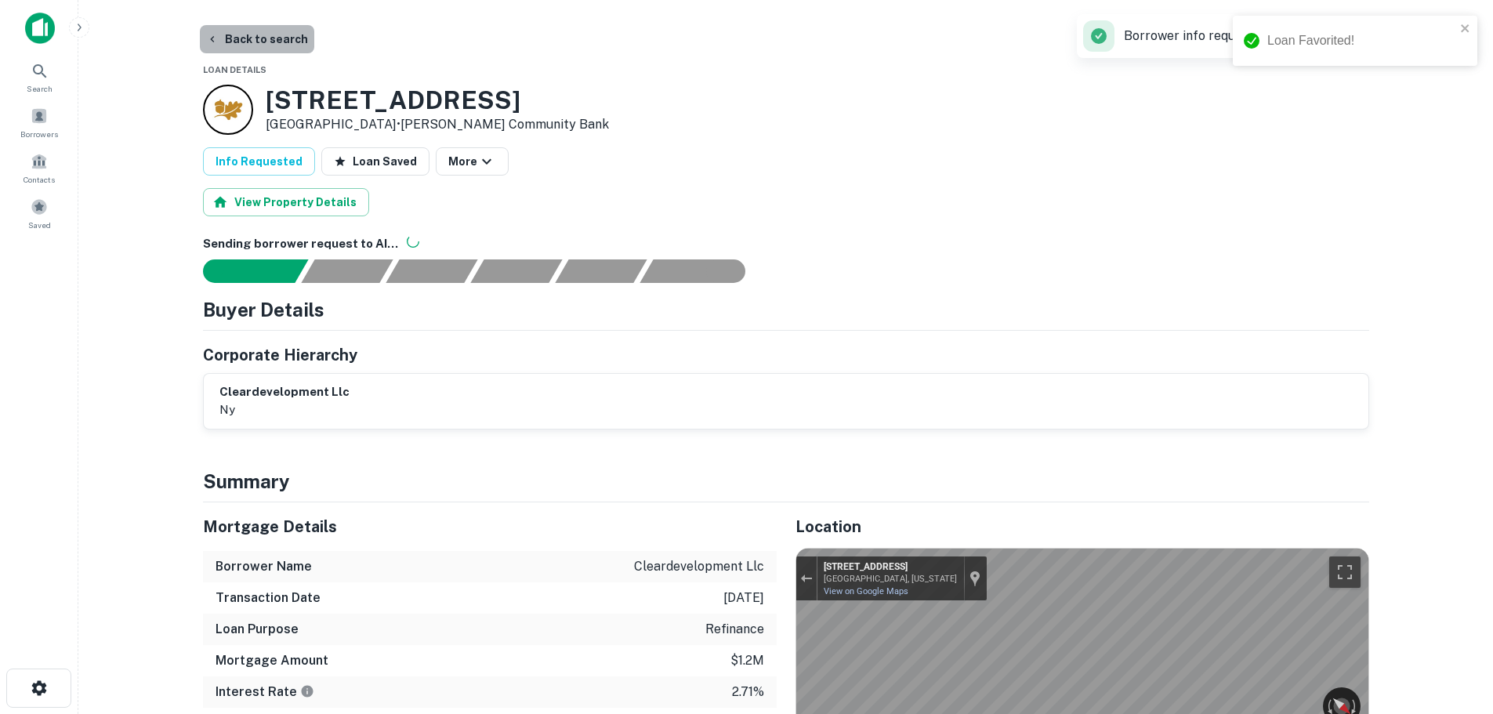
click at [282, 36] on button "Back to search" at bounding box center [257, 39] width 114 height 28
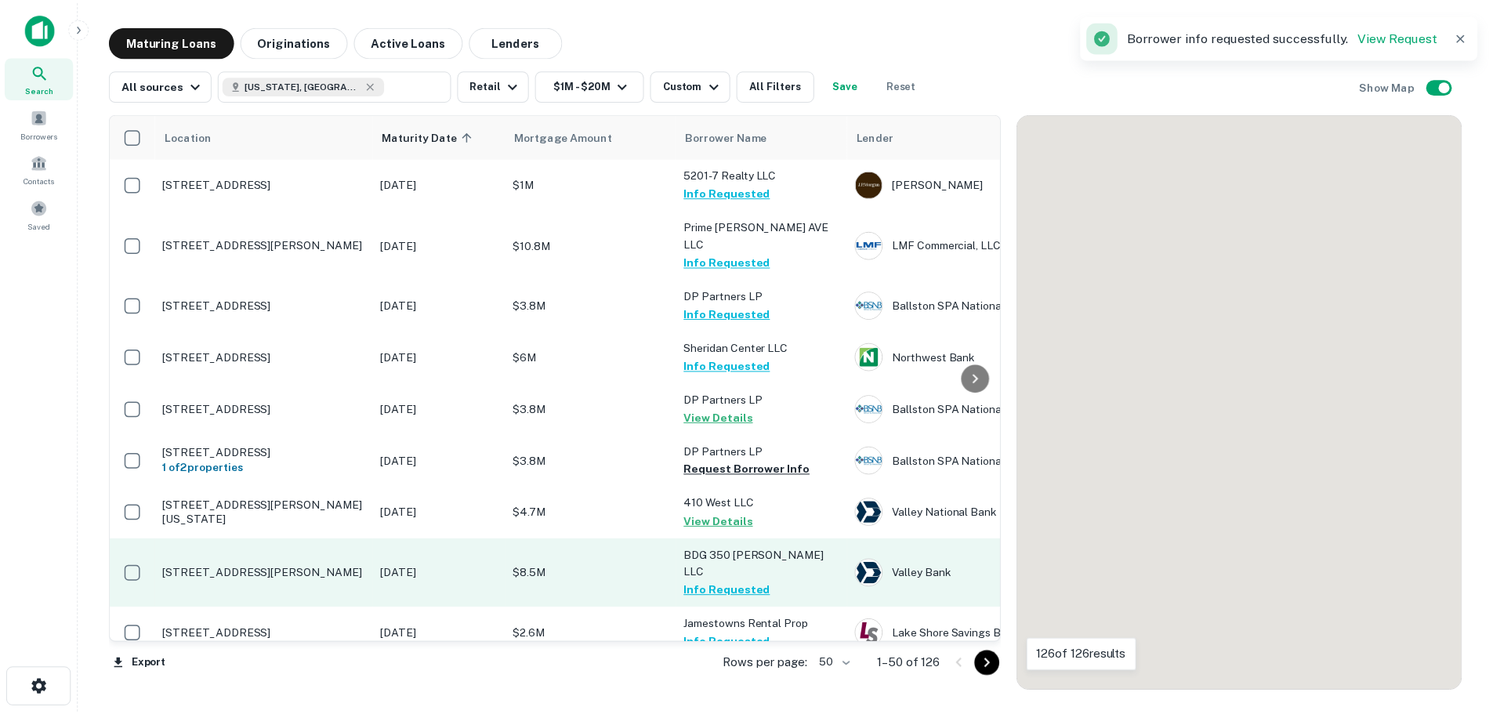
scroll to position [2194, 0]
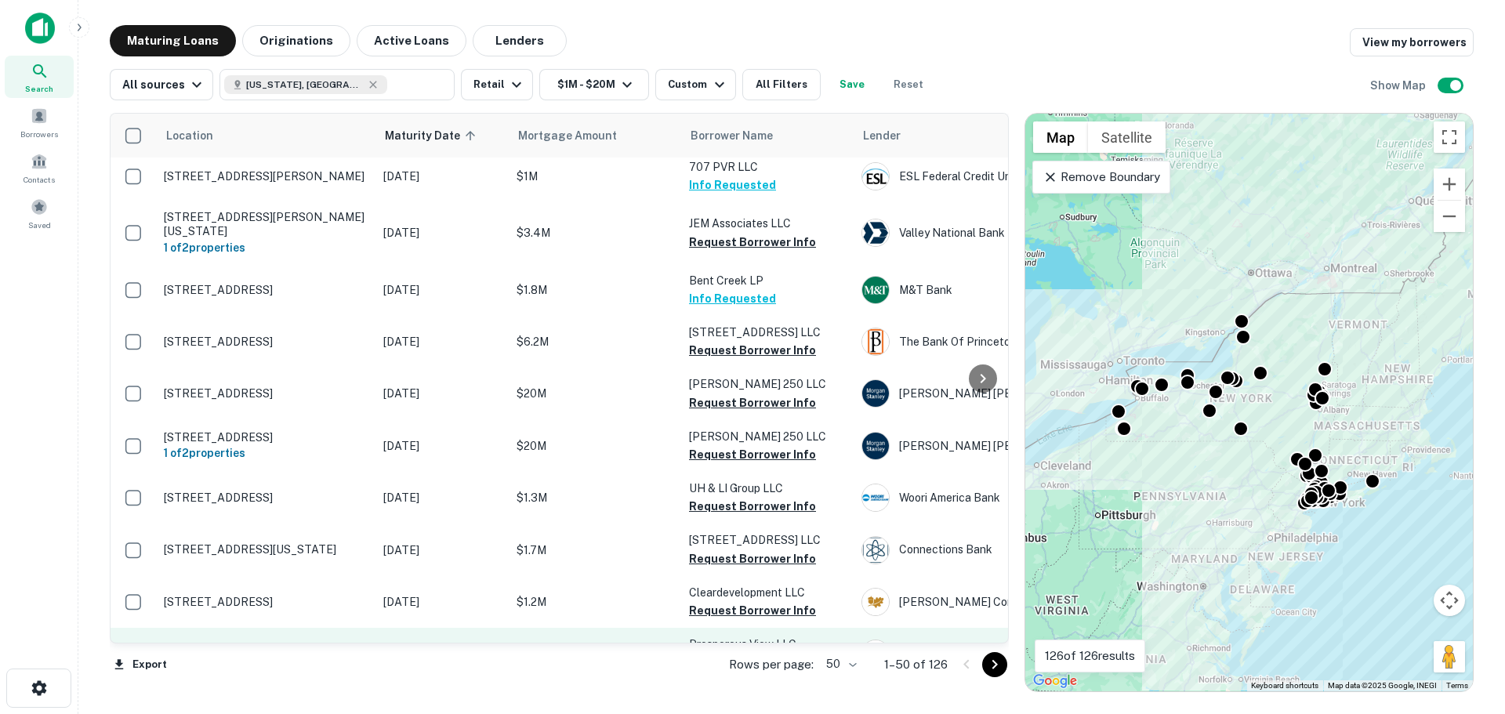
click at [294, 647] on p "[STREET_ADDRESS]" at bounding box center [266, 654] width 204 height 14
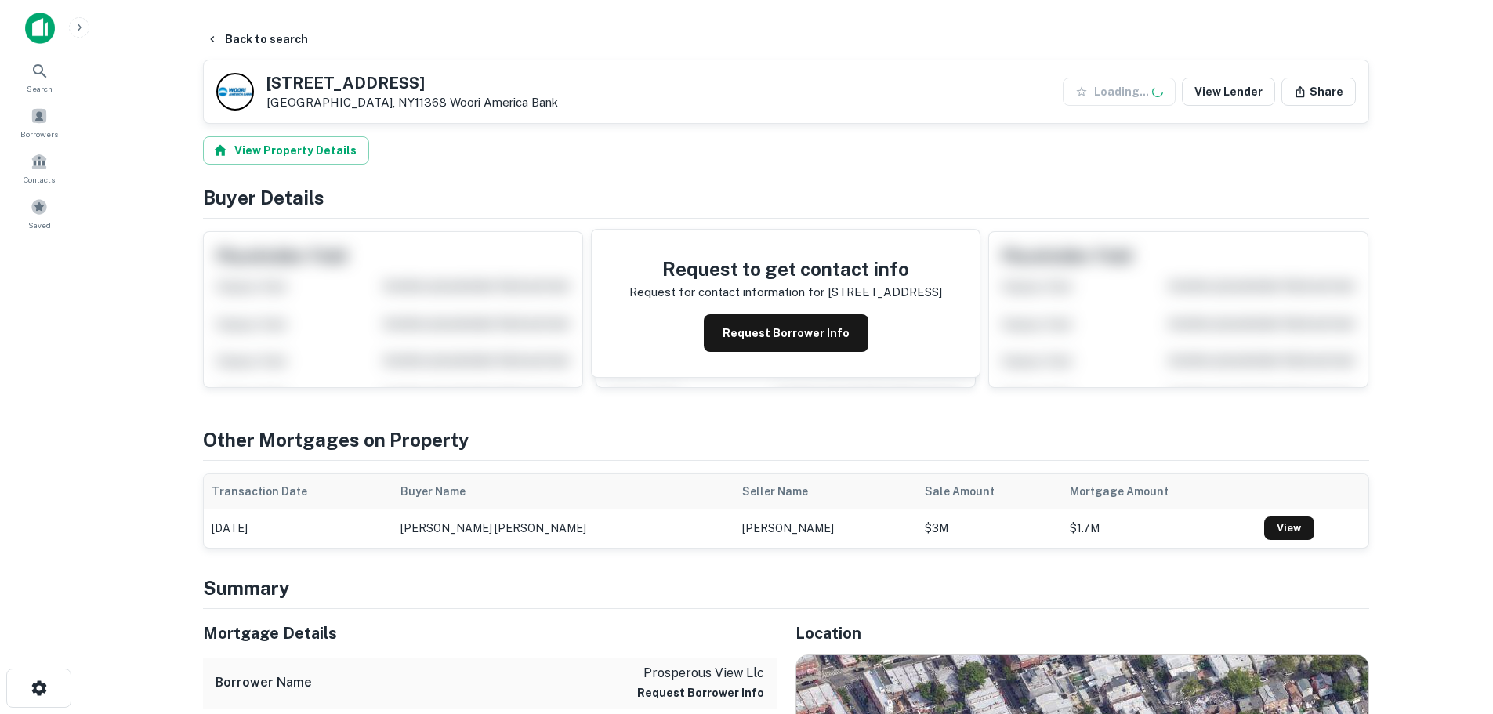
scroll to position [313, 0]
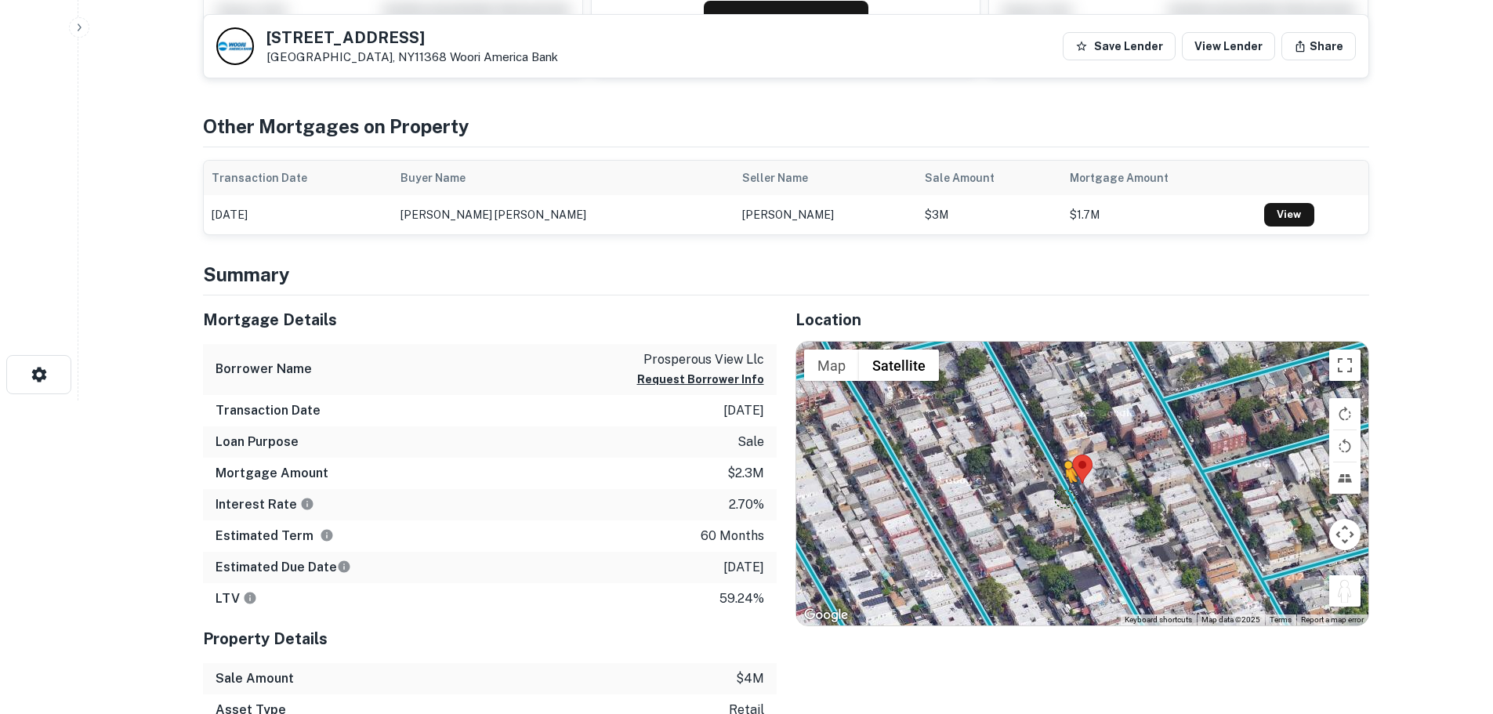
drag, startPoint x: 1352, startPoint y: 592, endPoint x: 1064, endPoint y: 498, distance: 302.3
click at [1064, 498] on div "To activate drag with keyboard, press Alt + Enter. Once in keyboard drag state,…" at bounding box center [1082, 484] width 572 height 284
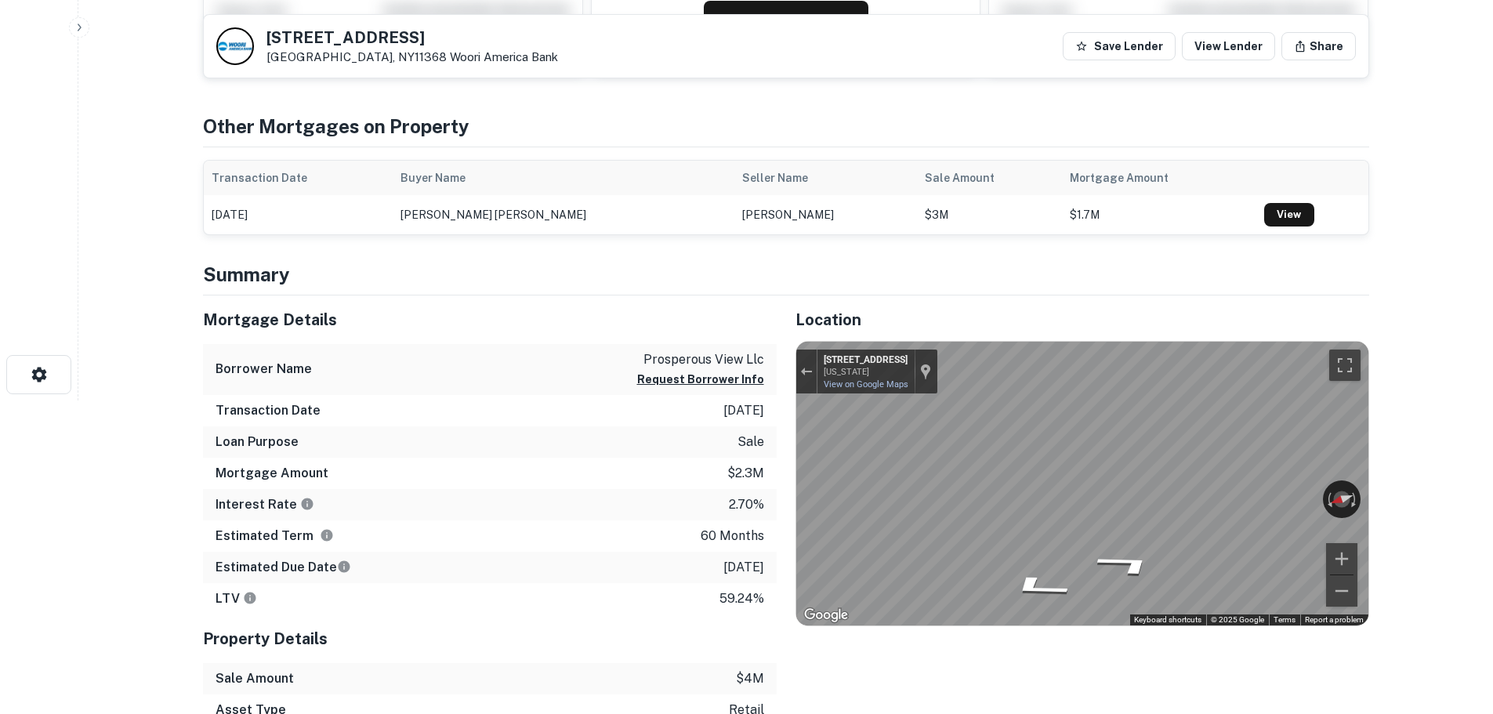
click at [758, 528] on div "Mortgage Details Borrower Name prosperous view llc Request Borrower Info Transa…" at bounding box center [776, 588] width 1185 height 587
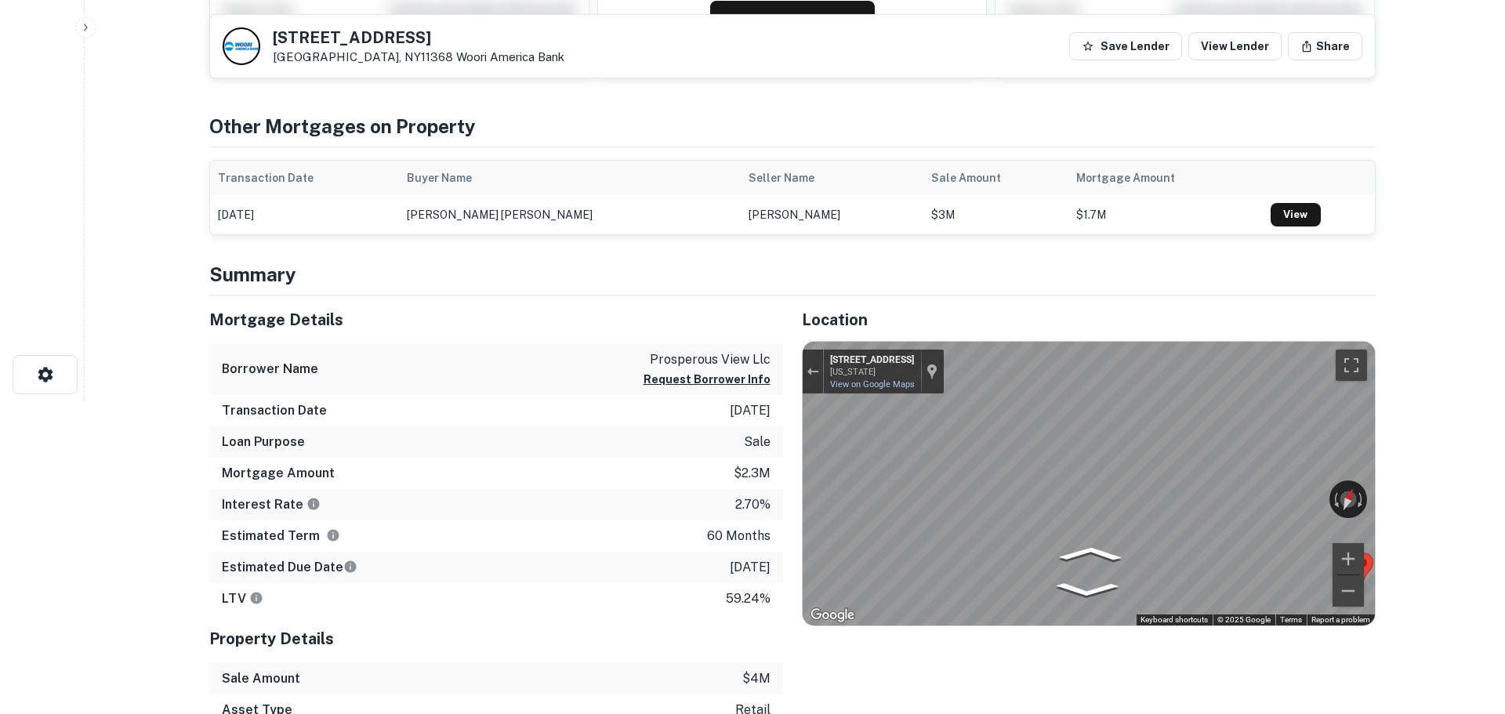
scroll to position [0, 0]
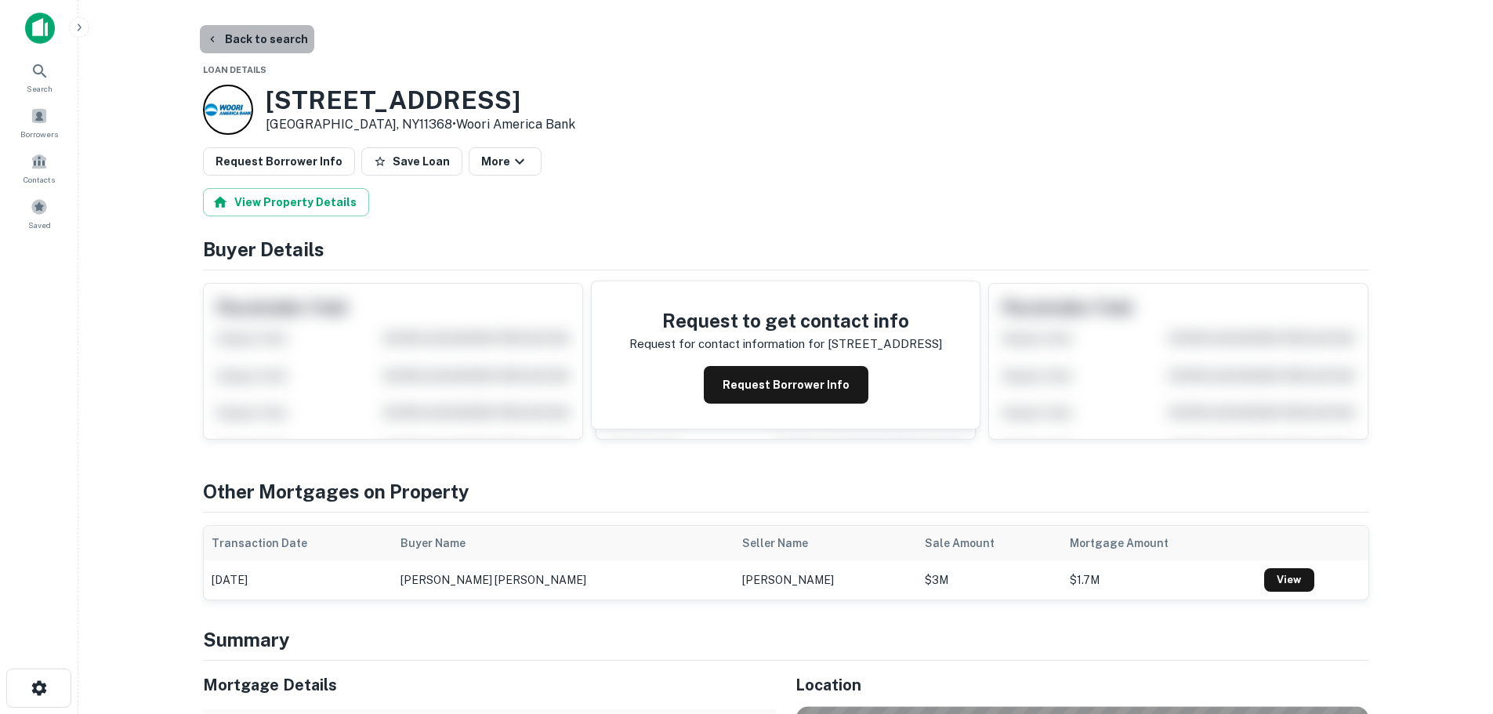
click at [274, 30] on button "Back to search" at bounding box center [257, 39] width 114 height 28
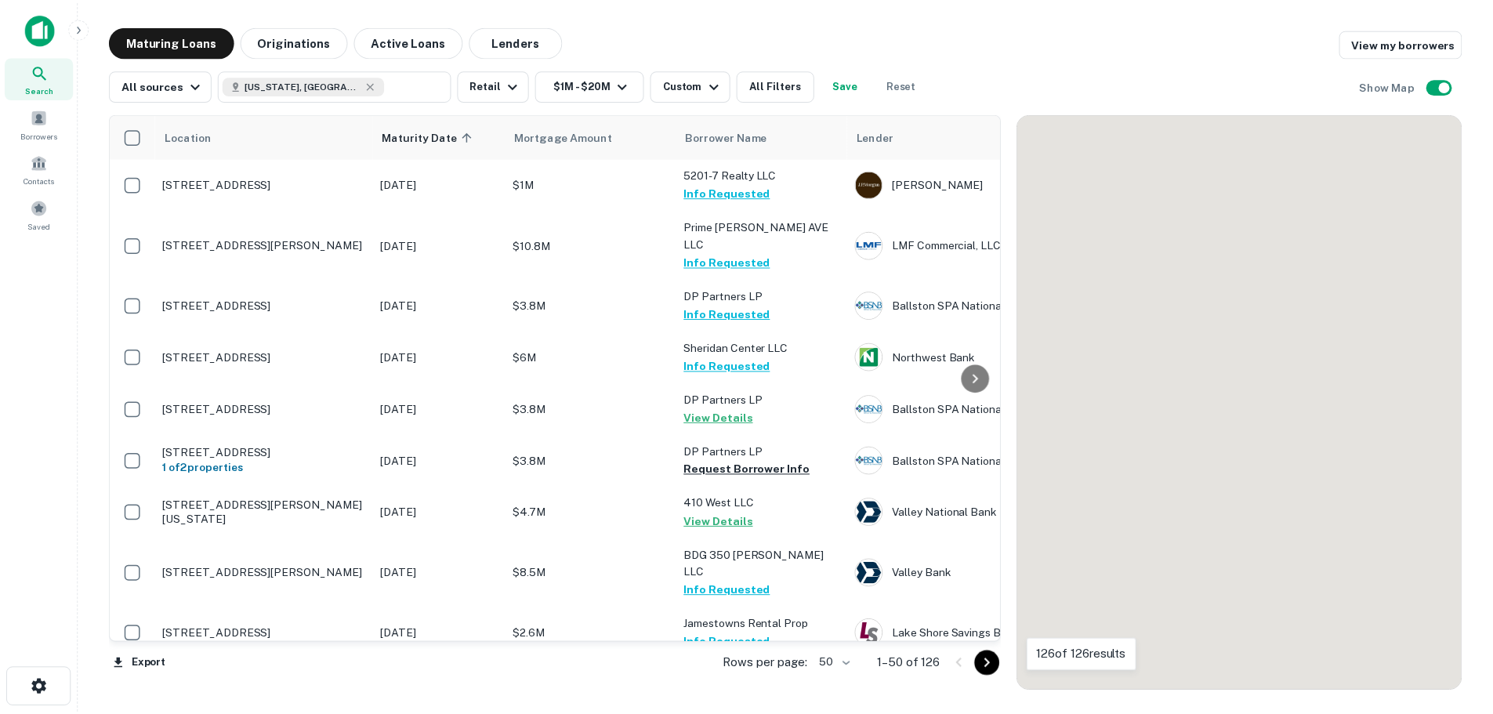
scroll to position [2194, 0]
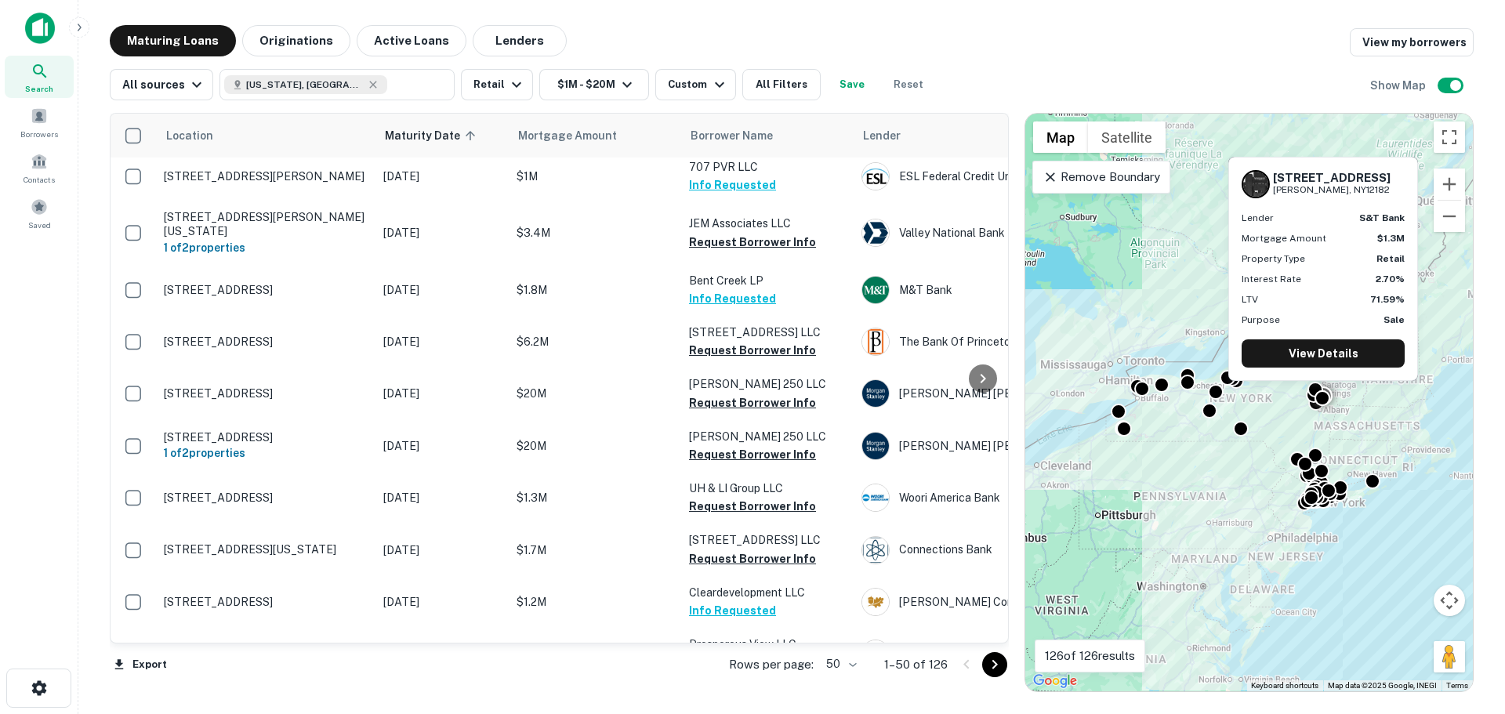
click at [197, 699] on p "[STREET_ADDRESS][PERSON_NAME]" at bounding box center [266, 706] width 204 height 14
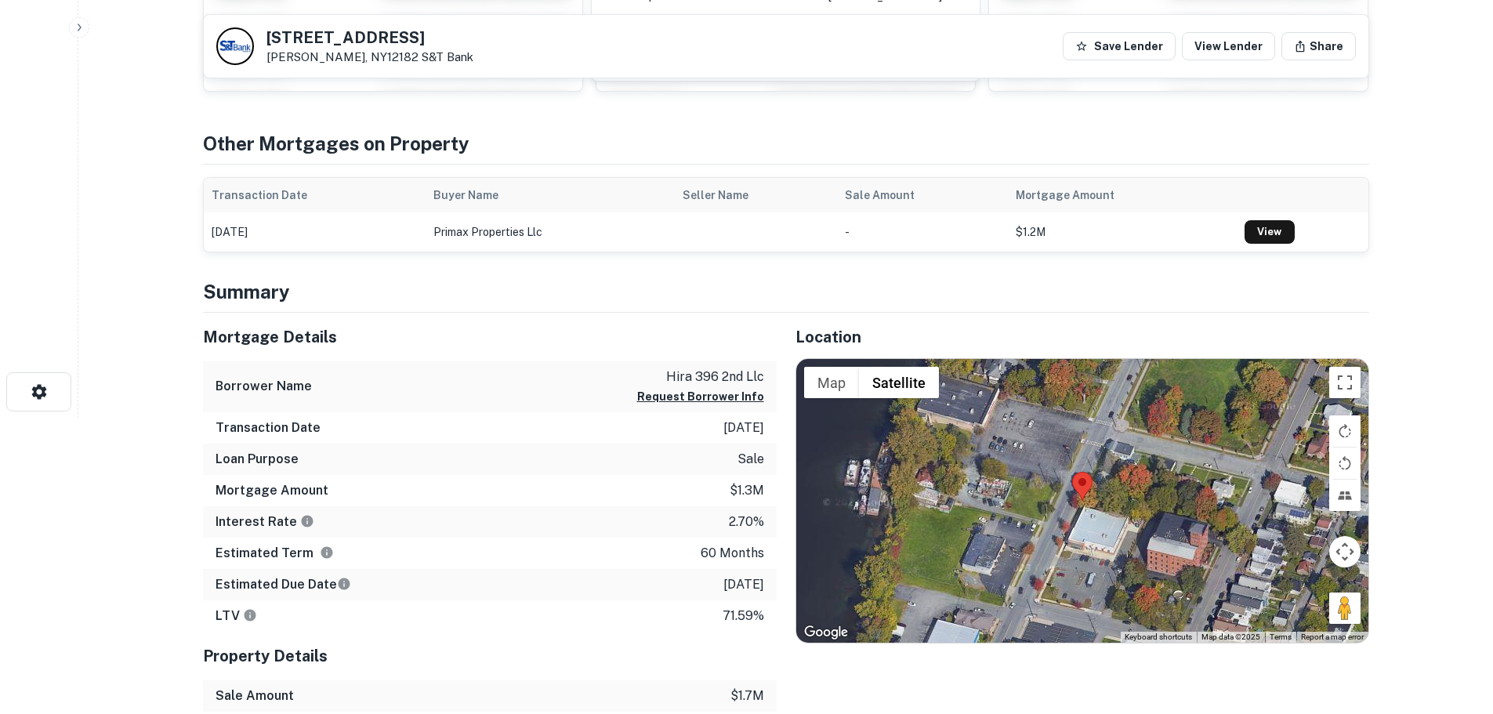
scroll to position [392, 0]
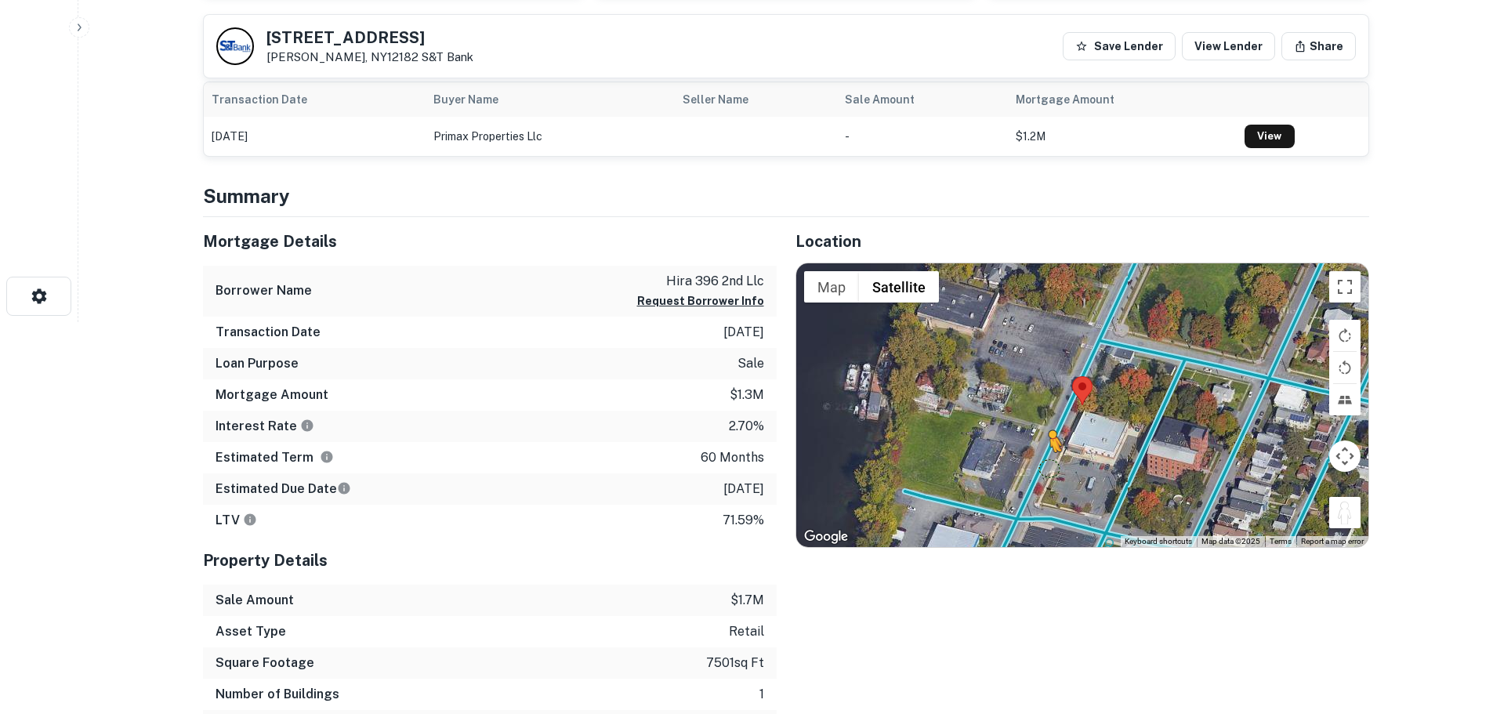
drag, startPoint x: 1345, startPoint y: 510, endPoint x: 1049, endPoint y: 468, distance: 299.2
click at [1049, 468] on div "To activate drag with keyboard, press Alt + Enter. Once in keyboard drag state,…" at bounding box center [1082, 405] width 572 height 284
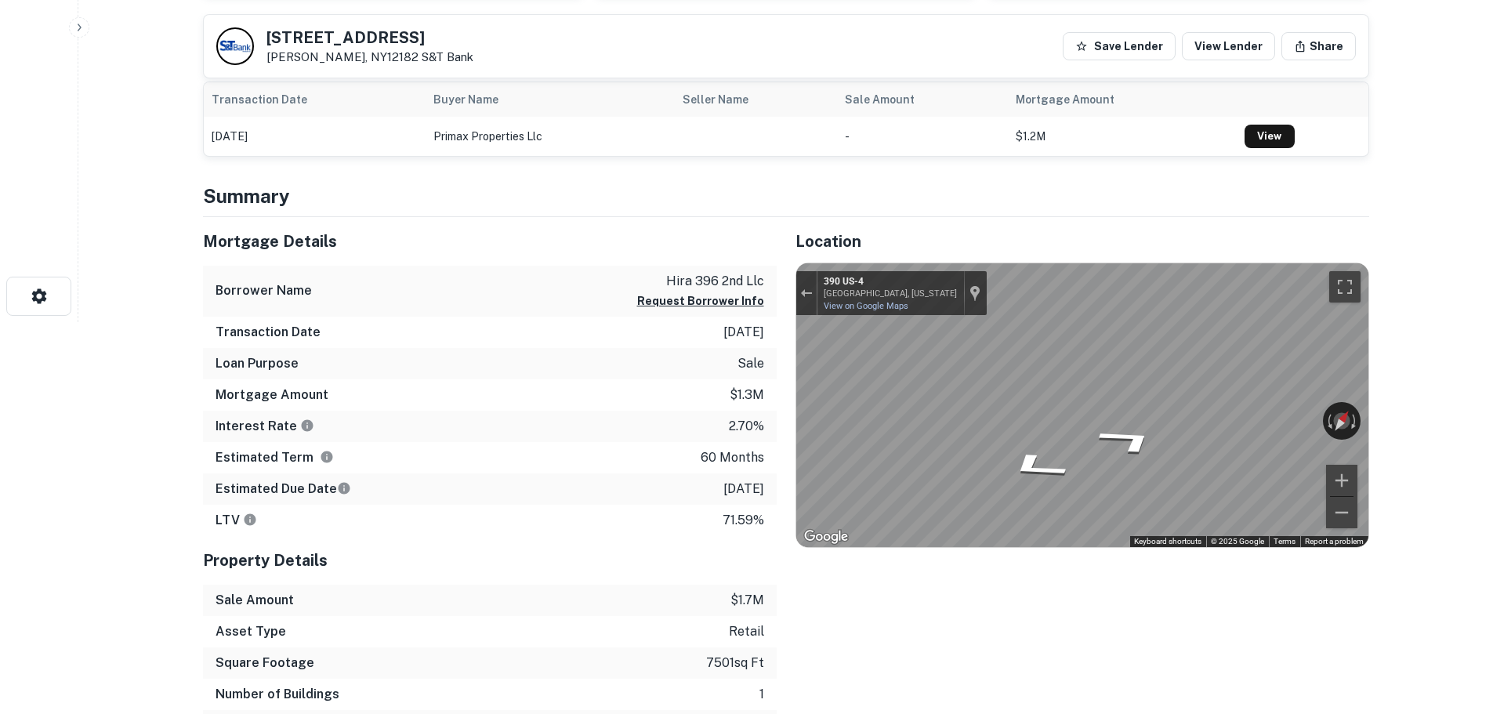
click at [705, 446] on div "Mortgage Details Borrower Name hira 396 2nd llc Request Borrower Info Transacti…" at bounding box center [776, 479] width 1185 height 524
click at [904, 434] on div "← Move left → Move right ↑ Move up ↓ Move down + Zoom in - Zoom out 390 US-4 [G…" at bounding box center [1082, 405] width 572 height 284
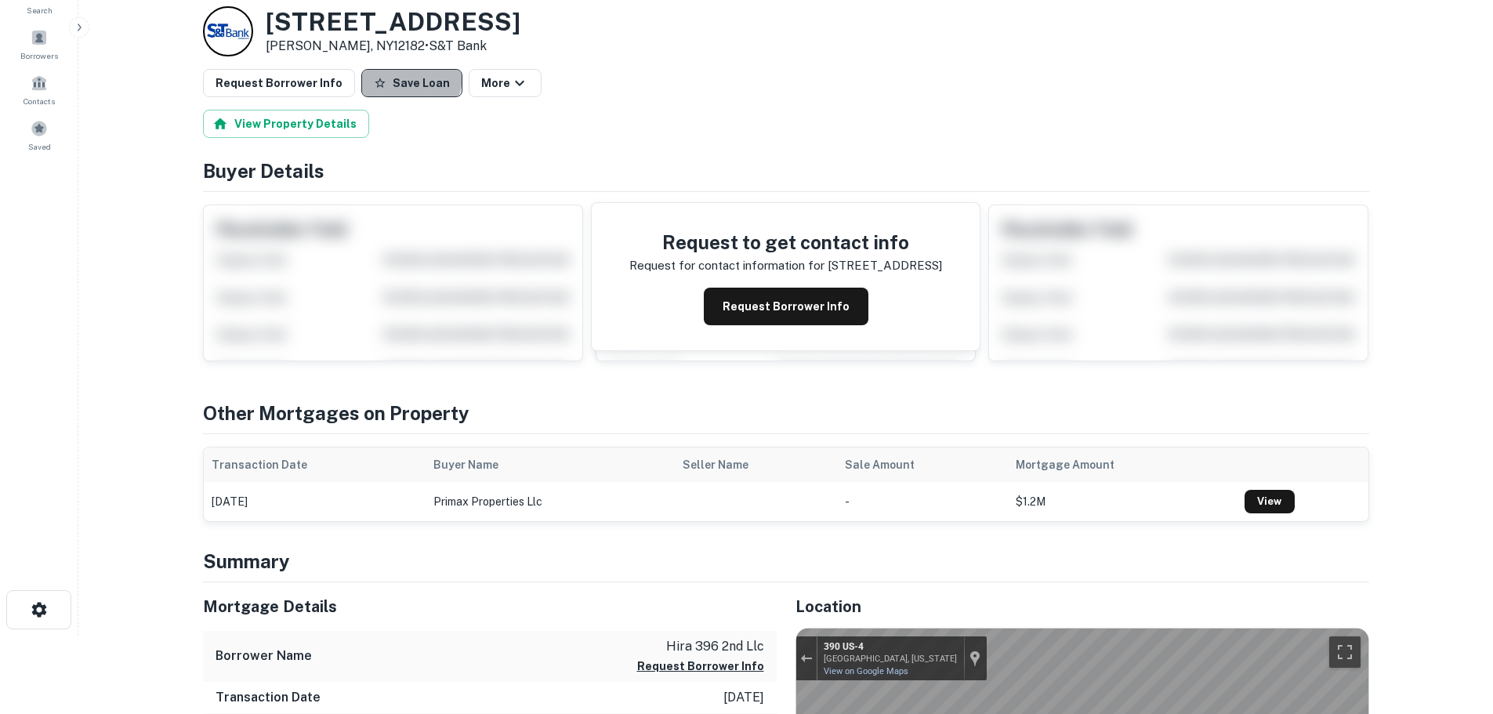
click at [393, 76] on button "Save Loan" at bounding box center [411, 83] width 101 height 28
click at [299, 89] on button "Request Borrower Info" at bounding box center [279, 83] width 152 height 28
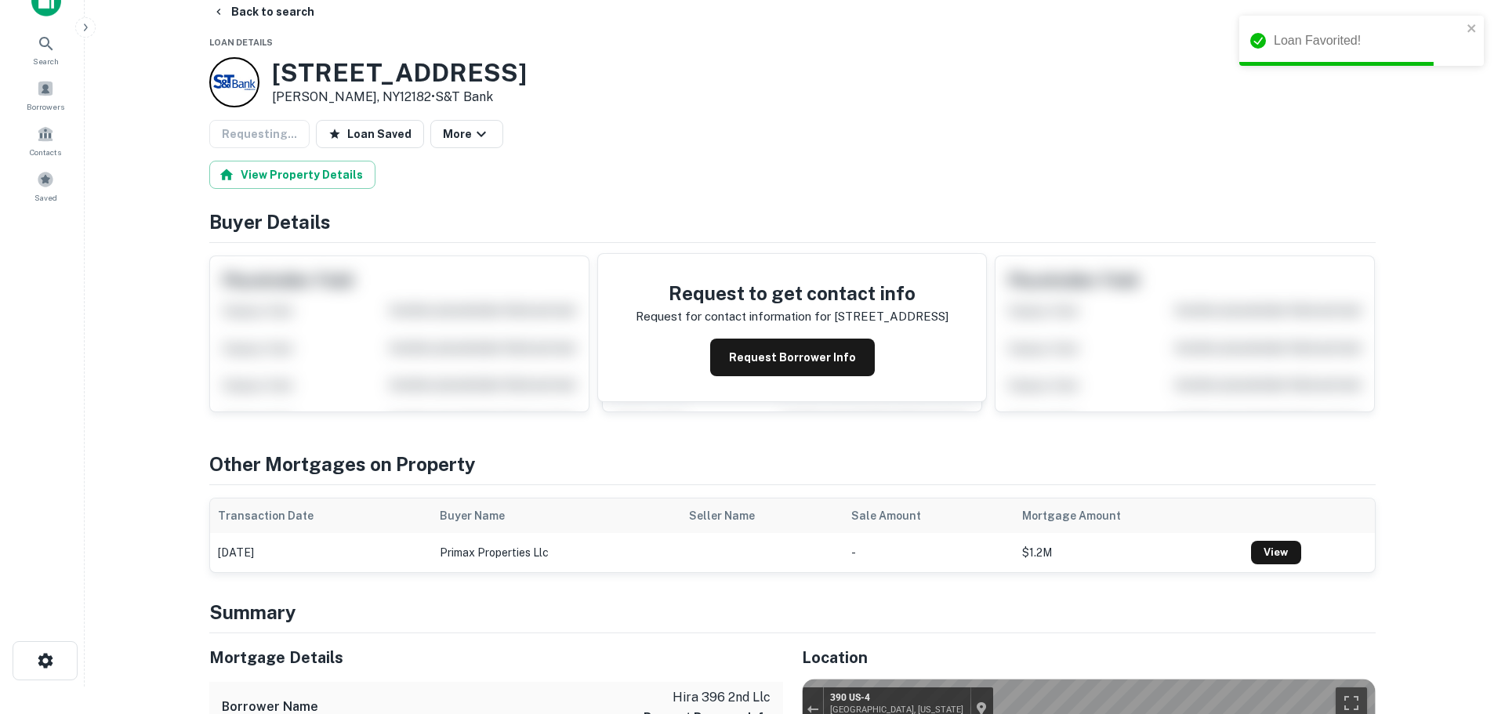
scroll to position [0, 0]
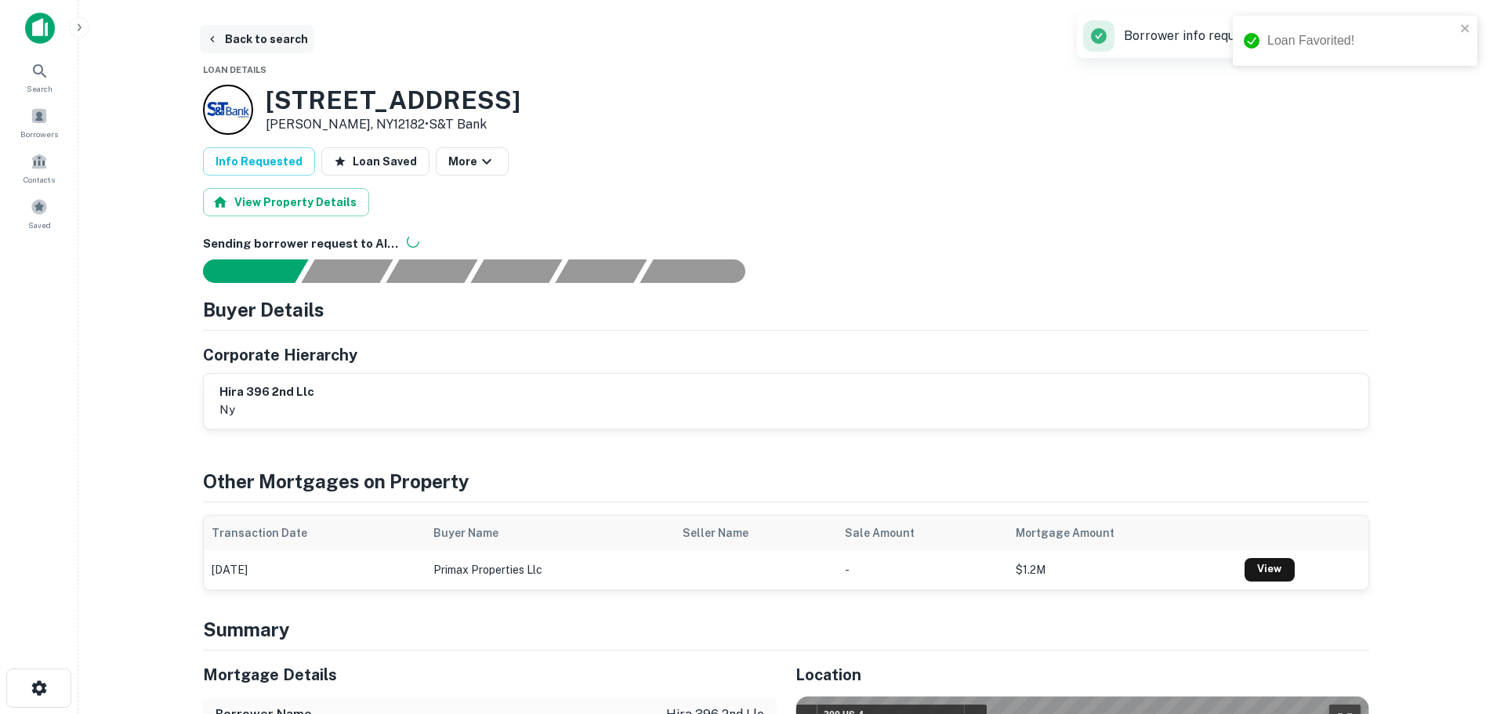
drag, startPoint x: 263, startPoint y: 24, endPoint x: 264, endPoint y: 38, distance: 14.1
click at [263, 26] on main "Back to search Loan Details [STREET_ADDRESS][PERSON_NAME] • S&T Bank Info Reque…" at bounding box center [785, 357] width 1414 height 714
click at [270, 45] on button "Back to search" at bounding box center [257, 39] width 114 height 28
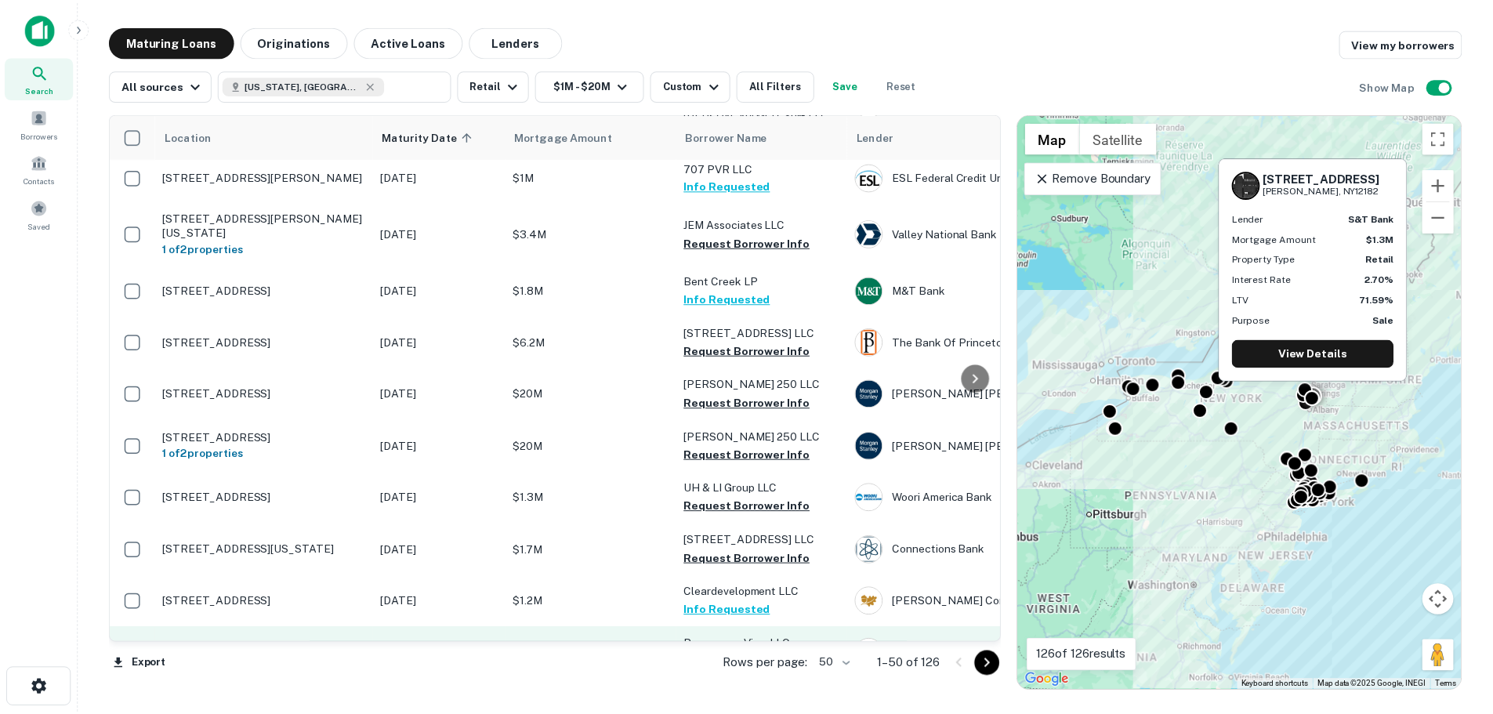
scroll to position [2220, 0]
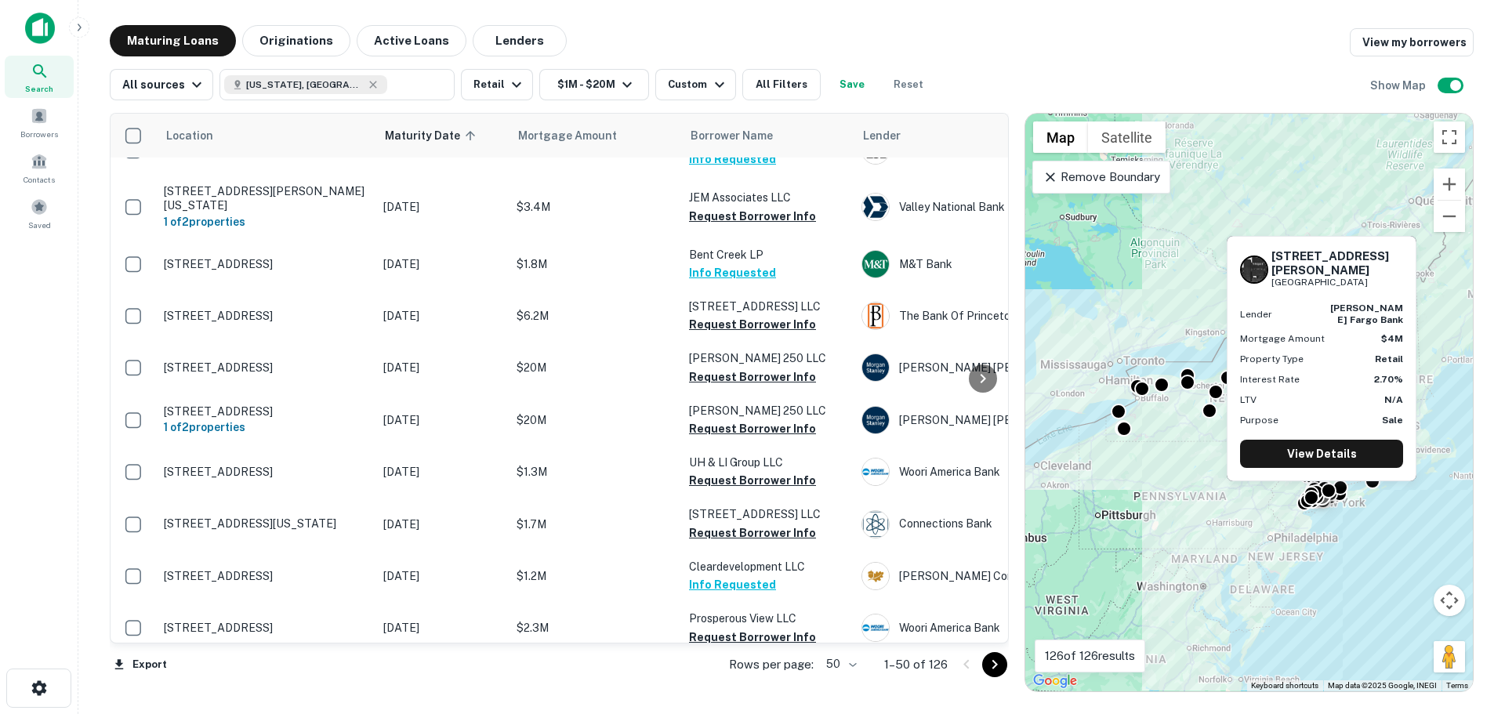
click at [256, 716] on p "[STREET_ADDRESS][PERSON_NAME]" at bounding box center [266, 723] width 204 height 14
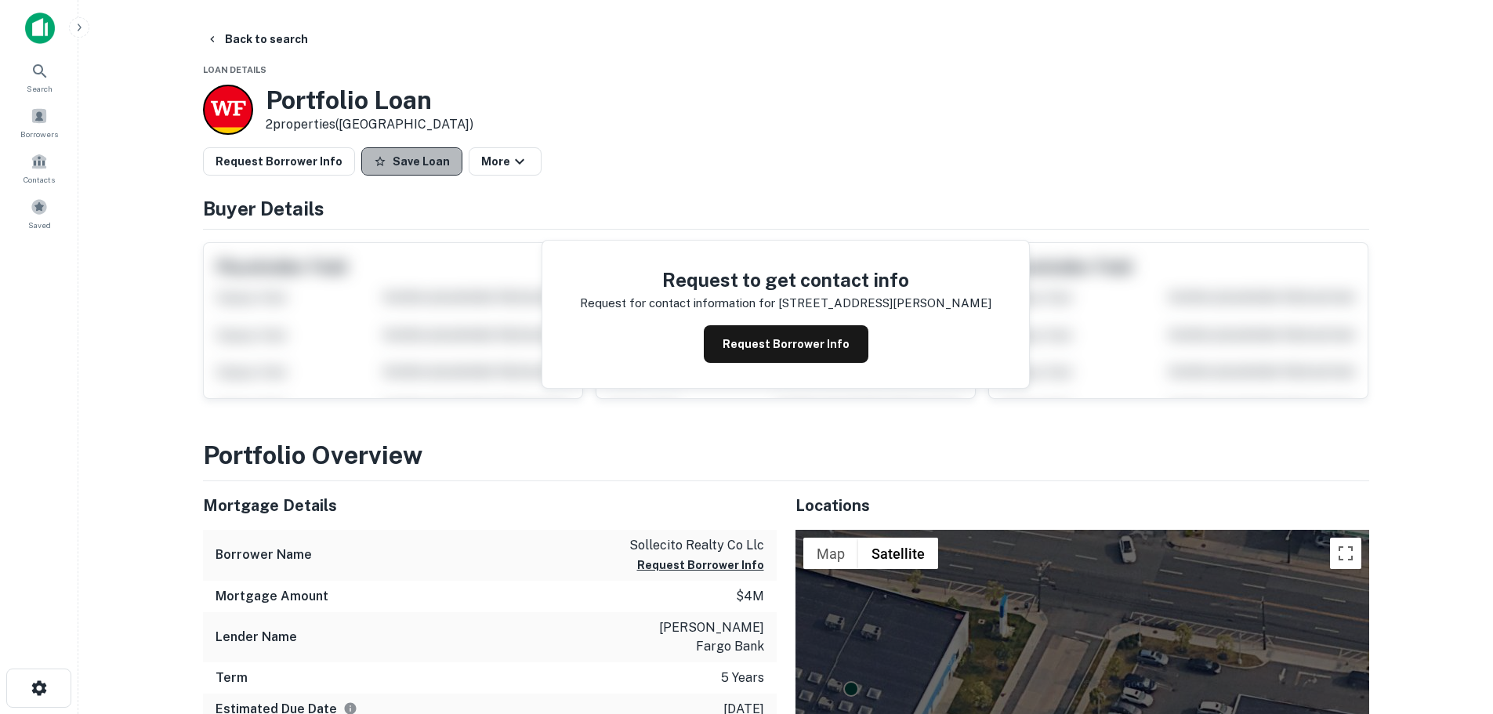
click at [414, 162] on button "Save Loan" at bounding box center [411, 161] width 101 height 28
click at [318, 163] on button "Request Borrower Info" at bounding box center [279, 161] width 152 height 28
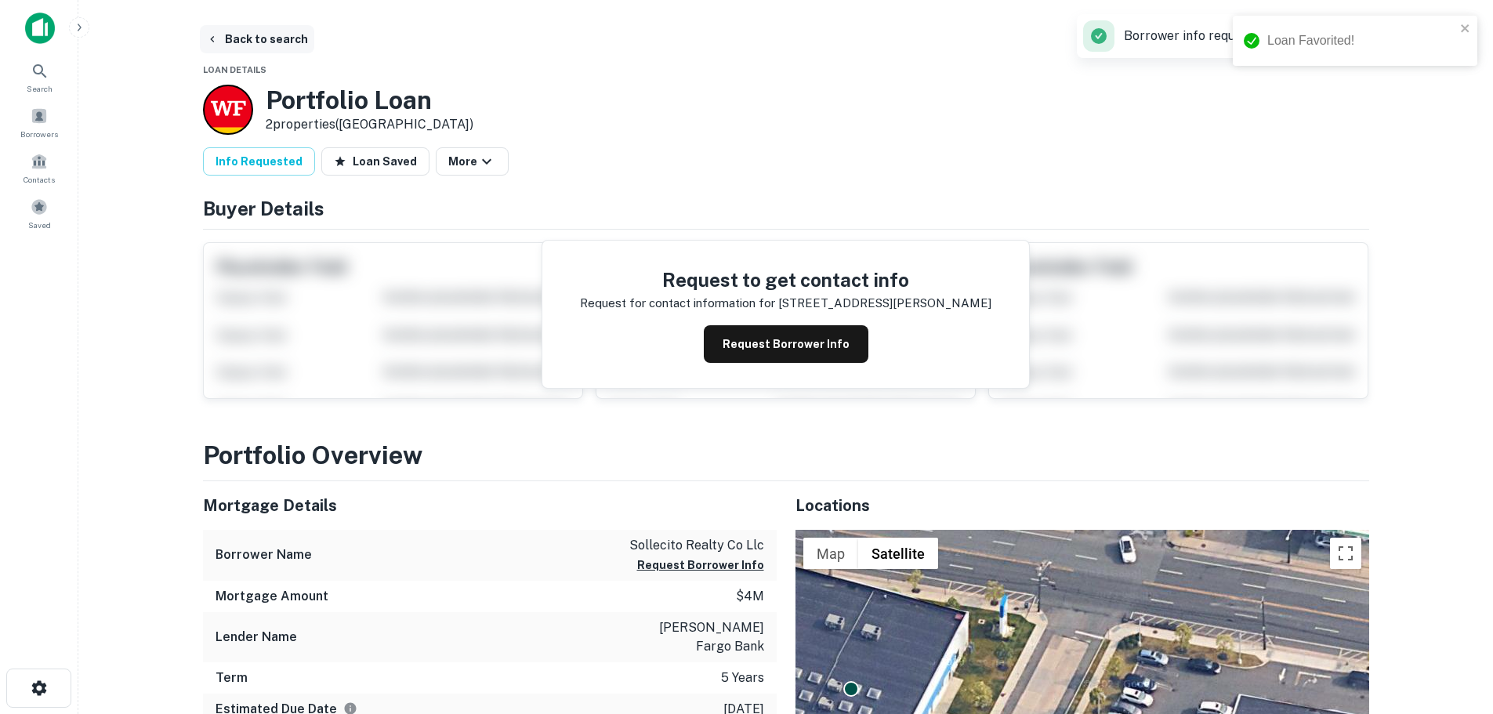
click at [261, 35] on button "Back to search" at bounding box center [257, 39] width 114 height 28
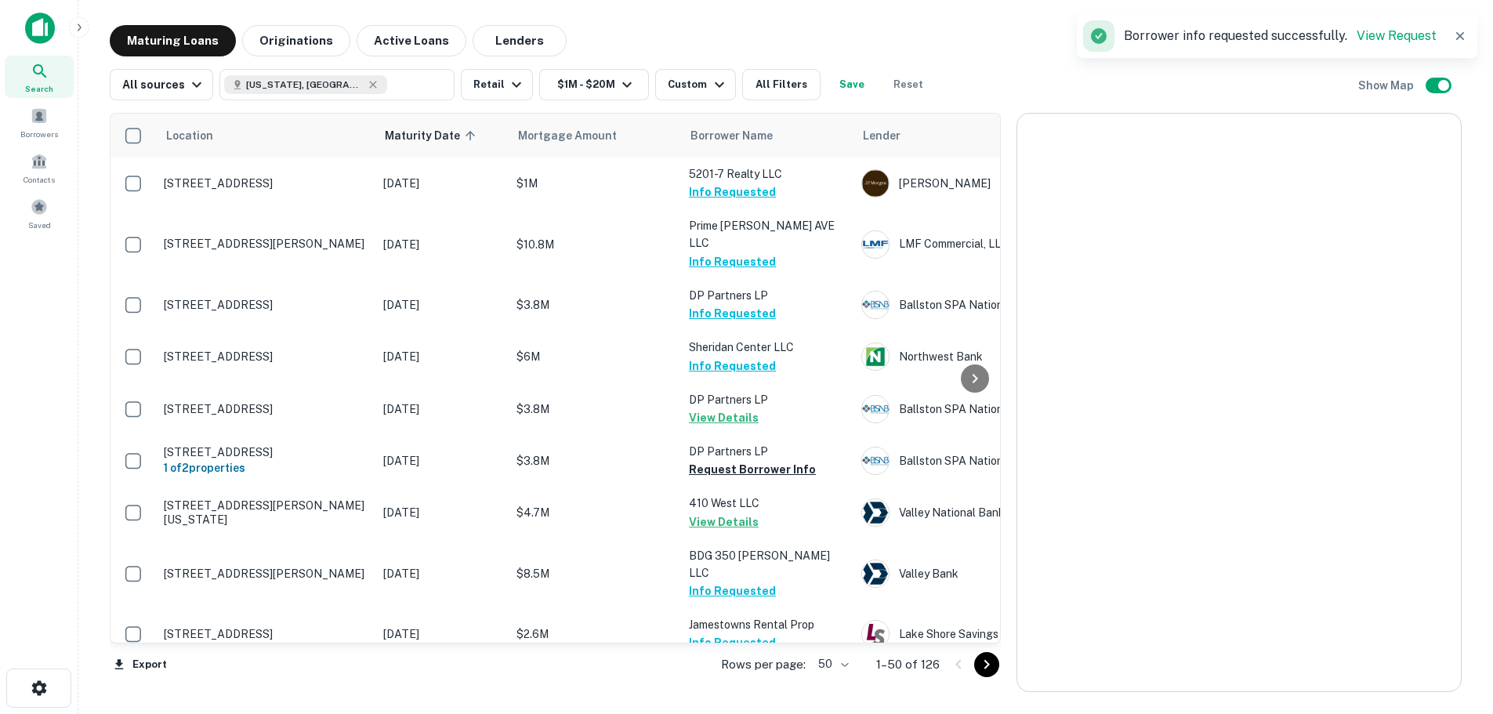
click at [860, 665] on body "Loan Favorited! Search Borrowers Contacts Saved Maturing Loans Originations Act…" at bounding box center [746, 357] width 1493 height 714
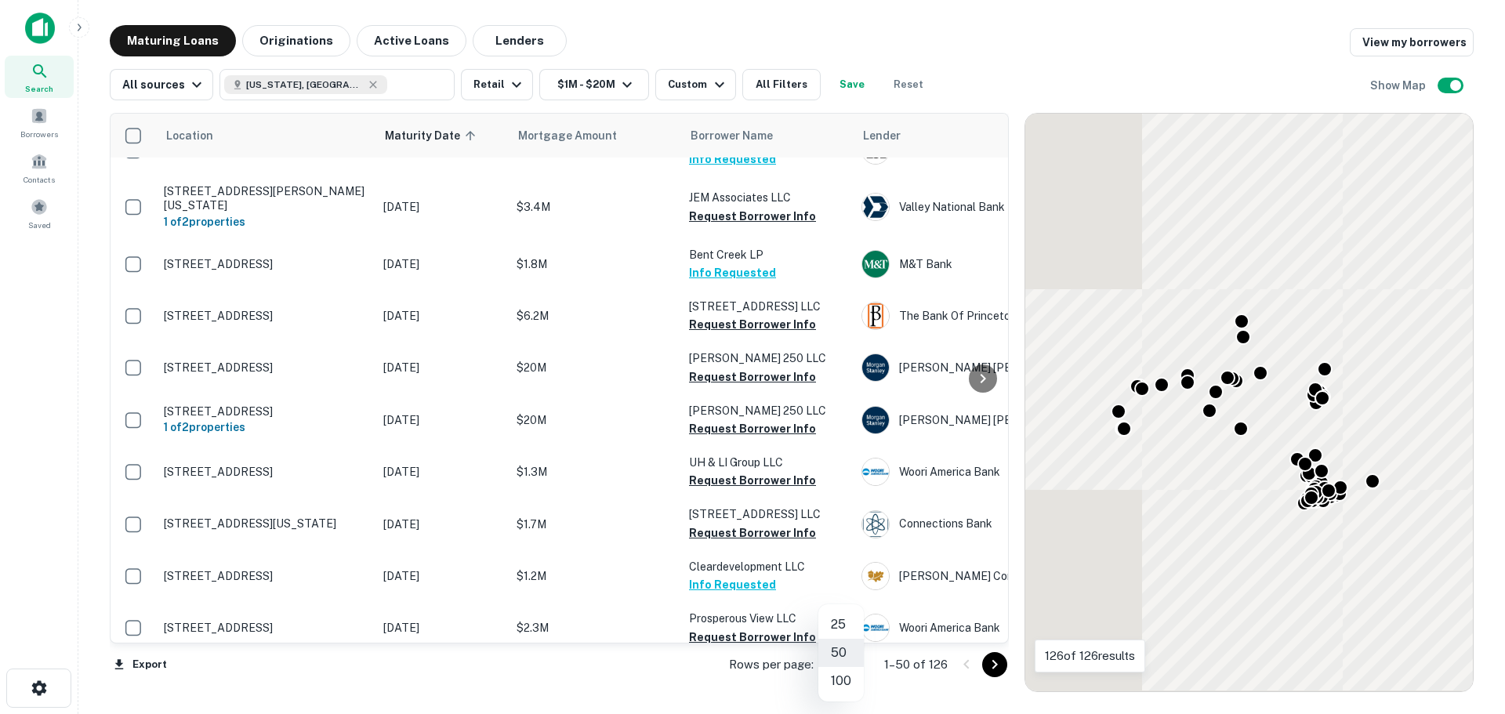
click at [844, 686] on li "100" at bounding box center [840, 681] width 45 height 28
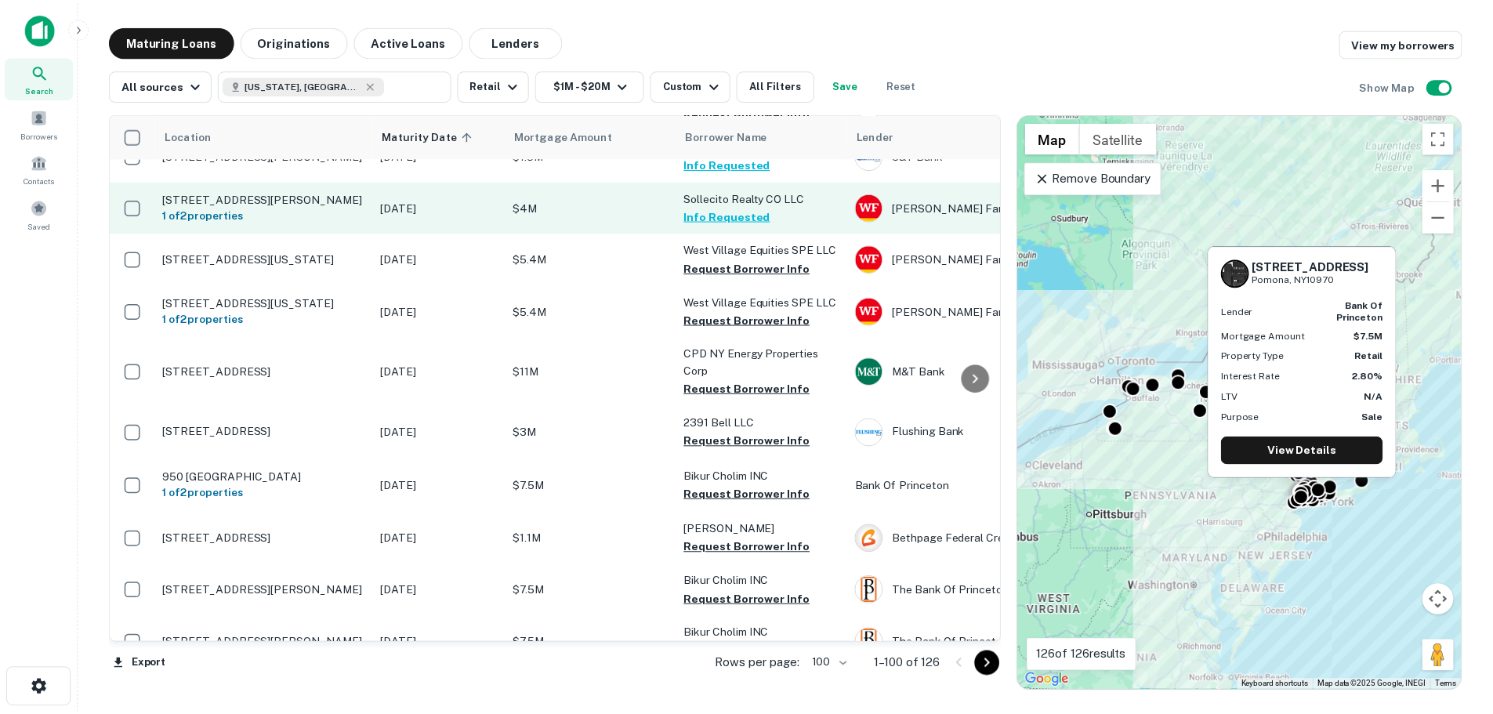
scroll to position [2769, 0]
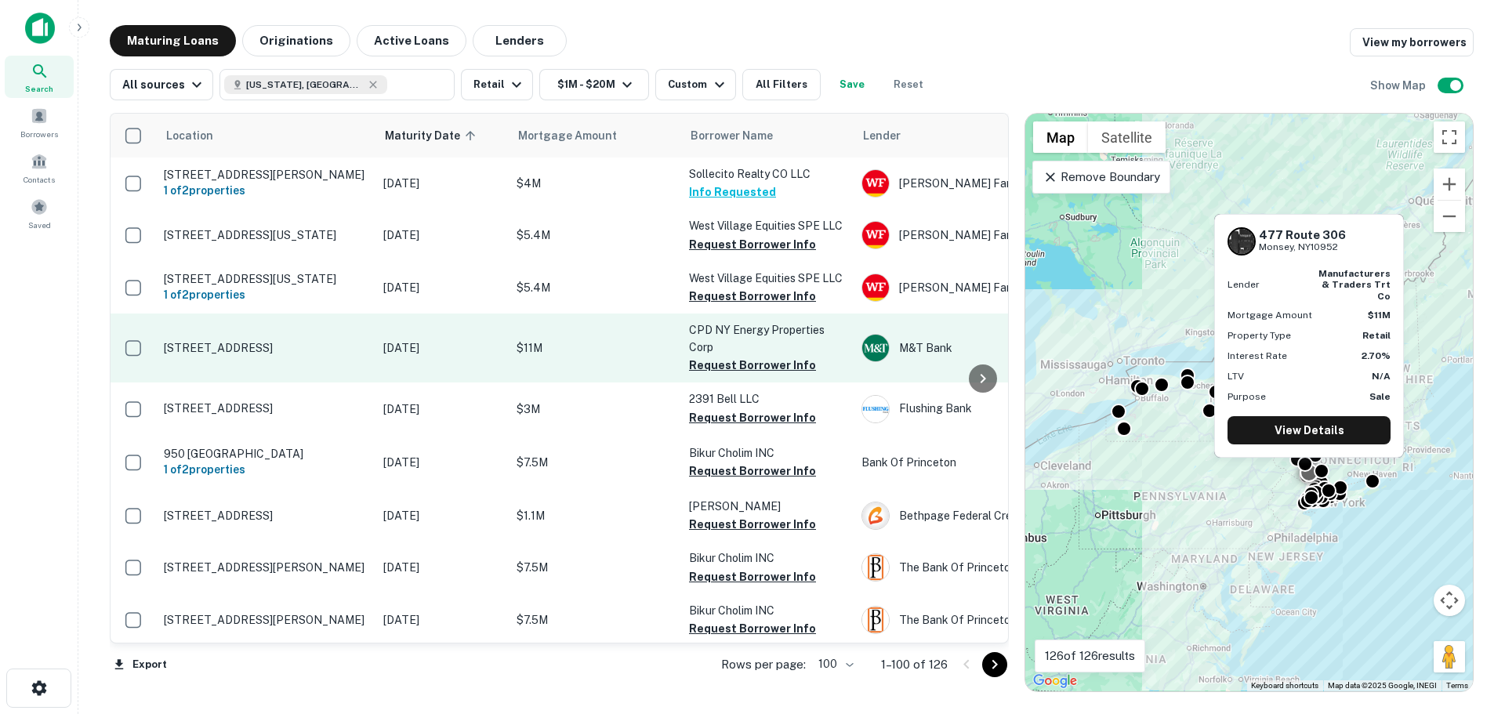
click at [276, 341] on p "[STREET_ADDRESS]" at bounding box center [266, 348] width 204 height 14
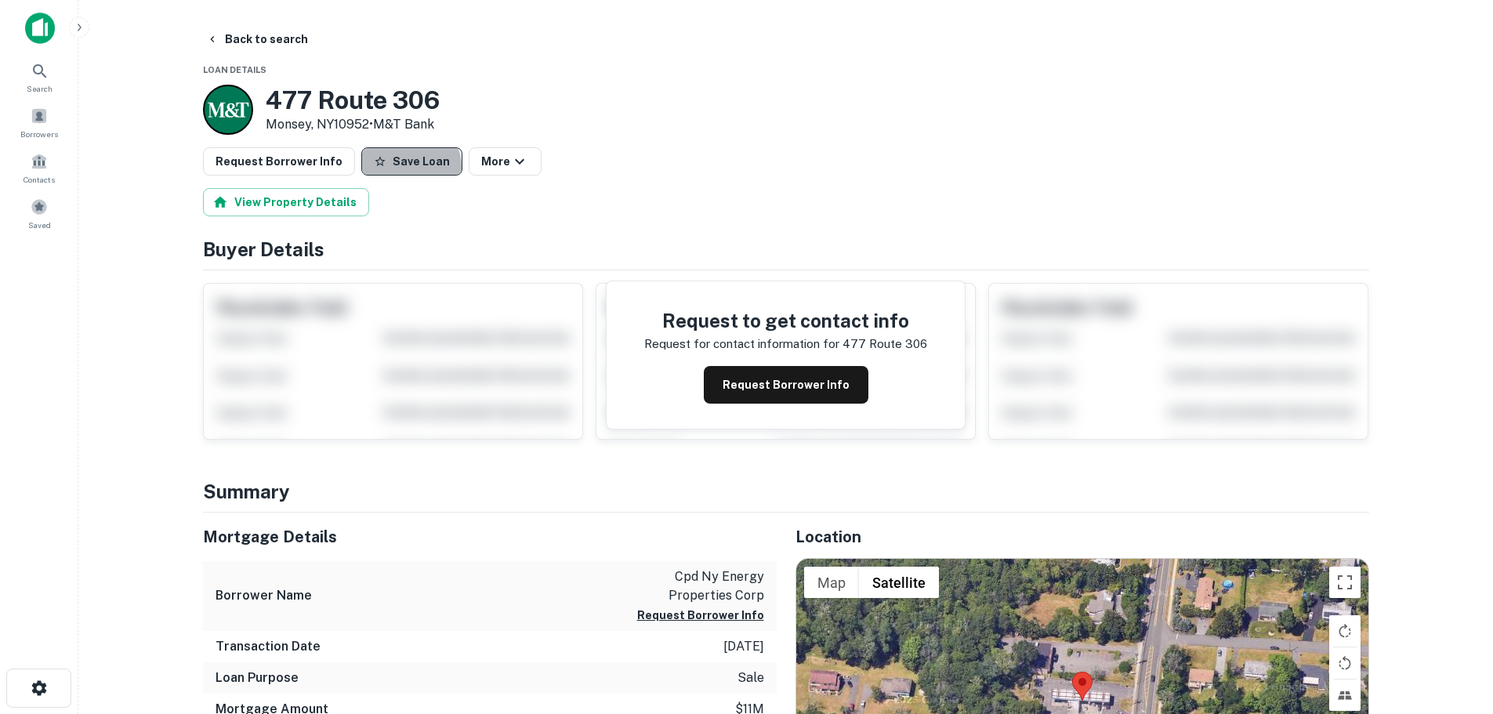
click at [397, 168] on button "Save Loan" at bounding box center [411, 161] width 101 height 28
click at [332, 163] on button "Request Borrower Info" at bounding box center [279, 161] width 152 height 28
click at [265, 27] on button "Back to search" at bounding box center [257, 39] width 114 height 28
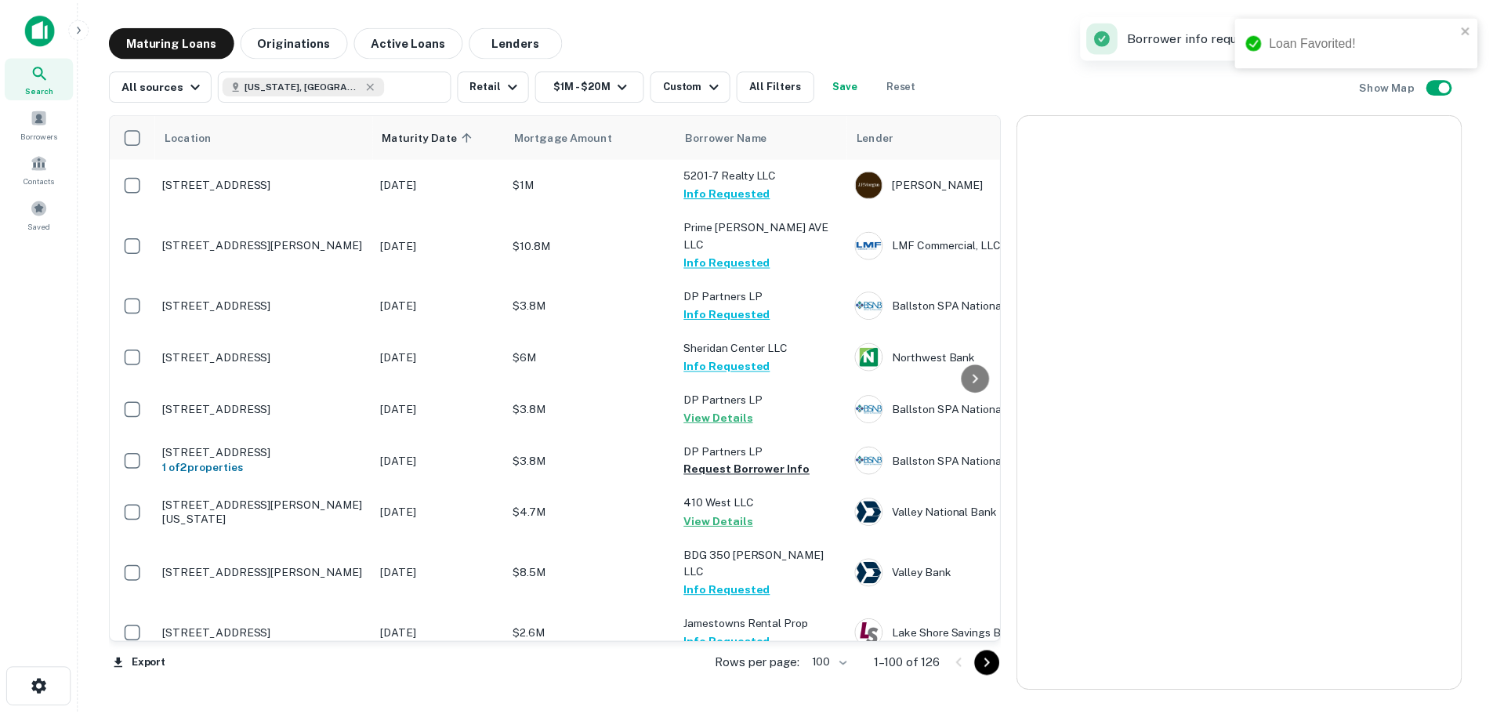
scroll to position [2769, 0]
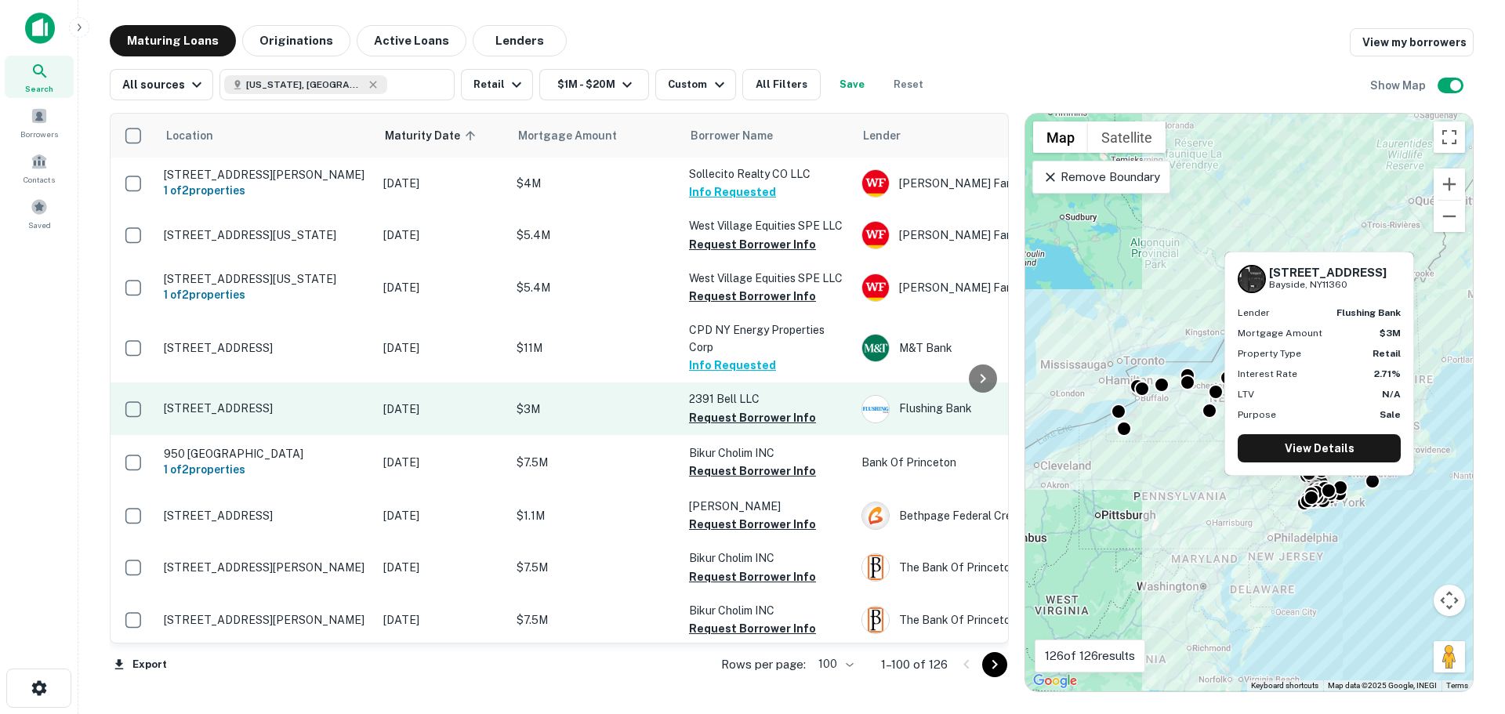
click at [287, 401] on p "[STREET_ADDRESS]" at bounding box center [266, 408] width 204 height 14
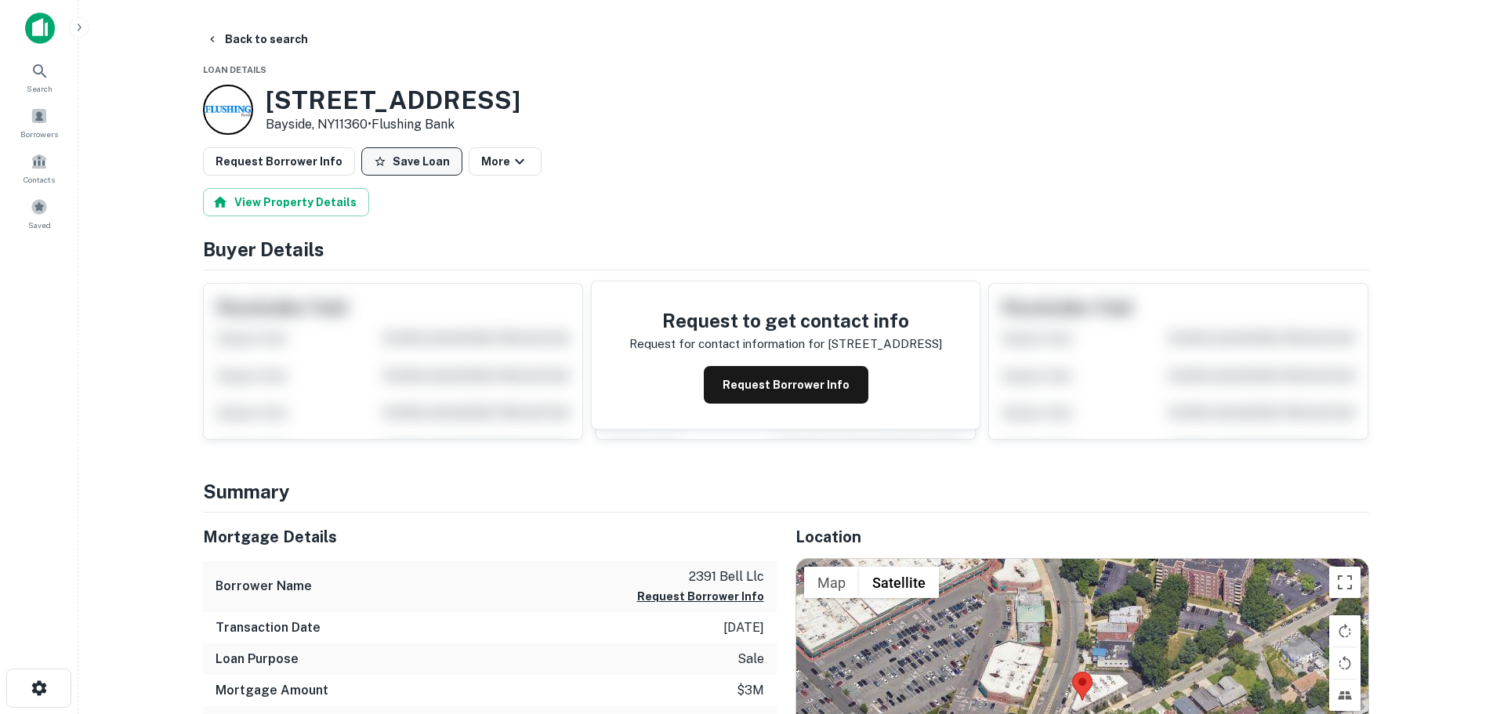
click at [398, 168] on button "Save Loan" at bounding box center [411, 161] width 101 height 28
drag, startPoint x: 355, startPoint y: 166, endPoint x: 344, endPoint y: 169, distance: 11.4
click at [350, 166] on div "Request Borrower Info Loan Saved More" at bounding box center [786, 161] width 1166 height 28
click at [402, 168] on button "Loan Saved" at bounding box center [415, 161] width 108 height 28
click at [398, 161] on button "Save Loan" at bounding box center [411, 161] width 101 height 28
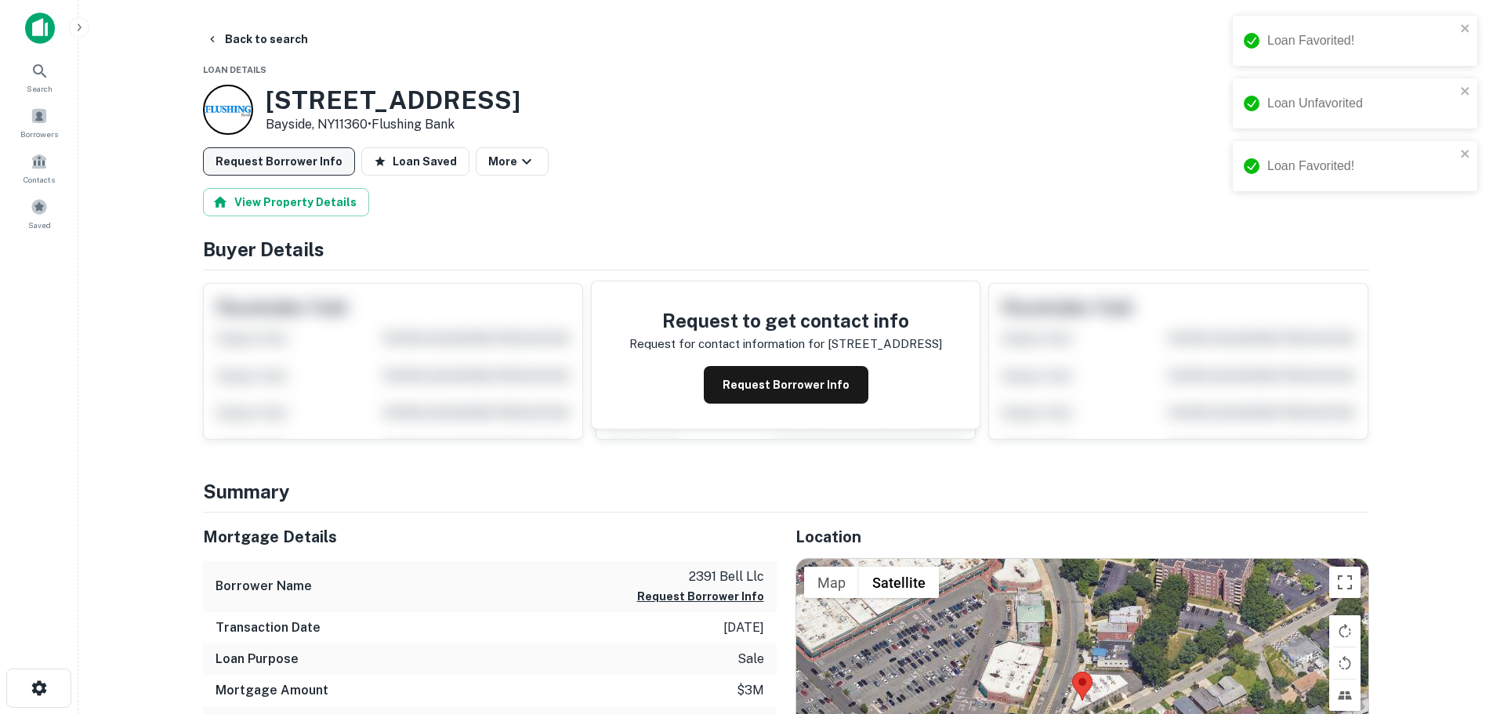
click at [306, 157] on button "Request Borrower Info" at bounding box center [279, 161] width 152 height 28
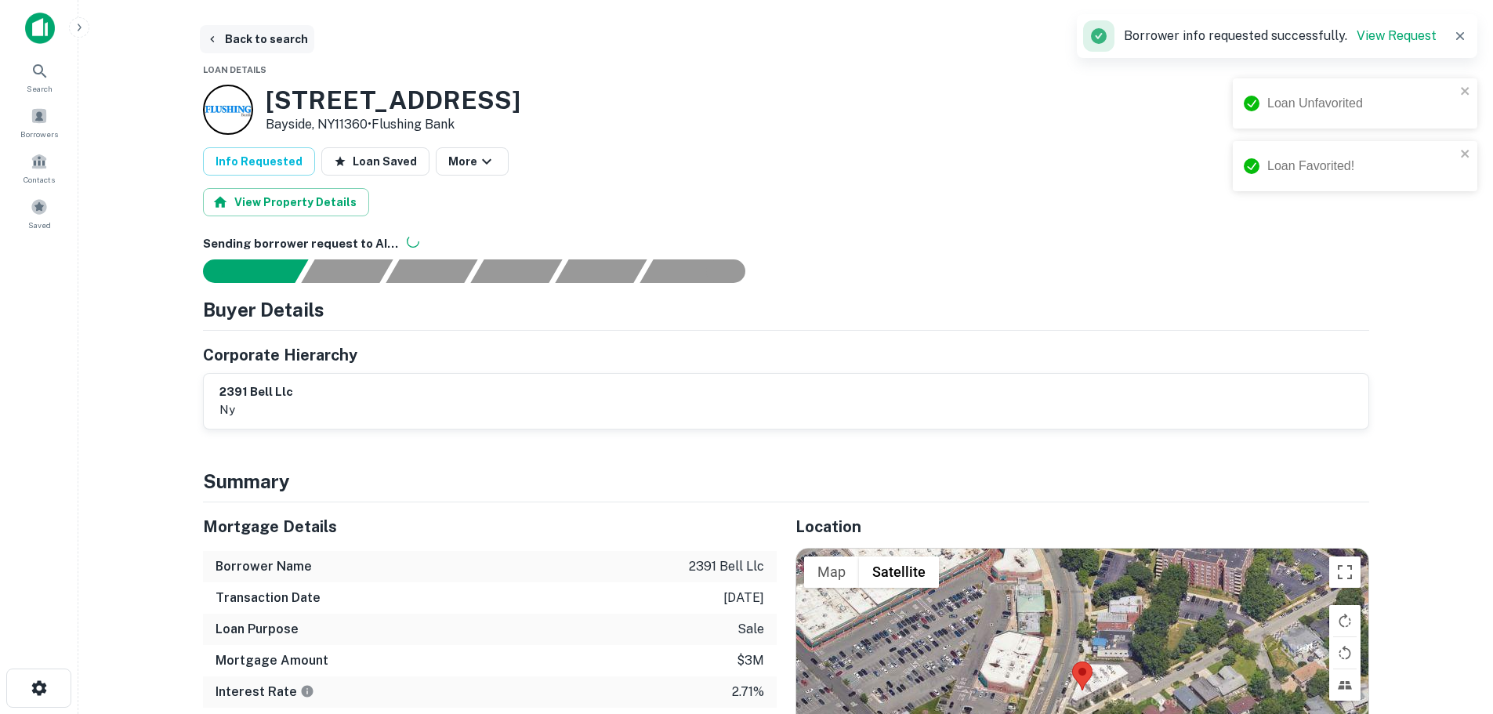
click at [270, 37] on button "Back to search" at bounding box center [257, 39] width 114 height 28
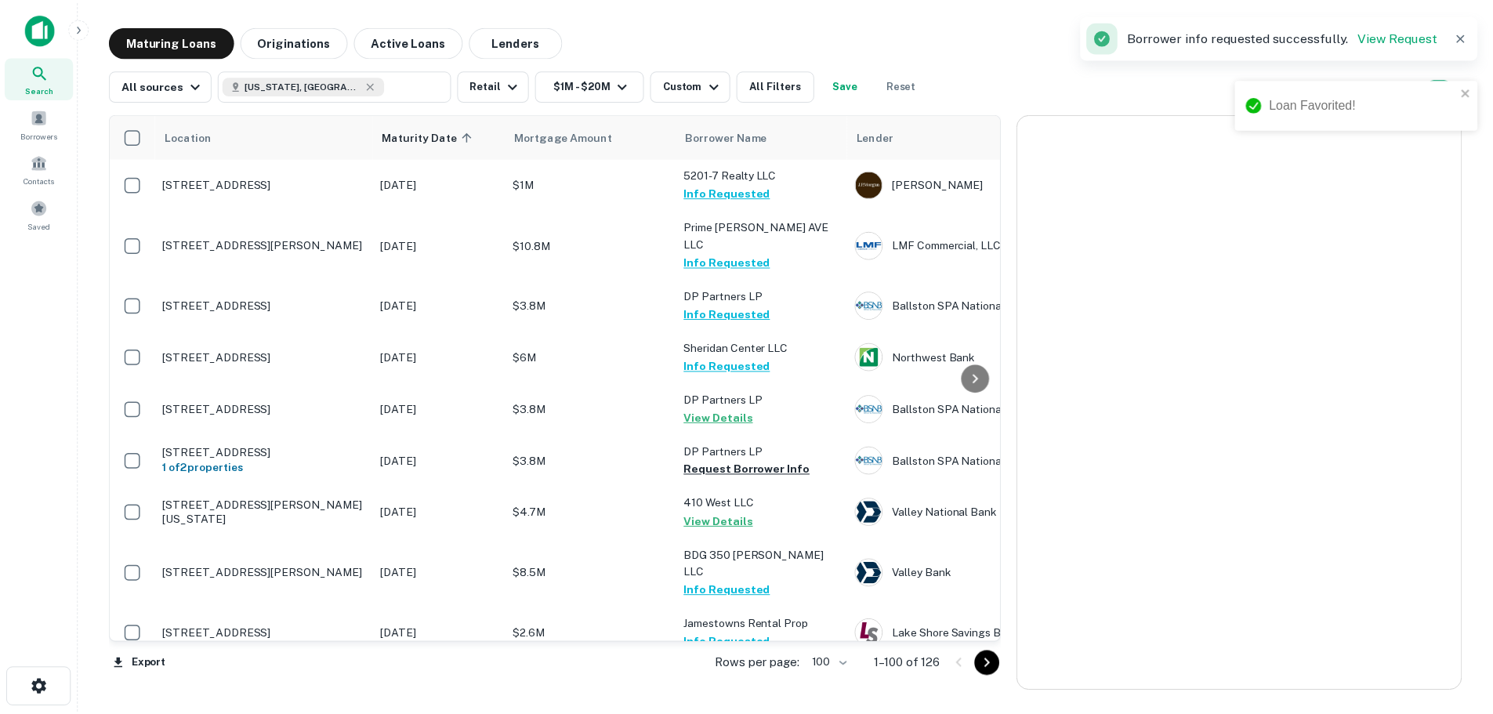
scroll to position [2769, 0]
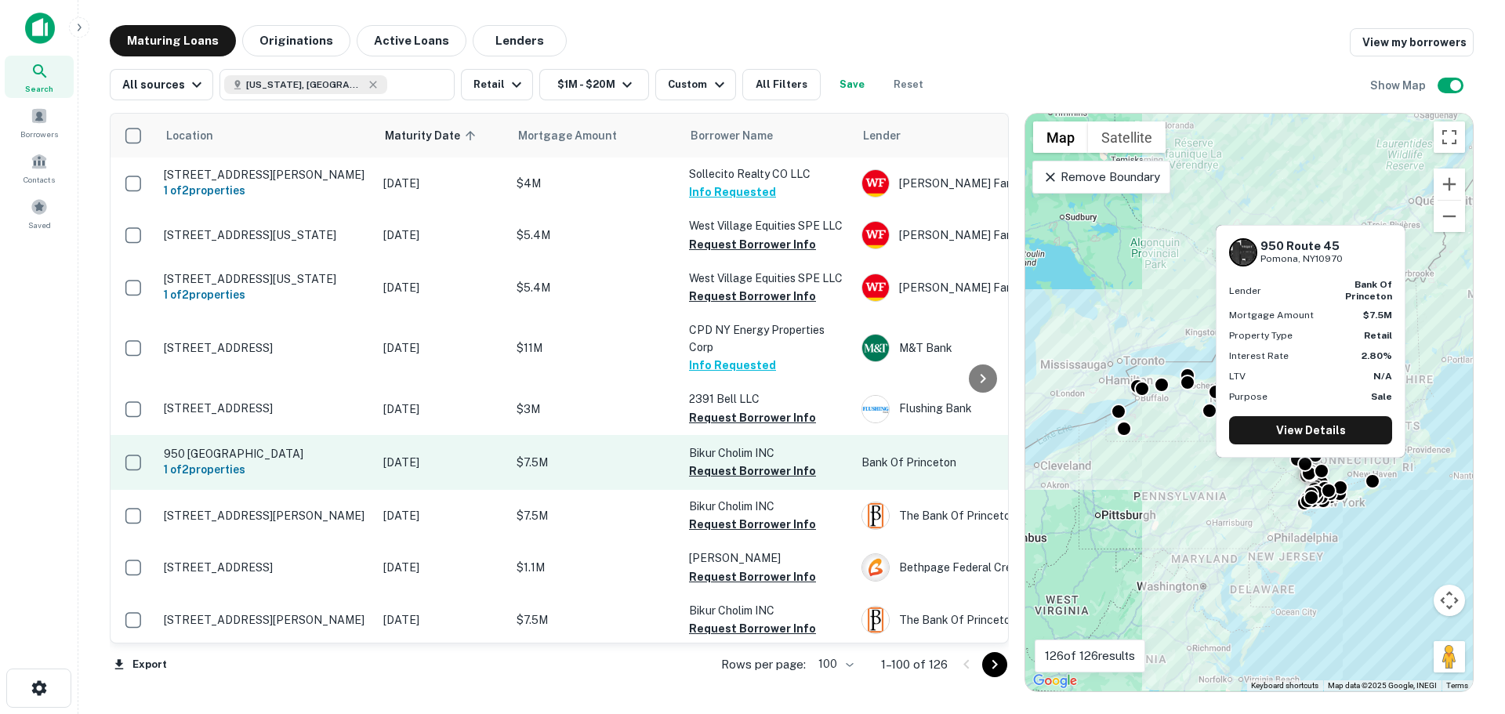
click at [297, 447] on p "950 [GEOGRAPHIC_DATA]" at bounding box center [266, 454] width 204 height 14
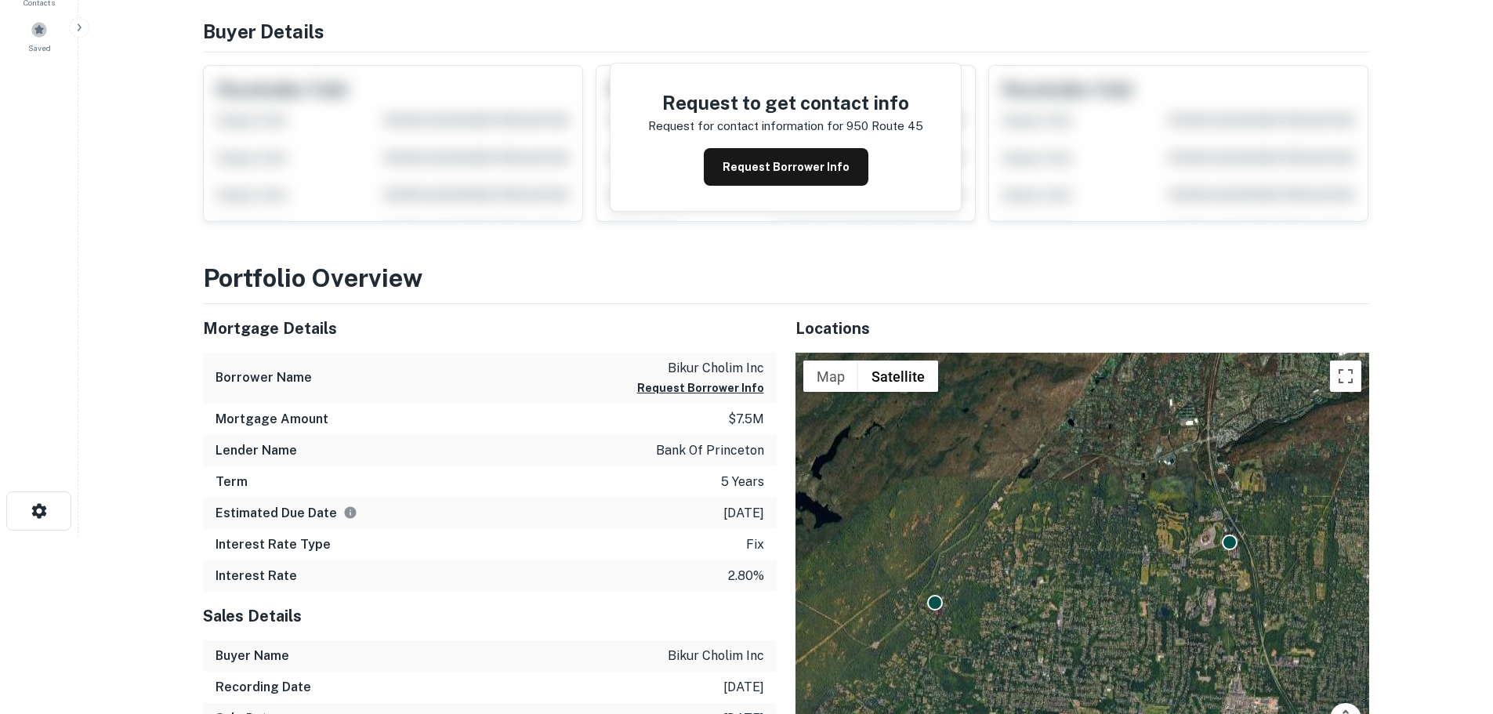
scroll to position [235, 0]
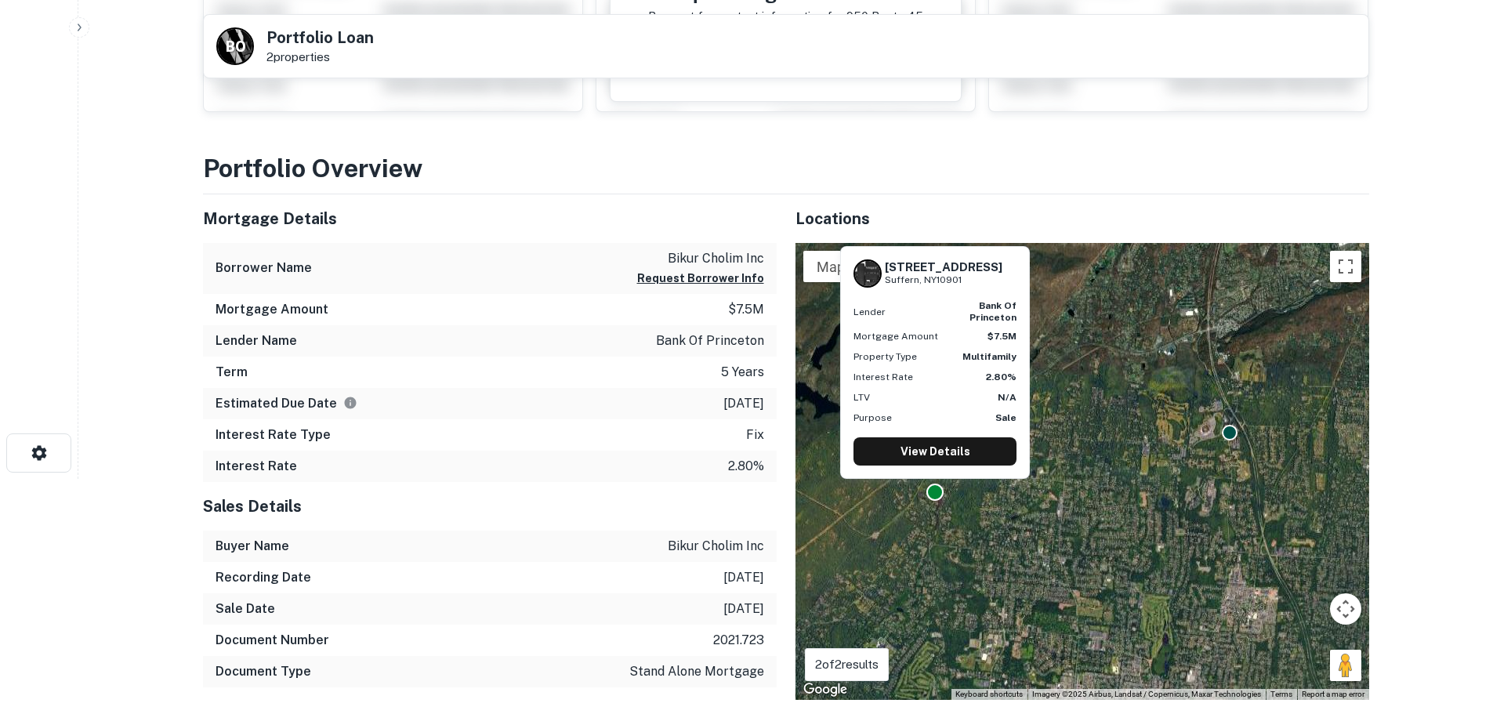
click at [931, 487] on div "[STREET_ADDRESS] Lender bank of princeton Mortgage Amount $7.5M Property Type M…" at bounding box center [934, 366] width 193 height 245
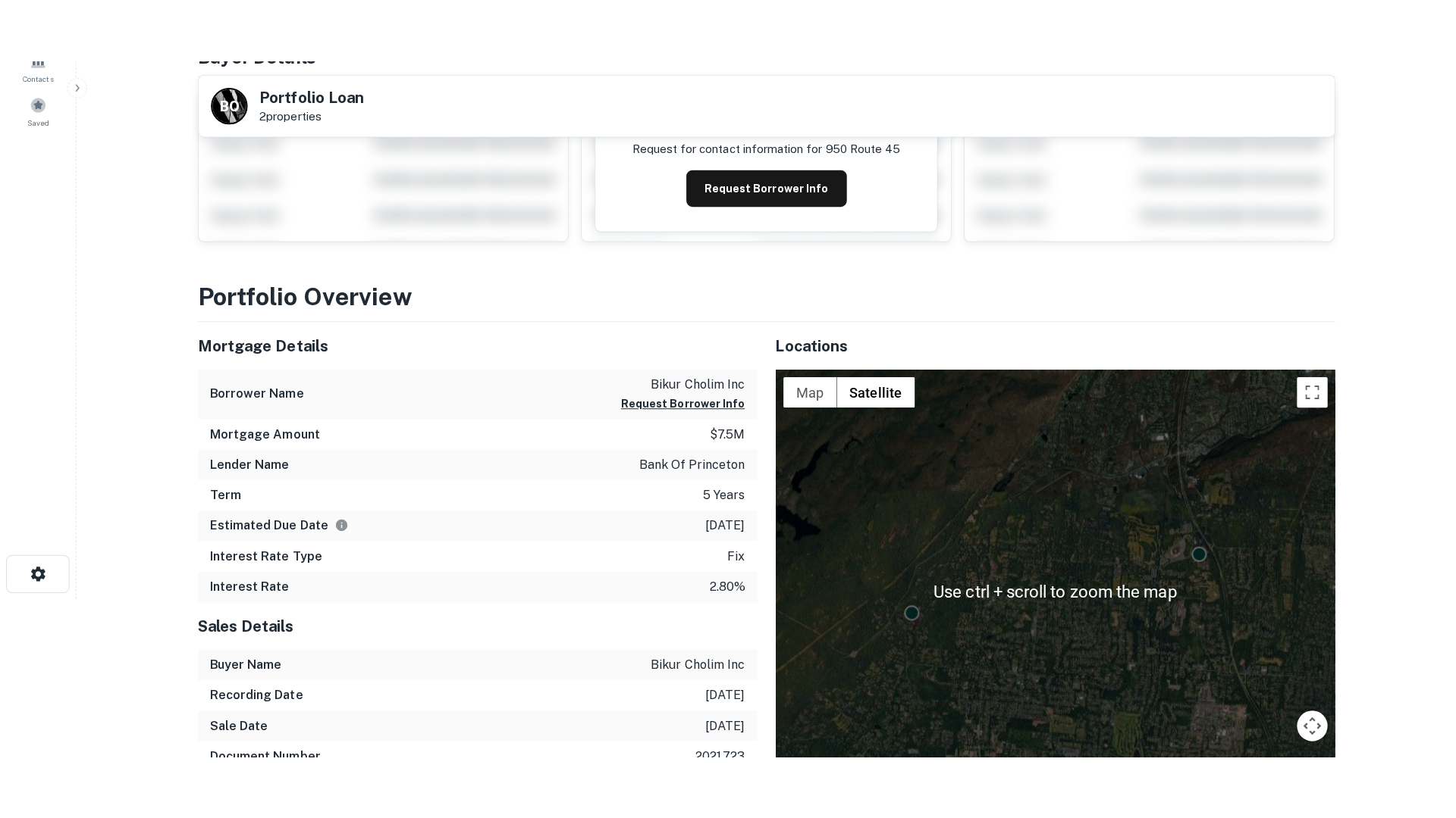
scroll to position [152, 0]
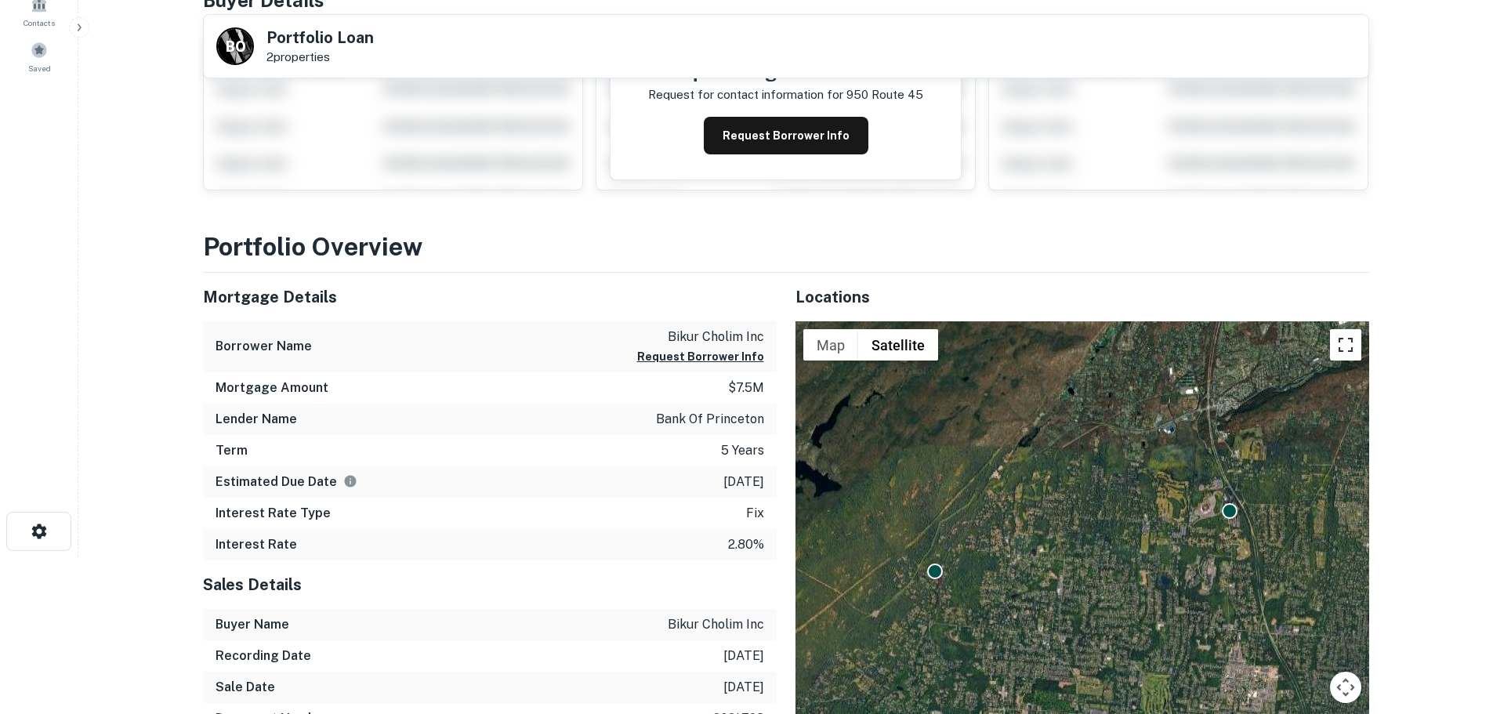
click at [1338, 346] on button "Toggle fullscreen view" at bounding box center [1345, 344] width 31 height 31
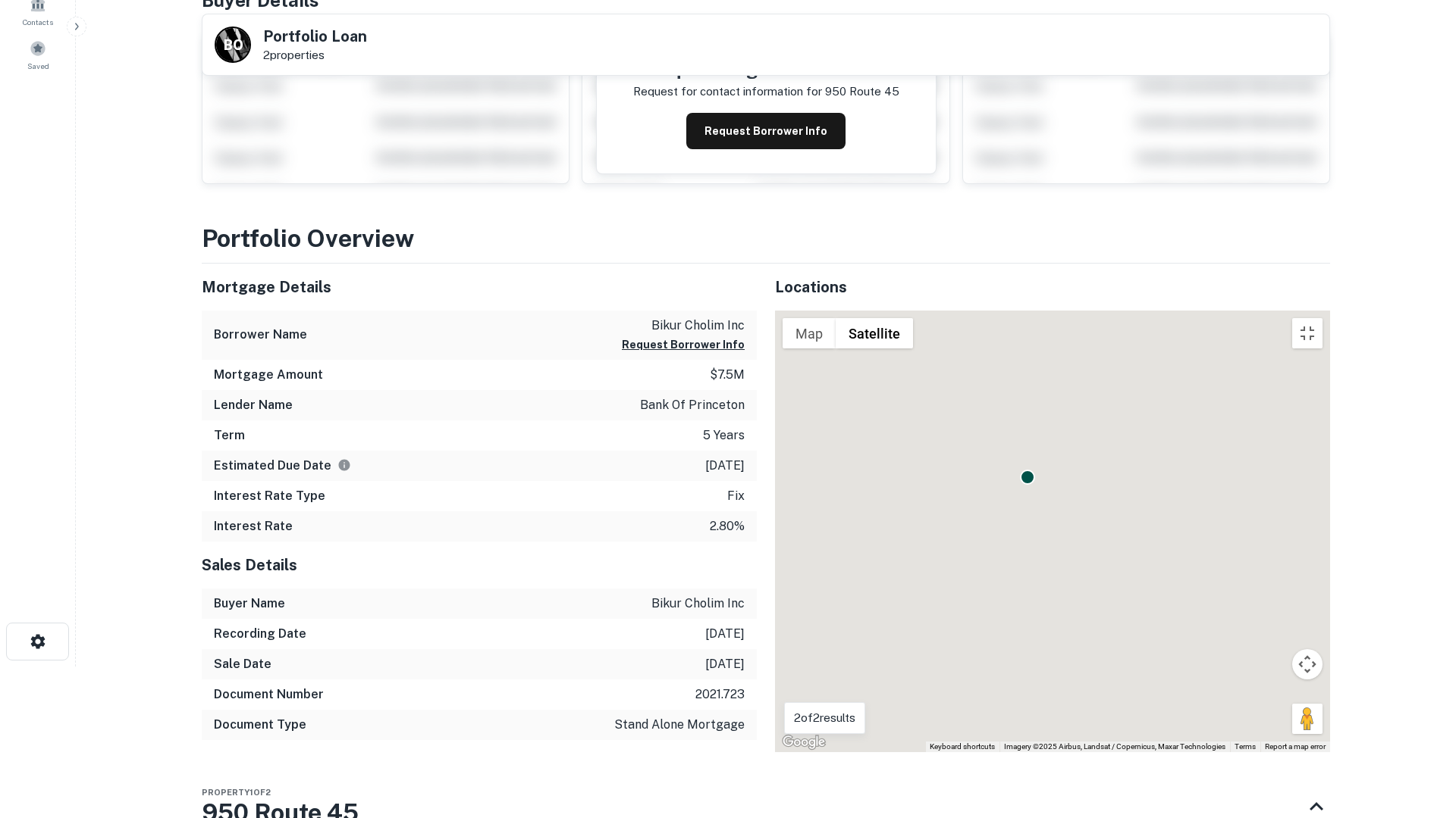
drag, startPoint x: 678, startPoint y: 409, endPoint x: 657, endPoint y: 594, distance: 186.2
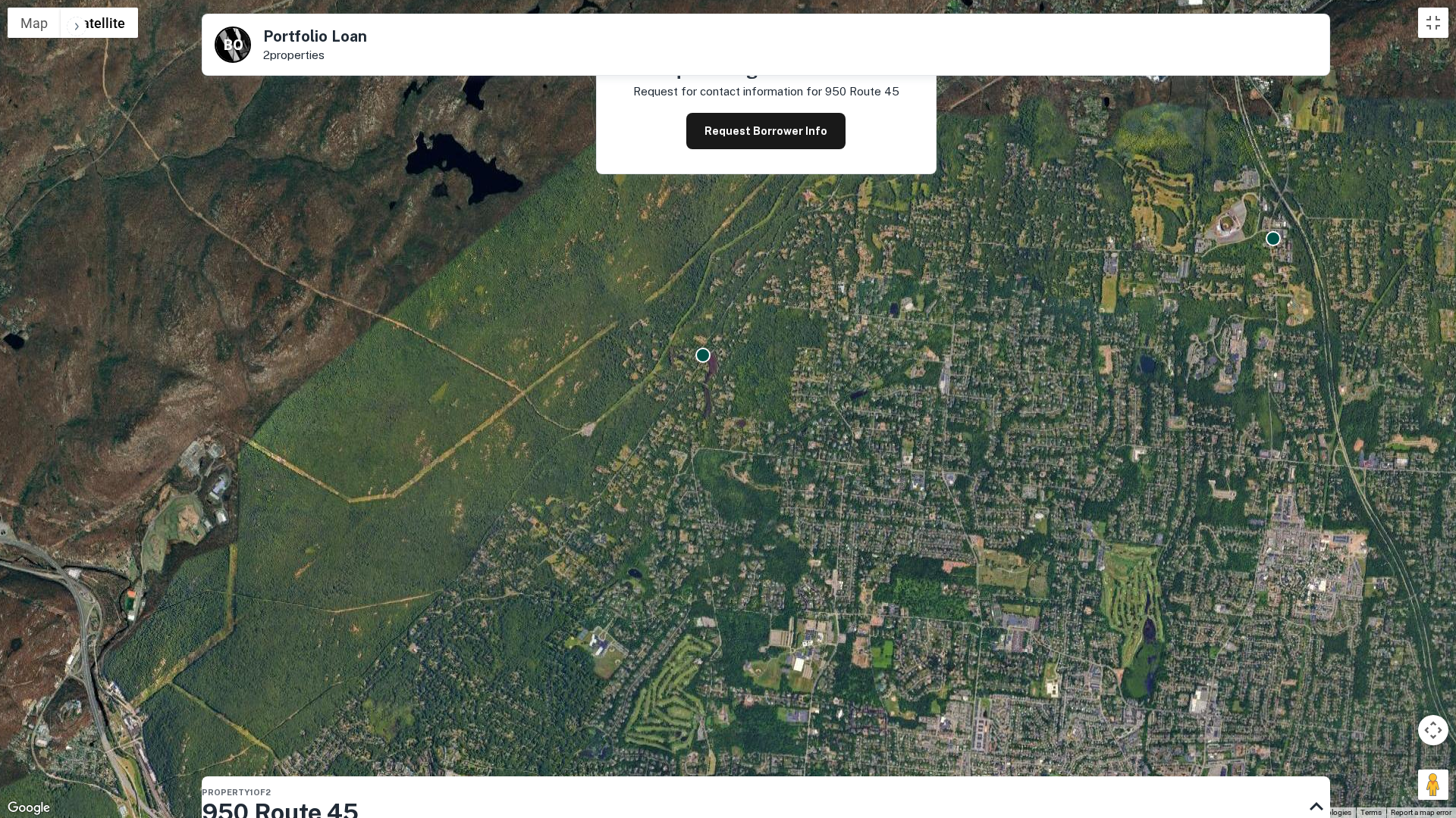
click at [657, 592] on div "To activate drag with keyboard, press Alt + Enter. Once in keyboard drag state,…" at bounding box center [728, 409] width 1456 height 818
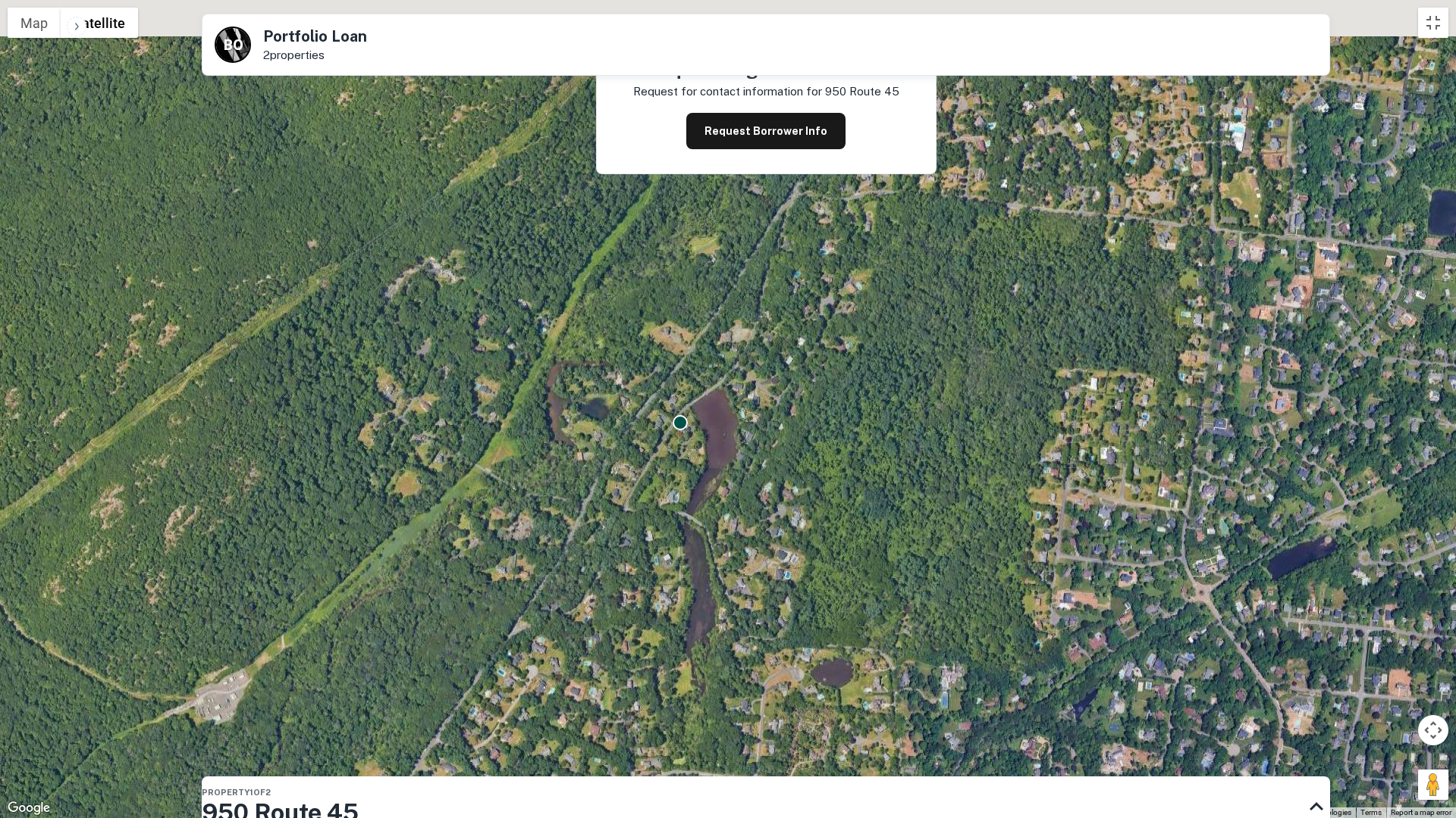
drag, startPoint x: 693, startPoint y: 491, endPoint x: 623, endPoint y: 649, distance: 172.8
click at [624, 649] on div "To activate drag with keyboard, press Alt + Enter. Once in keyboard drag state,…" at bounding box center [728, 409] width 1456 height 818
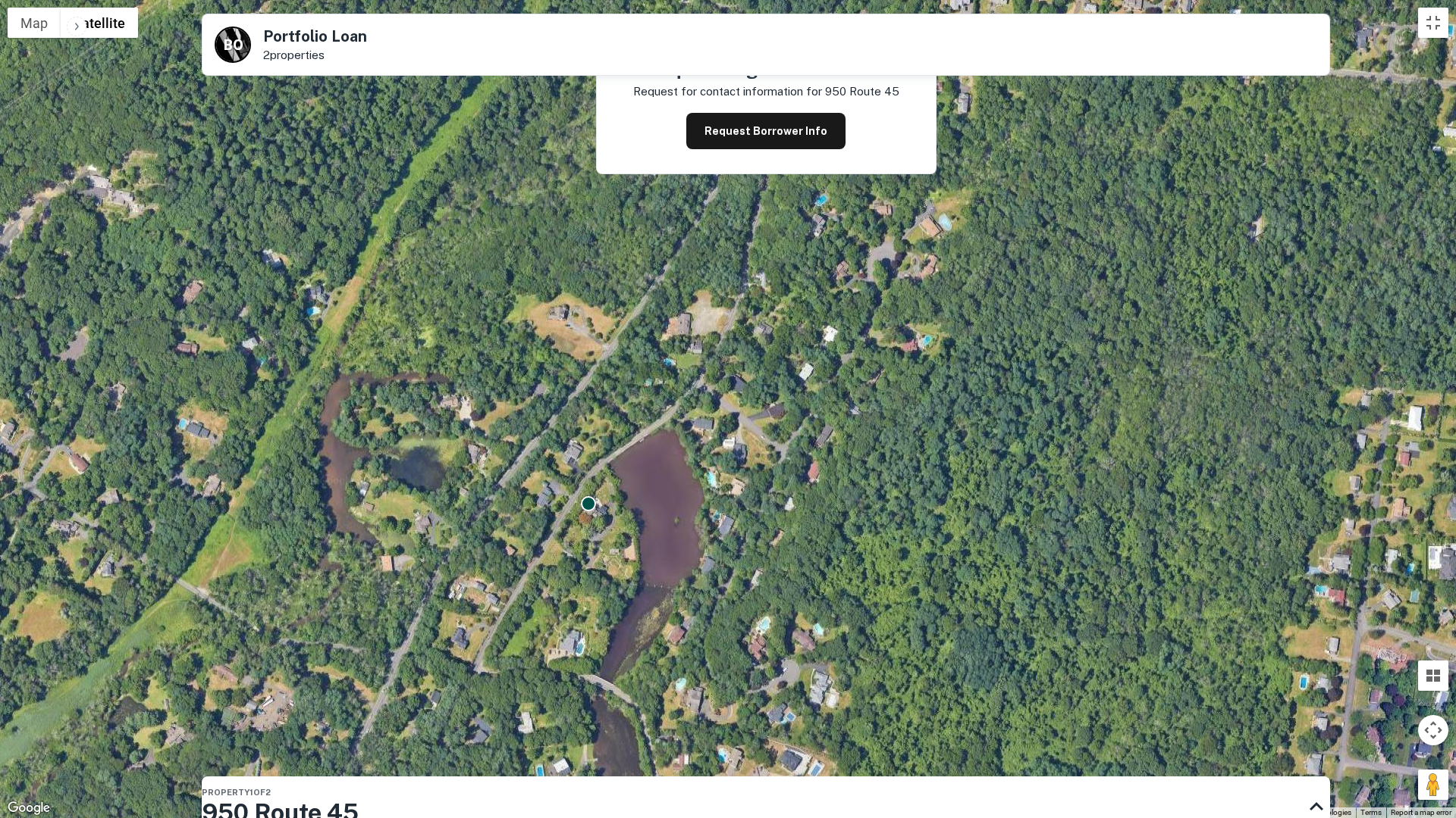
drag, startPoint x: 559, startPoint y: 567, endPoint x: 575, endPoint y: 685, distance: 119.1
click at [573, 687] on div "To activate drag with keyboard, press Alt + Enter. Once in keyboard drag state,…" at bounding box center [728, 409] width 1456 height 818
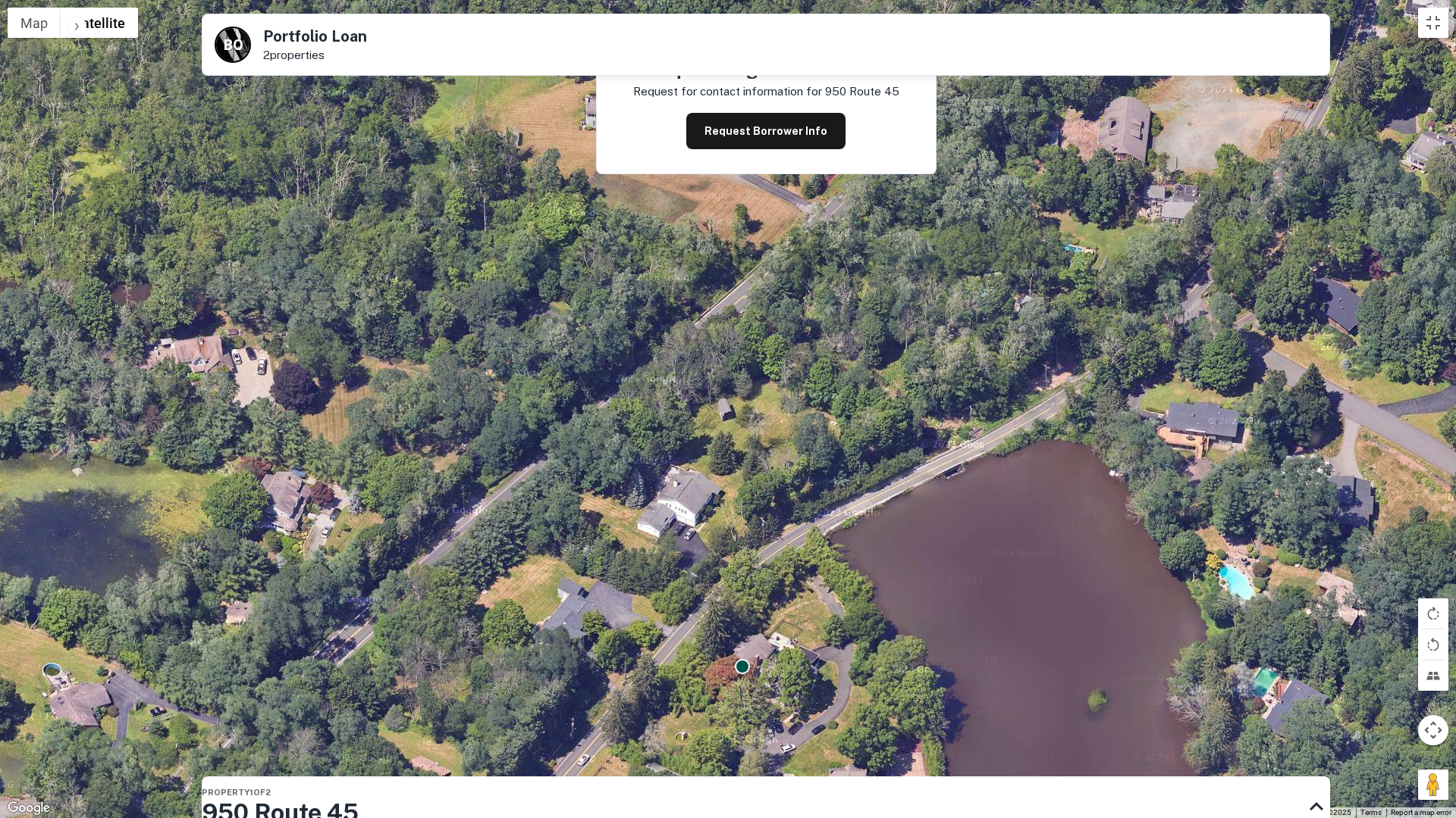
drag, startPoint x: 736, startPoint y: 794, endPoint x: 717, endPoint y: 694, distance: 101.8
click at [715, 695] on div "To activate drag with keyboard, press Alt + Enter. Once in keyboard drag state,…" at bounding box center [728, 409] width 1456 height 818
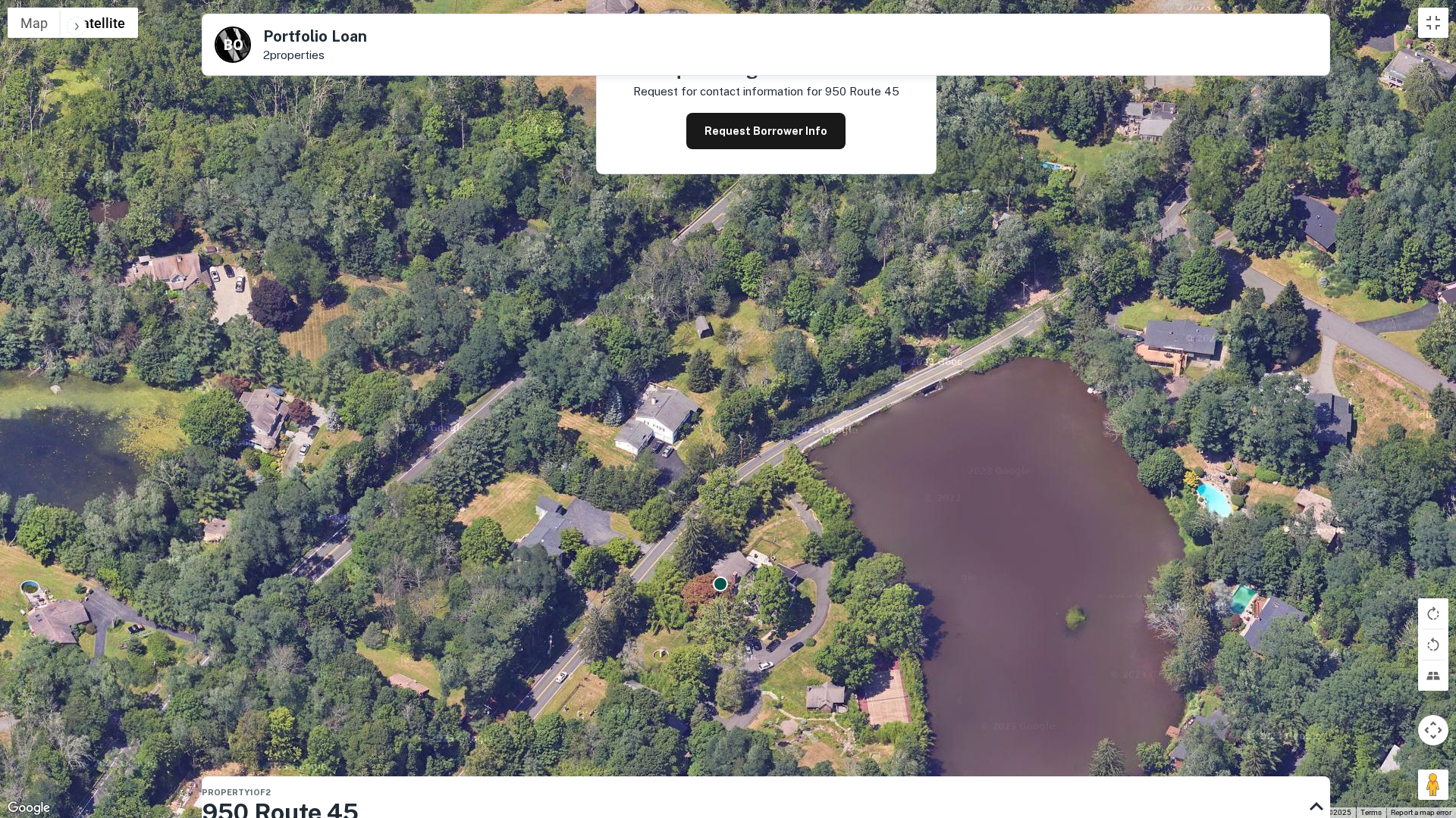
drag, startPoint x: 826, startPoint y: 724, endPoint x: 818, endPoint y: 660, distance: 64.5
click at [819, 661] on div "To activate drag with keyboard, press Alt + Enter. Once in keyboard drag state,…" at bounding box center [728, 409] width 1456 height 818
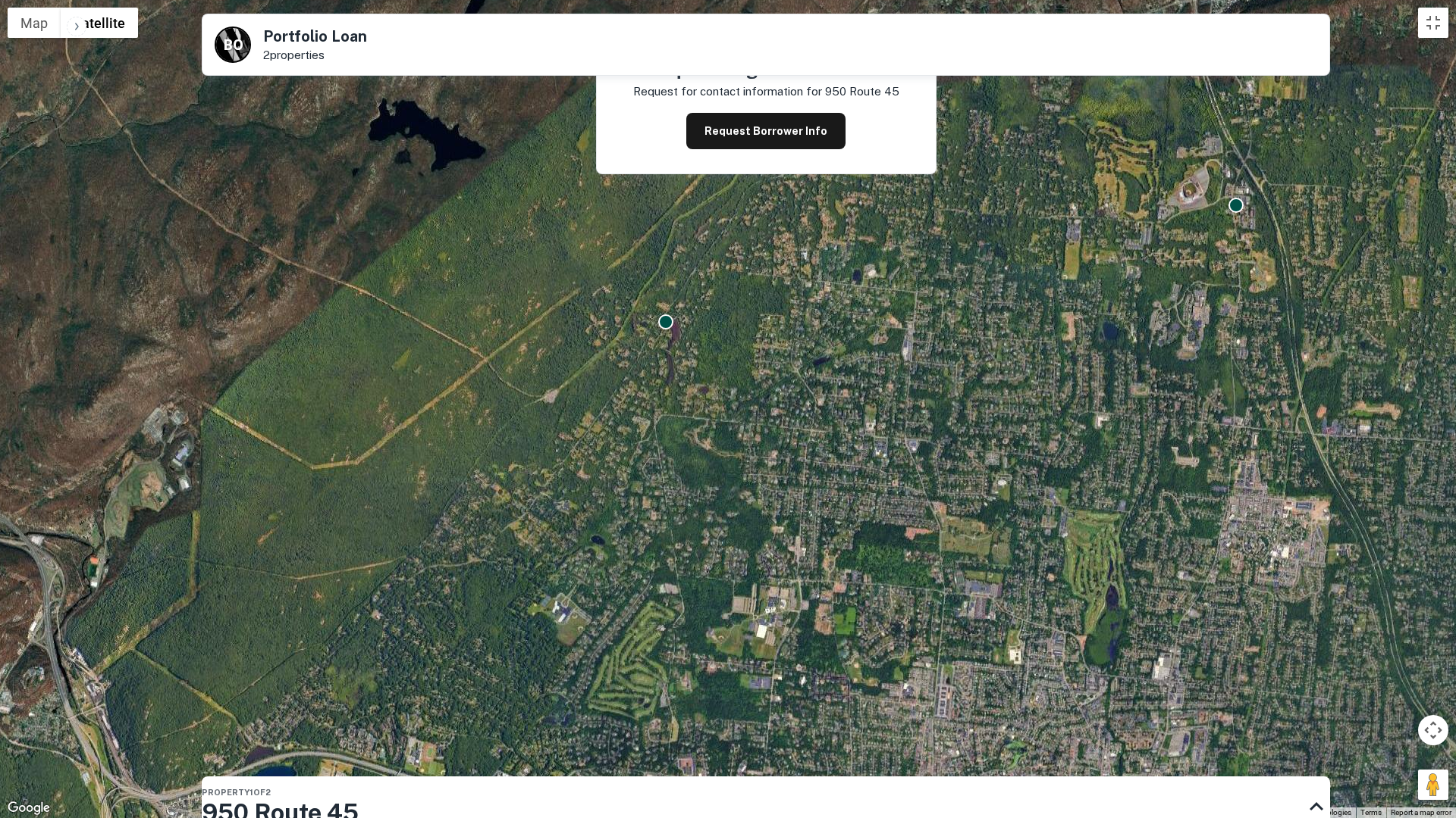
drag, startPoint x: 1137, startPoint y: 278, endPoint x: 801, endPoint y: 381, distance: 351.4
click at [804, 385] on div "To activate drag with keyboard, press Alt + Enter. Once in keyboard drag state,…" at bounding box center [728, 409] width 1456 height 818
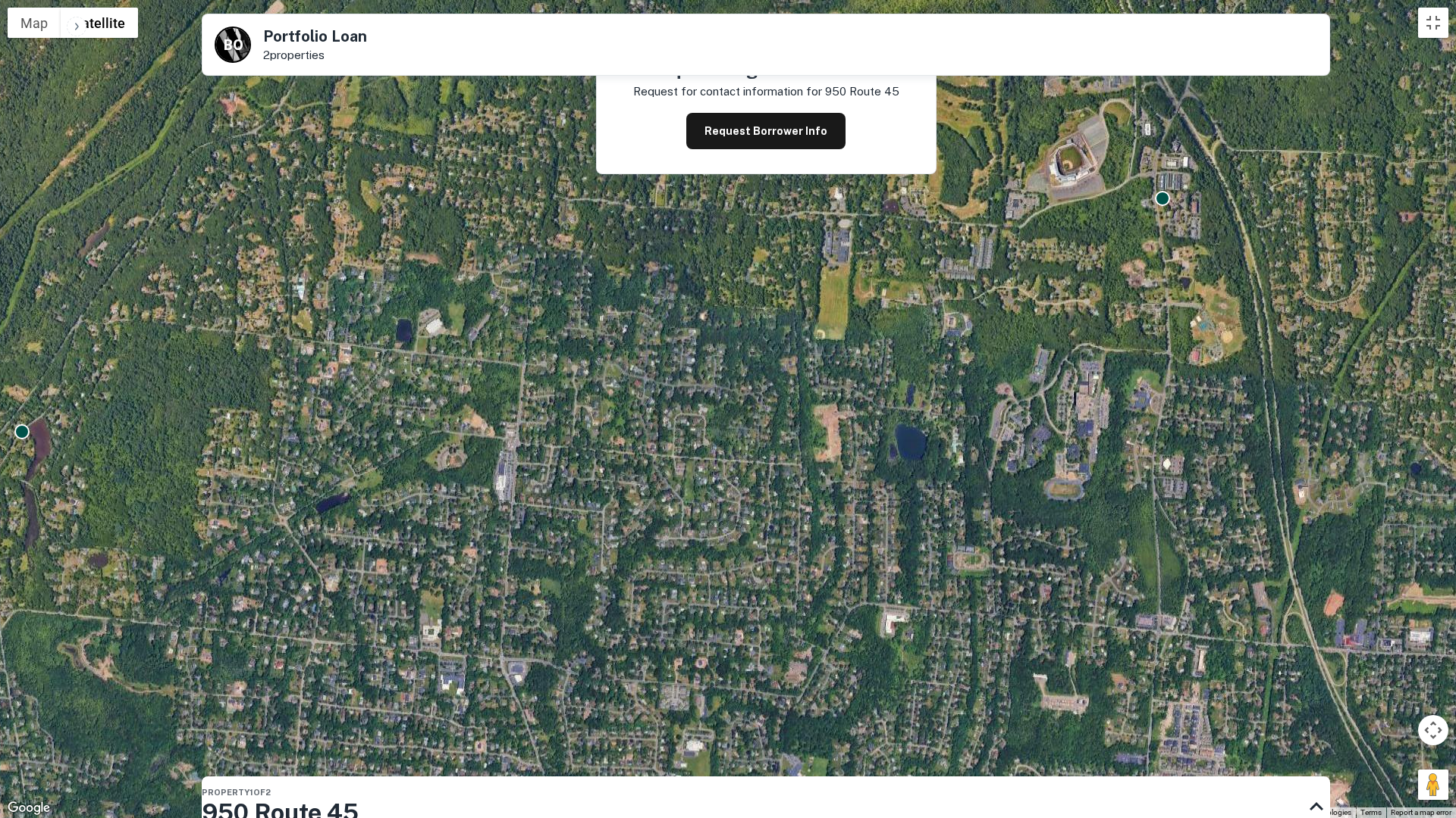
drag, startPoint x: 1124, startPoint y: 259, endPoint x: 1075, endPoint y: 384, distance: 134.3
click at [1078, 389] on div "To activate drag with keyboard, press Alt + Enter. Once in keyboard drag state,…" at bounding box center [728, 409] width 1456 height 818
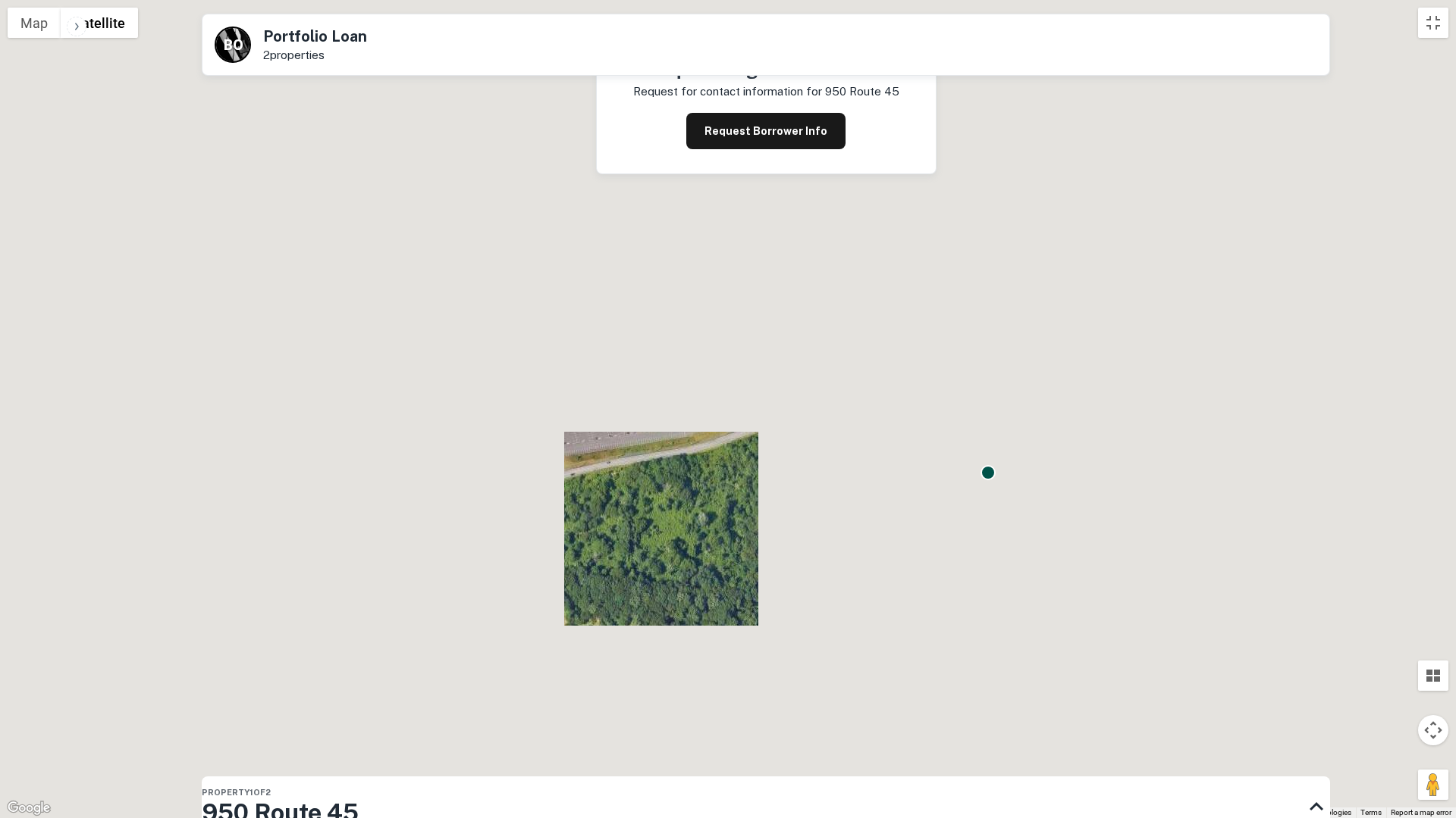
drag, startPoint x: 979, startPoint y: 478, endPoint x: 981, endPoint y: 505, distance: 27.1
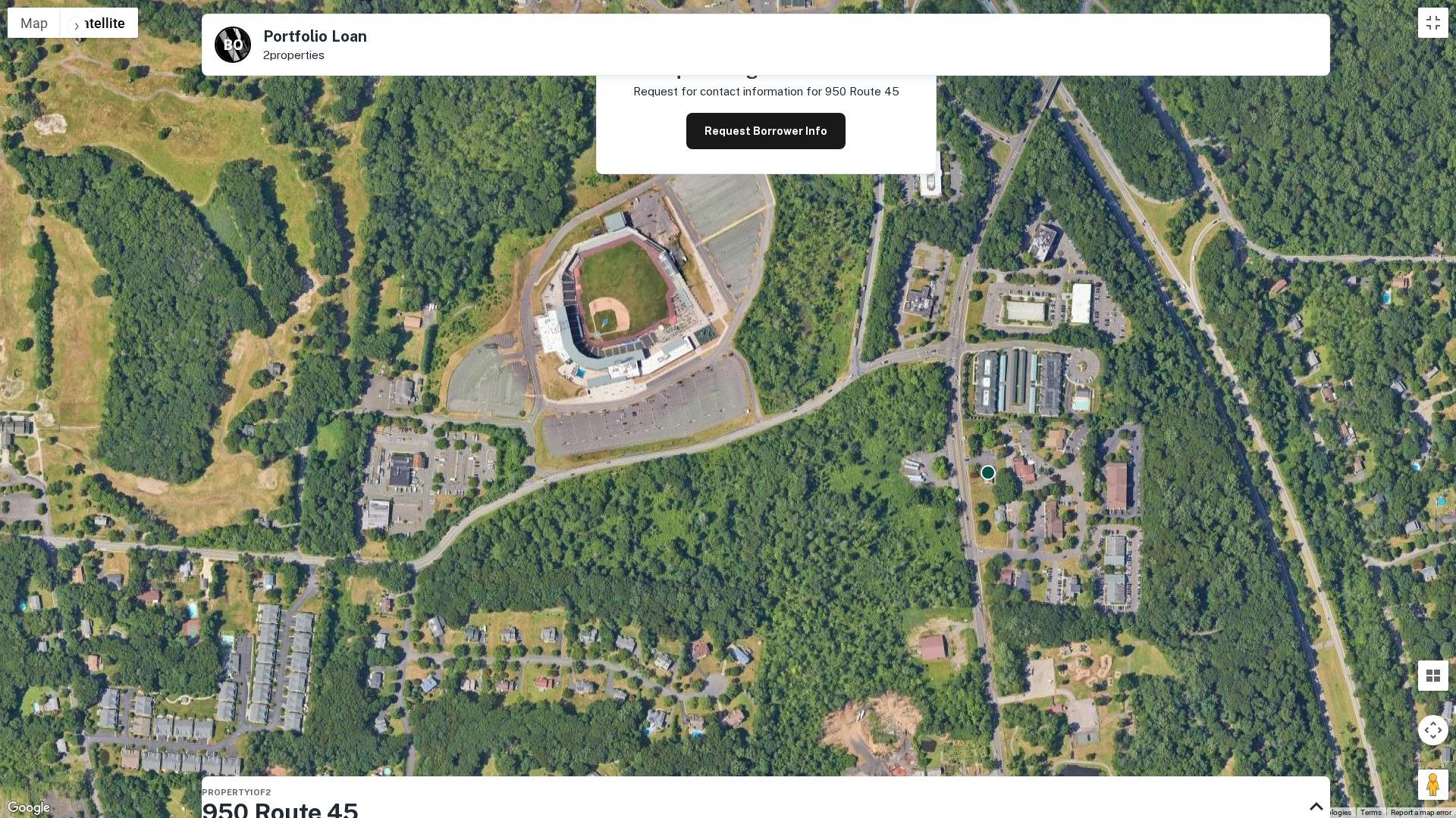
click at [981, 505] on div "To activate drag with keyboard, press Alt + Enter. Once in keyboard drag state,…" at bounding box center [728, 409] width 1456 height 818
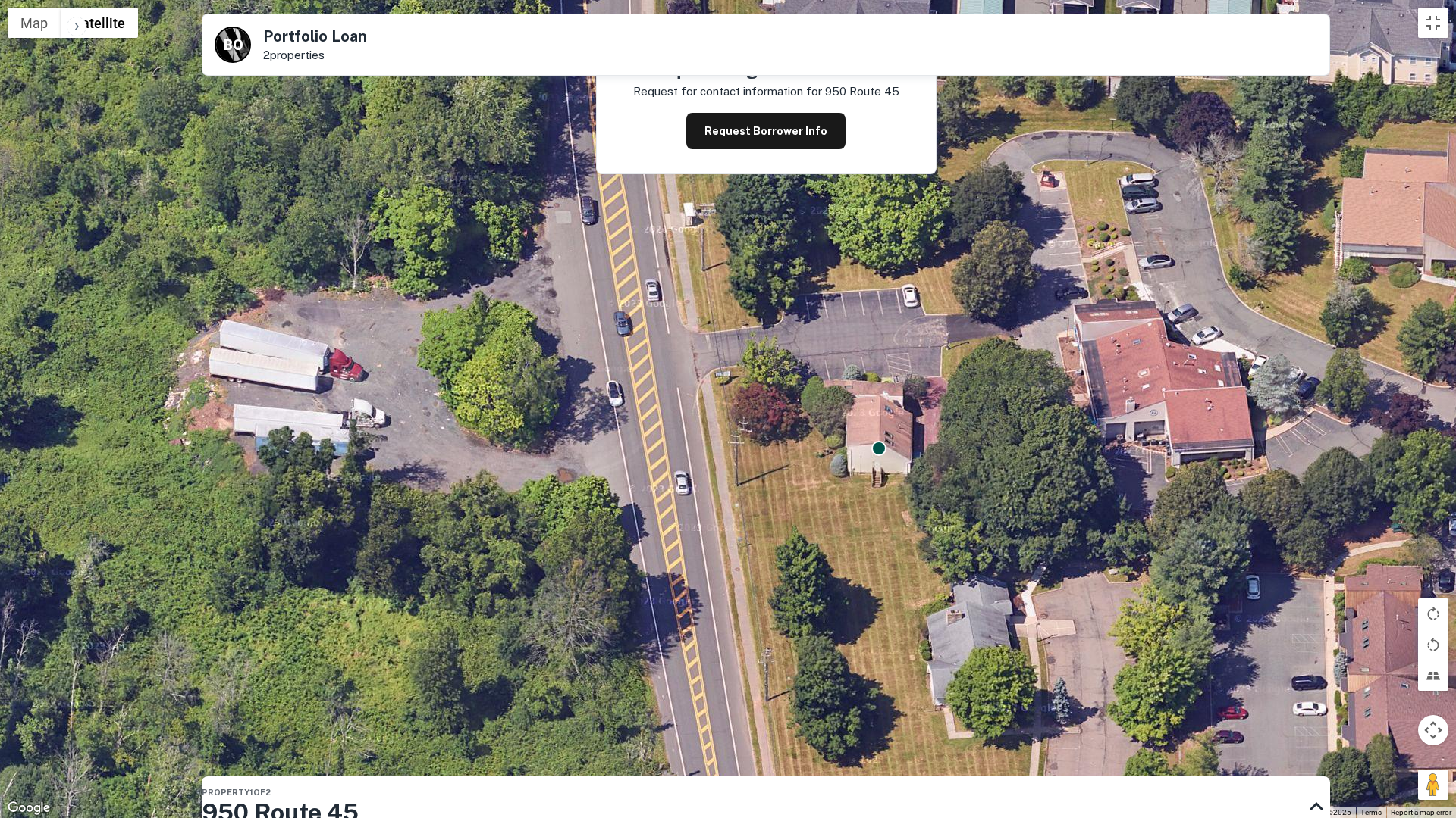
drag, startPoint x: 1152, startPoint y: 425, endPoint x: 1076, endPoint y: 435, distance: 76.7
click at [1077, 435] on div "To activate drag with keyboard, press Alt + Enter. Once in keyboard drag state,…" at bounding box center [728, 409] width 1456 height 818
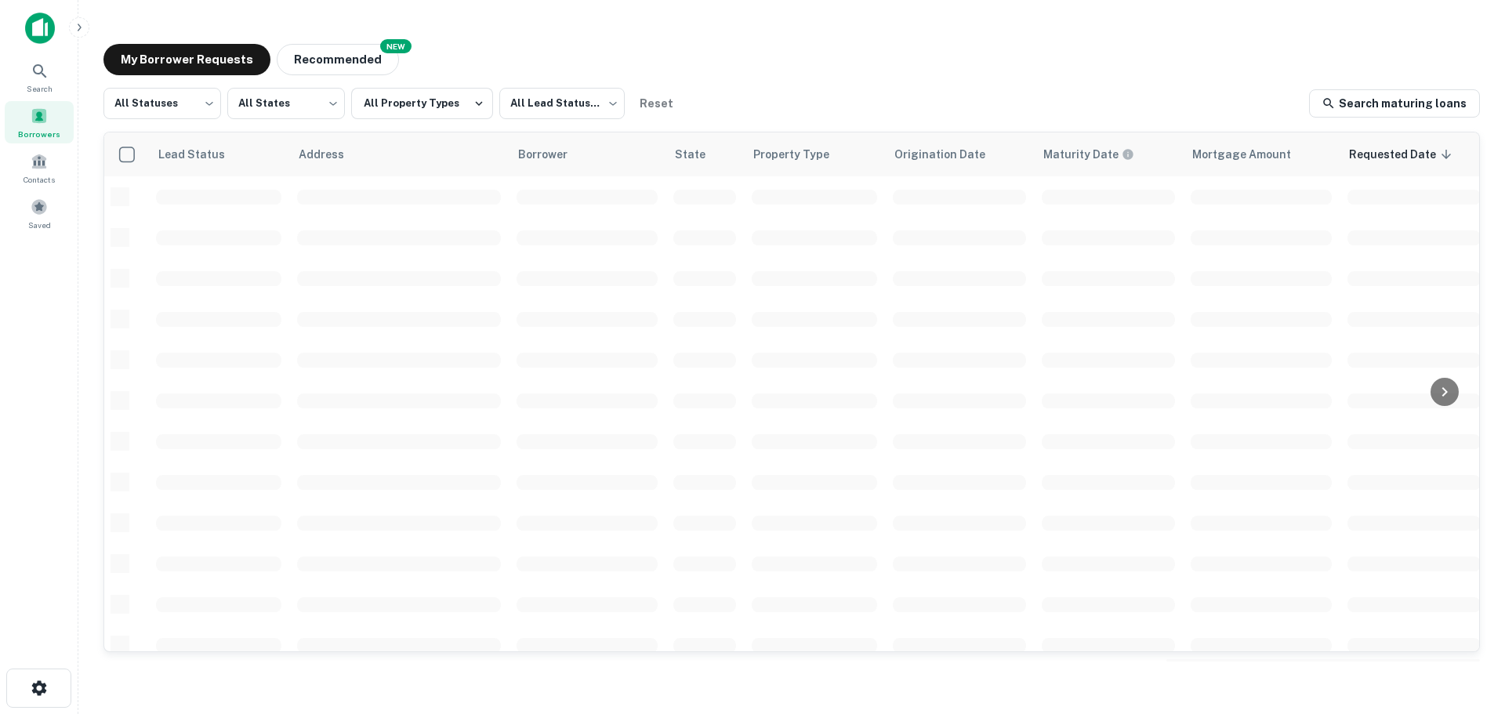
scroll to position [556, 0]
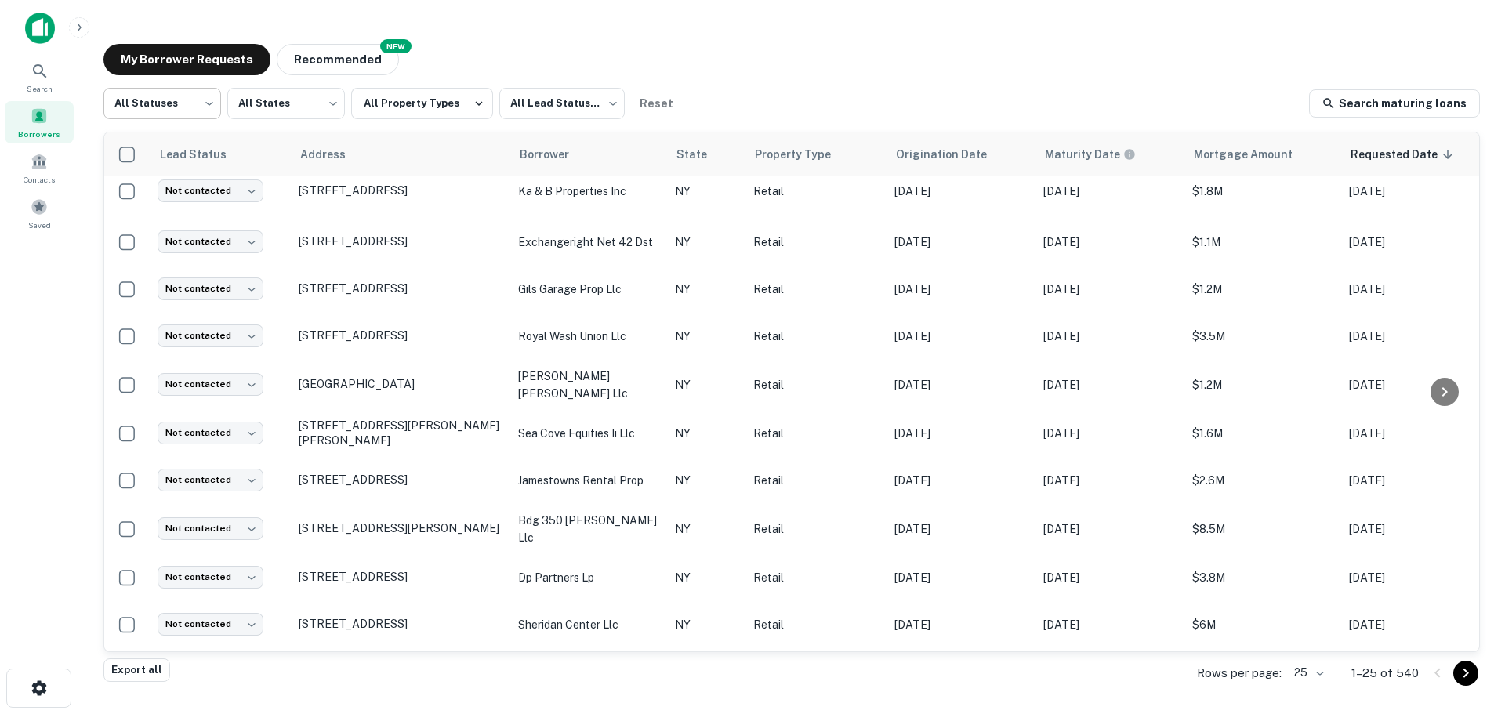
click at [210, 99] on body "Search Borrowers Contacts Saved My Borrower Requests NEW Recommended All Status…" at bounding box center [752, 357] width 1505 height 714
click at [174, 193] on li "Fulfilled" at bounding box center [162, 201] width 118 height 28
type input "*********"
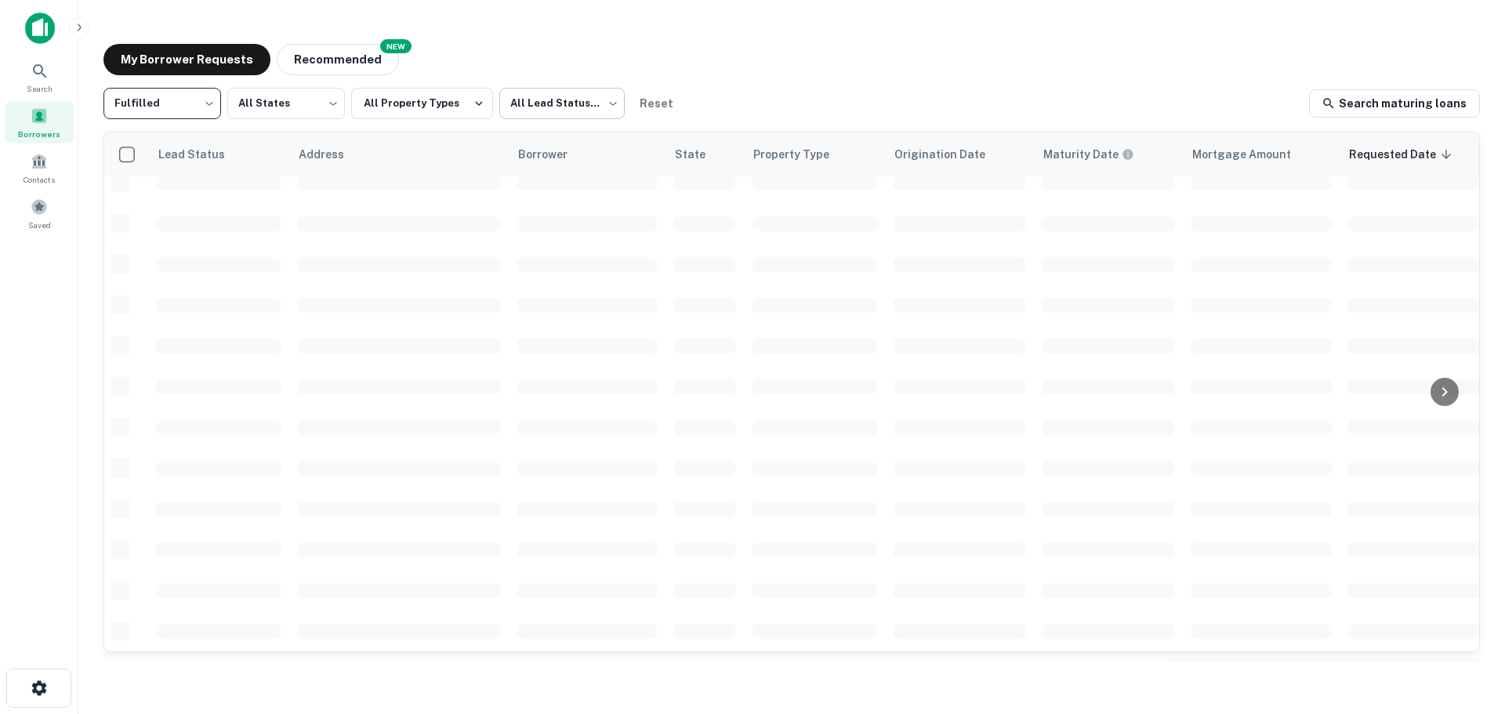
click at [545, 102] on body "Search Borrowers Contacts Saved My Borrower Requests NEW Recommended Fulfilled …" at bounding box center [752, 357] width 1505 height 714
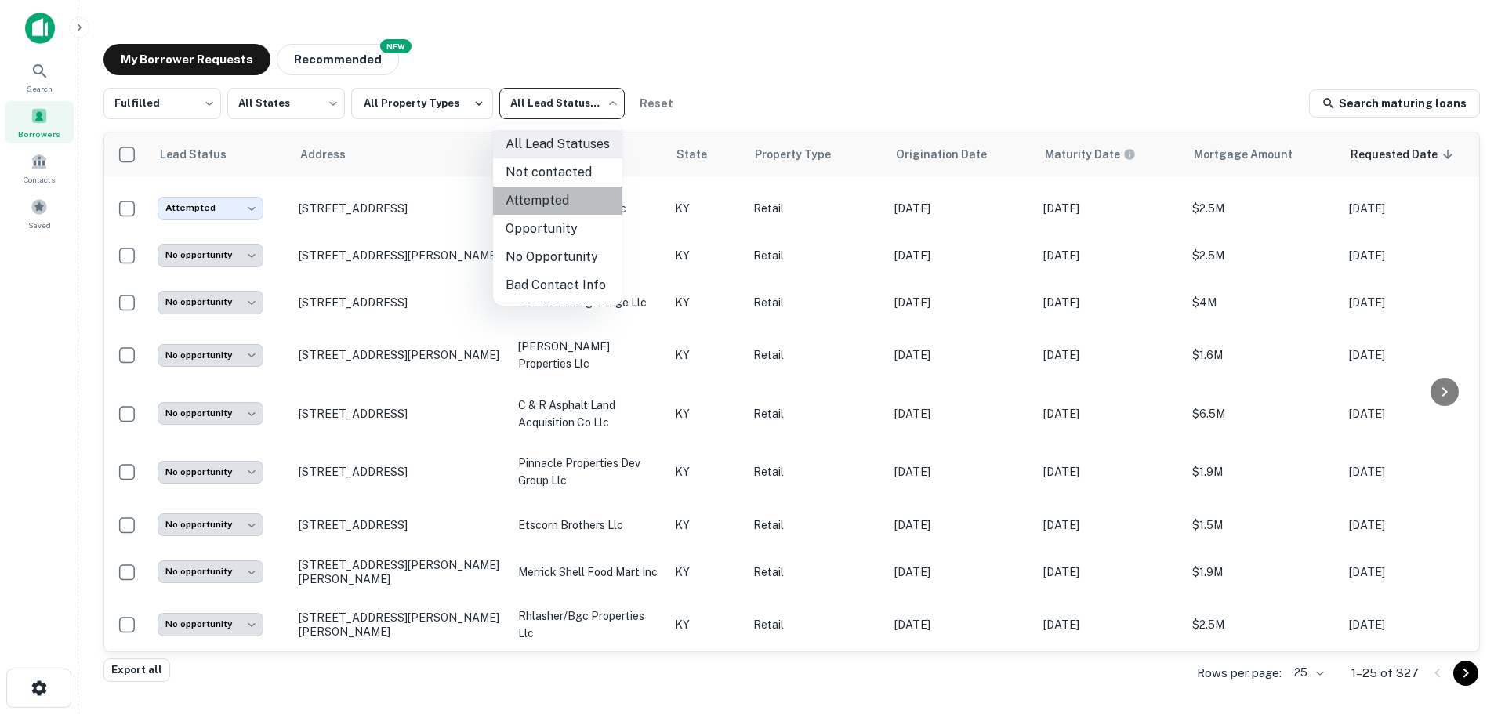
click at [562, 201] on li "Attempted" at bounding box center [557, 201] width 129 height 28
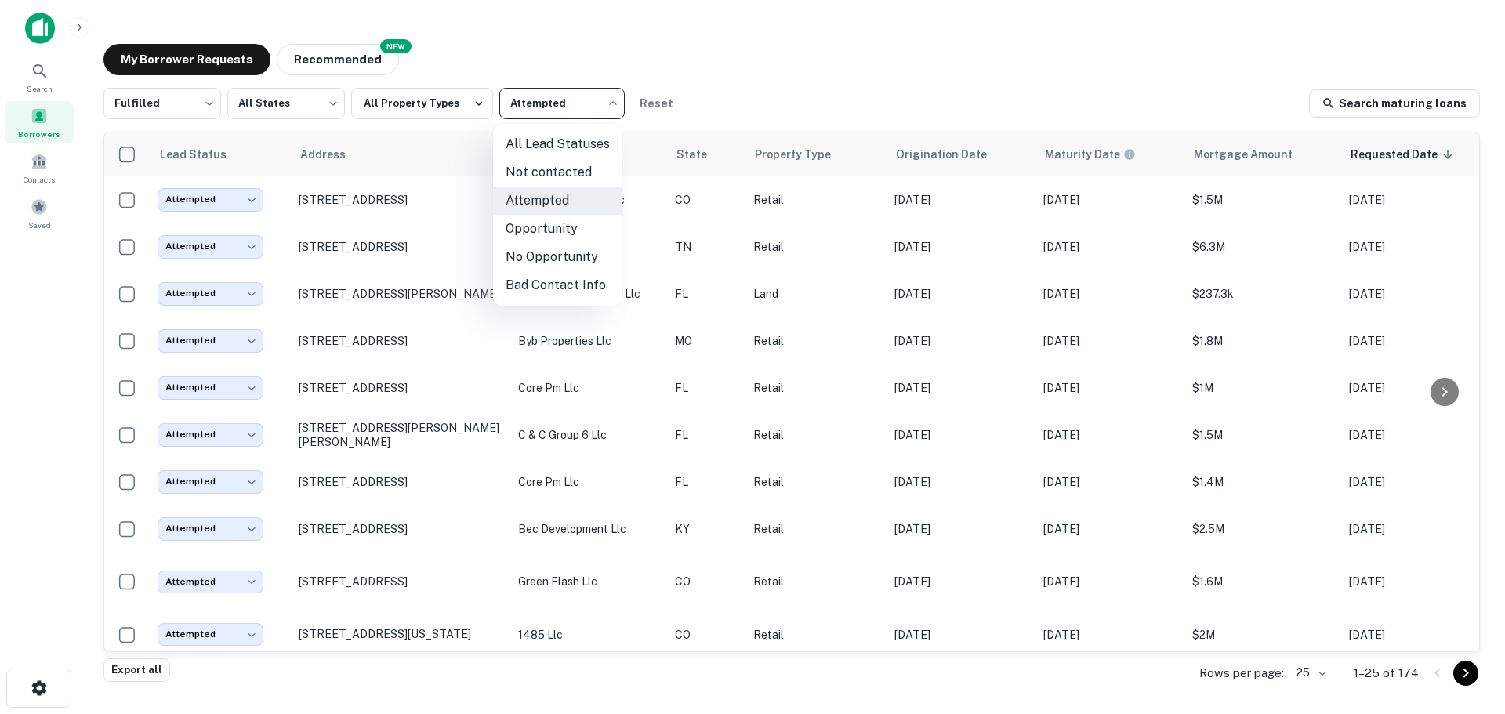
click at [574, 96] on body "Search Borrowers Contacts Saved My Borrower Requests NEW Recommended Fulfilled …" at bounding box center [752, 357] width 1505 height 714
click at [556, 172] on li "Not contacted" at bounding box center [557, 172] width 129 height 28
type input "****"
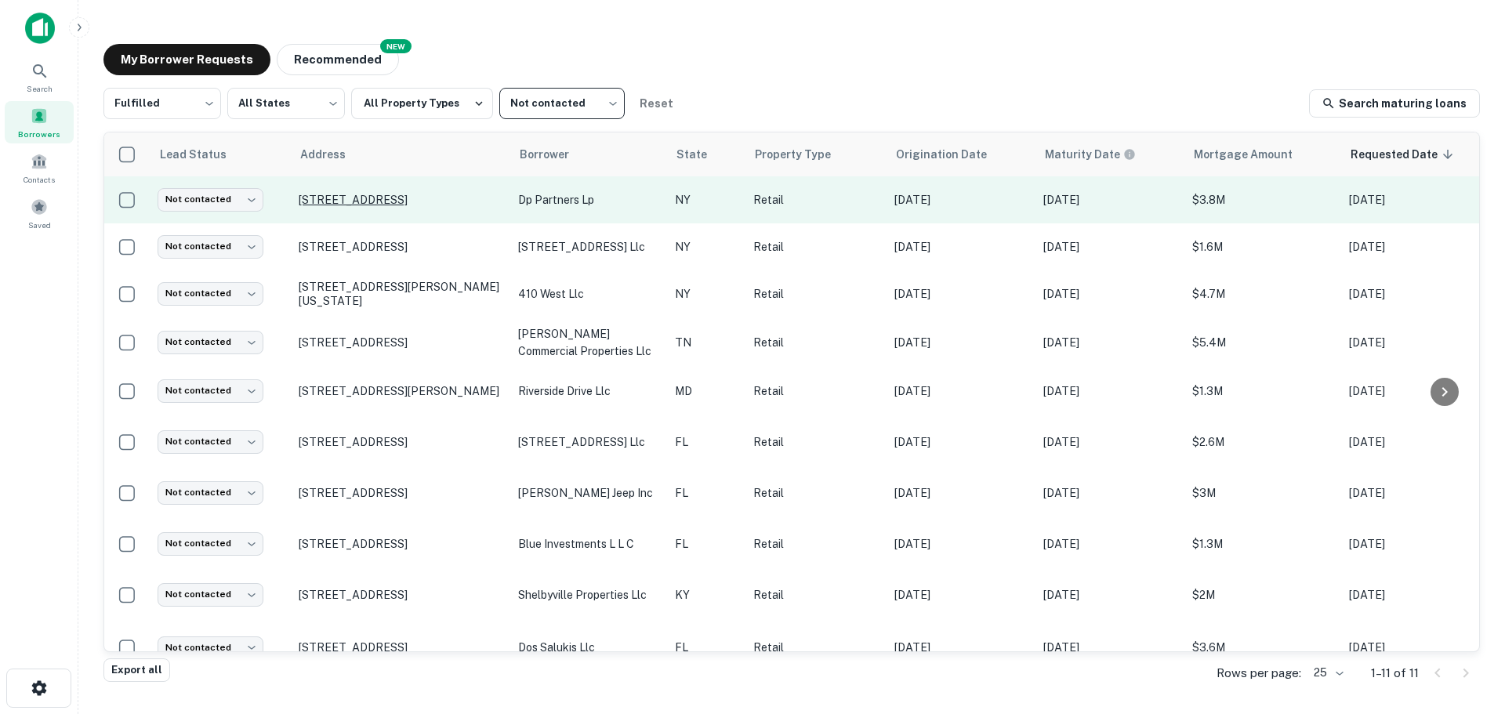
click at [415, 207] on p "[STREET_ADDRESS]" at bounding box center [401, 200] width 204 height 14
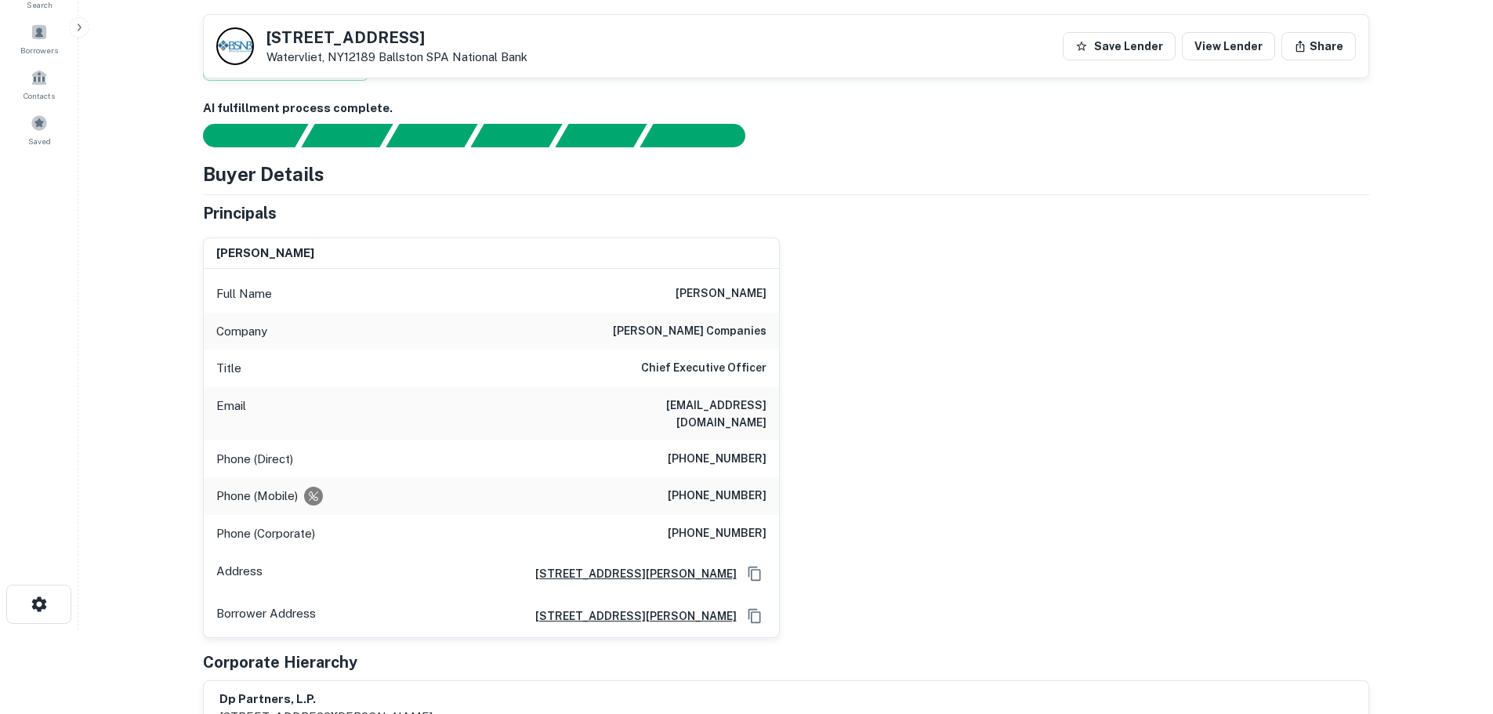
scroll to position [78, 0]
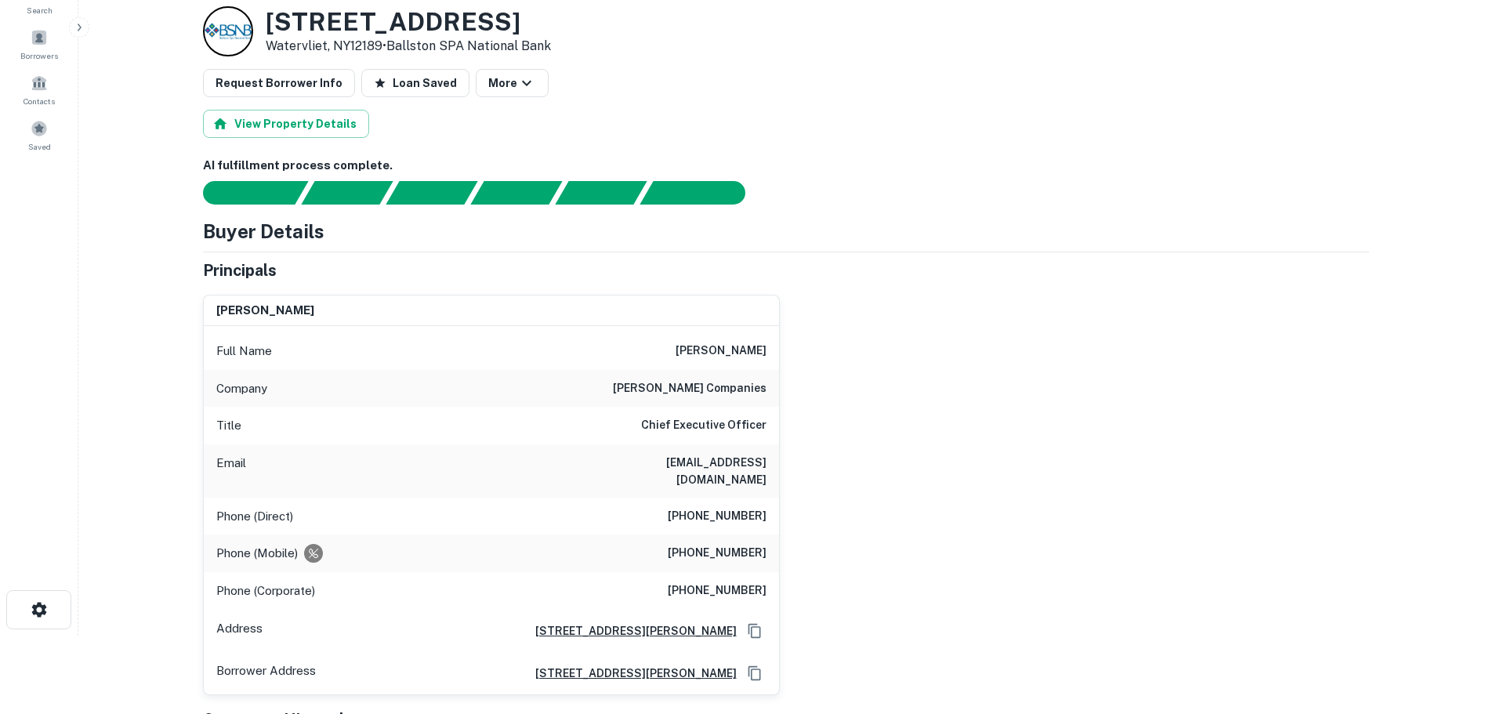
click at [322, 35] on h3 "1601 Broadway" at bounding box center [408, 22] width 285 height 30
click at [322, 32] on h3 "1601 Broadway" at bounding box center [408, 22] width 285 height 30
click at [322, 31] on h3 "1601 Broadway" at bounding box center [408, 22] width 285 height 30
click at [324, 27] on h3 "1601 Broadway" at bounding box center [408, 22] width 285 height 30
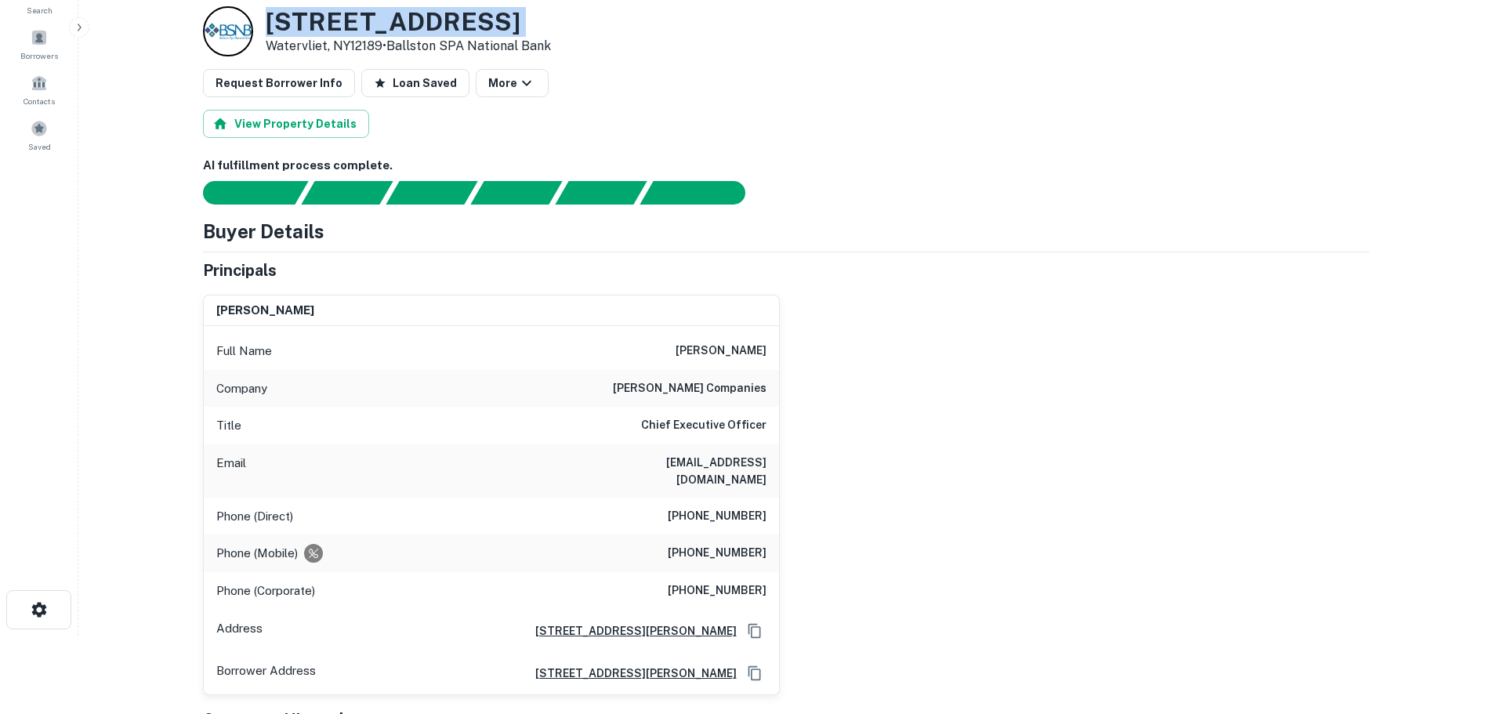
click at [324, 27] on h3 "1601 Broadway" at bounding box center [408, 22] width 285 height 30
click at [710, 375] on div "Company schuyler companies" at bounding box center [491, 389] width 575 height 38
click at [731, 395] on h6 "schuyler companies" at bounding box center [690, 388] width 154 height 19
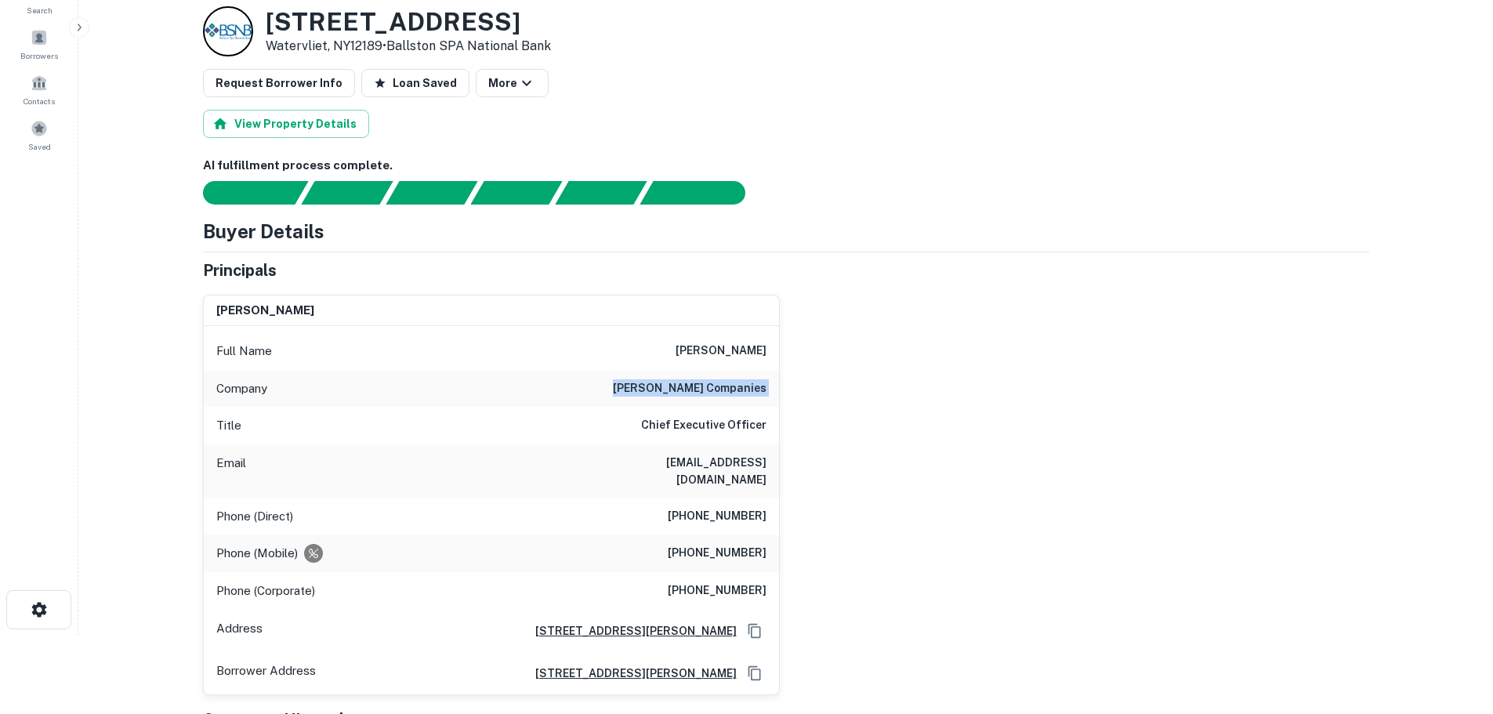
click at [731, 395] on h6 "schuyler companies" at bounding box center [690, 388] width 154 height 19
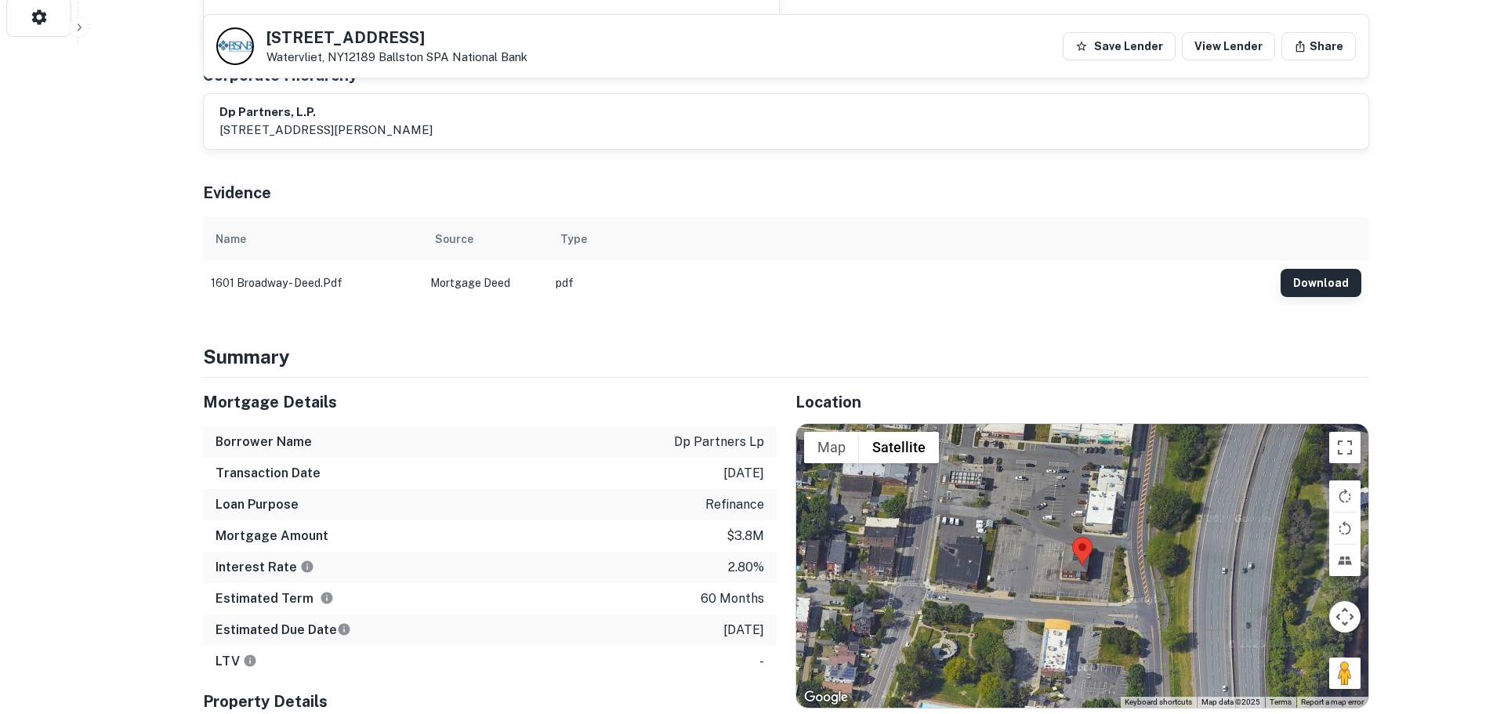
scroll to position [862, 0]
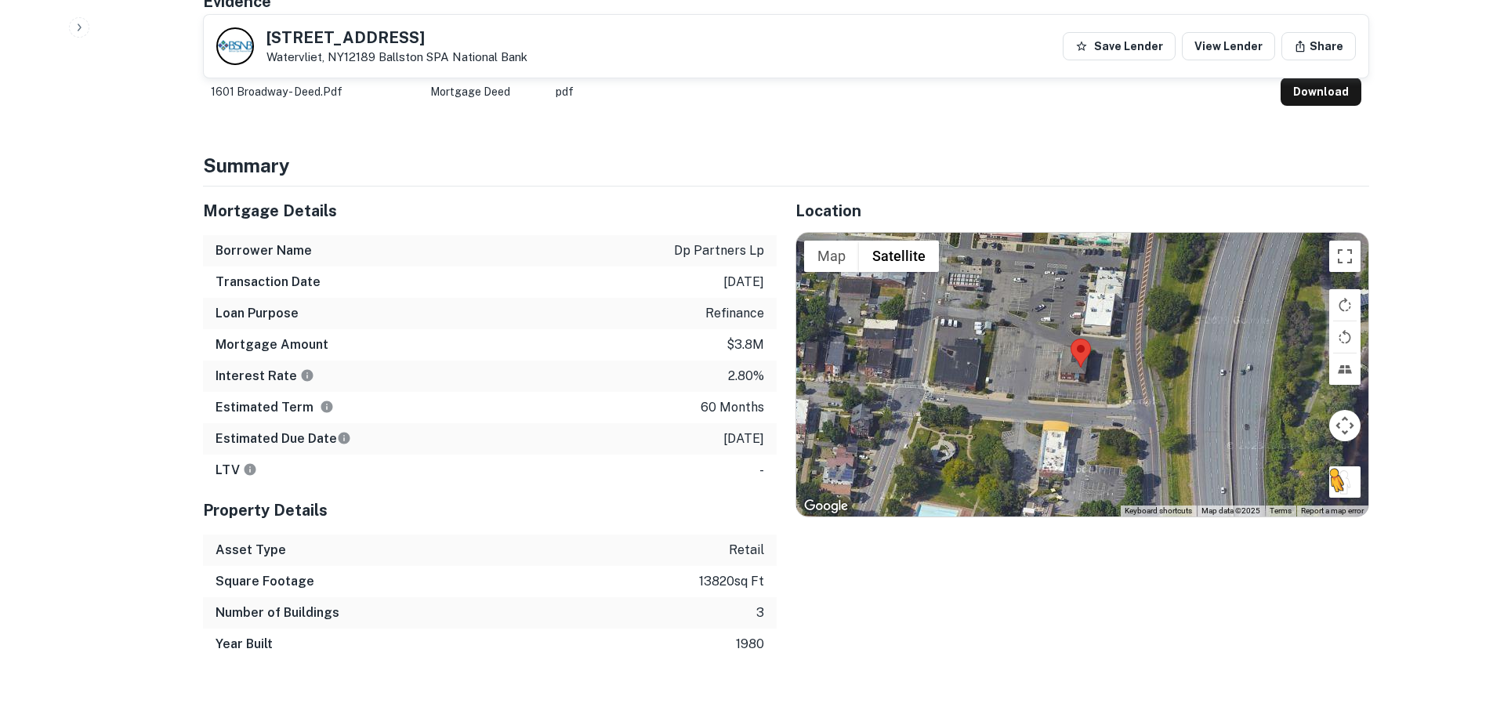
drag, startPoint x: 1352, startPoint y: 484, endPoint x: 1337, endPoint y: 458, distance: 30.5
click at [1337, 458] on div "To activate drag with keyboard, press Alt + Enter. Once in keyboard drag state,…" at bounding box center [1082, 375] width 572 height 284
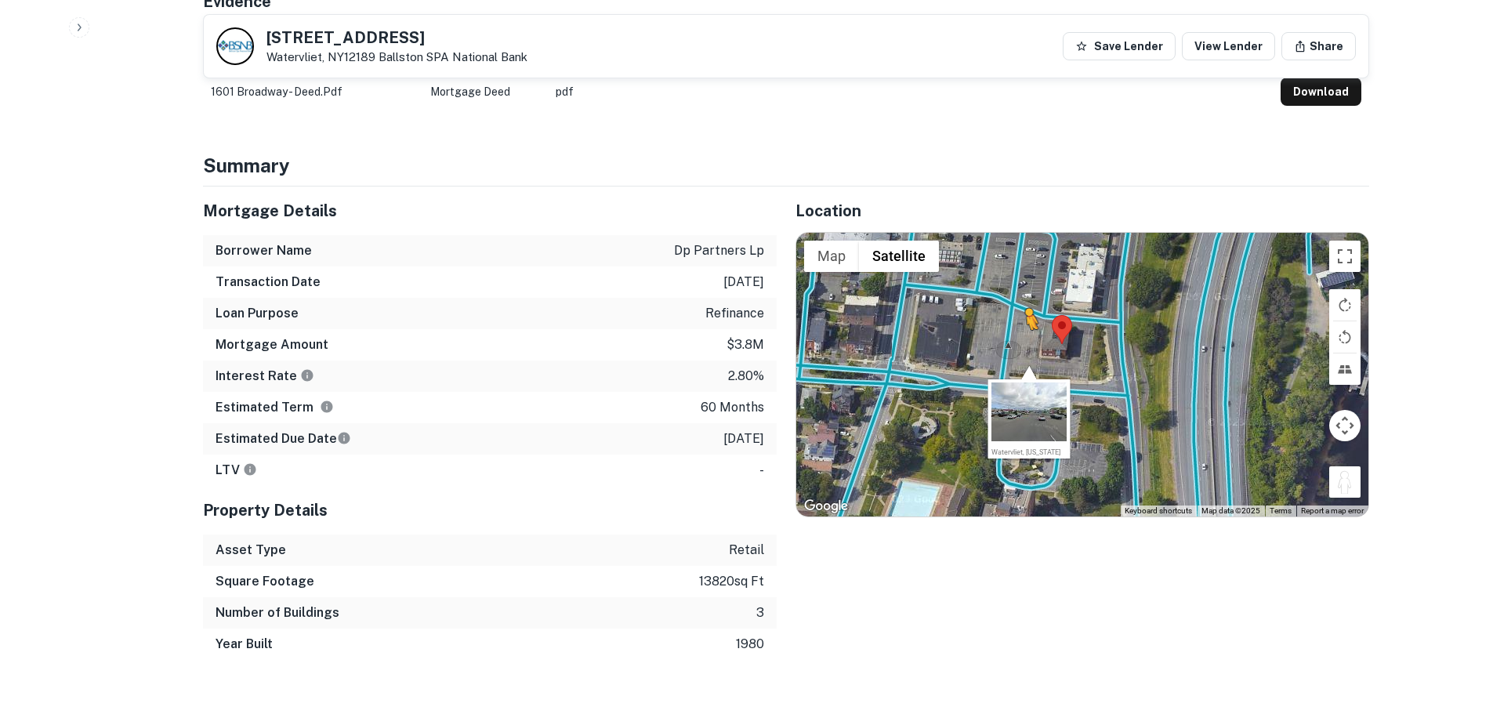
drag, startPoint x: 1347, startPoint y: 462, endPoint x: 1022, endPoint y: 328, distance: 351.7
click at [1022, 328] on div "To activate drag with keyboard, press Alt + Enter. Once in keyboard drag state,…" at bounding box center [1082, 375] width 572 height 284
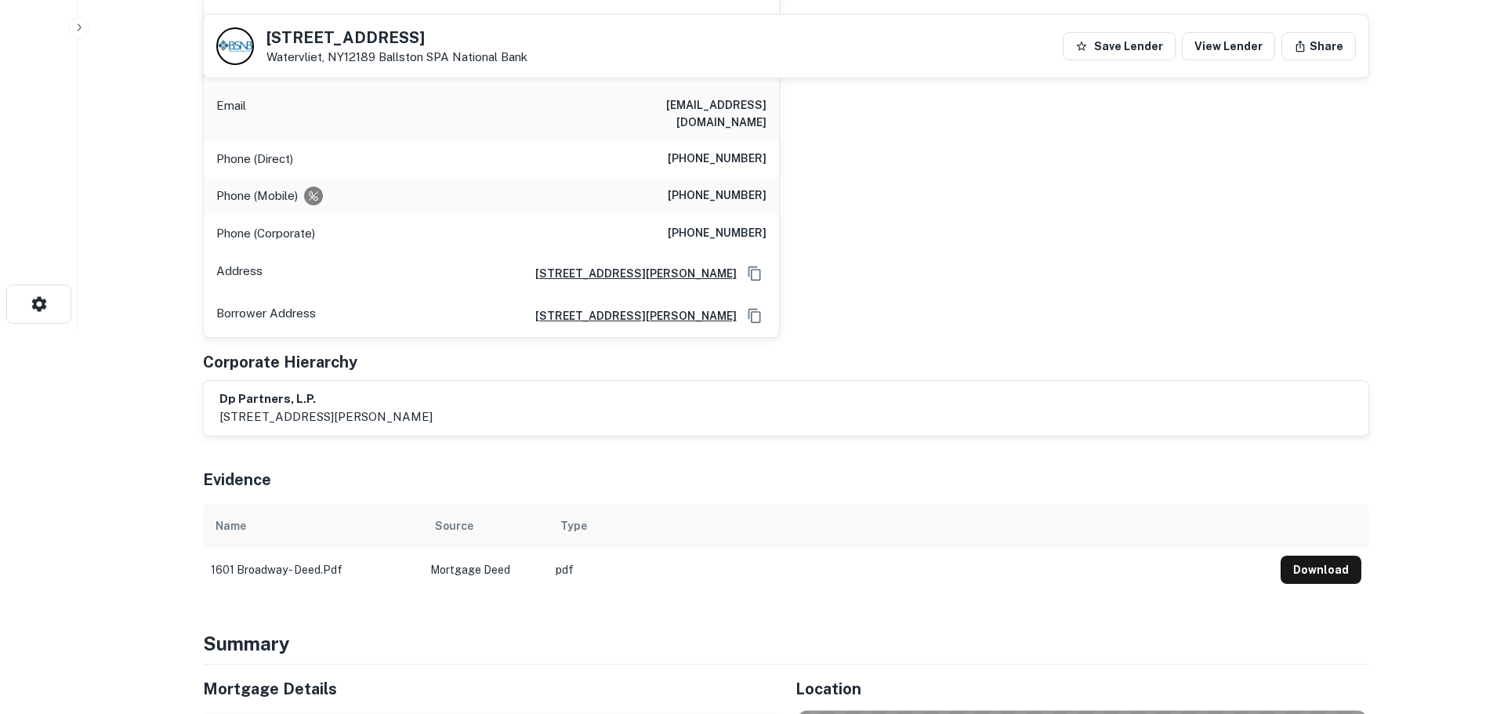
scroll to position [157, 0]
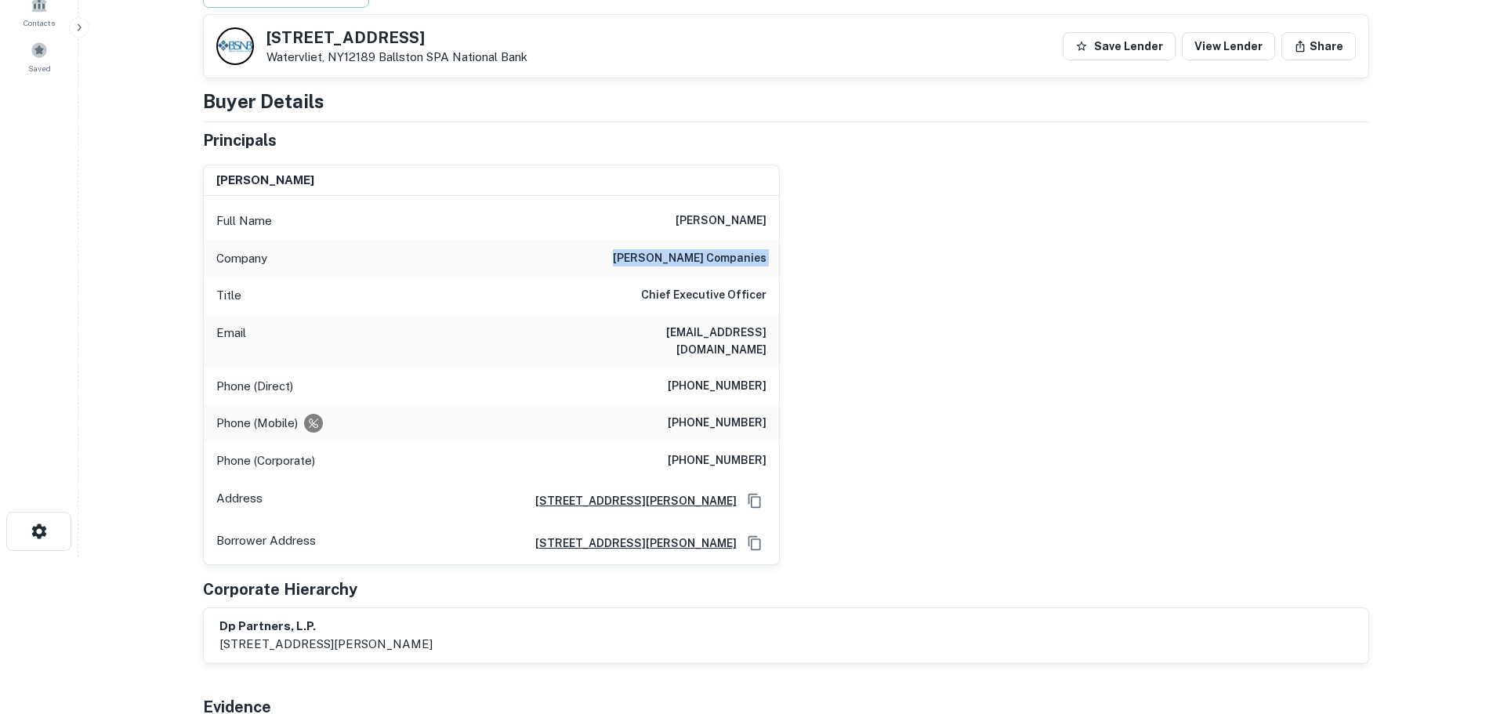
click at [741, 261] on h6 "schuyler companies" at bounding box center [690, 258] width 154 height 19
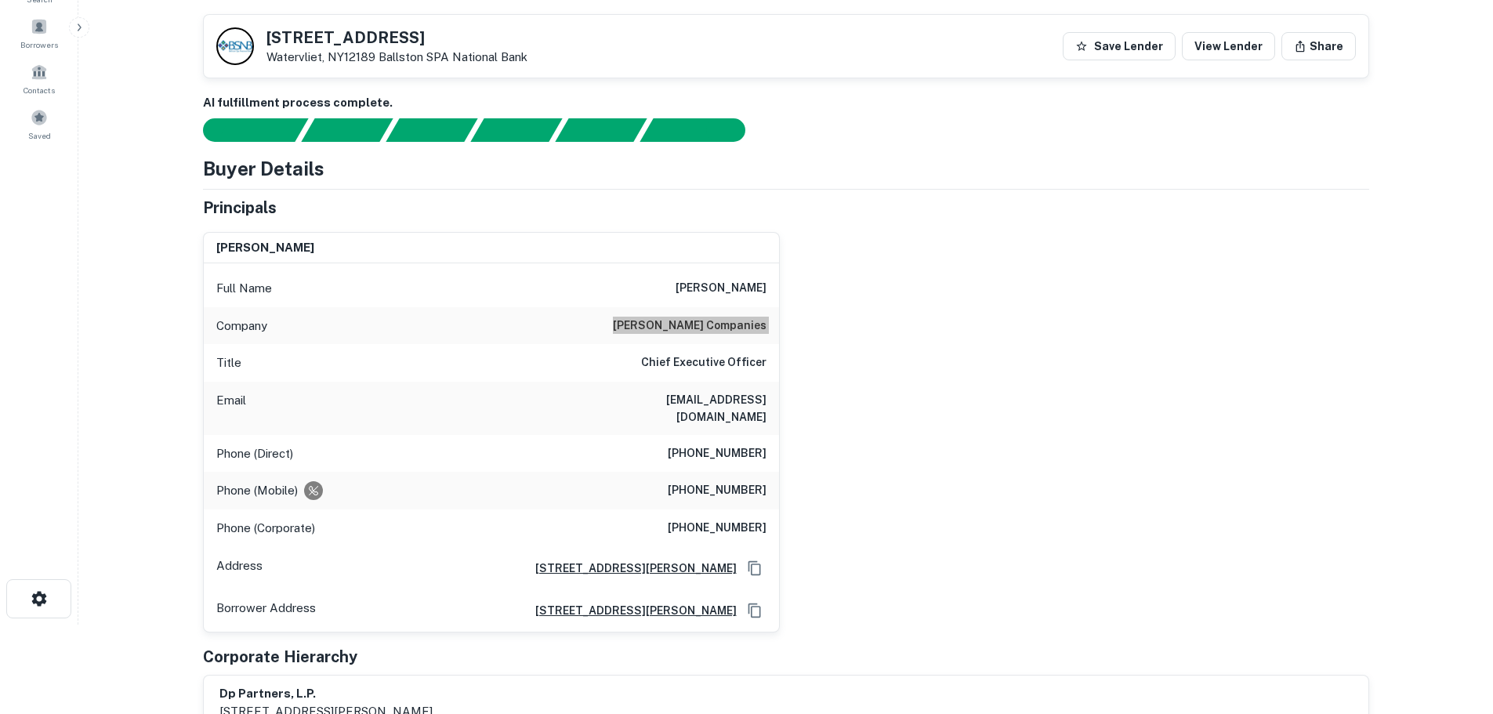
scroll to position [0, 0]
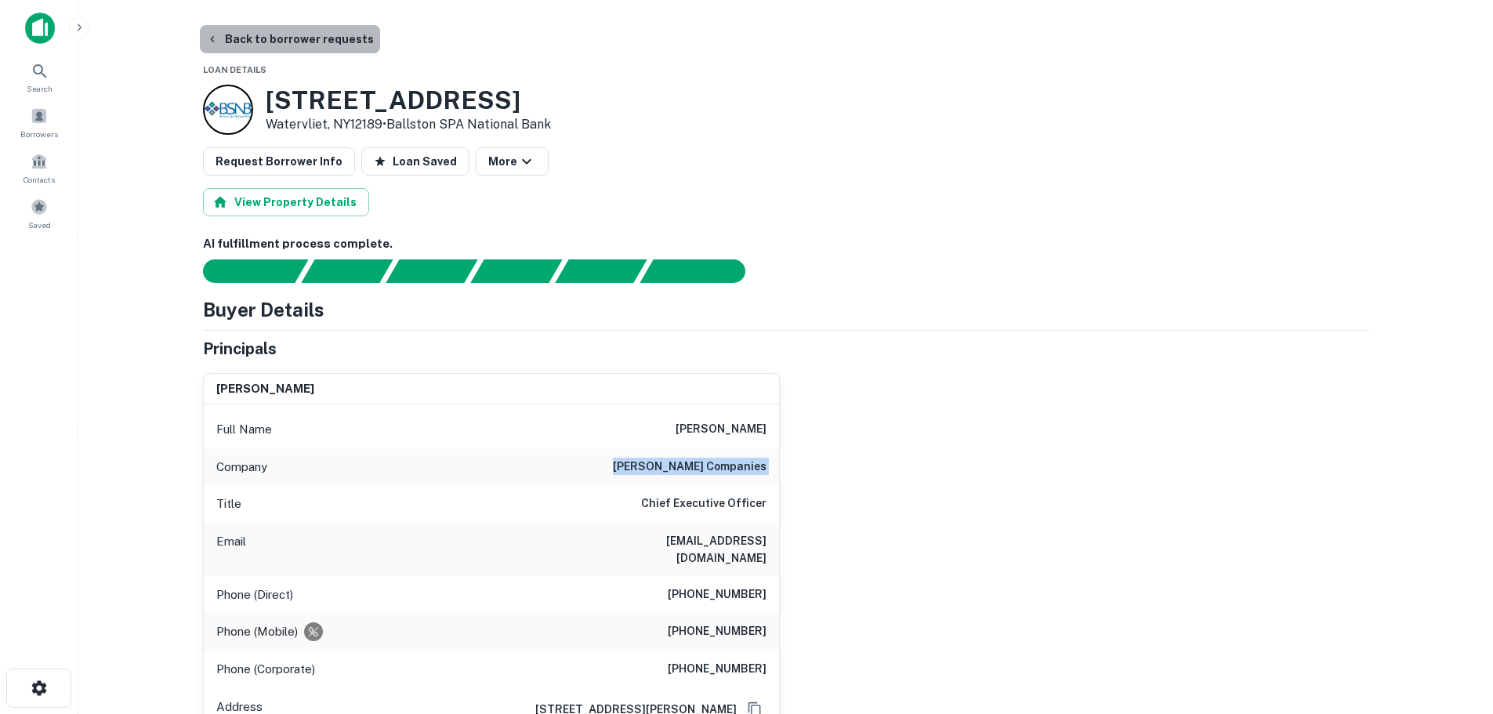
click at [302, 38] on button "Back to borrower requests" at bounding box center [290, 39] width 180 height 28
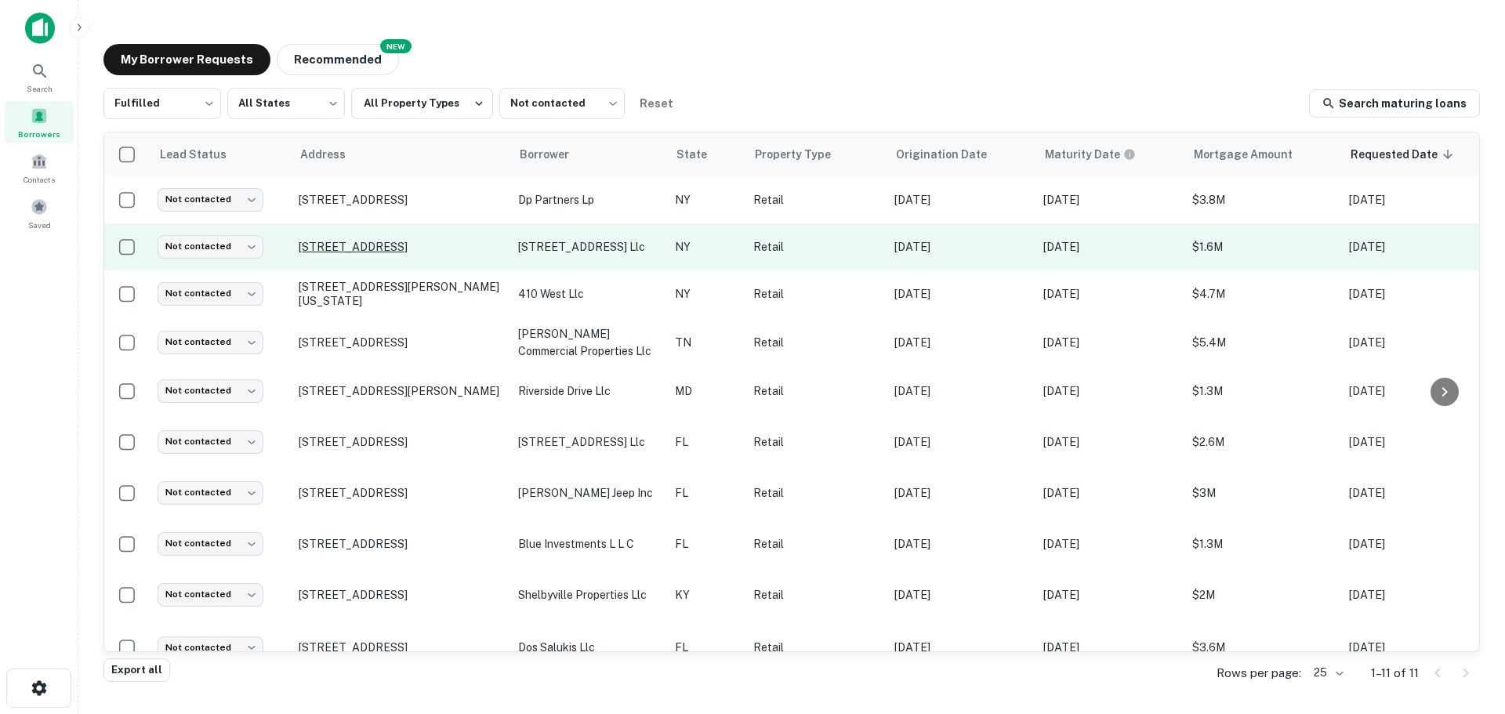
click at [393, 241] on p "[STREET_ADDRESS]" at bounding box center [401, 247] width 204 height 14
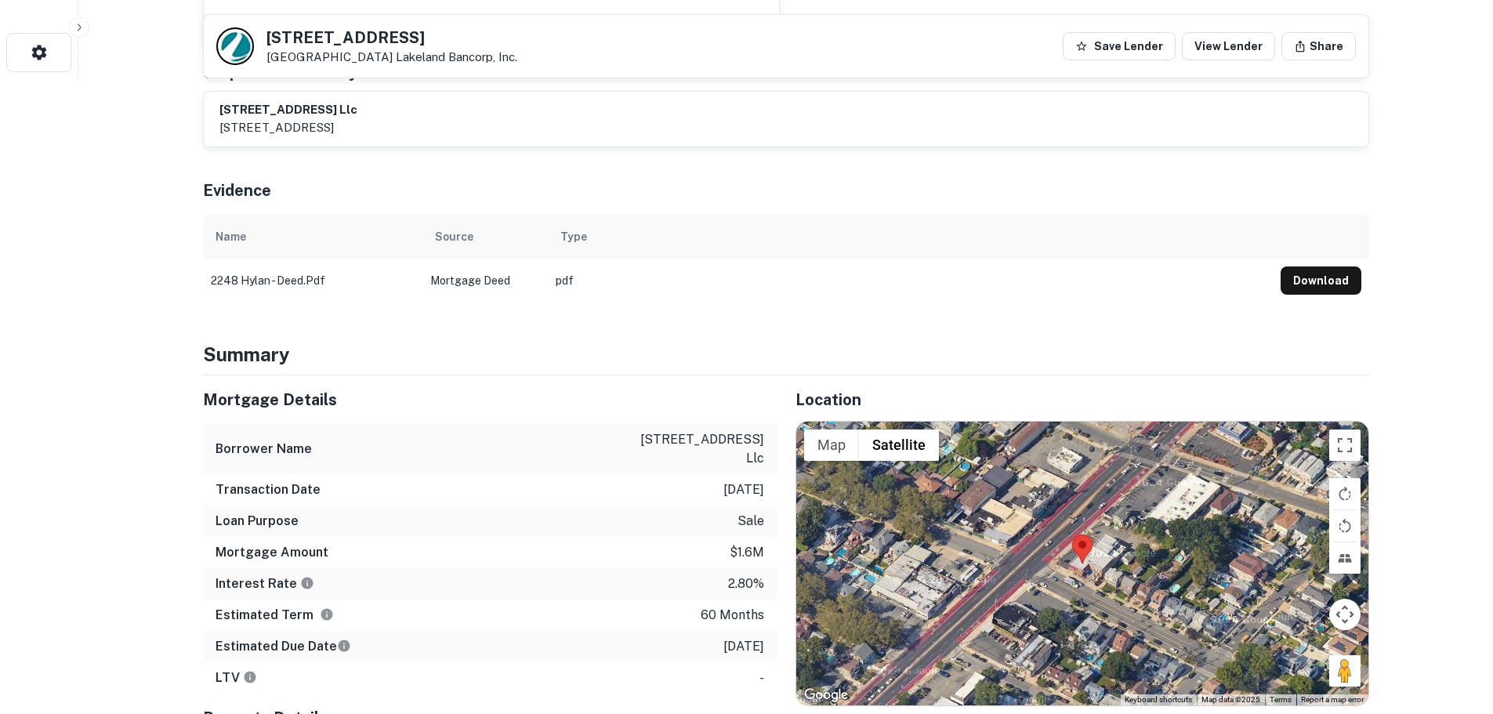
scroll to position [784, 0]
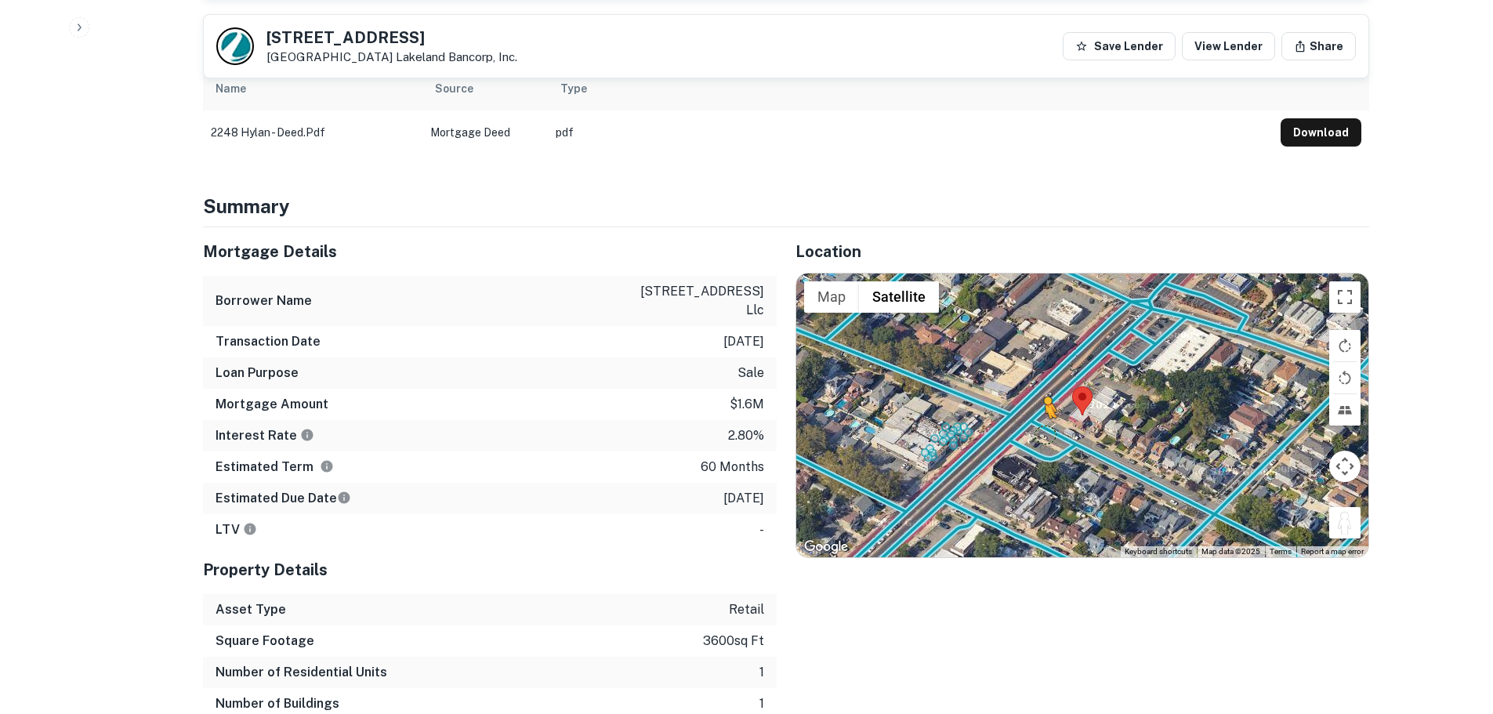
drag, startPoint x: 1344, startPoint y: 512, endPoint x: 1045, endPoint y: 418, distance: 312.8
click at [1045, 418] on div "To activate drag with keyboard, press Alt + Enter. Once in keyboard drag state,…" at bounding box center [1082, 415] width 572 height 284
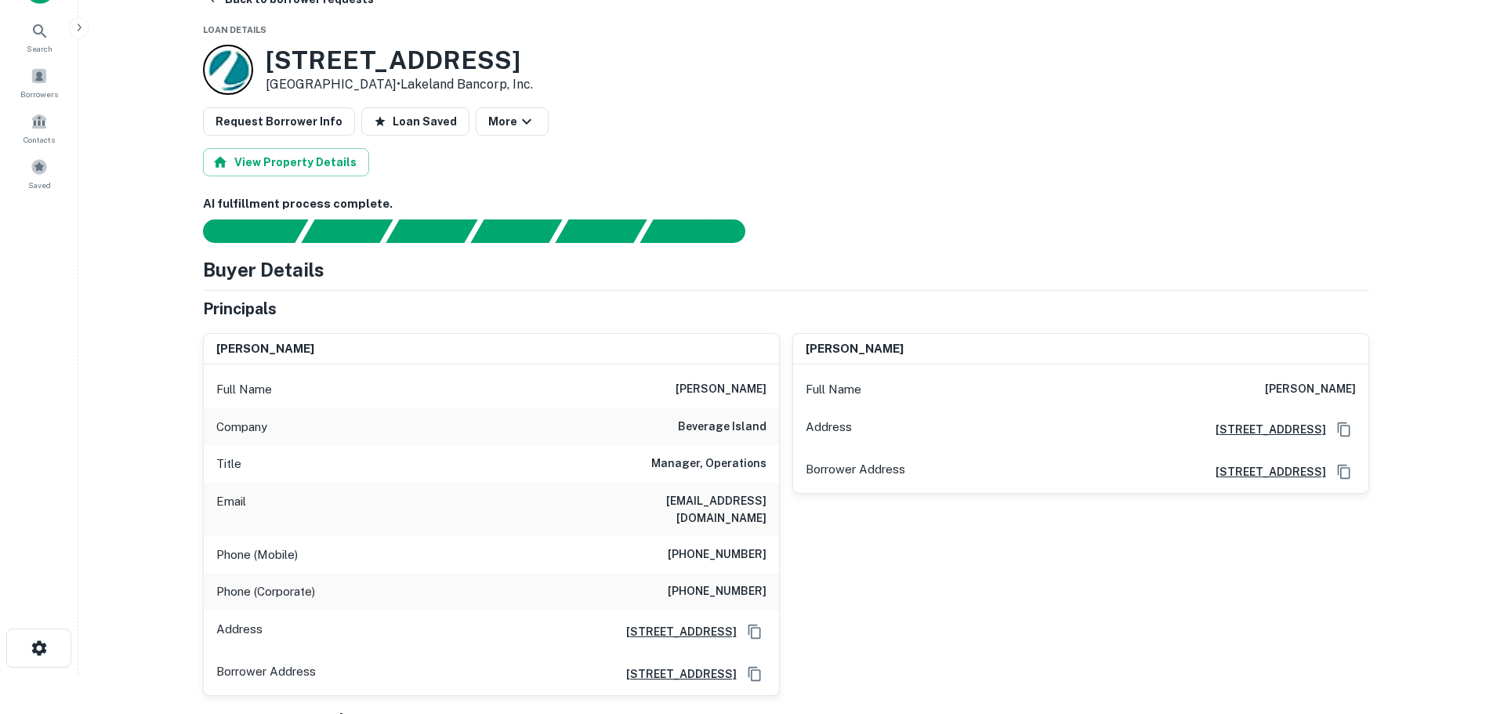
scroll to position [0, 0]
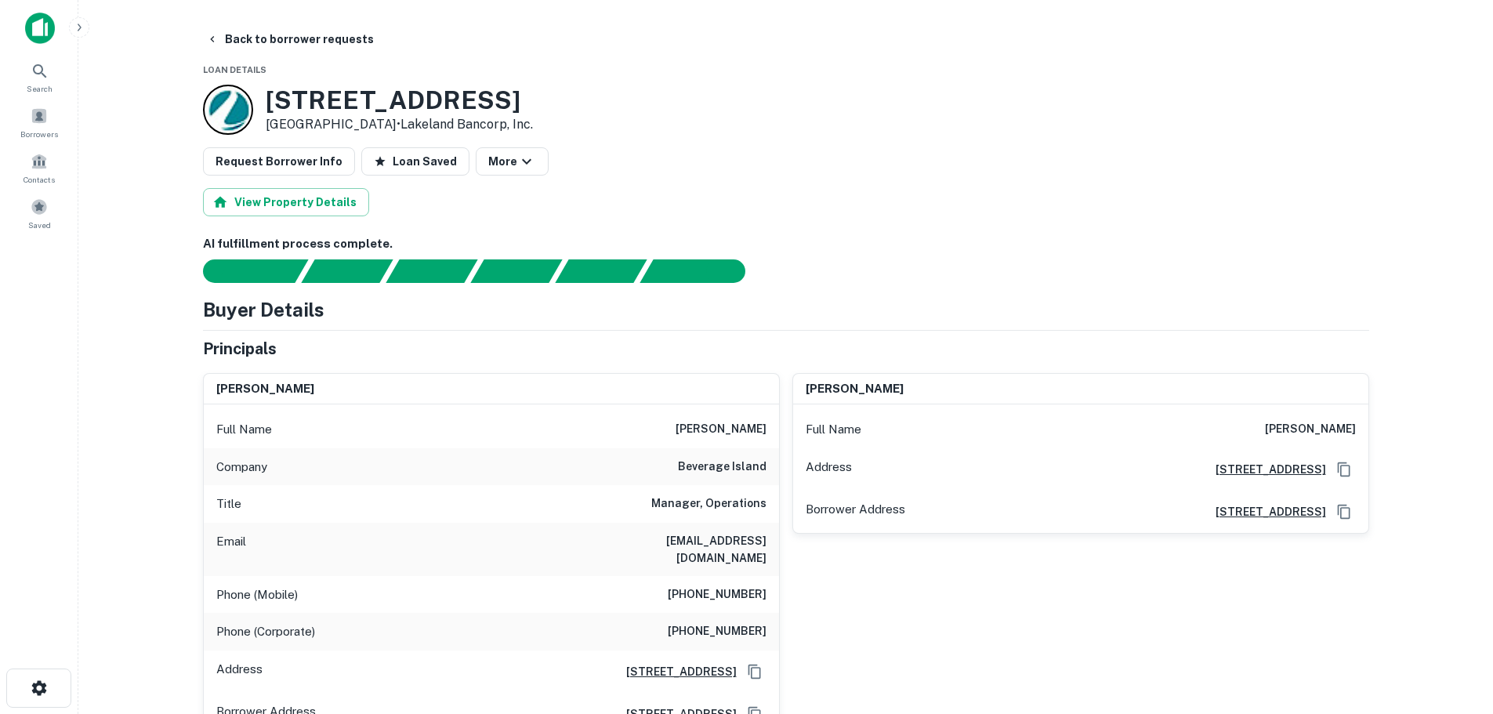
drag, startPoint x: 722, startPoint y: 576, endPoint x: 711, endPoint y: 571, distance: 11.9
click at [720, 585] on h6 "(646) 996-1763" at bounding box center [717, 594] width 99 height 19
click at [710, 585] on h6 "(646) 996-1763" at bounding box center [717, 594] width 99 height 19
click at [709, 585] on h6 "(646) 996-1763" at bounding box center [717, 594] width 99 height 19
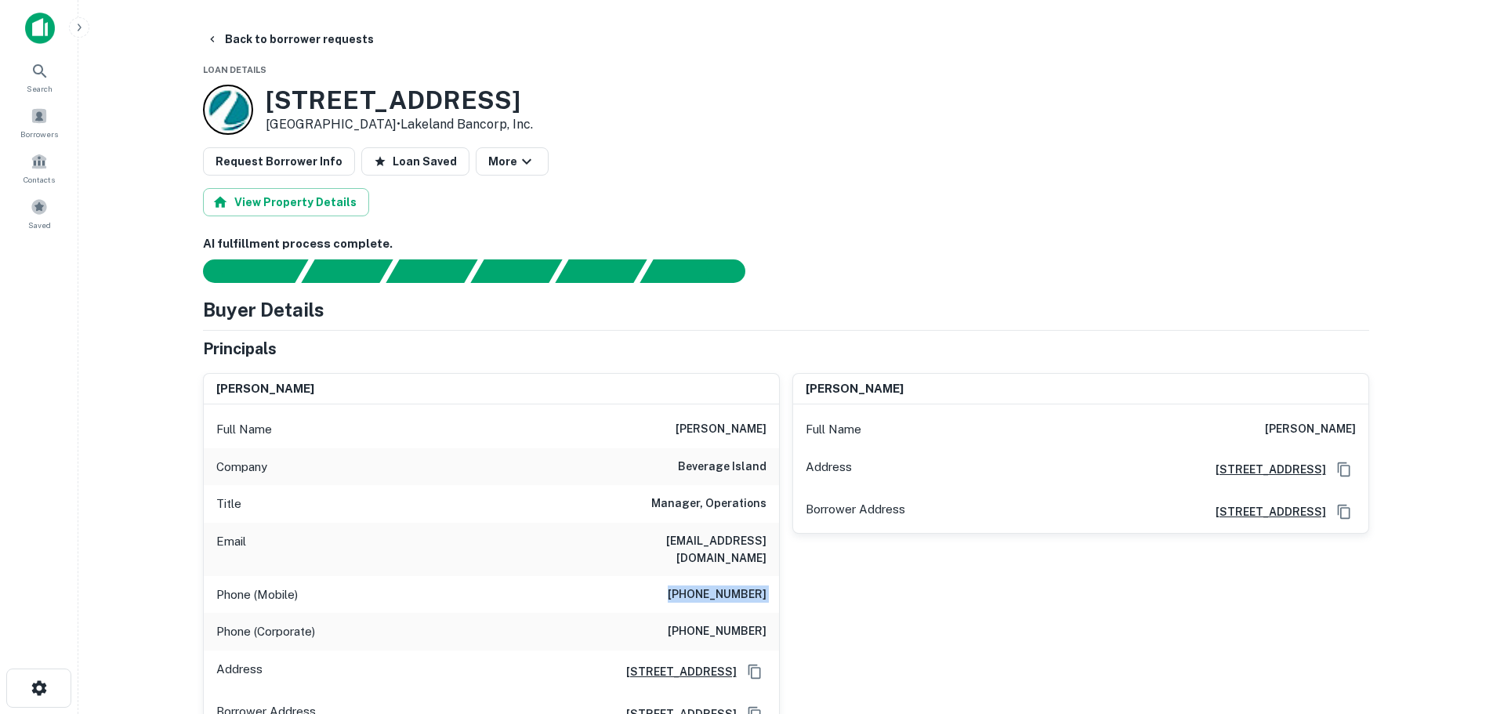
click at [709, 585] on h6 "(646) 996-1763" at bounding box center [717, 594] width 99 height 19
copy h6 "(646) 996-1763"
click at [720, 622] on h6 "(929) 369-0100" at bounding box center [717, 631] width 99 height 19
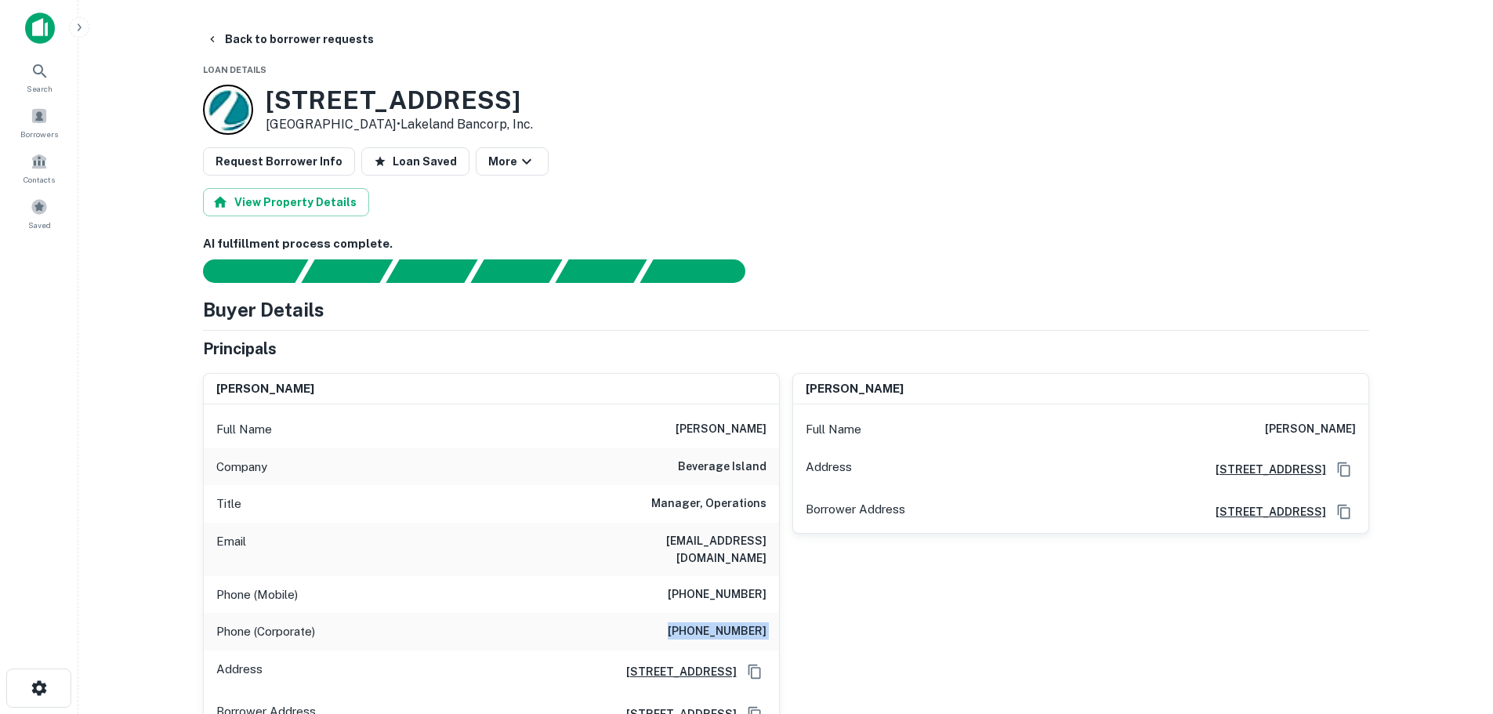
copy h6 "(929) 369-0100"
click at [315, 46] on button "Back to borrower requests" at bounding box center [290, 39] width 180 height 28
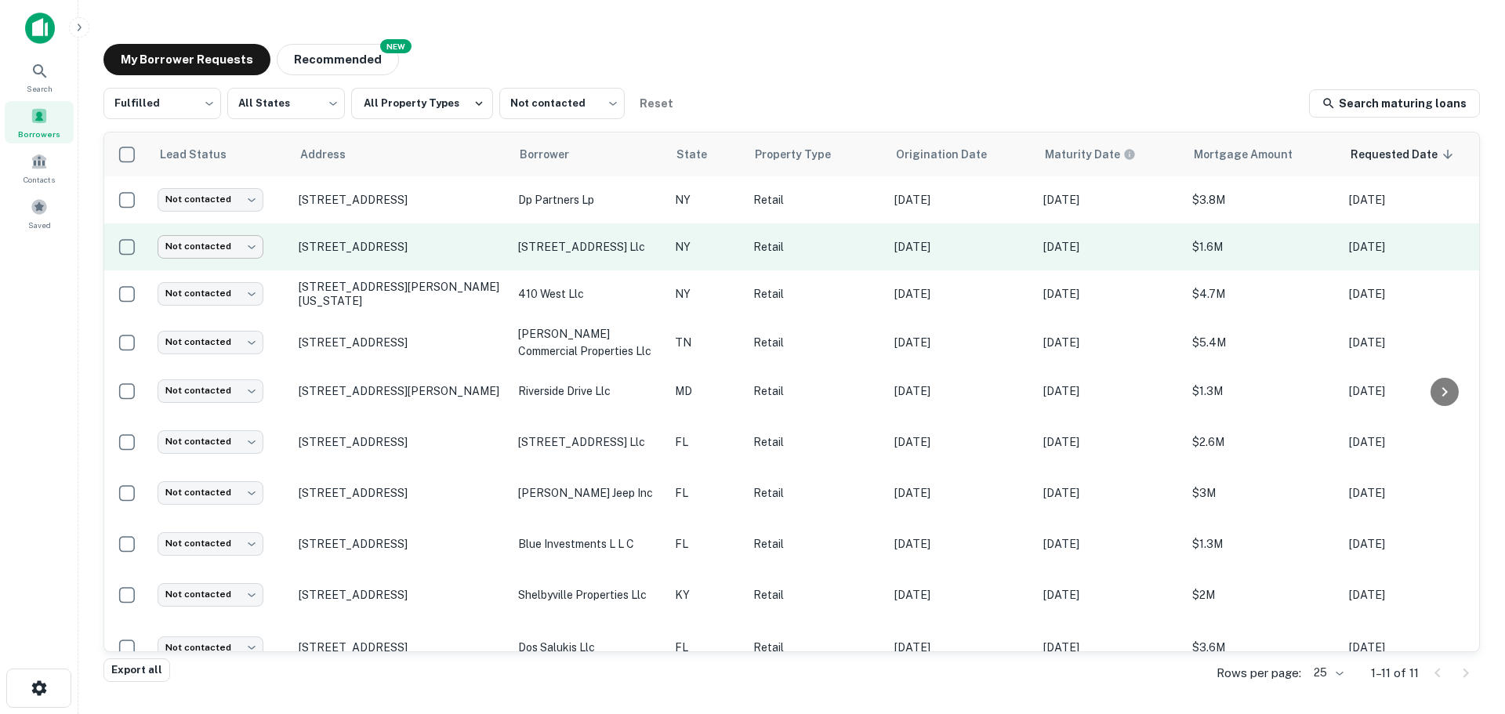
click at [239, 247] on body "Search Borrowers Contacts Saved My Borrower Requests NEW Recommended Fulfilled …" at bounding box center [752, 357] width 1505 height 714
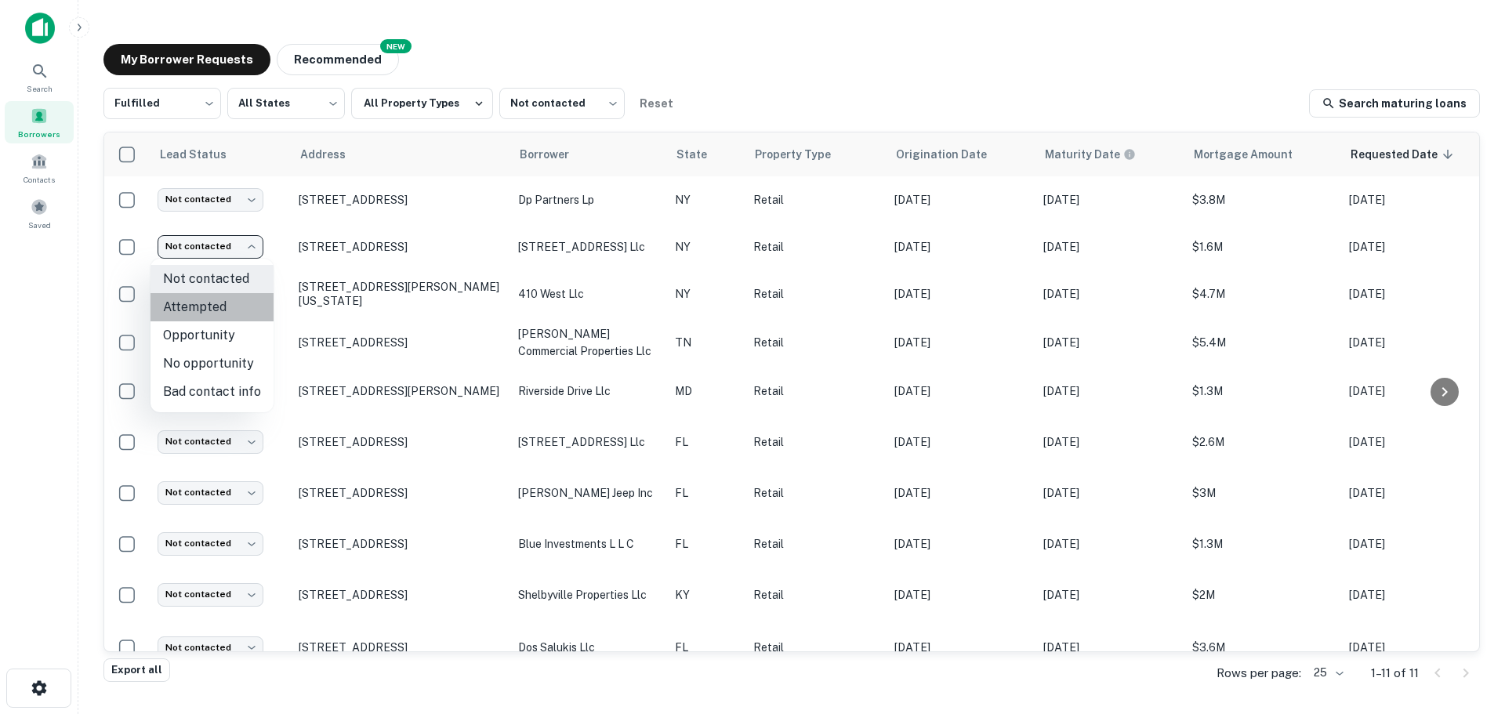
click at [216, 311] on li "Attempted" at bounding box center [211, 307] width 123 height 28
type input "*********"
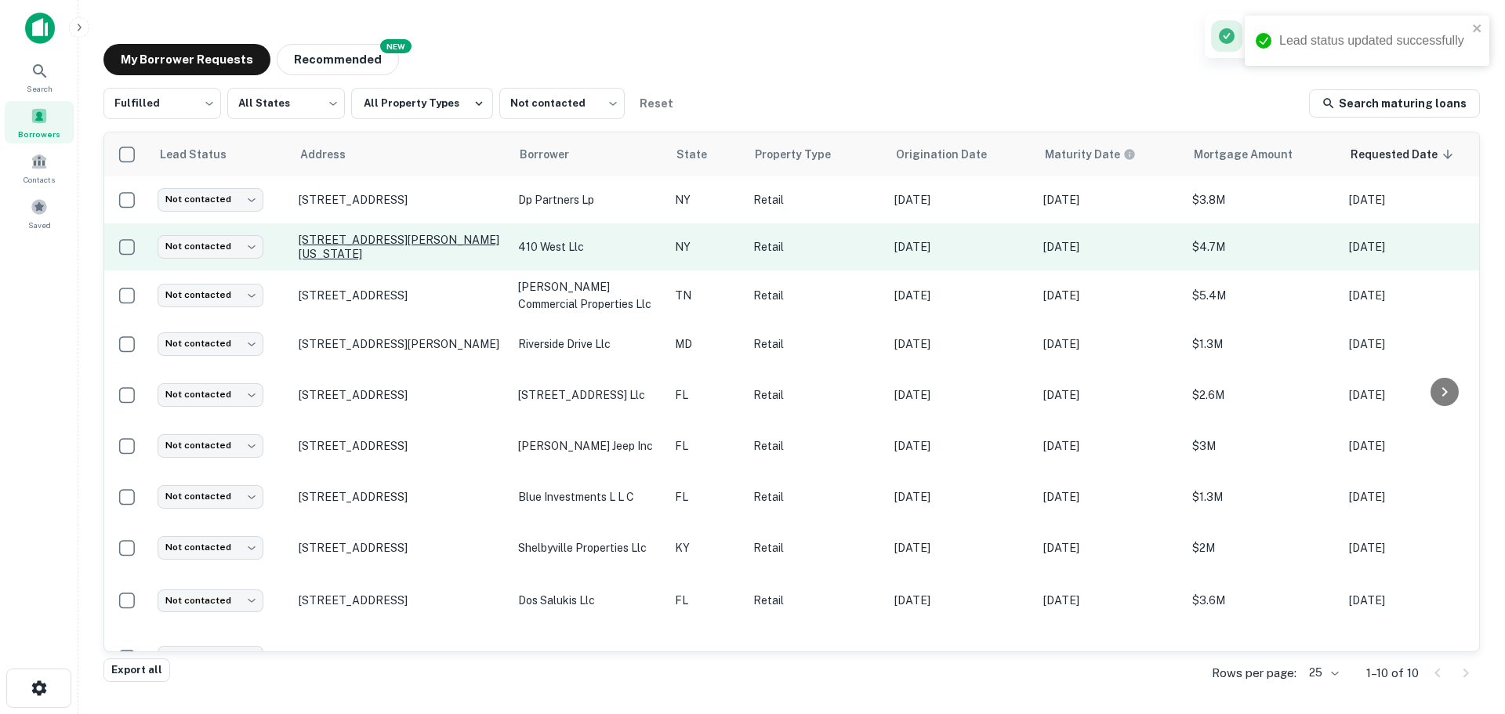
click at [402, 245] on p "[STREET_ADDRESS][PERSON_NAME][US_STATE]" at bounding box center [401, 247] width 204 height 28
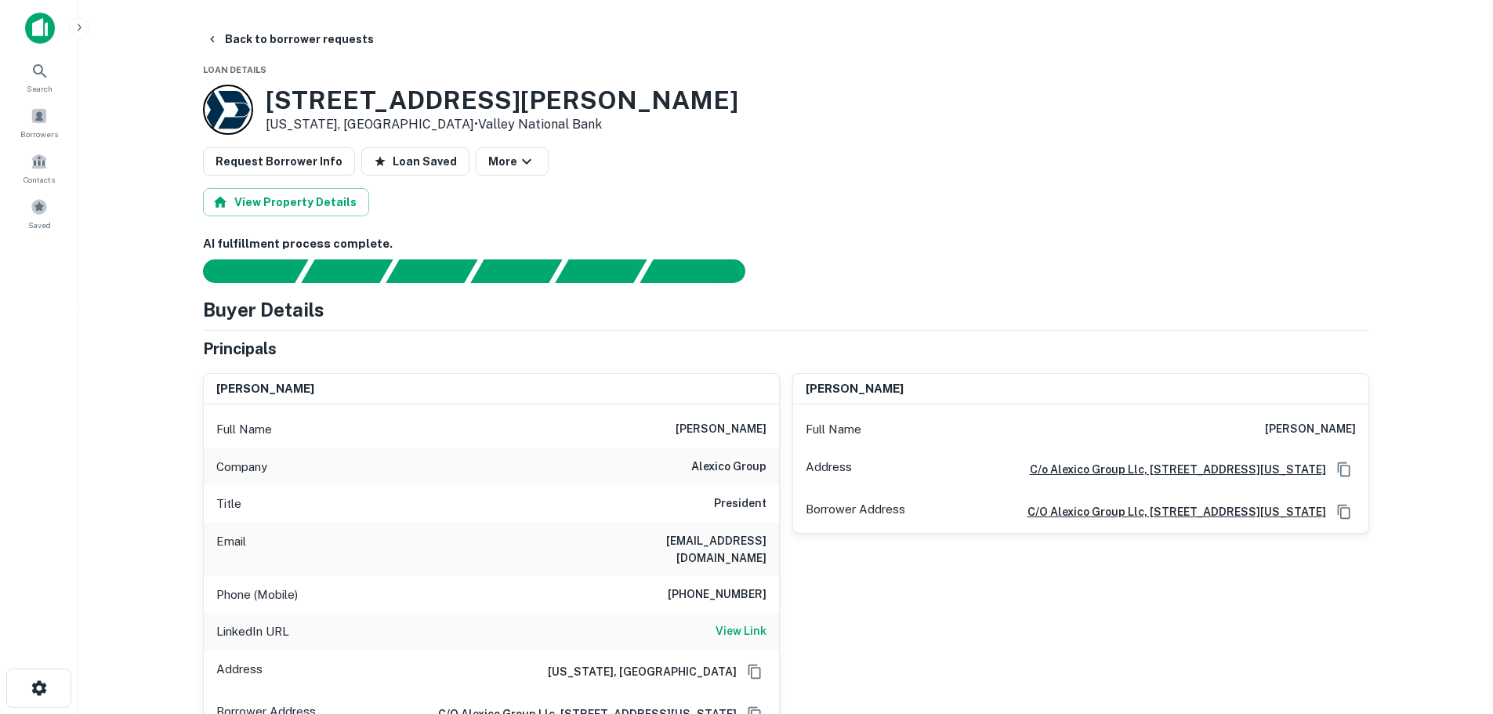
click at [748, 463] on h6 "alexico group" at bounding box center [728, 467] width 75 height 19
click at [751, 622] on h6 "View Link" at bounding box center [740, 630] width 51 height 17
click at [310, 30] on button "Back to borrower requests" at bounding box center [290, 39] width 180 height 28
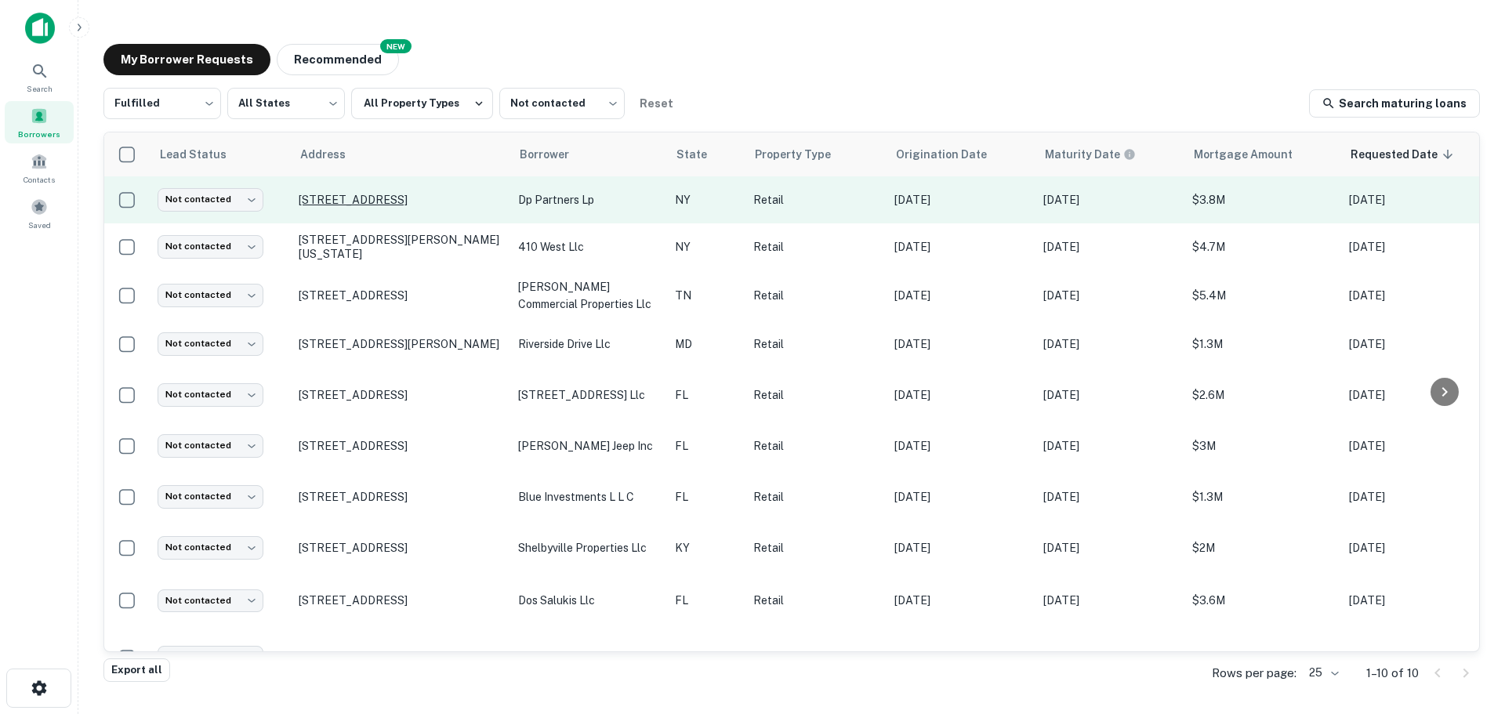
click at [358, 195] on p "[STREET_ADDRESS]" at bounding box center [401, 200] width 204 height 14
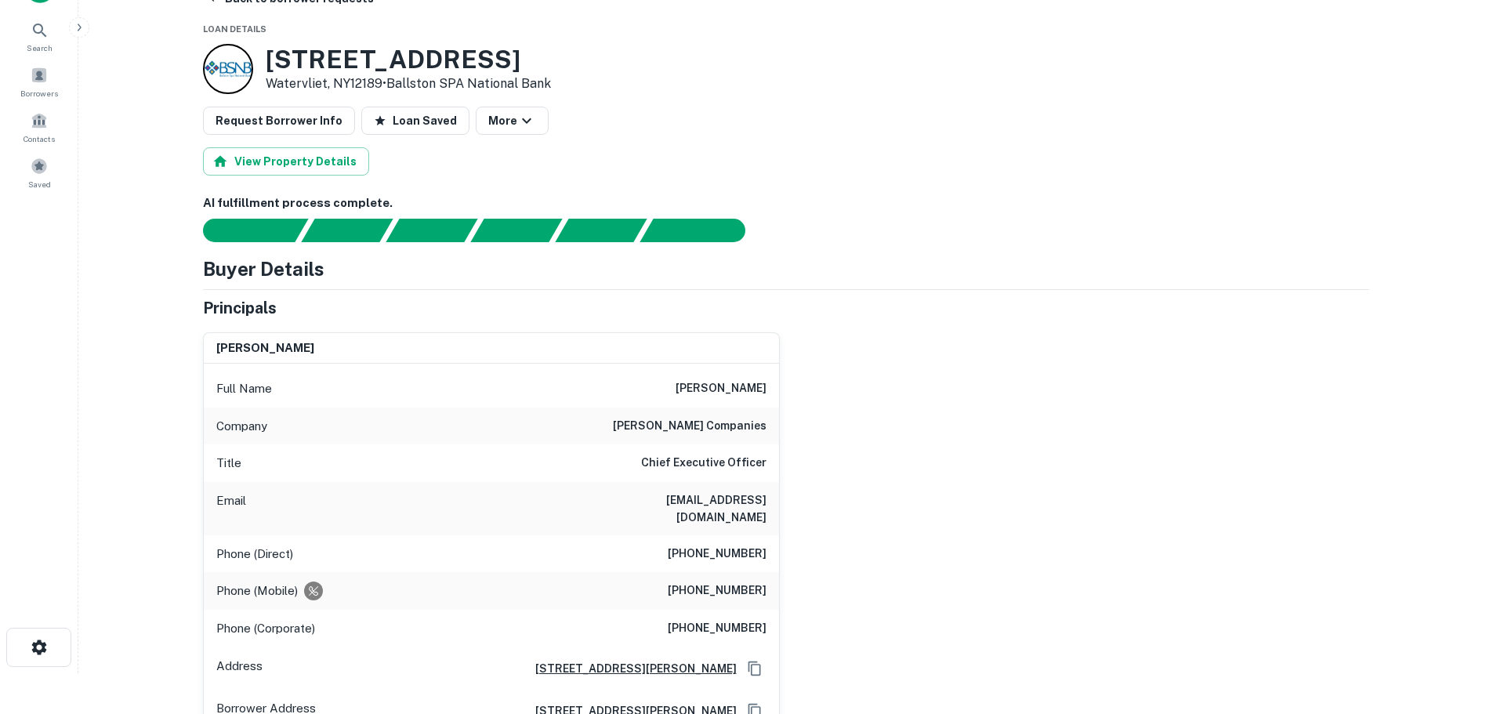
scroll to position [78, 0]
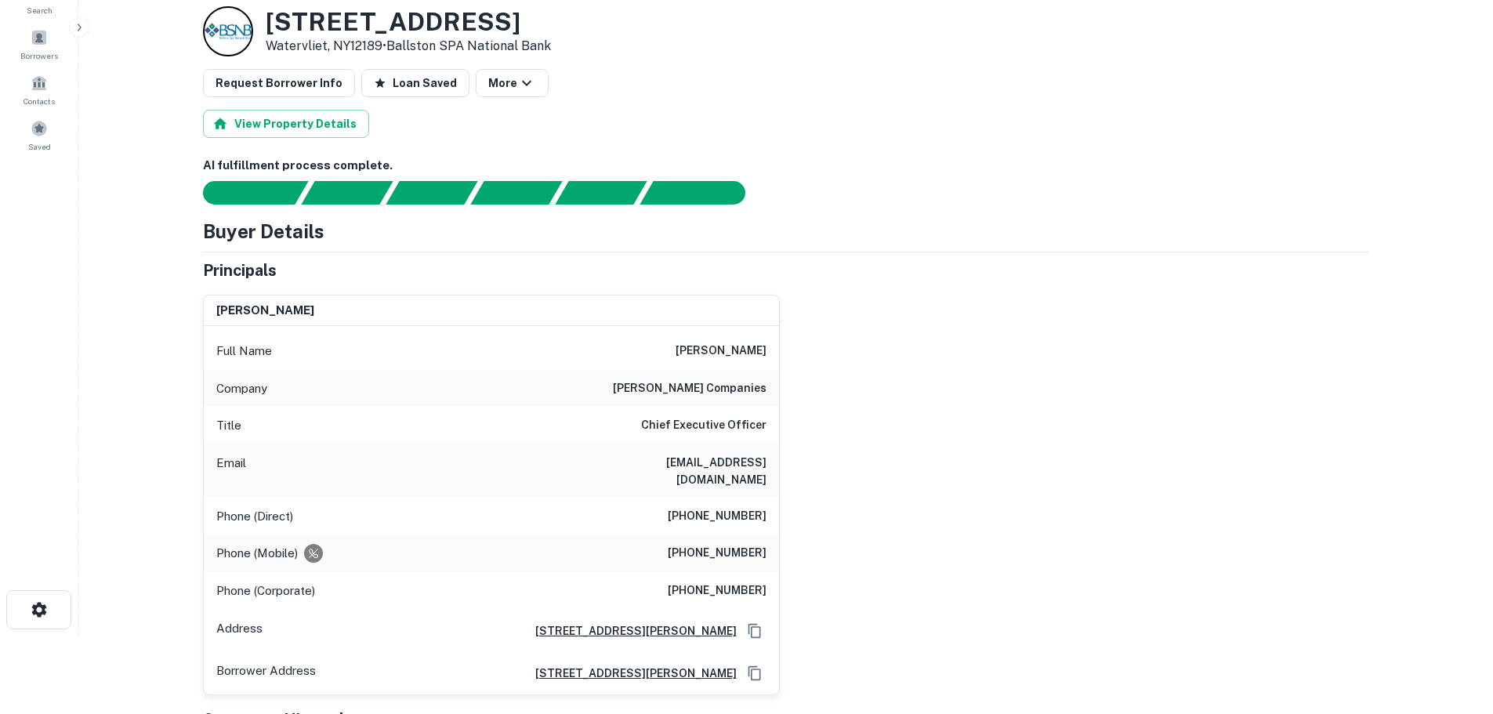
click at [737, 507] on h6 "(518) 690-7184" at bounding box center [717, 516] width 99 height 19
click at [752, 507] on h6 "(518) 690-7184" at bounding box center [717, 516] width 99 height 19
click at [750, 507] on h6 "(518) 690-7184" at bounding box center [717, 516] width 99 height 19
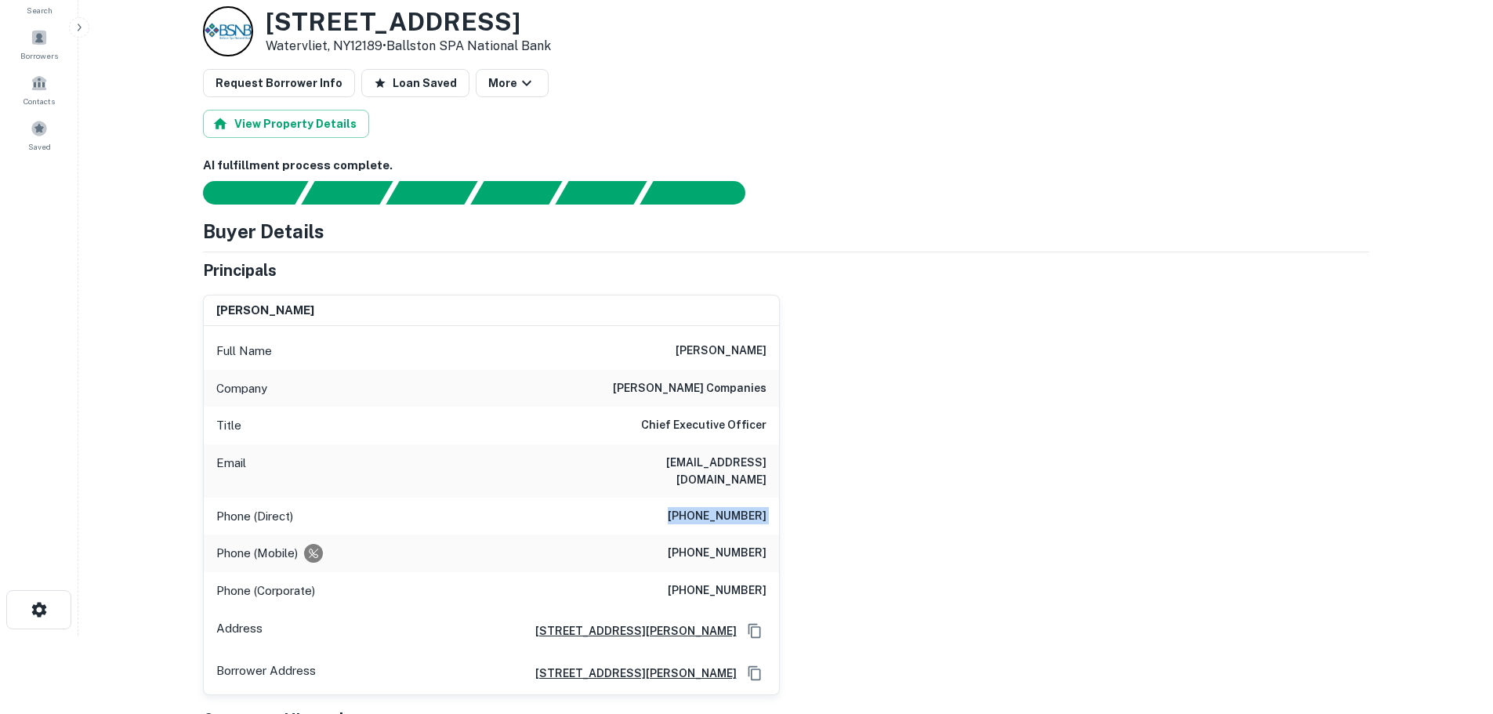
click at [750, 507] on h6 "(518) 690-7184" at bounding box center [717, 516] width 99 height 19
click at [721, 544] on h6 "(518) 369-1040" at bounding box center [717, 553] width 99 height 19
copy h6 "(518) 369-1040"
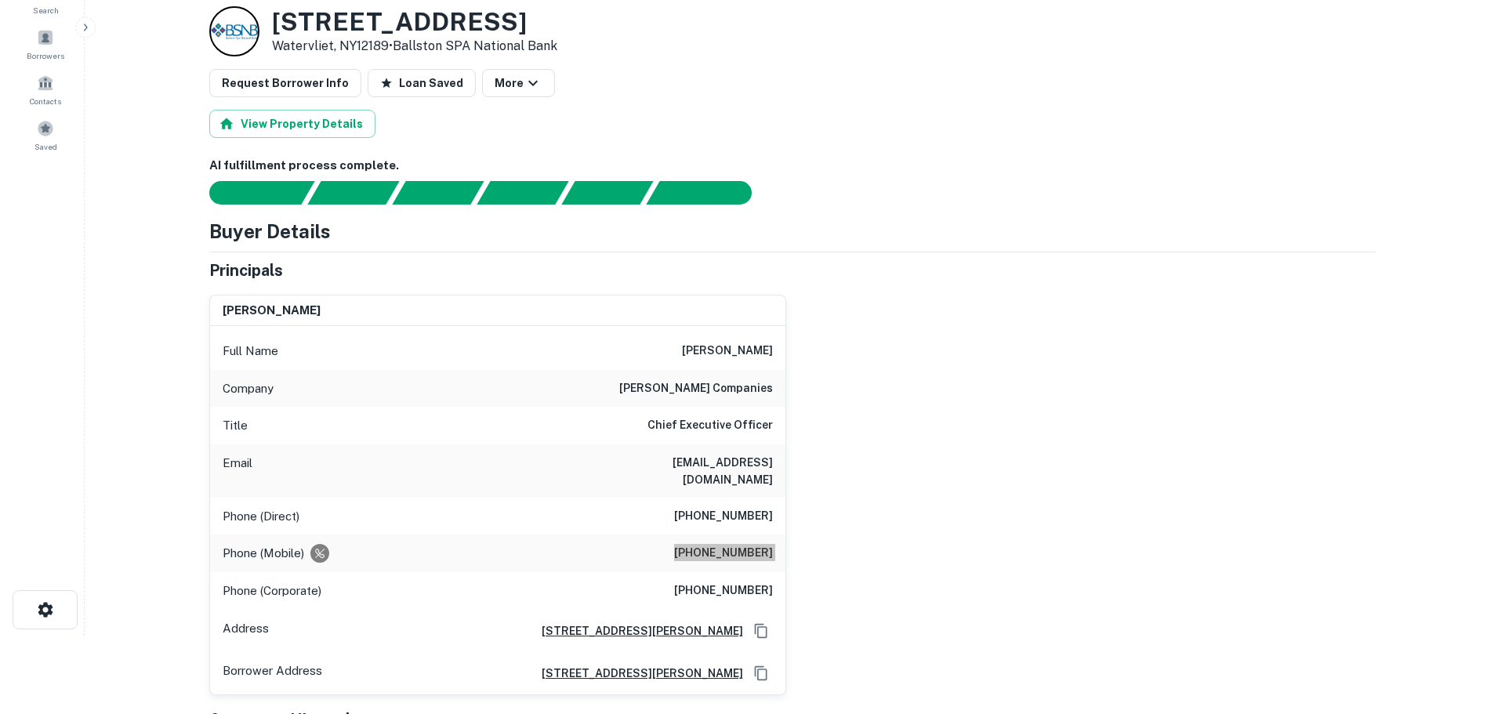
scroll to position [0, 0]
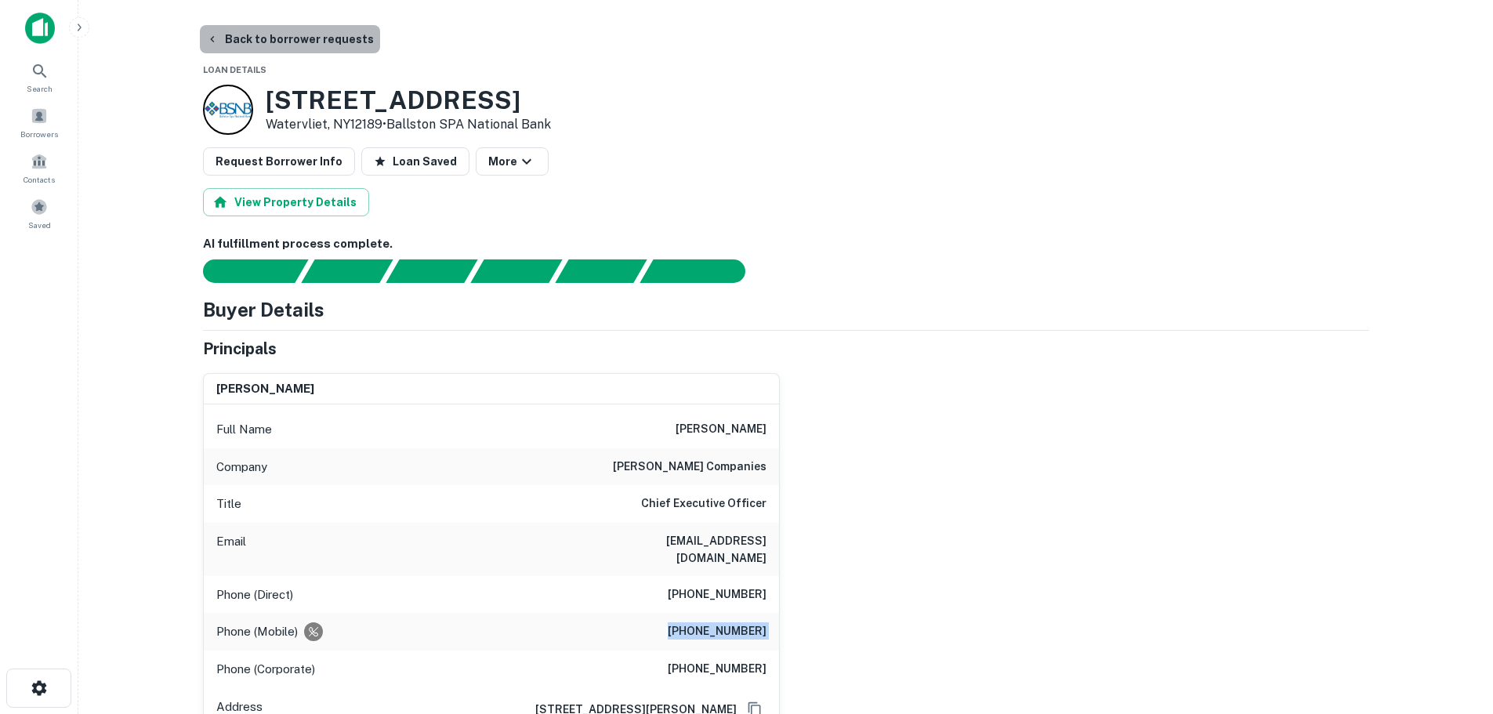
click at [329, 43] on button "Back to borrower requests" at bounding box center [290, 39] width 180 height 28
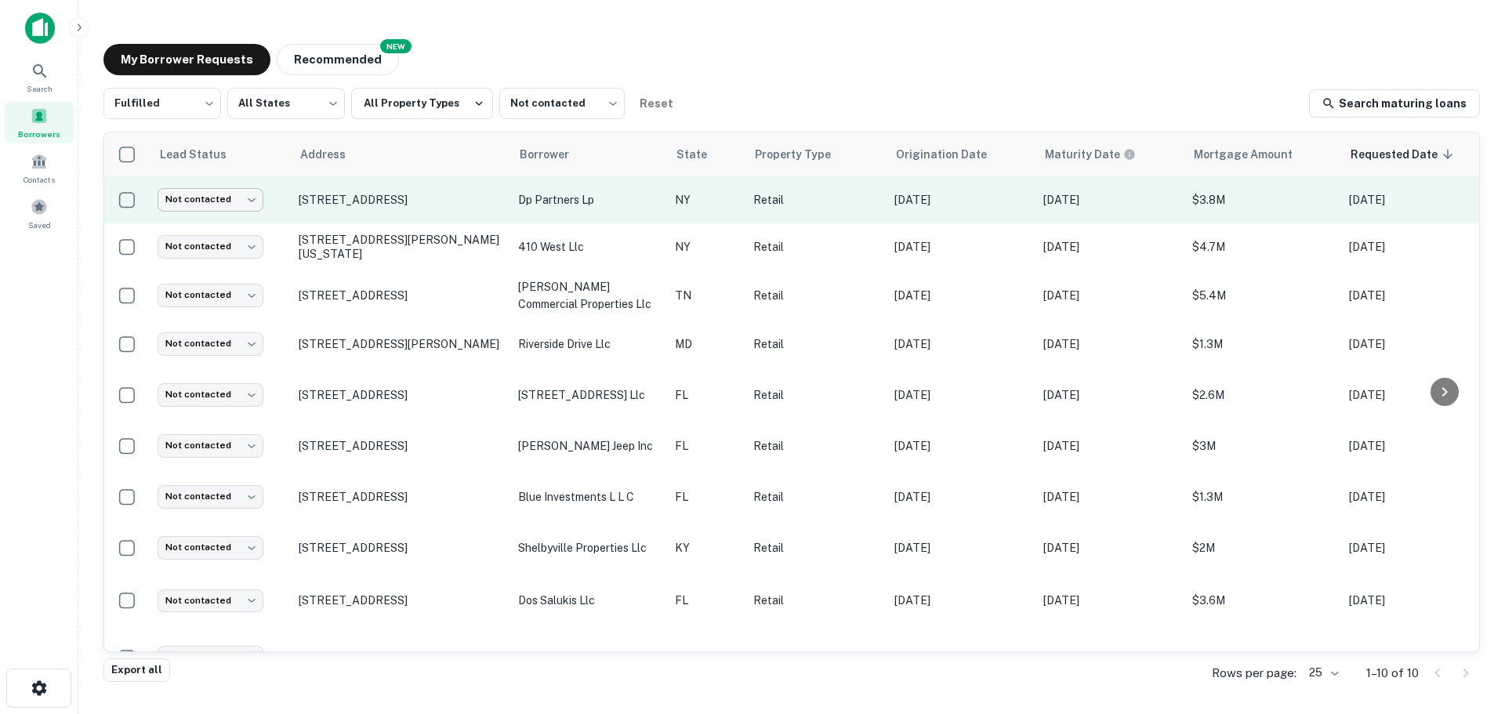
click at [246, 203] on body "Search Borrowers Contacts Saved My Borrower Requests NEW Recommended Fulfilled …" at bounding box center [752, 357] width 1505 height 714
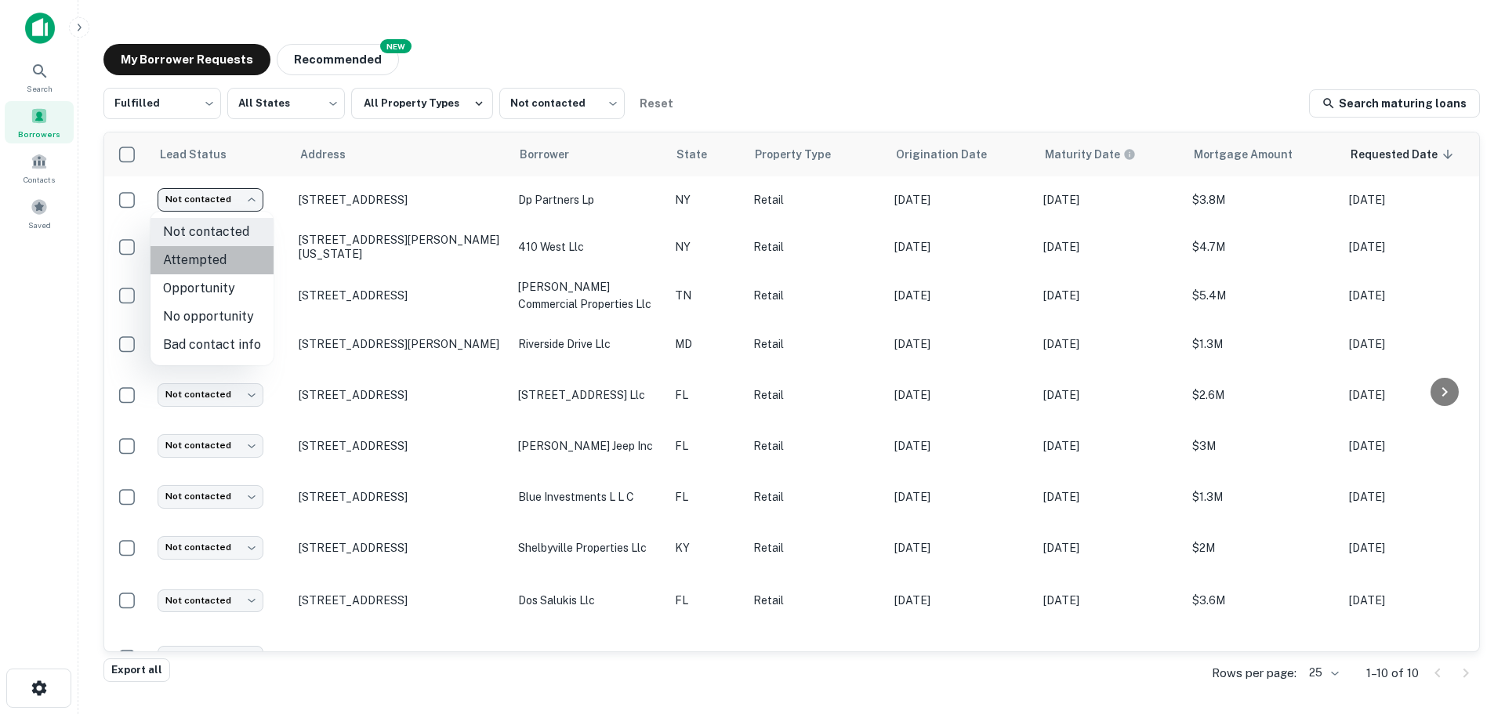
click at [237, 265] on li "Attempted" at bounding box center [211, 260] width 123 height 28
type input "*********"
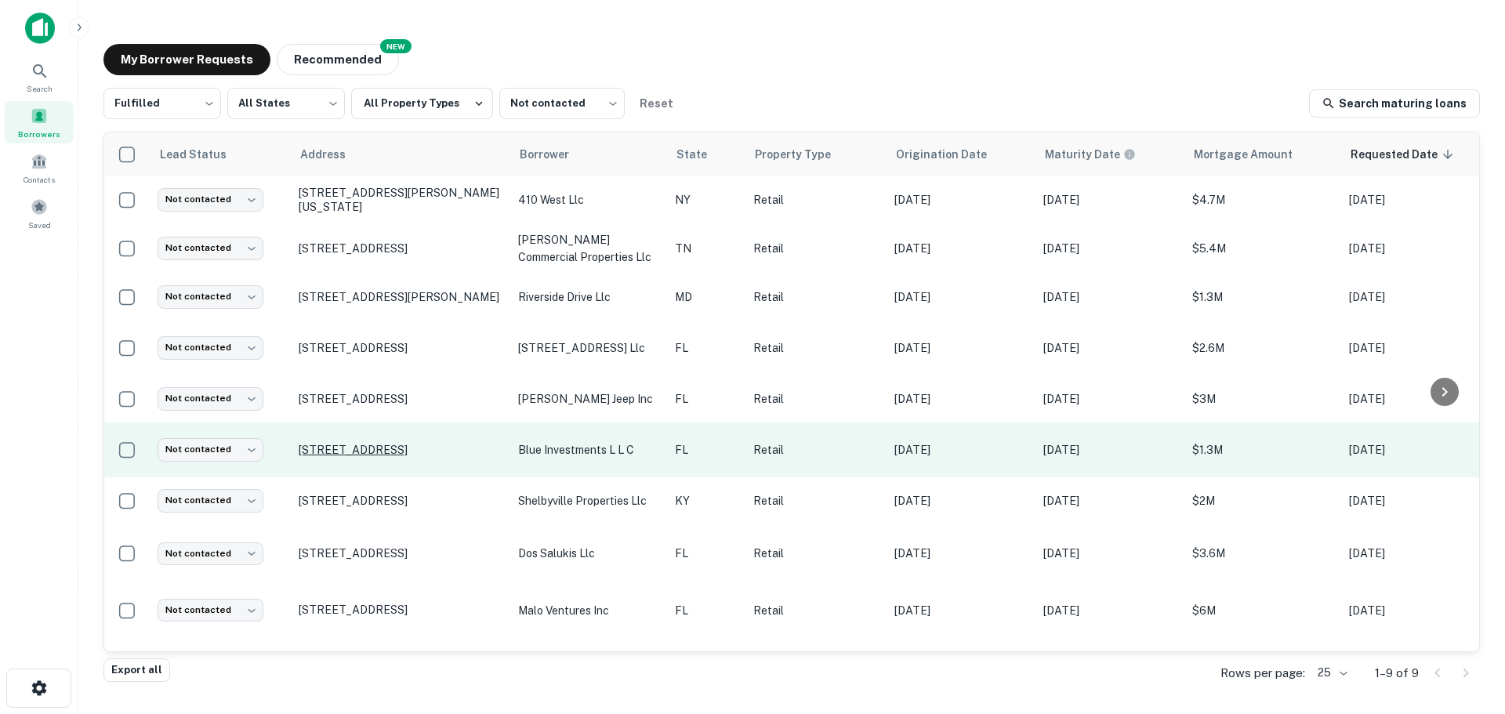
click at [427, 444] on p "2951 Nw 27th Ave Miami, FL33142" at bounding box center [401, 450] width 204 height 14
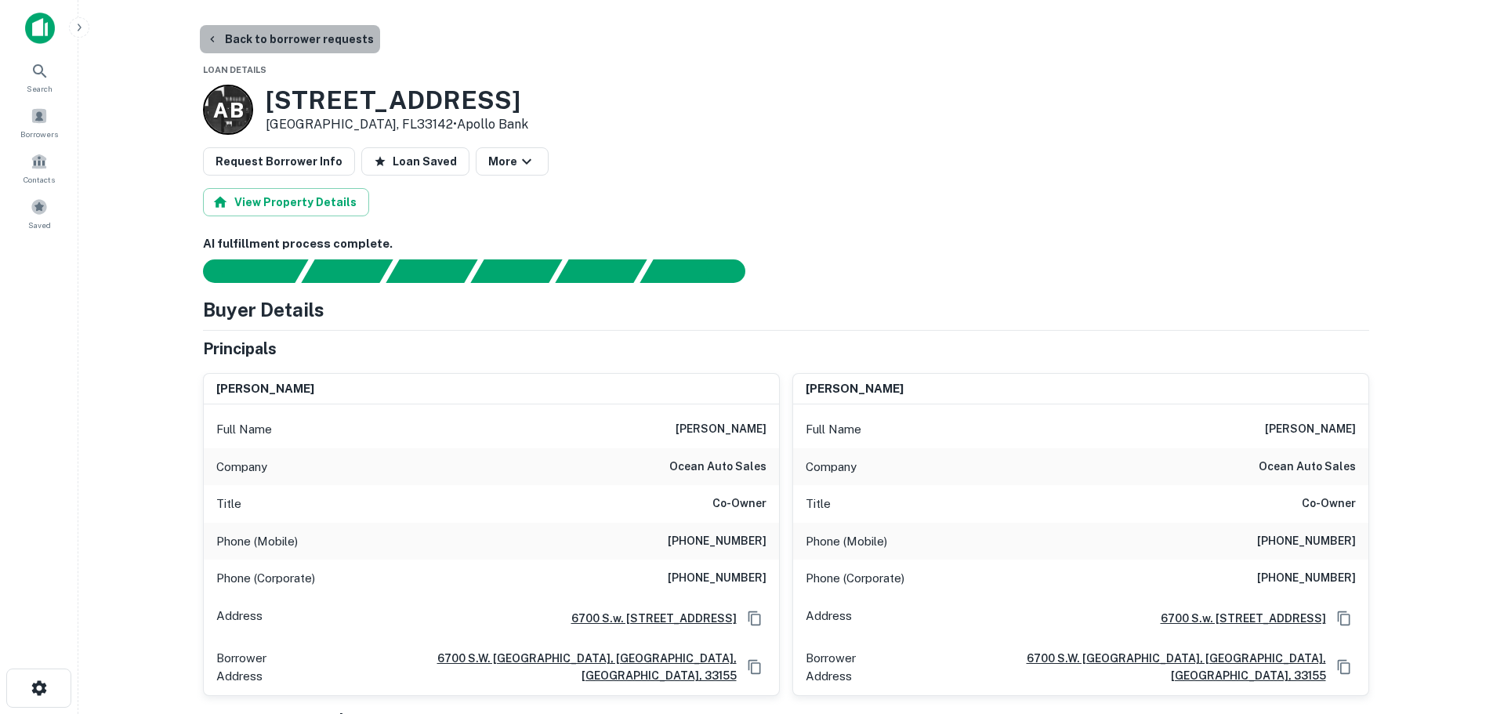
click at [351, 43] on button "Back to borrower requests" at bounding box center [290, 39] width 180 height 28
